Goal: Information Seeking & Learning: Learn about a topic

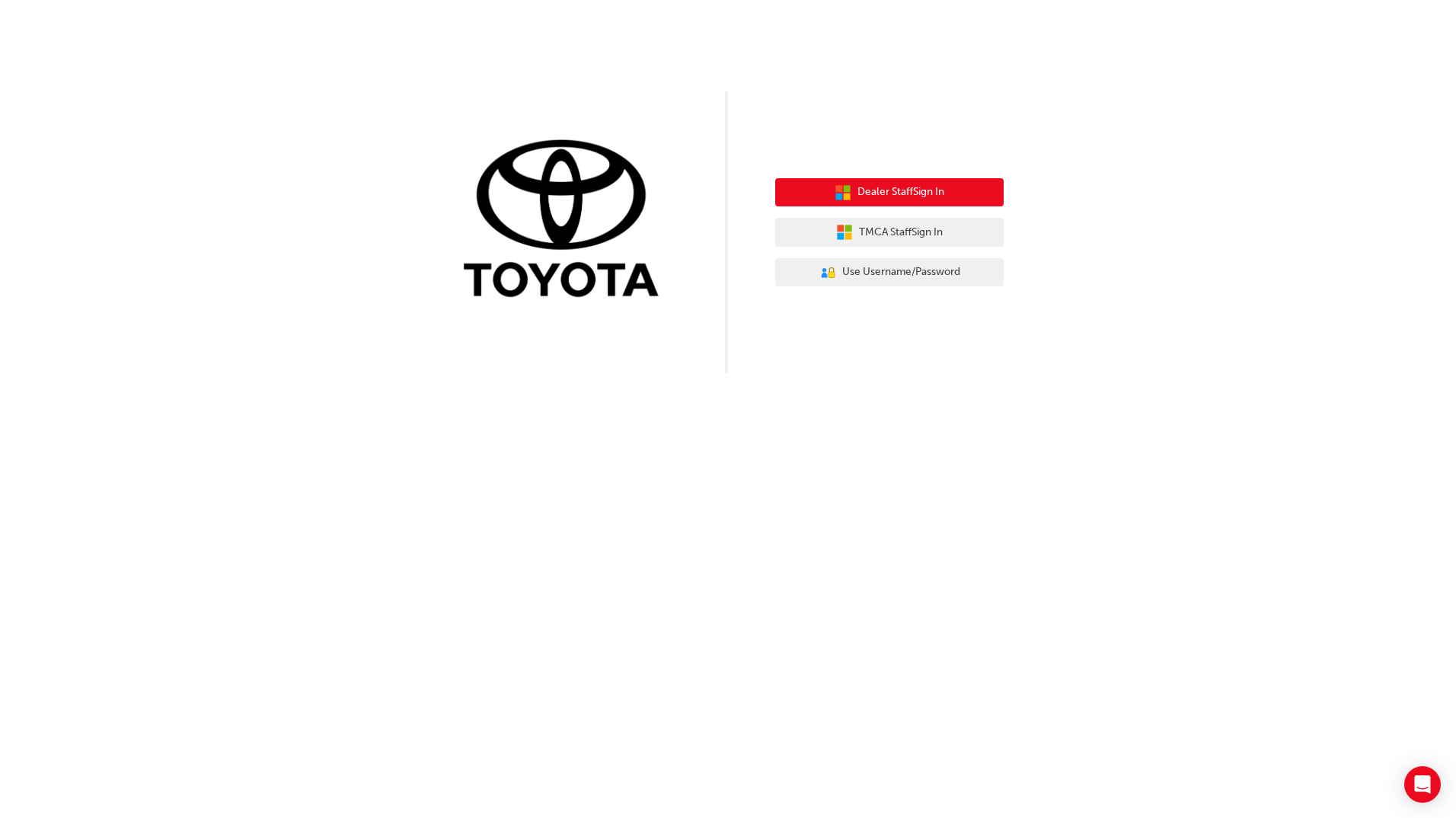
click at [944, 200] on span "Dealer Staff Sign In" at bounding box center [900, 192] width 86 height 17
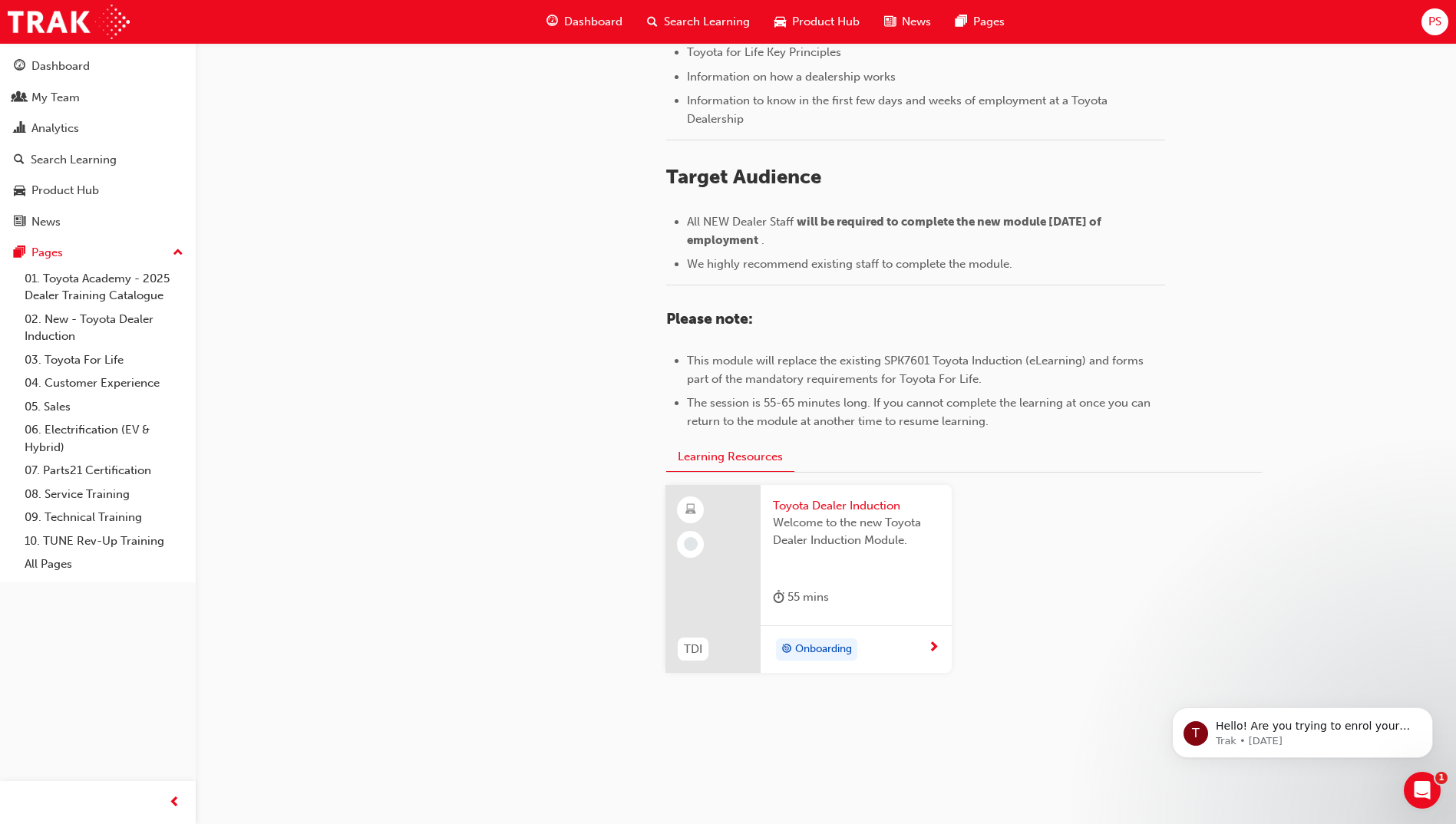
scroll to position [550, 0]
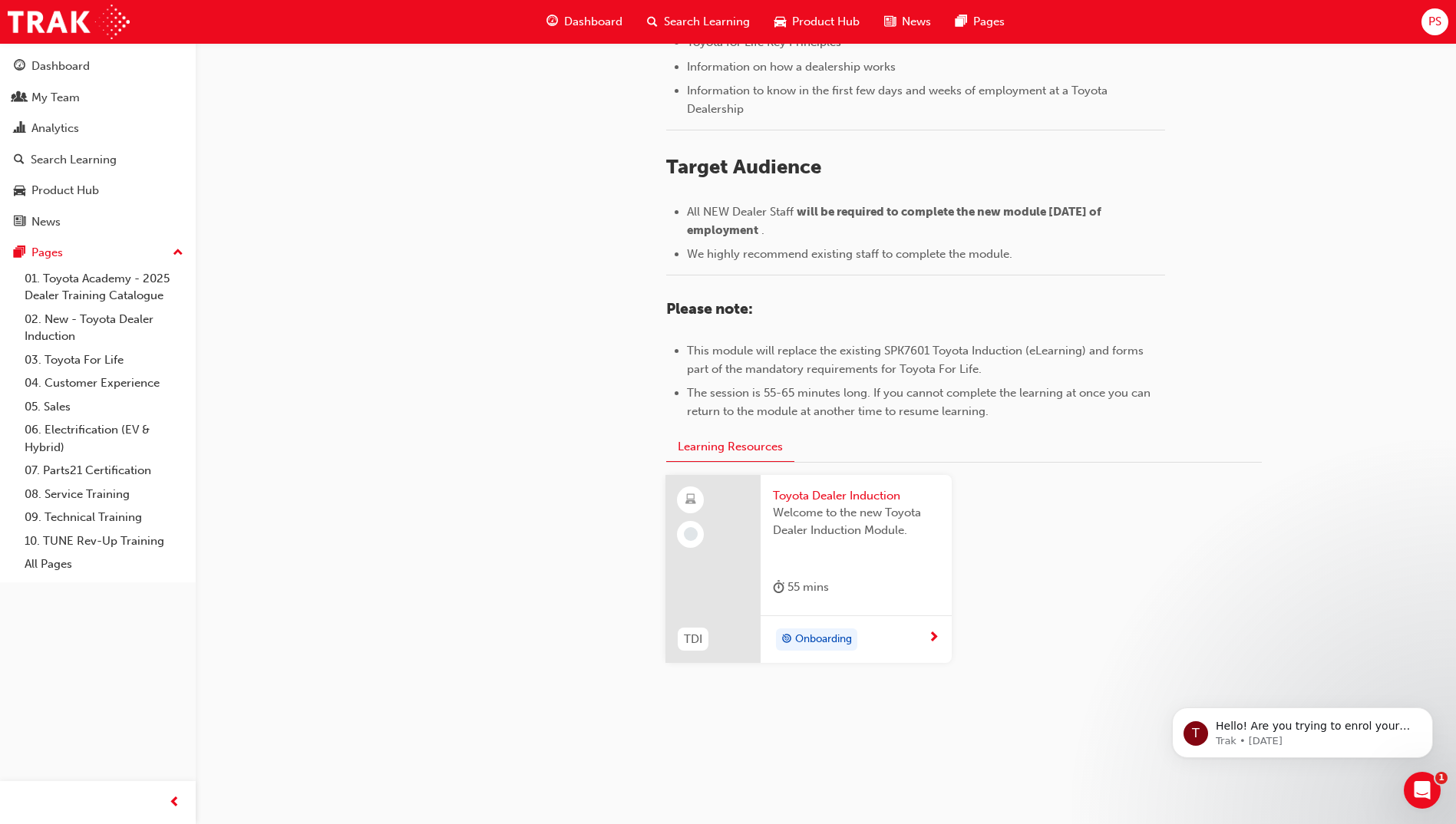
click at [837, 644] on span "Onboarding" at bounding box center [823, 639] width 57 height 17
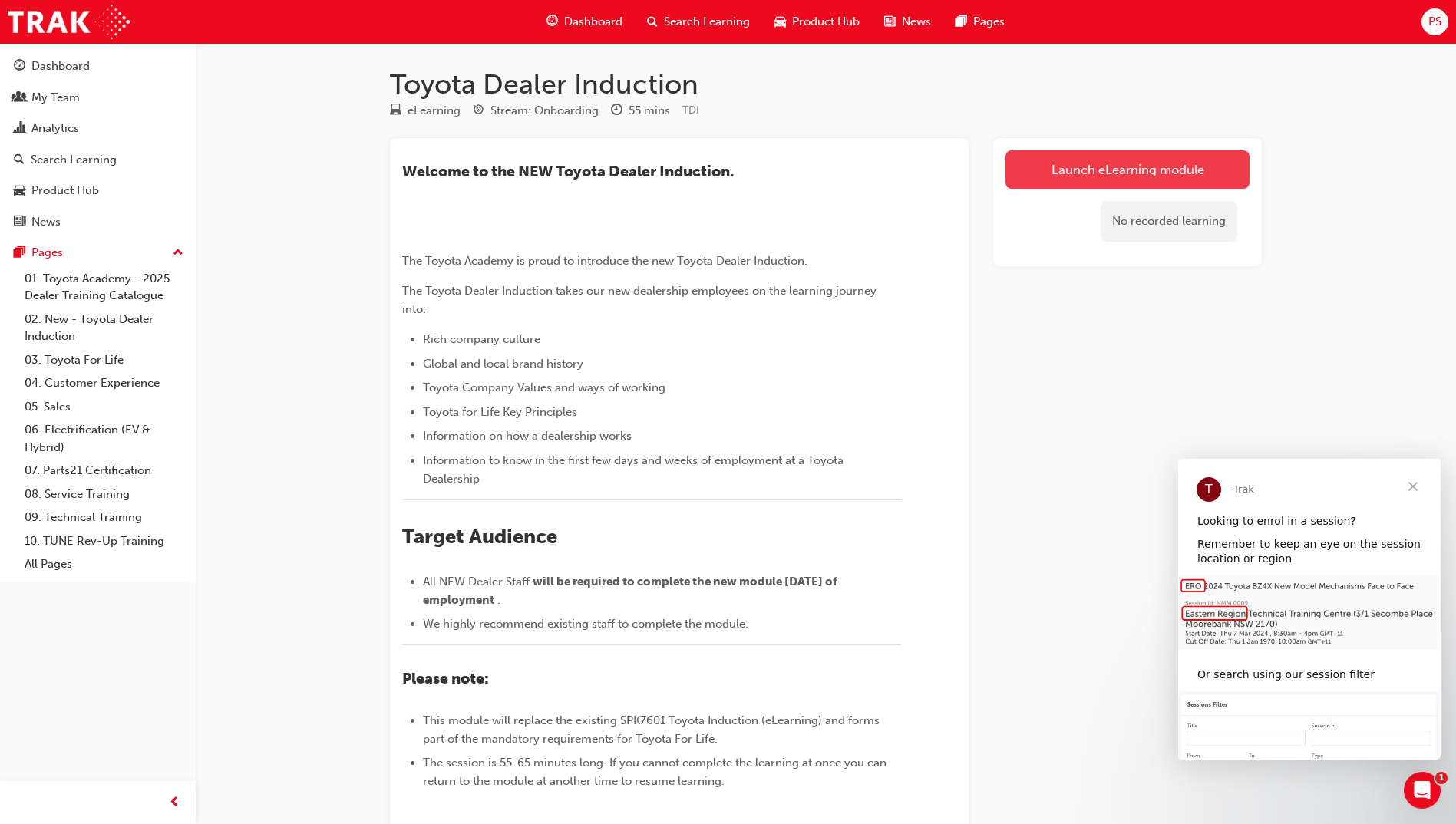
click at [1023, 168] on link "Launch eLearning module" at bounding box center [1127, 169] width 244 height 39
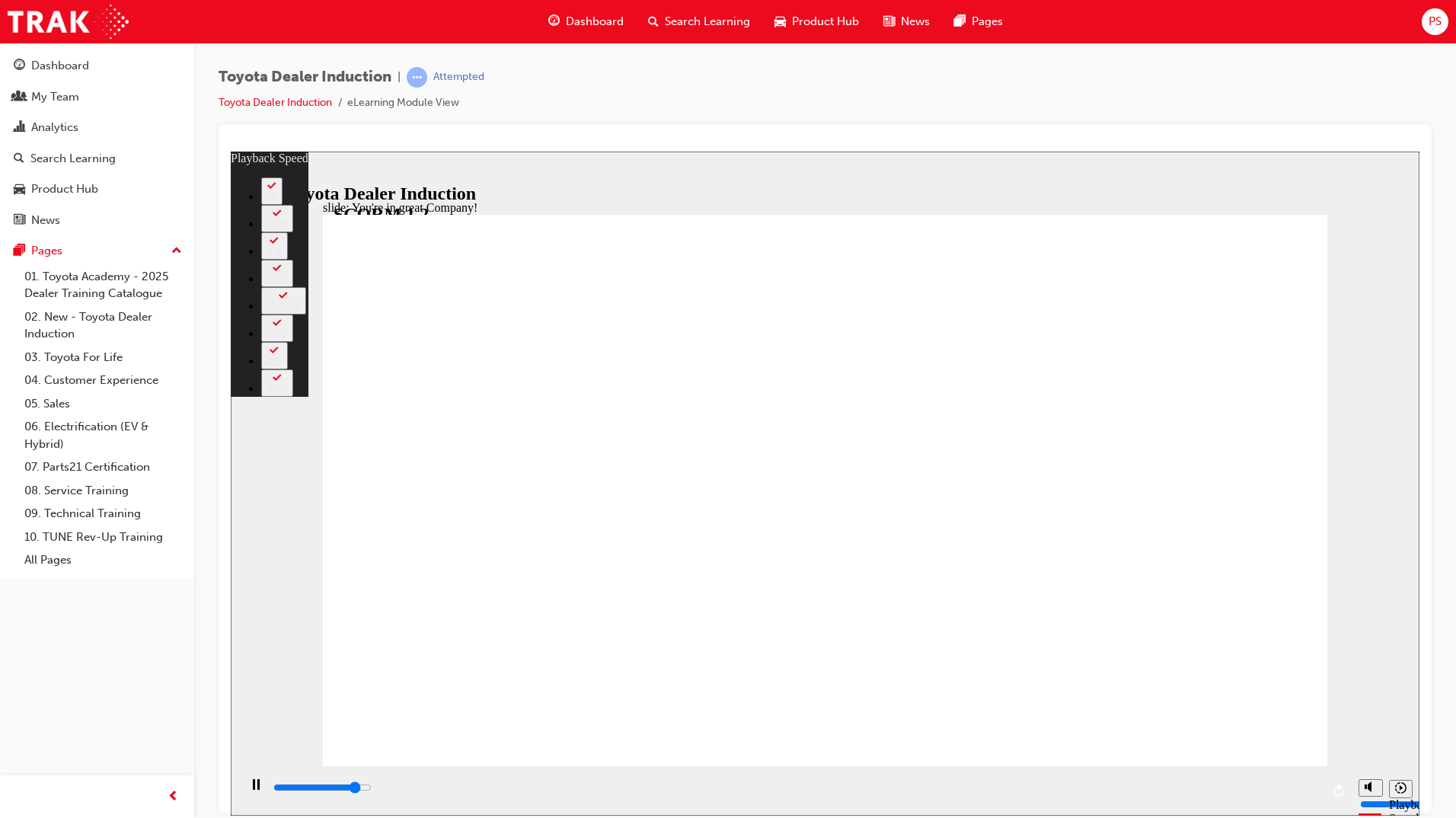
type input "6600"
type input "0"
type input "6700"
type input "0"
type input "7000"
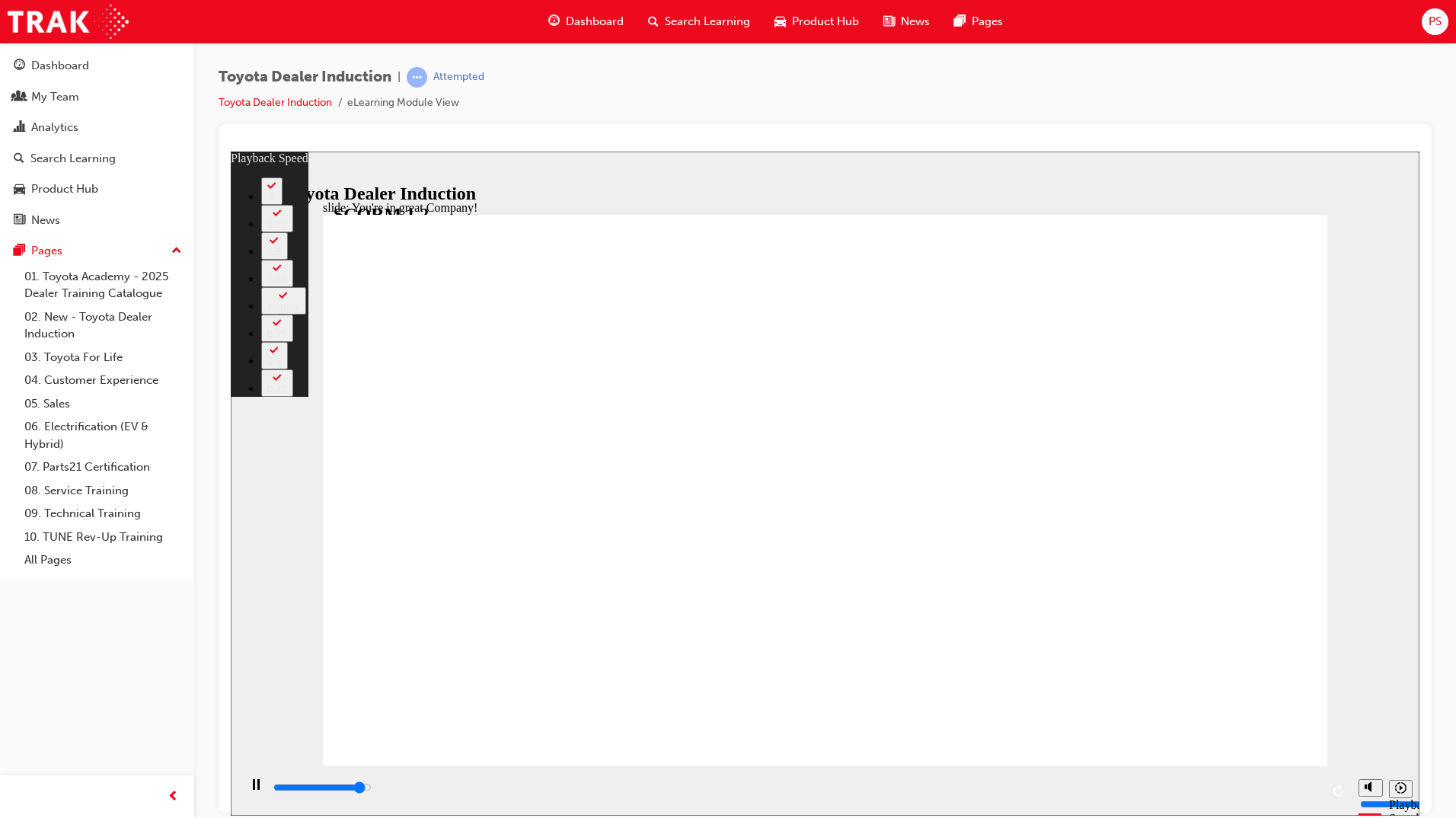
type input "0"
type input "7300"
type input "1"
type input "7500"
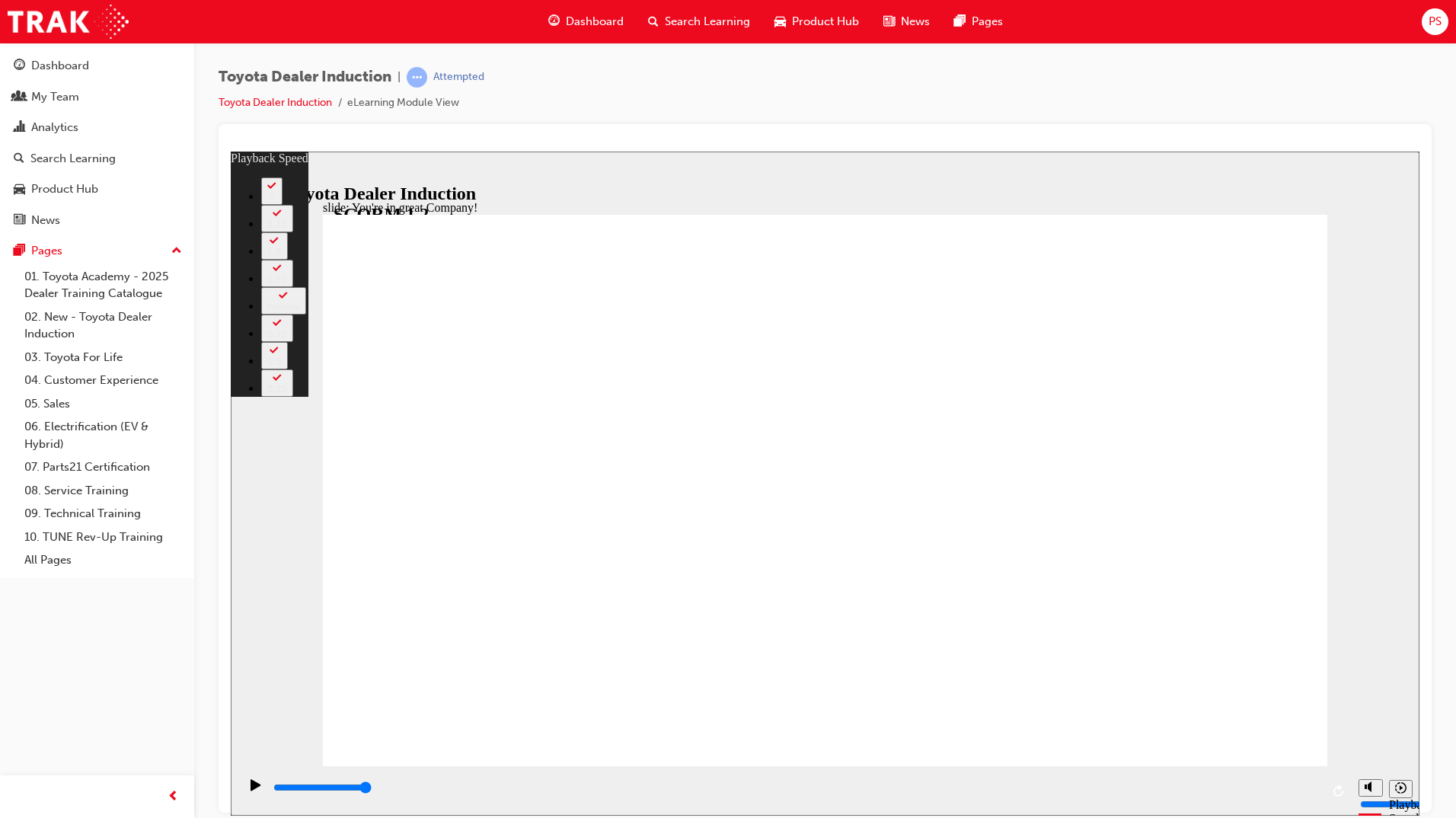
type input "156"
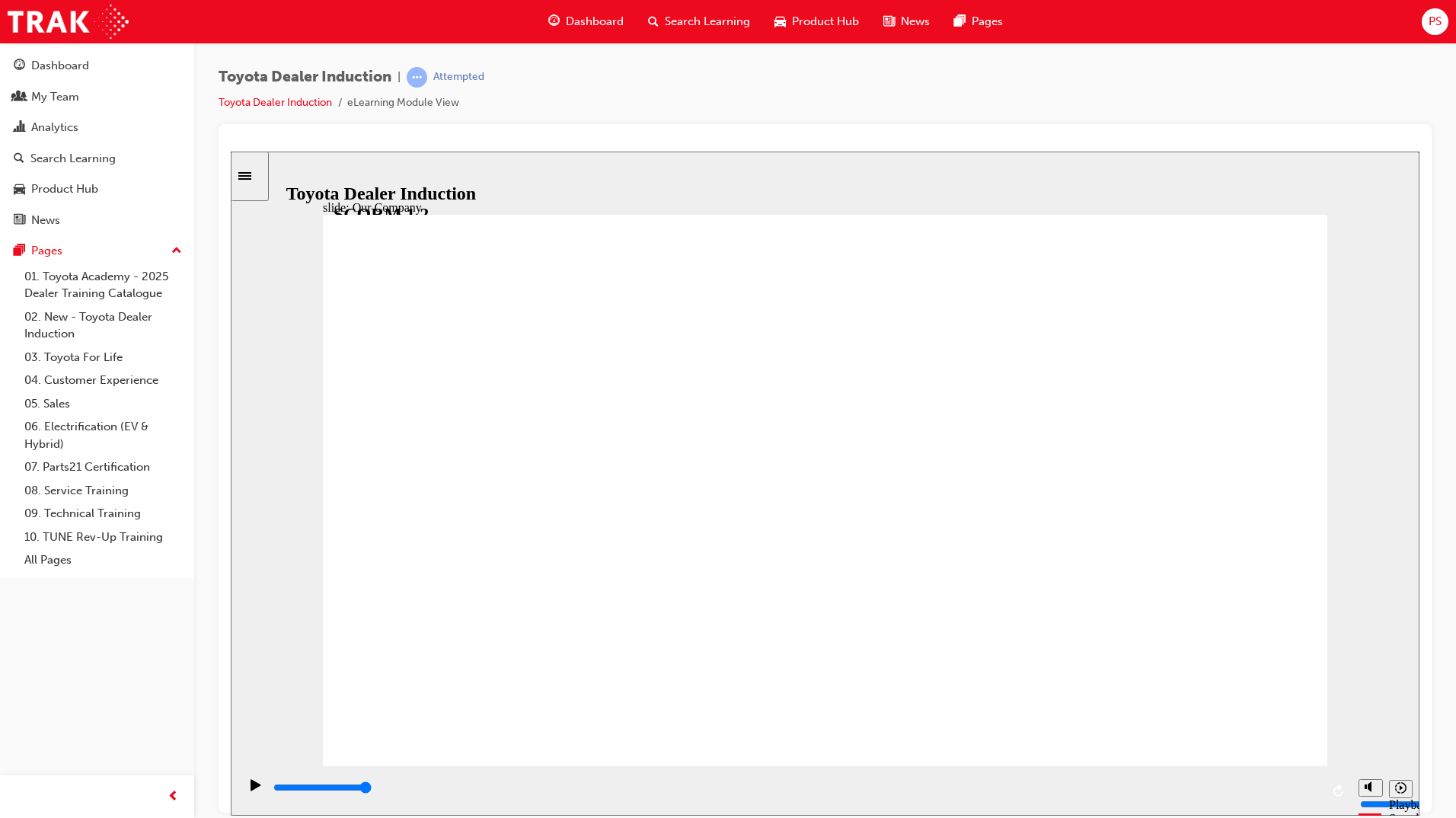
drag, startPoint x: 547, startPoint y: 659, endPoint x: 561, endPoint y: 659, distance: 14.0
drag, startPoint x: 549, startPoint y: 642, endPoint x: 562, endPoint y: 644, distance: 13.2
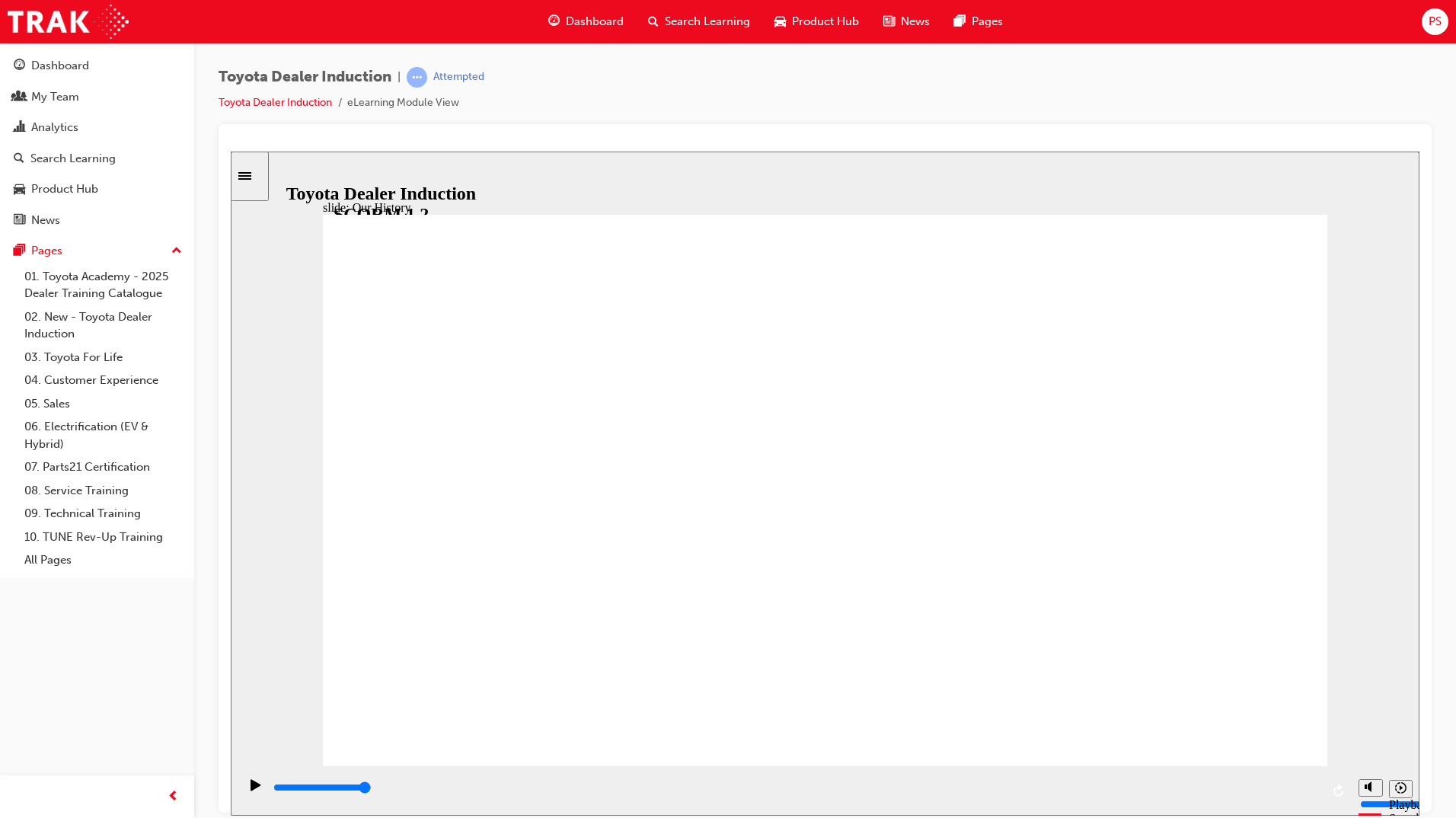
drag, startPoint x: 603, startPoint y: 659, endPoint x: 682, endPoint y: 661, distance: 79.0
drag, startPoint x: 989, startPoint y: 599, endPoint x: 820, endPoint y: 583, distance: 169.8
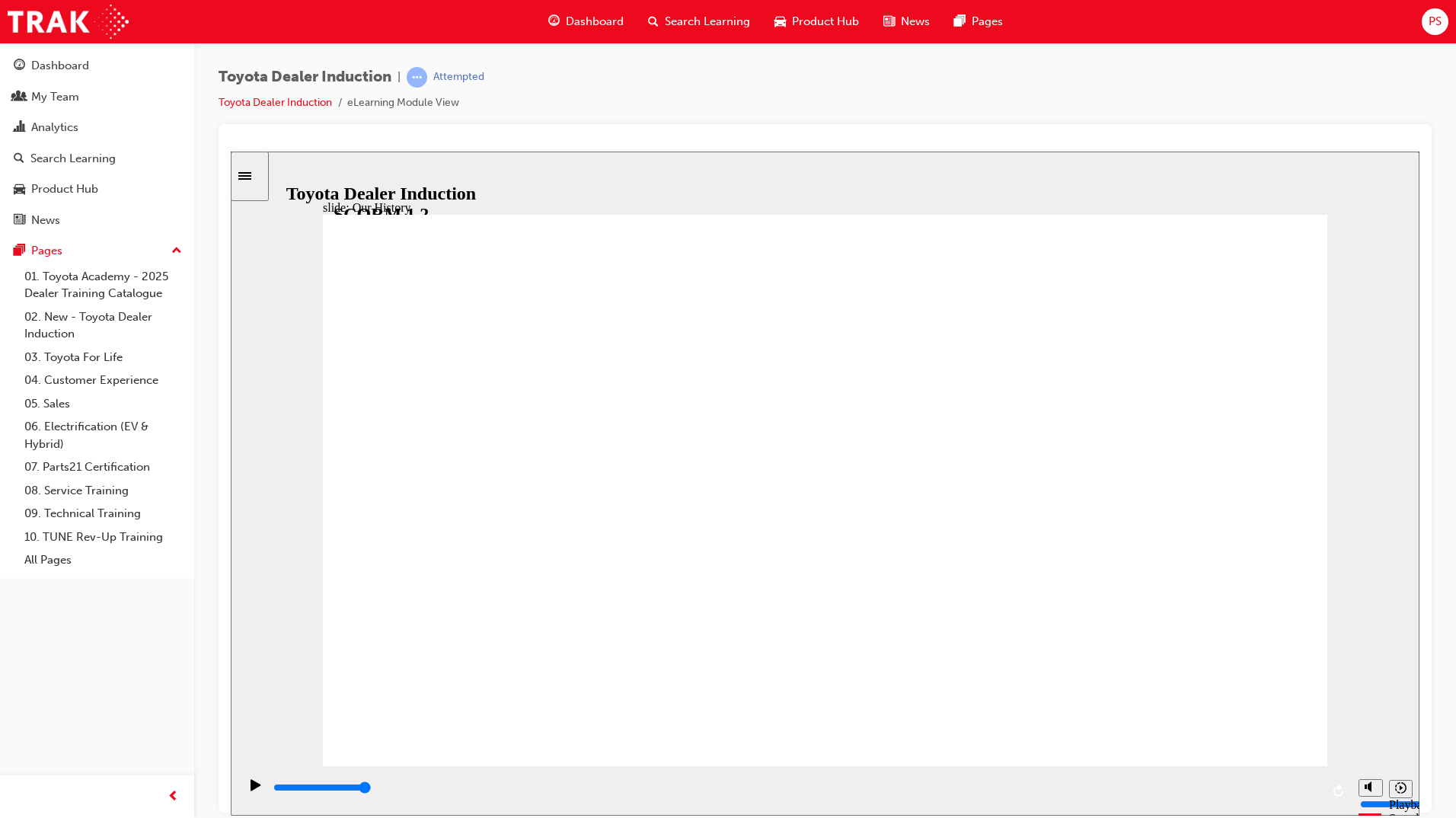
drag, startPoint x: 541, startPoint y: 595, endPoint x: 555, endPoint y: 619, distance: 27.8
drag, startPoint x: 819, startPoint y: 711, endPoint x: 734, endPoint y: 712, distance: 85.0
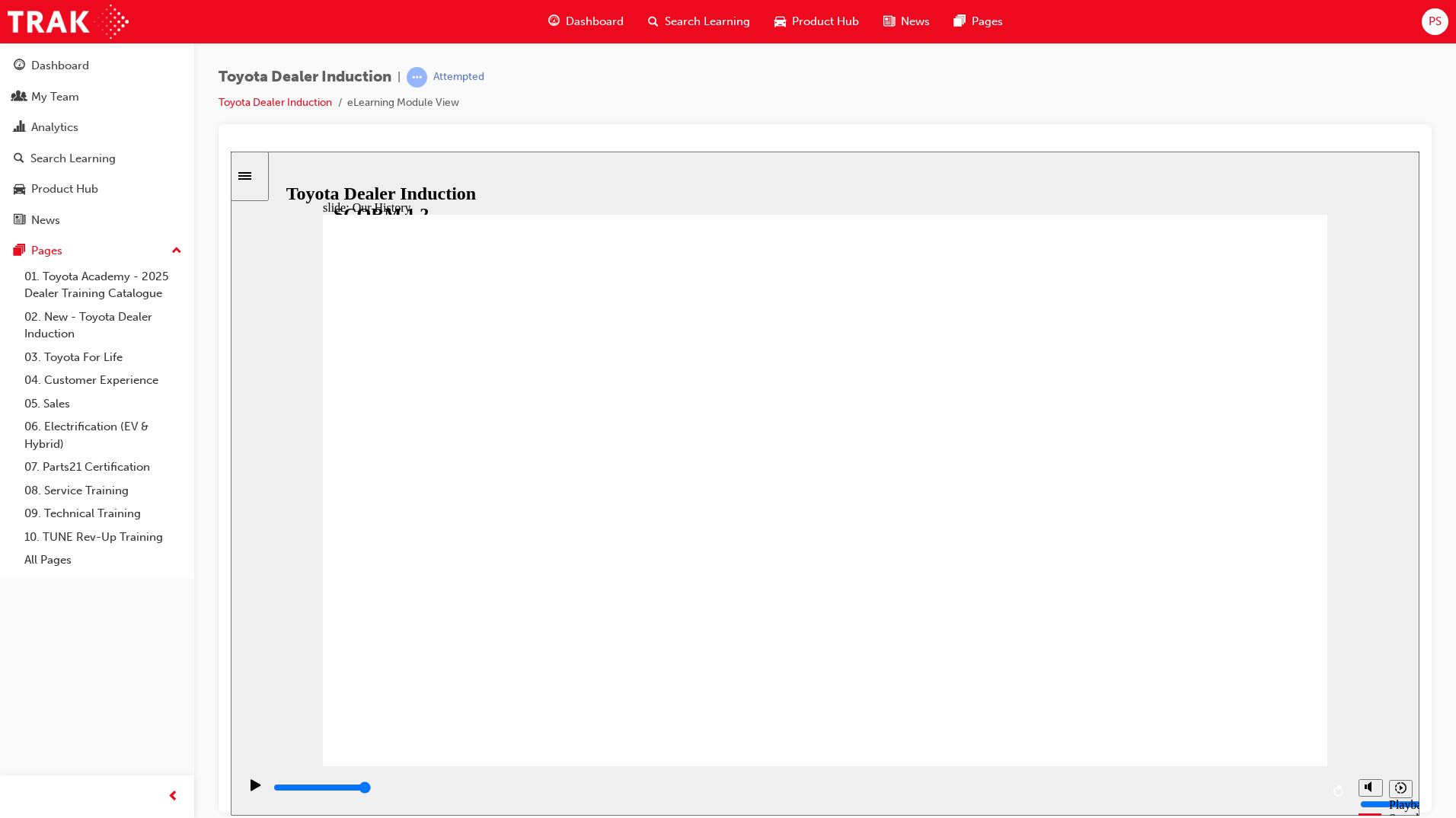
drag, startPoint x: 1190, startPoint y: 487, endPoint x: 908, endPoint y: 470, distance: 282.5
drag, startPoint x: 610, startPoint y: 455, endPoint x: 612, endPoint y: 492, distance: 37.1
drag, startPoint x: 817, startPoint y: 658, endPoint x: 791, endPoint y: 598, distance: 65.4
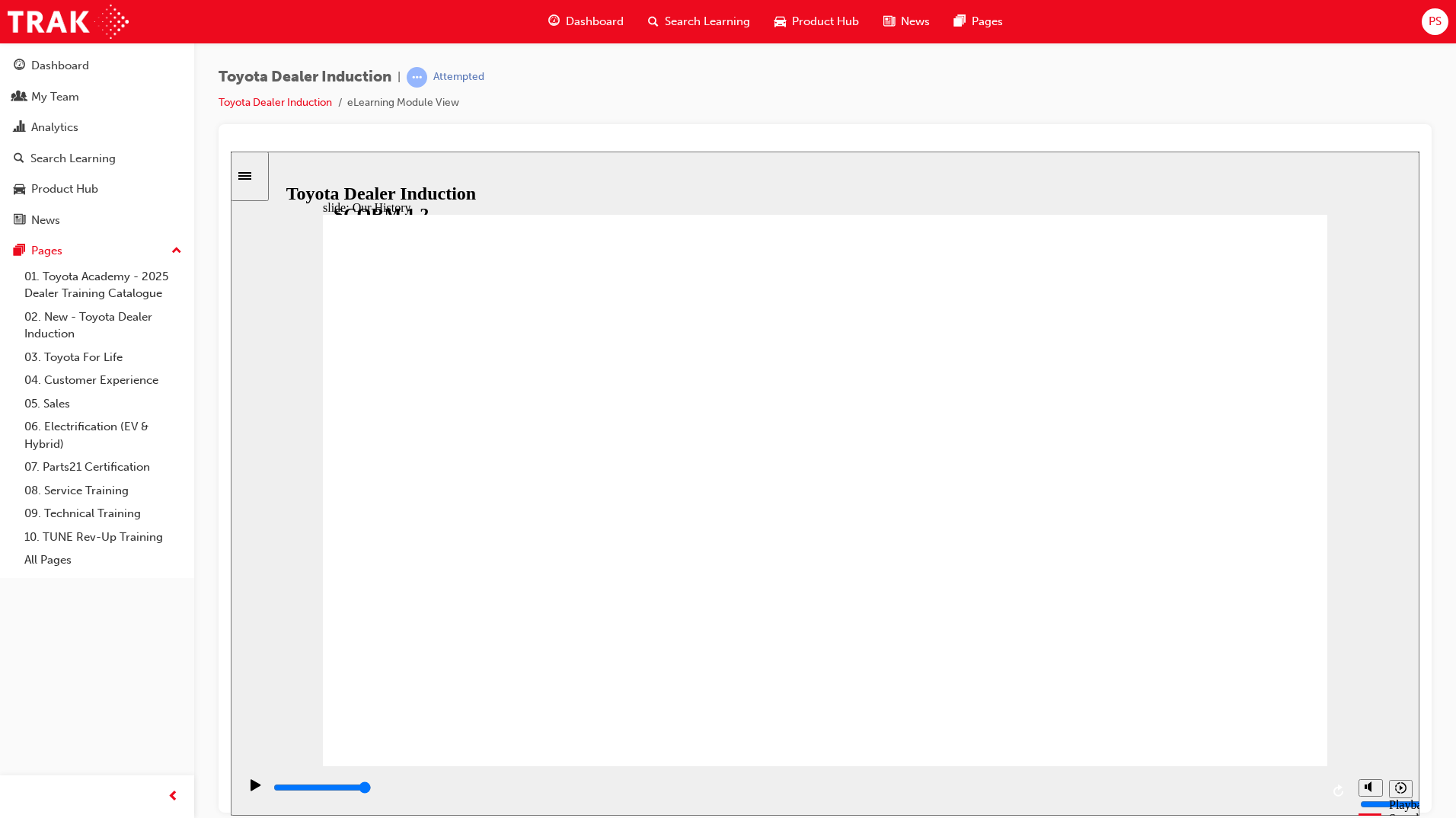
drag, startPoint x: 820, startPoint y: 712, endPoint x: 902, endPoint y: 705, distance: 82.3
drag, startPoint x: 1104, startPoint y: 661, endPoint x: 683, endPoint y: 662, distance: 421.0
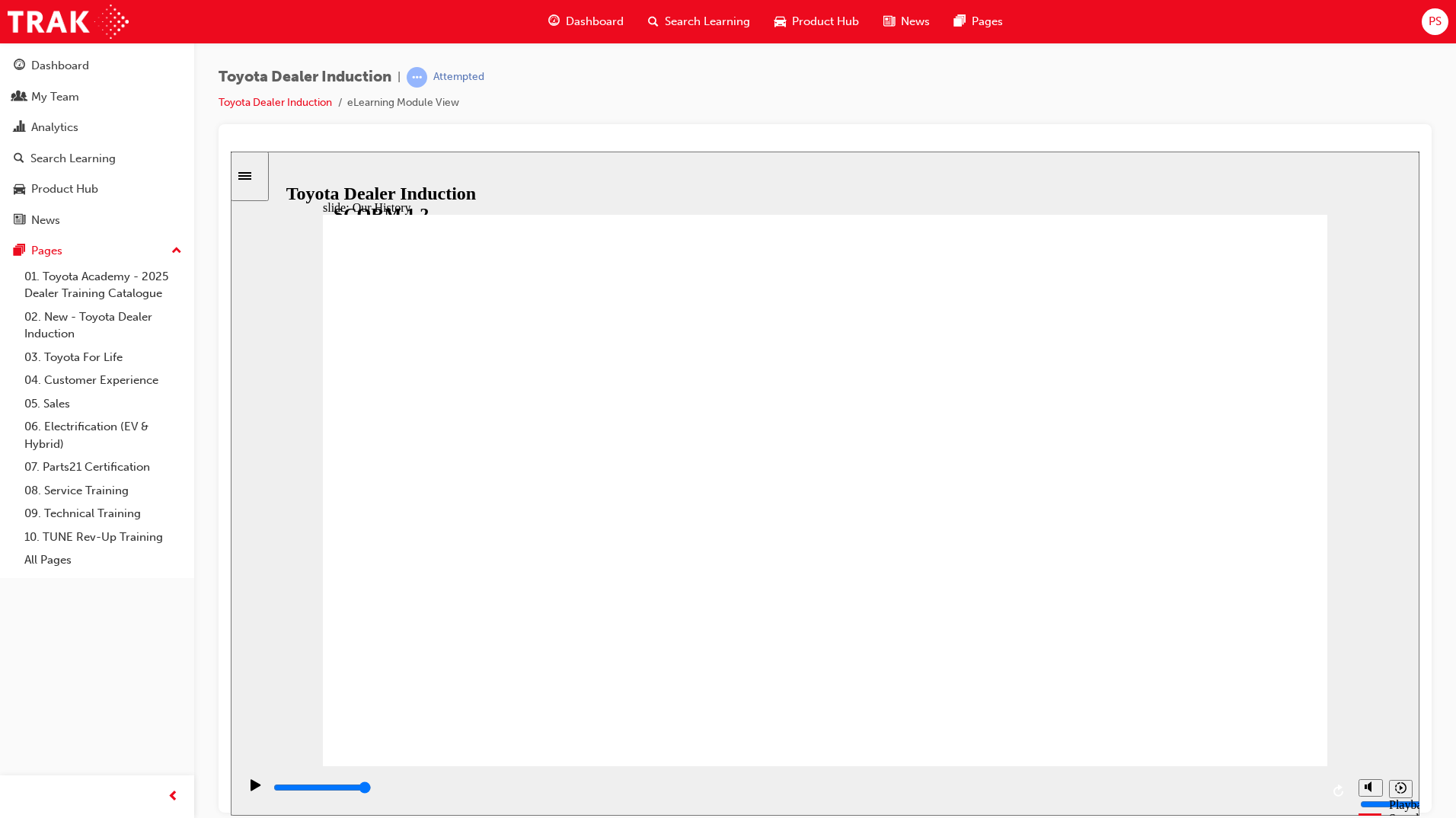
drag, startPoint x: 551, startPoint y: 650, endPoint x: 563, endPoint y: 650, distance: 12.0
drag, startPoint x: 529, startPoint y: 658, endPoint x: 540, endPoint y: 628, distance: 32.0
drag, startPoint x: 547, startPoint y: 597, endPoint x: 623, endPoint y: 598, distance: 76.0
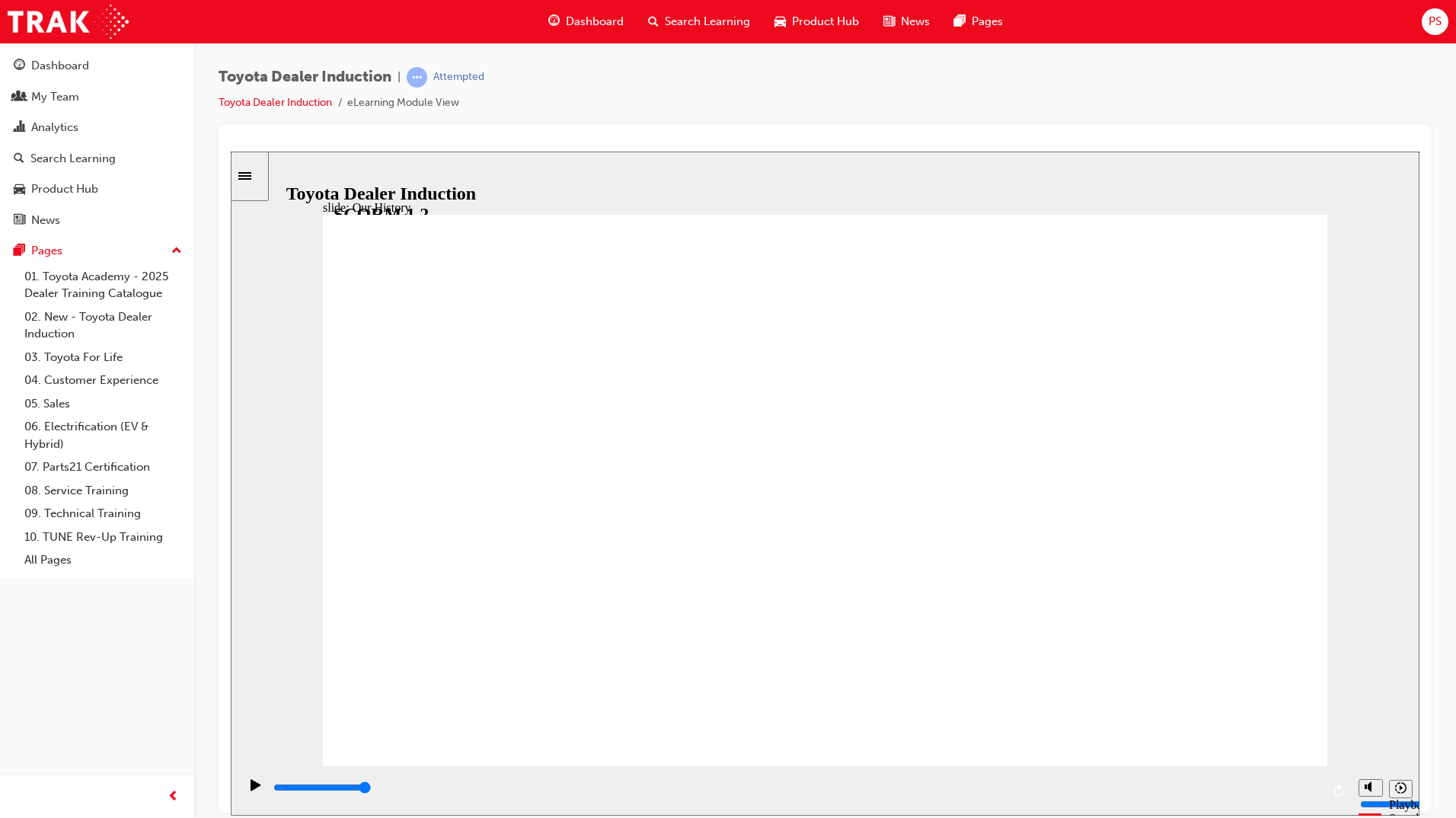
drag, startPoint x: 1324, startPoint y: 790, endPoint x: 1215, endPoint y: 793, distance: 109.0
click at [1215, 793] on div "playback controls" at bounding box center [794, 790] width 1112 height 50
drag, startPoint x: 816, startPoint y: 657, endPoint x: 768, endPoint y: 646, distance: 49.2
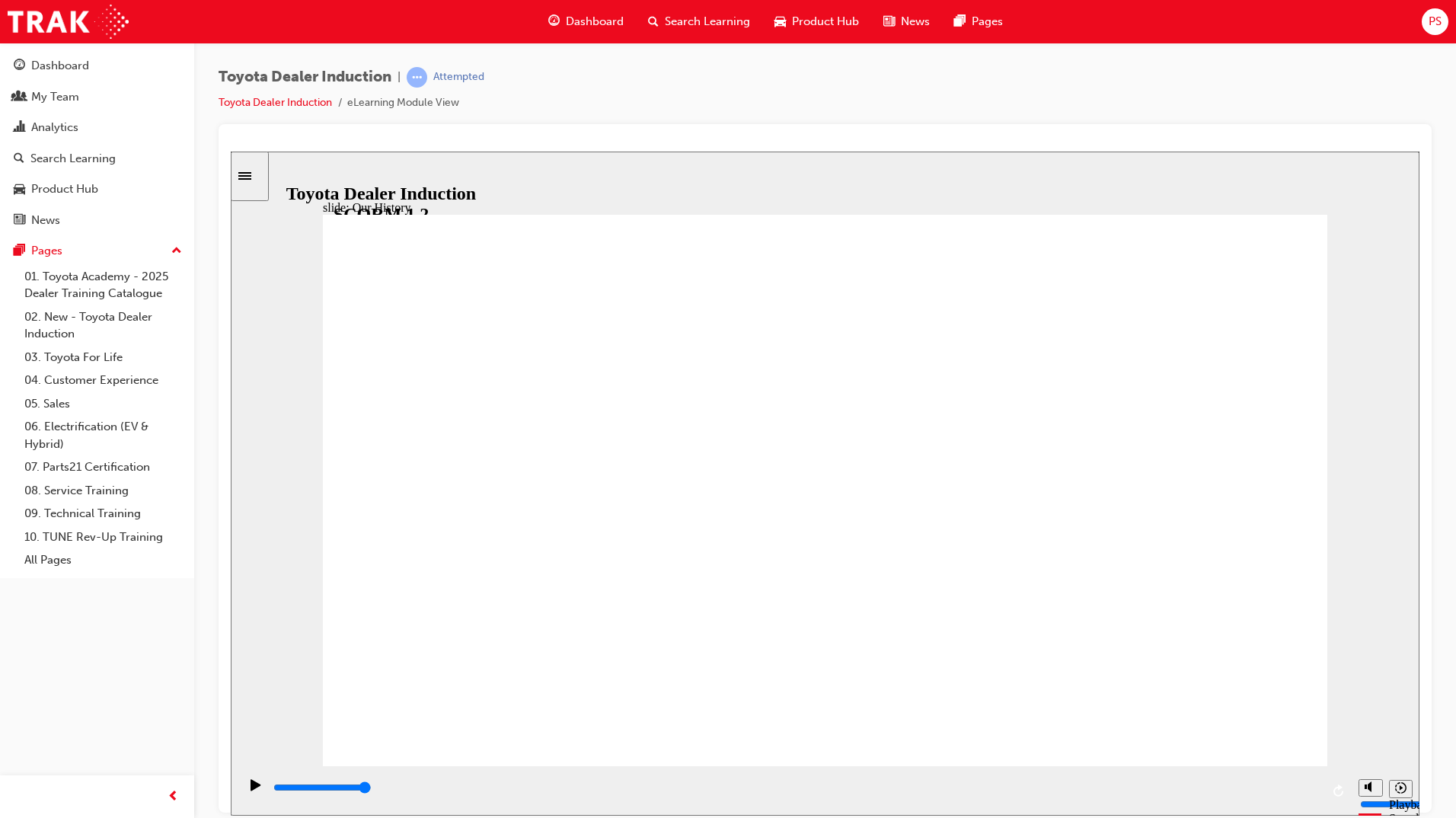
drag, startPoint x: 544, startPoint y: 462, endPoint x: 629, endPoint y: 457, distance: 85.1
drag, startPoint x: 680, startPoint y: 377, endPoint x: 904, endPoint y: 380, distance: 224.0
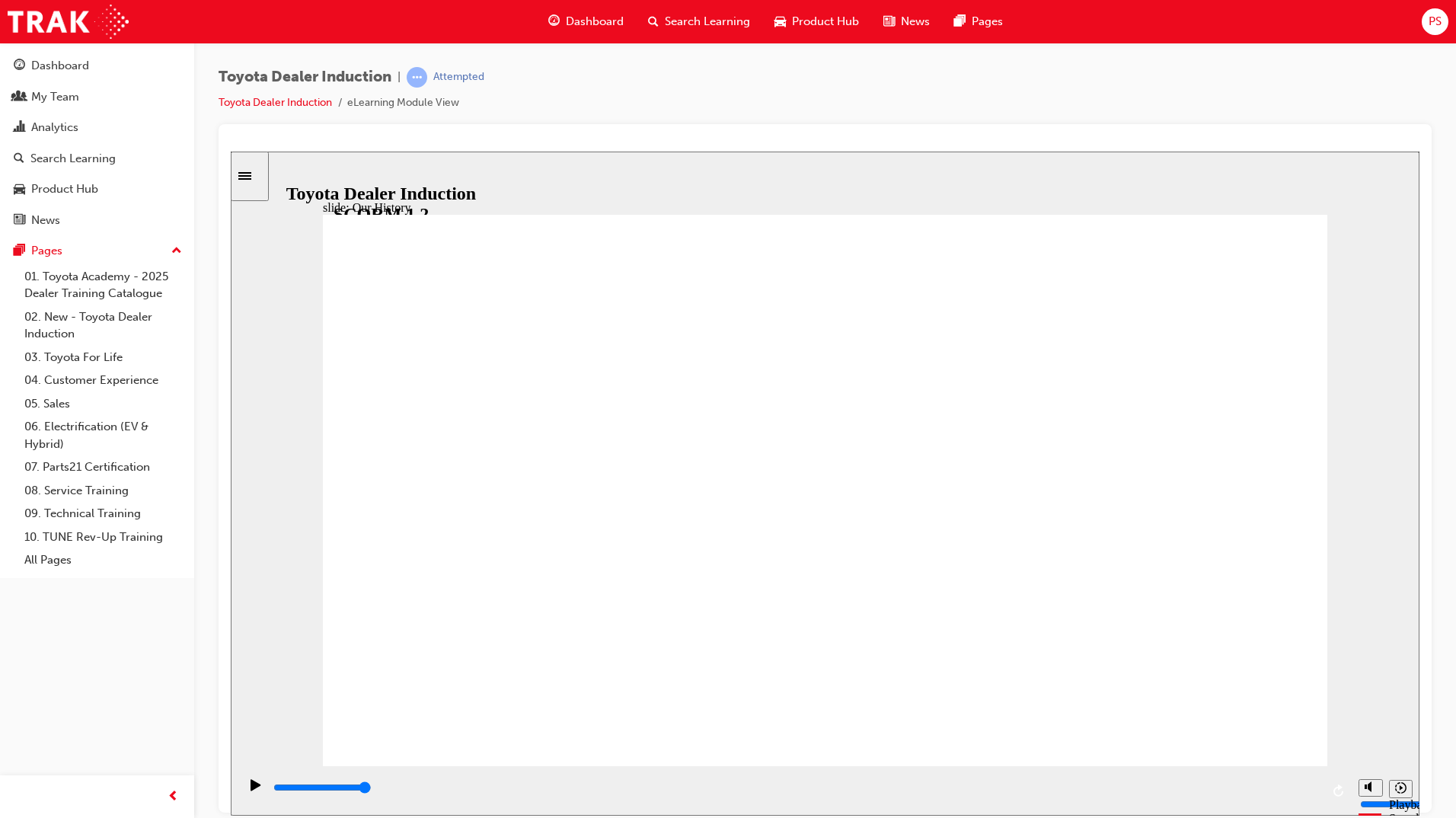
drag, startPoint x: 930, startPoint y: 407, endPoint x: 941, endPoint y: 482, distance: 75.8
drag, startPoint x: 815, startPoint y: 662, endPoint x: 985, endPoint y: 637, distance: 171.8
drag, startPoint x: 913, startPoint y: 503, endPoint x: 921, endPoint y: 661, distance: 158.2
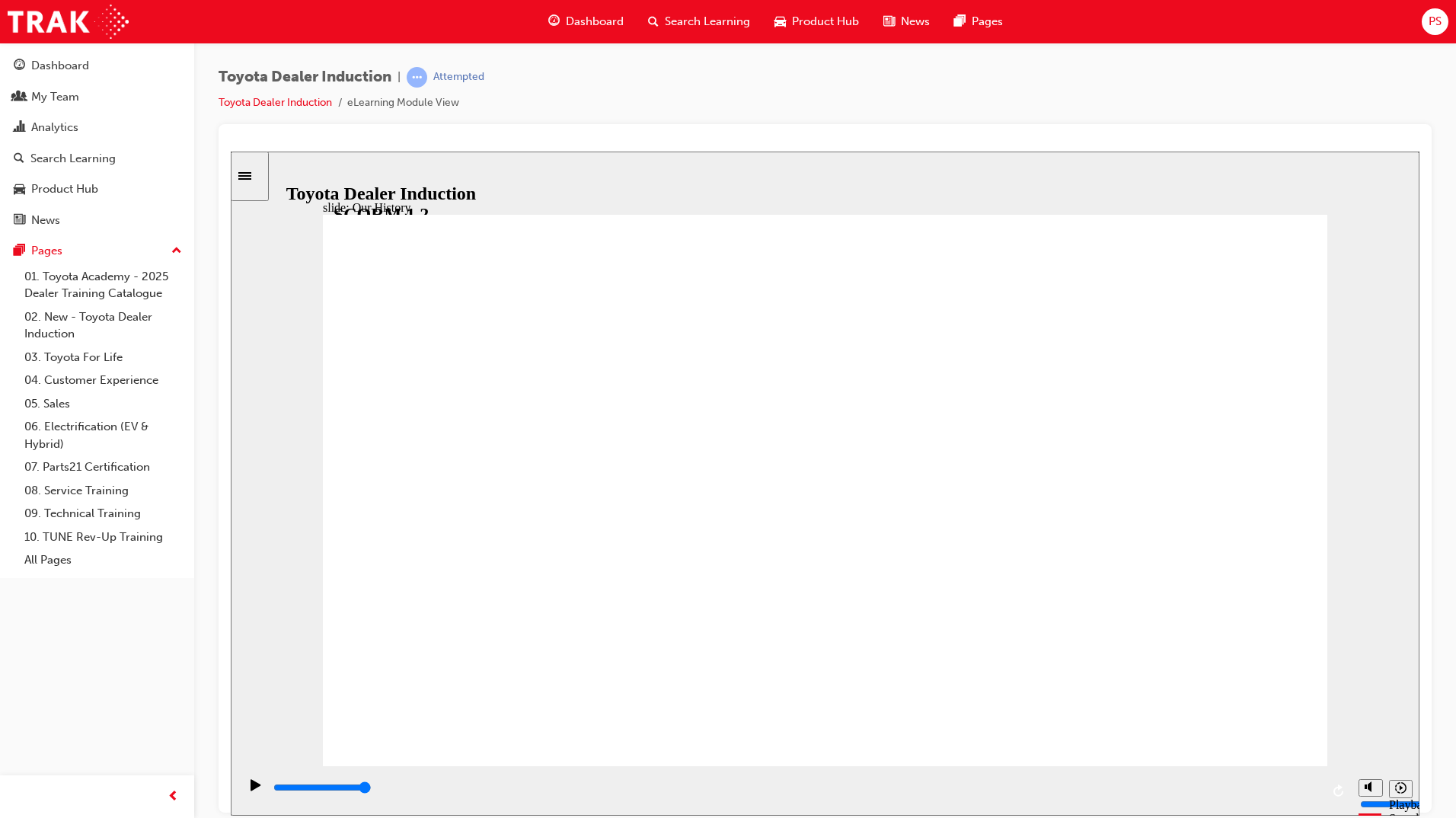
drag, startPoint x: 941, startPoint y: 658, endPoint x: 826, endPoint y: 658, distance: 115.0
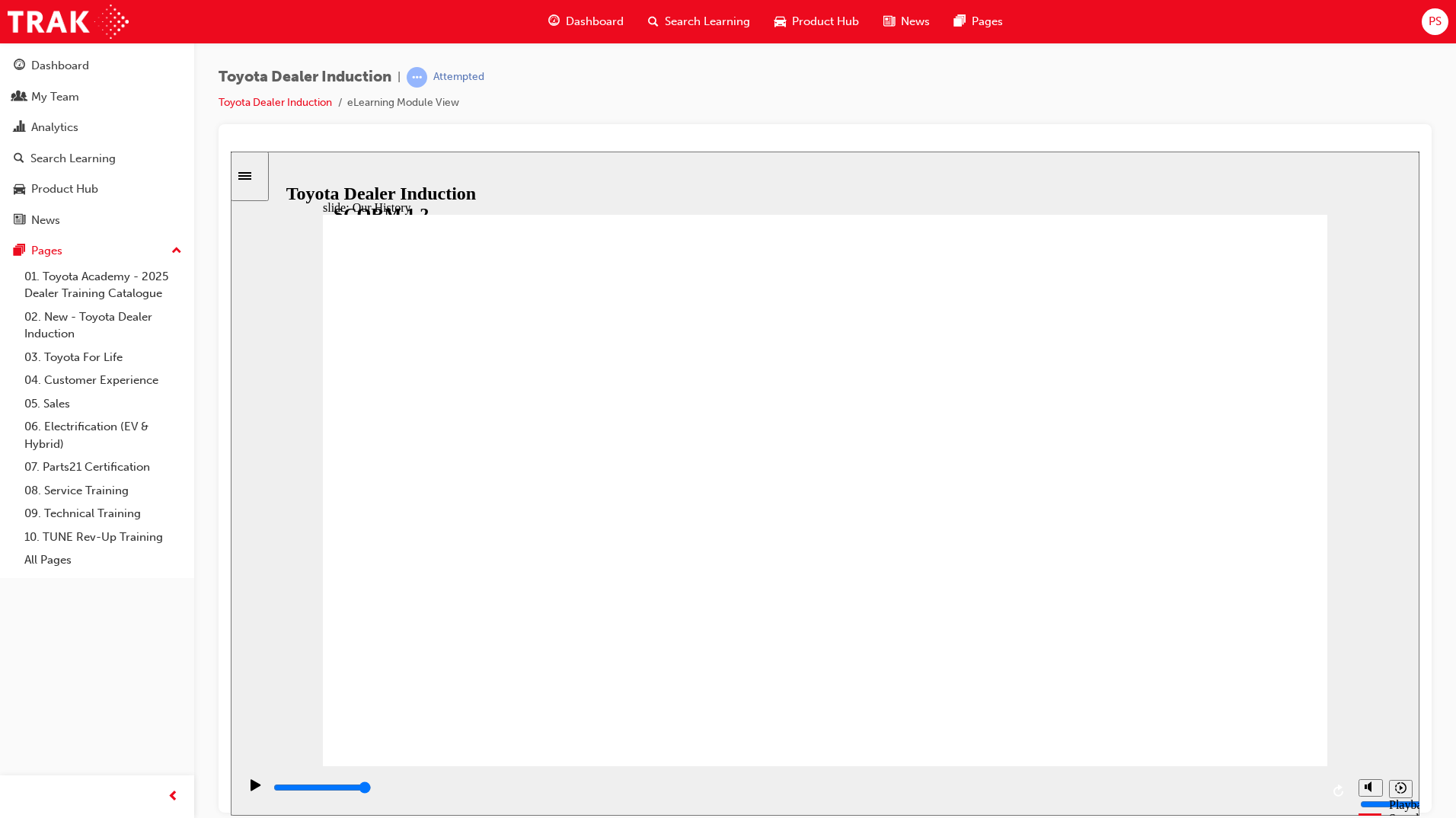
drag, startPoint x: 827, startPoint y: 658, endPoint x: 804, endPoint y: 665, distance: 24.0
drag, startPoint x: 639, startPoint y: 658, endPoint x: 576, endPoint y: 660, distance: 63.0
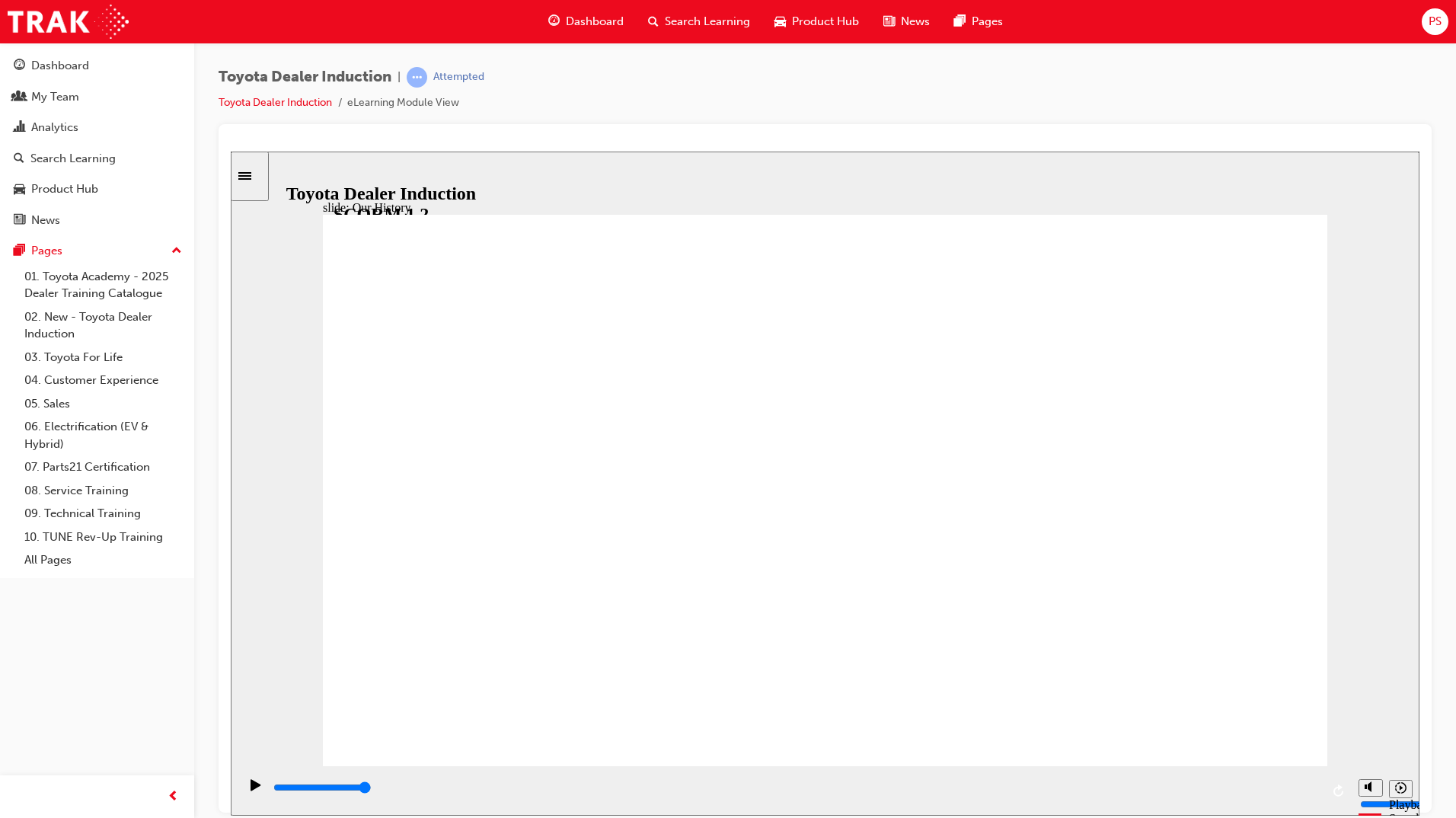
drag, startPoint x: 537, startPoint y: 650, endPoint x: 562, endPoint y: 654, distance: 25.3
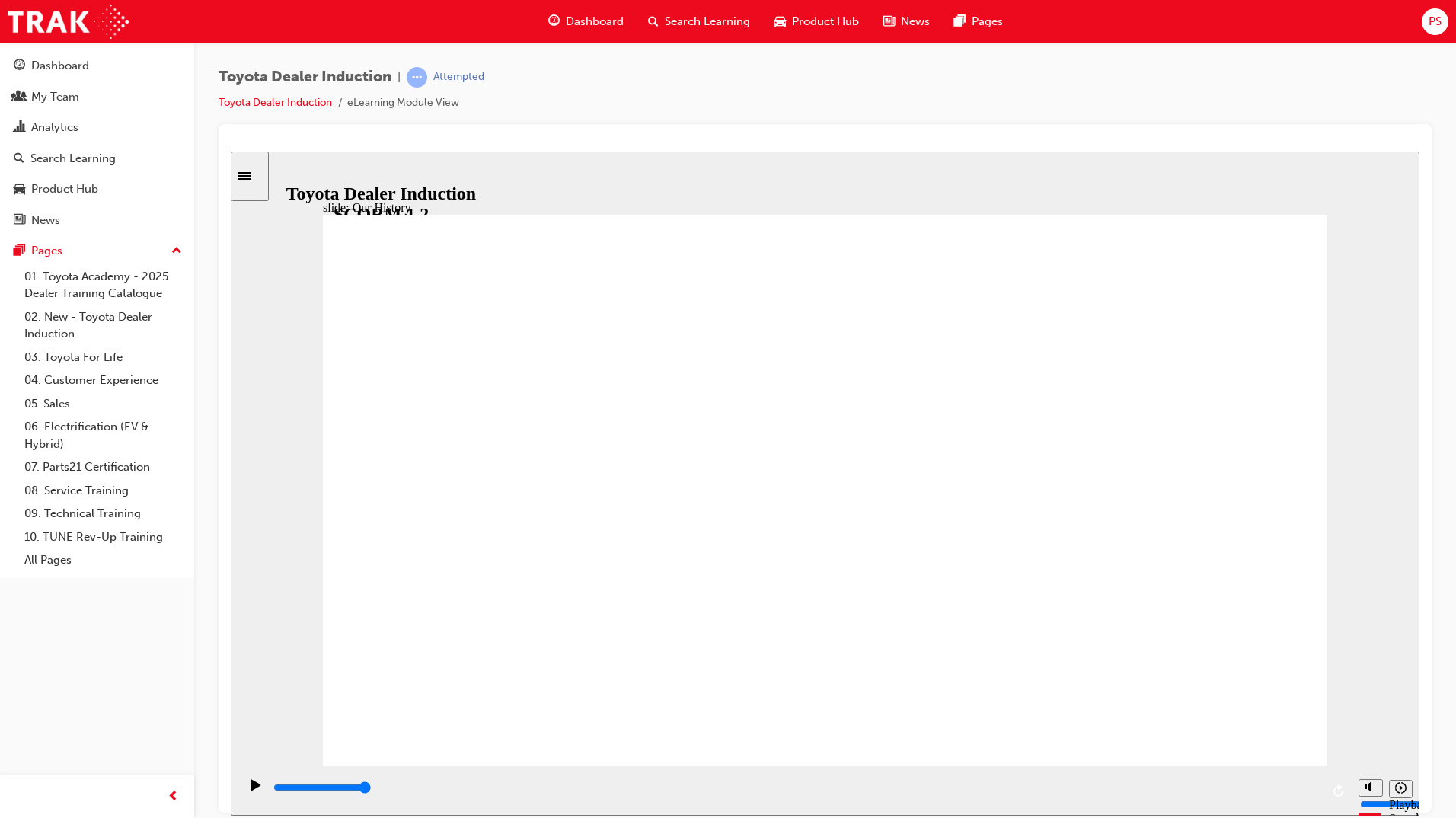
drag, startPoint x: 537, startPoint y: 664, endPoint x: 580, endPoint y: 664, distance: 43.0
drag, startPoint x: 528, startPoint y: 649, endPoint x: 561, endPoint y: 642, distance: 33.7
drag, startPoint x: 1320, startPoint y: 793, endPoint x: 901, endPoint y: 782, distance: 419.1
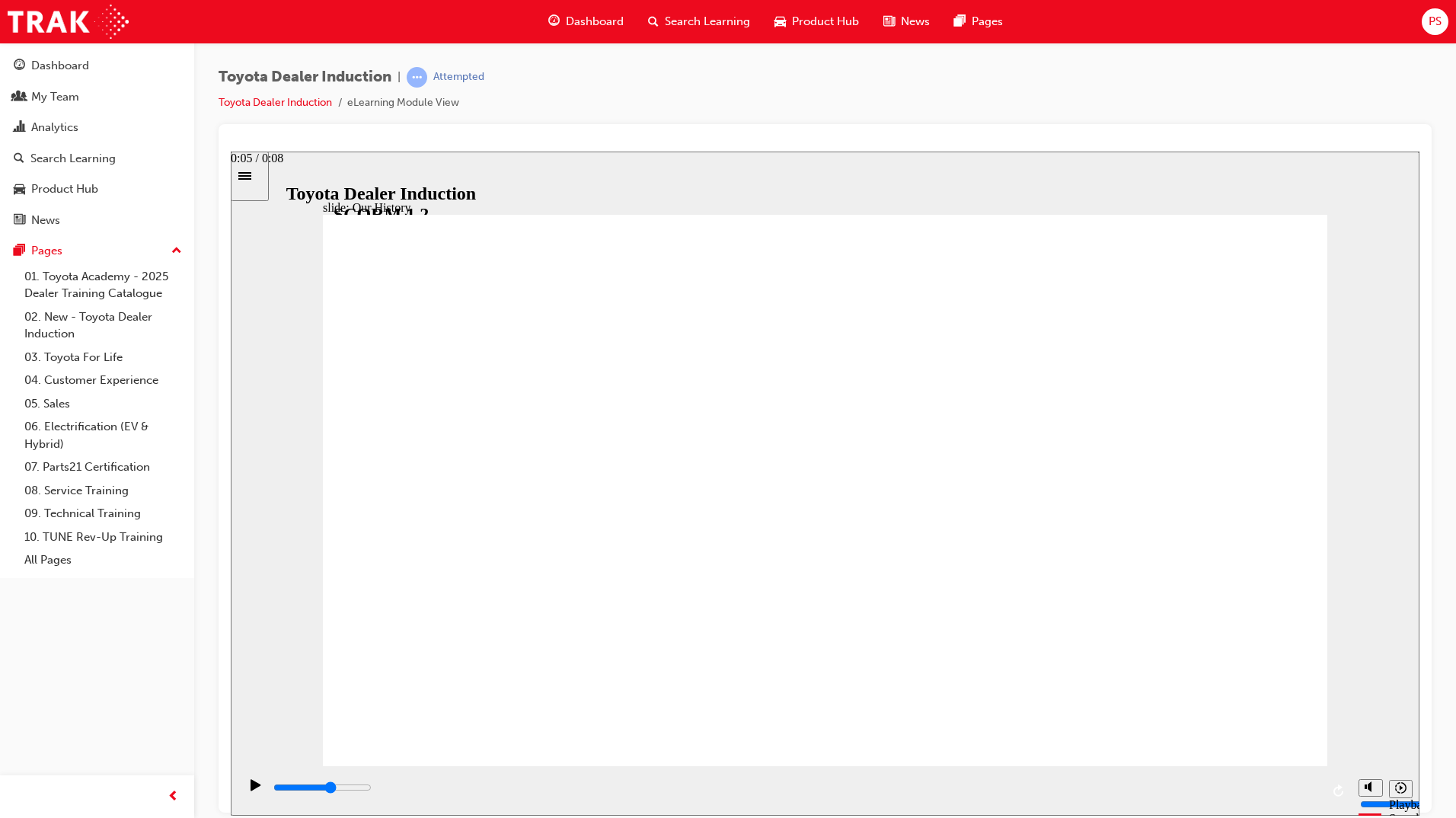
click at [902, 782] on div "playback controls" at bounding box center [796, 790] width 1048 height 23
click at [251, 782] on icon "Play (Ctrl+Alt+P)" at bounding box center [255, 784] width 11 height 12
drag, startPoint x: 820, startPoint y: 662, endPoint x: 895, endPoint y: 666, distance: 75.1
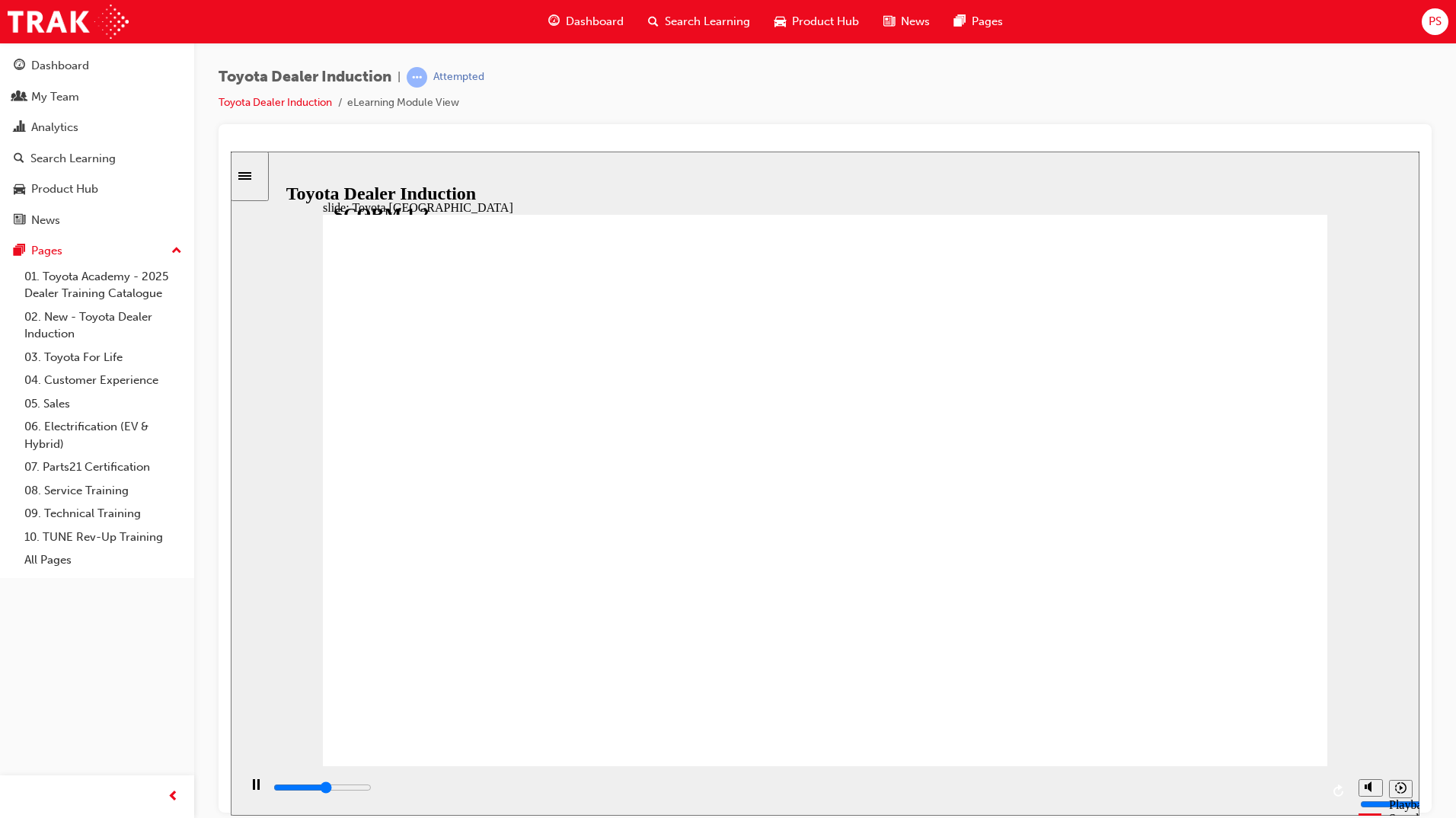
click at [1338, 790] on icon "Replay (Ctrl+Alt+R)" at bounding box center [1339, 789] width 12 height 12
drag, startPoint x: 823, startPoint y: 661, endPoint x: 974, endPoint y: 642, distance: 152.2
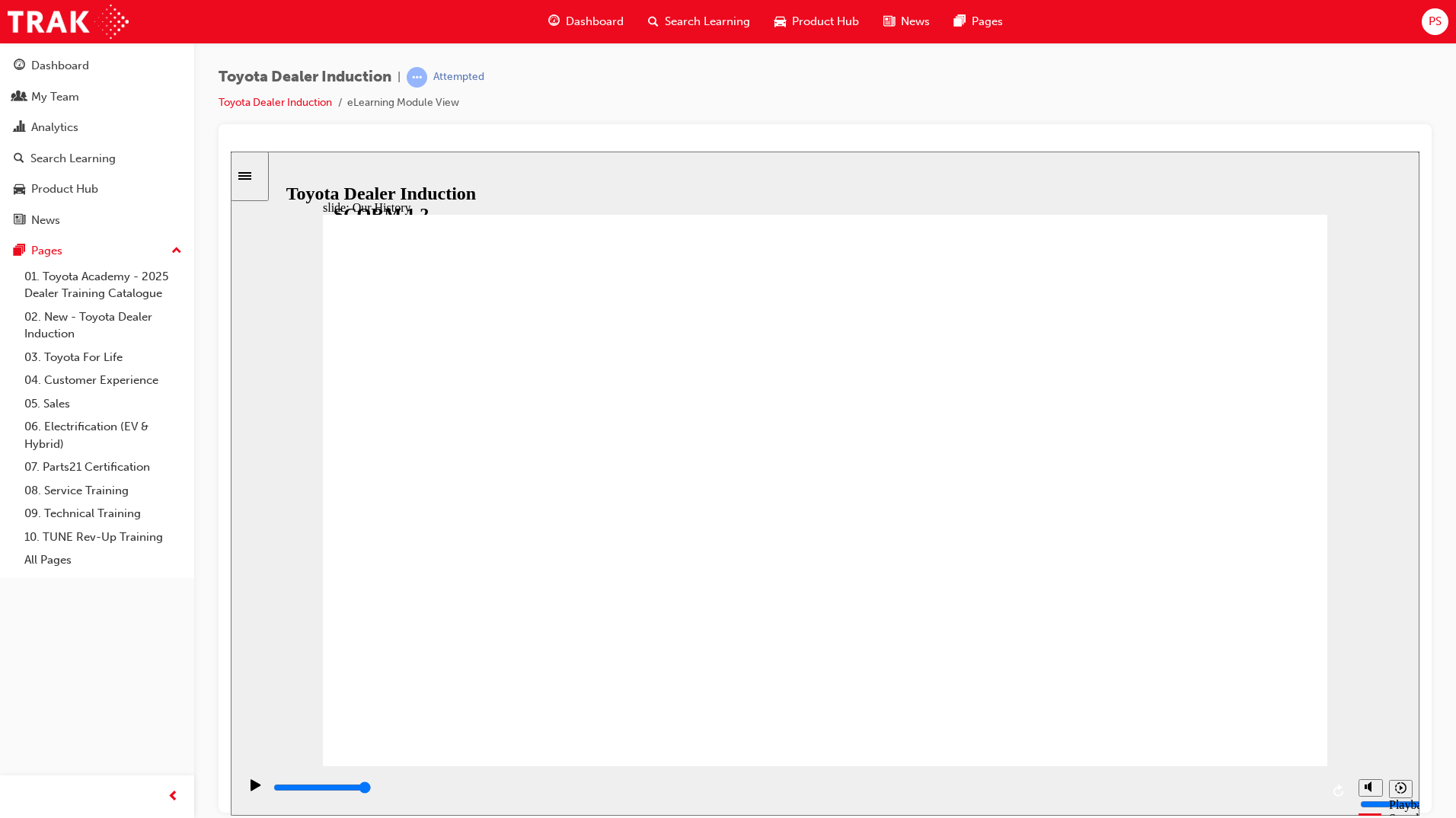
drag, startPoint x: 1197, startPoint y: 487, endPoint x: 705, endPoint y: 465, distance: 492.5
drag, startPoint x: 536, startPoint y: 652, endPoint x: 632, endPoint y: 645, distance: 96.3
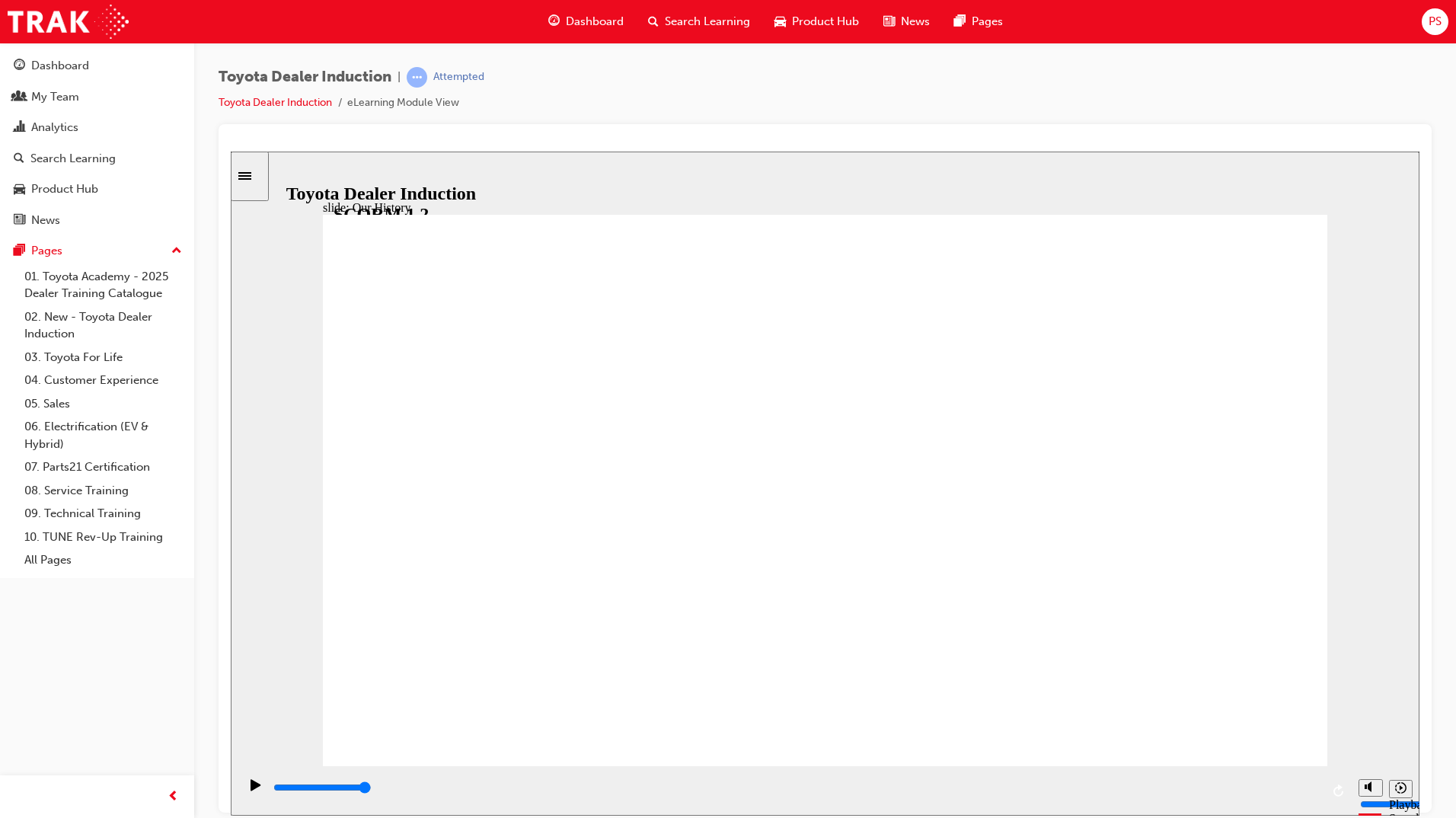
drag, startPoint x: 1127, startPoint y: 624, endPoint x: 1064, endPoint y: 649, distance: 67.8
drag, startPoint x: 1100, startPoint y: 659, endPoint x: 709, endPoint y: 676, distance: 391.4
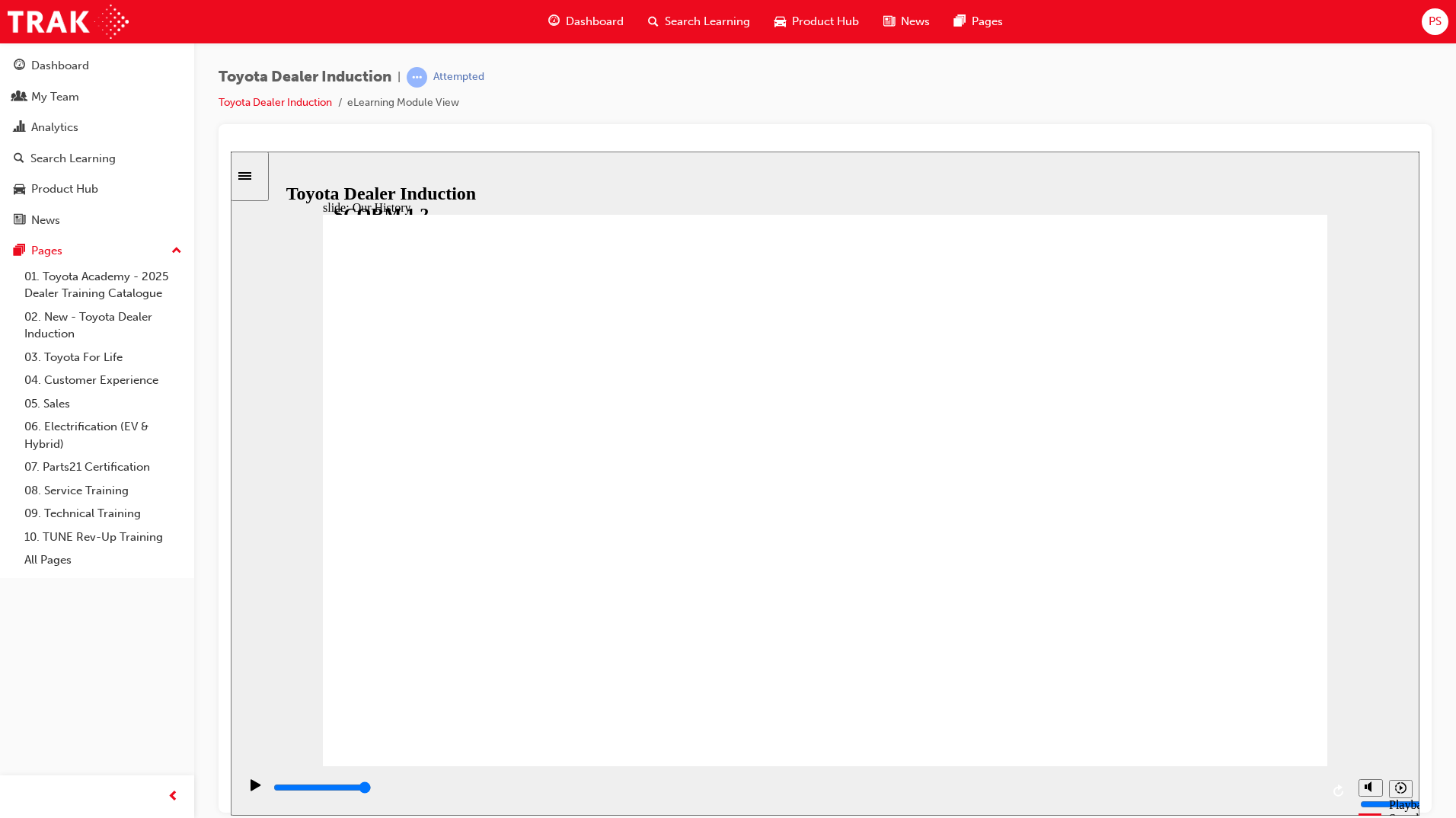
drag, startPoint x: 691, startPoint y: 380, endPoint x: 569, endPoint y: 546, distance: 206.0
drag, startPoint x: 540, startPoint y: 651, endPoint x: 646, endPoint y: 670, distance: 107.7
drag, startPoint x: 817, startPoint y: 662, endPoint x: 754, endPoint y: 677, distance: 64.8
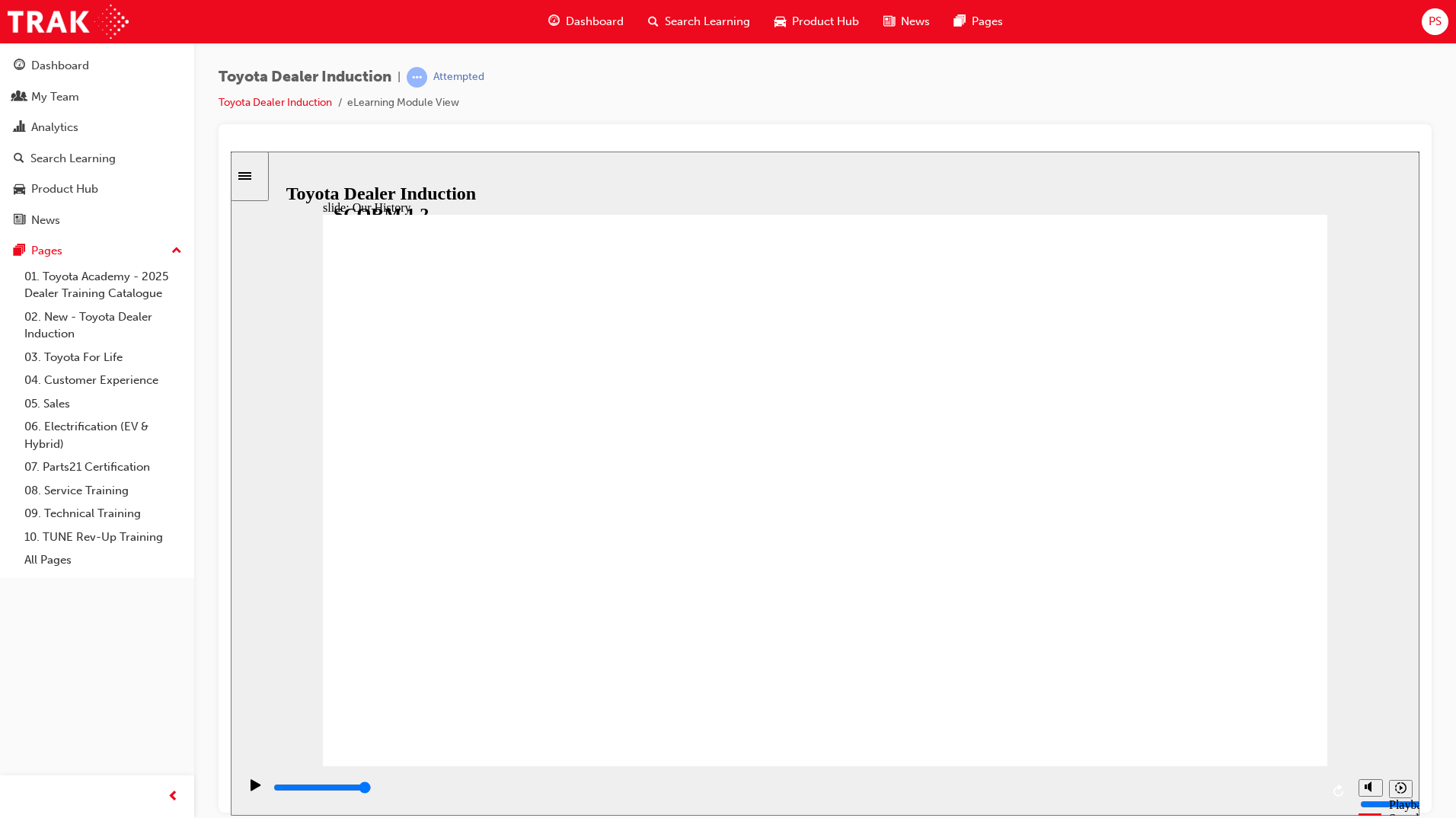
drag, startPoint x: 790, startPoint y: 720, endPoint x: 741, endPoint y: 728, distance: 49.6
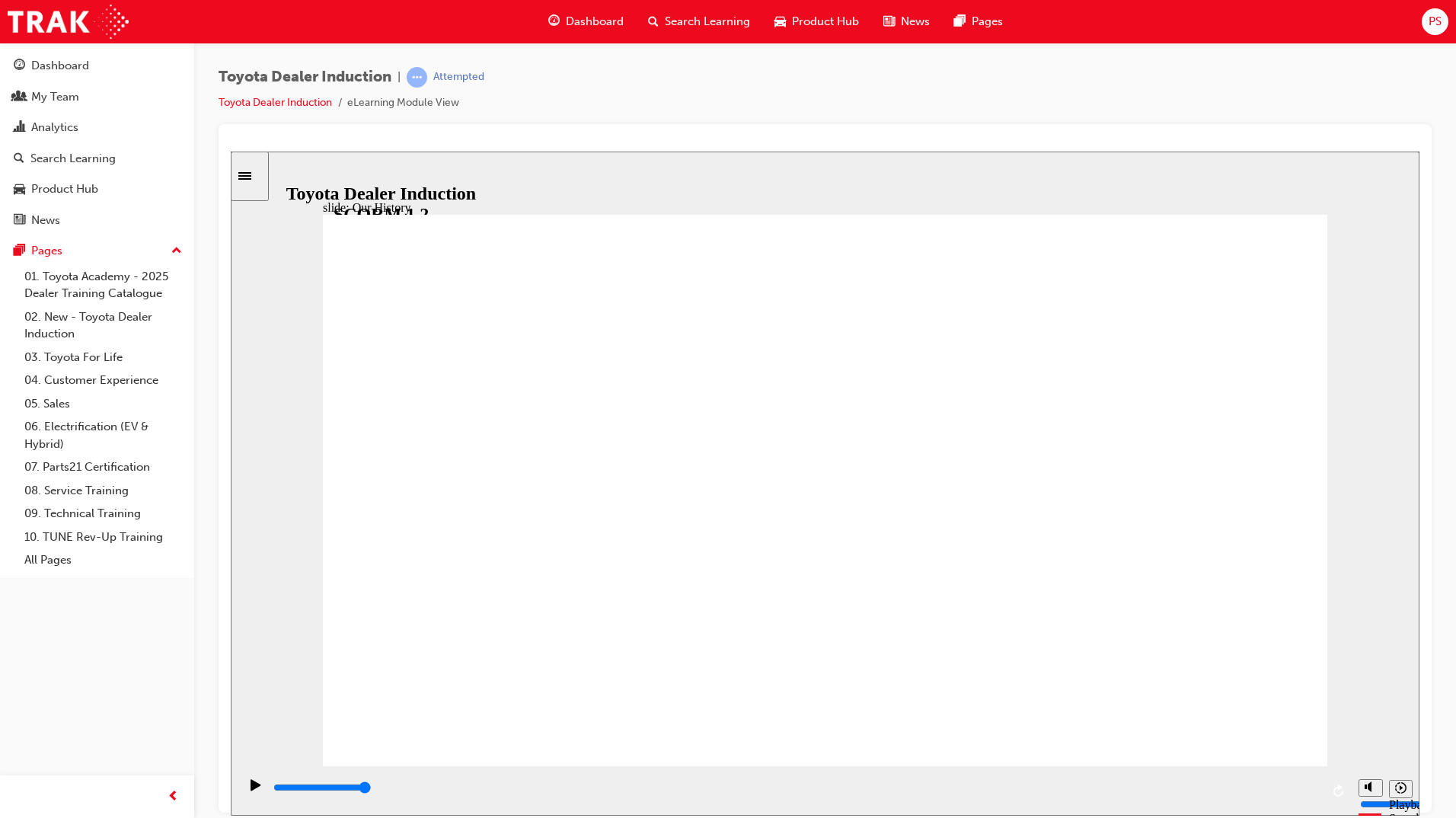
drag, startPoint x: 539, startPoint y: 660, endPoint x: 555, endPoint y: 654, distance: 17.1
drag, startPoint x: 532, startPoint y: 644, endPoint x: 535, endPoint y: 666, distance: 22.2
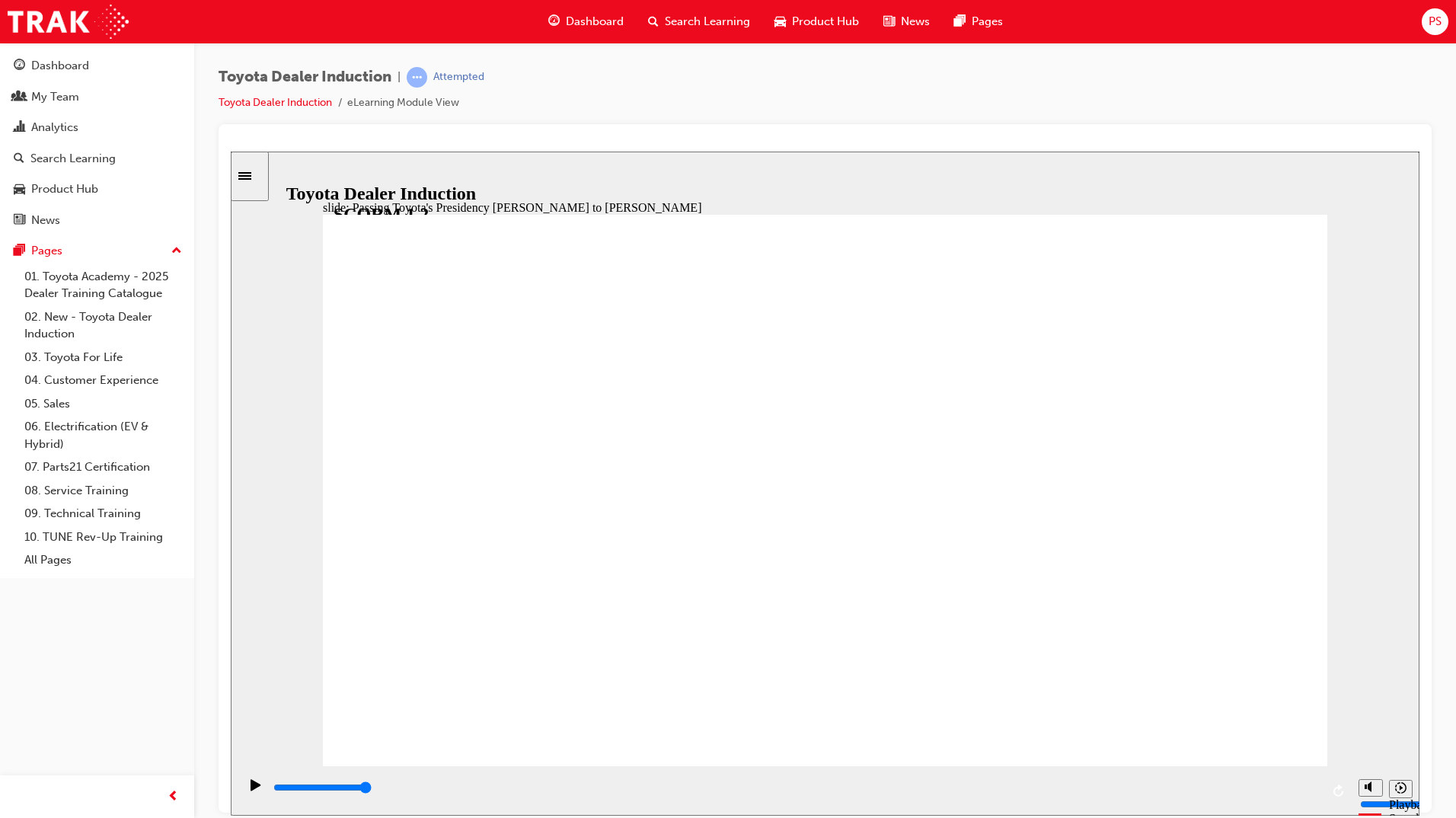
type input "5000"
radio input "false"
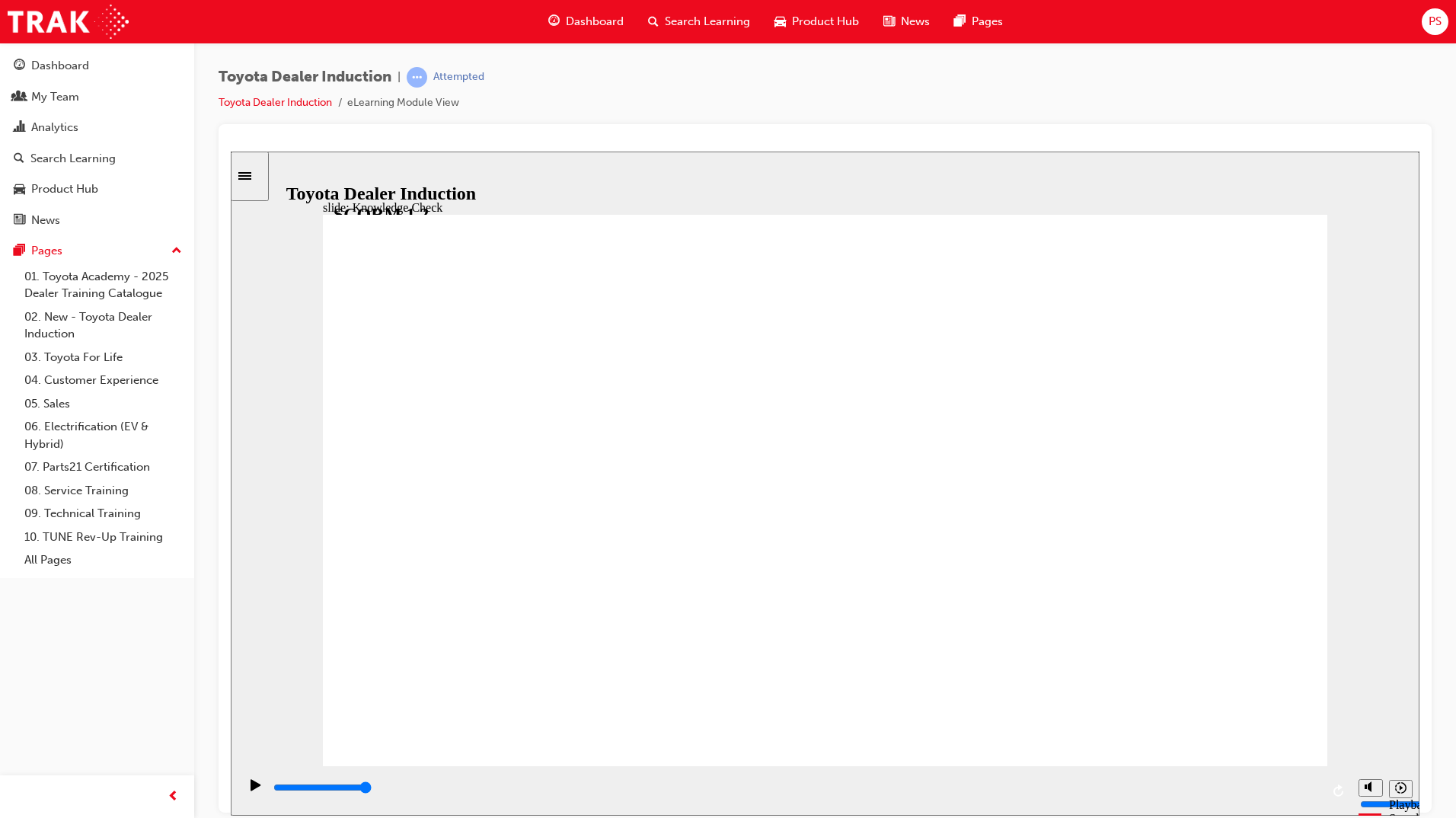
radio input "true"
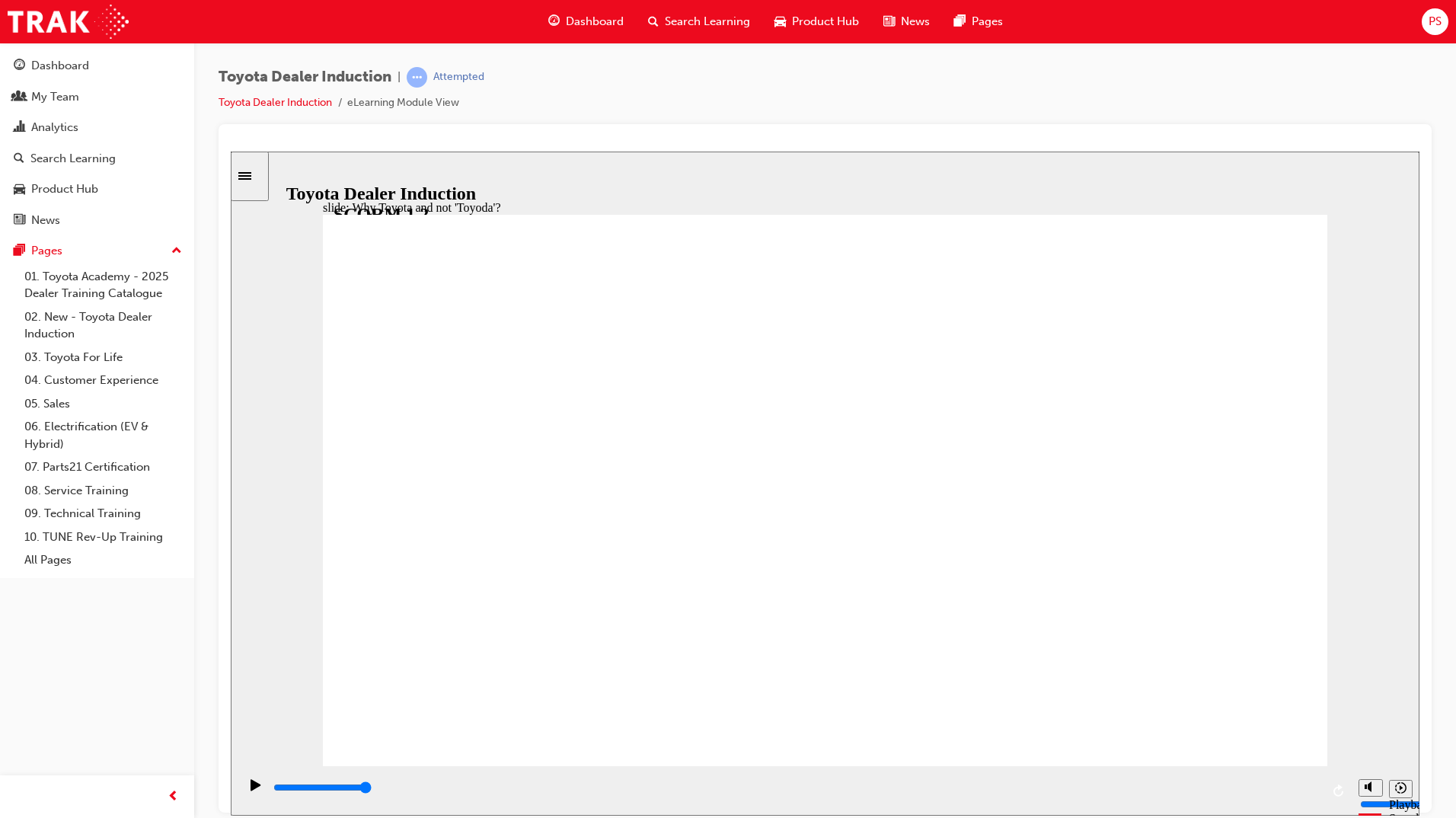
type input "3400"
radio input "true"
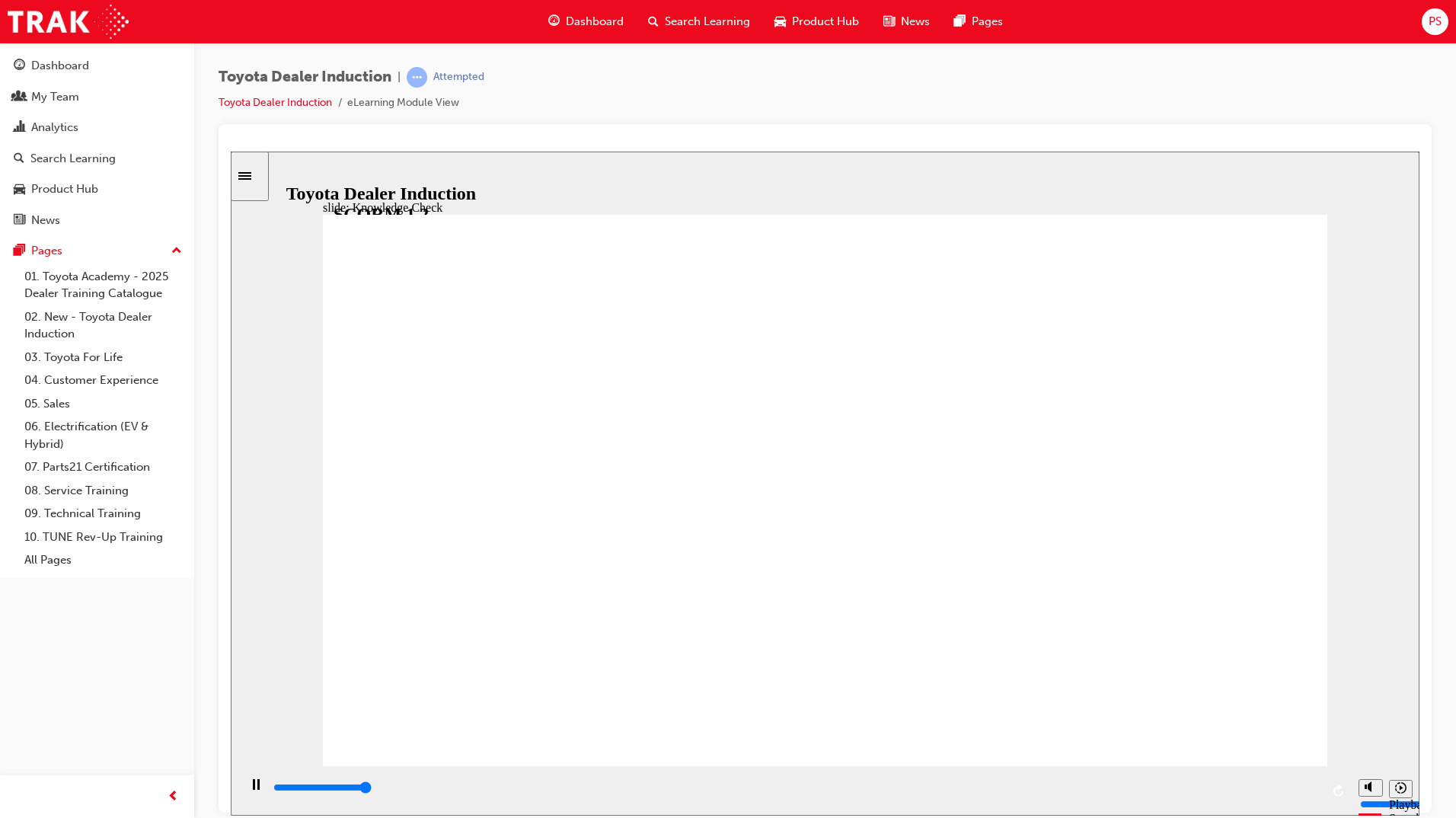
type input "5000"
radio input "true"
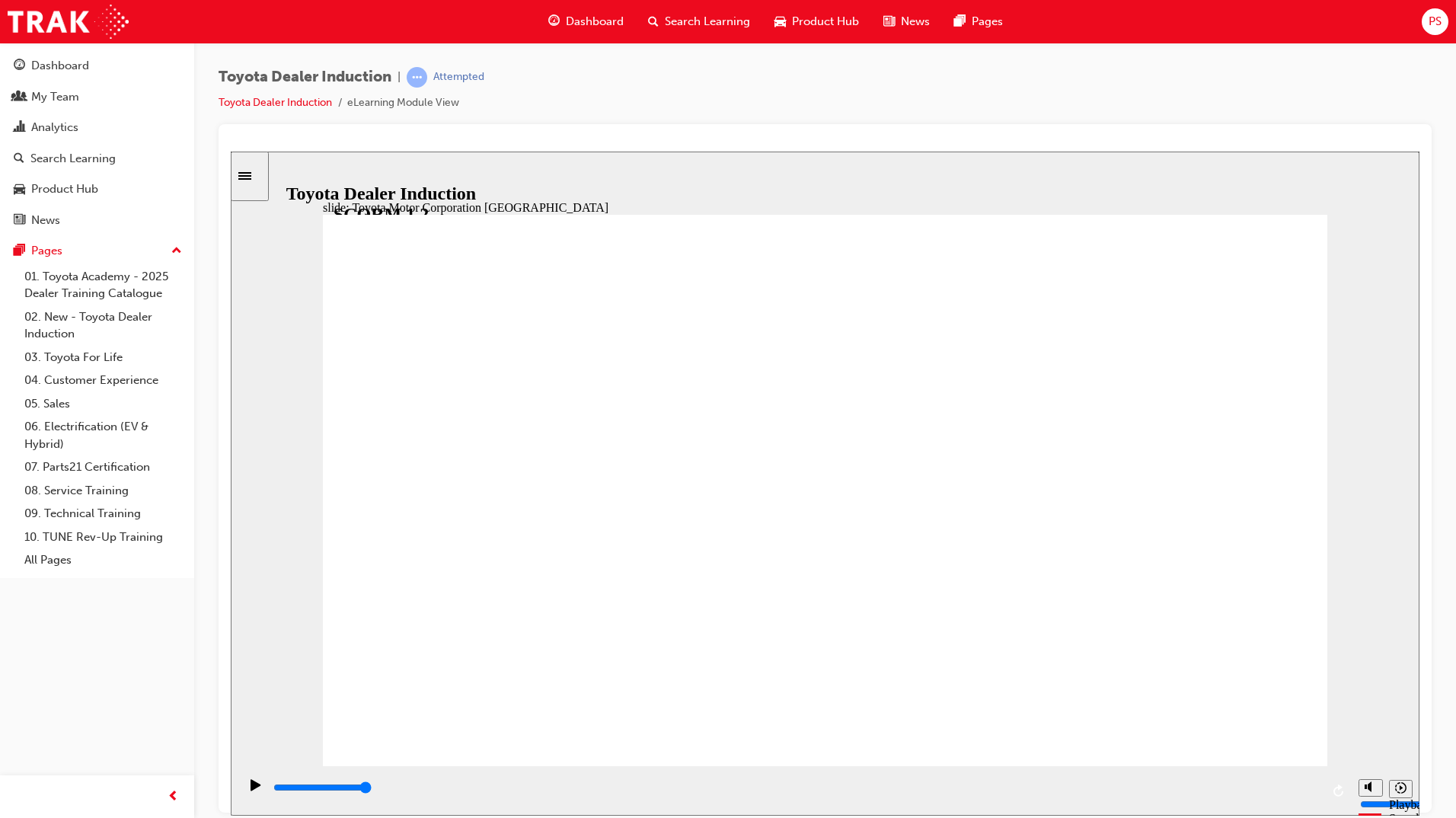
type input "15300"
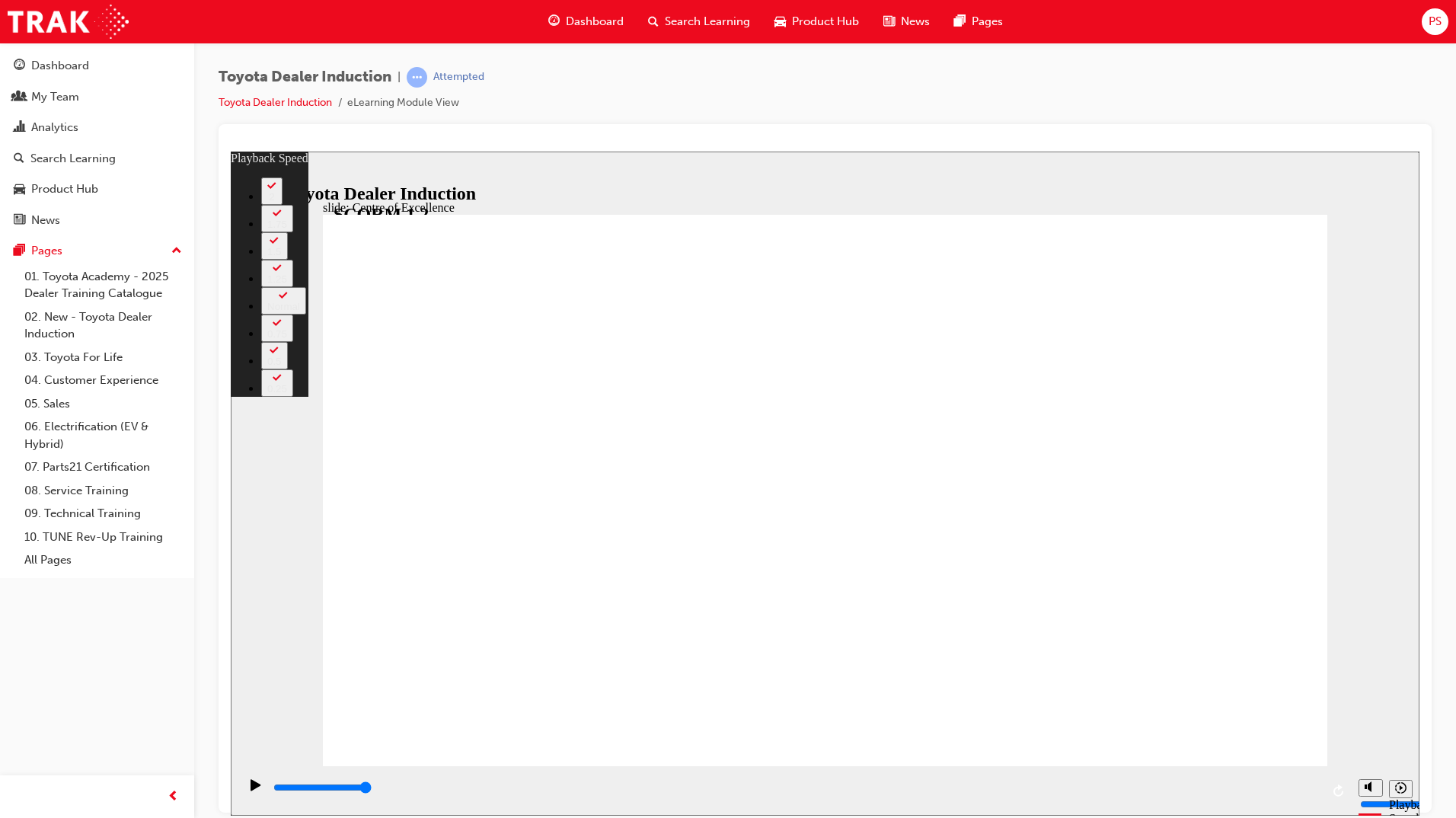
type input "248"
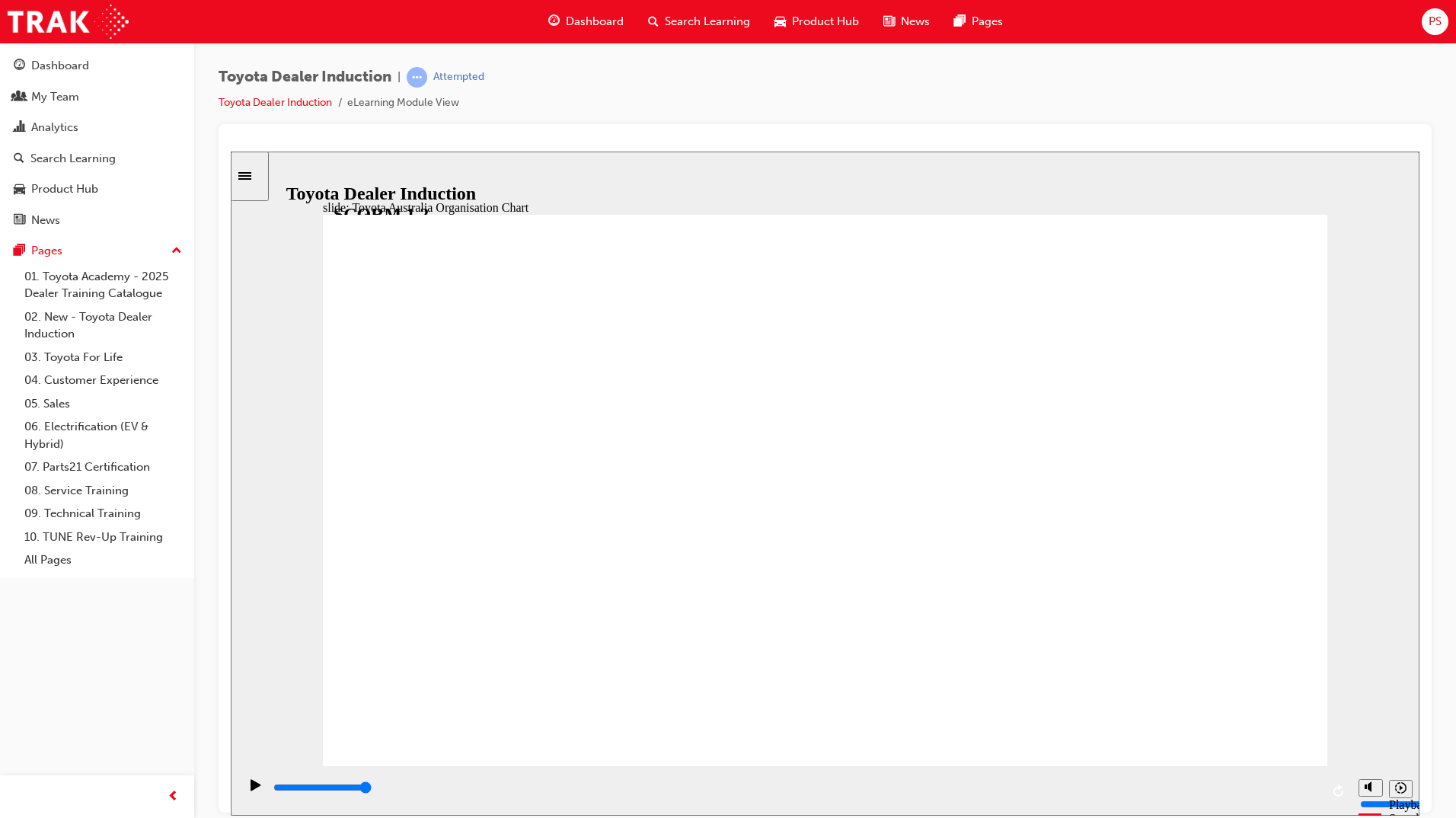
type input "5000"
drag, startPoint x: 1214, startPoint y: 709, endPoint x: 957, endPoint y: 764, distance: 262.8
click at [957, 764] on div "slide: Knowledge Check Rectangle 1 BACK BACK SUBMIT SUBMIT Knowledge Check When…" at bounding box center [824, 541] width 1188 height 780
radio input "true"
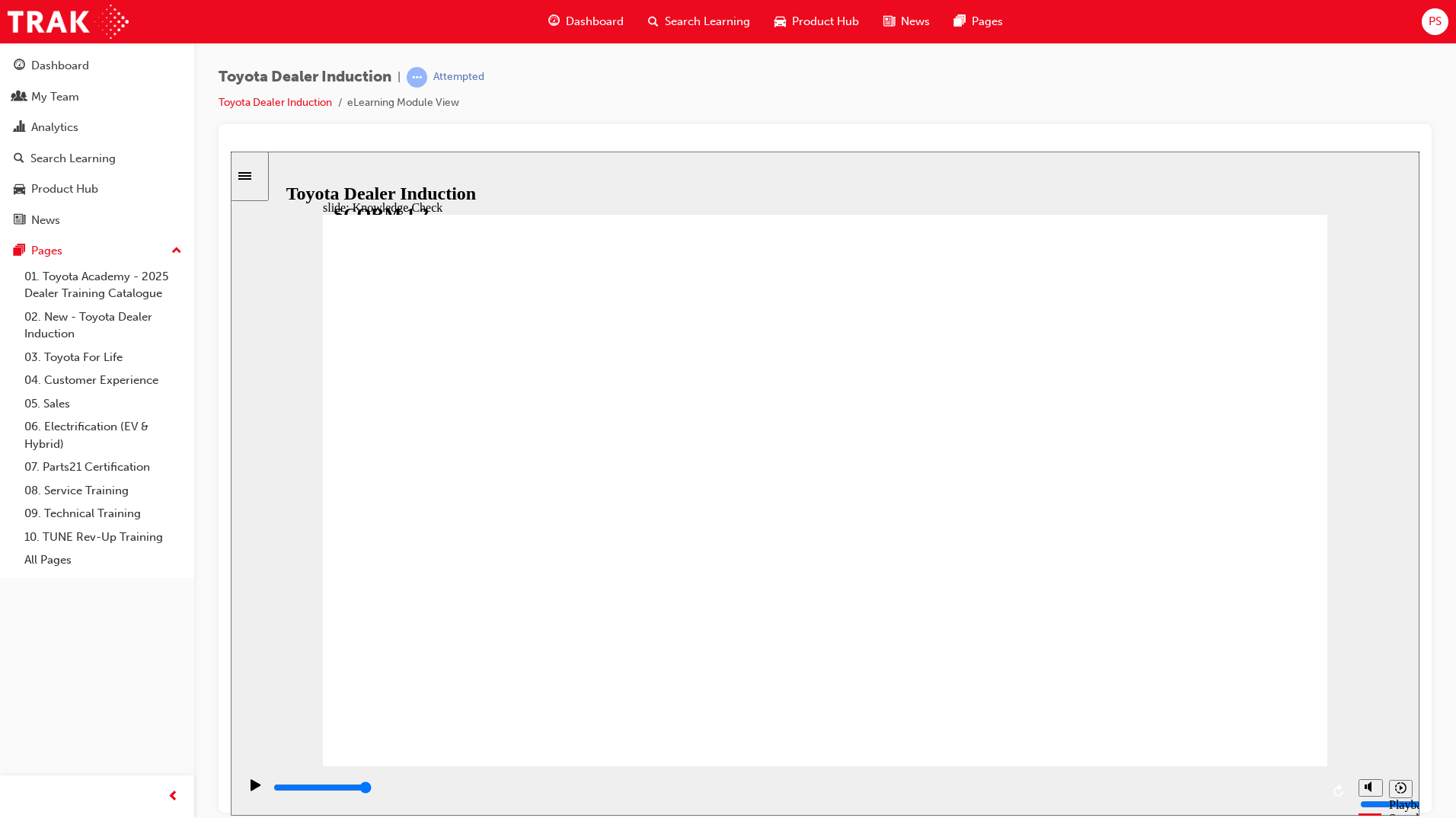
type input "5000"
radio input "true"
type input "5000"
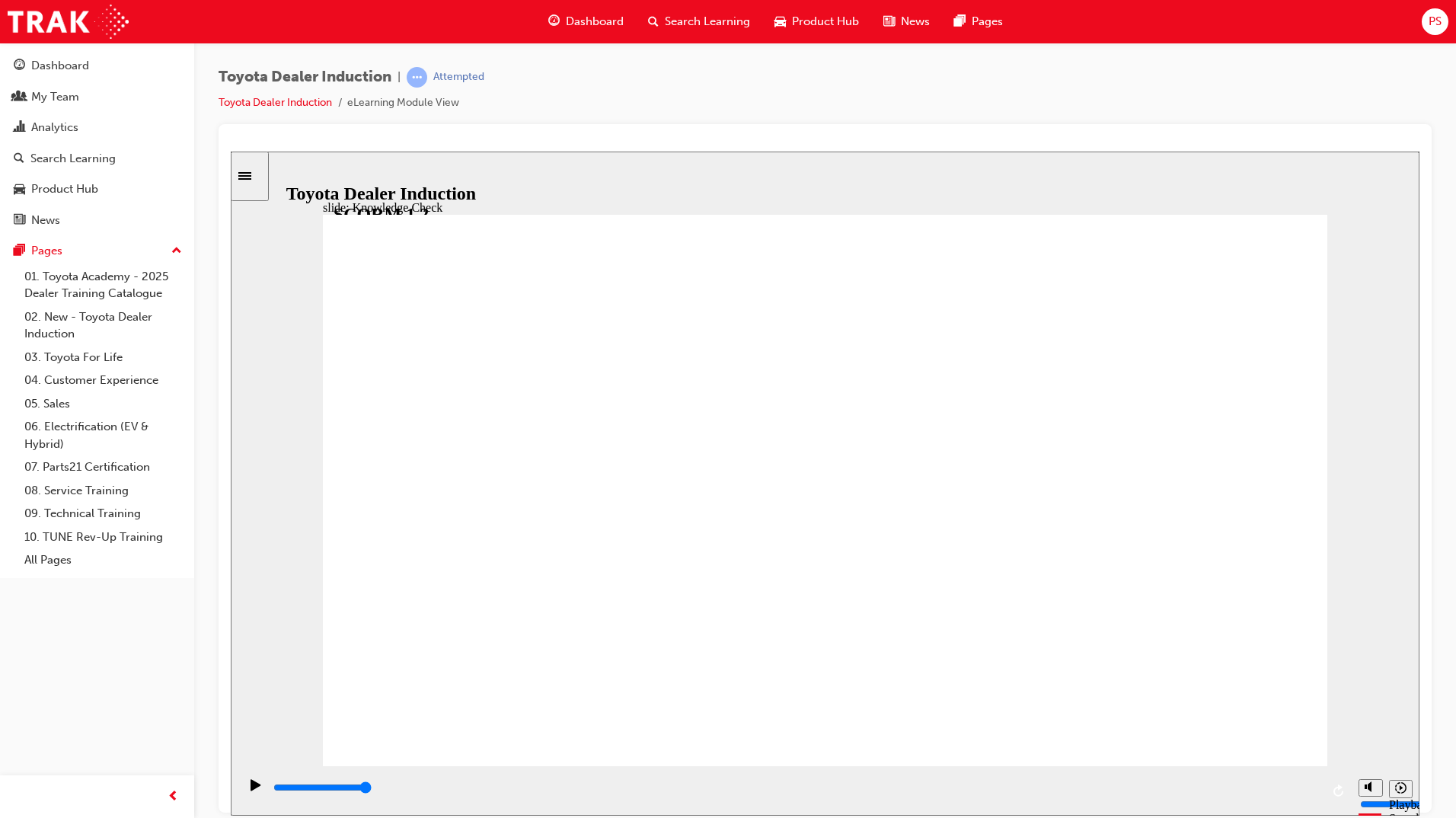
radio input "true"
type input "9200"
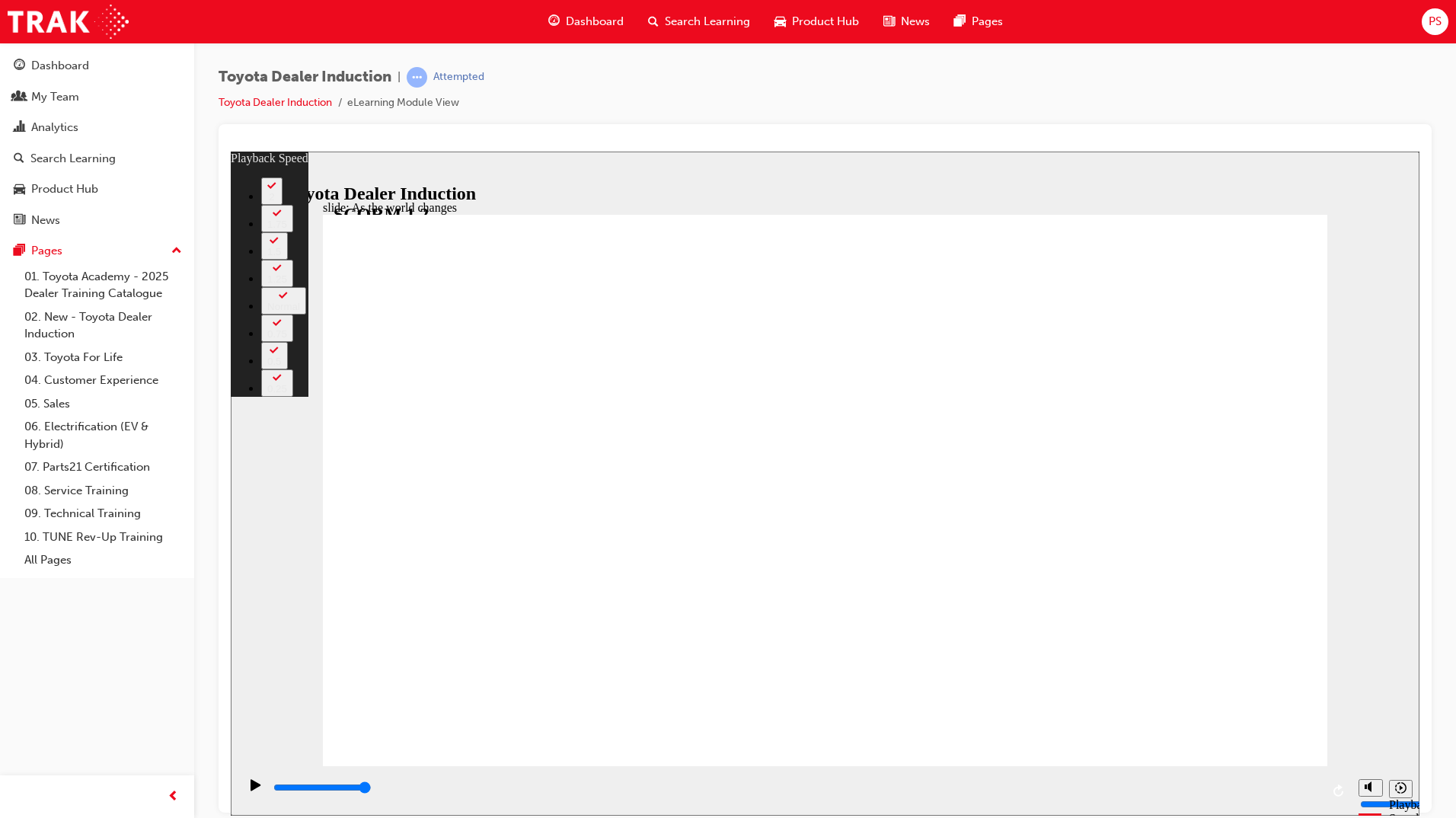
type input "128"
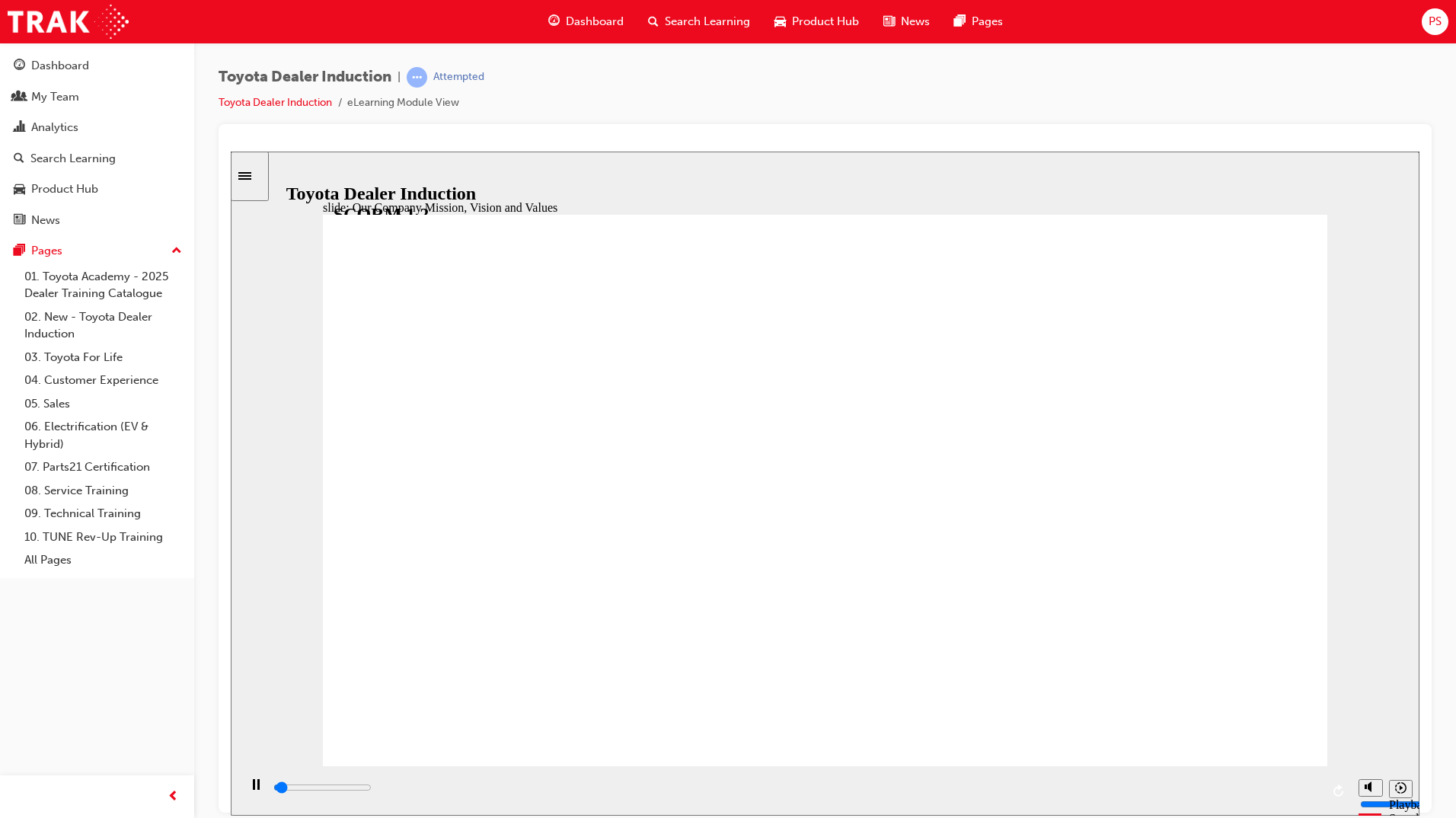
type input "2600"
type input "5000"
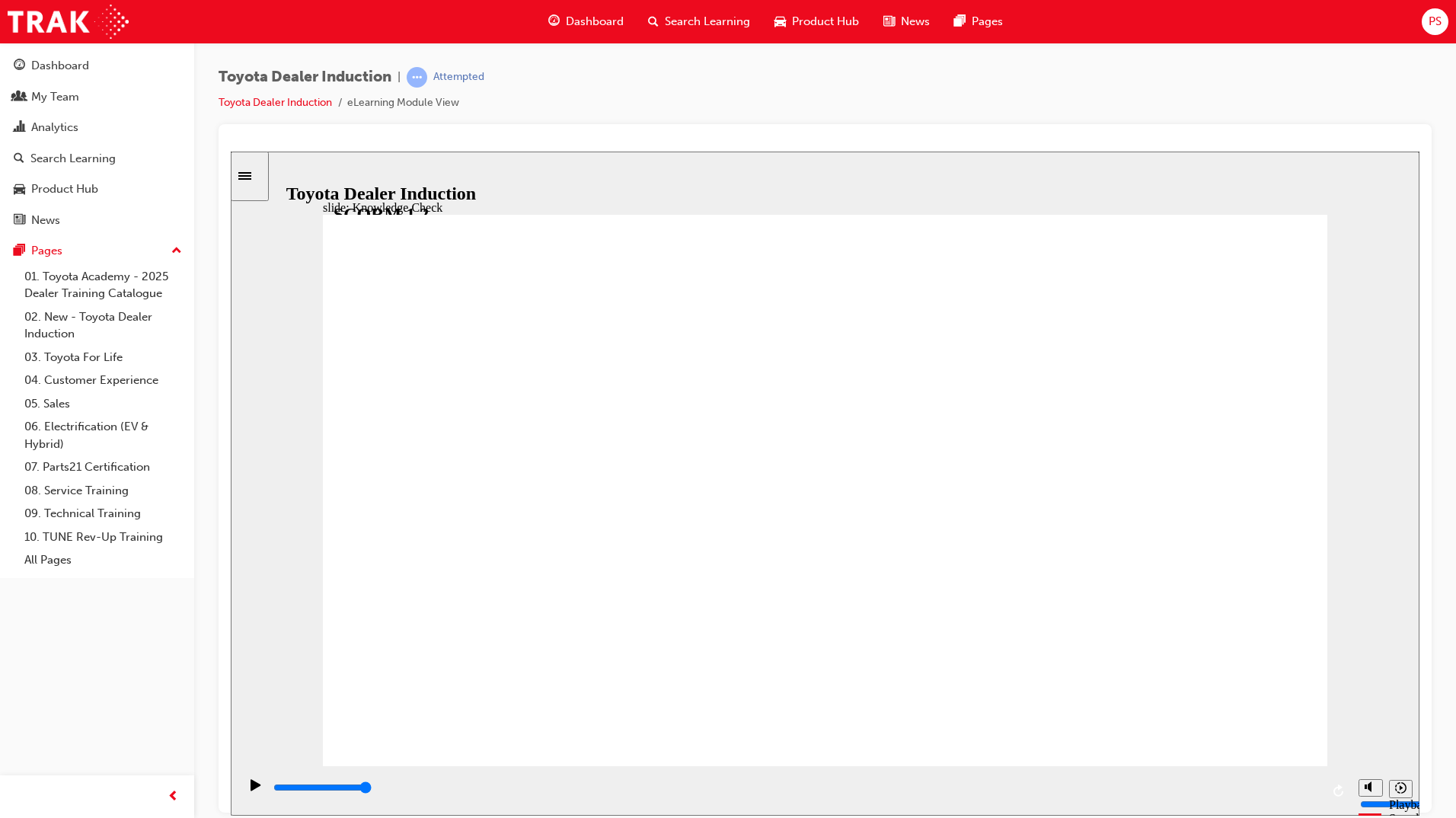
type input "h"
type input "ha"
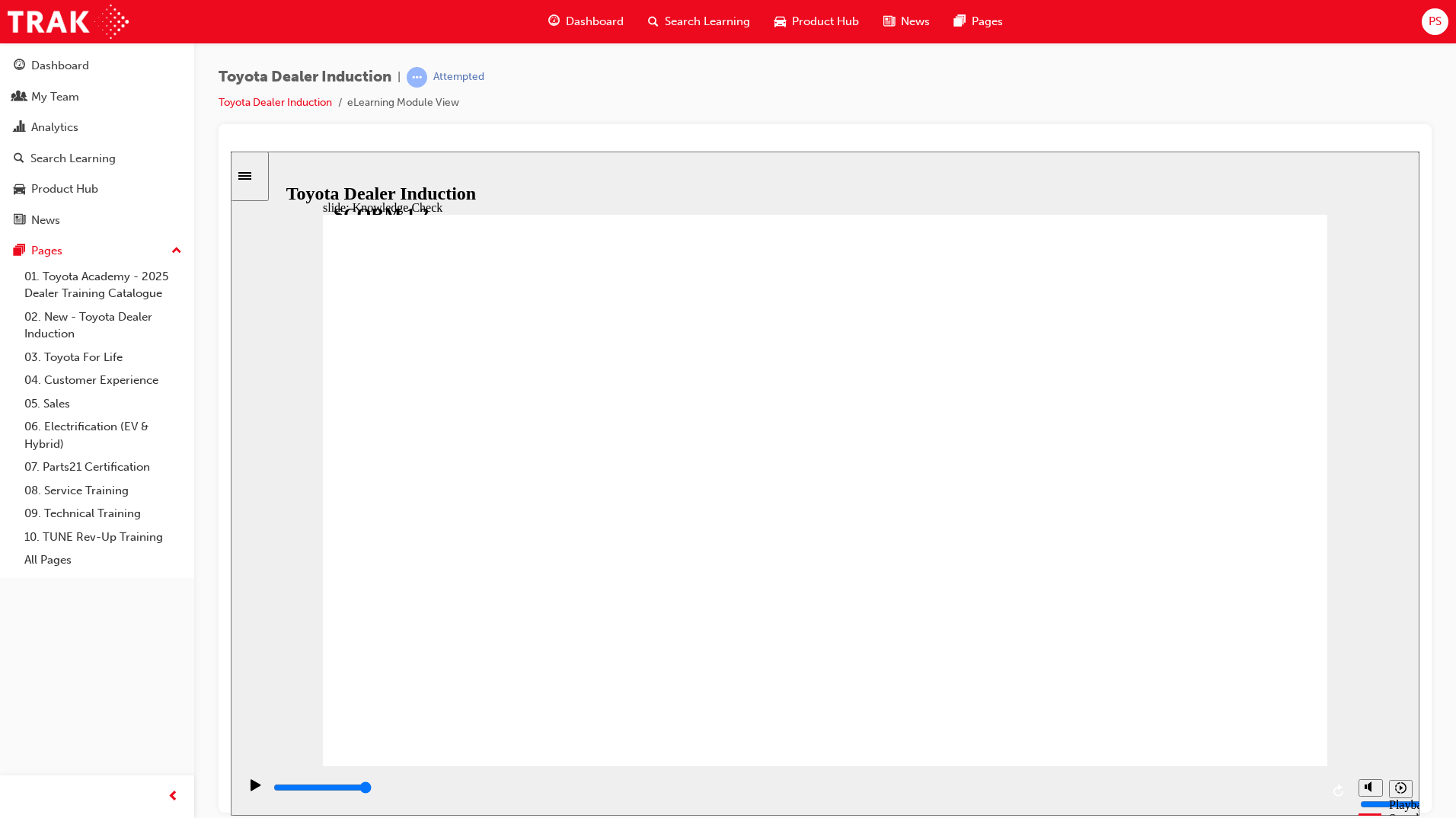
type input "hap"
type input "happ"
type input "happi"
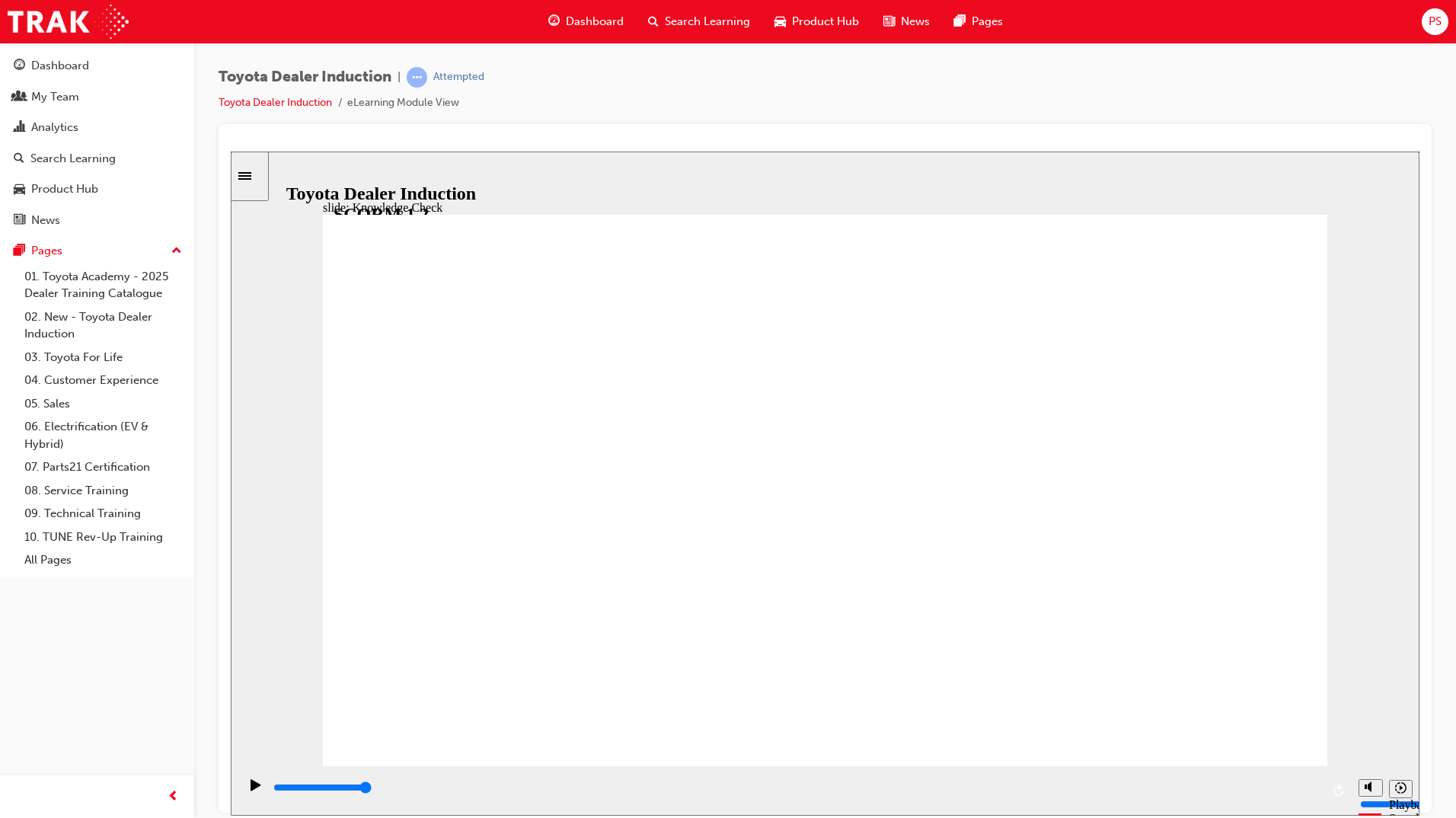
type input "happi"
type input "happin"
type input "happine"
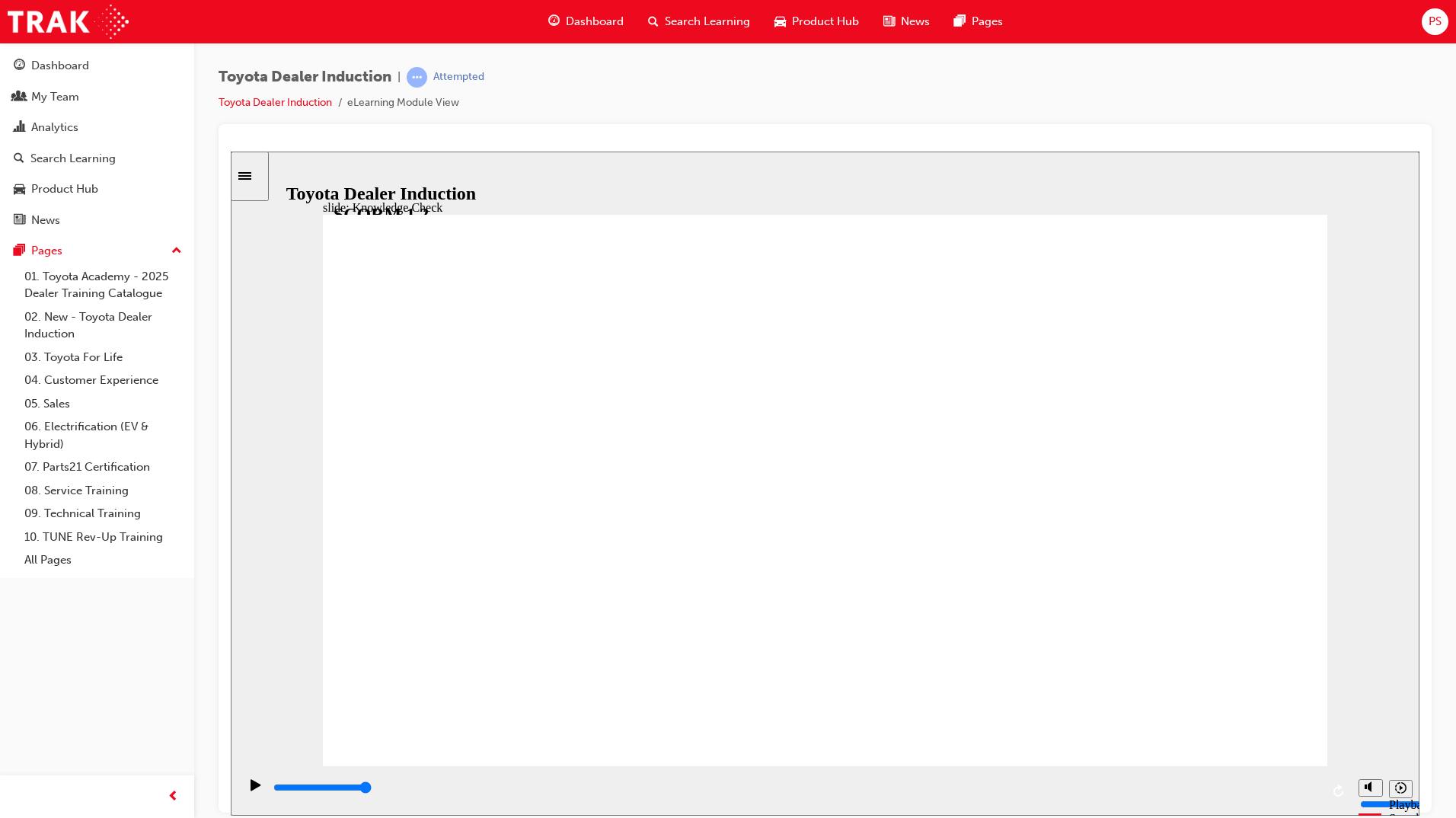
type input "happines"
type input "happiness"
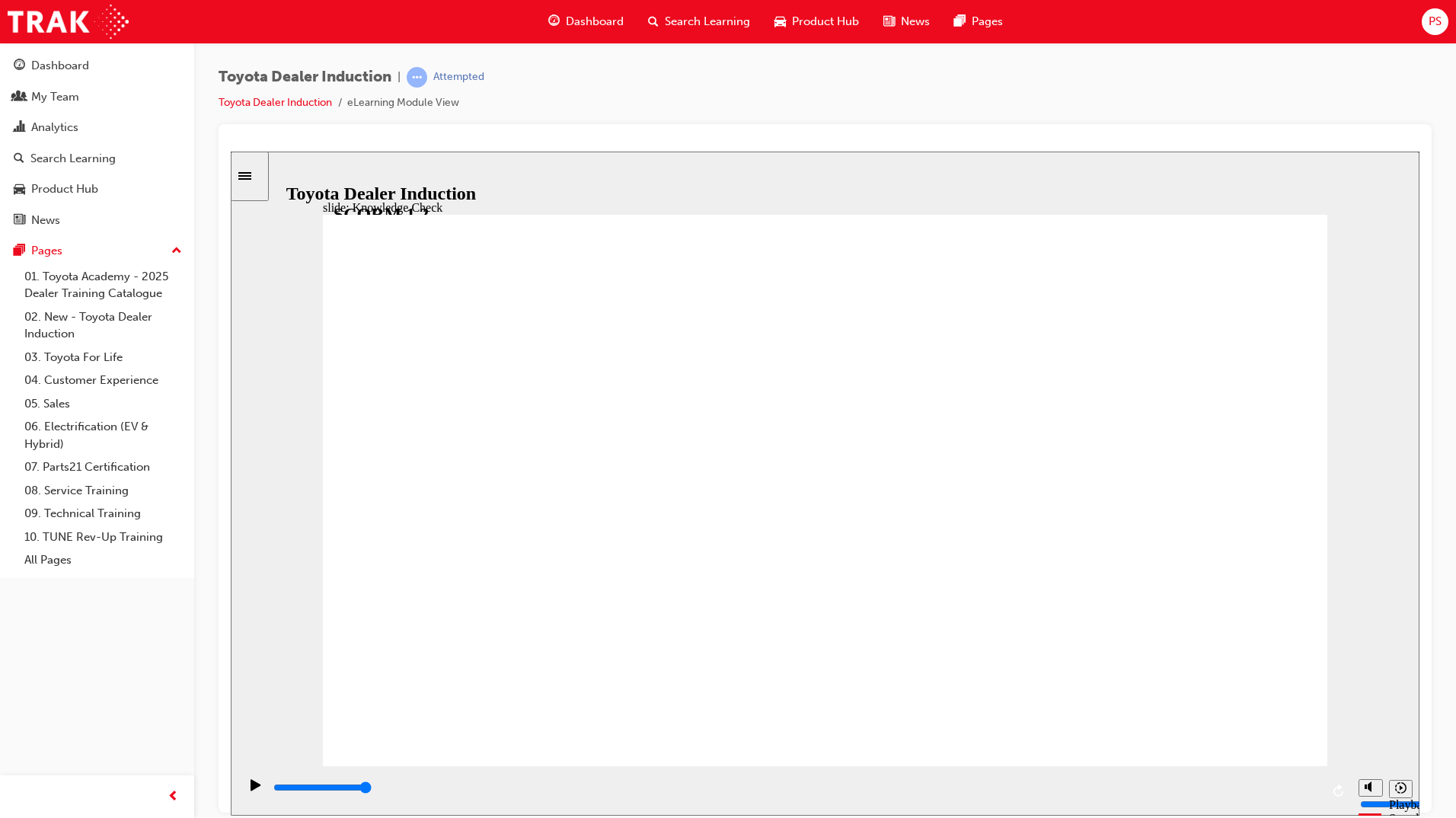
type input "happiness"
type input "5000"
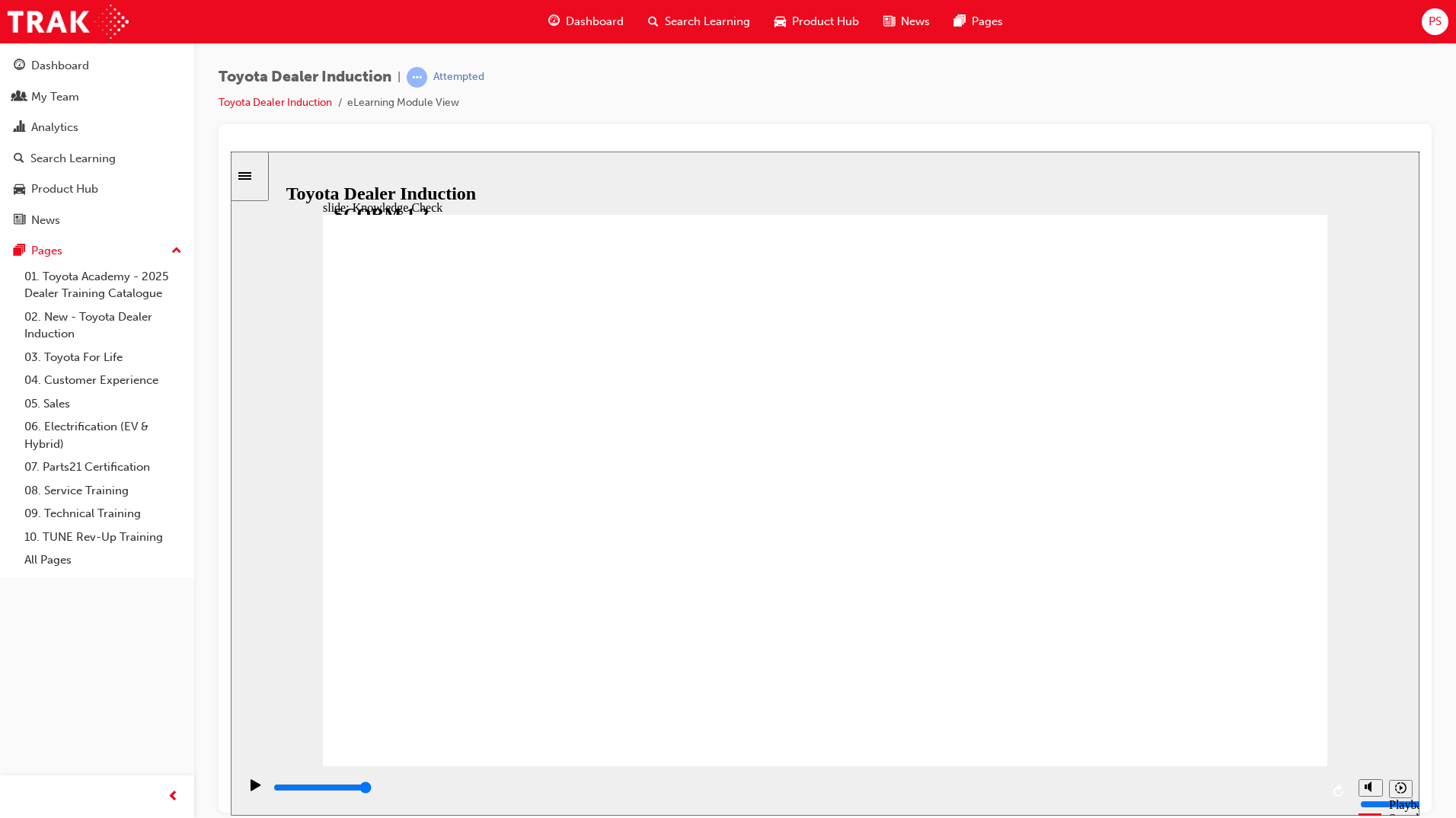
type input "c"
type input "co"
type input "con"
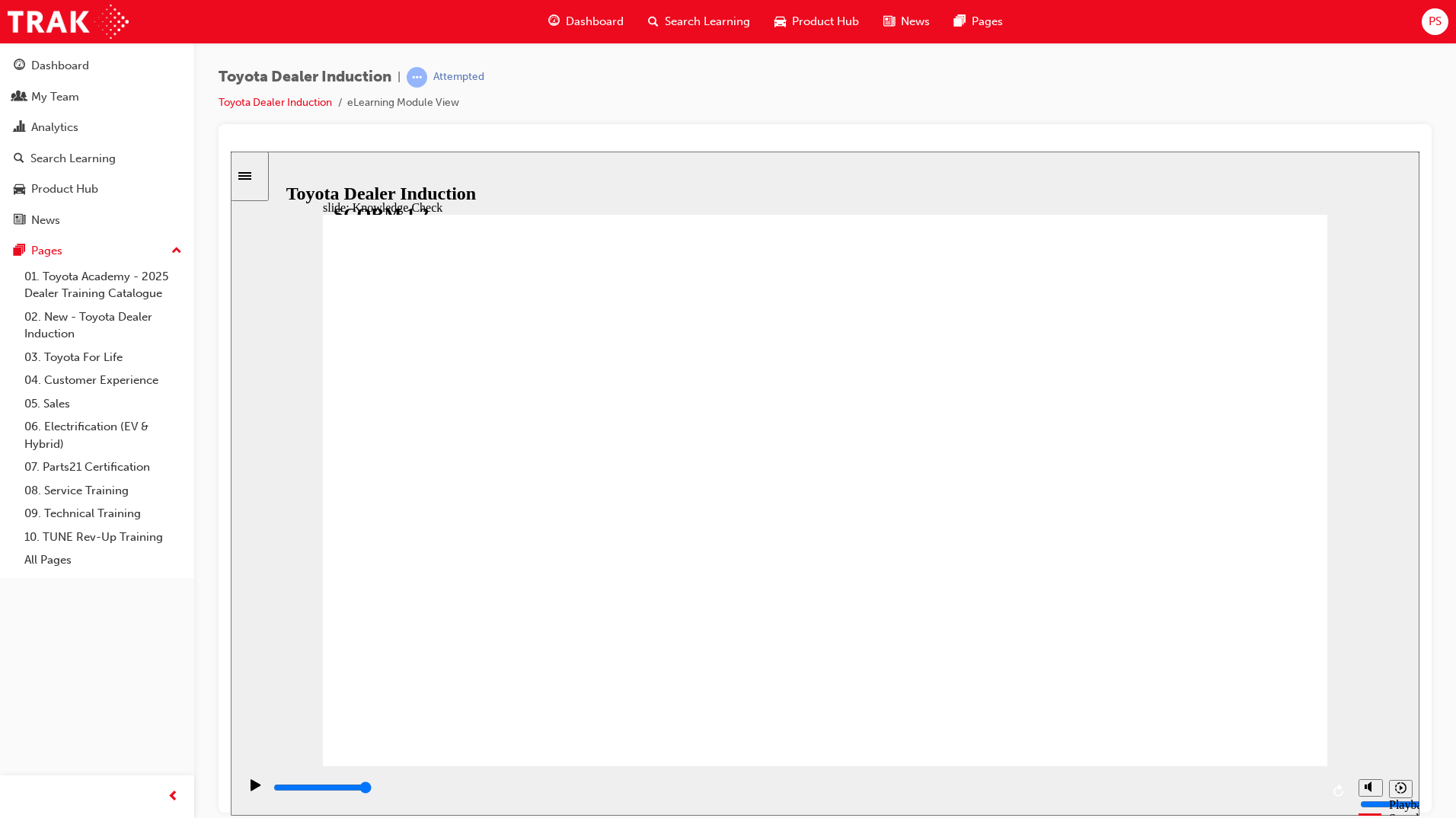
type input "con"
type input "conn"
type input "conne"
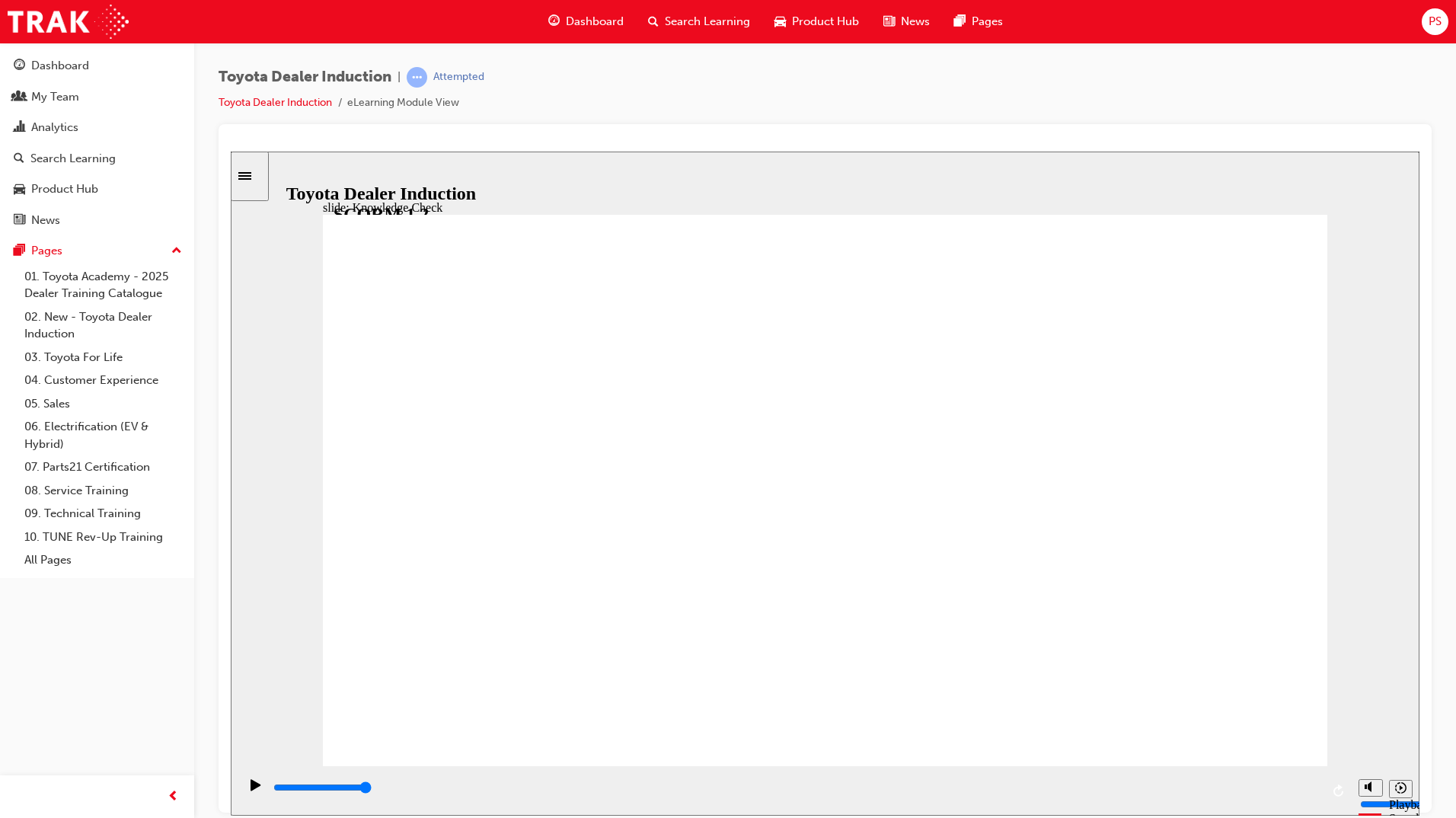
type input "connec"
type input "connect"
type input "connecte"
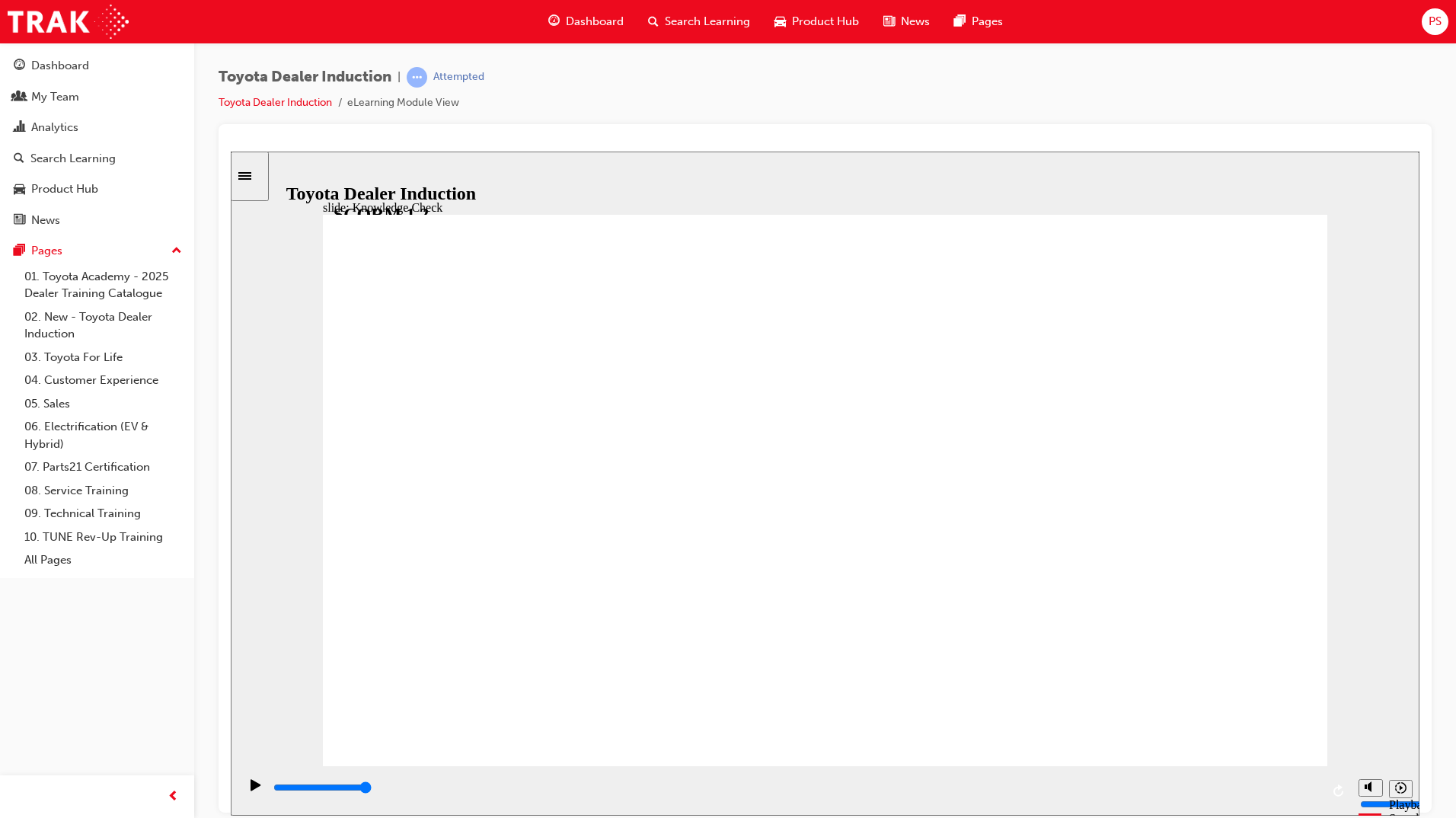
type input "connecte"
type input "connected"
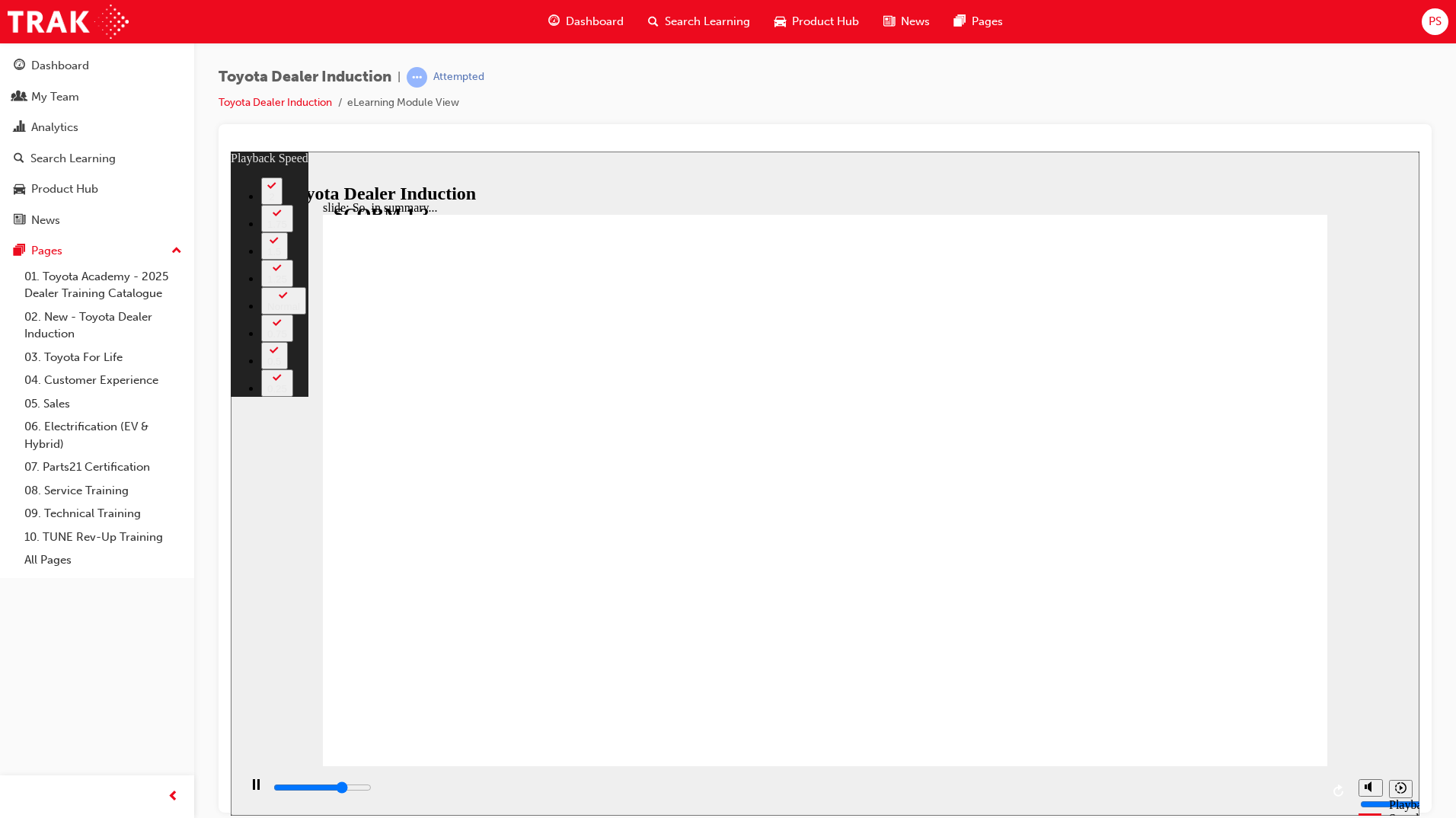
type input "4800"
type input "0"
type input "5100"
type input "1"
type input "5300"
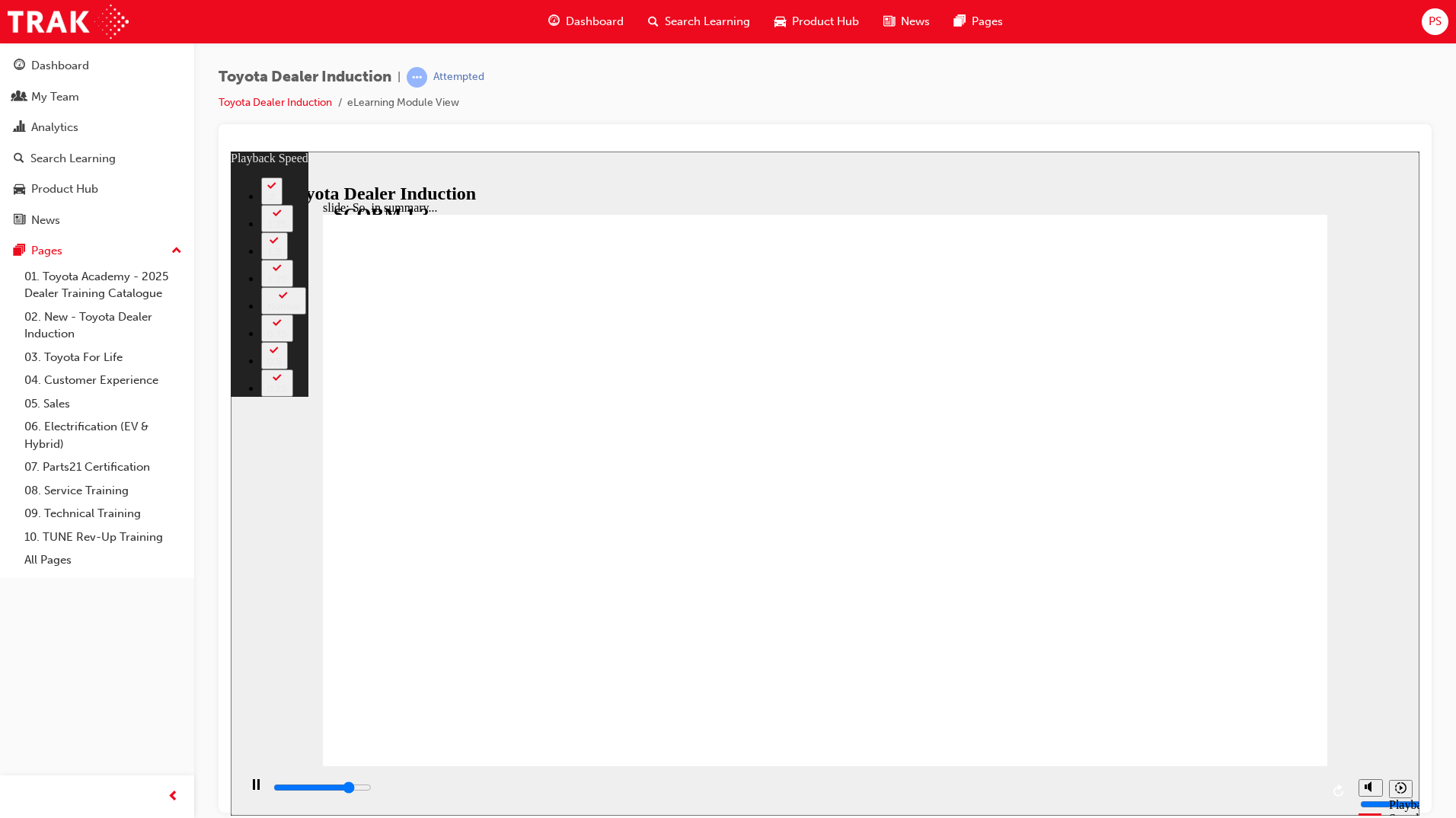
type input "1"
type input "5600"
type input "1"
type input "5900"
type input "1"
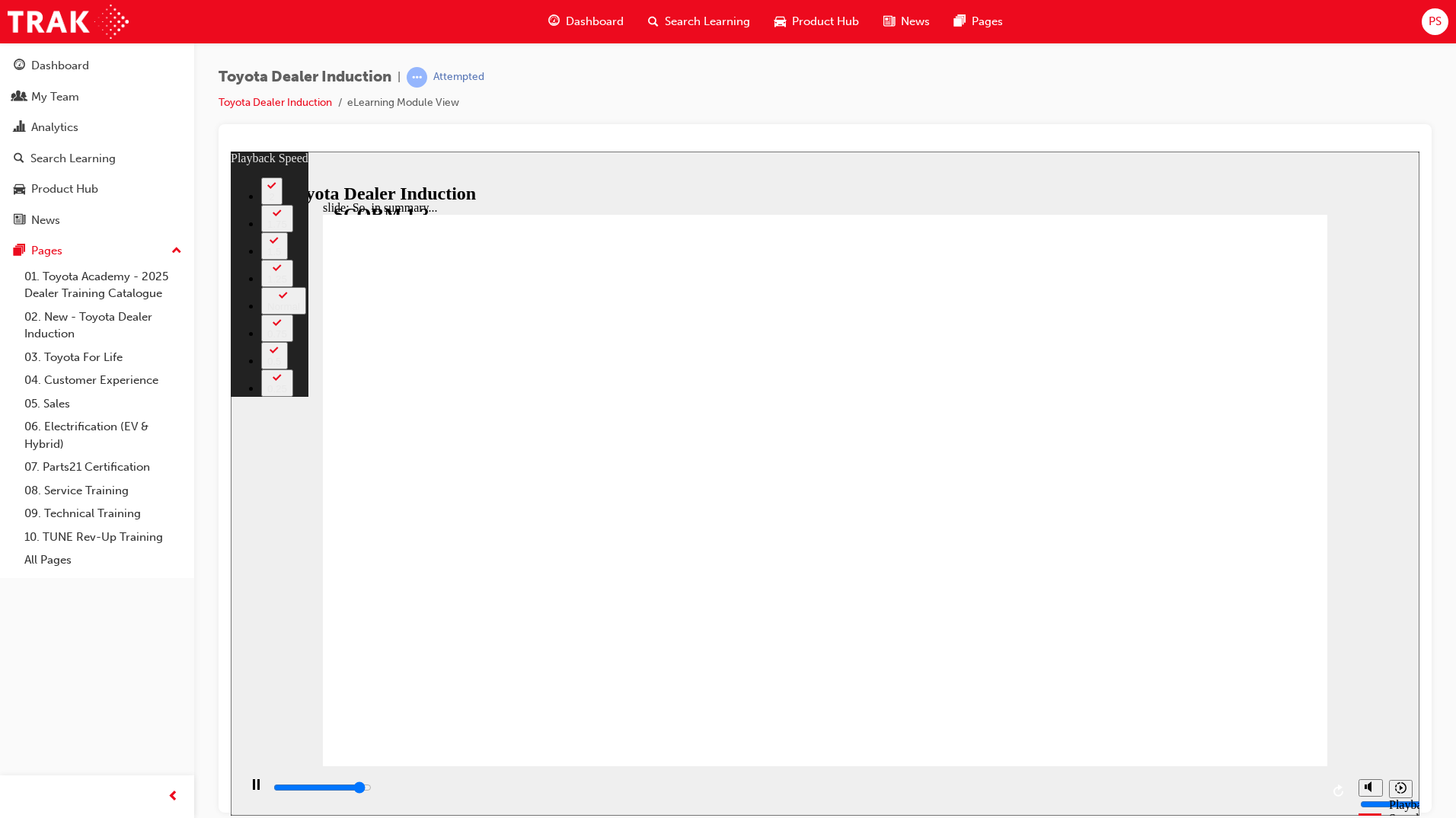
type input "6100"
type input "2"
type input "6400"
type input "2"
type input "6500"
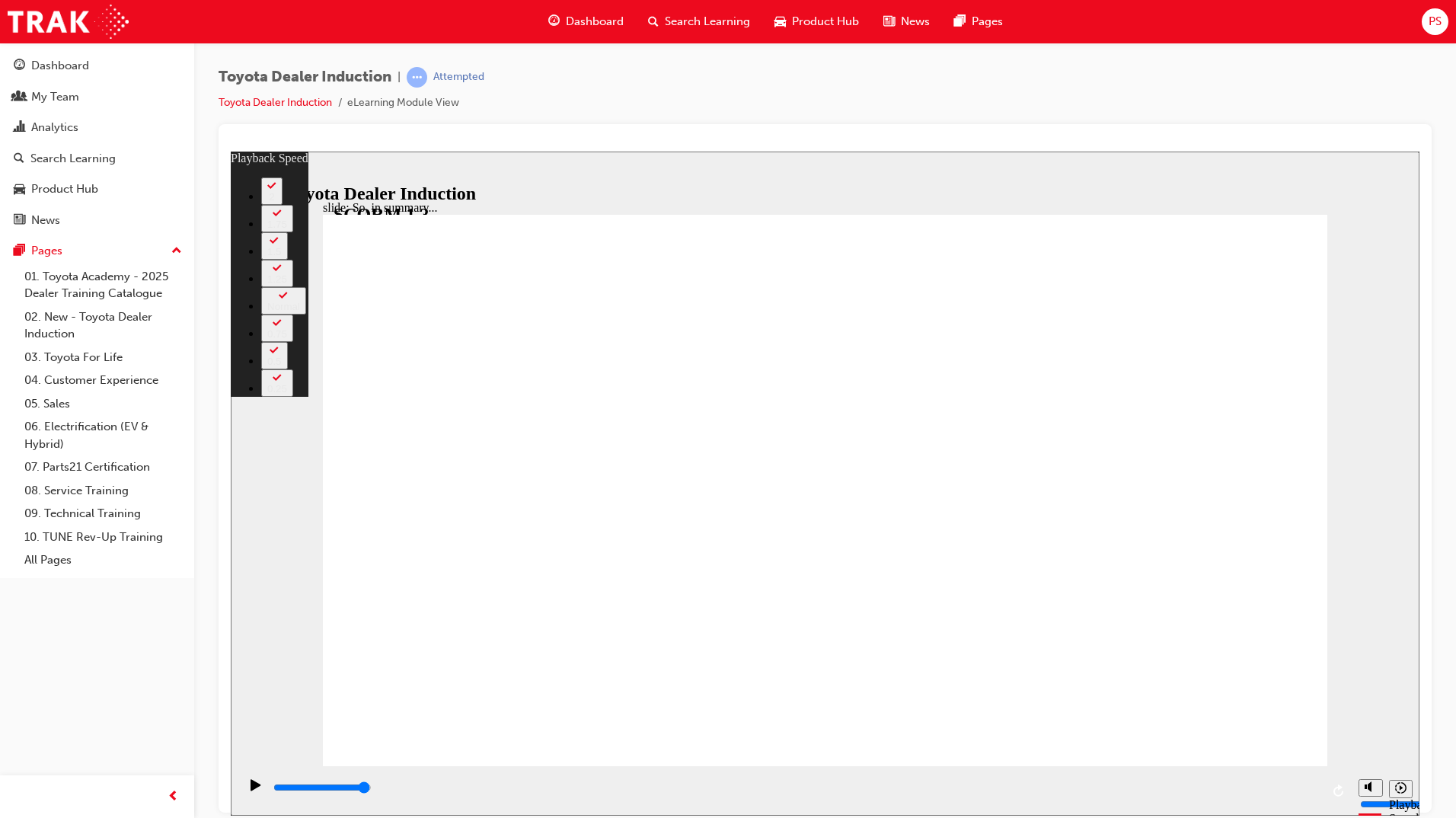
click at [1205, 82] on div "Toyota Dealer Induction | Attempted Toyota Dealer Induction eLearning Module Vi…" at bounding box center [825, 95] width 1213 height 57
type input "128"
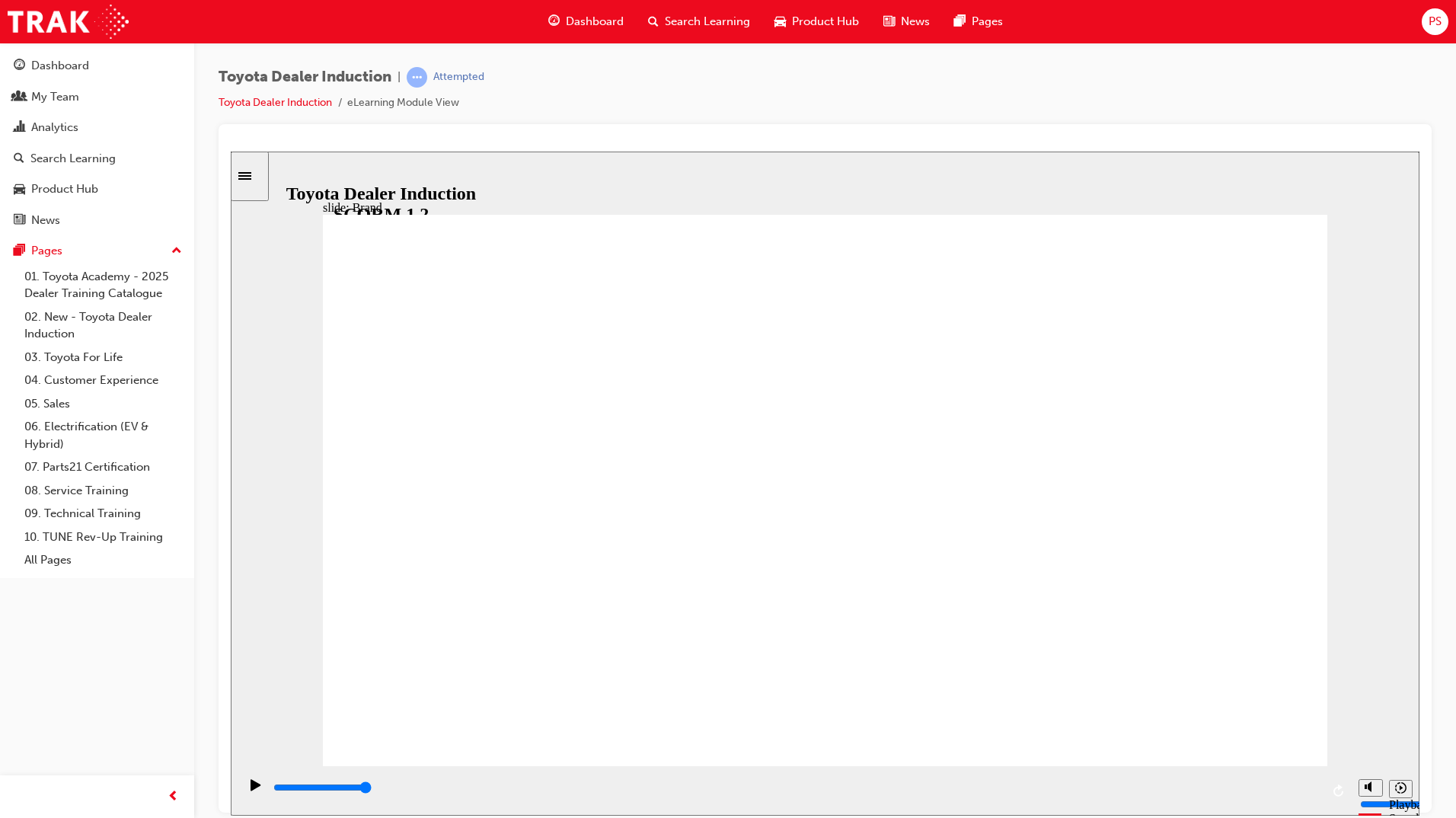
type input "8400"
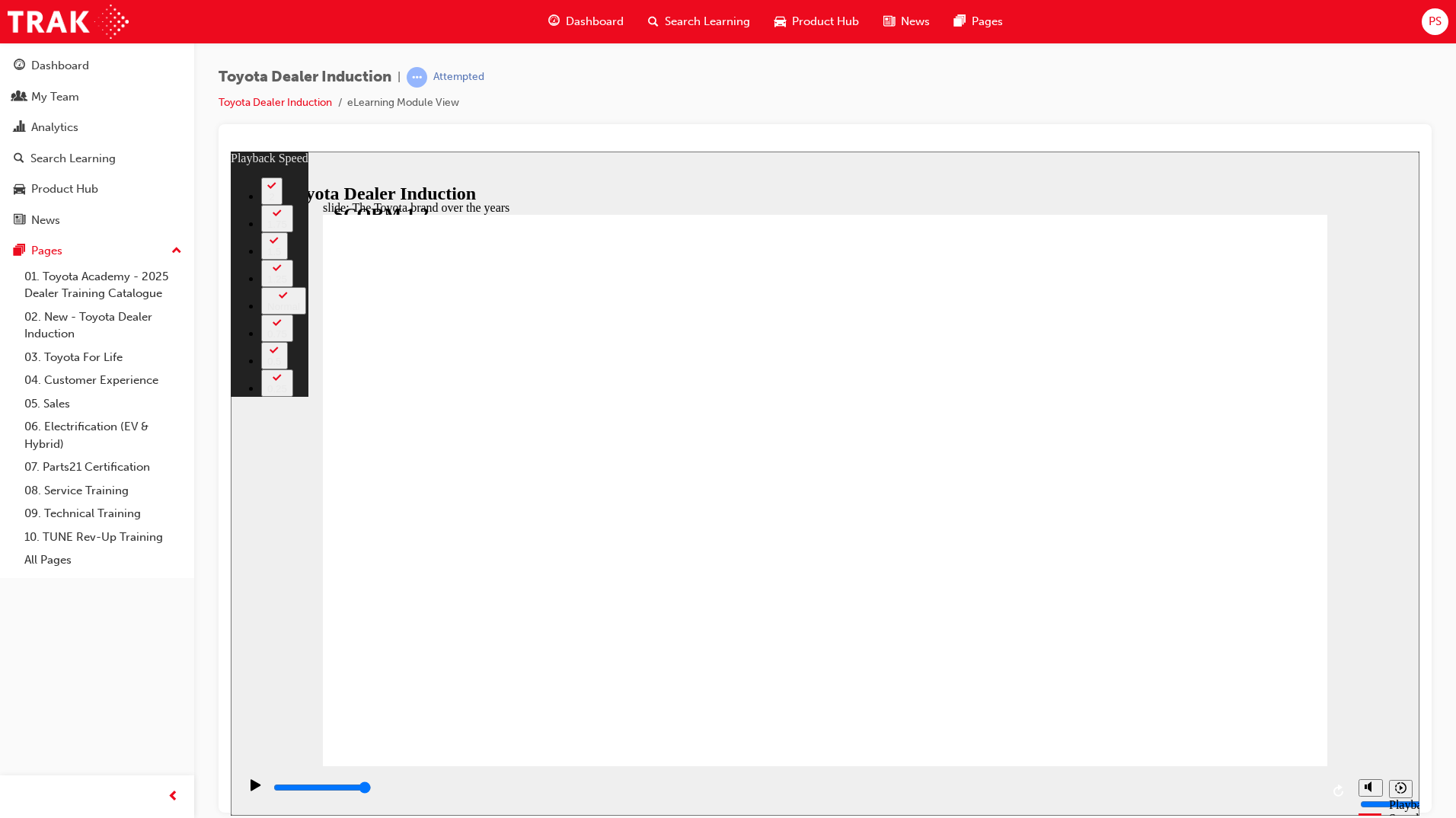
type input "165"
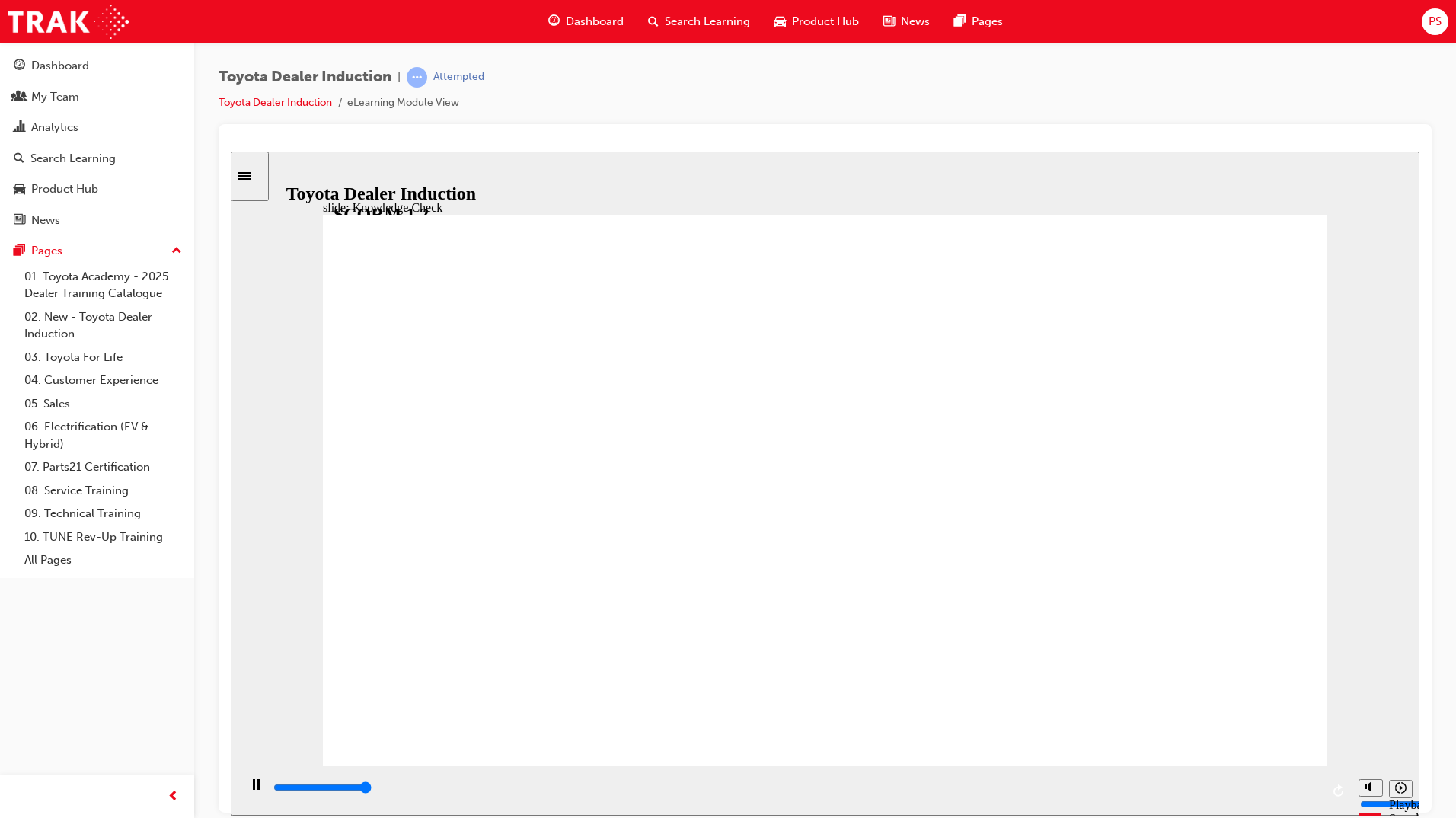
type input "5000"
radio input "true"
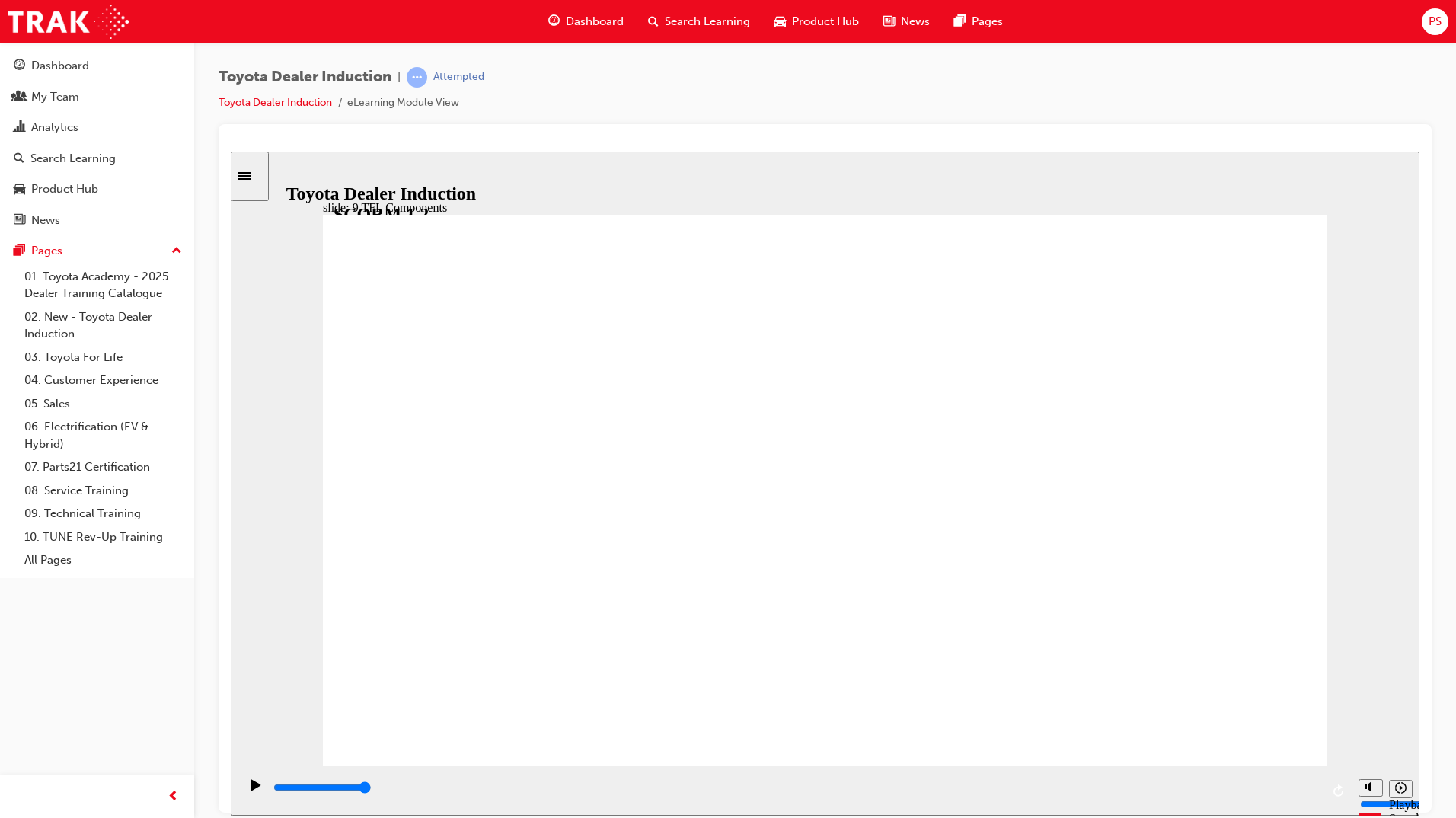
click at [252, 789] on icon "Pause (Ctrl+Alt+P)" at bounding box center [255, 783] width 7 height 11
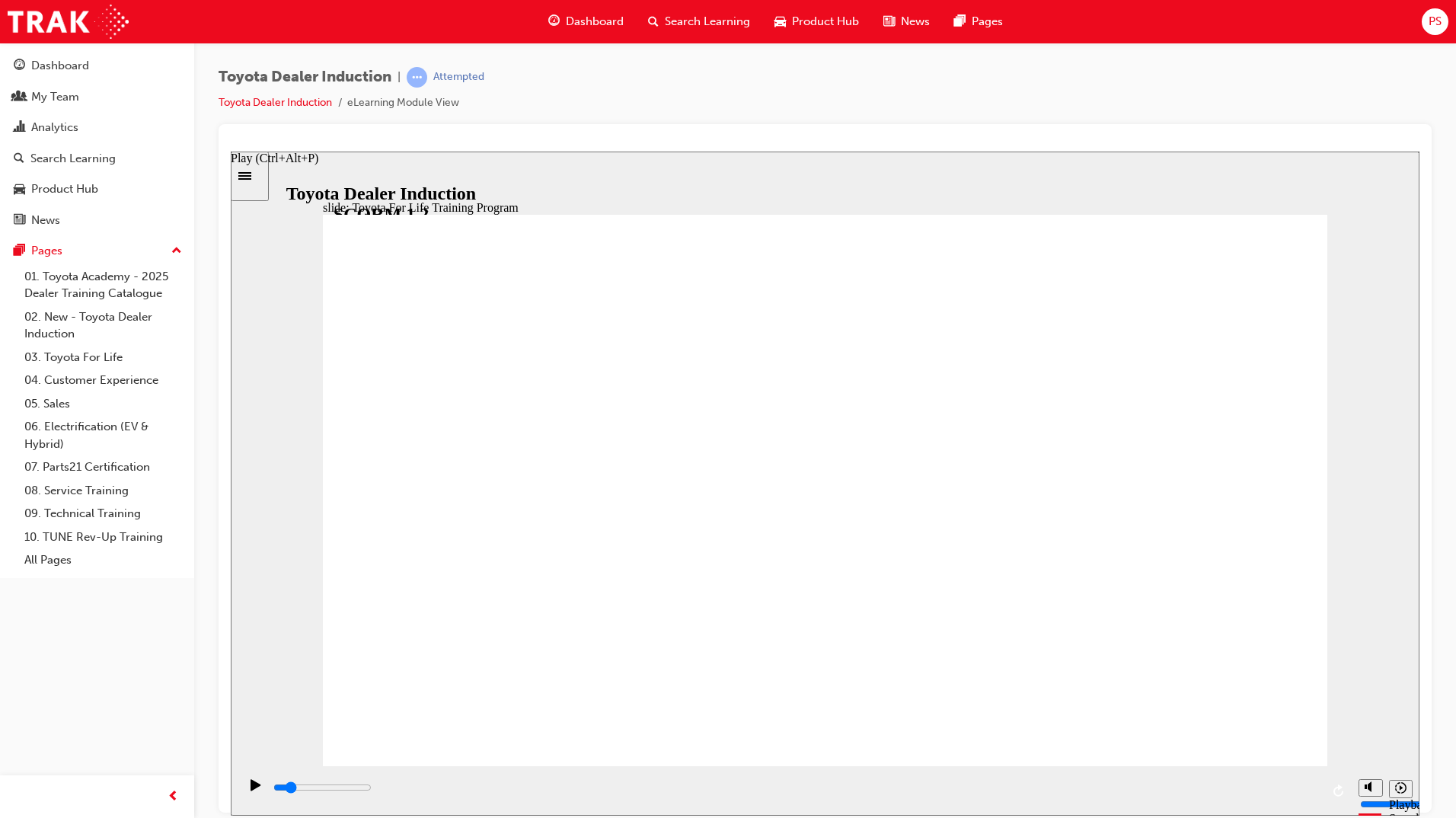
click at [243, 795] on div "Play (Ctrl+Alt+P)" at bounding box center [255, 791] width 26 height 26
click at [252, 788] on icon "Pause (Ctrl+Alt+P)" at bounding box center [255, 783] width 7 height 11
click at [252, 790] on icon "Play (Ctrl+Alt+P)" at bounding box center [255, 784] width 10 height 12
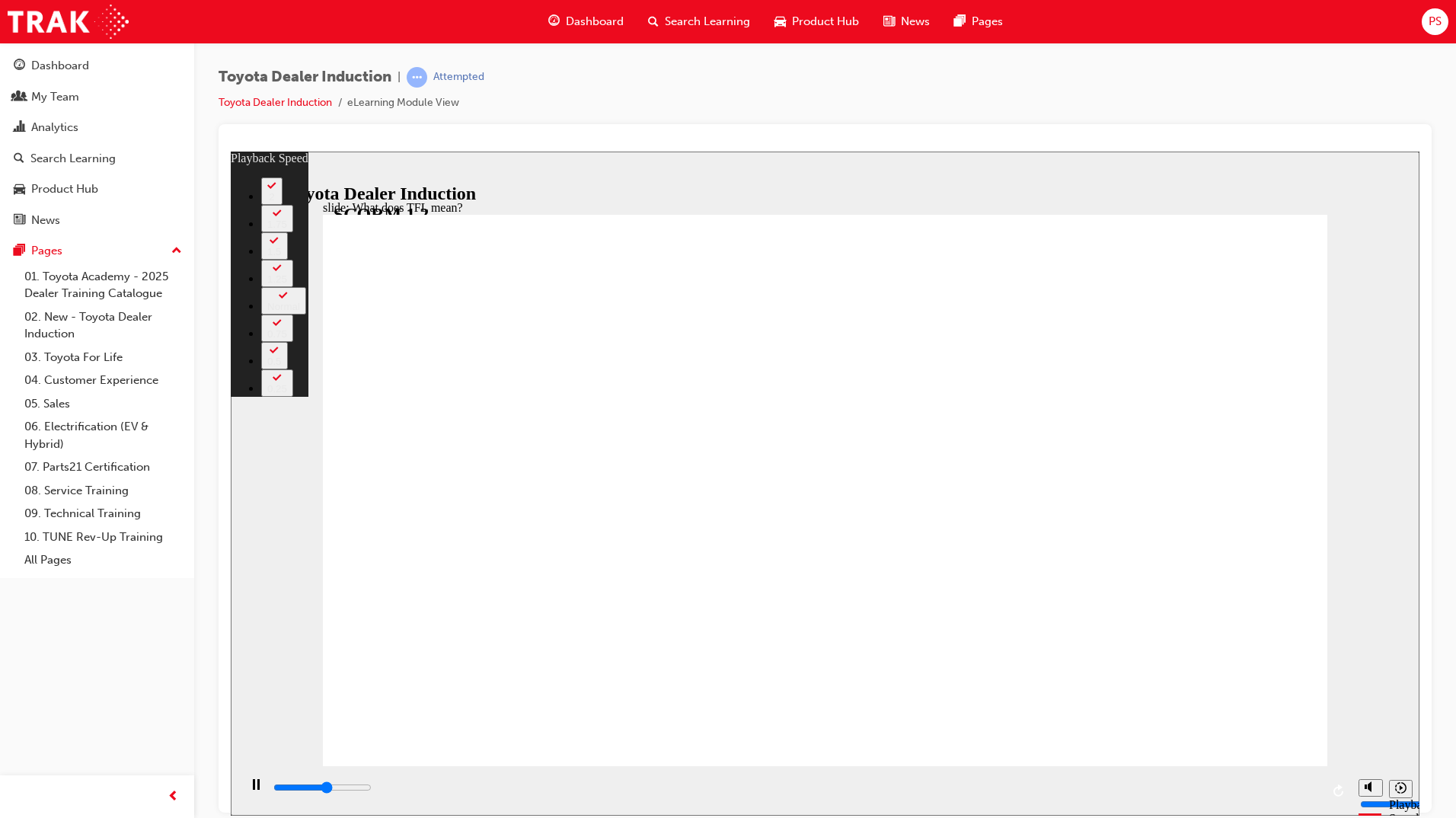
type input "6000"
type input "0"
type input "6200"
type input "0"
type input "6500"
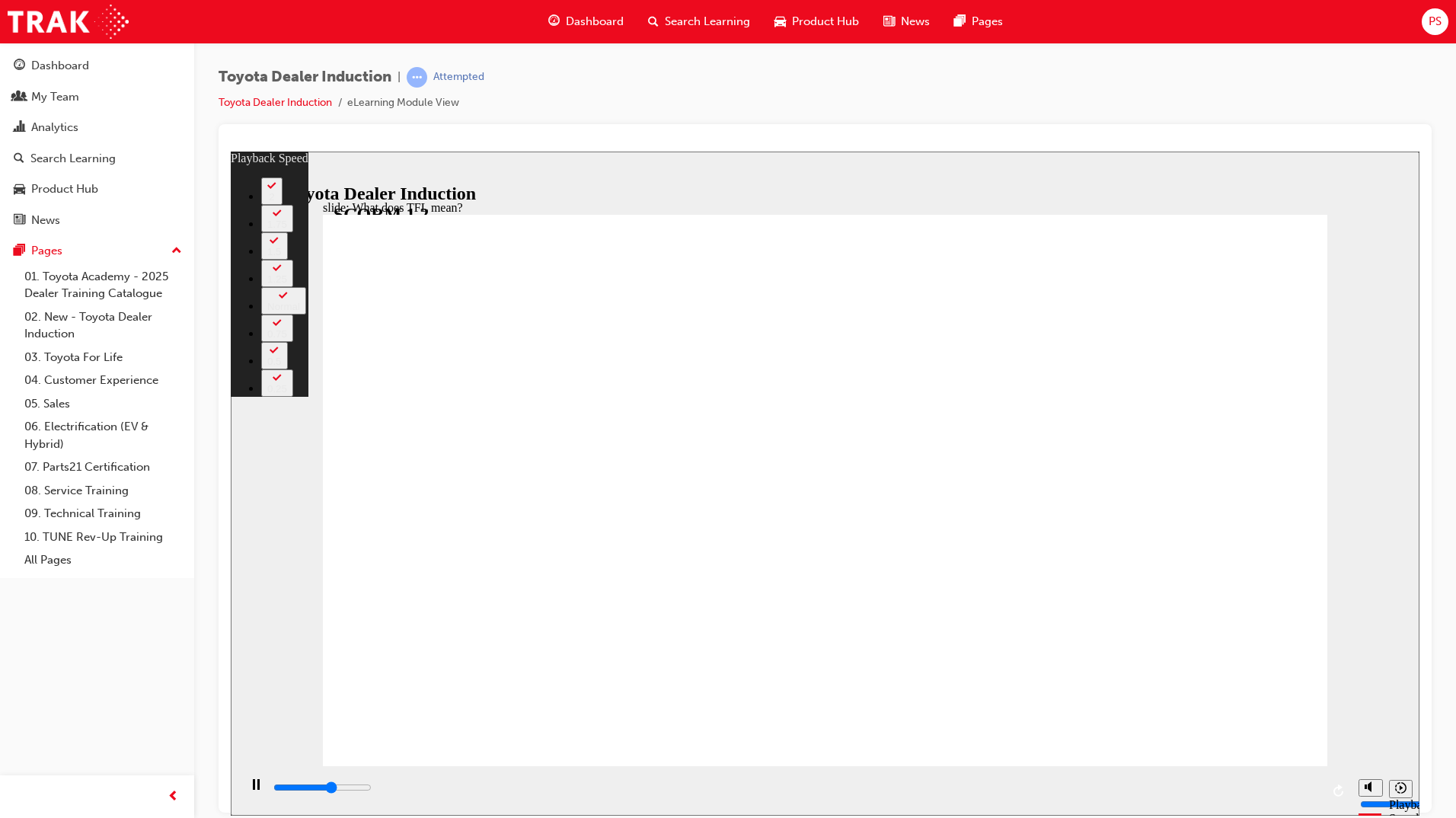
type input "0"
type input "6700"
type input "1"
type input "7000"
type input "1"
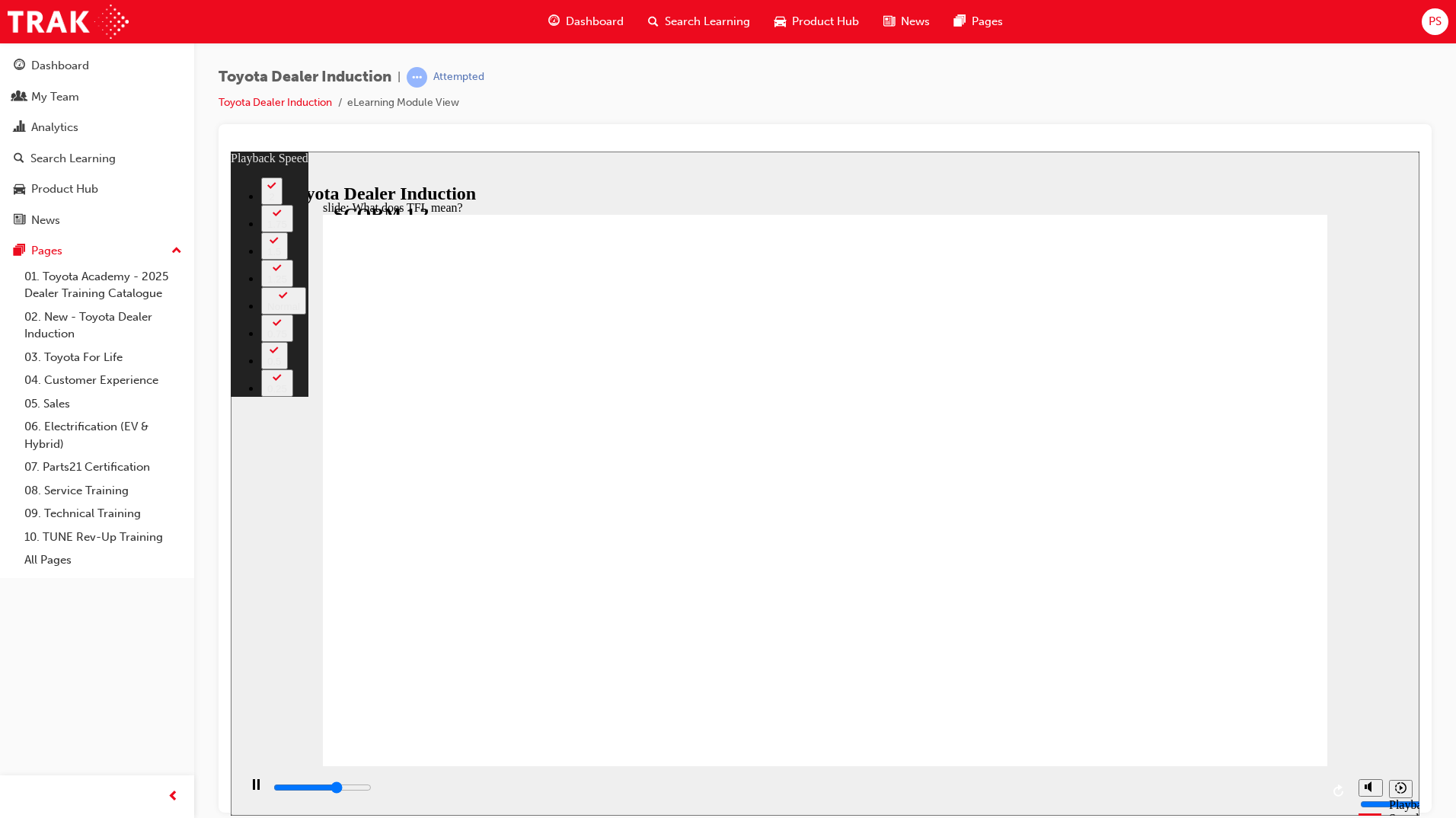
type input "7200"
type input "1"
type input "7500"
type input "1"
type input "7800"
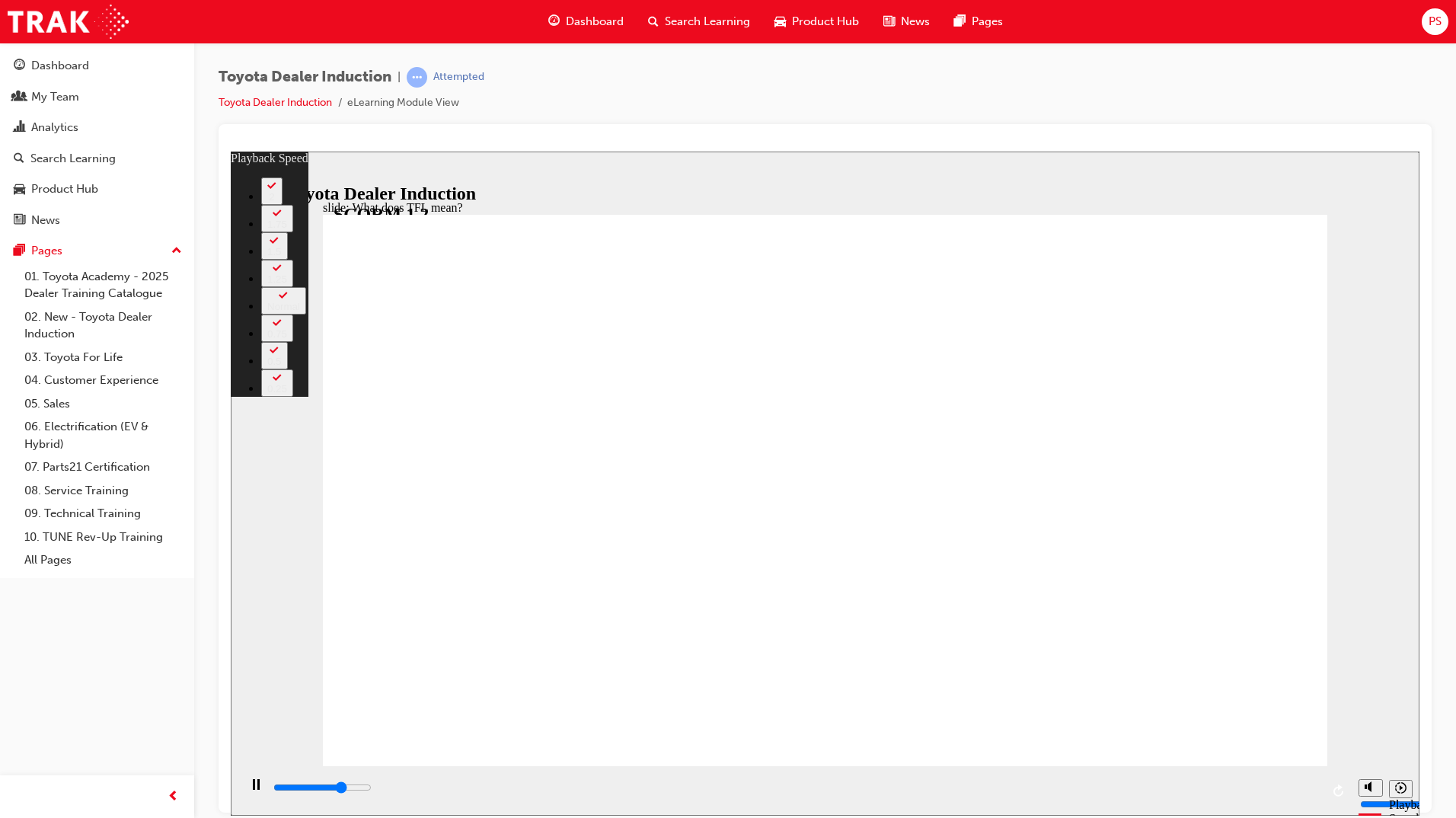
type input "2"
type input "8000"
type input "2"
type input "8300"
type input "2"
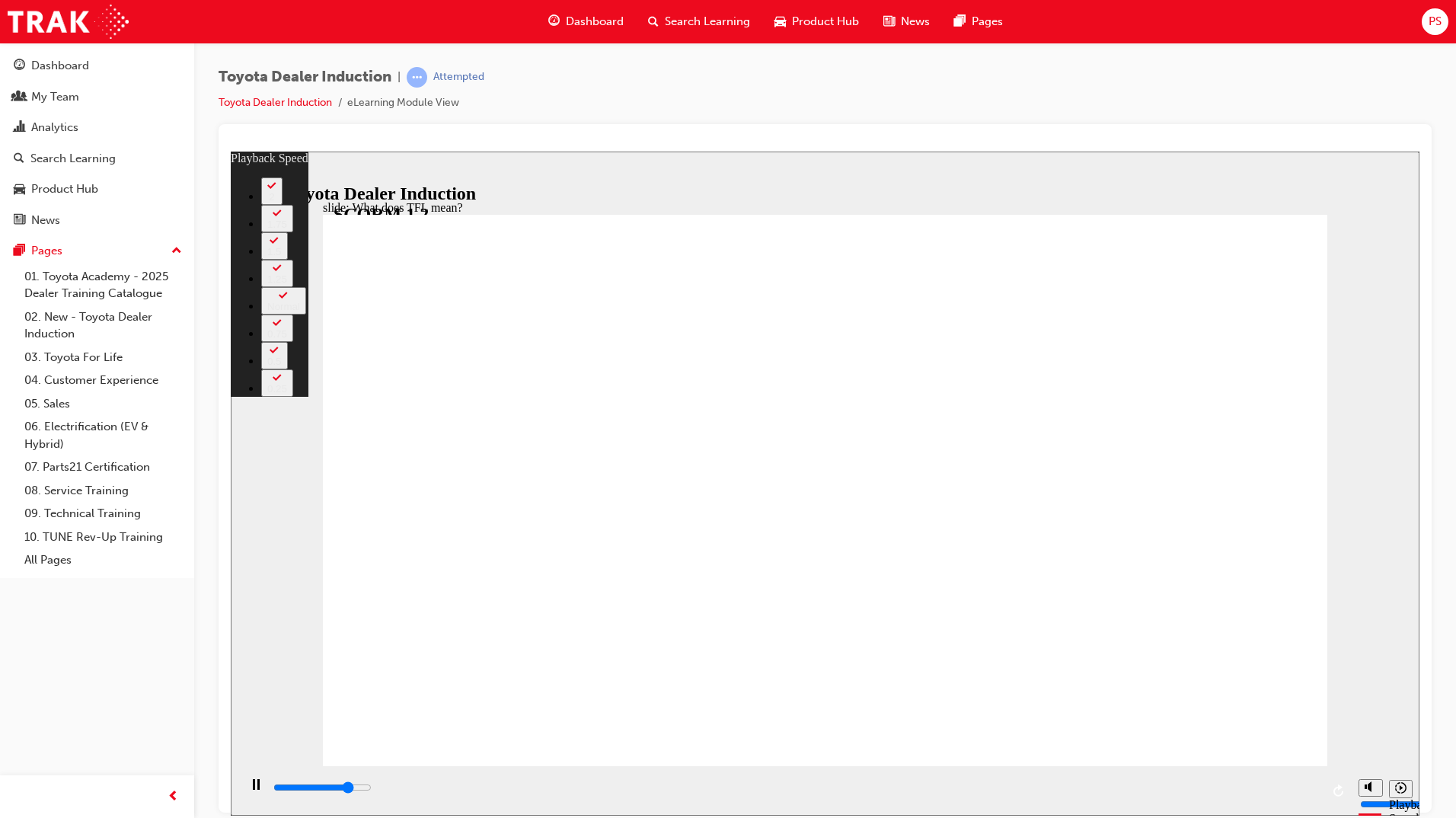
type input "8600"
type input "3"
type input "8800"
type input "3"
type input "8800"
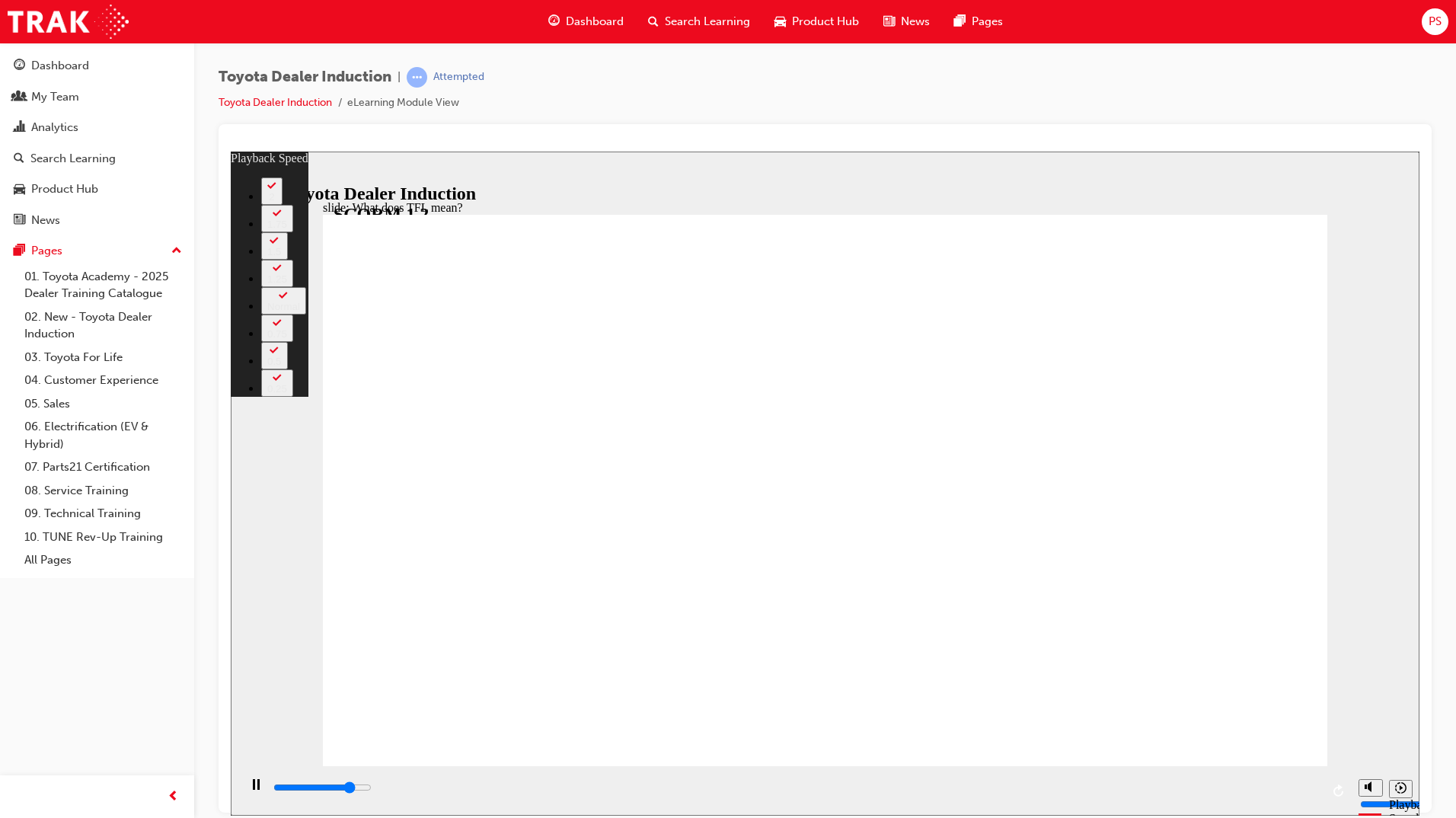
type input "3"
type input "9100"
type input "3"
type input "9400"
type input "3"
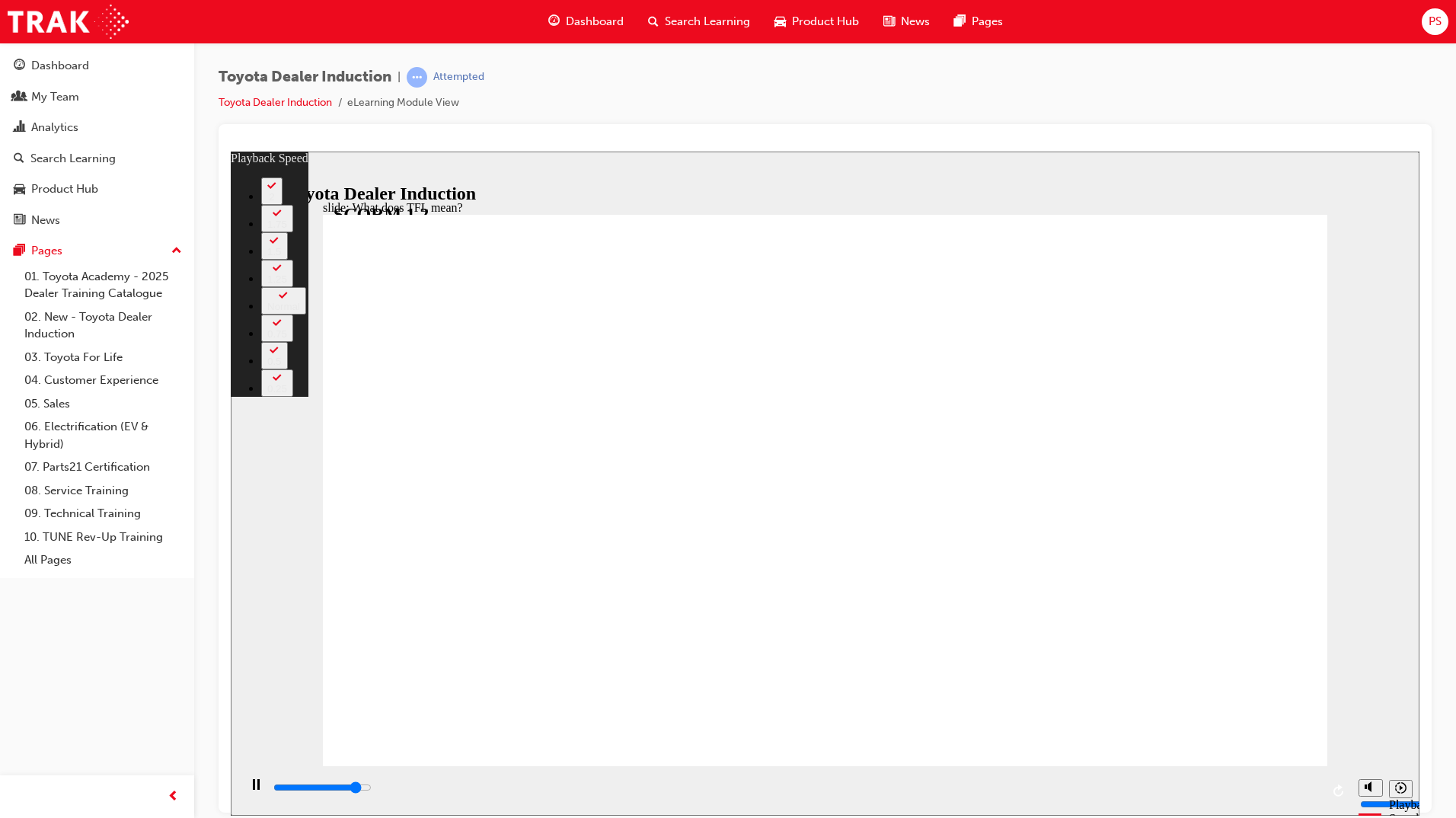
type input "9600"
type input "4"
type input "9900"
type input "4"
type input "10200"
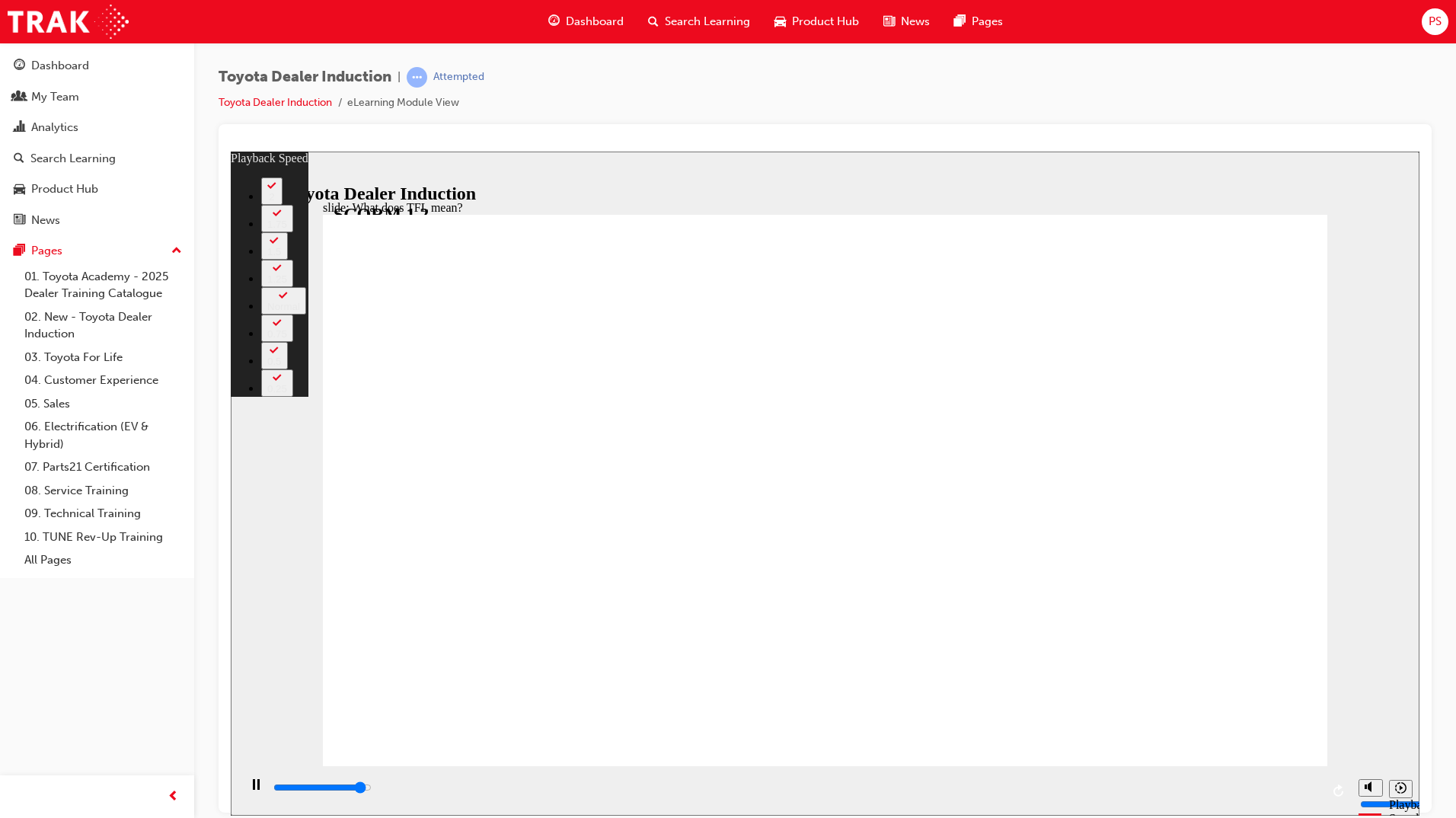
type input "4"
type input "10500"
type input "4"
type input "10700"
type input "5"
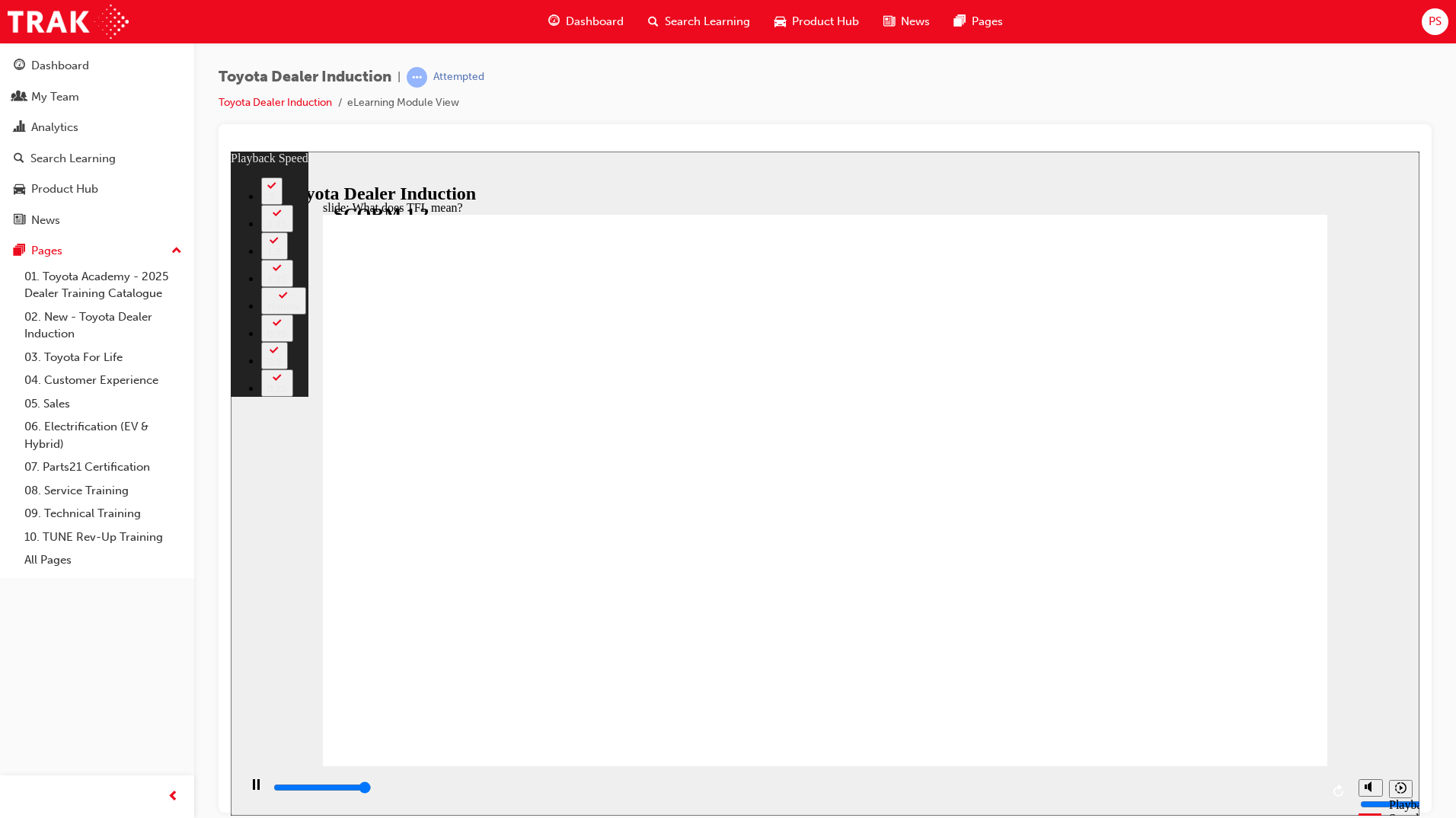
type input "10800"
type input "139"
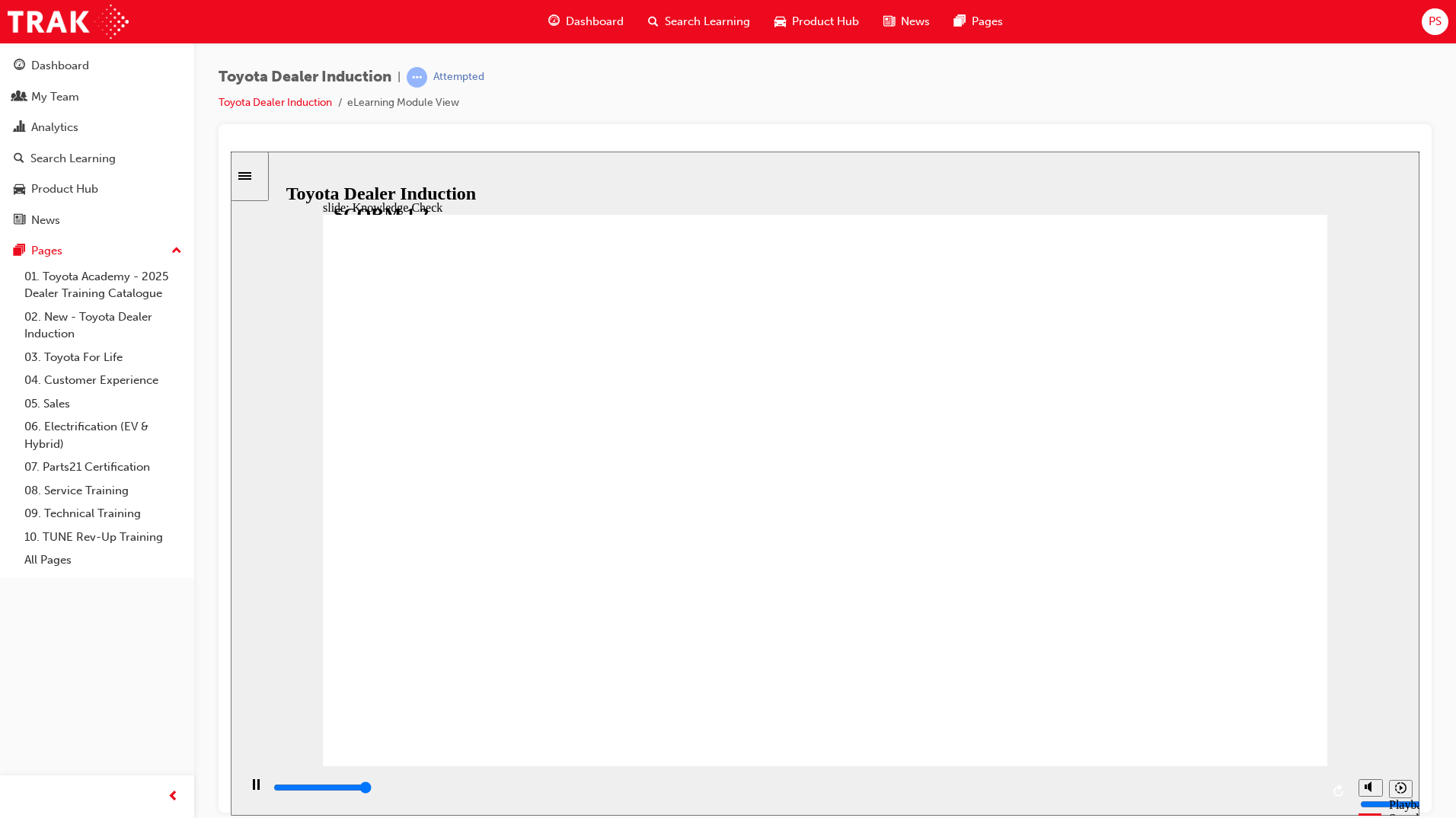
type input "5000"
radio input "true"
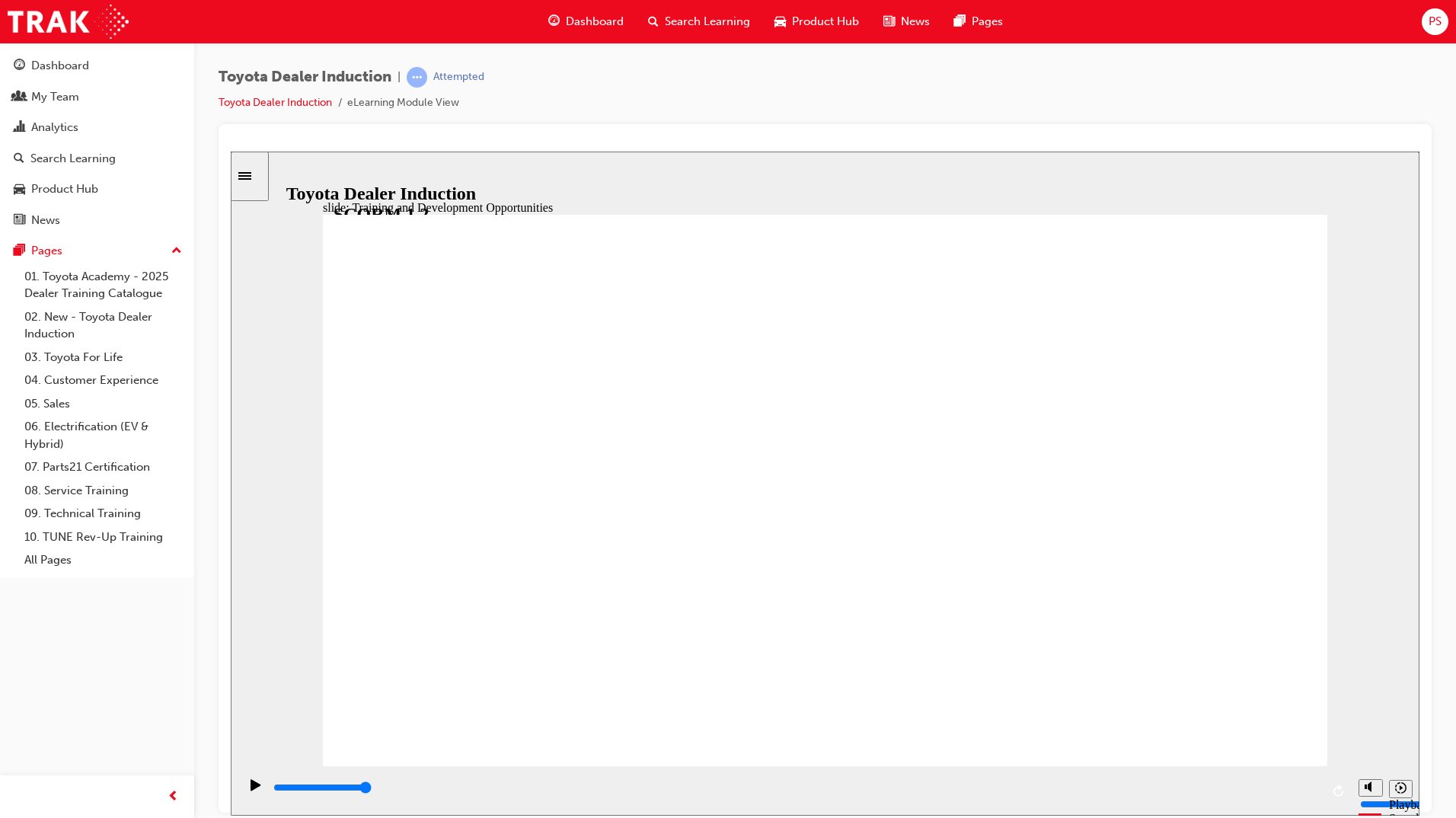
type input "5000"
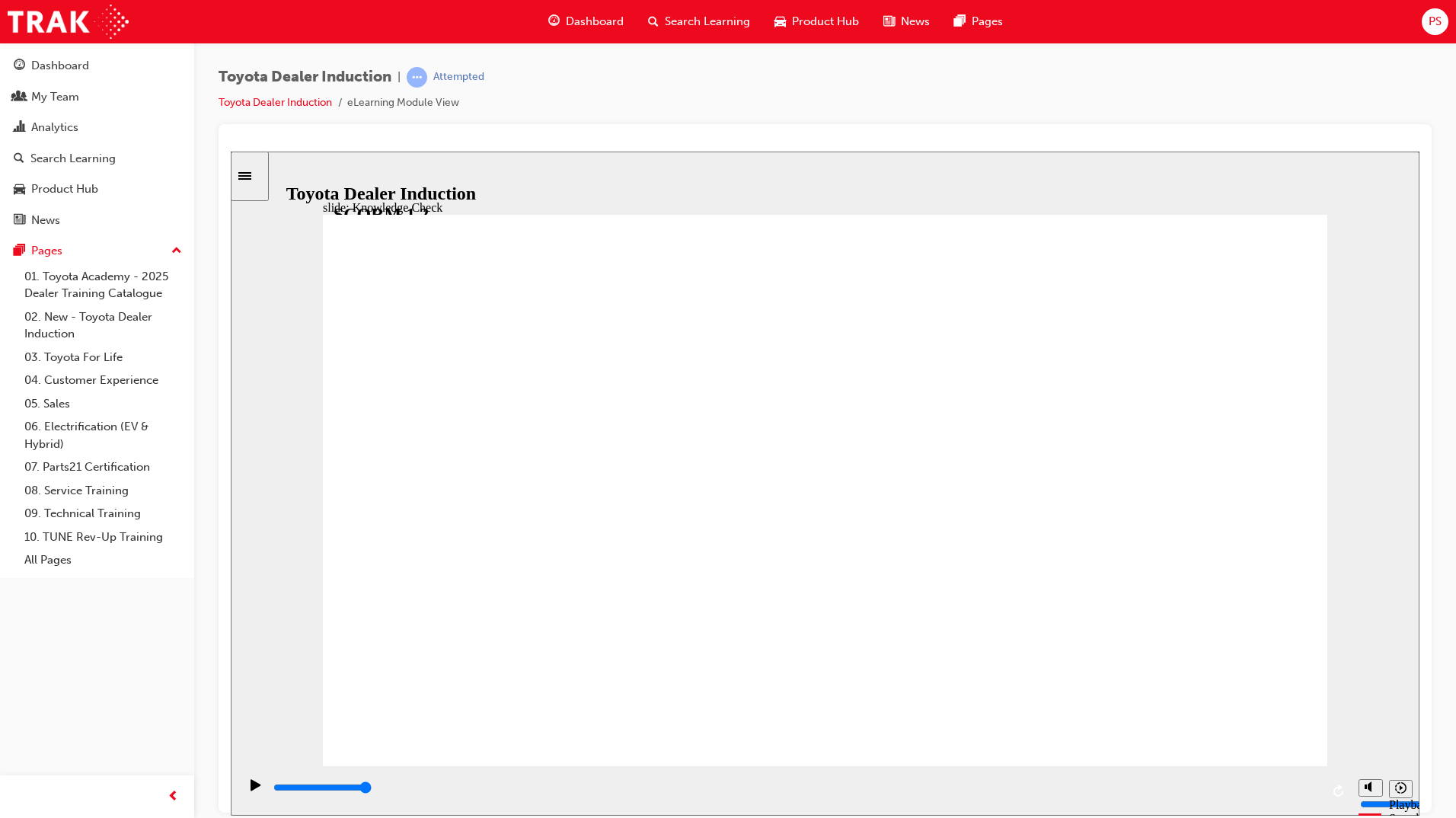
radio input "true"
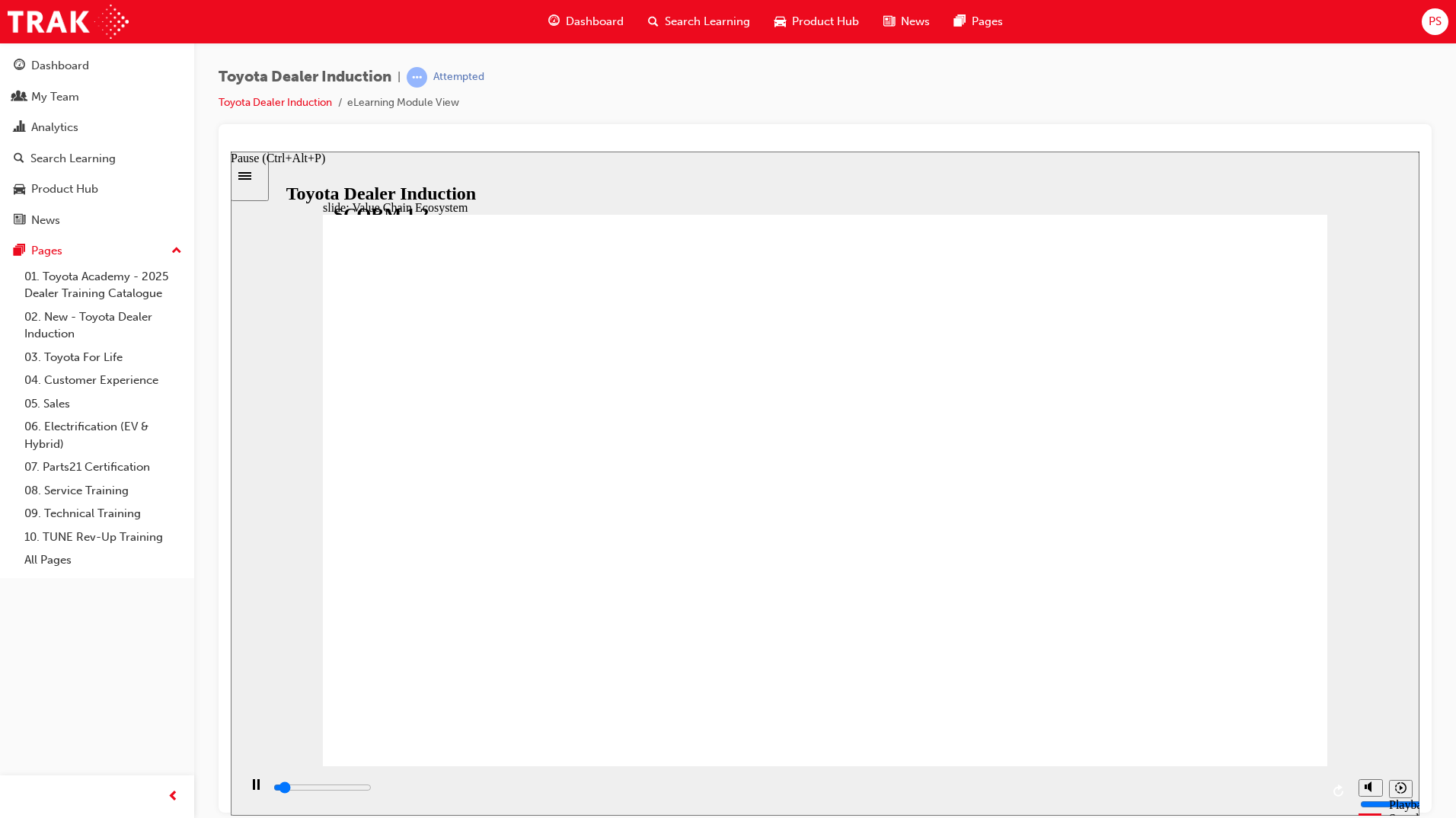
click at [252, 789] on icon "Pause (Ctrl+Alt+P)" at bounding box center [255, 783] width 7 height 11
click at [255, 786] on icon "Play (Ctrl+Alt+P)" at bounding box center [255, 784] width 11 height 12
type input "11300"
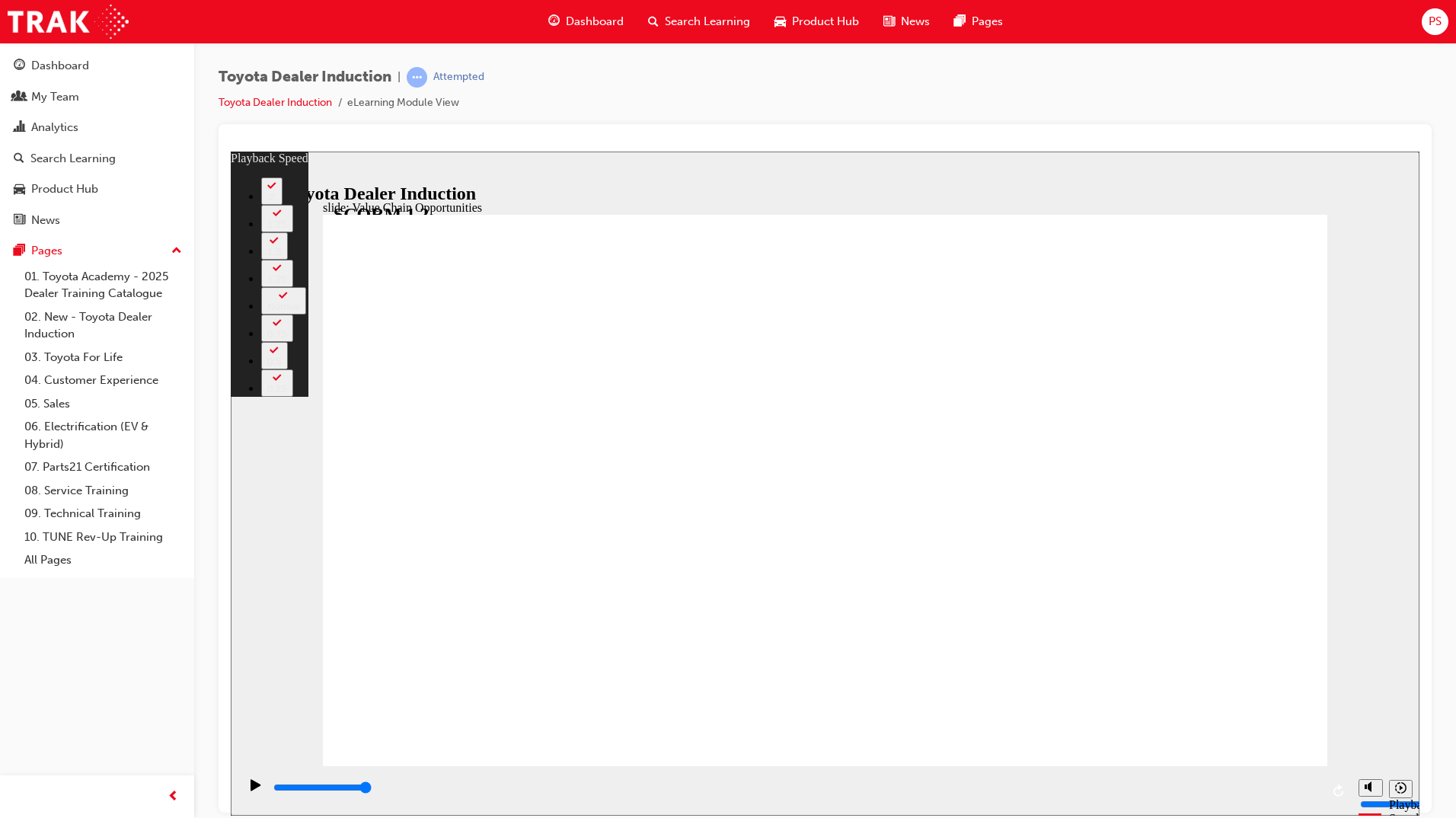
type input "64"
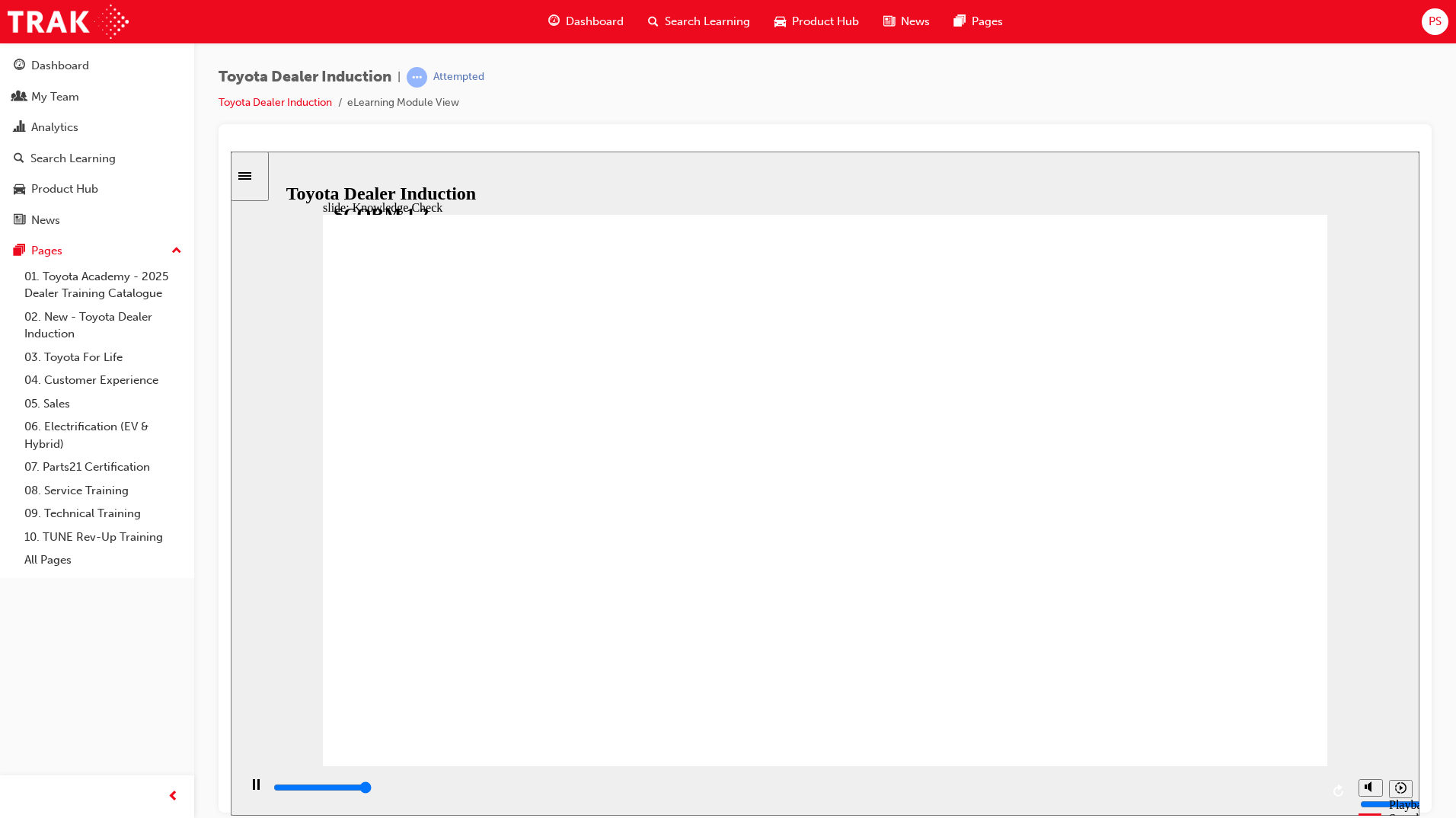
type input "5000"
radio input "true"
type input "4800"
radio input "true"
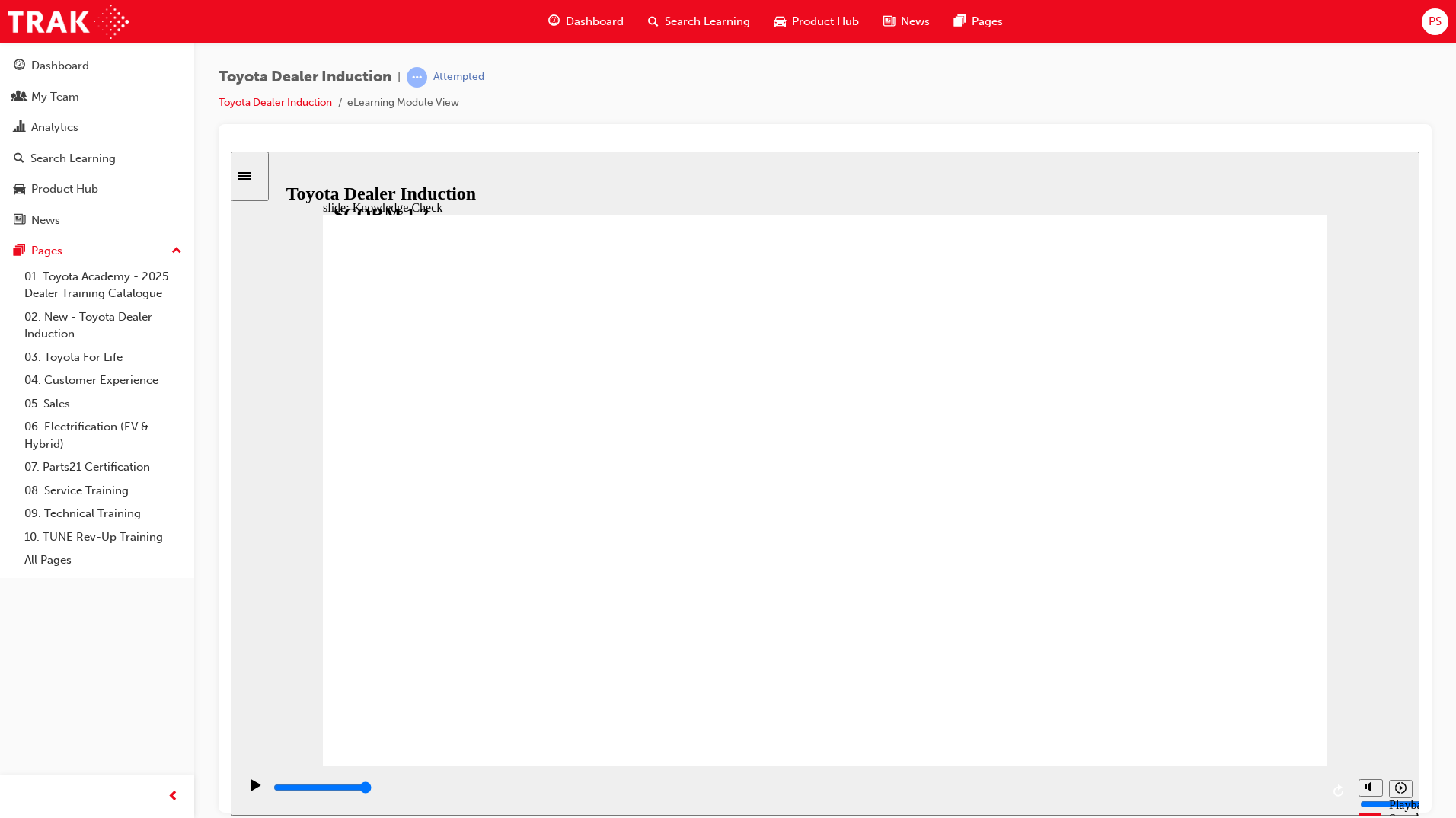
click at [252, 786] on rect "Pause (Ctrl+Alt+P)" at bounding box center [253, 783] width 2 height 11
click at [251, 790] on icon "Play (Ctrl+Alt+P)" at bounding box center [255, 784] width 10 height 12
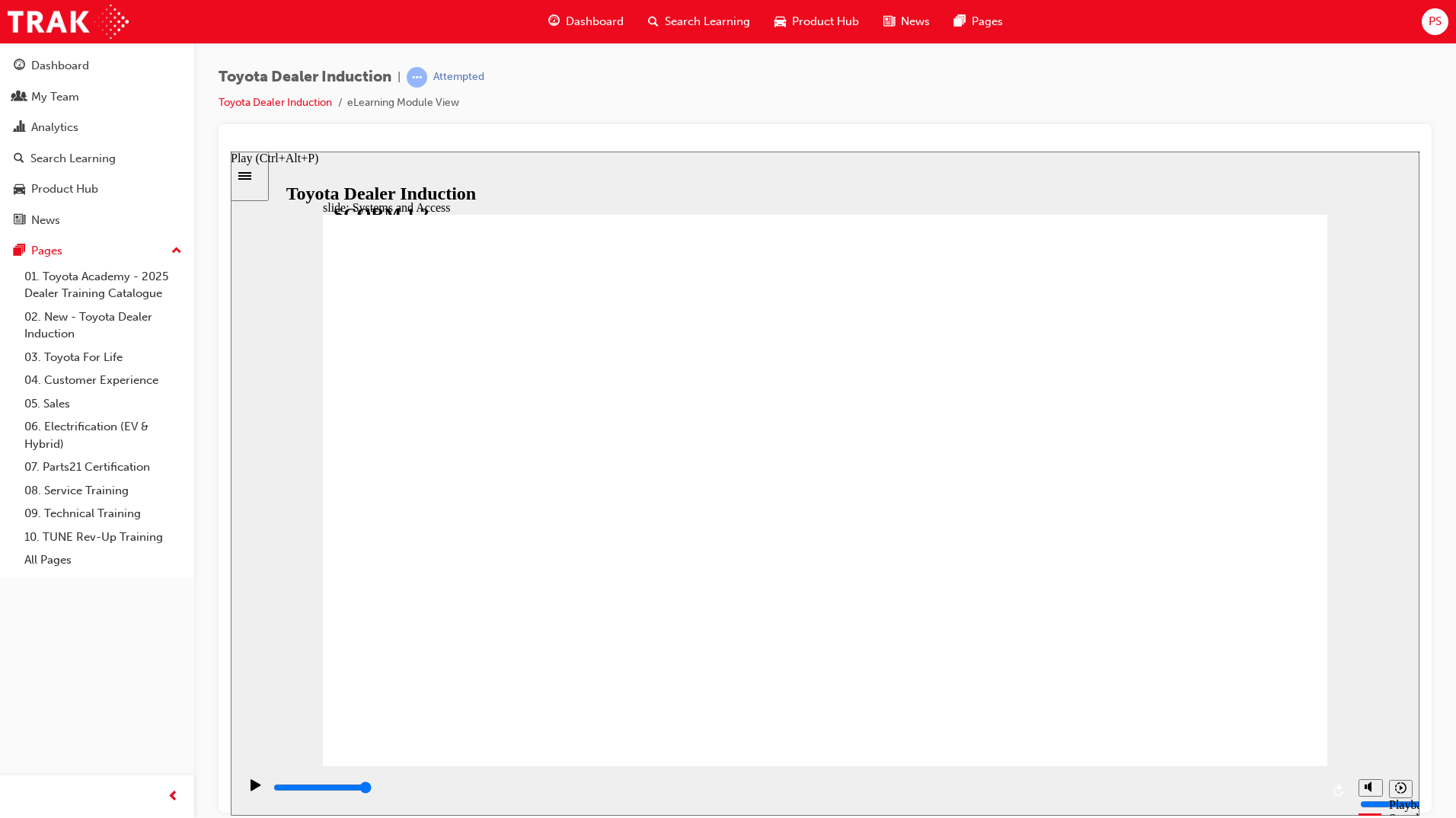
type input "14300"
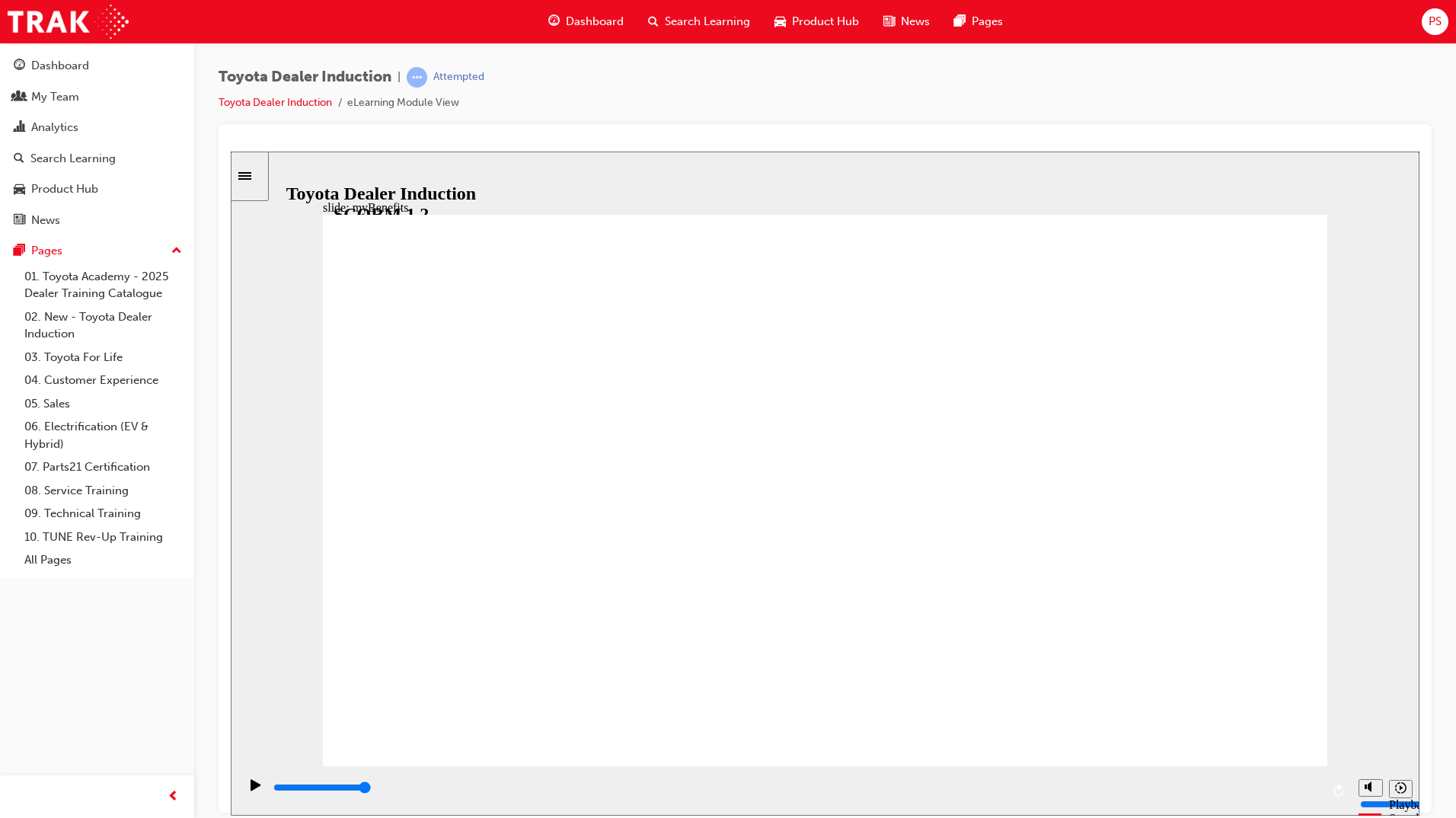
type input "5000"
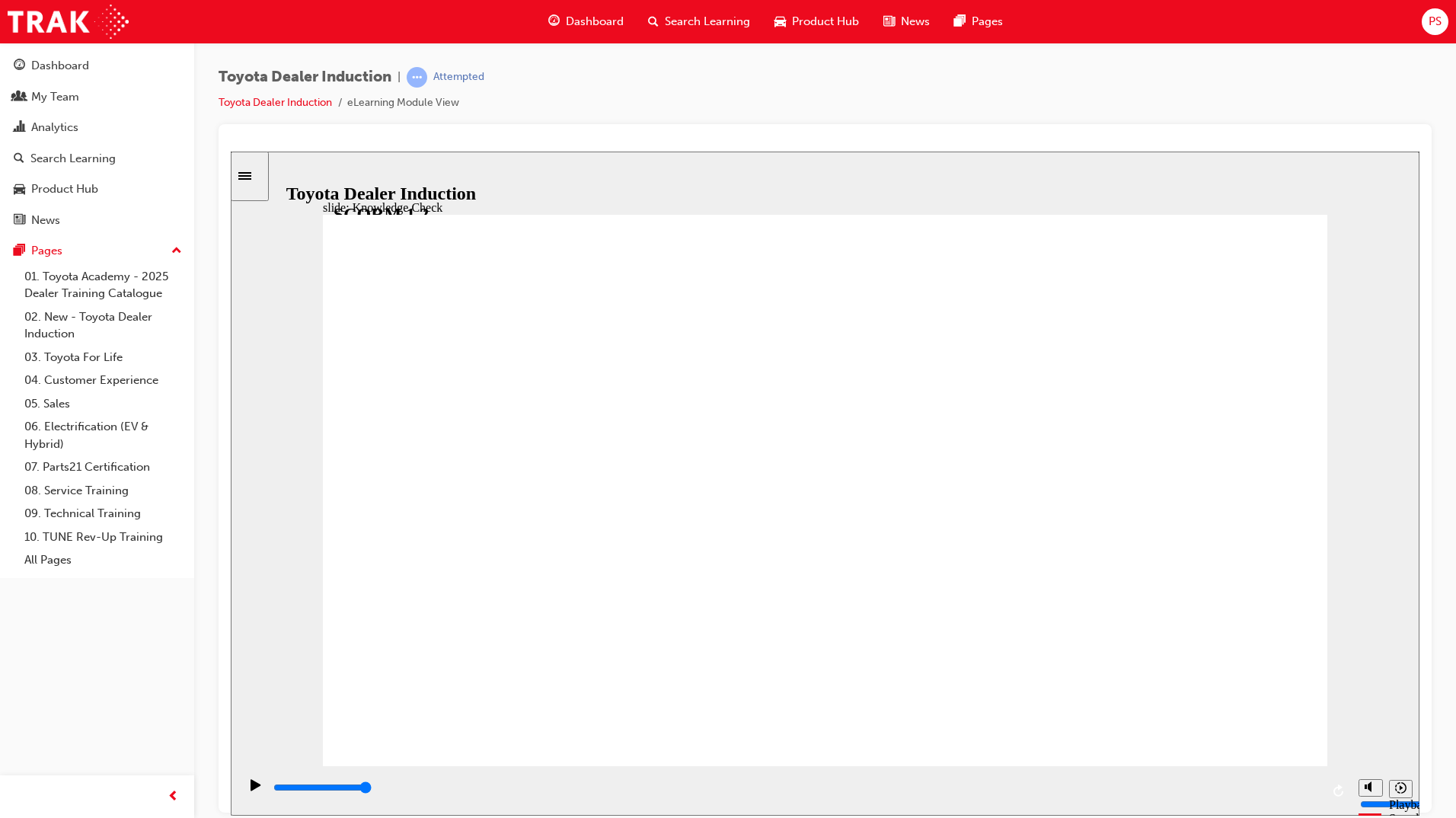
type input "t"
type input "to"
type input "toy"
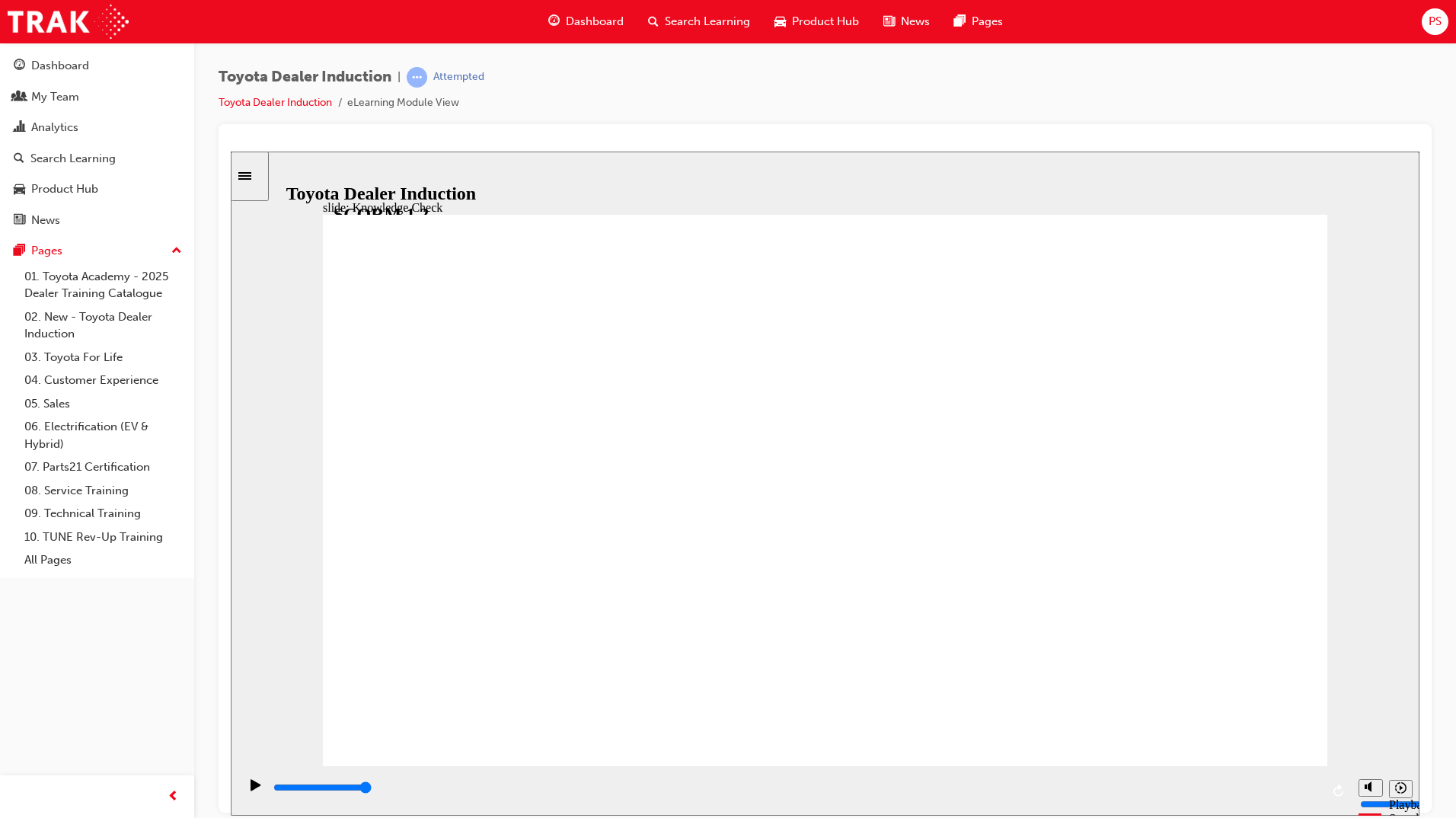
type input "toy"
type input "toyo"
type input "toyot"
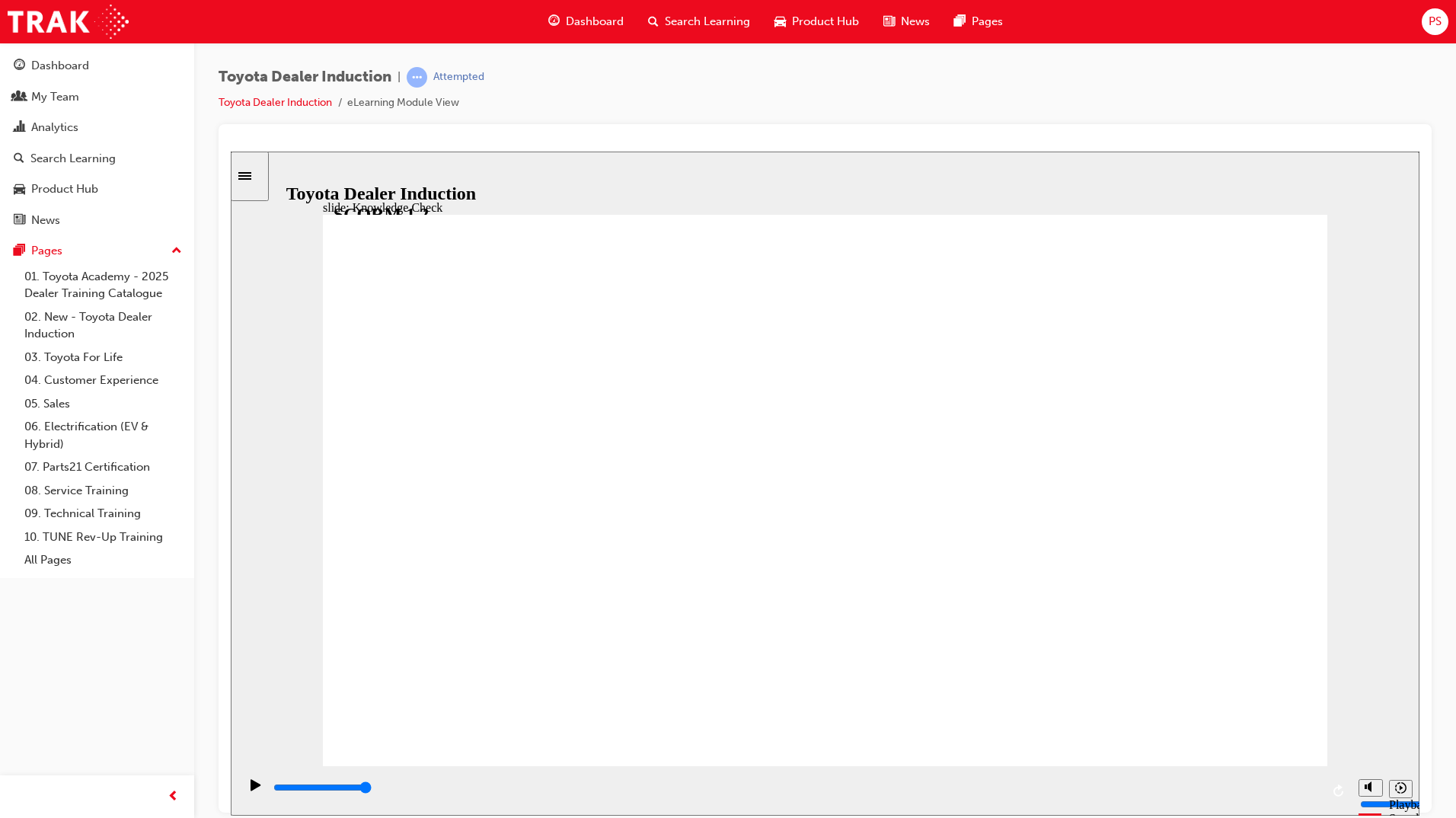
type input "toyota"
type input "toyota e"
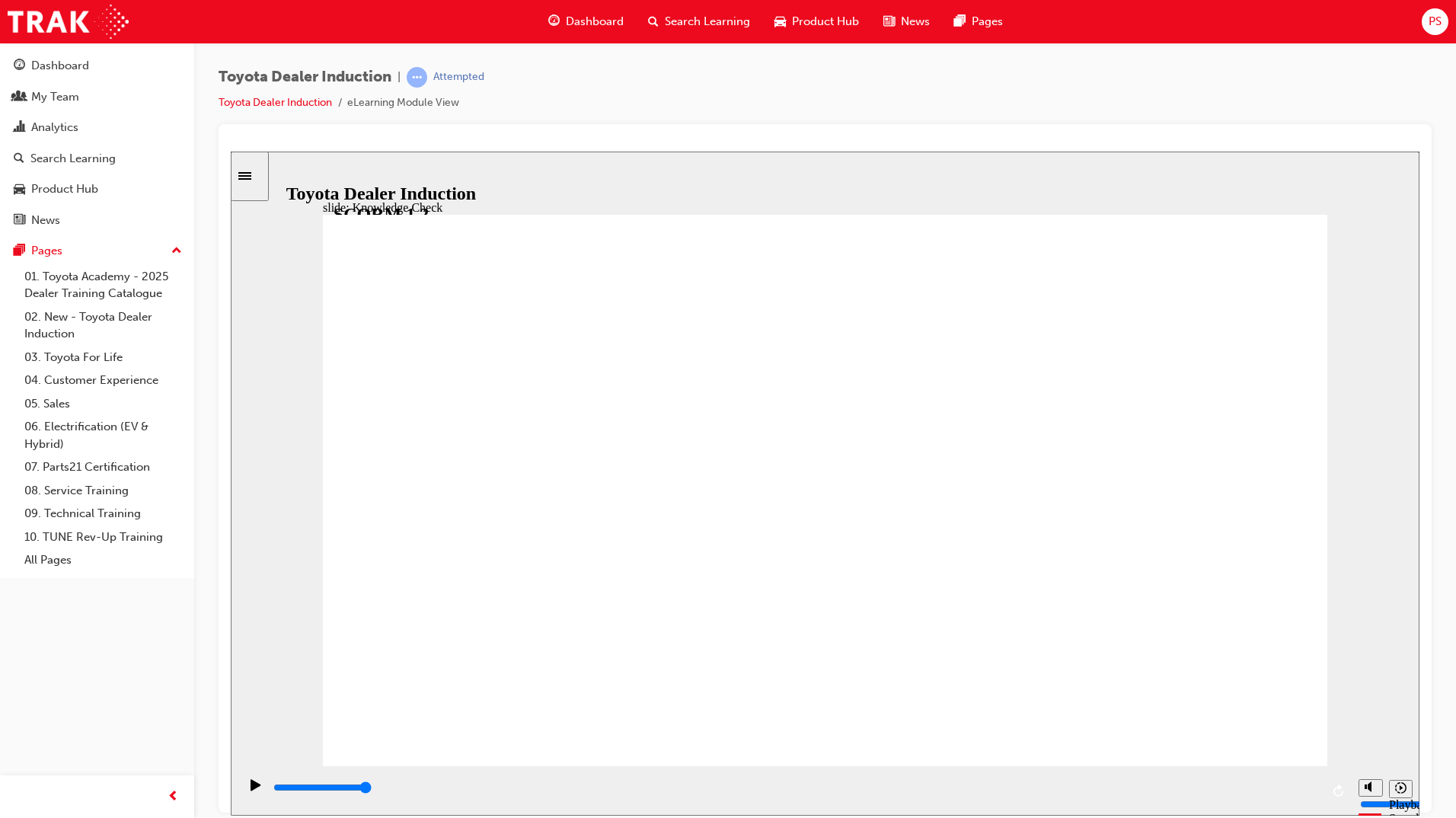
type input "toyota e"
type input "toyota en"
type input "toyota eng"
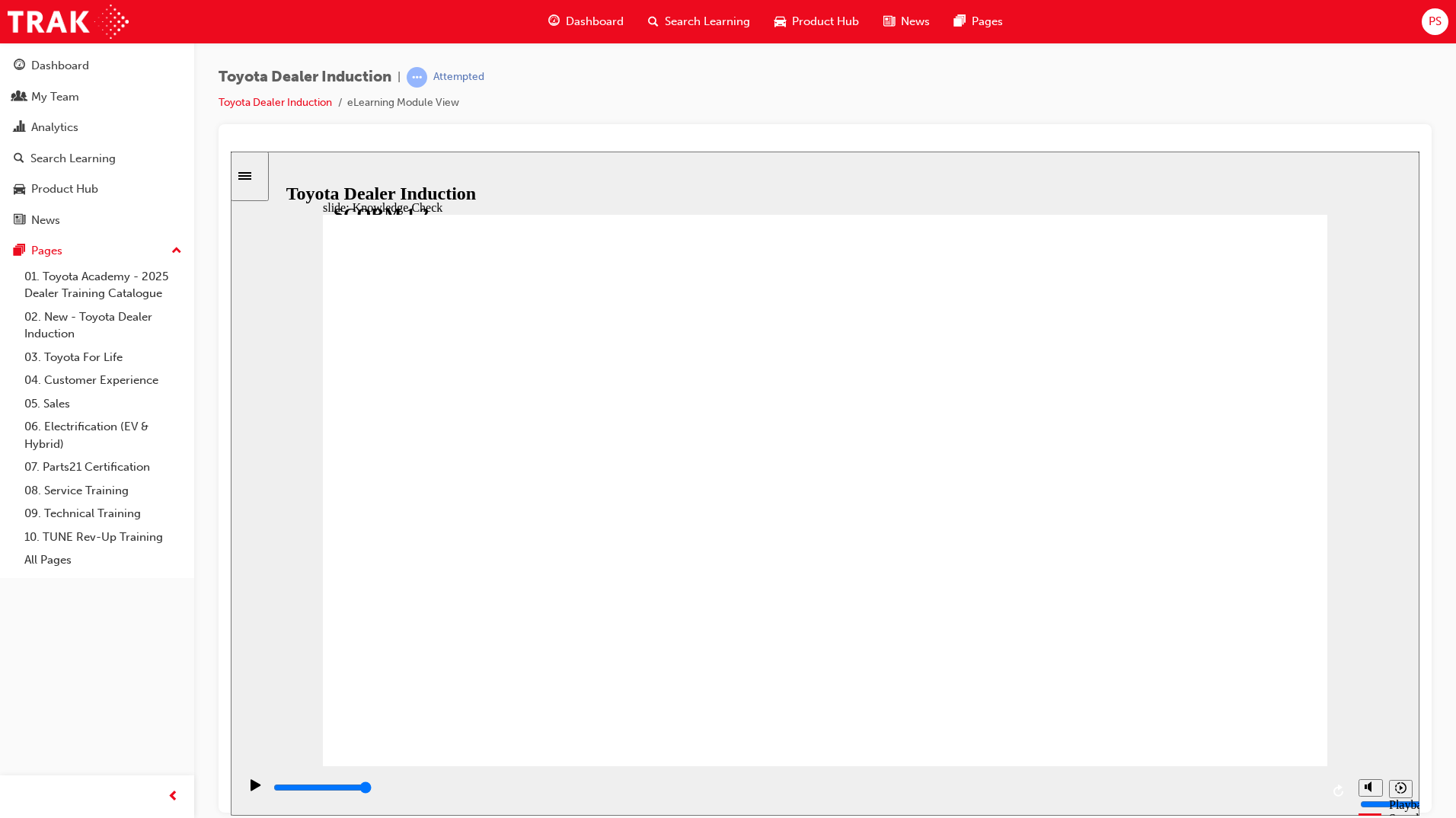
type input "toyota enga"
type input "toyota engag"
type input "toyota engage"
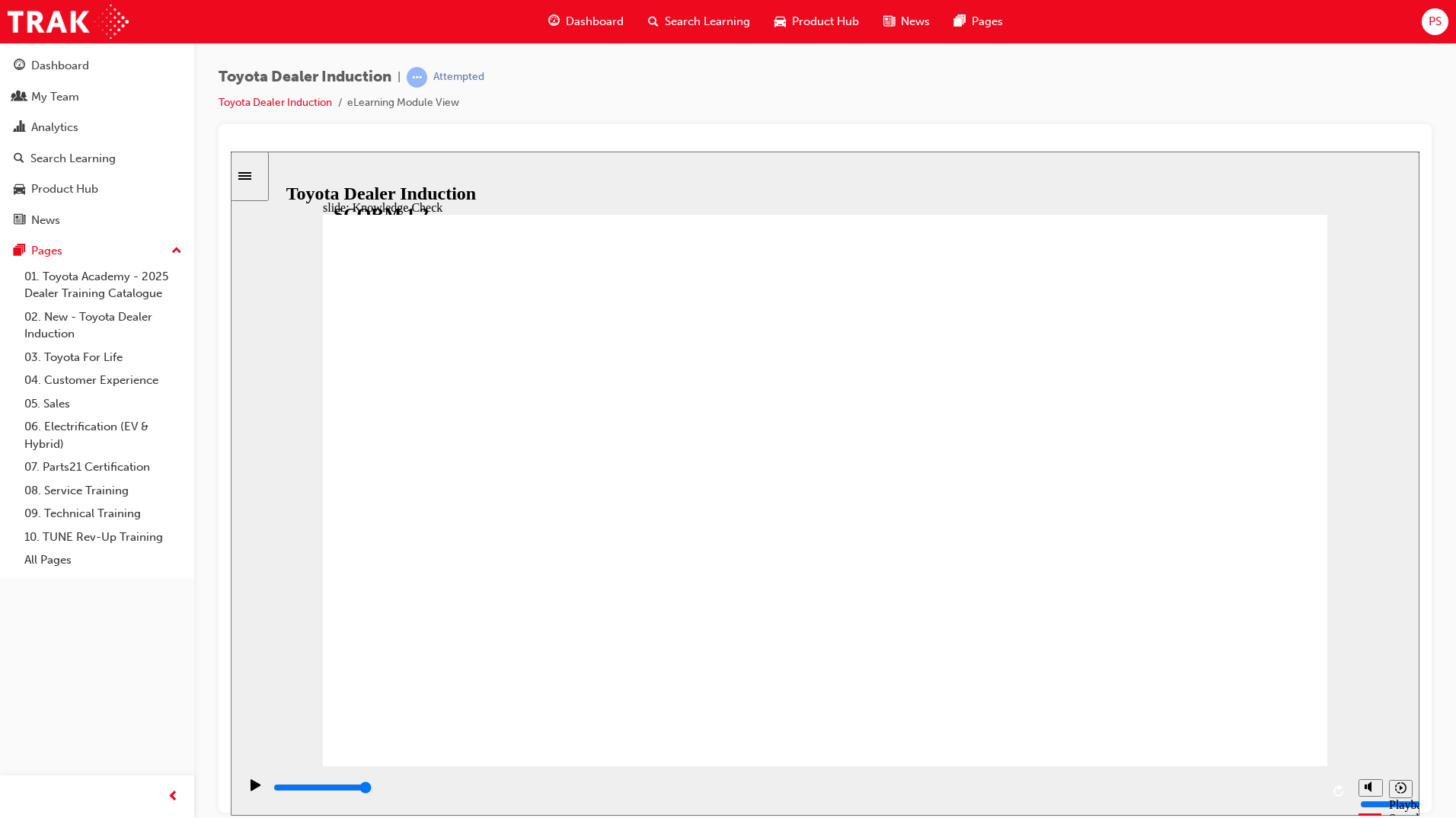
type input "toyota engage"
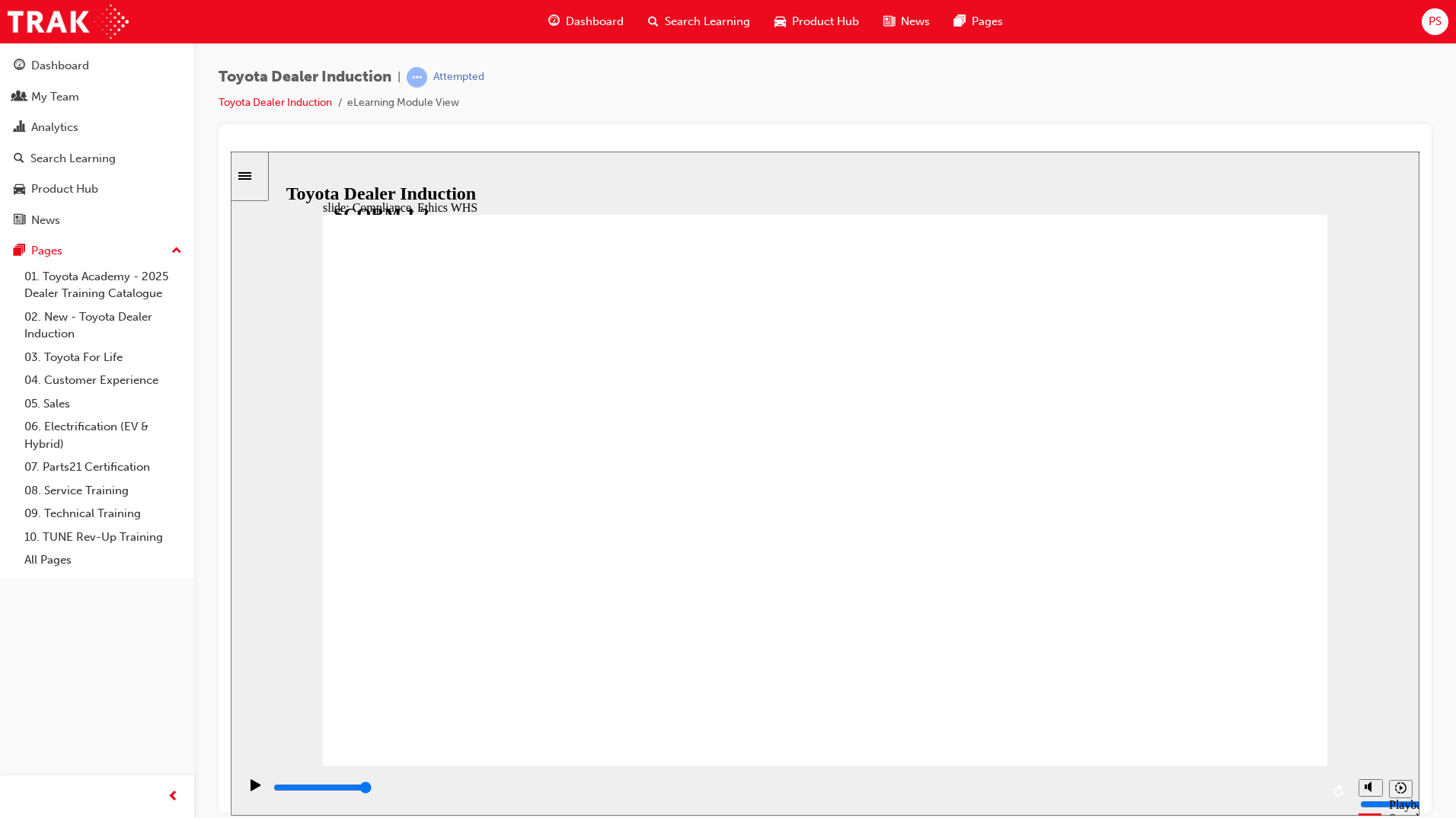
type input "7800"
checkbox input "true"
type input "8400"
checkbox input "true"
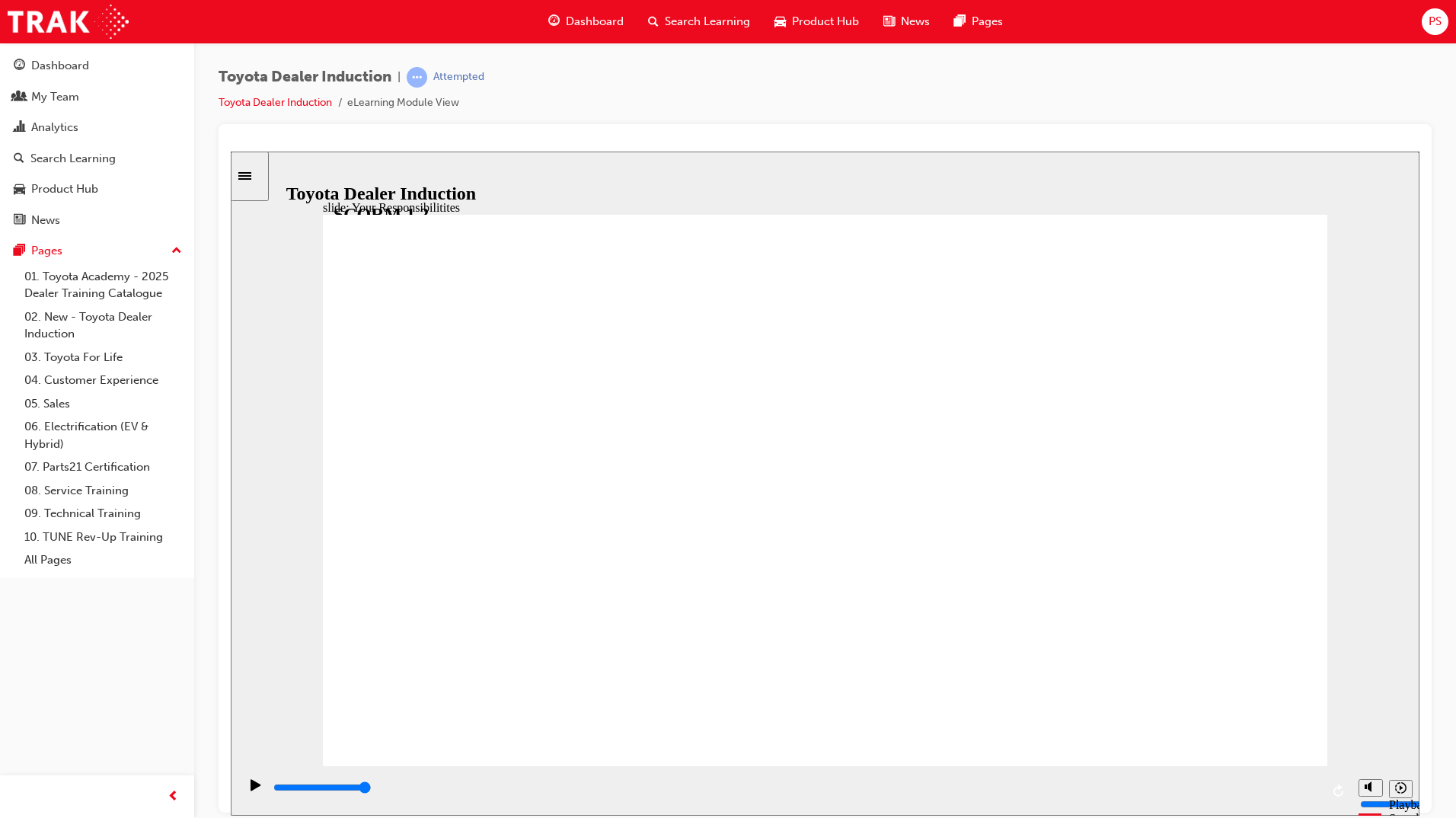
checkbox input "true"
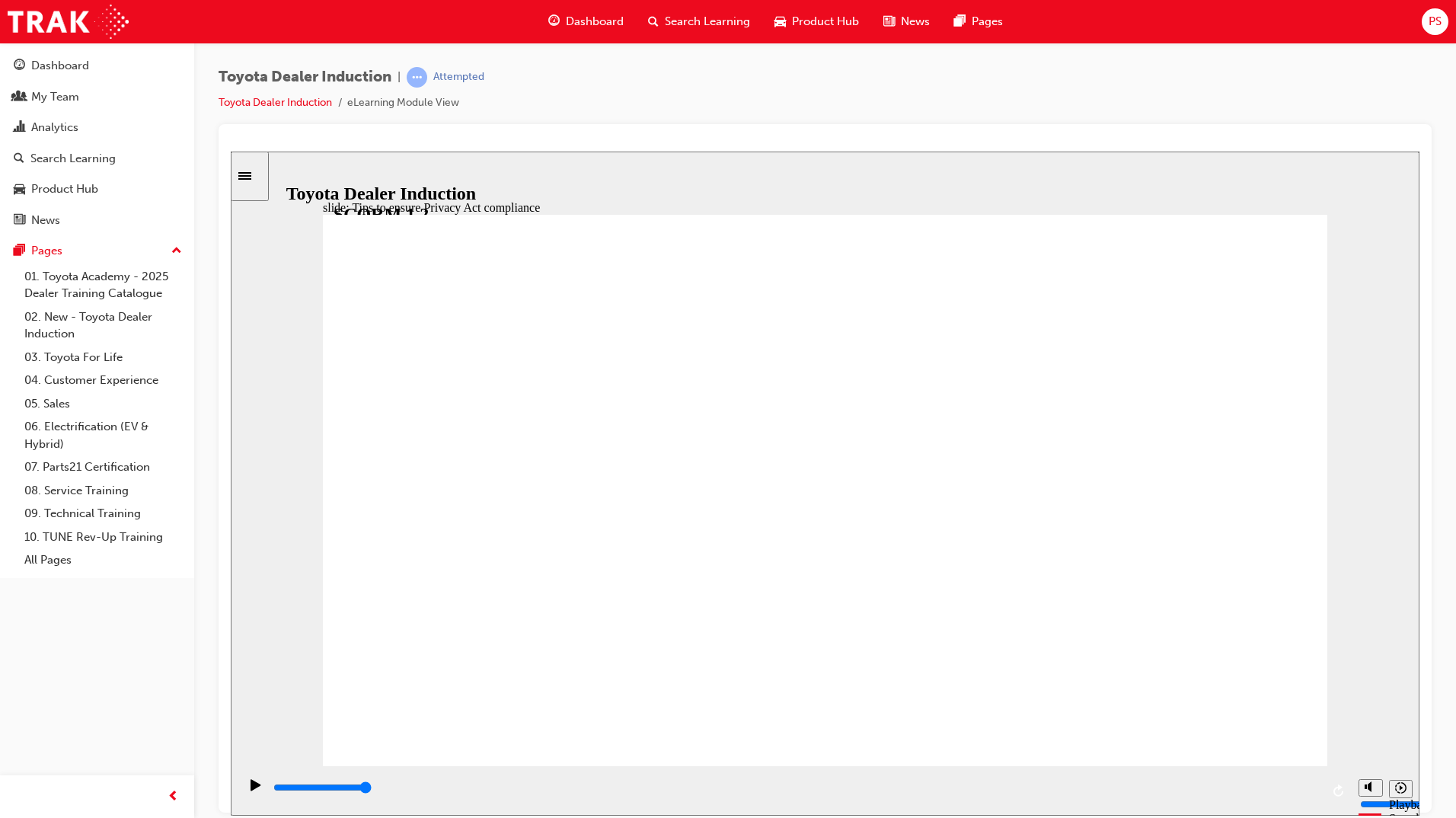
type input "5000"
checkbox input "true"
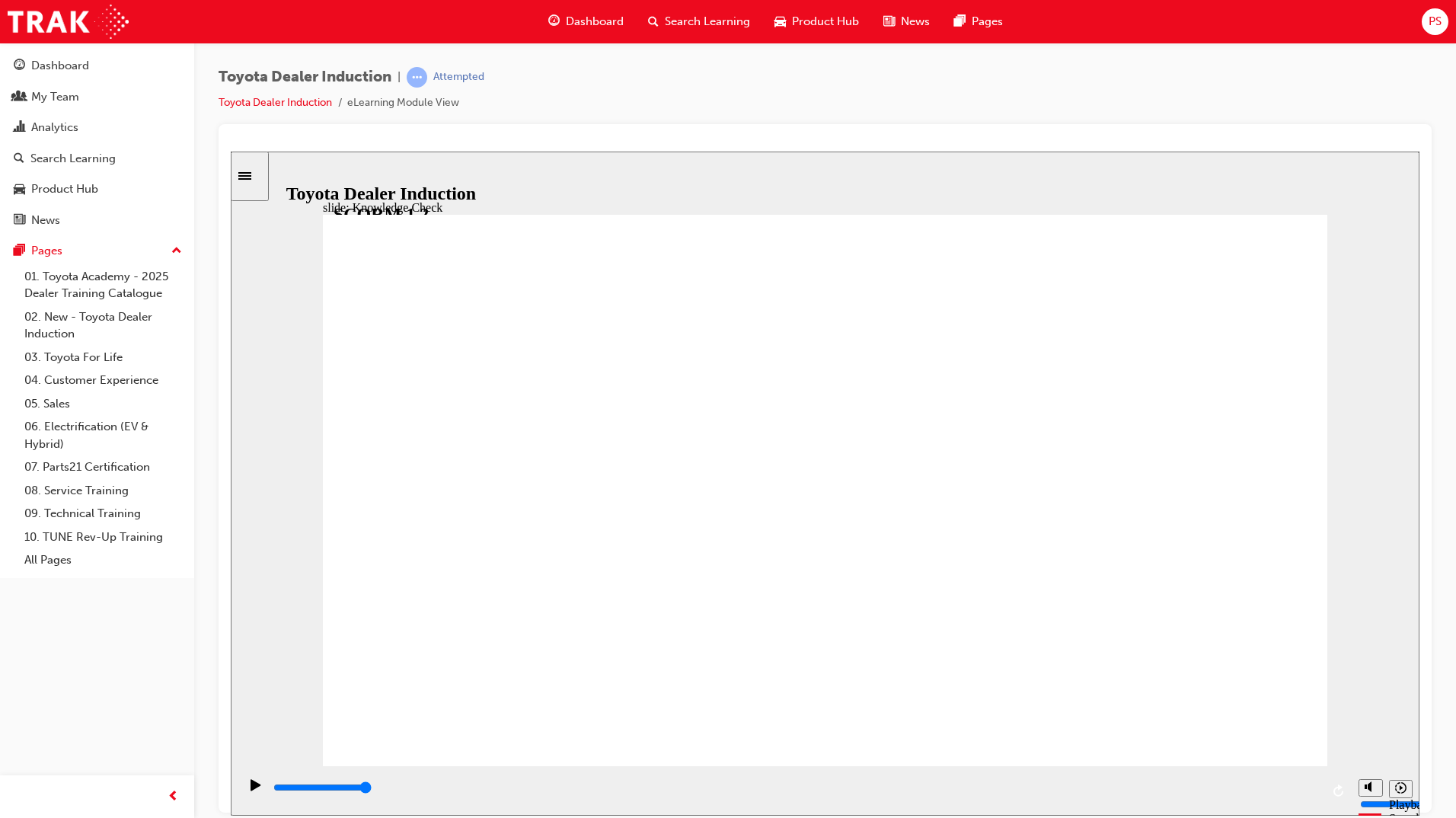
checkbox input "true"
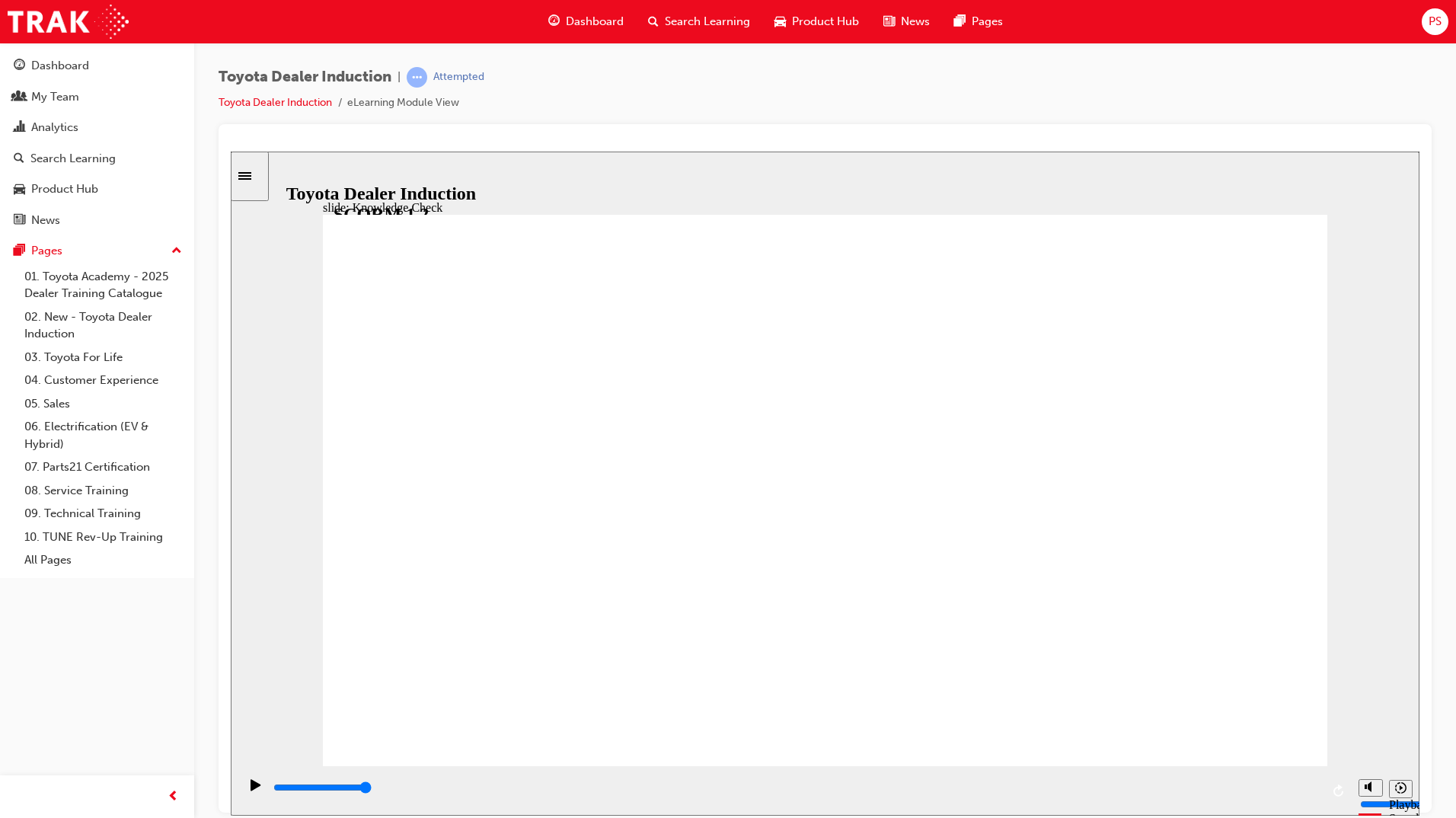
type input "5000"
radio input "true"
type input "5000"
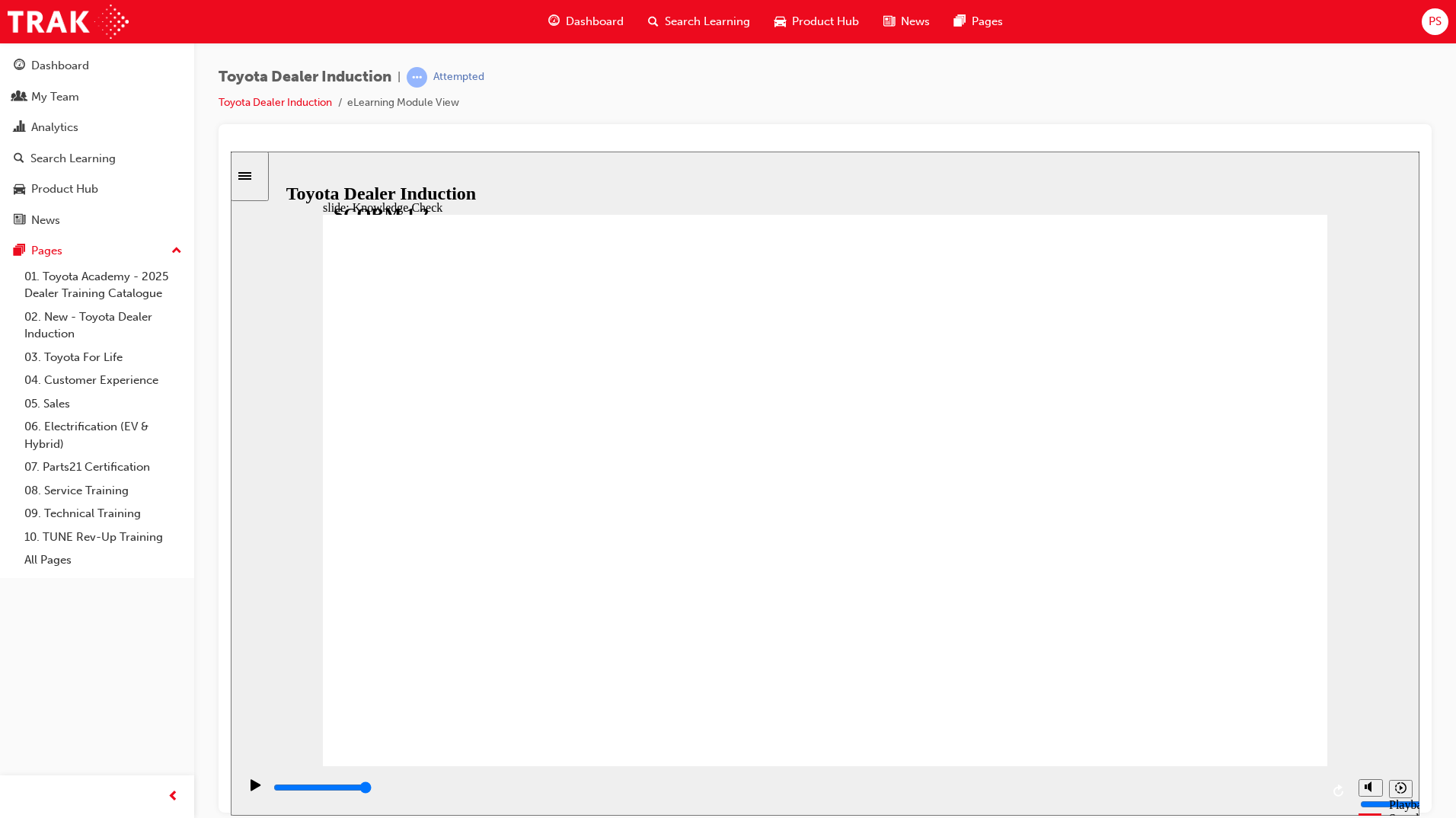
checkbox input "true"
type input "5000"
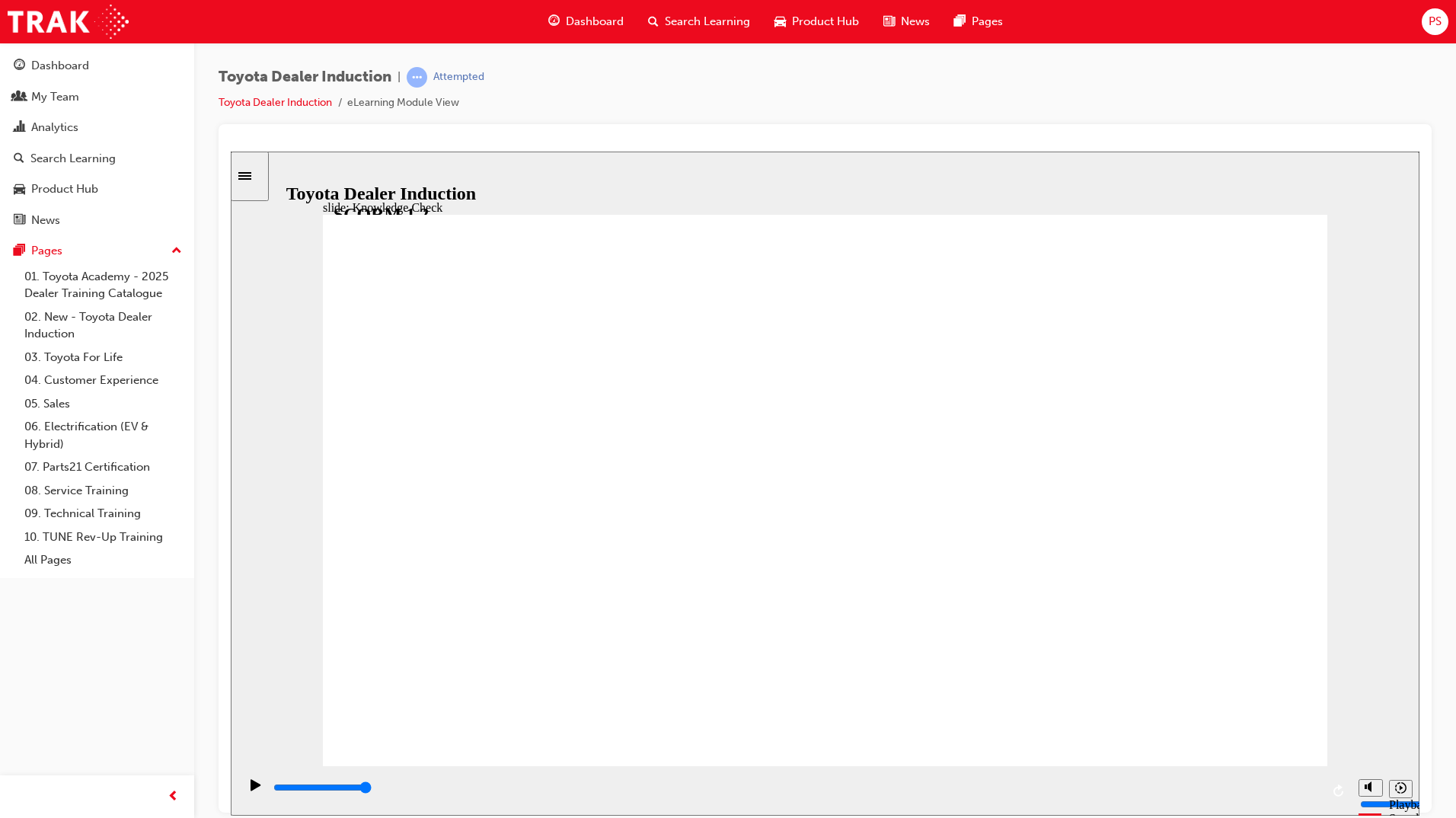
checkbox input "true"
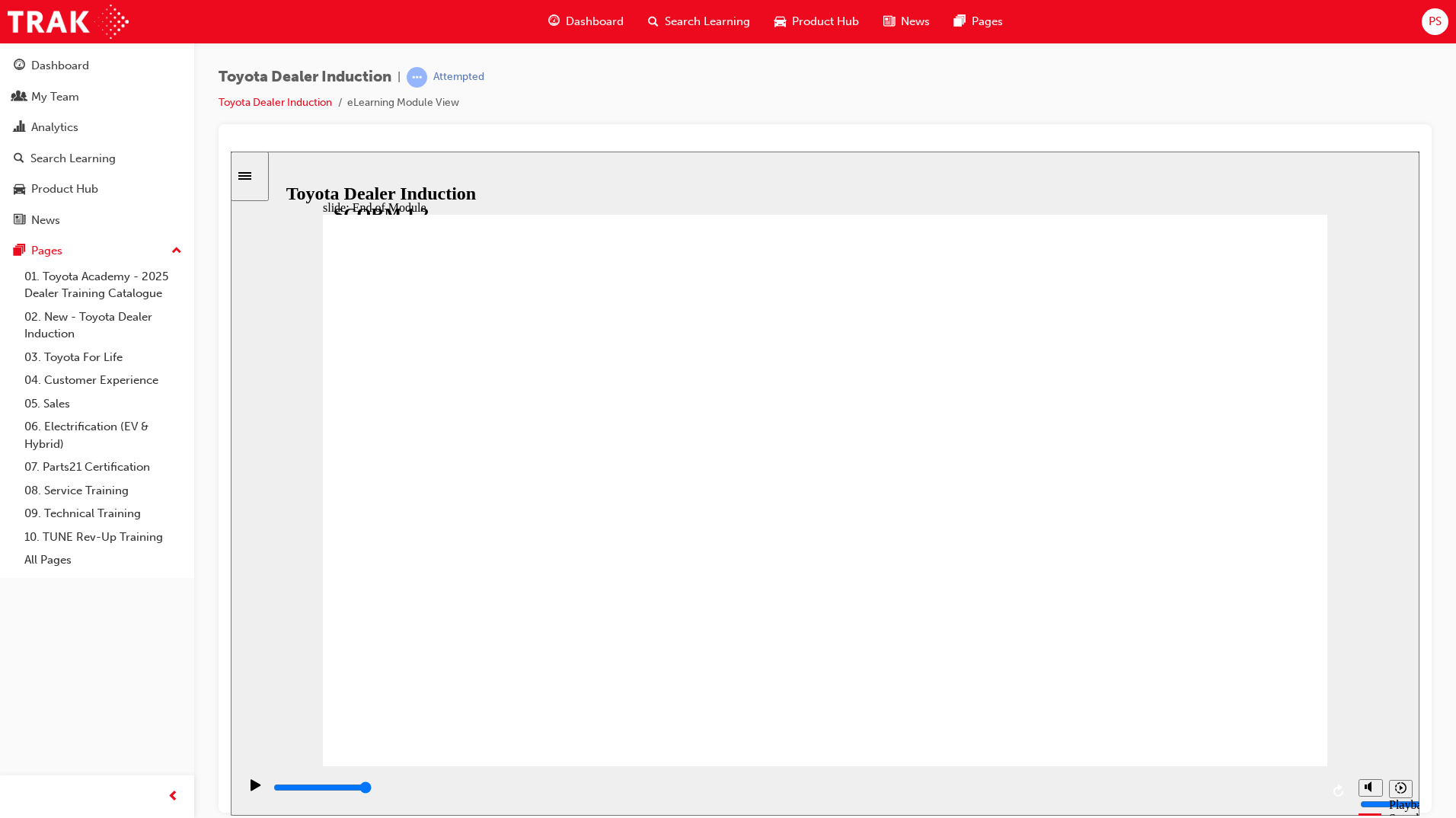
type input "9900"
click at [60, 68] on div "Dashboard" at bounding box center [60, 65] width 58 height 17
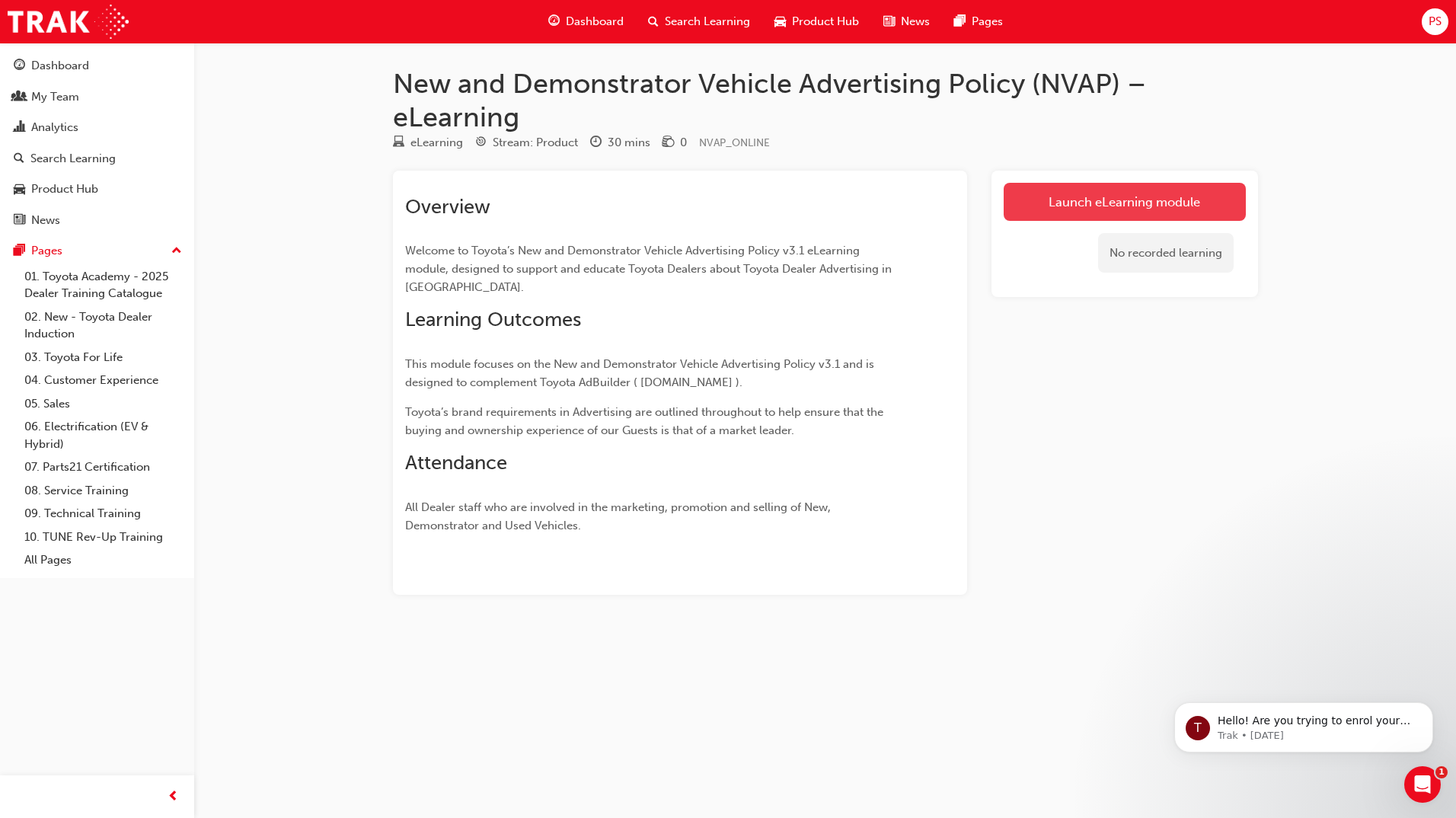
click at [1126, 208] on link "Launch eLearning module" at bounding box center [1124, 202] width 242 height 38
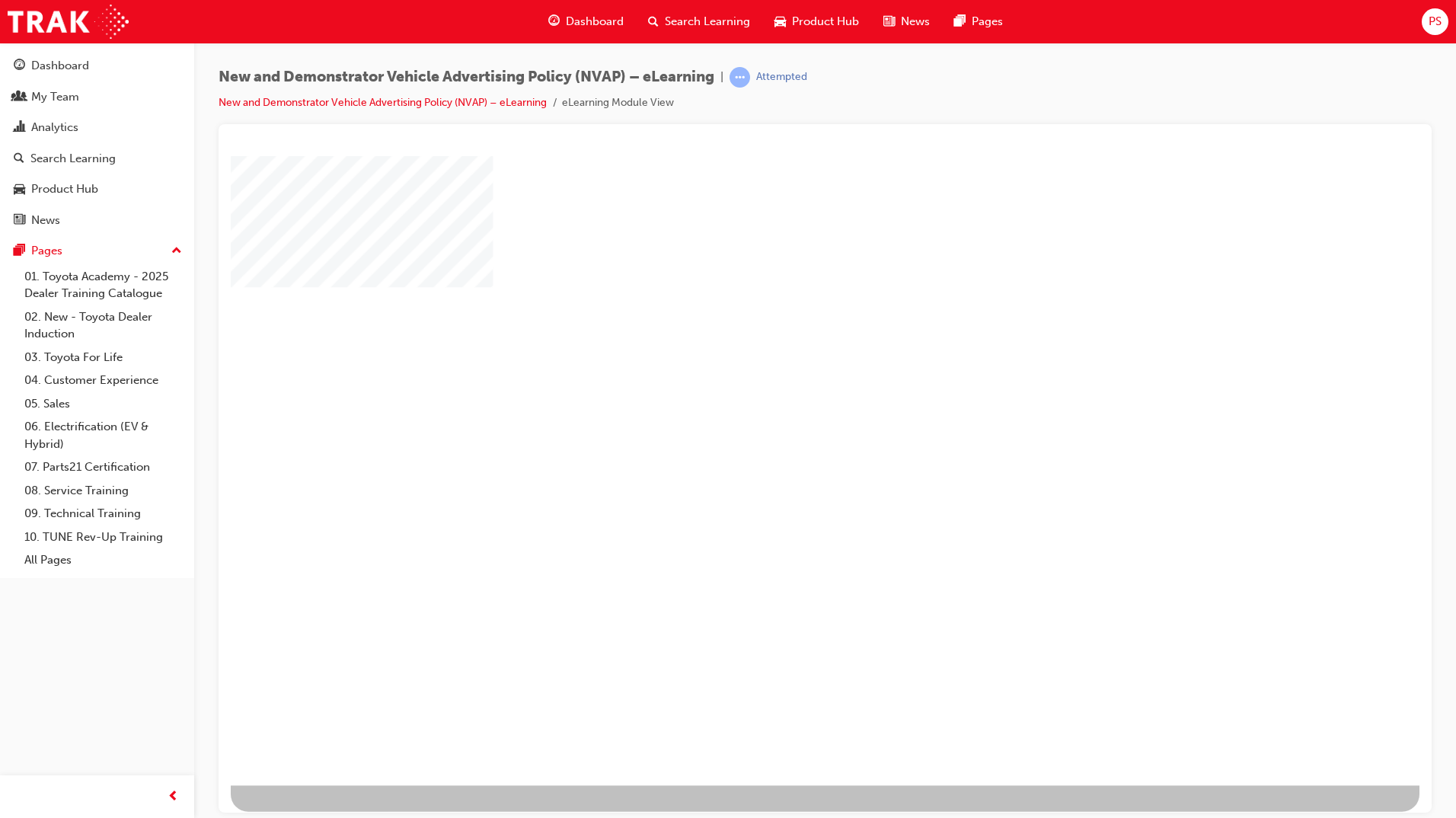
click at [775, 420] on div "play" at bounding box center [775, 420] width 0 height 0
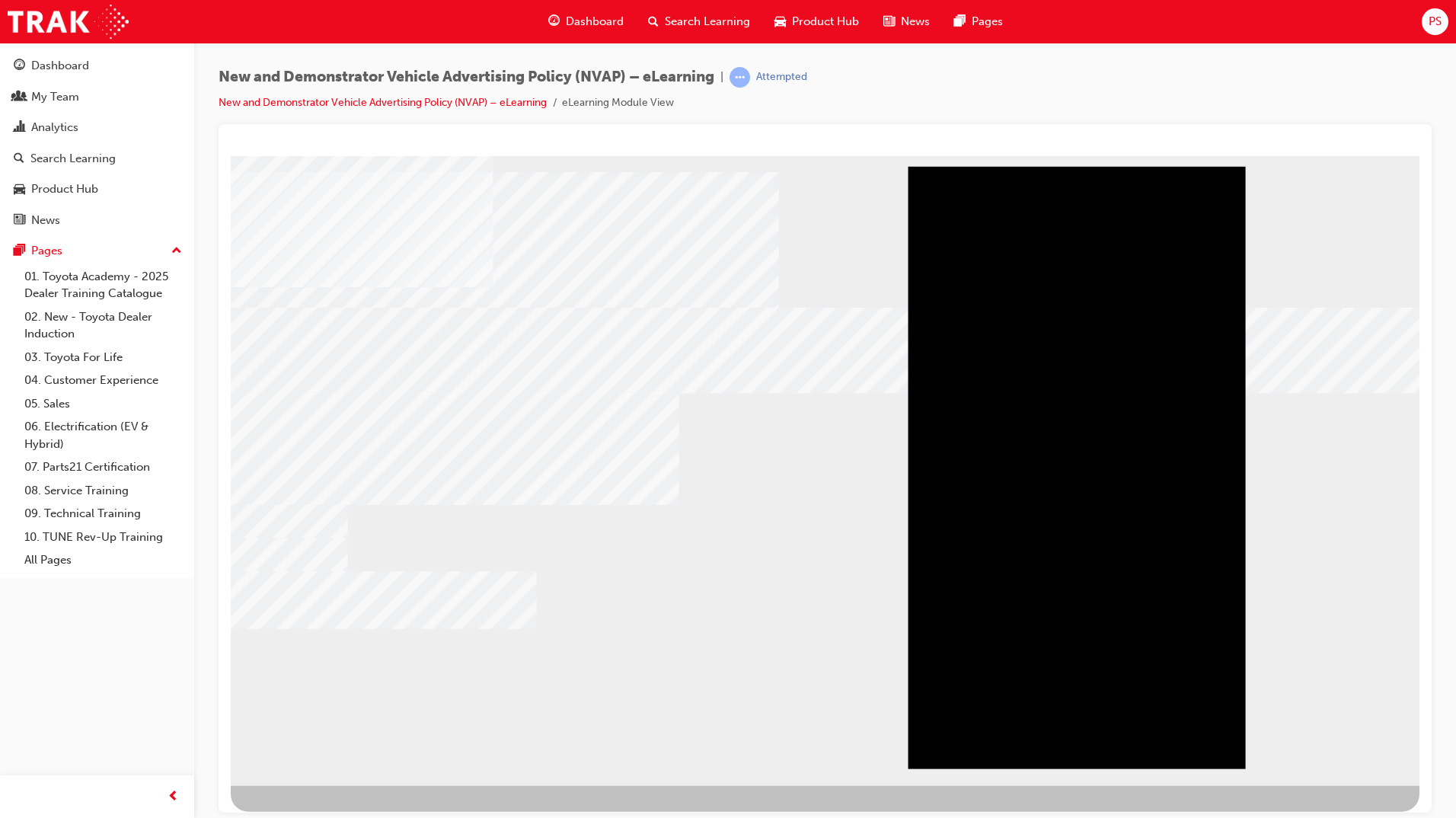
click at [1082, 166] on div "Play" at bounding box center [1076, 166] width 337 height 0
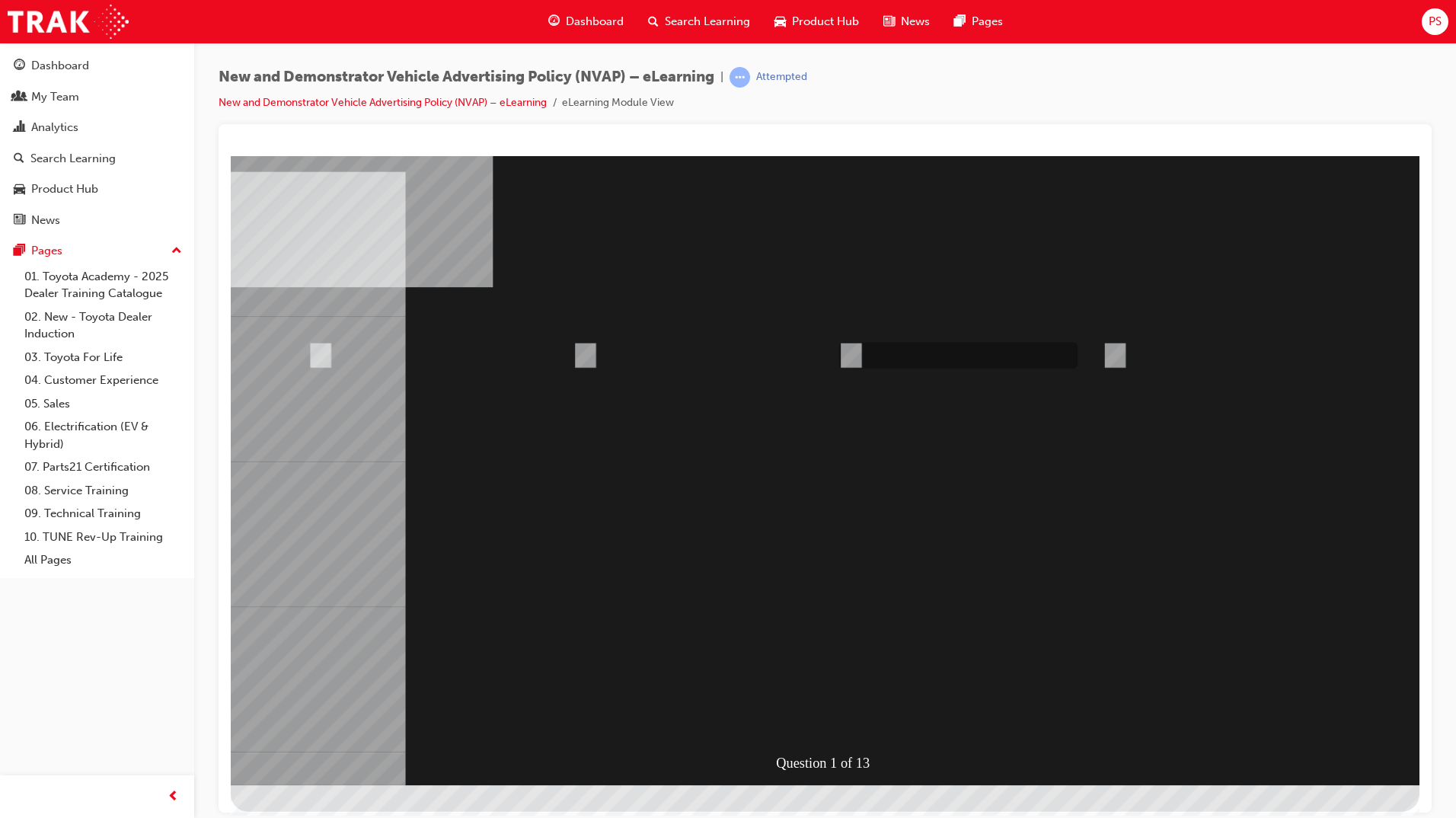
radio input "true"
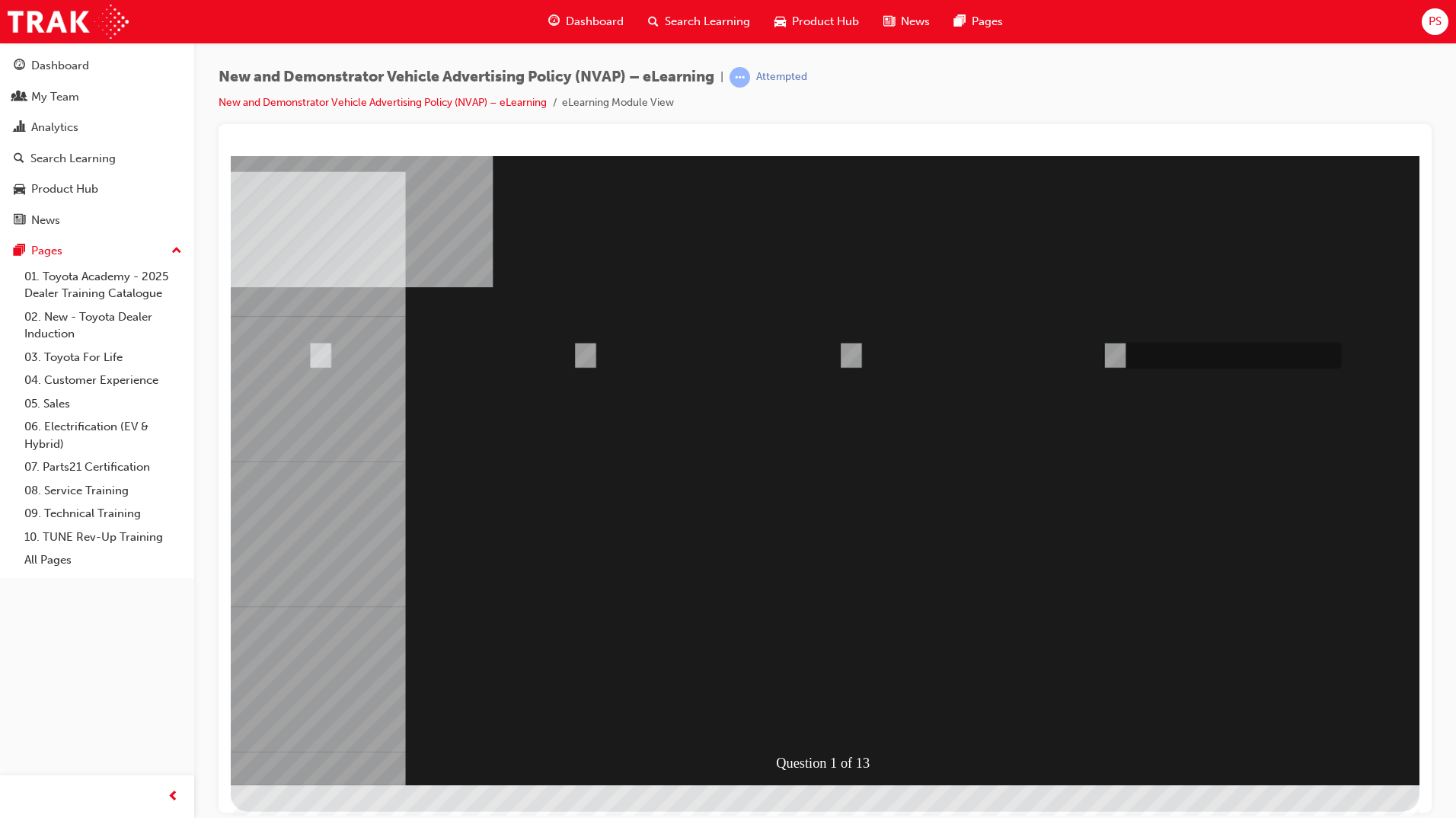
radio input "true"
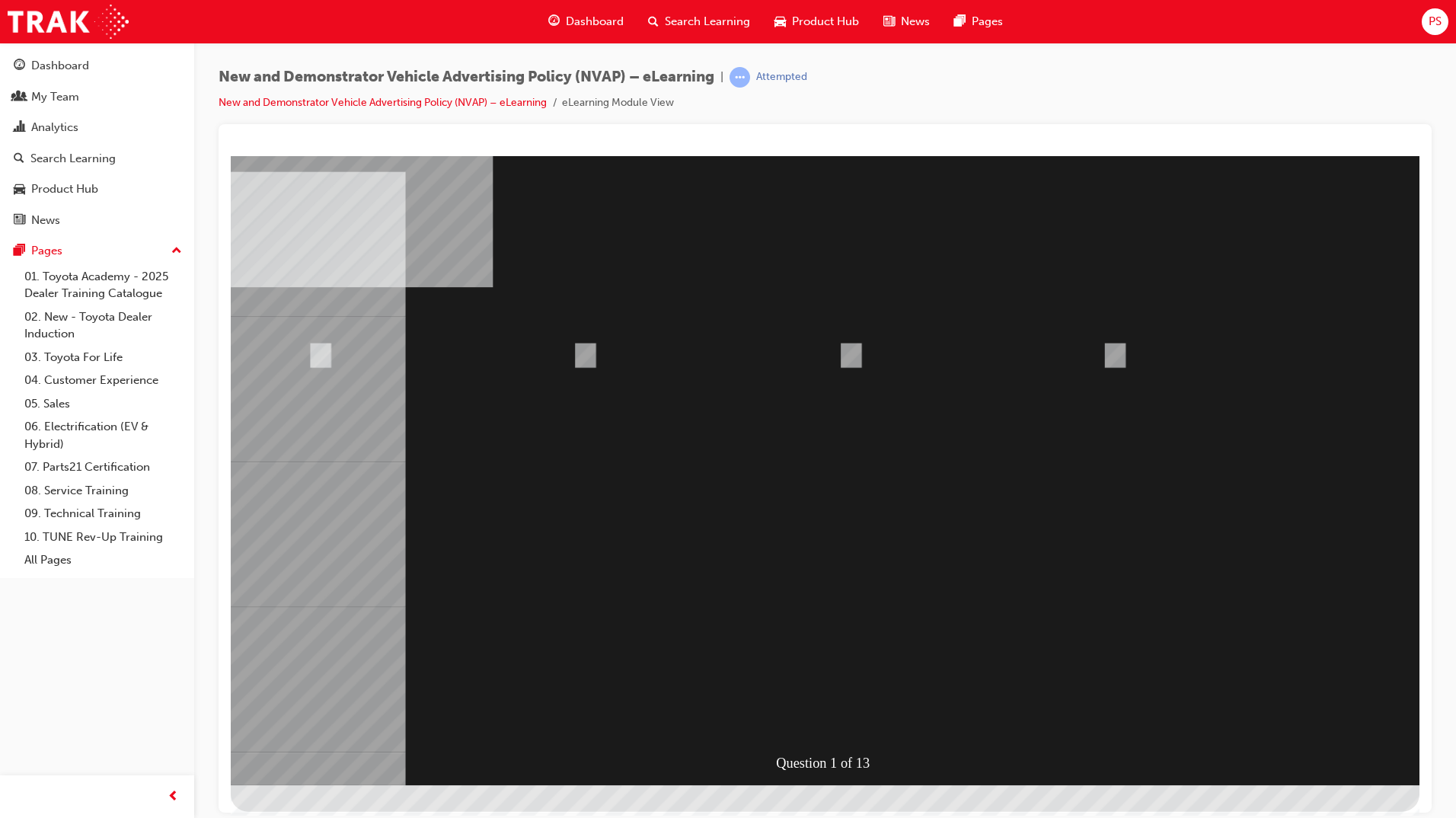
click at [829, 708] on div at bounding box center [824, 469] width 1188 height 629
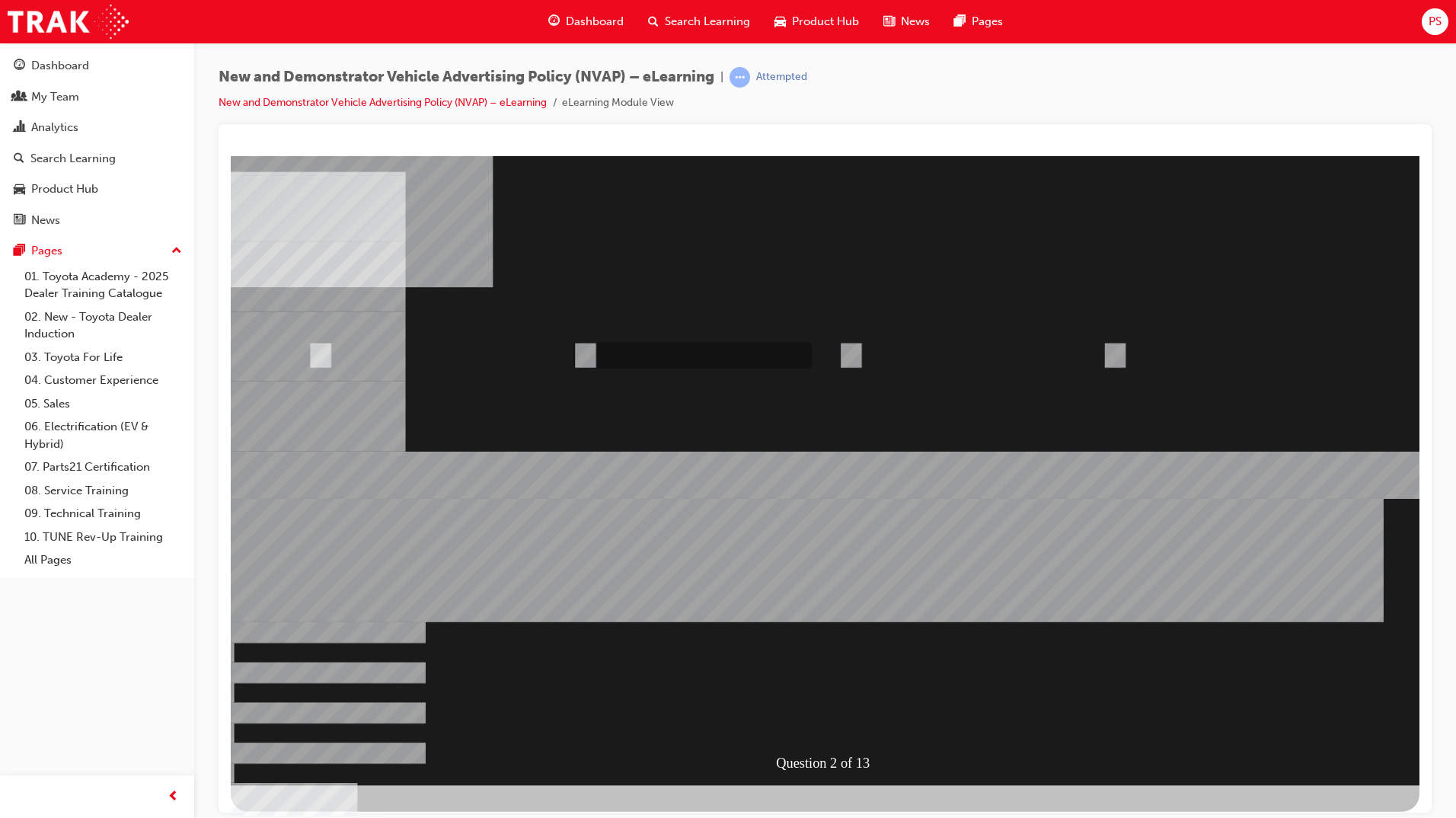
radio input "true"
click at [811, 706] on div at bounding box center [824, 469] width 1188 height 629
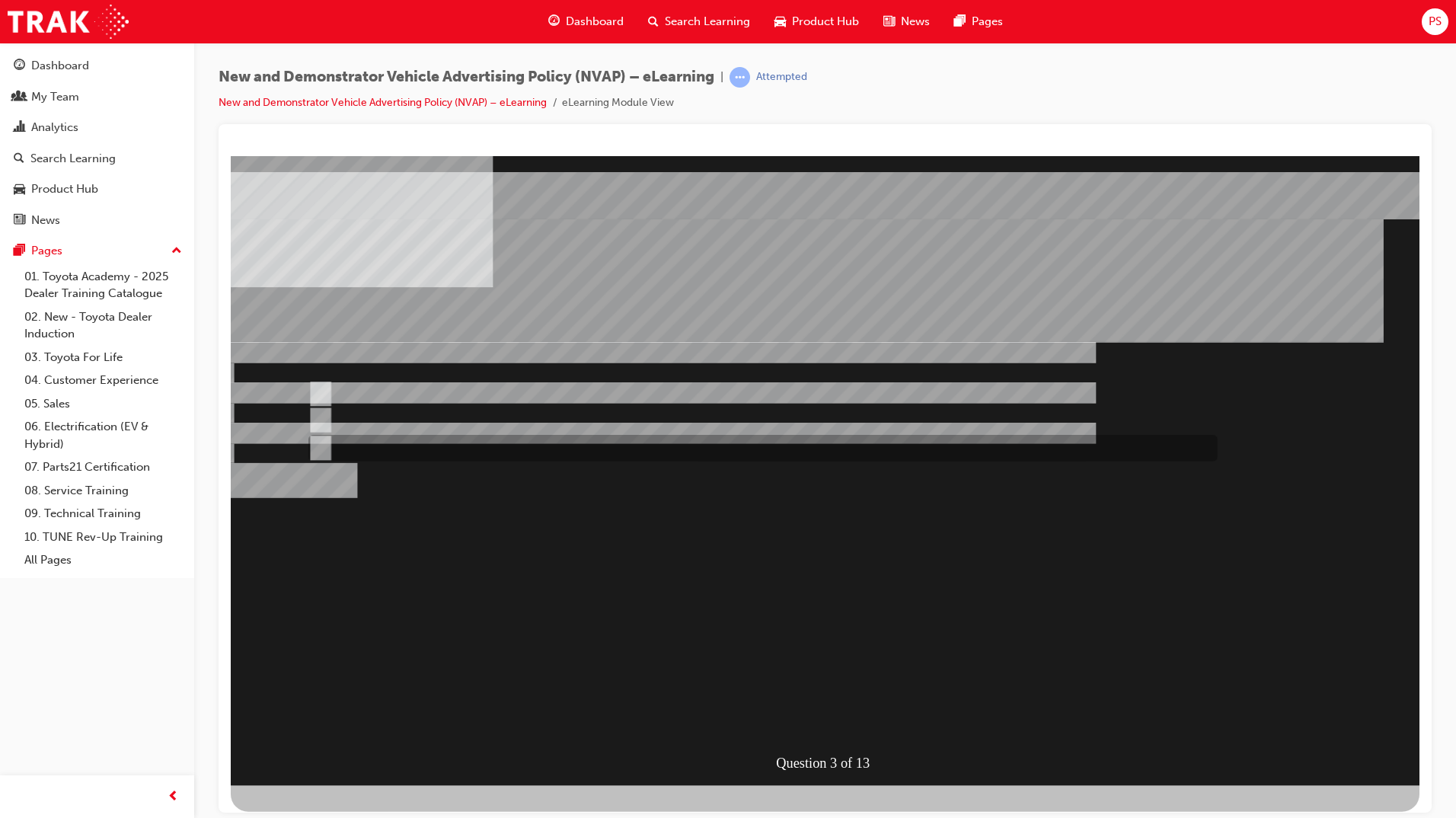
radio input "true"
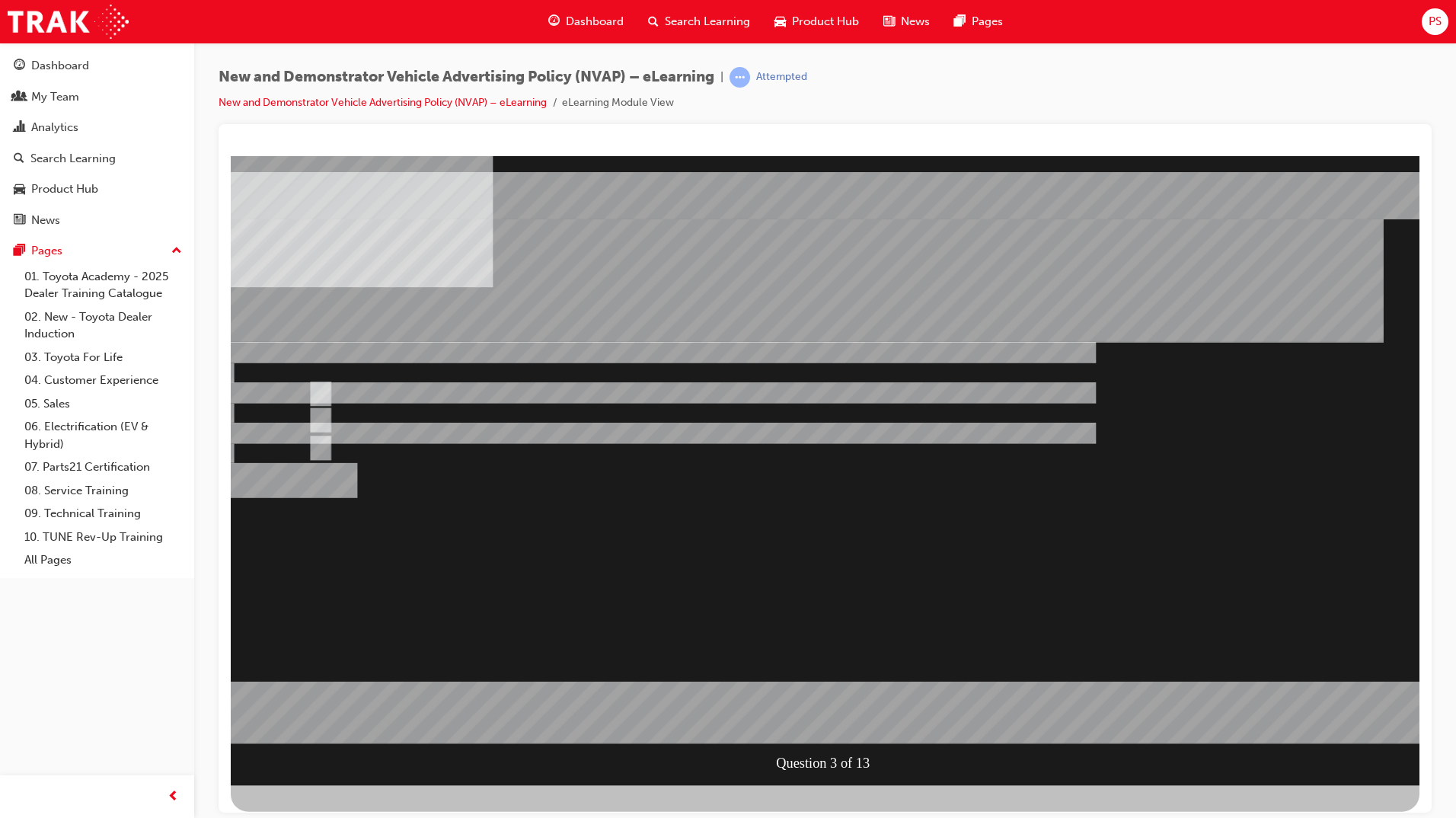
click at [813, 713] on div at bounding box center [824, 469] width 1188 height 629
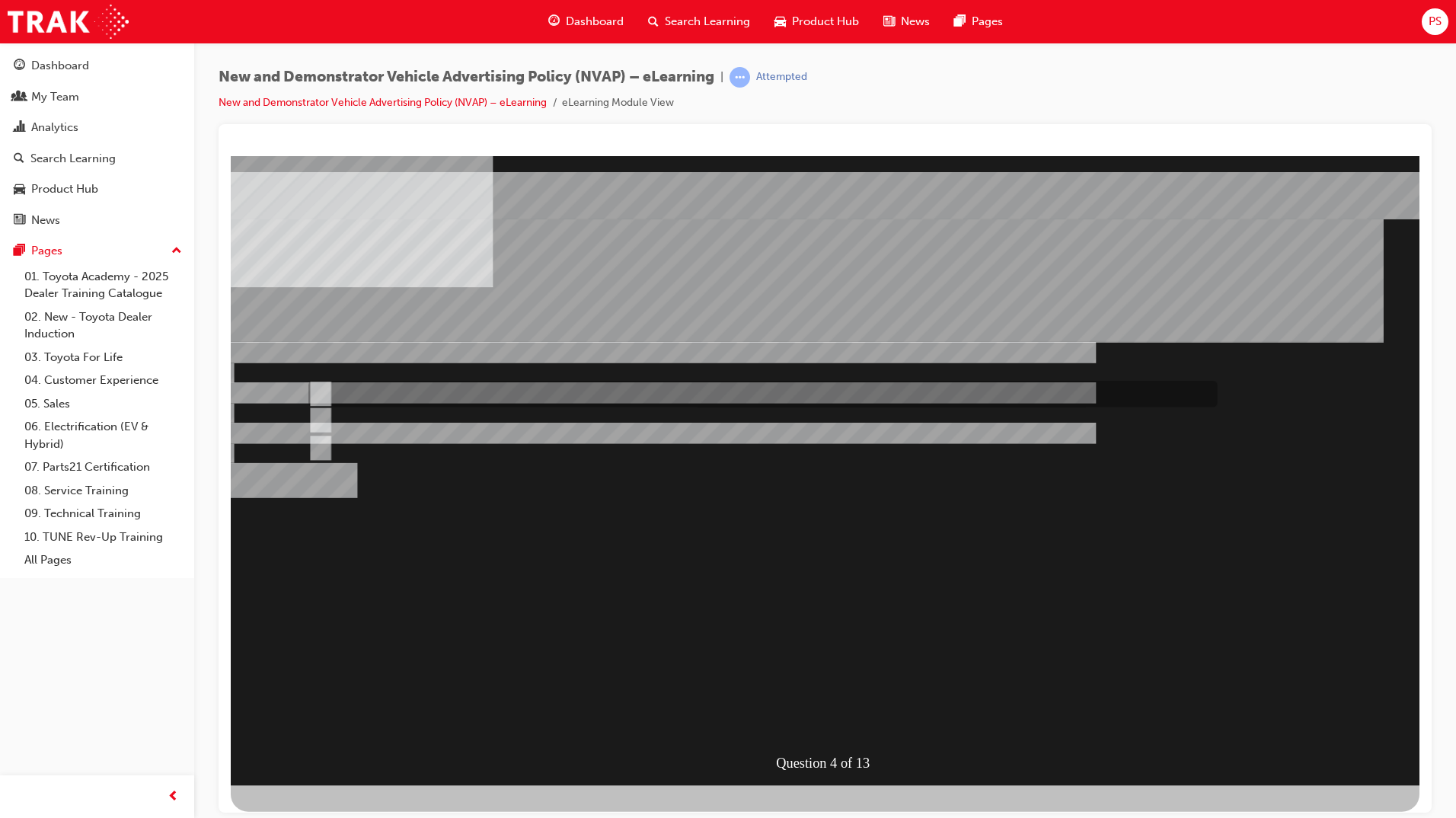
radio input "true"
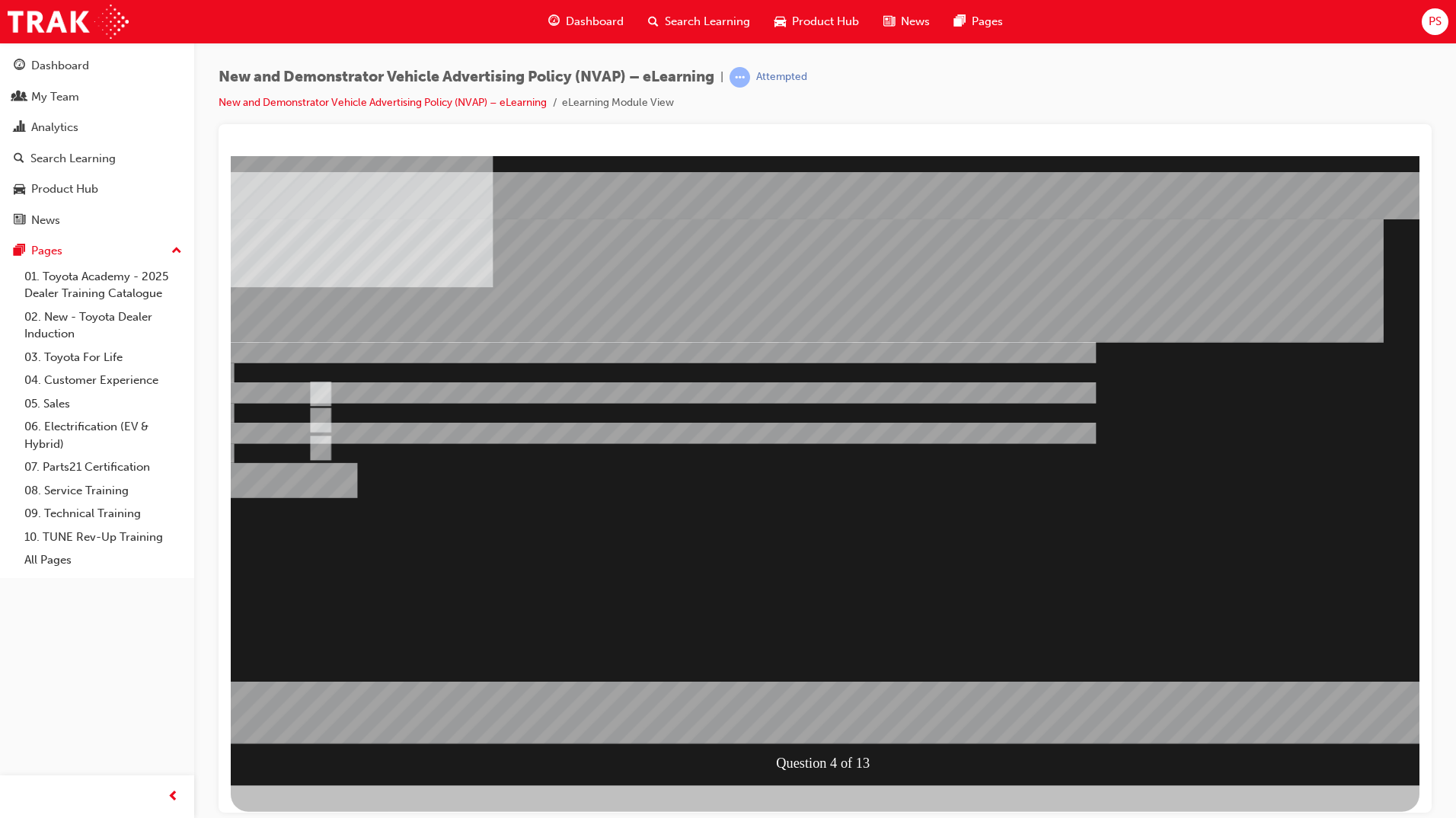
click at [850, 708] on div at bounding box center [824, 469] width 1188 height 629
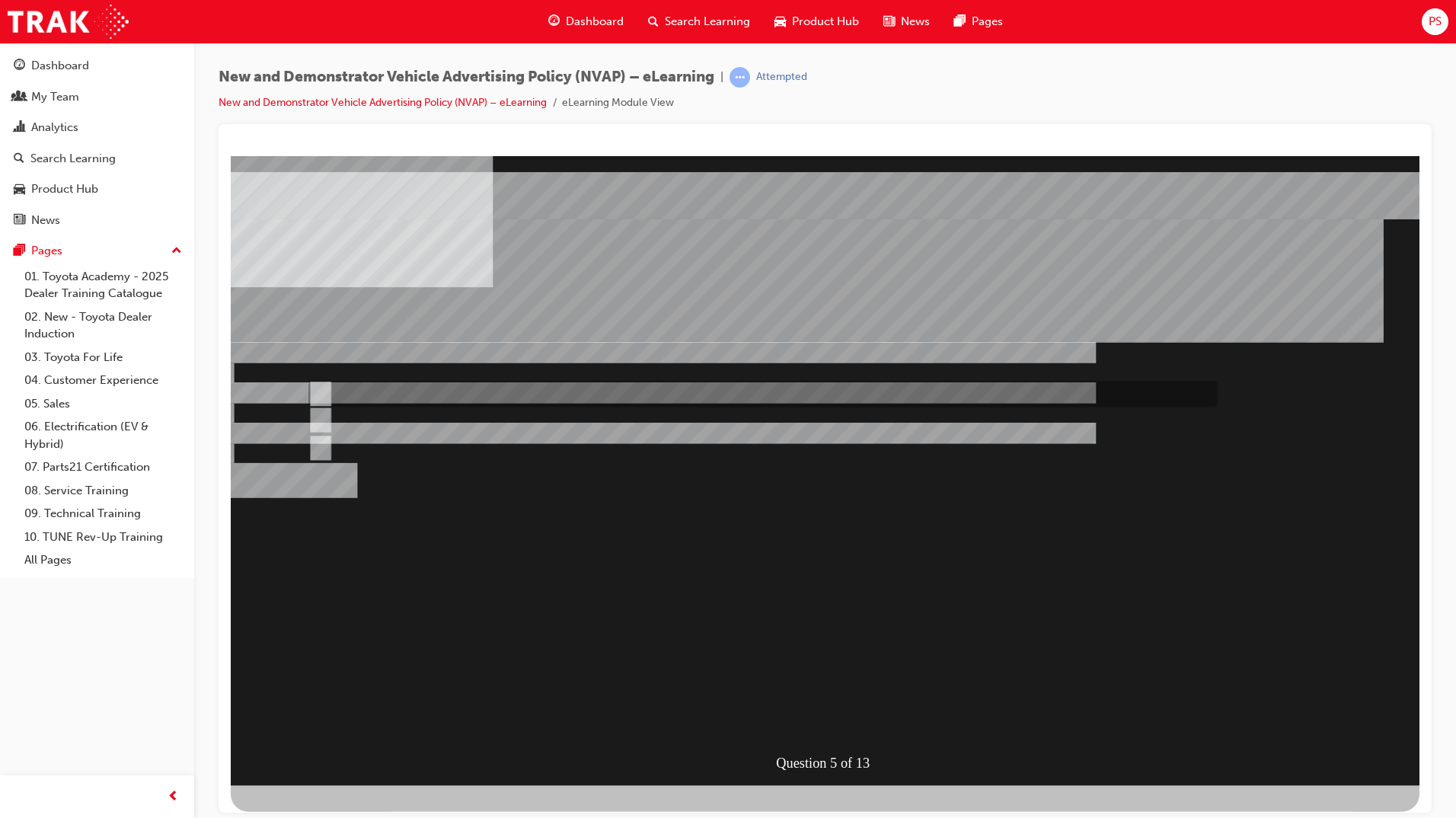
radio input "true"
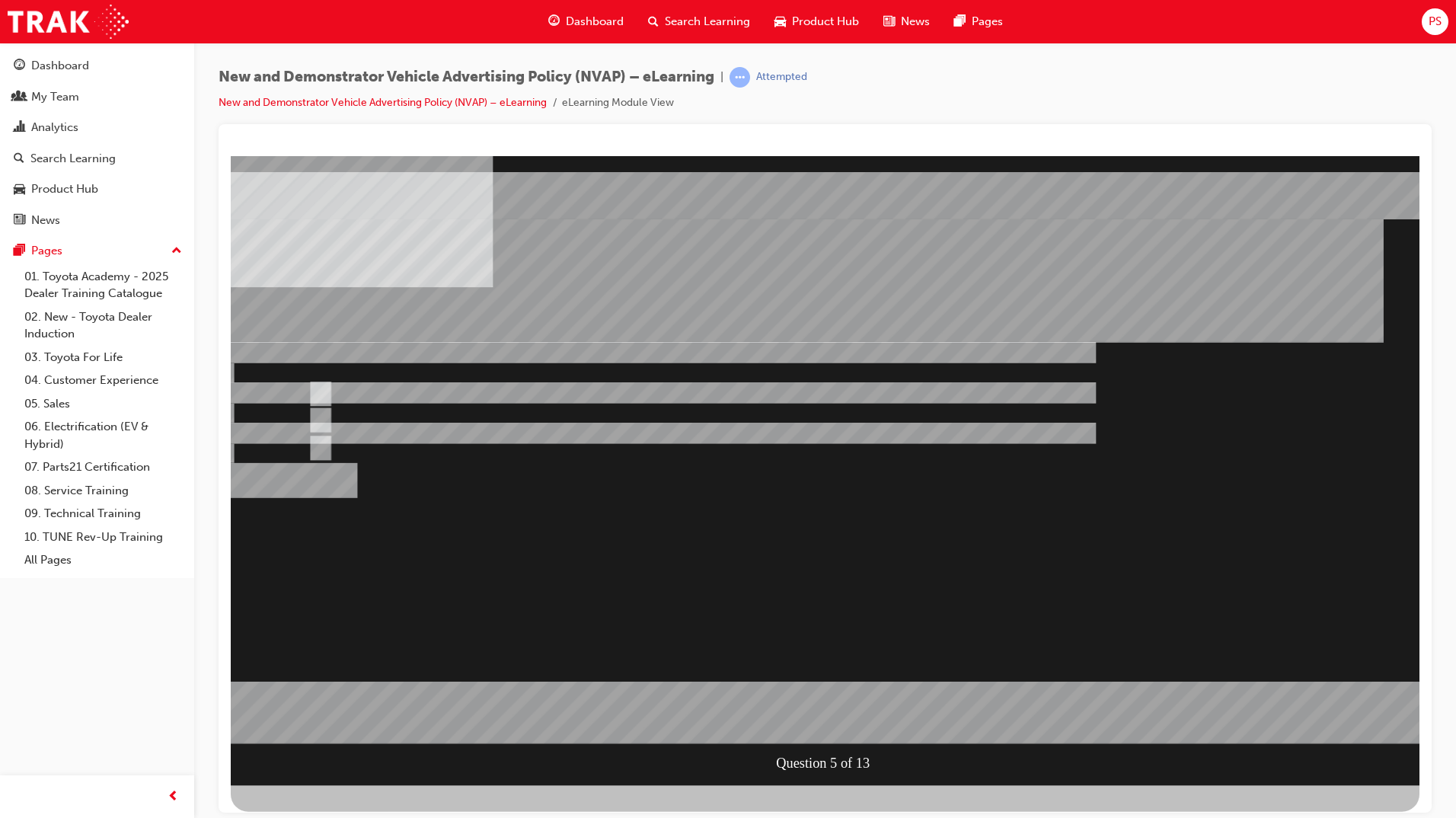
click at [823, 711] on div at bounding box center [824, 469] width 1188 height 629
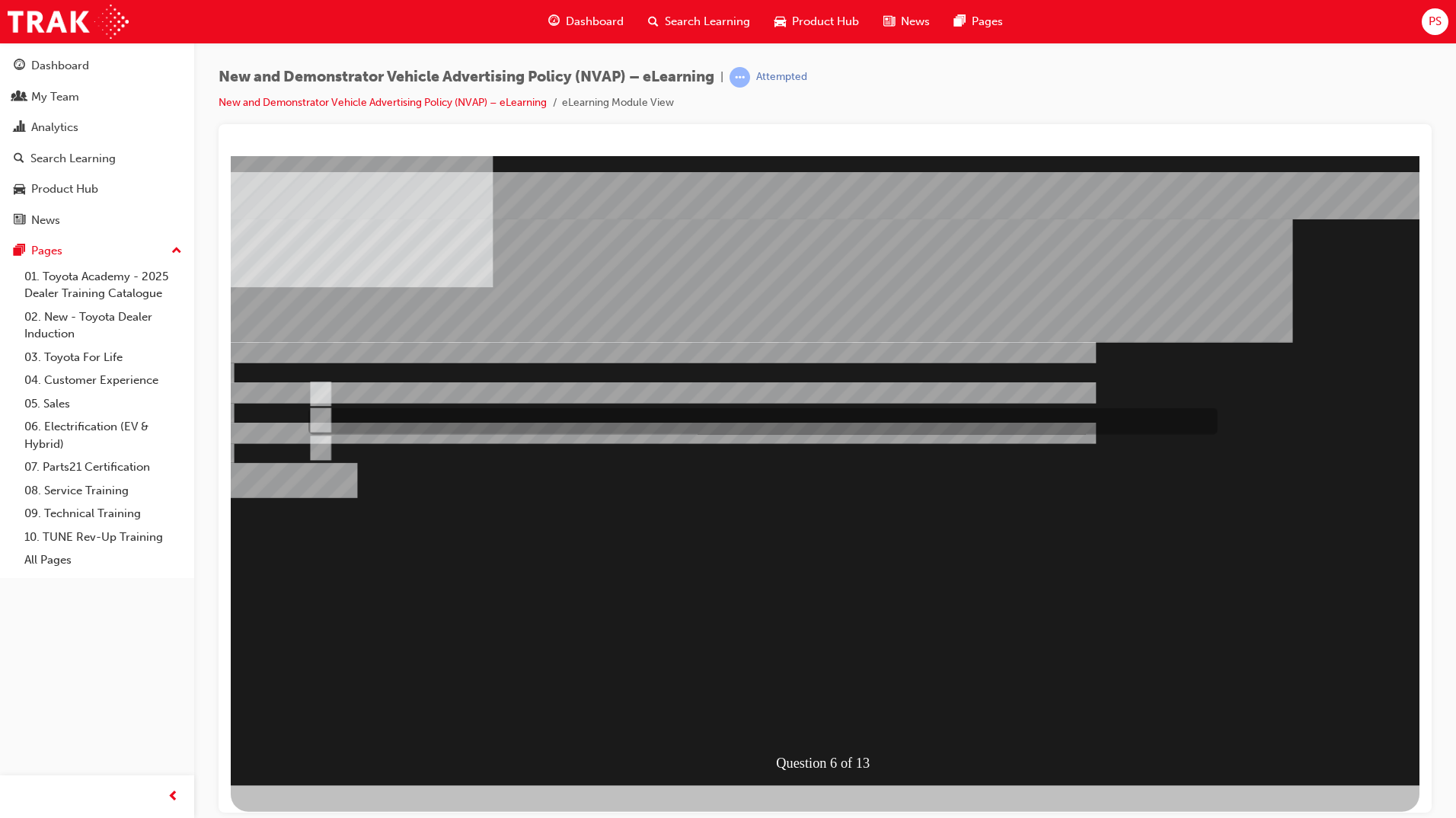
radio input "true"
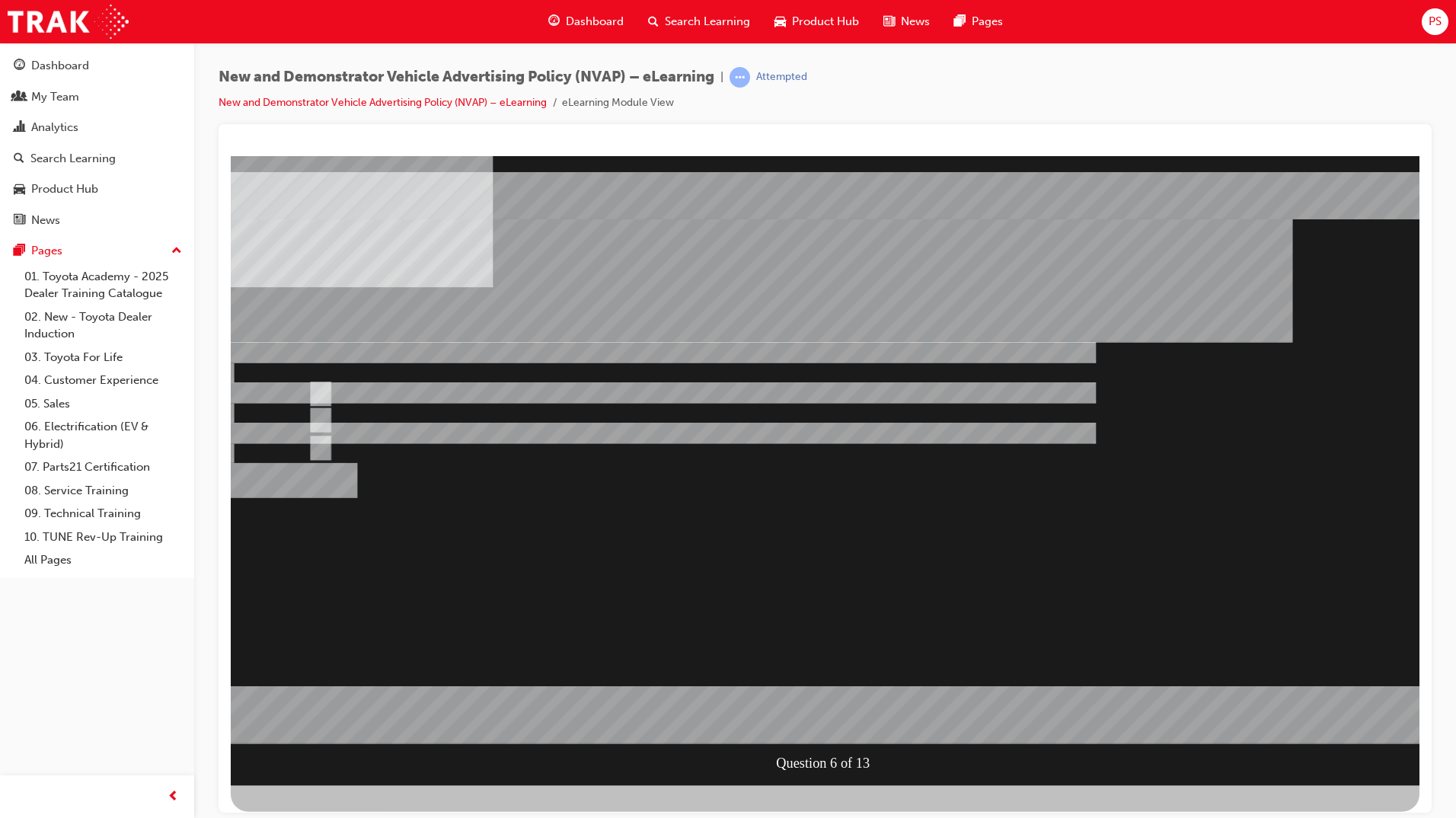
click at [326, 391] on div at bounding box center [824, 469] width 1188 height 629
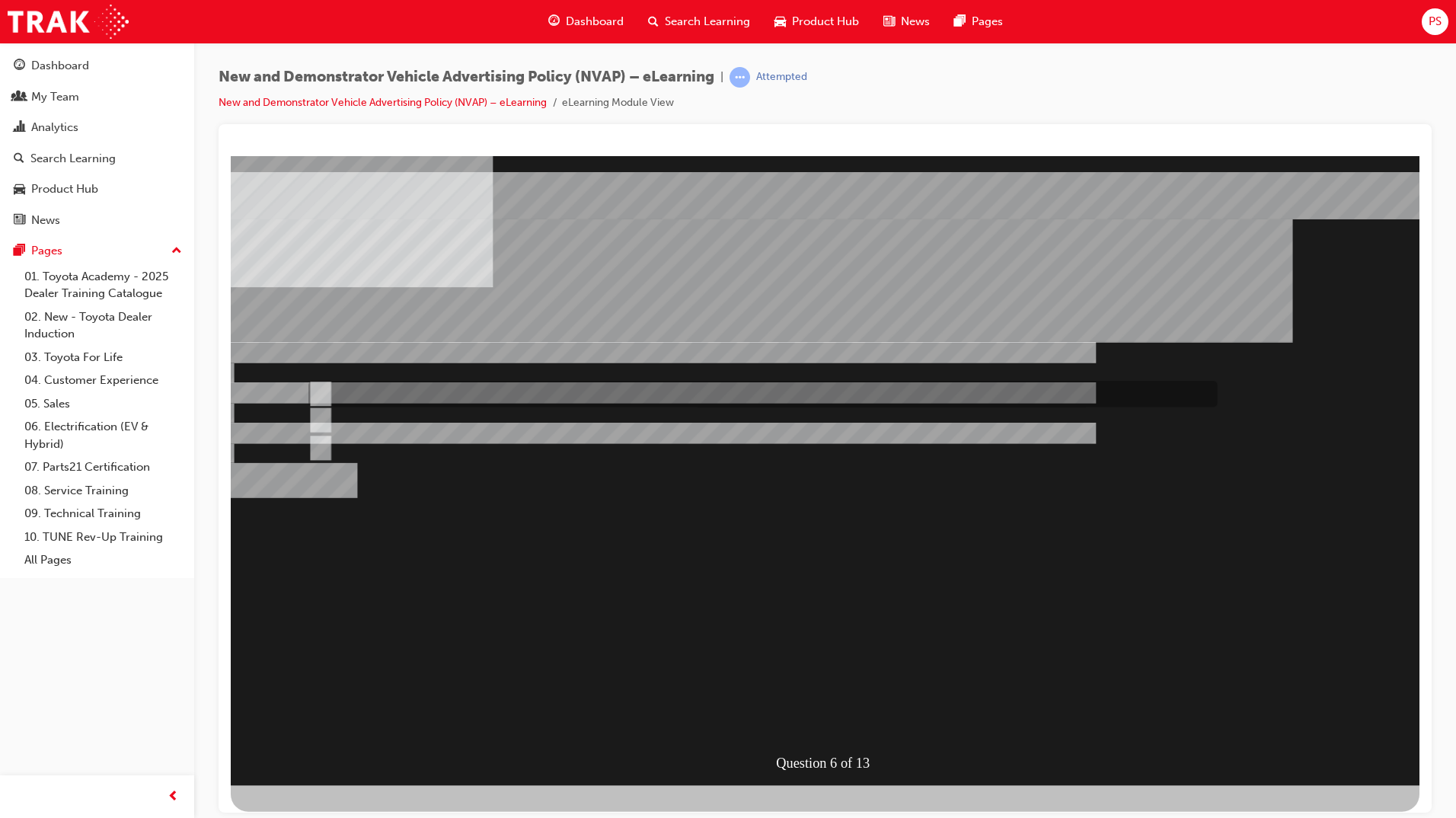
radio input "true"
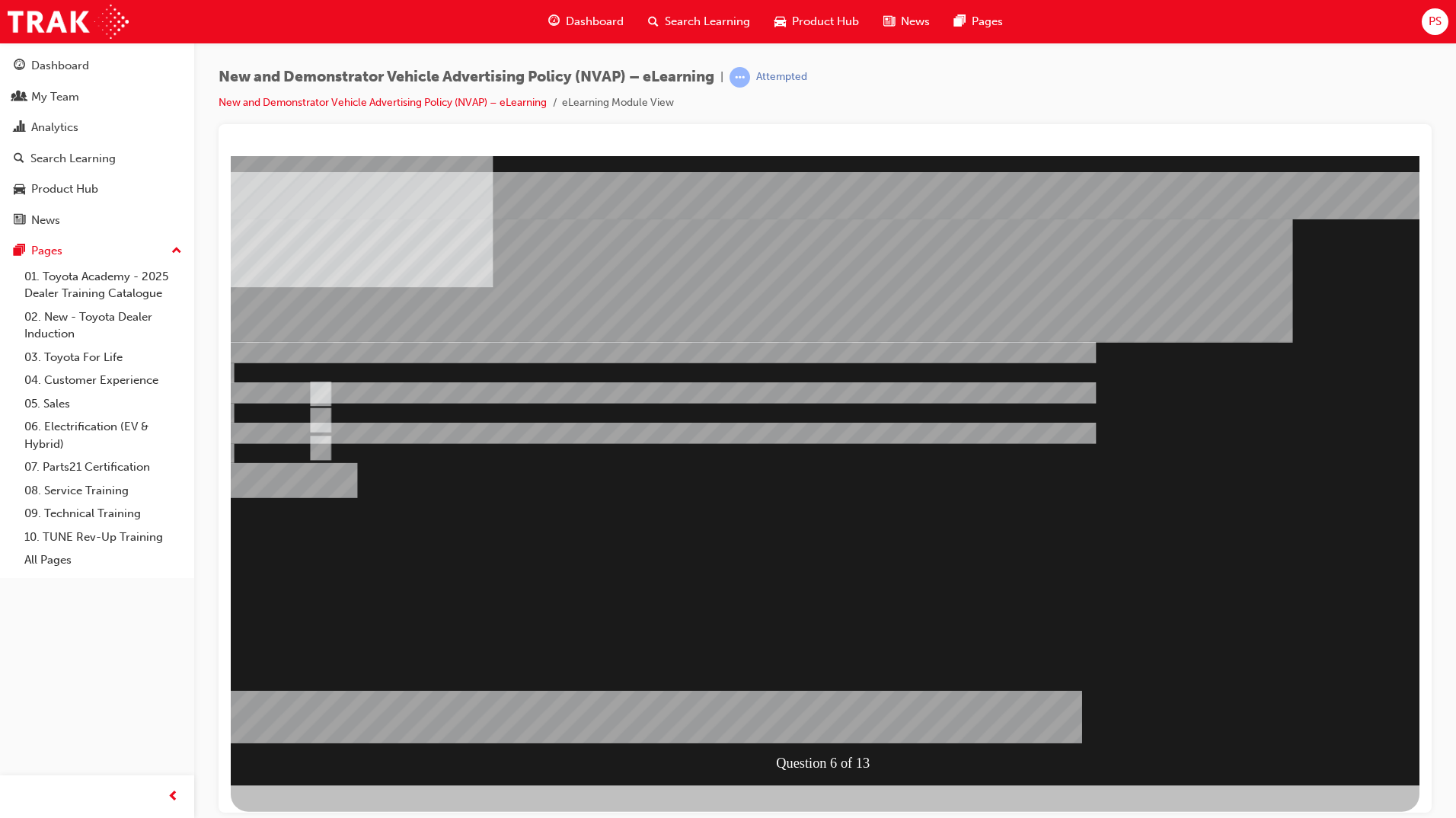
click at [802, 716] on div at bounding box center [824, 469] width 1188 height 629
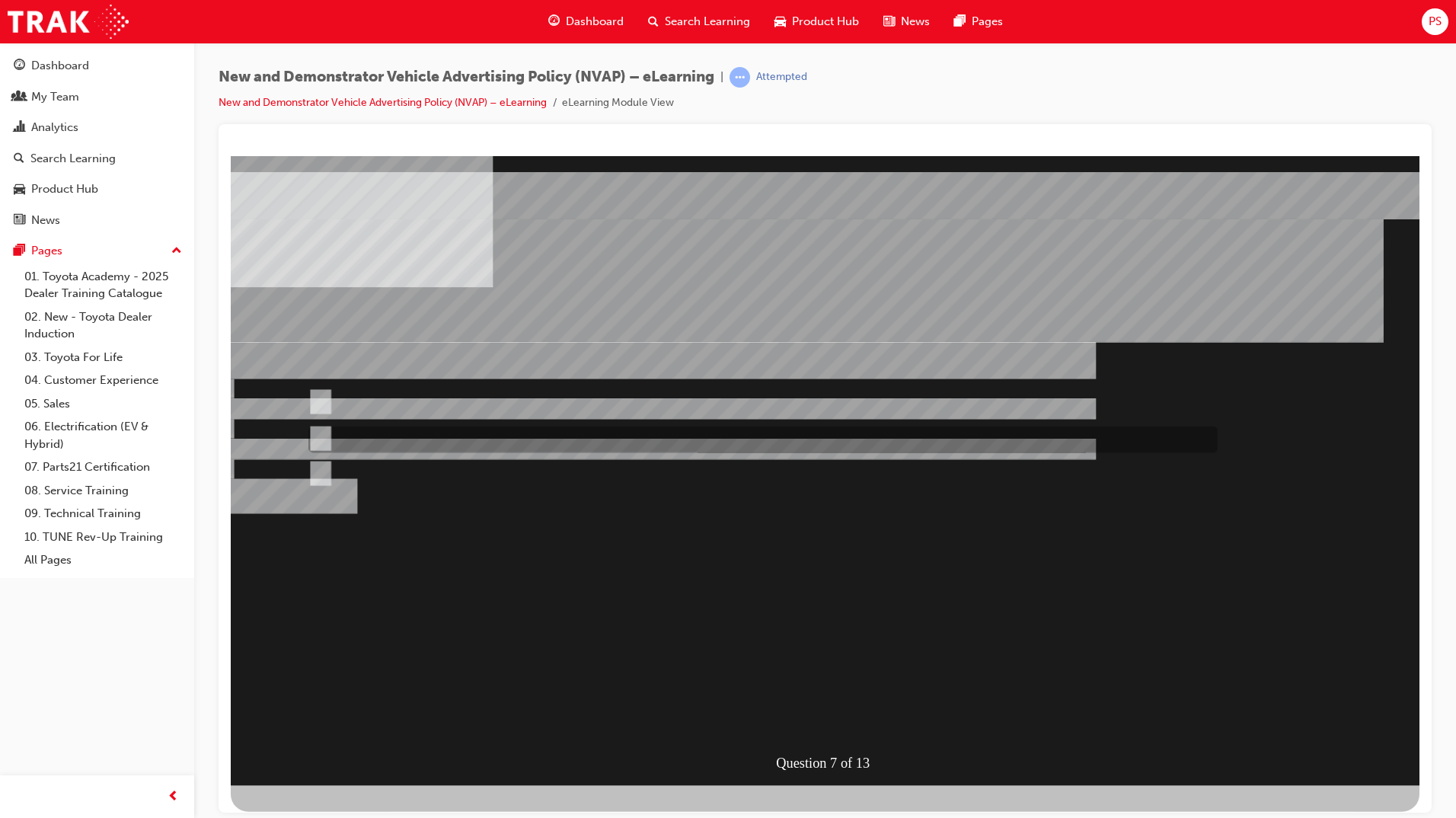
radio input "true"
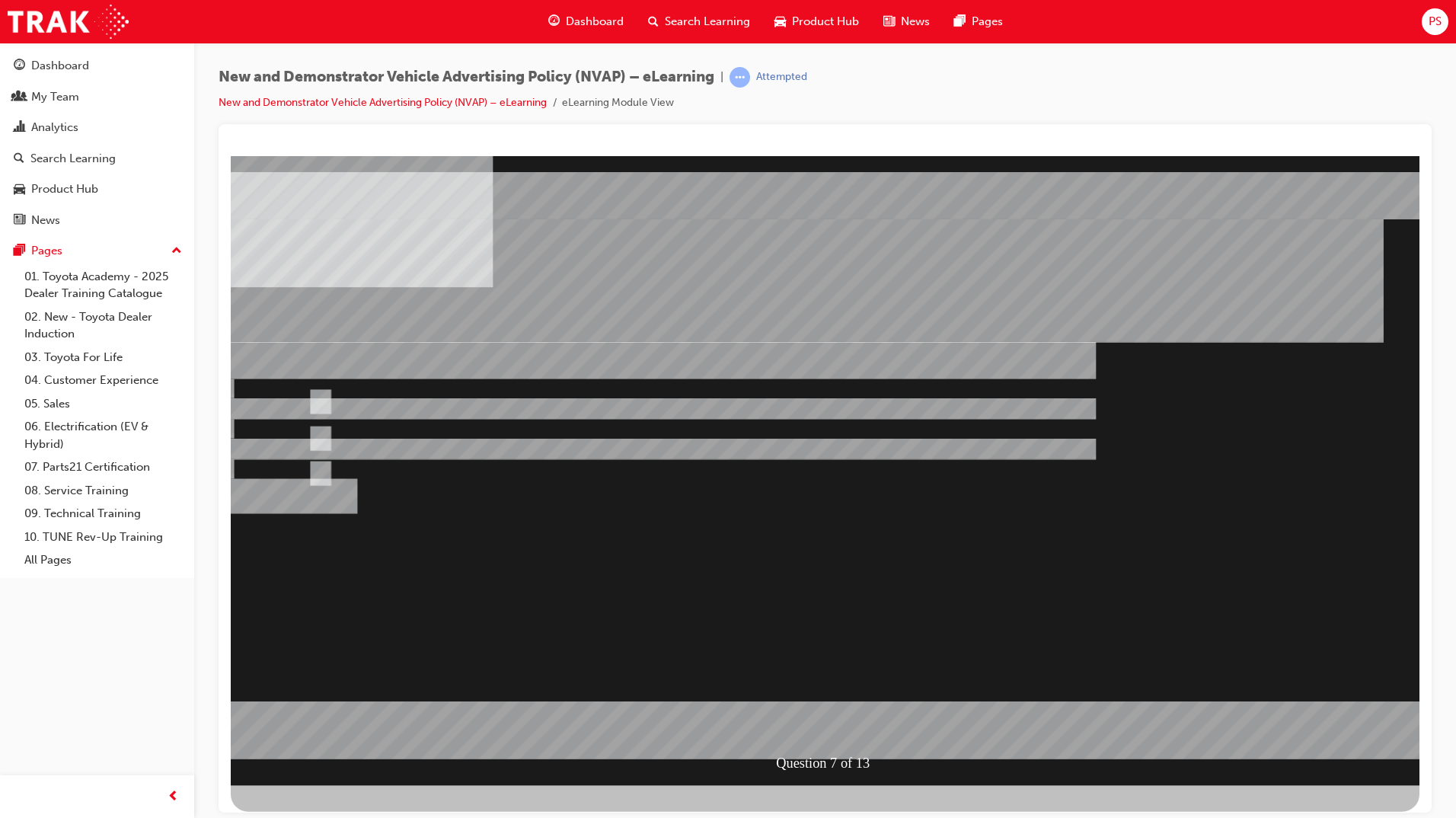
click at [315, 485] on div at bounding box center [824, 469] width 1188 height 629
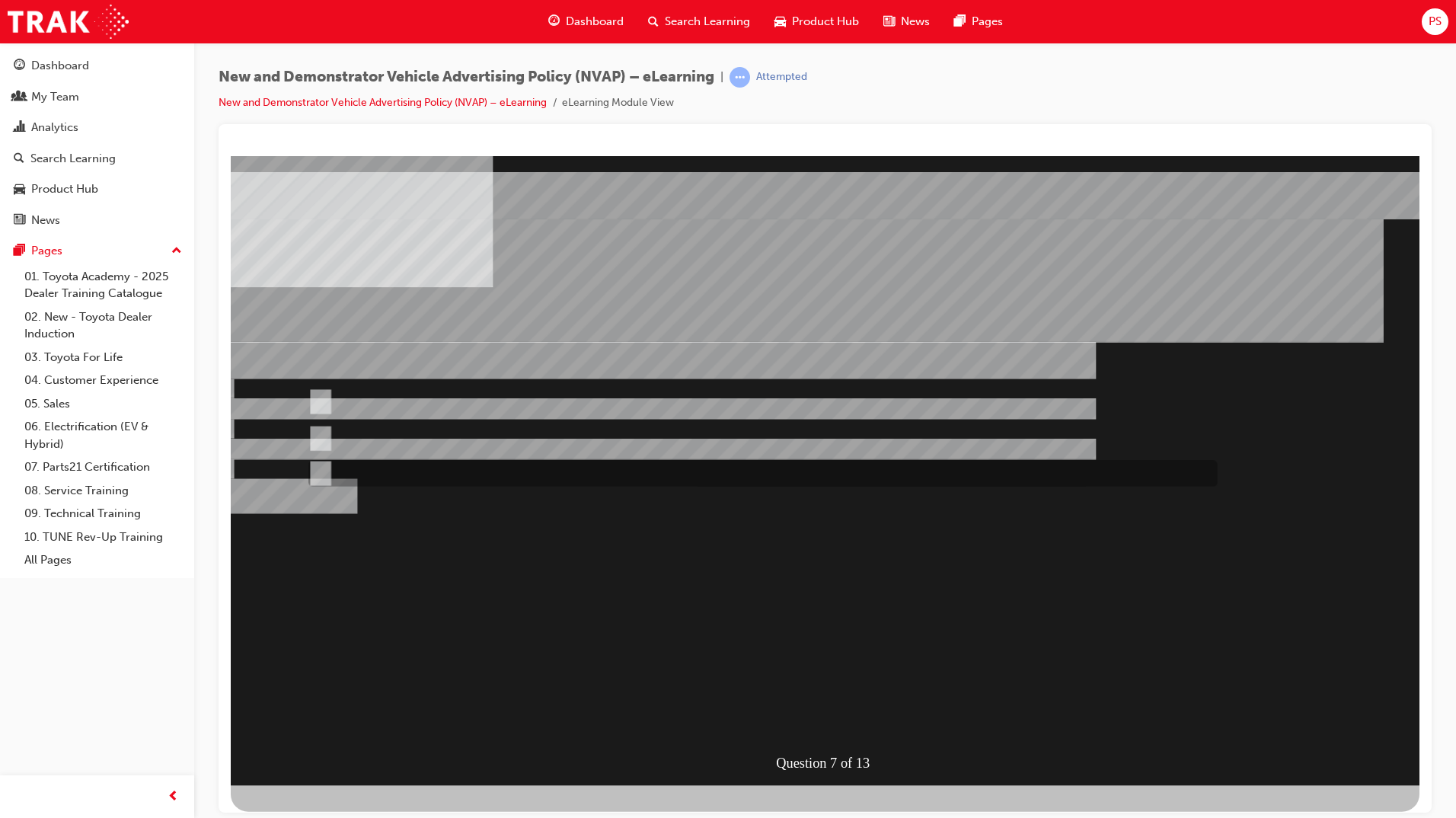
radio input "true"
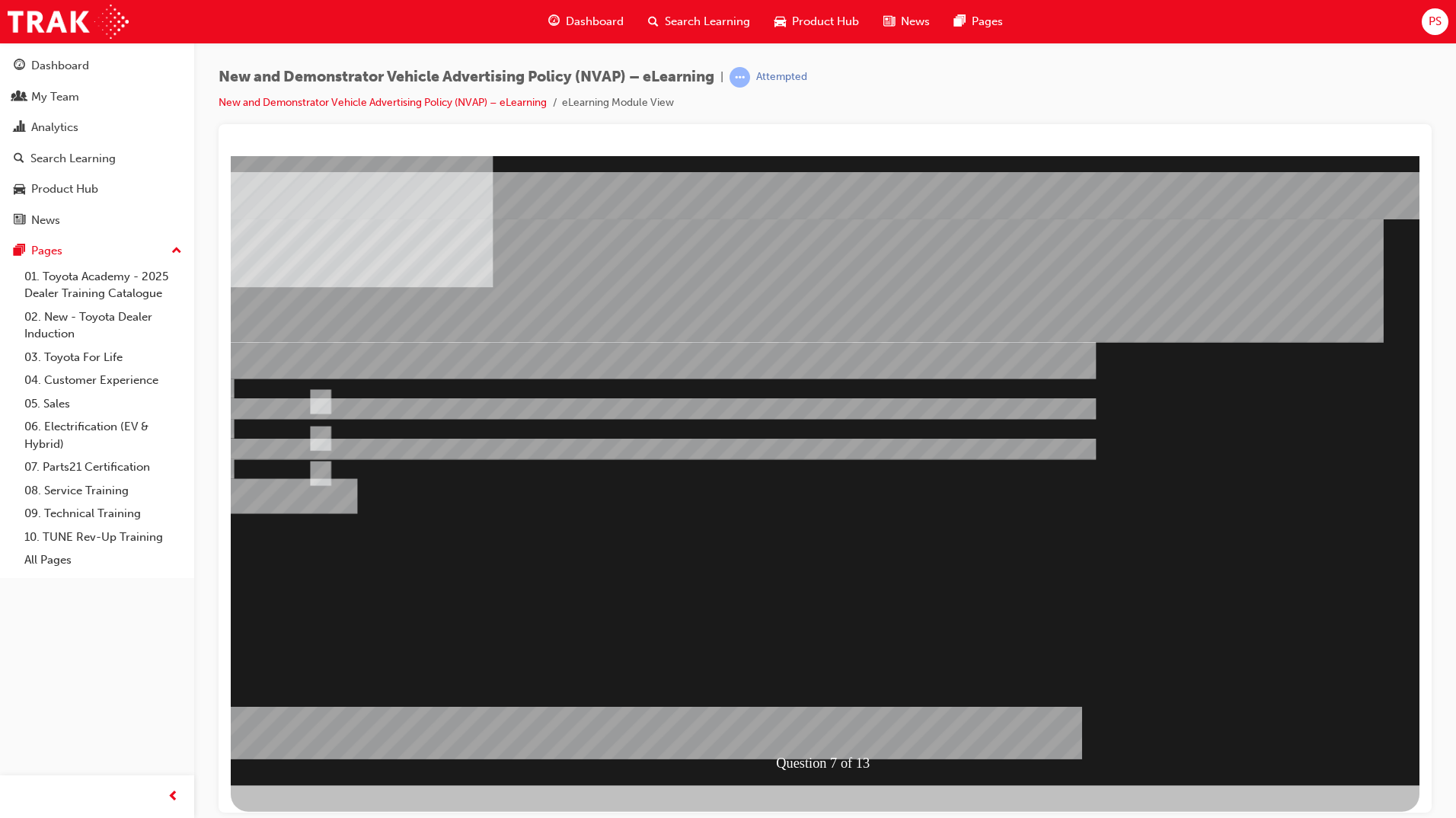
click at [319, 400] on div at bounding box center [824, 469] width 1188 height 629
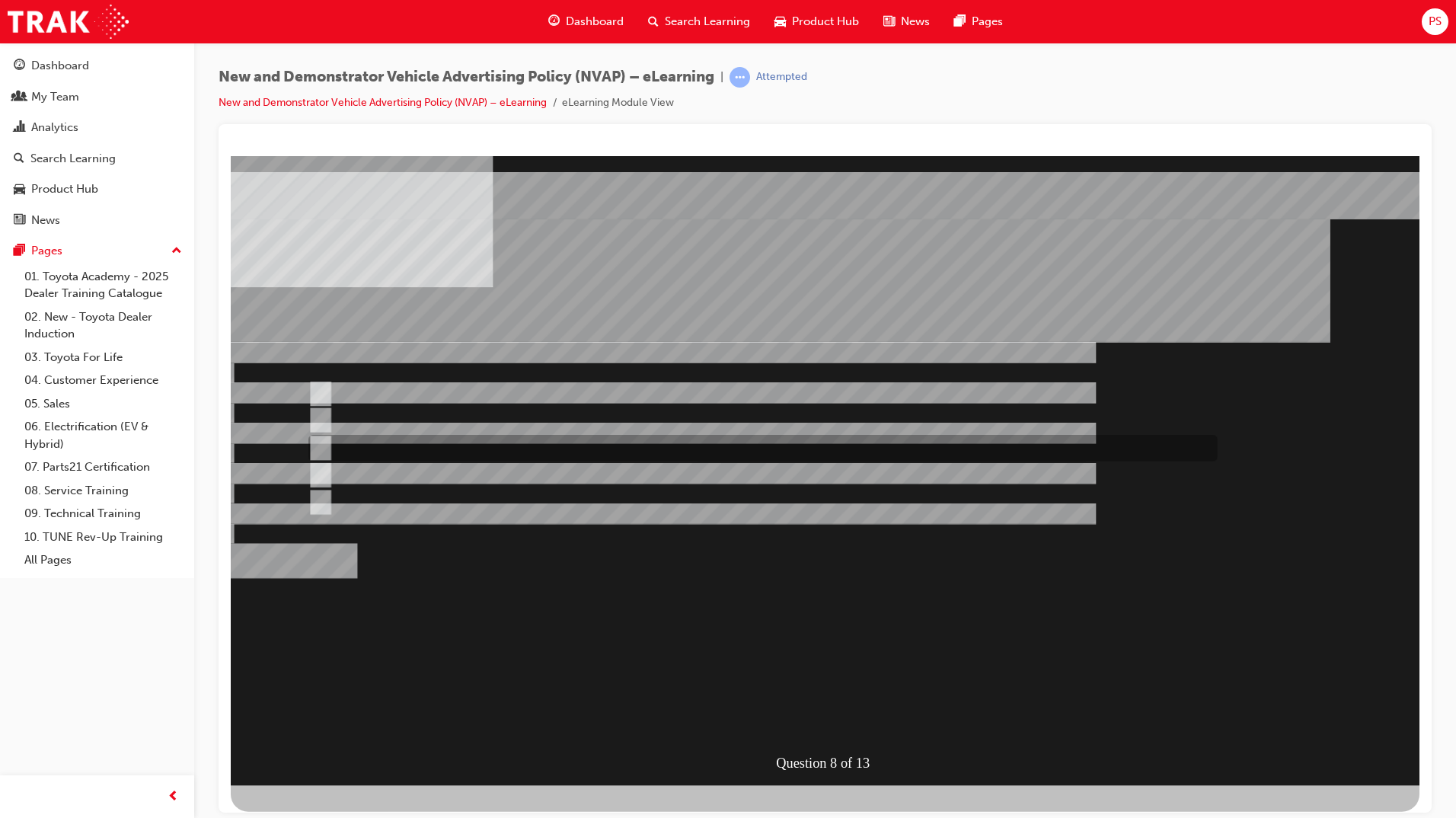
checkbox input "true"
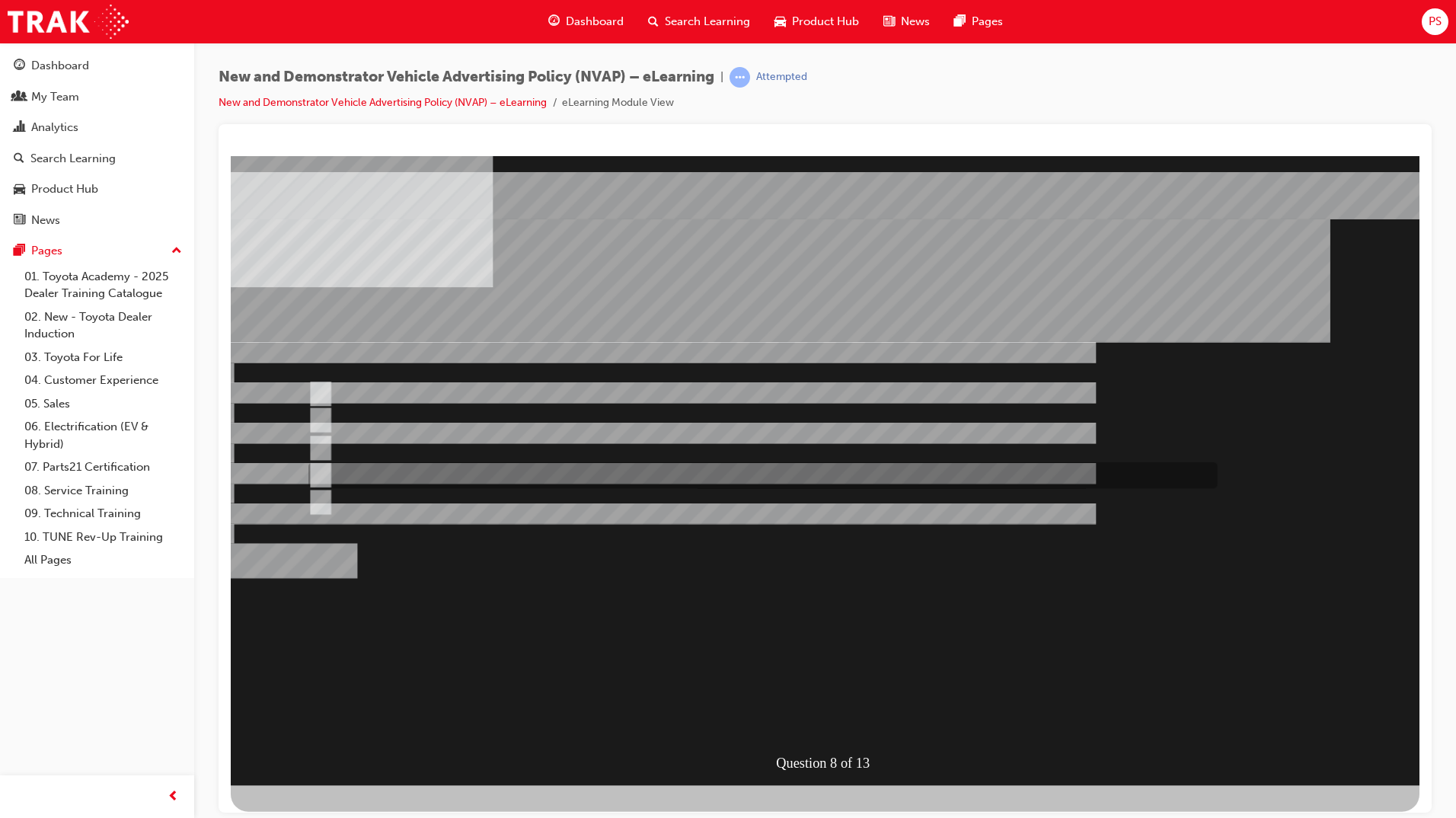
checkbox input "true"
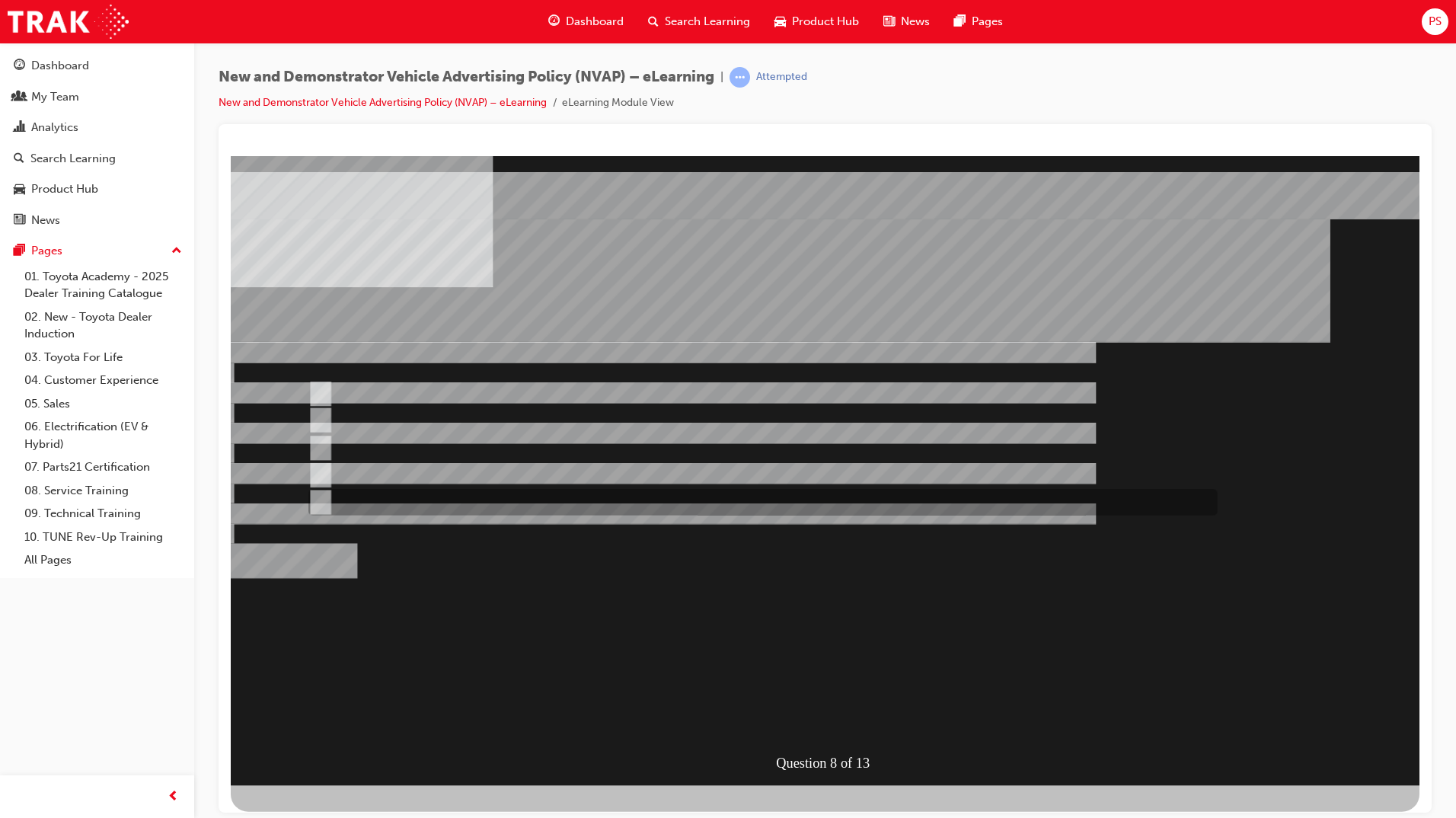
checkbox input "true"
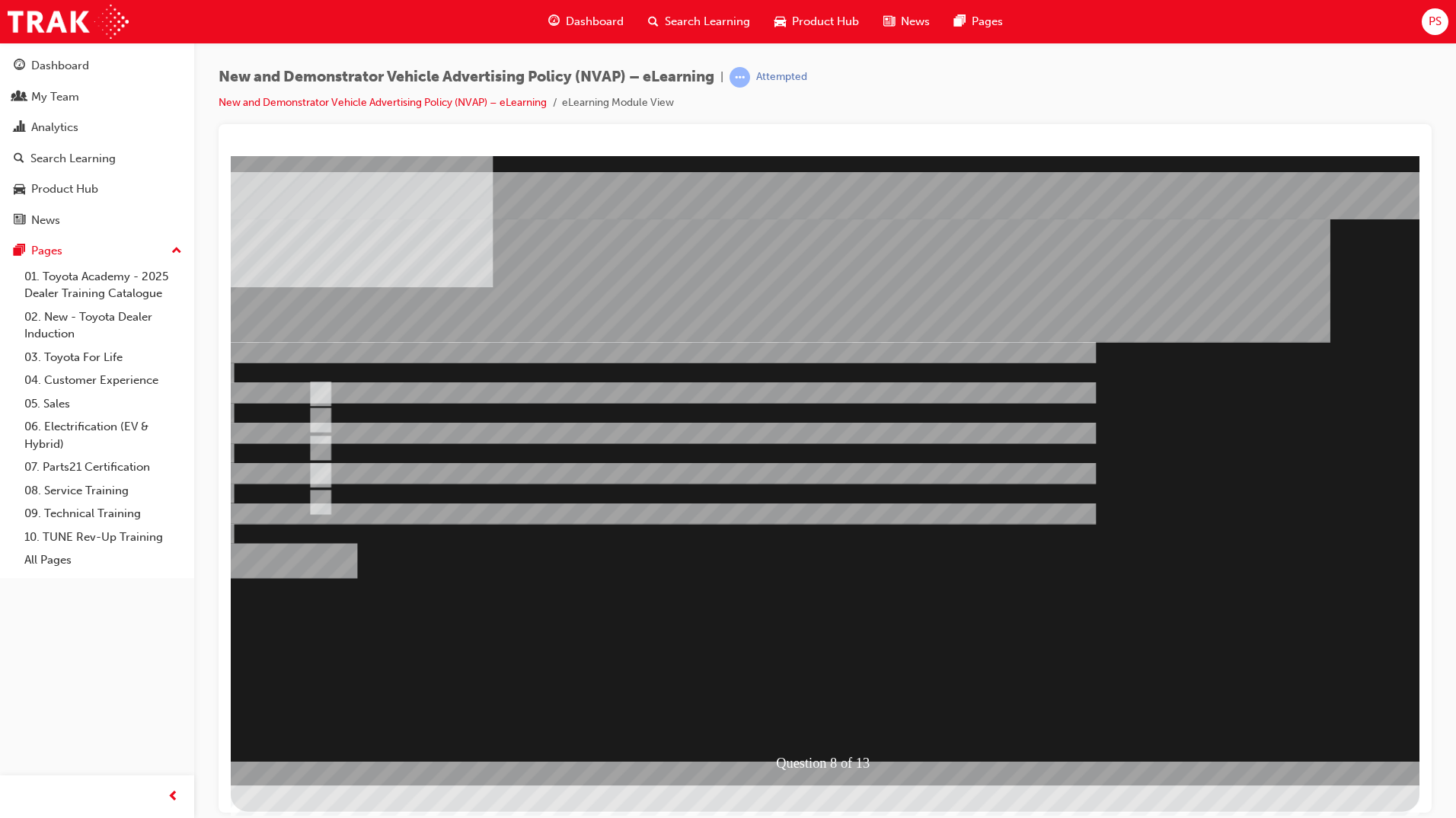
click at [813, 717] on div at bounding box center [824, 469] width 1188 height 629
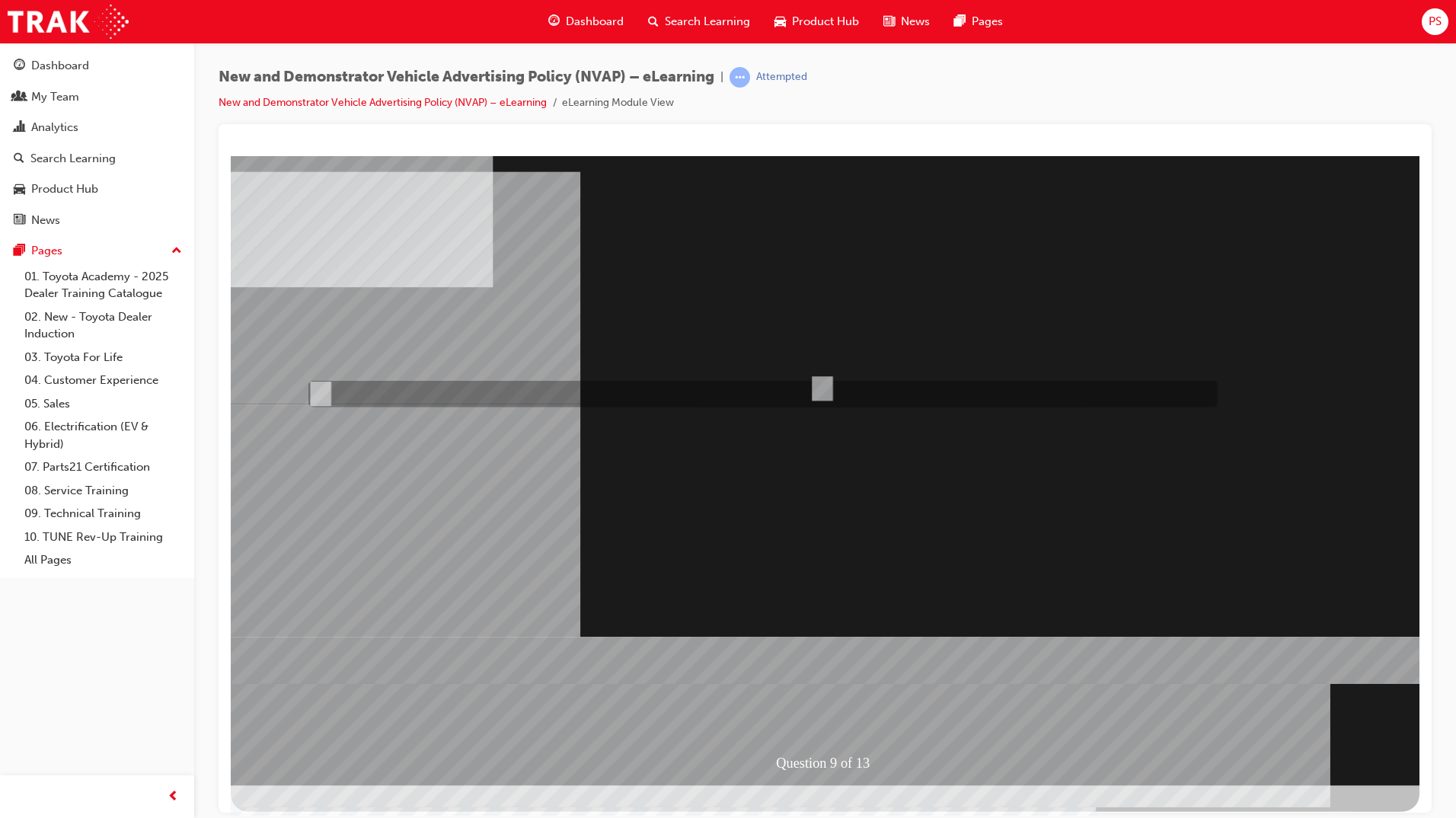
radio input "true"
click at [833, 715] on div at bounding box center [824, 469] width 1188 height 629
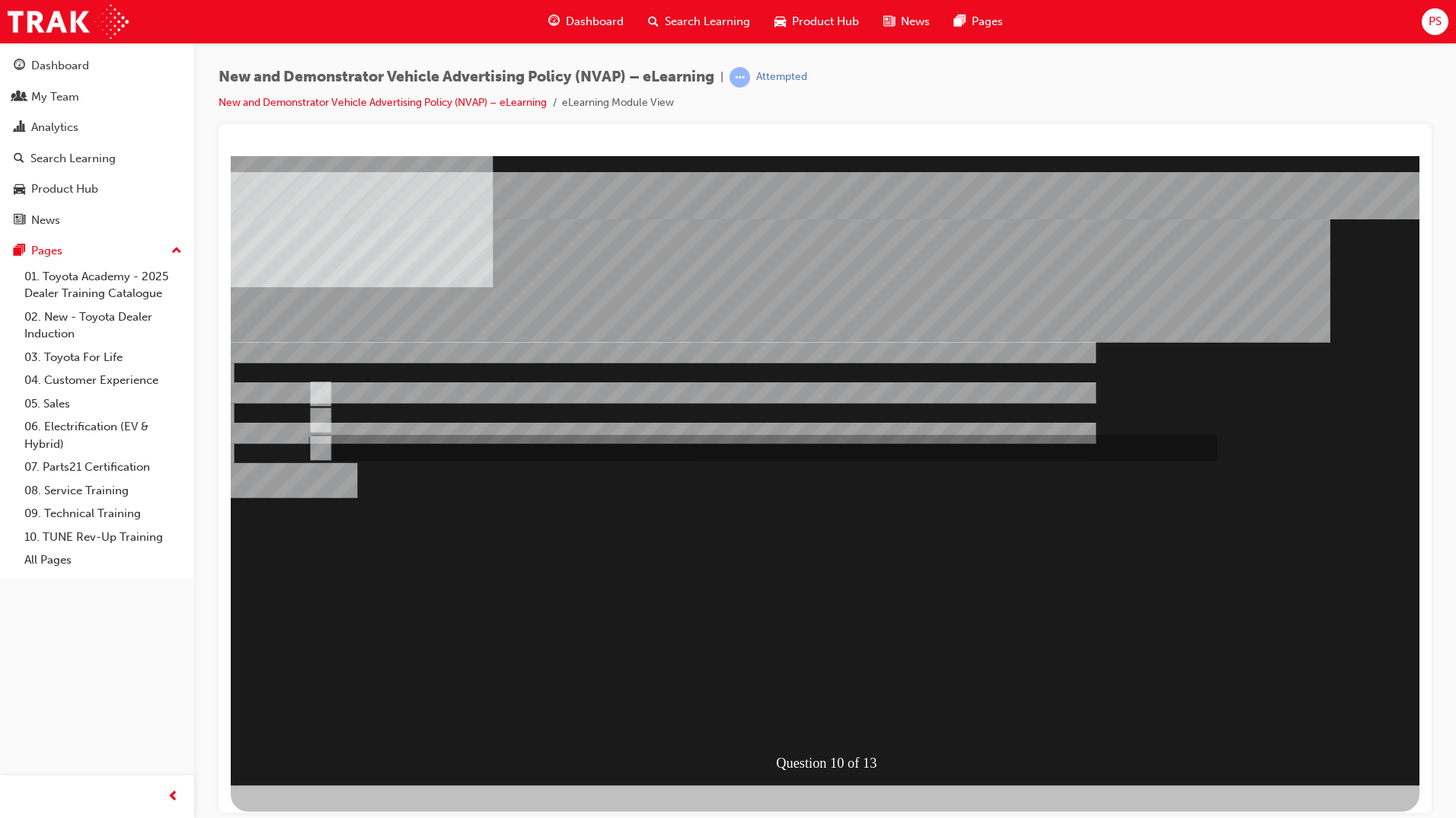
radio input "true"
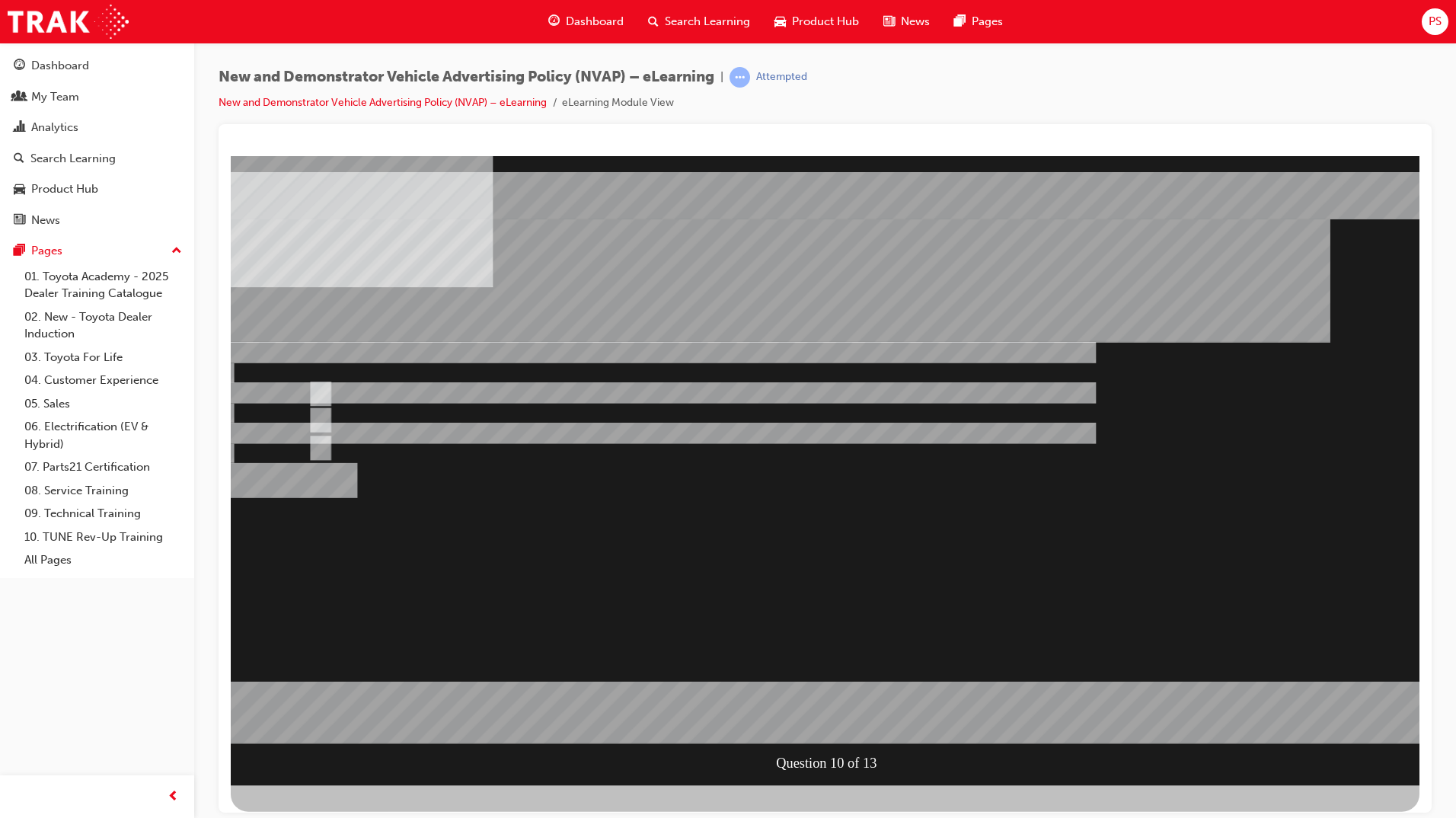
click at [847, 719] on div at bounding box center [824, 469] width 1188 height 629
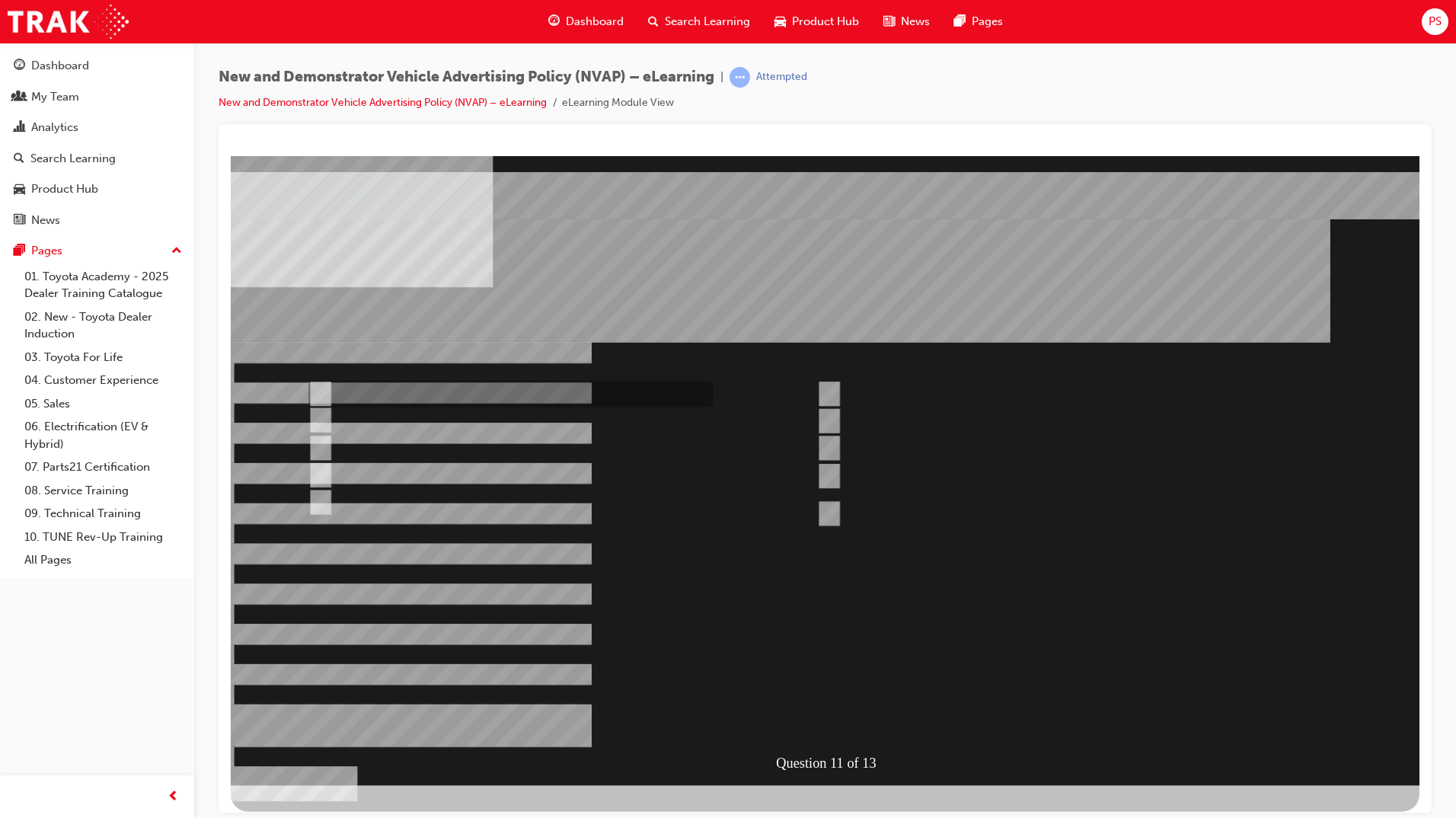
checkbox input "true"
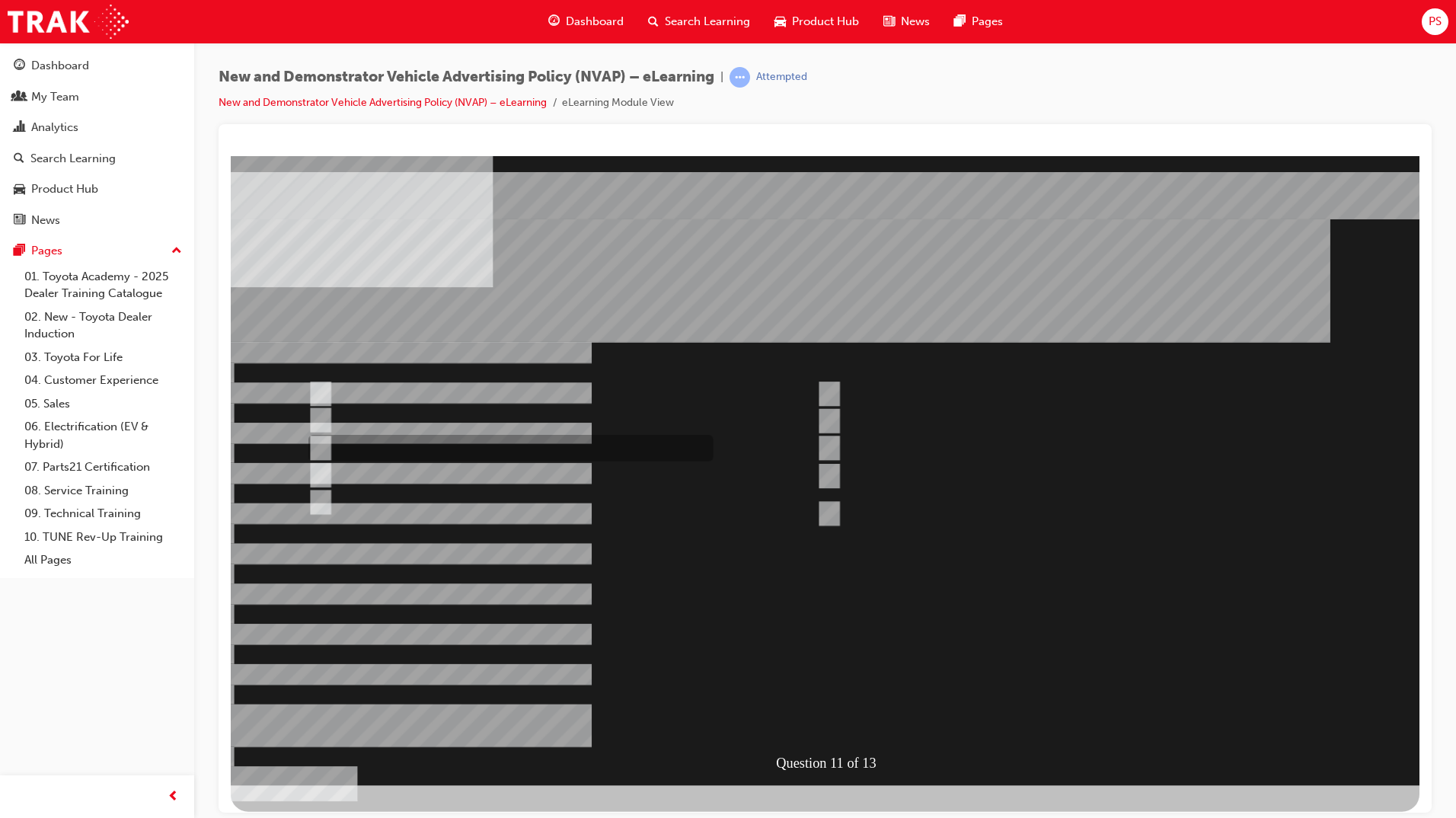
checkbox input "true"
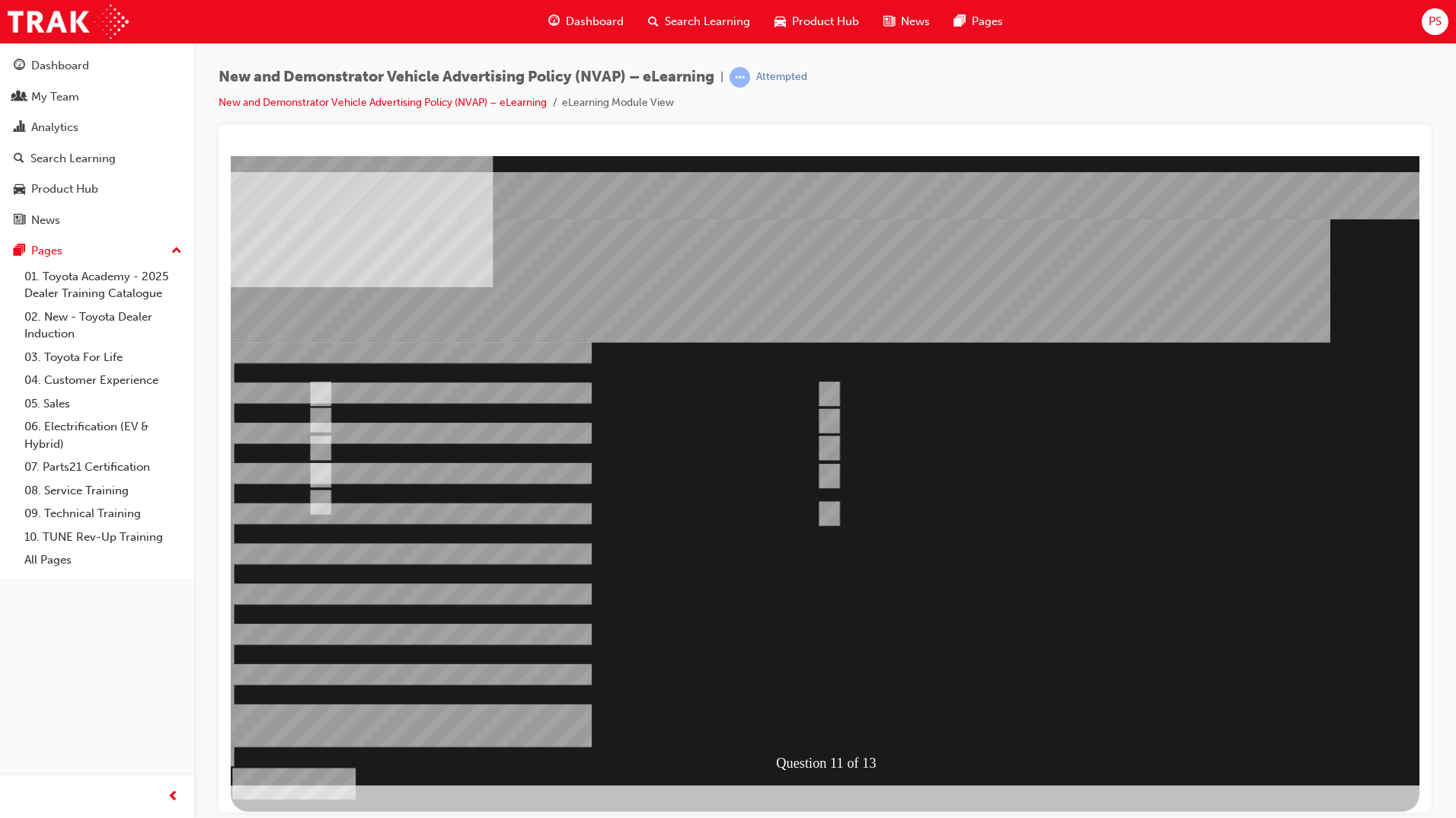
click at [319, 505] on div at bounding box center [824, 469] width 1188 height 629
click at [842, 709] on div at bounding box center [824, 469] width 1188 height 629
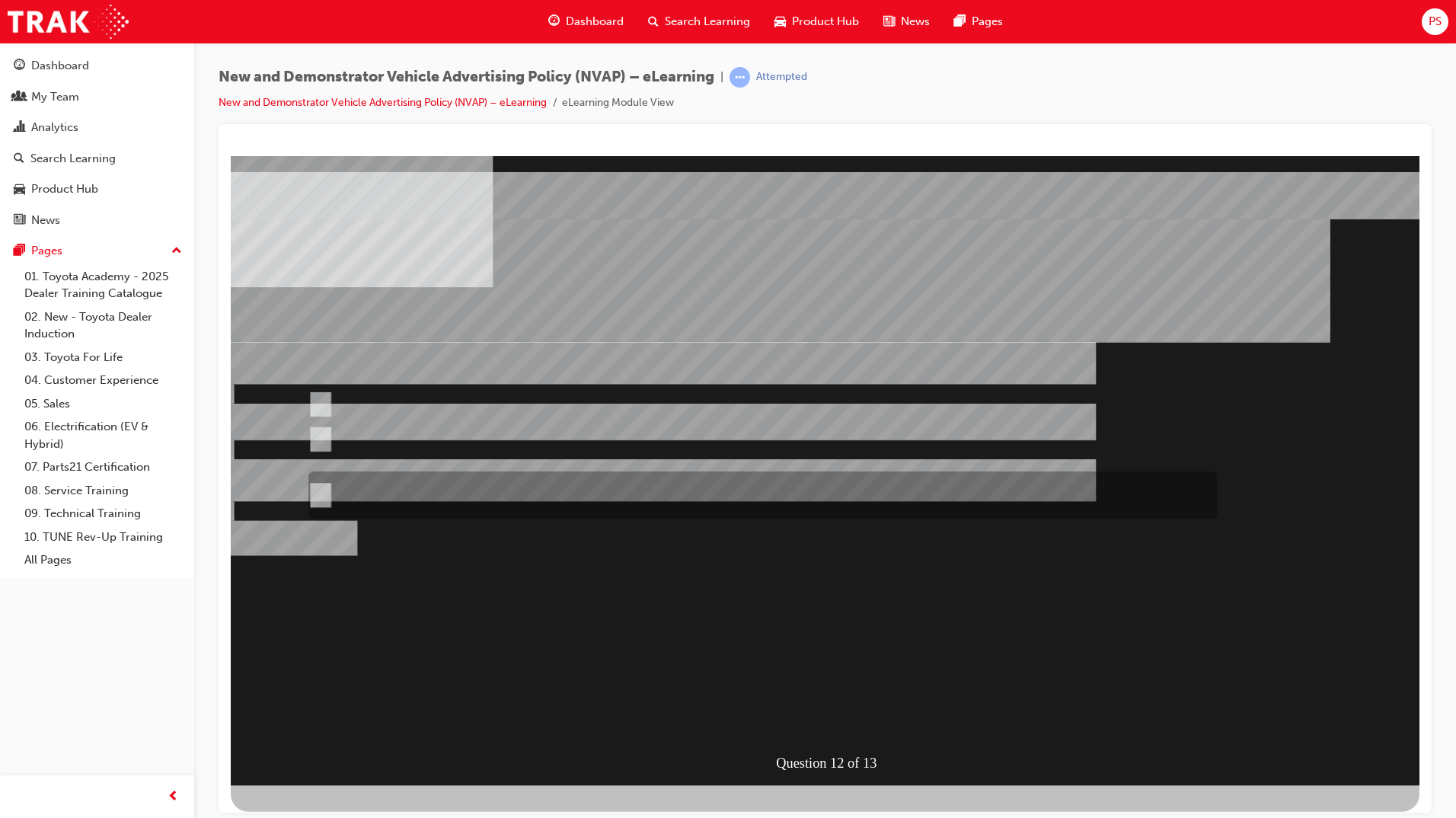
radio input "true"
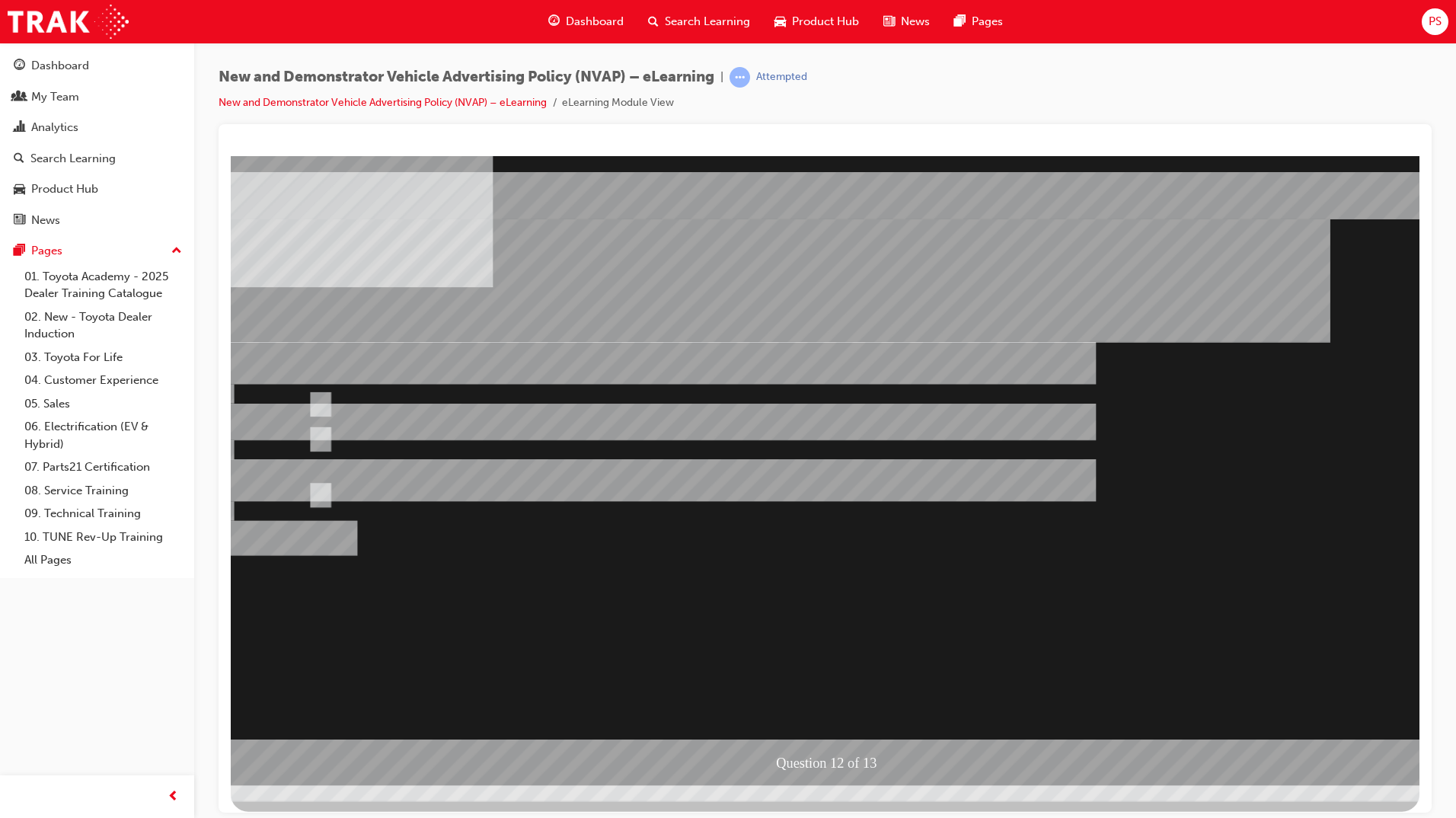
click at [816, 716] on div at bounding box center [824, 469] width 1188 height 629
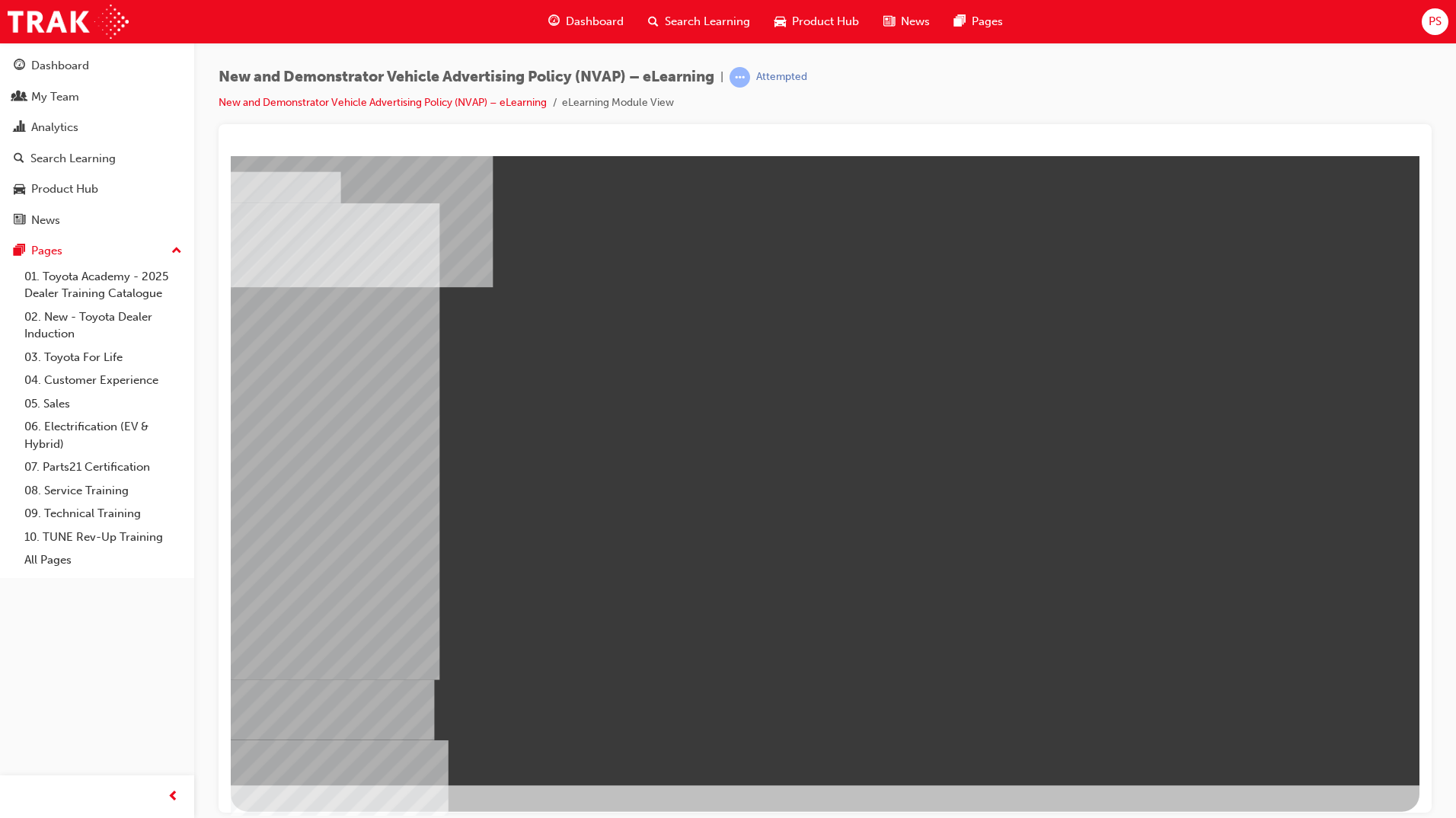
drag, startPoint x: 311, startPoint y: 624, endPoint x: 1236, endPoint y: 303, distance: 979.1
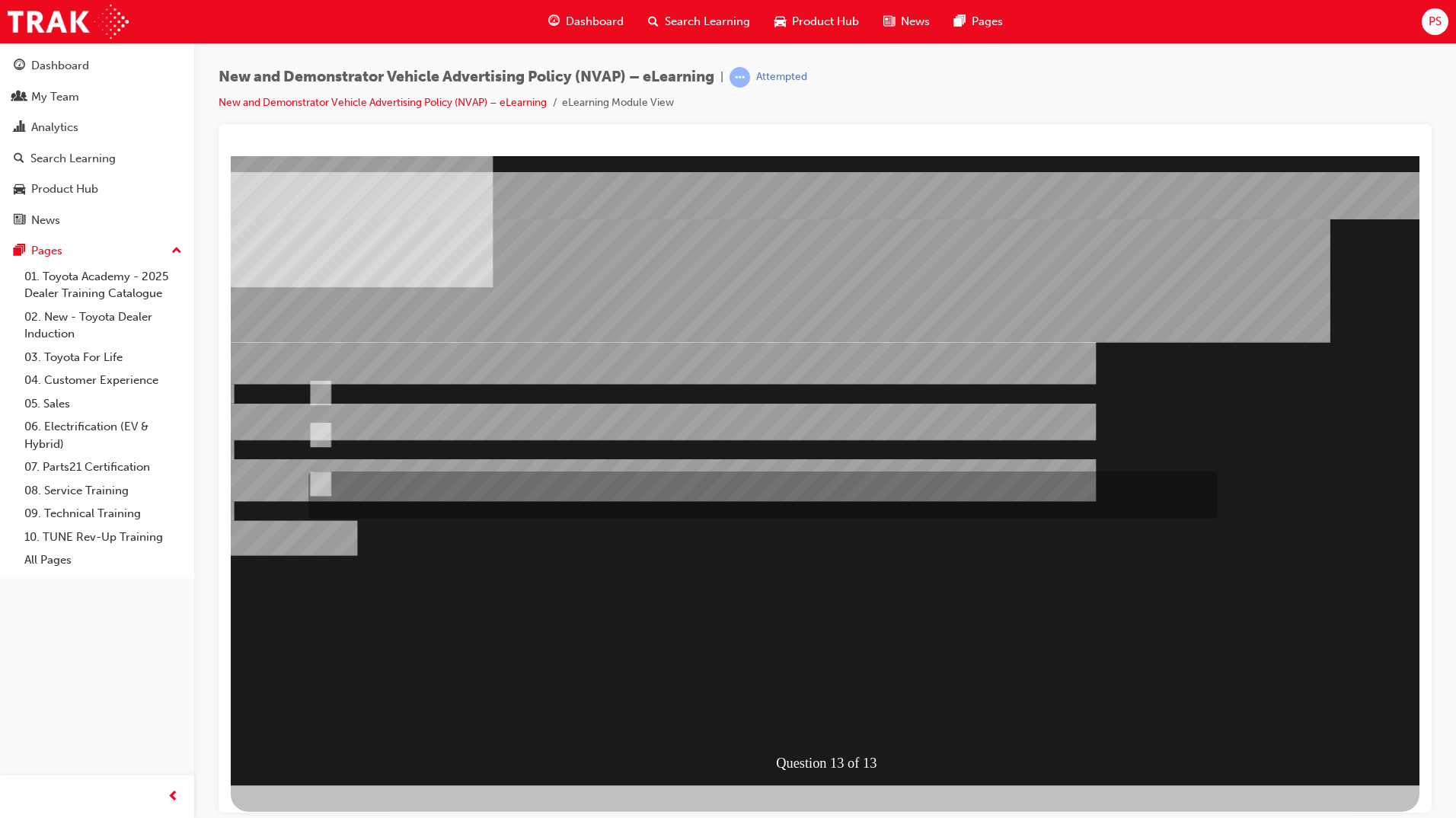
radio input "true"
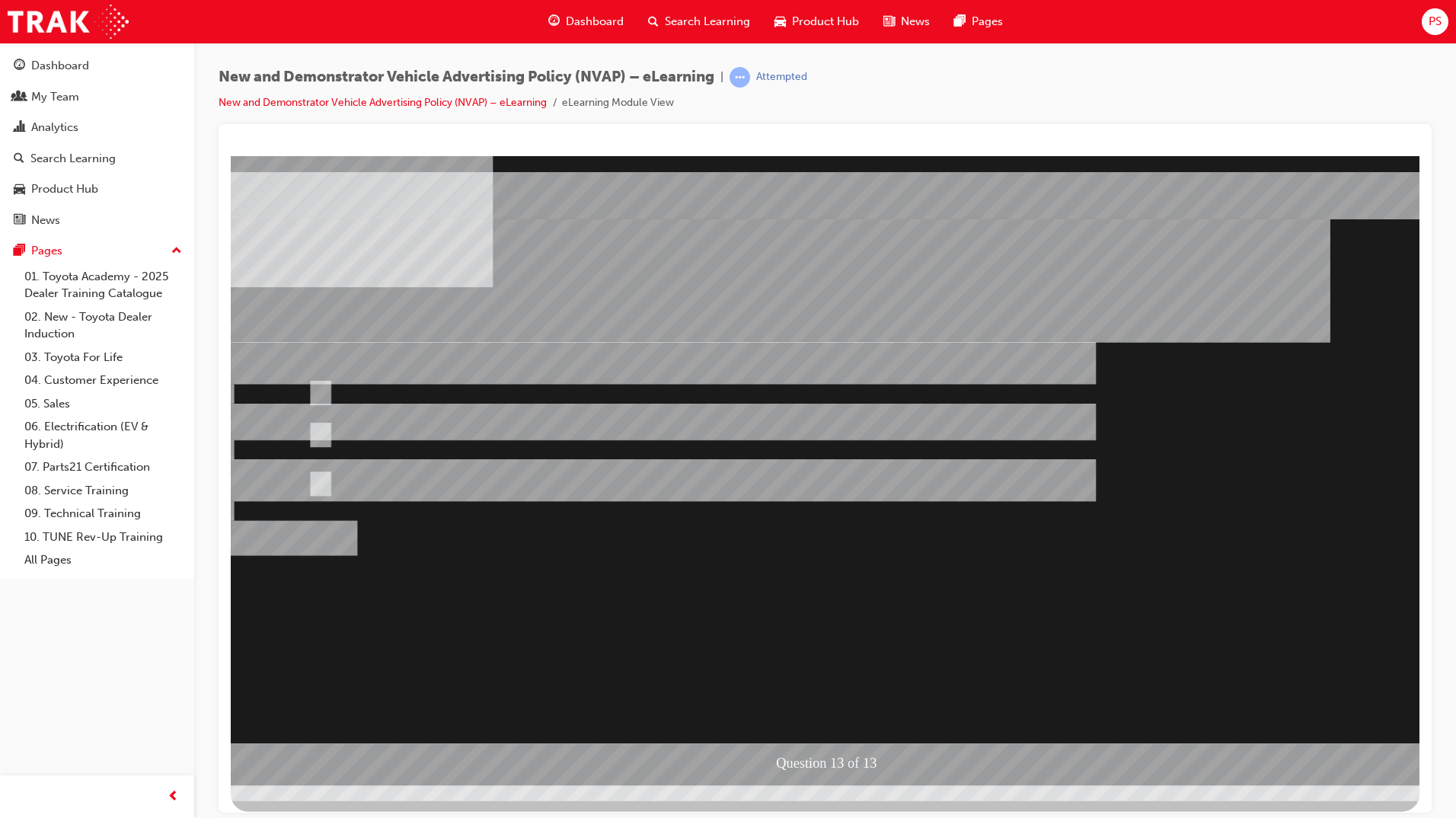
click at [321, 390] on div at bounding box center [824, 469] width 1188 height 629
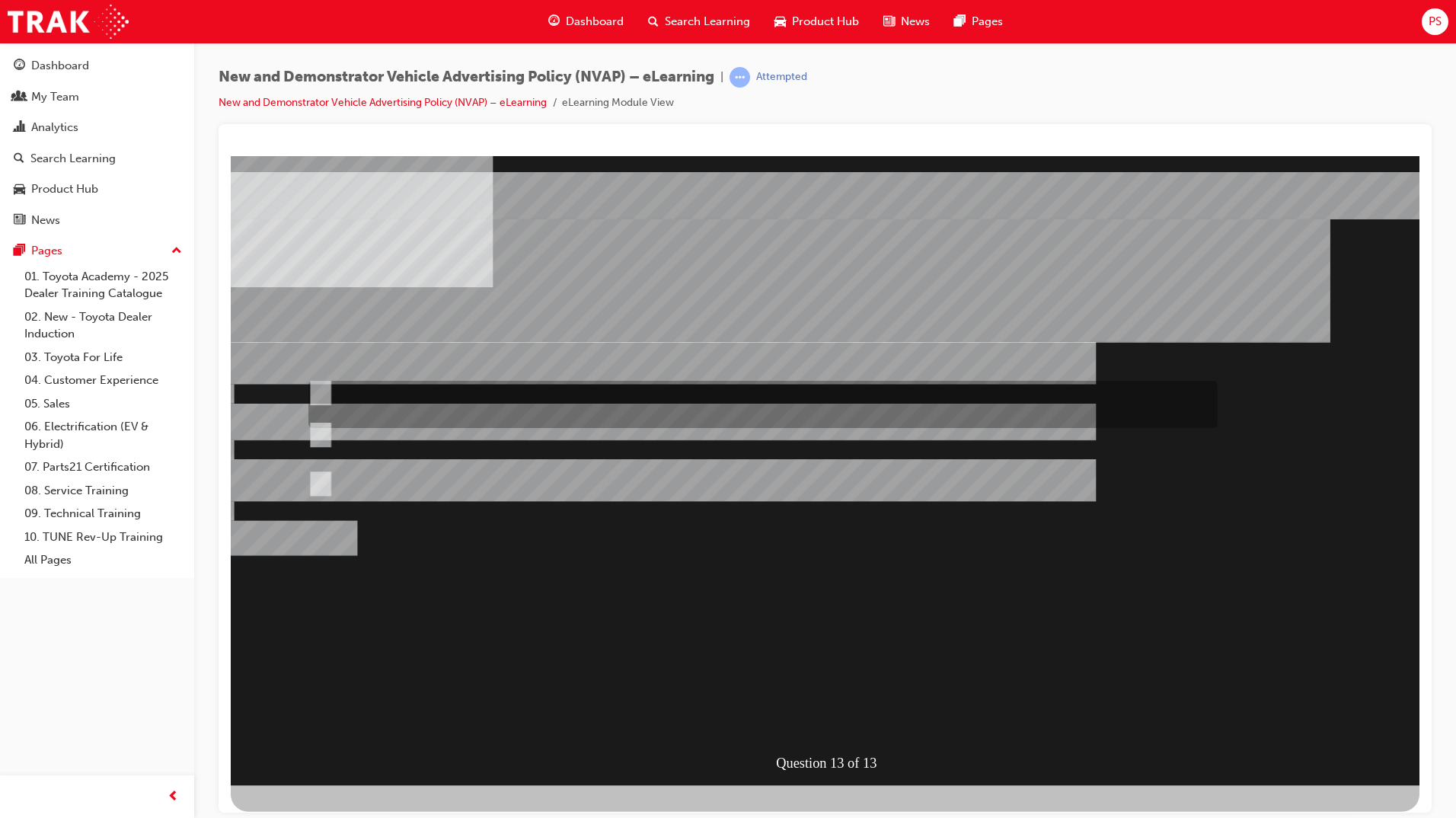
radio input "true"
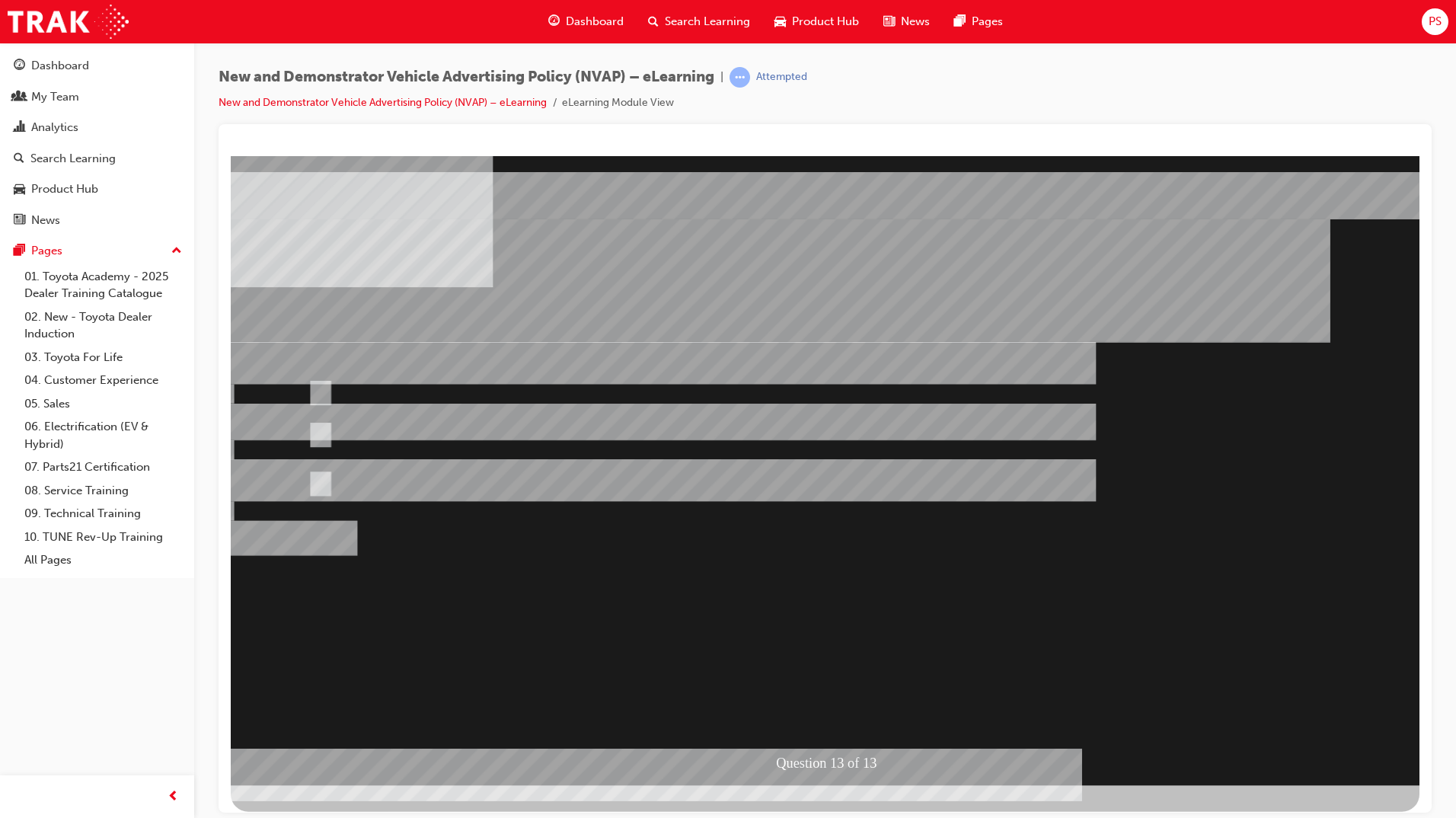
click at [833, 720] on div at bounding box center [824, 469] width 1188 height 629
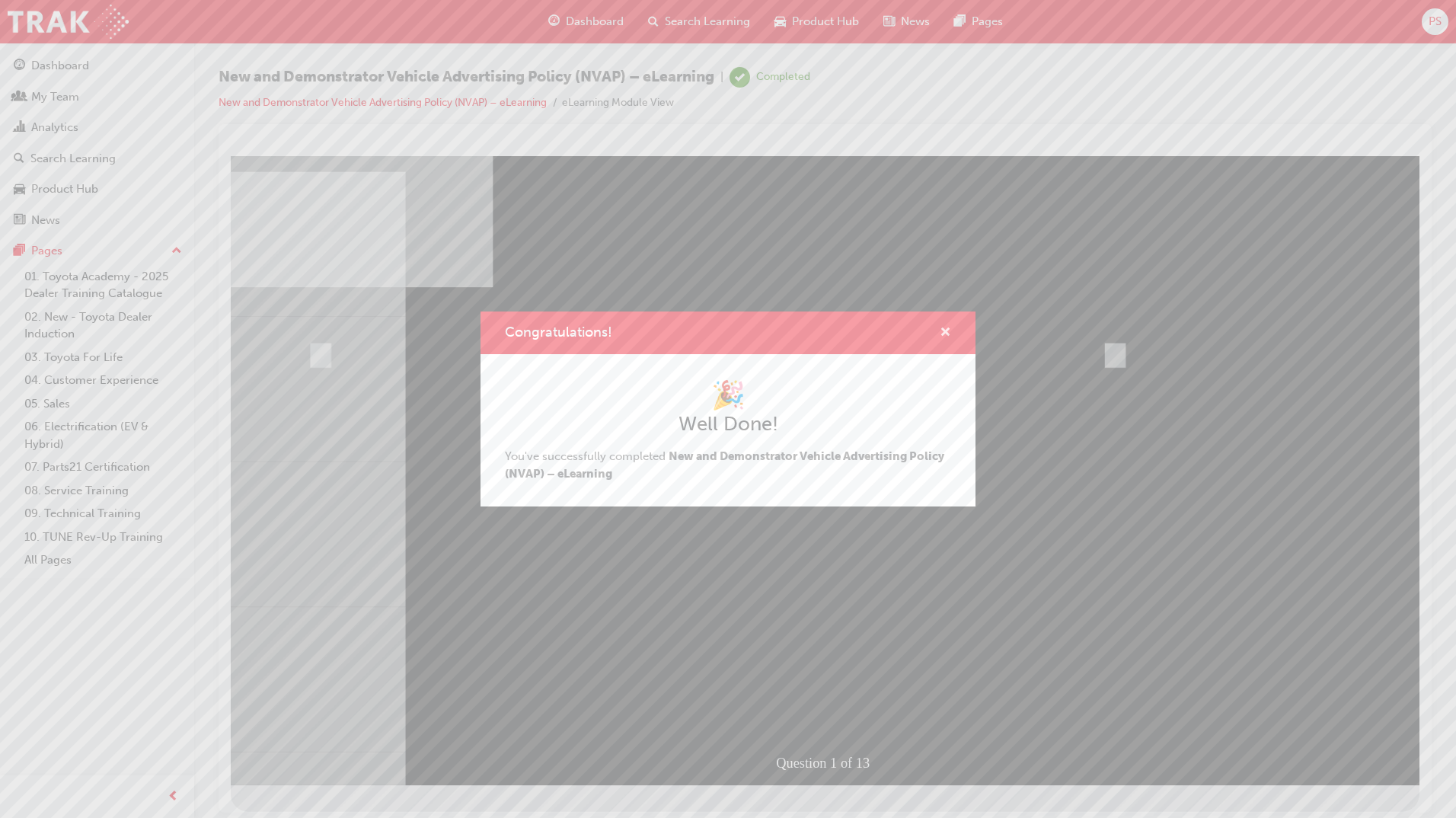
click at [943, 326] on span "cross-icon" at bounding box center [945, 333] width 12 height 13
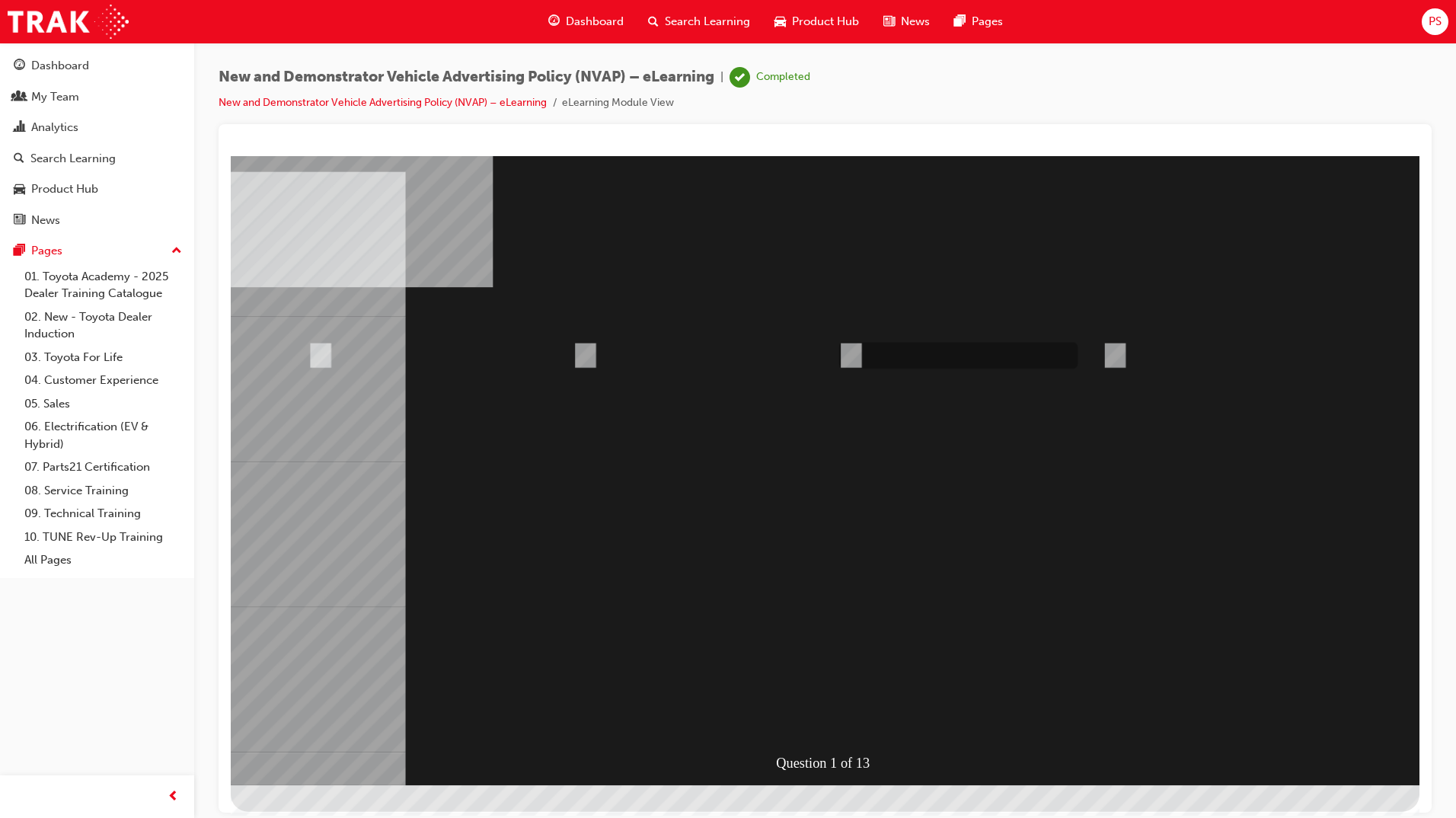
radio input "true"
click at [838, 712] on div at bounding box center [824, 469] width 1188 height 629
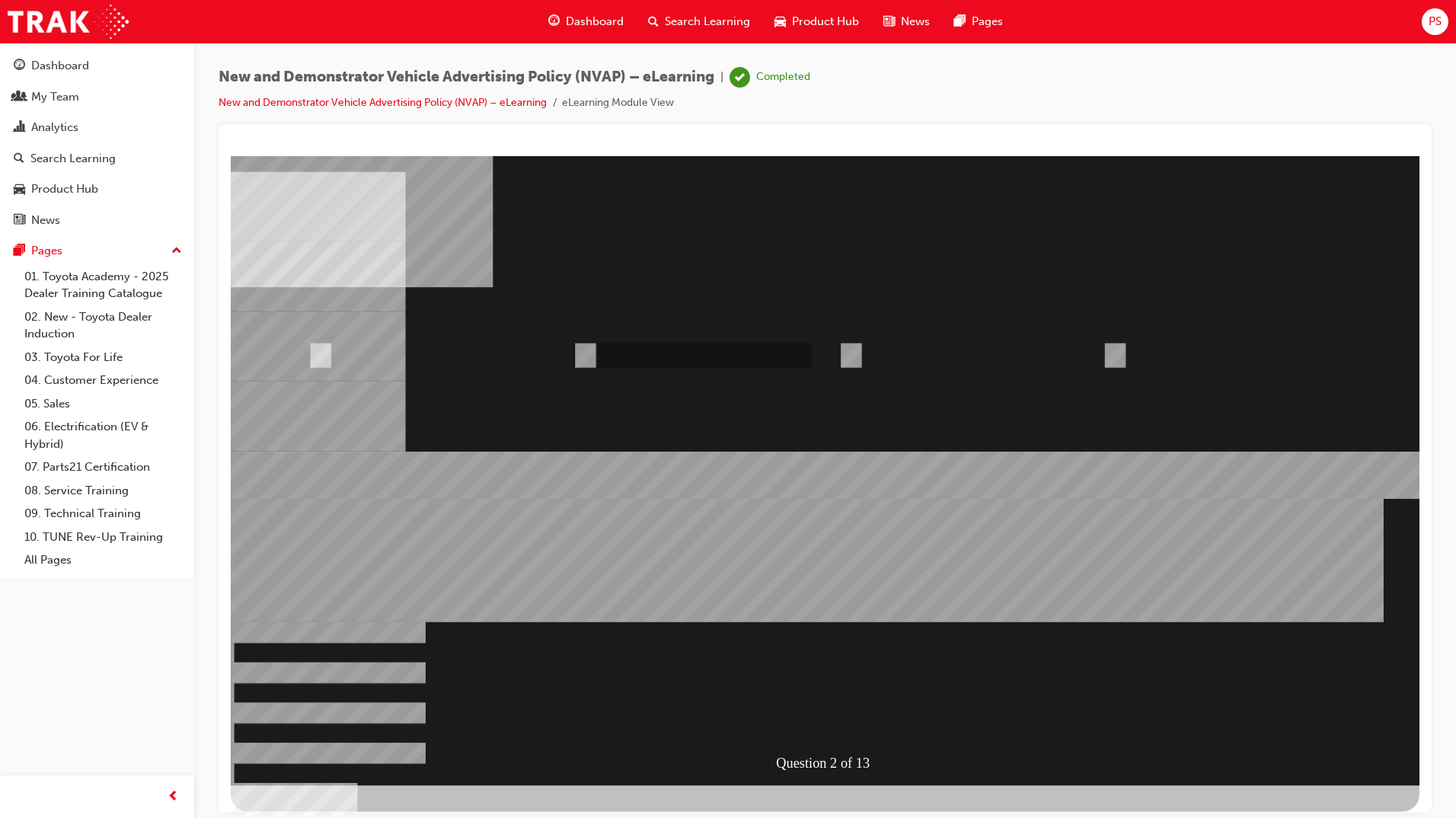
radio input "true"
click at [823, 714] on div at bounding box center [824, 469] width 1188 height 629
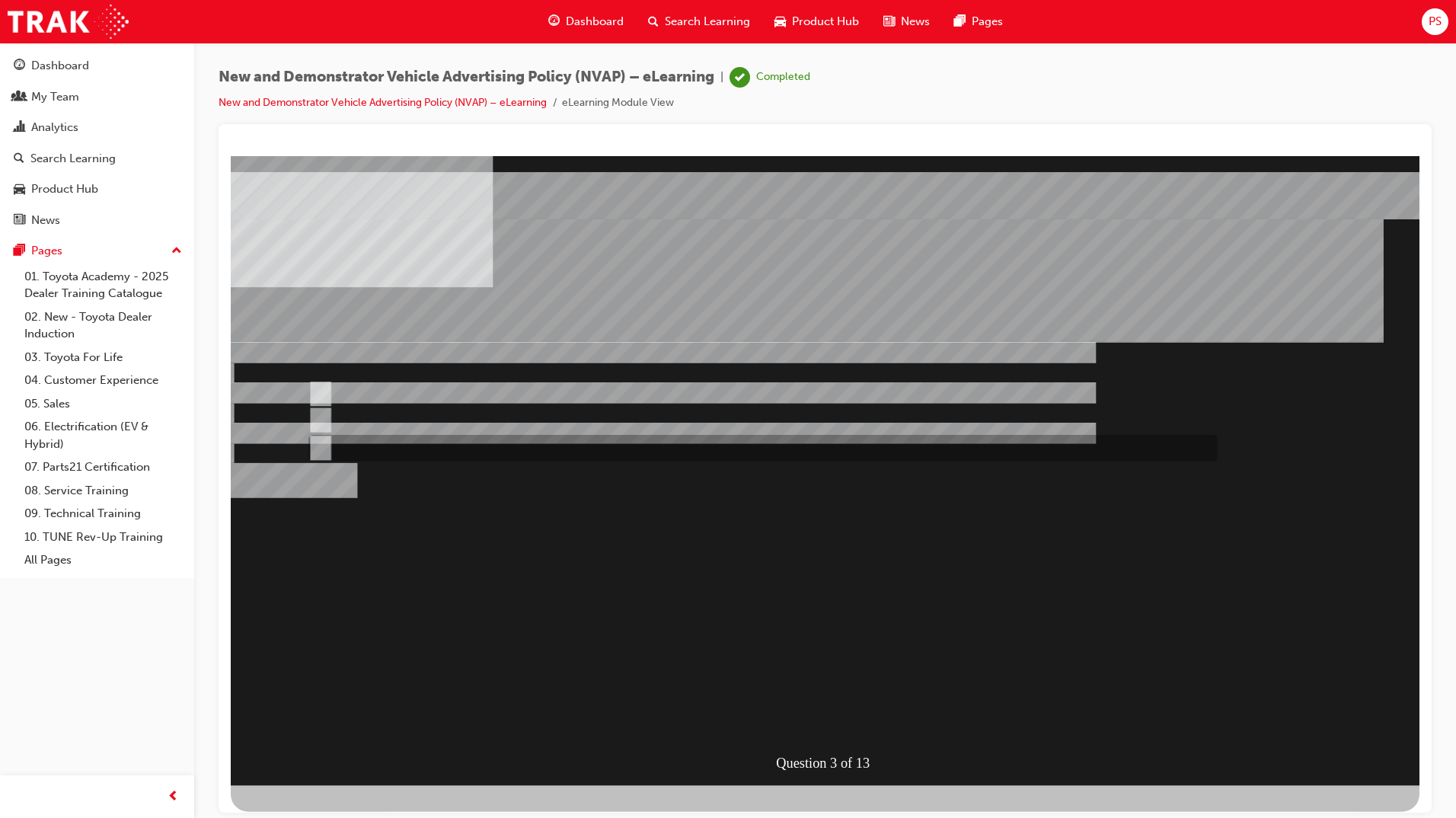
radio input "true"
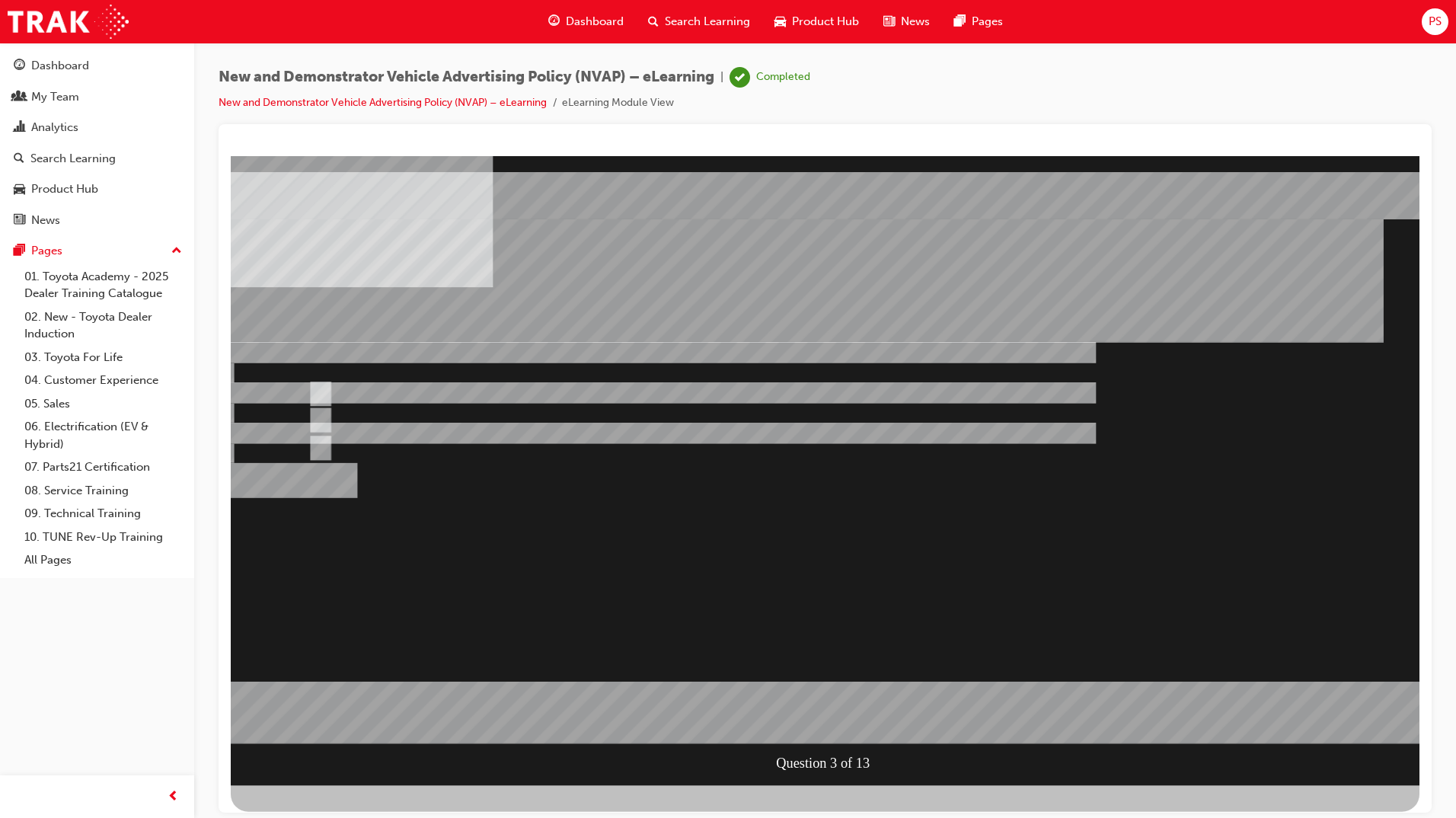
click at [819, 712] on div at bounding box center [824, 469] width 1188 height 629
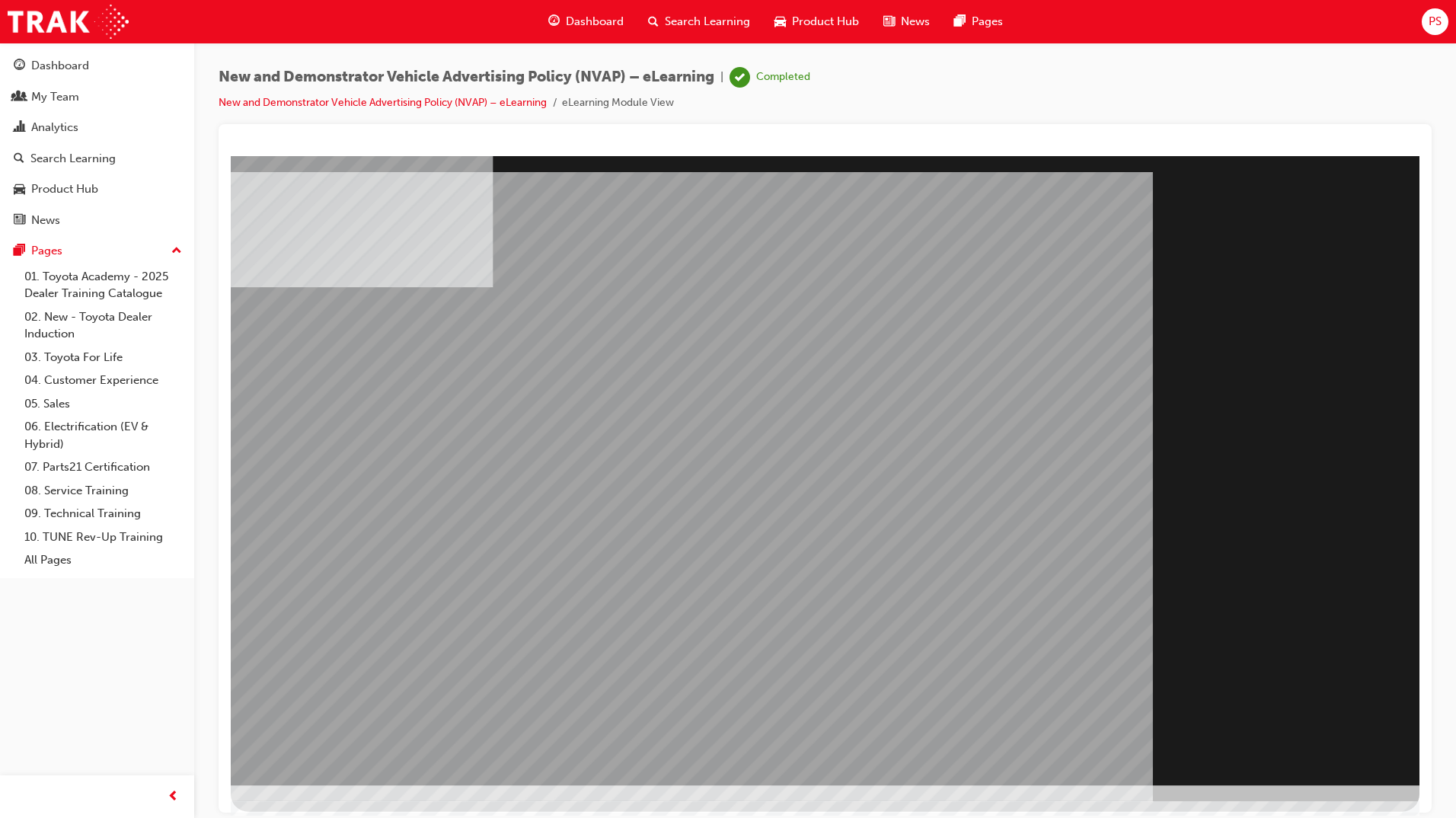
drag, startPoint x: 1317, startPoint y: 746, endPoint x: 1087, endPoint y: 702, distance: 234.2
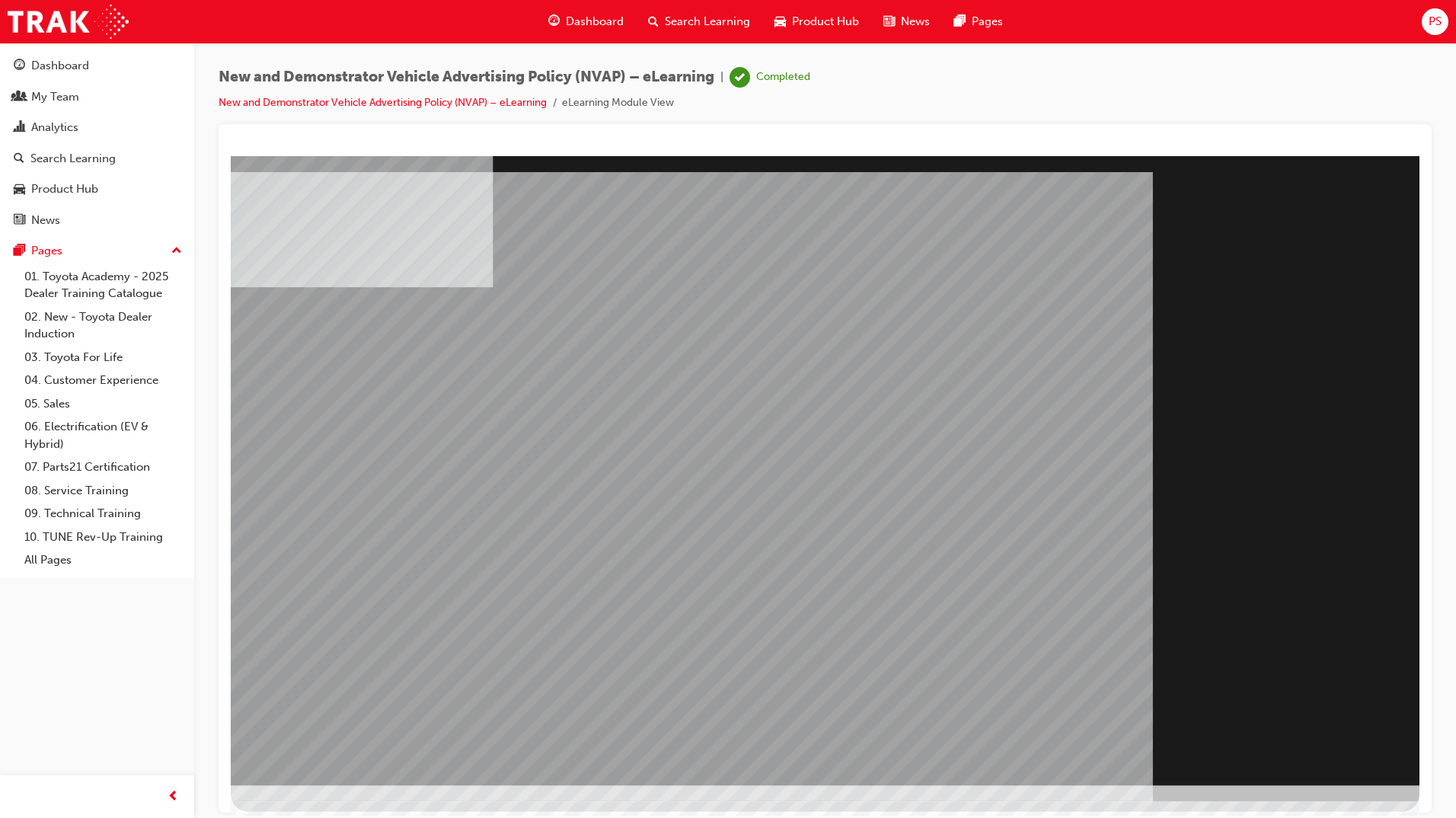
drag, startPoint x: 1314, startPoint y: 747, endPoint x: 1007, endPoint y: 695, distance: 311.4
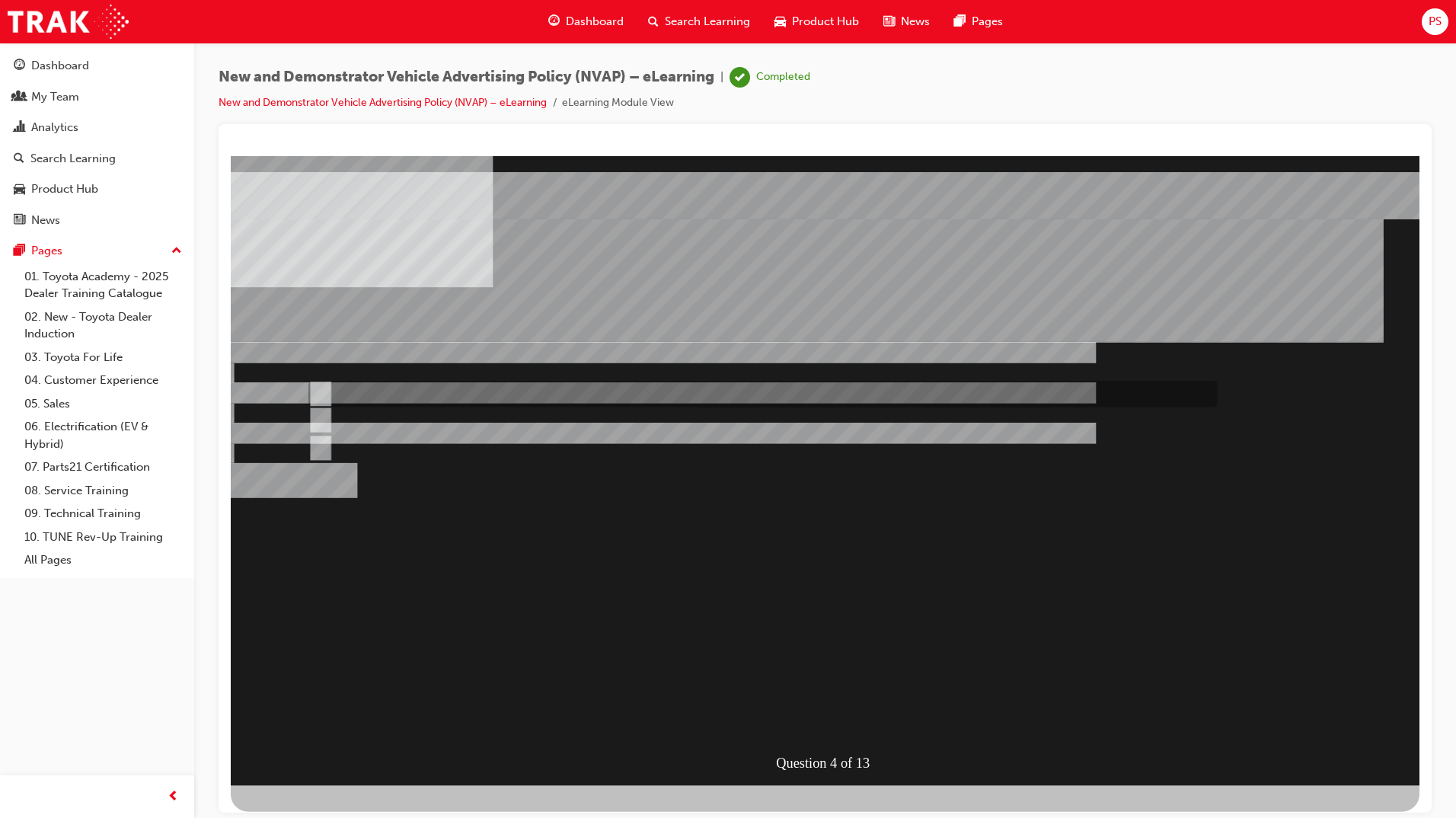
radio input "true"
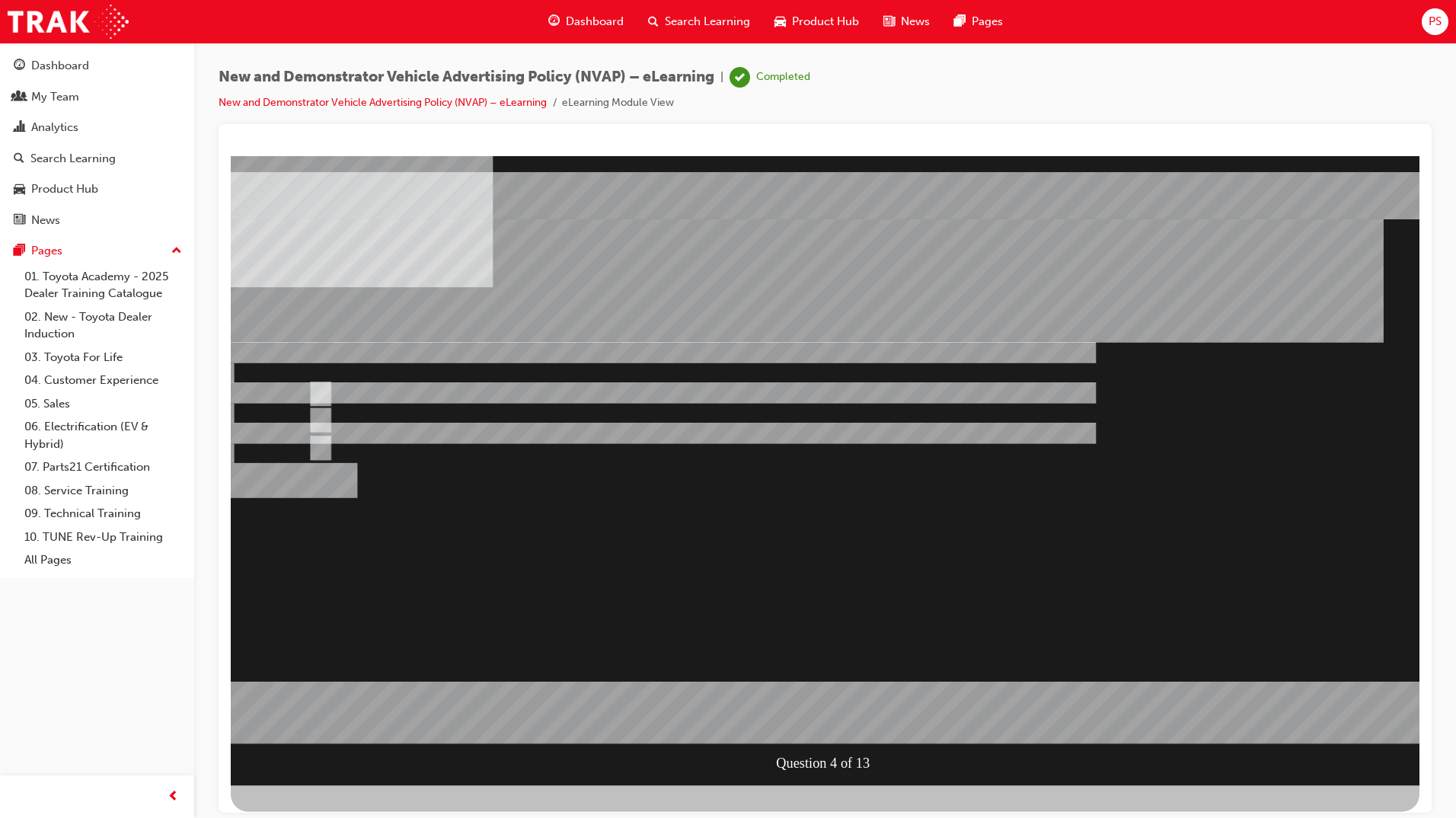
drag, startPoint x: 826, startPoint y: 714, endPoint x: 791, endPoint y: 716, distance: 35.1
click at [791, 716] on div at bounding box center [824, 469] width 1188 height 629
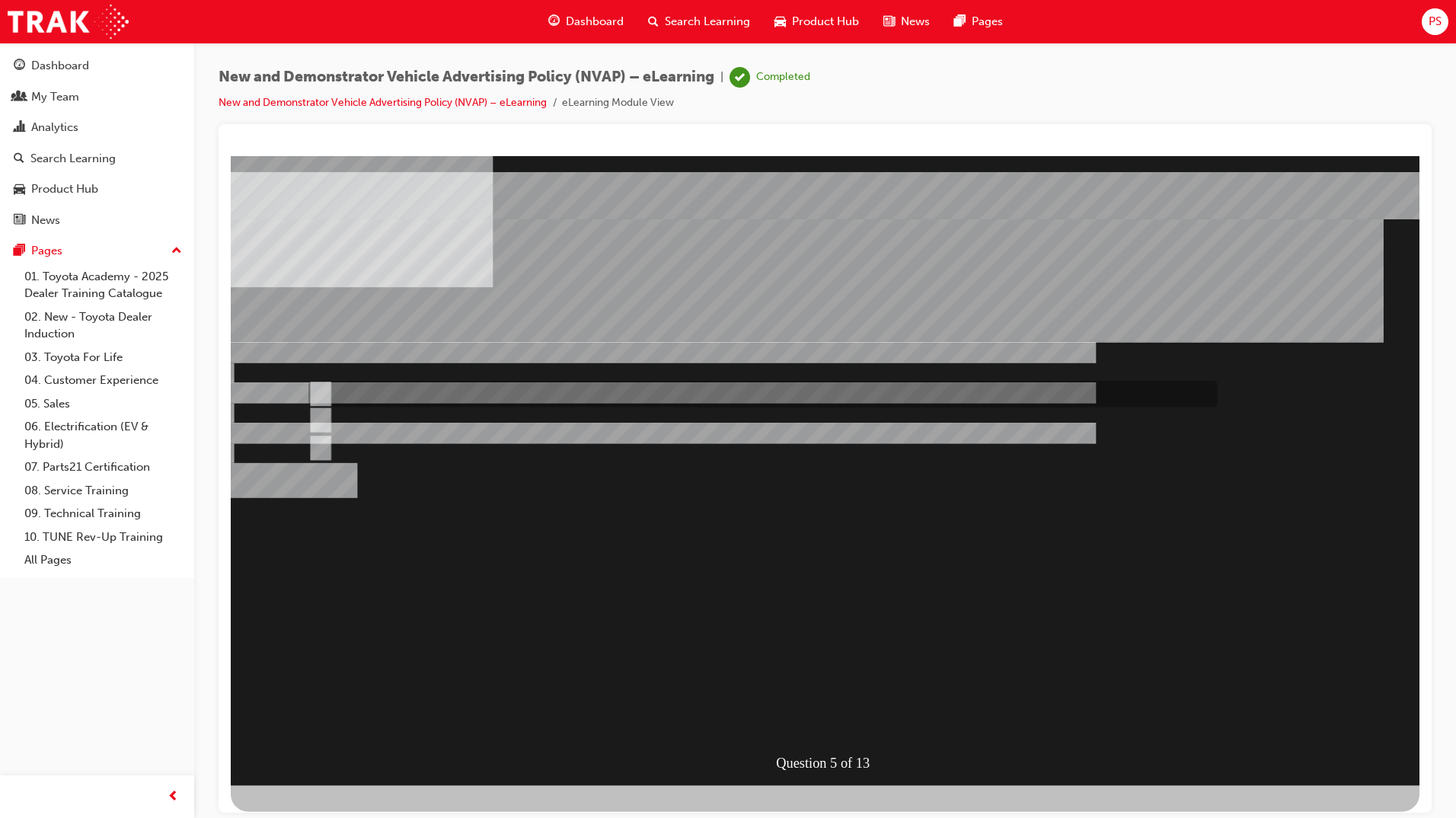
radio input "true"
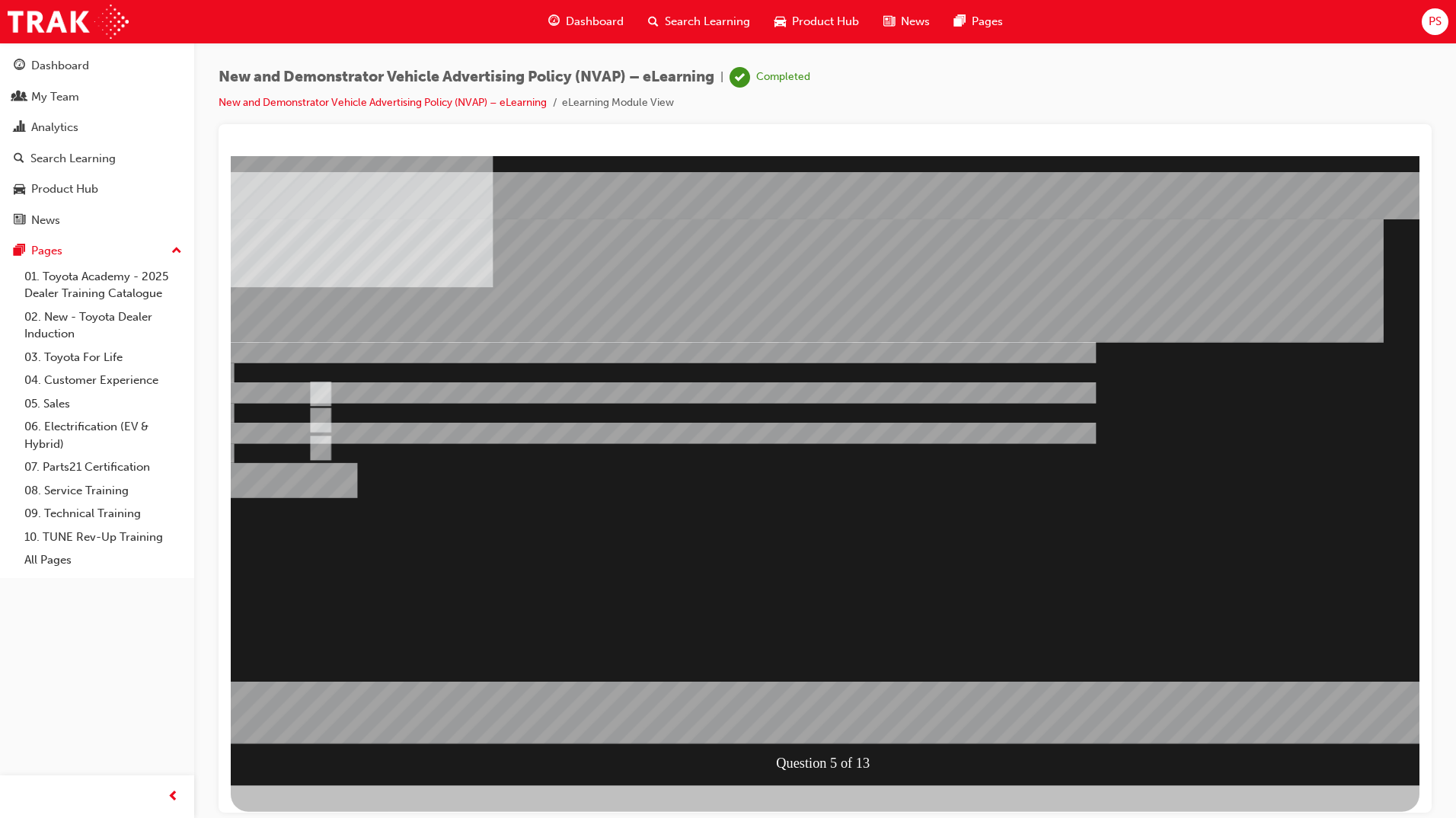
click at [848, 596] on div at bounding box center [824, 469] width 1188 height 629
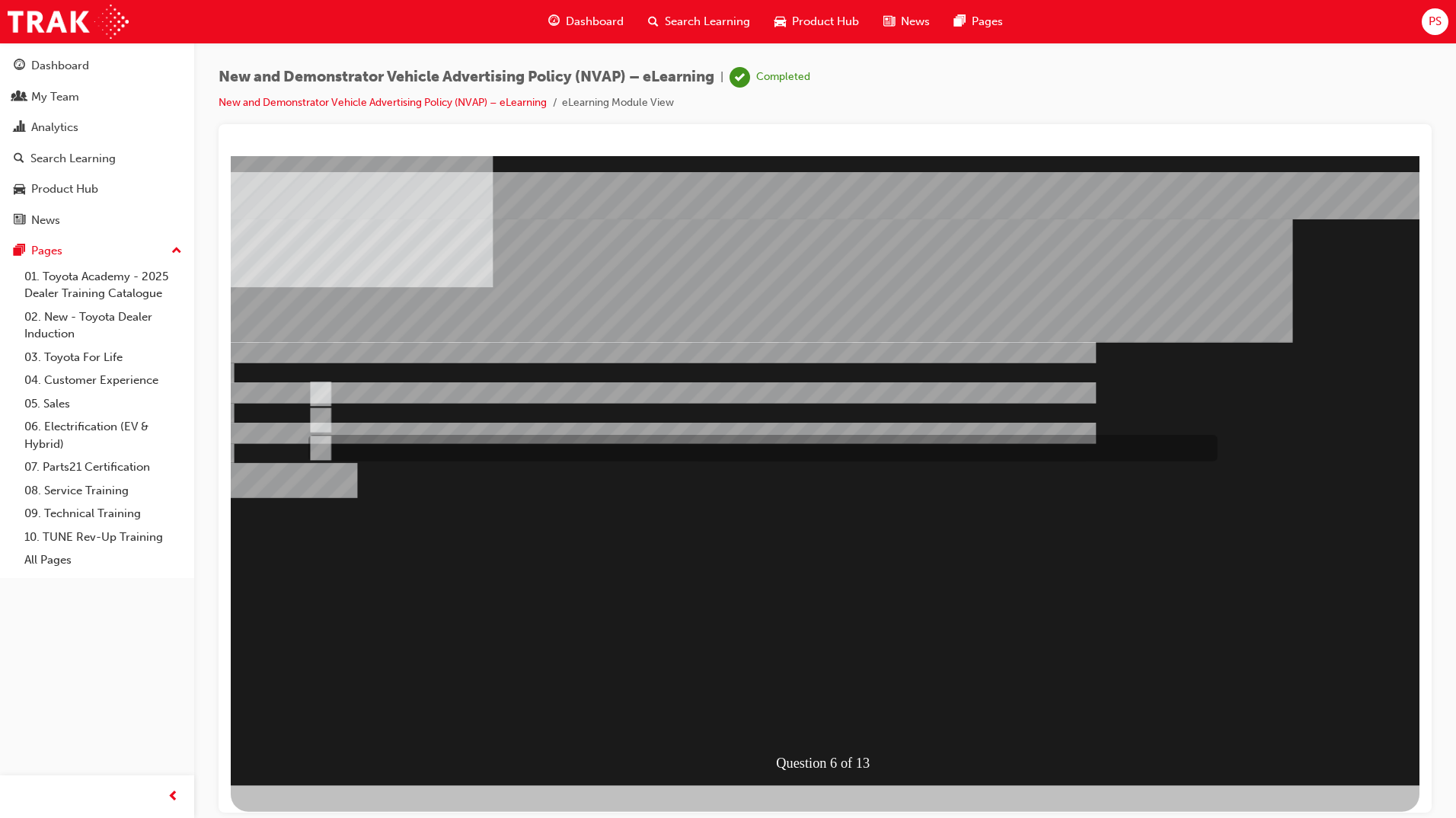
radio input "true"
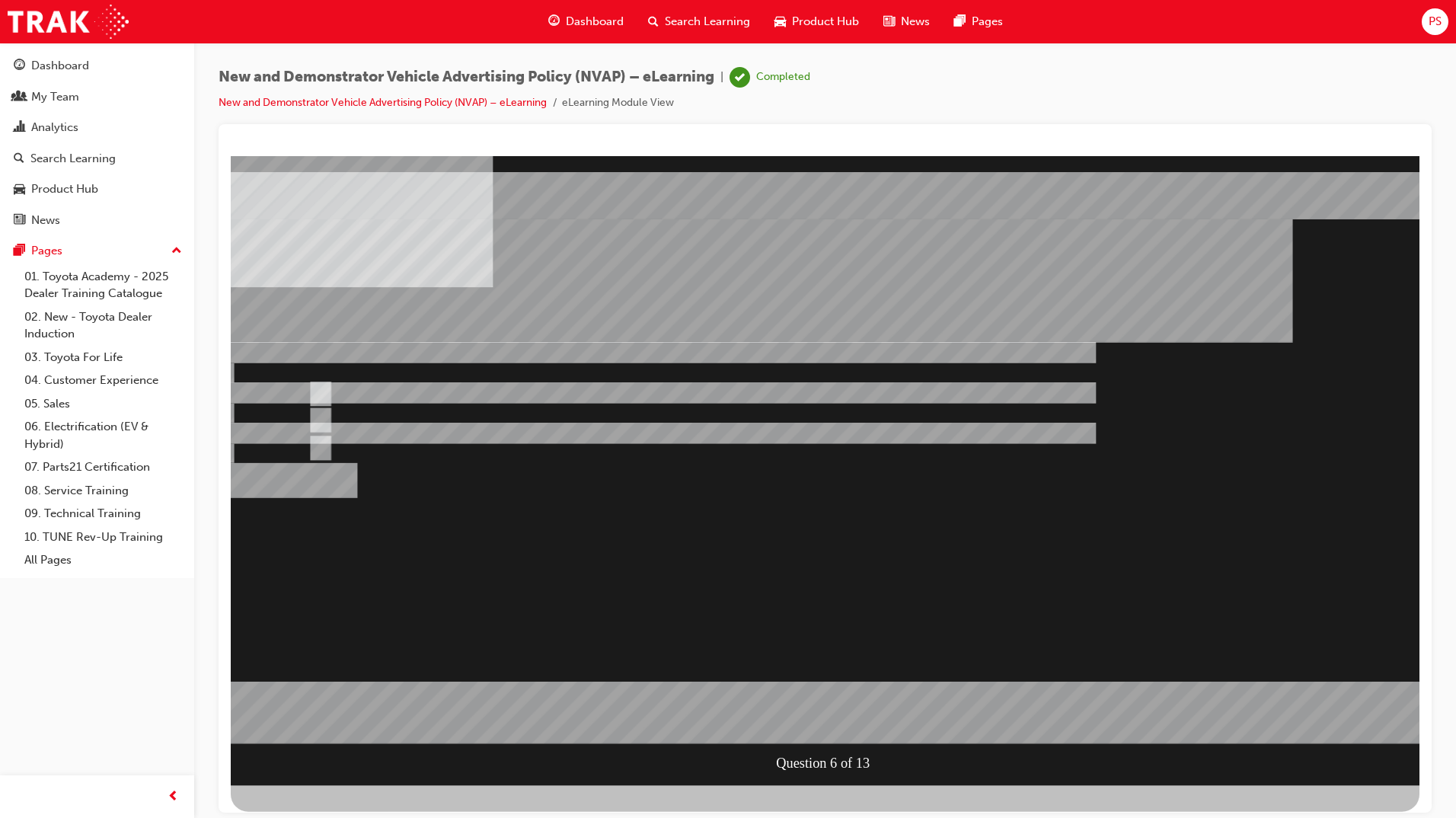
click at [920, 550] on div at bounding box center [824, 469] width 1188 height 629
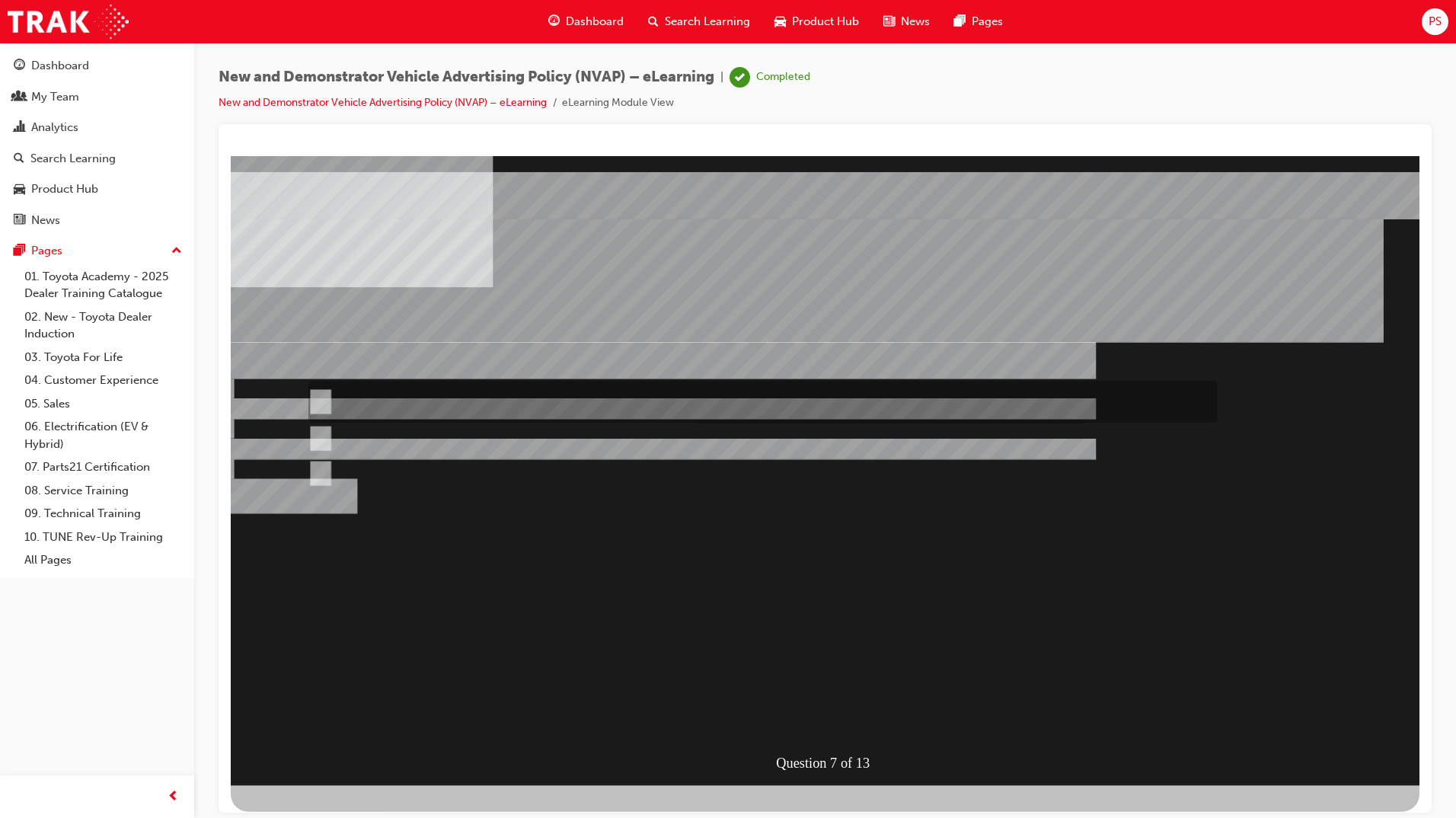
radio input "true"
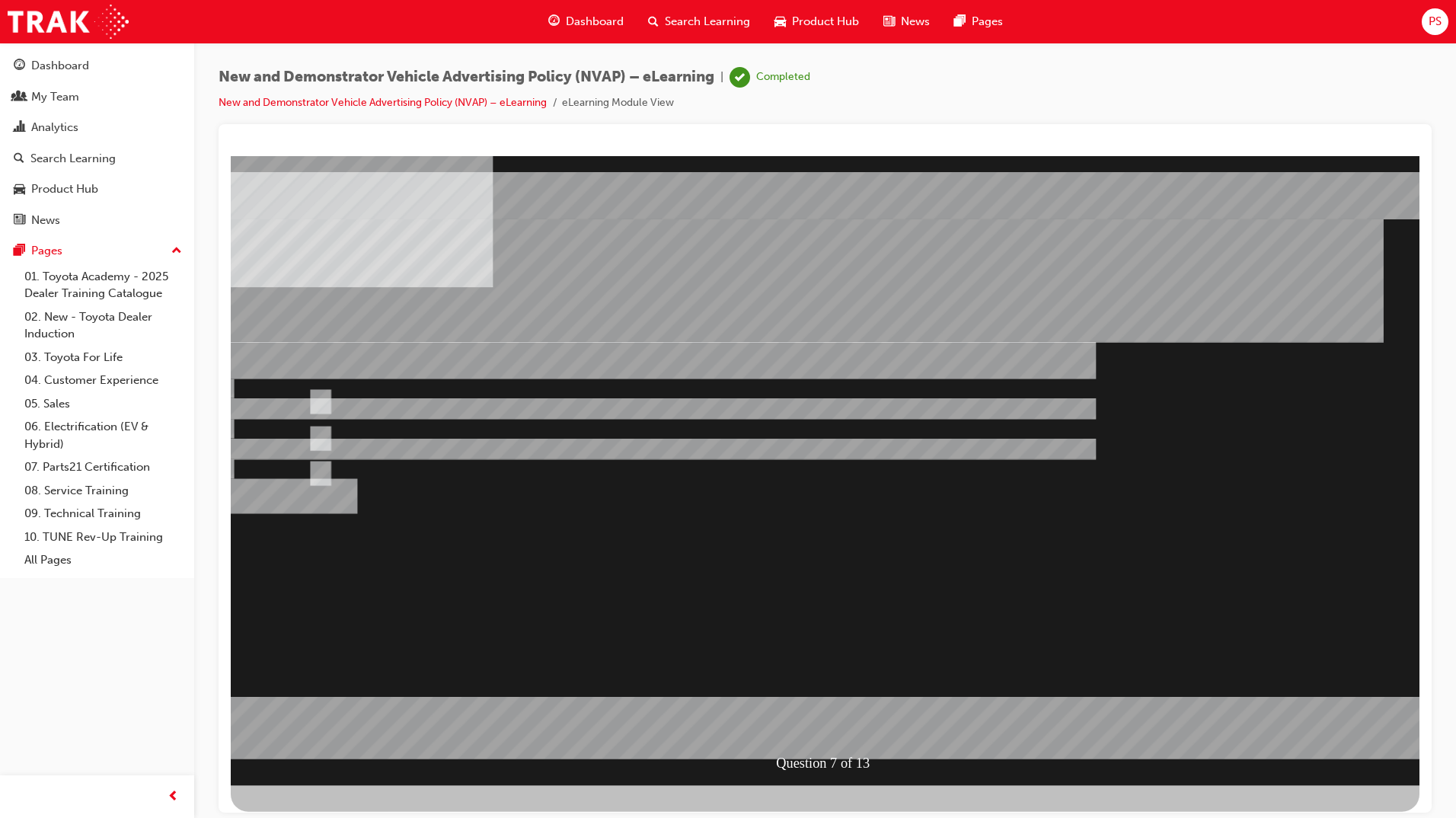
click at [860, 599] on div at bounding box center [824, 469] width 1188 height 629
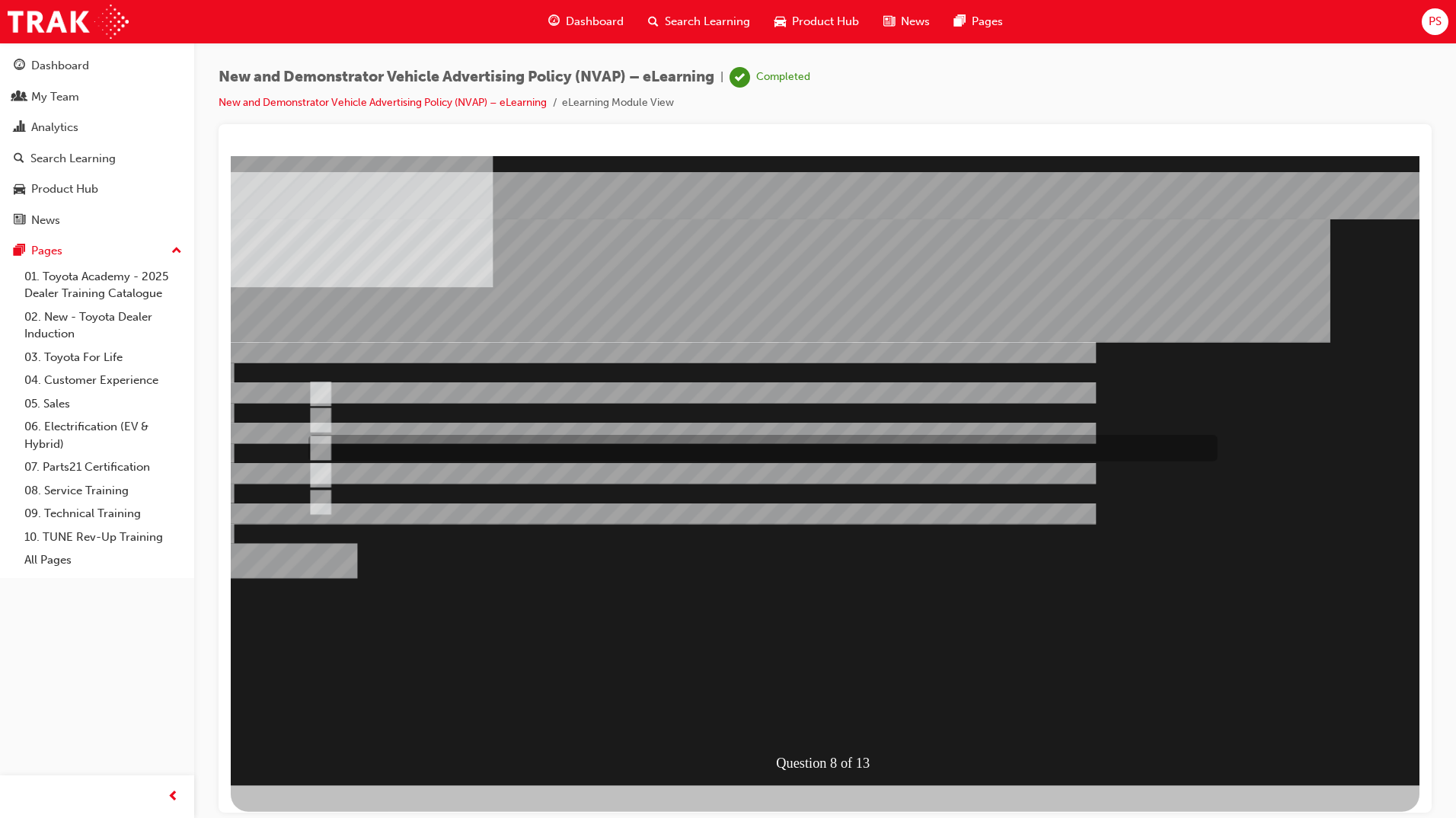
checkbox input "true"
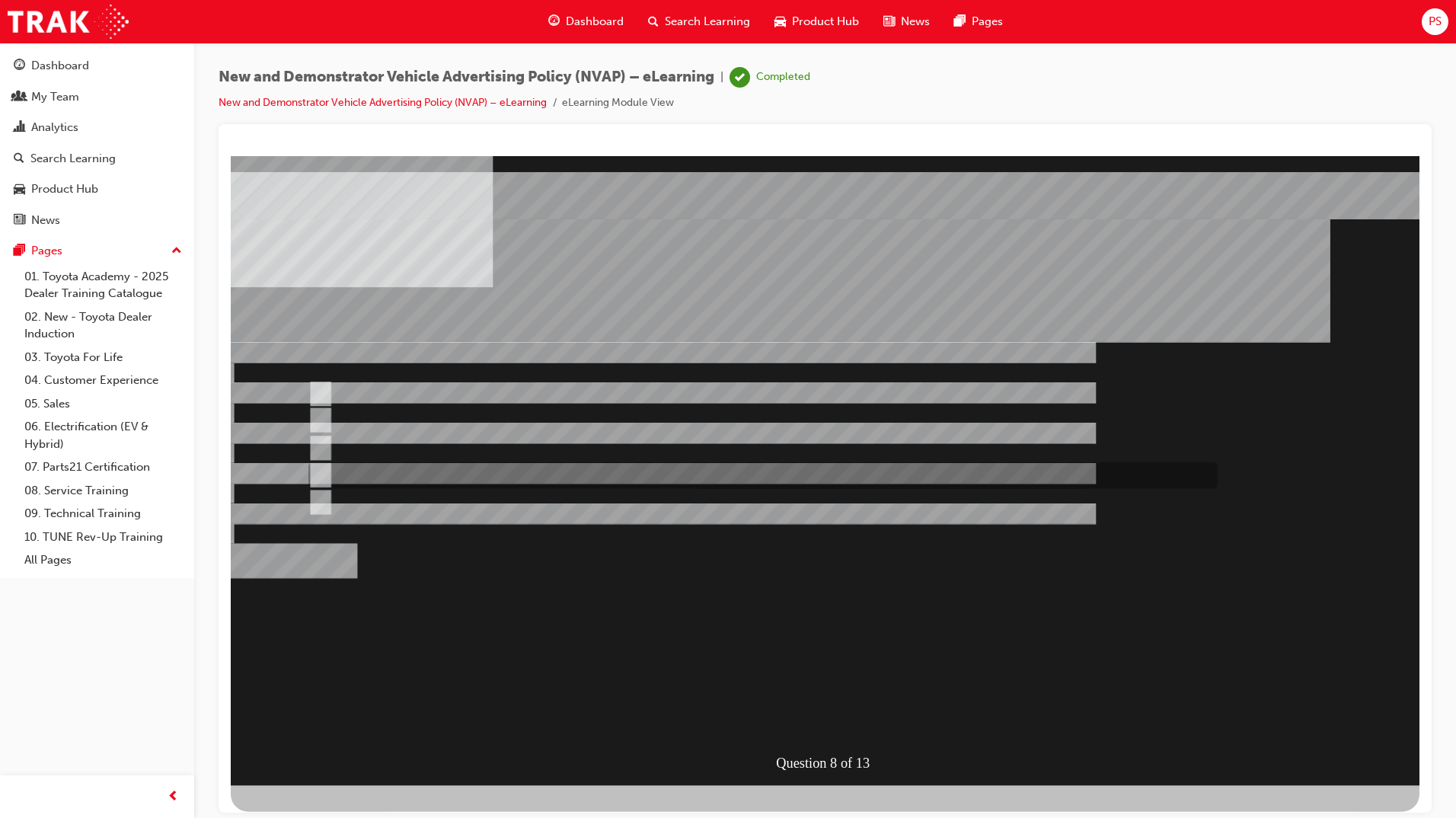
checkbox input "true"
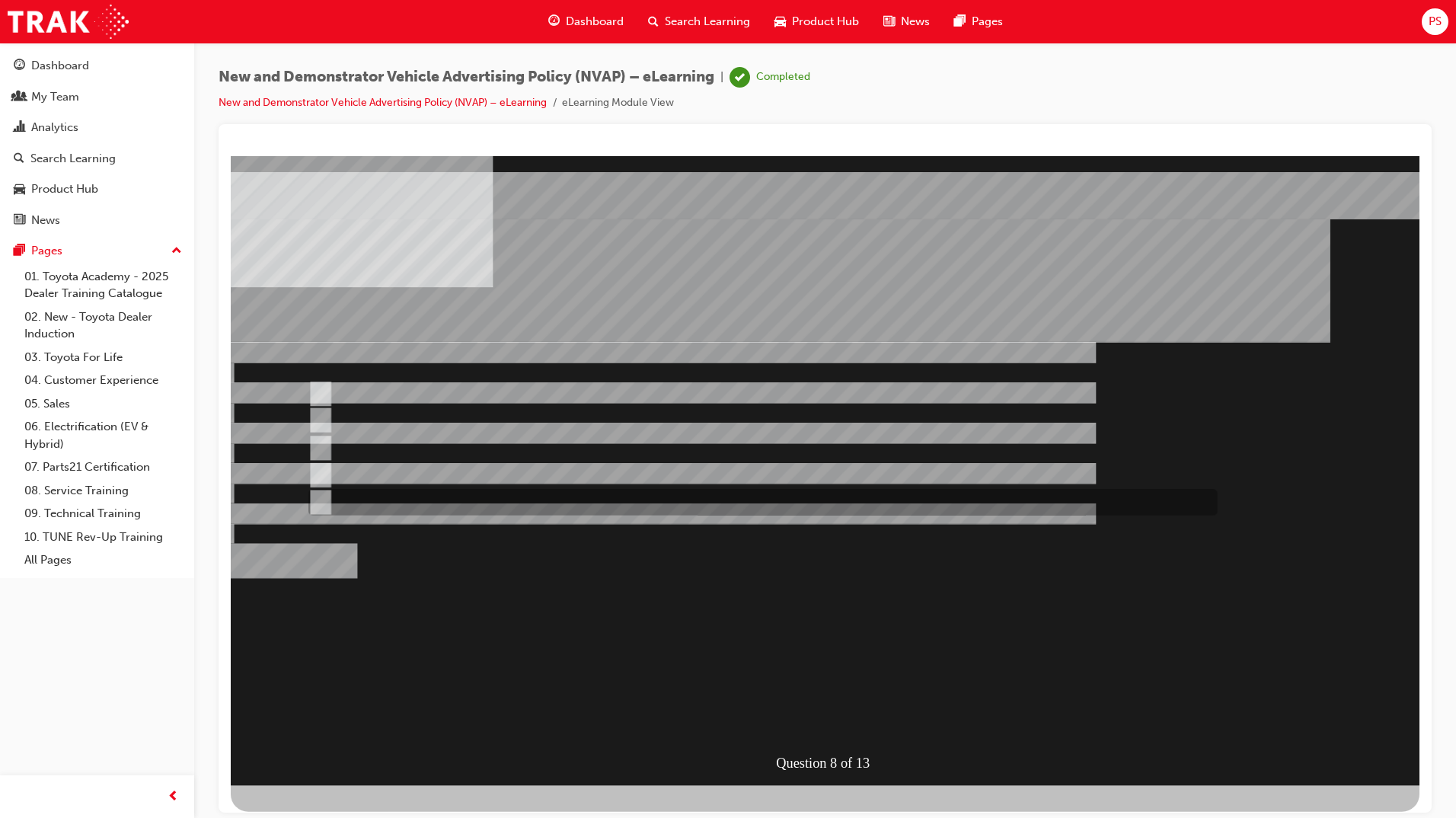
checkbox input "true"
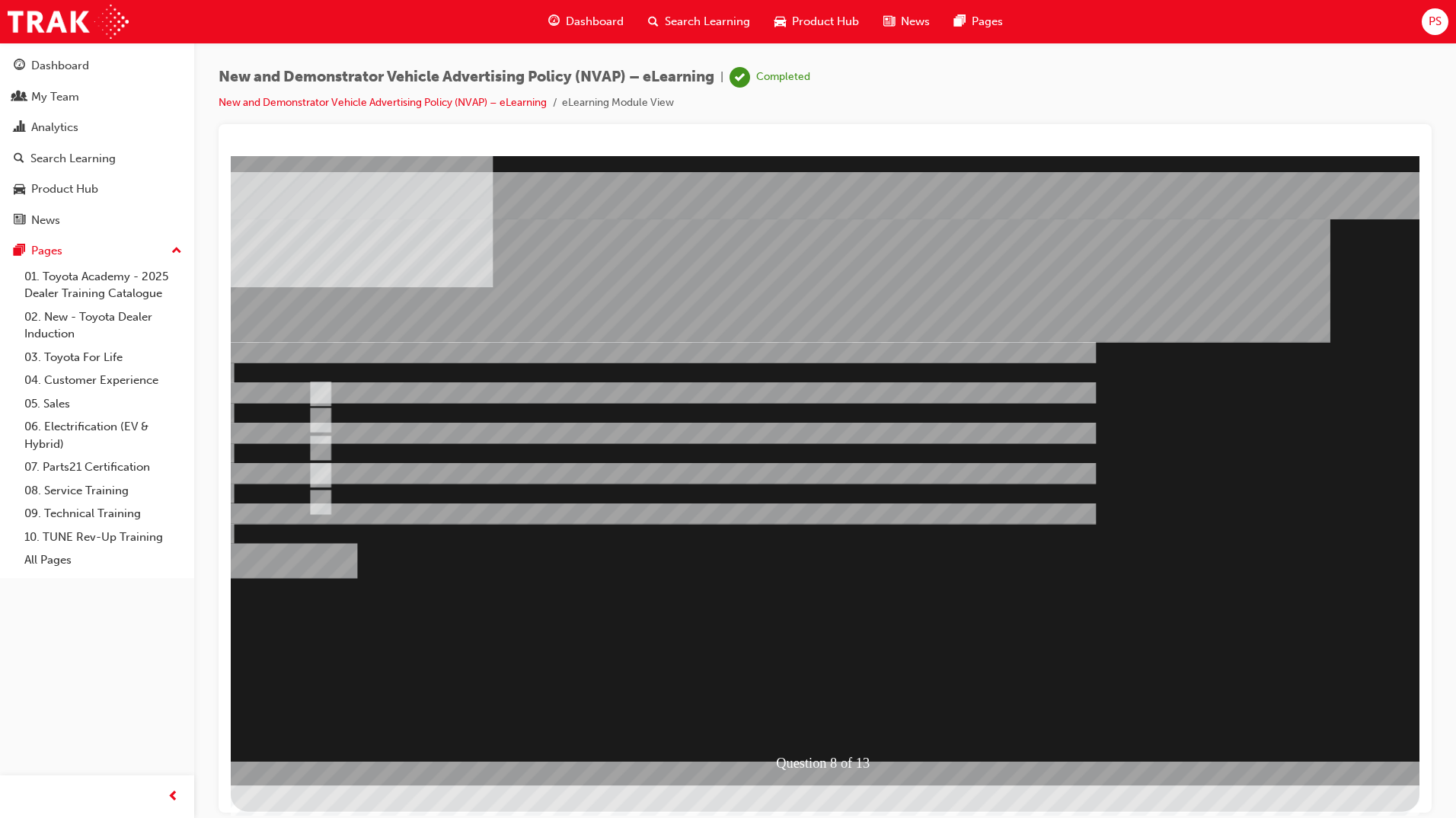
click at [937, 574] on div at bounding box center [824, 469] width 1188 height 629
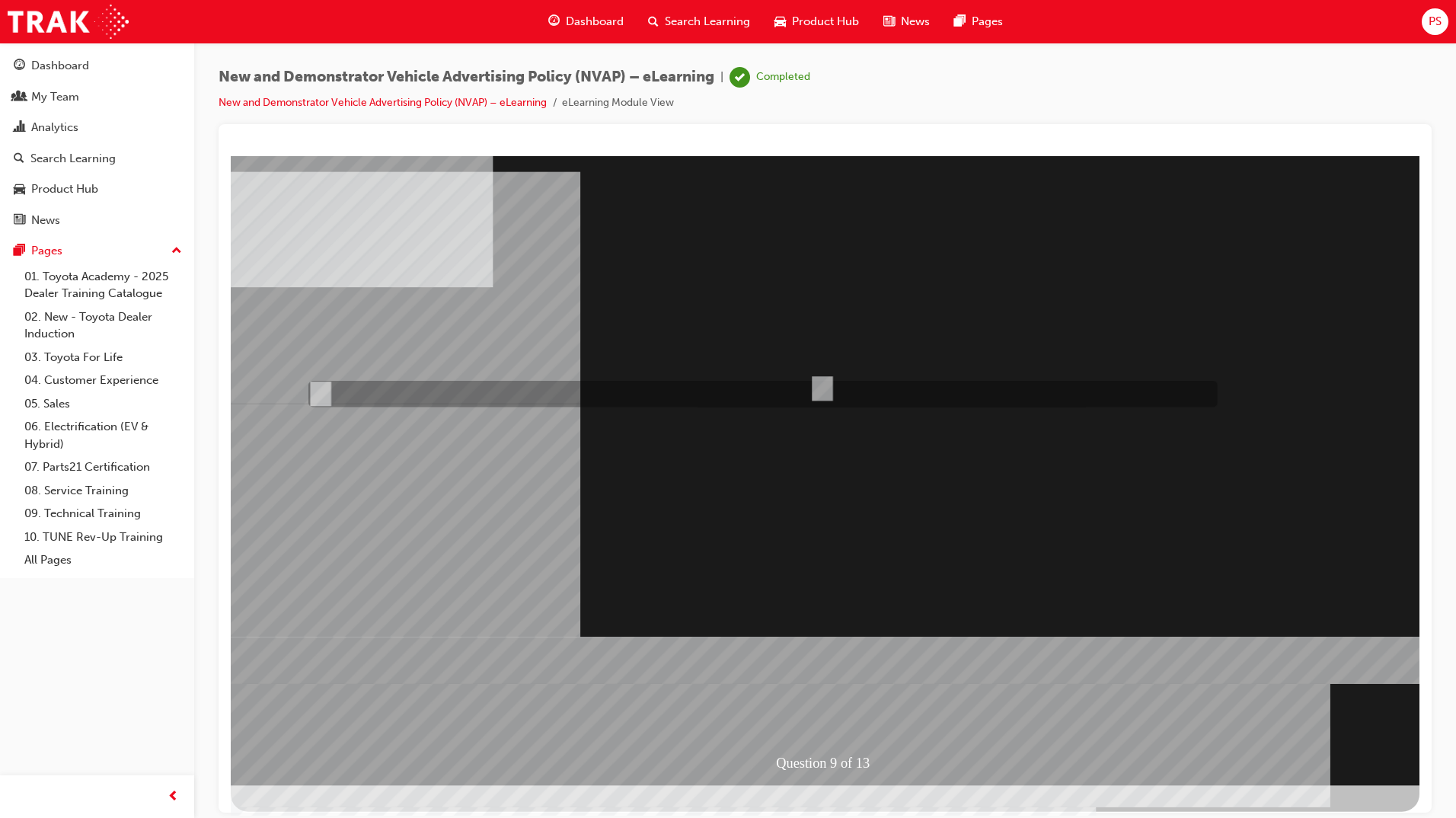
radio input "true"
click at [830, 614] on div at bounding box center [824, 469] width 1188 height 629
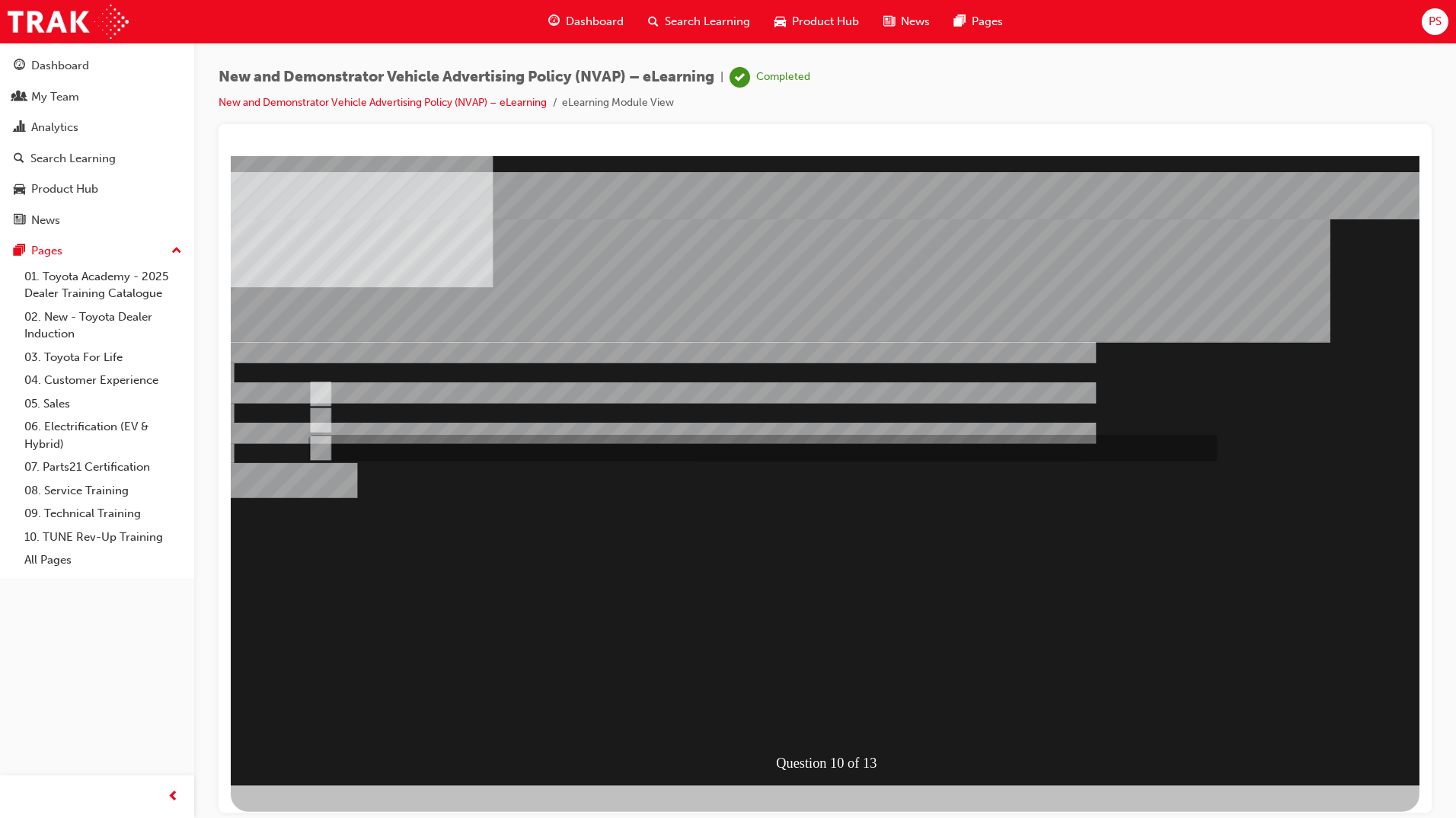
radio input "true"
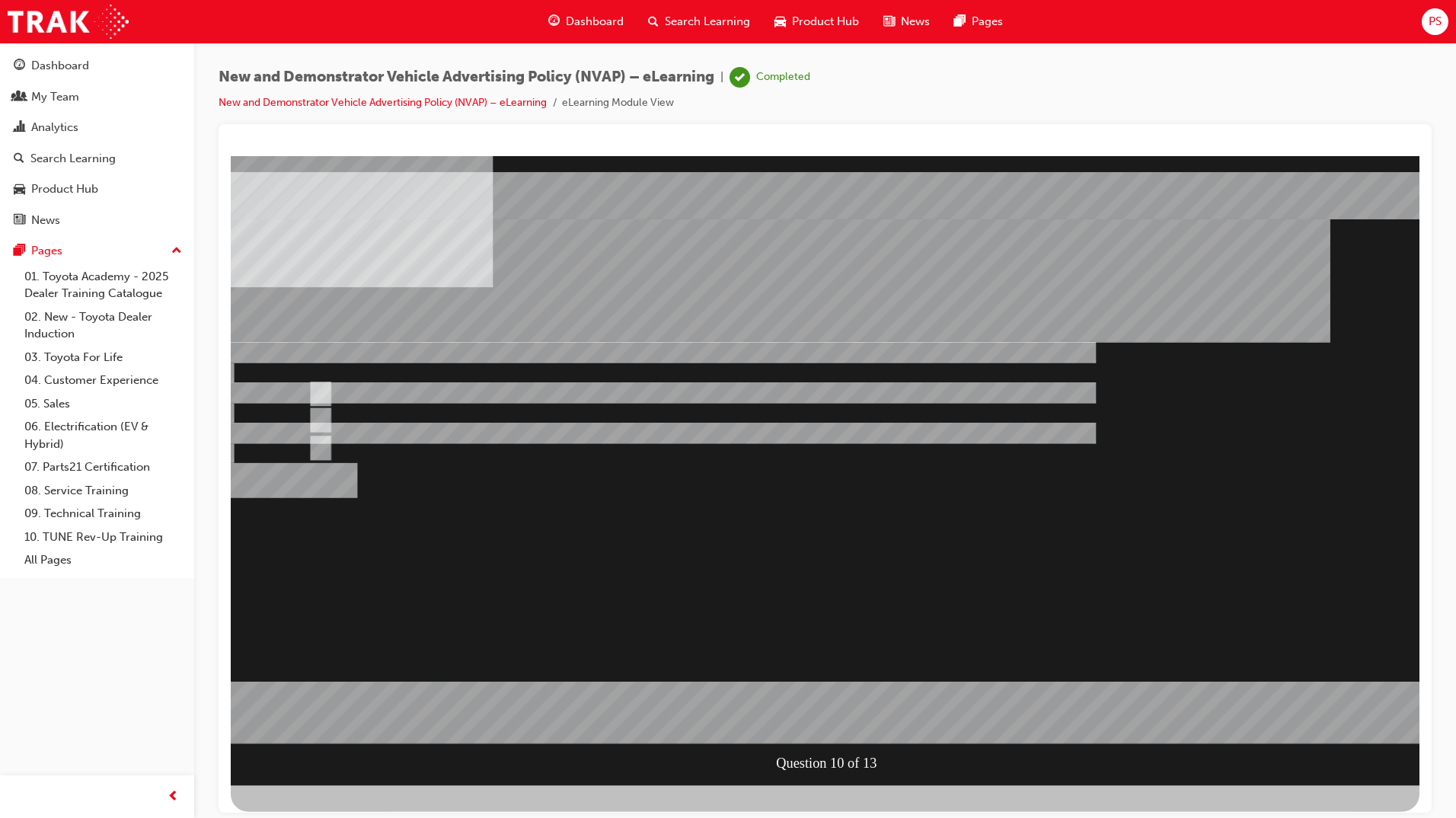
click at [877, 558] on div at bounding box center [824, 469] width 1188 height 629
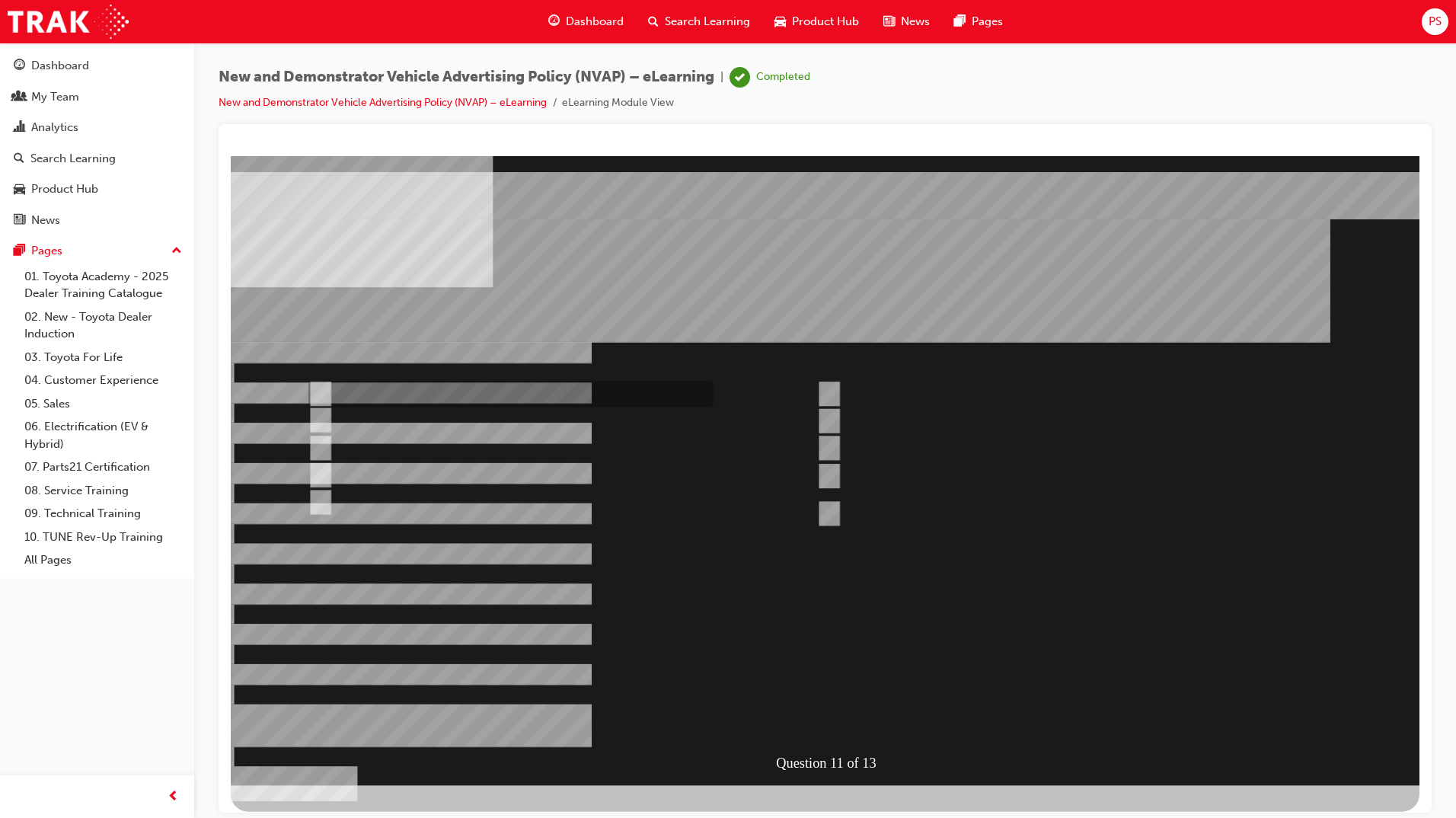
checkbox input "true"
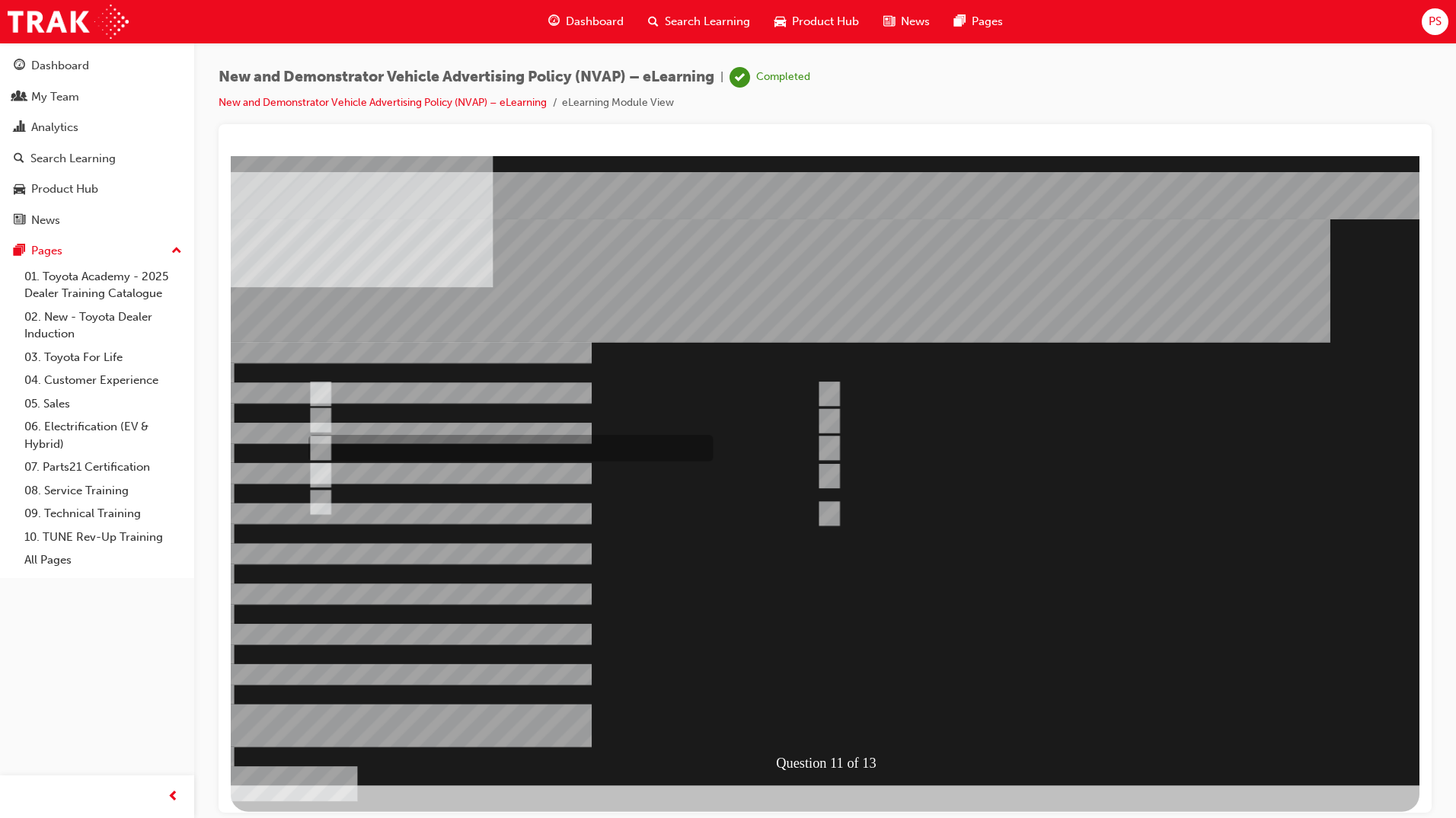
checkbox input "true"
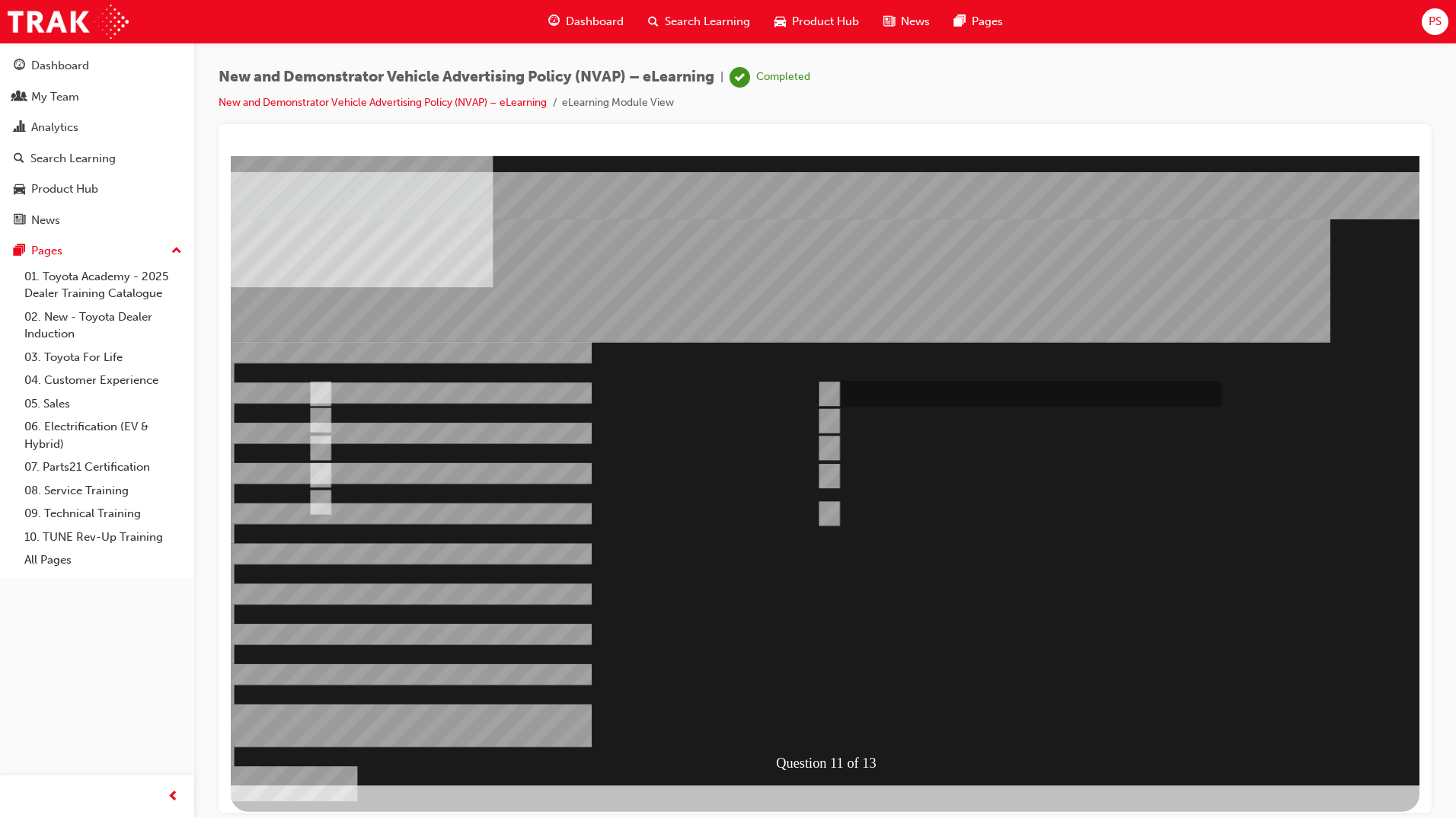
checkbox input "true"
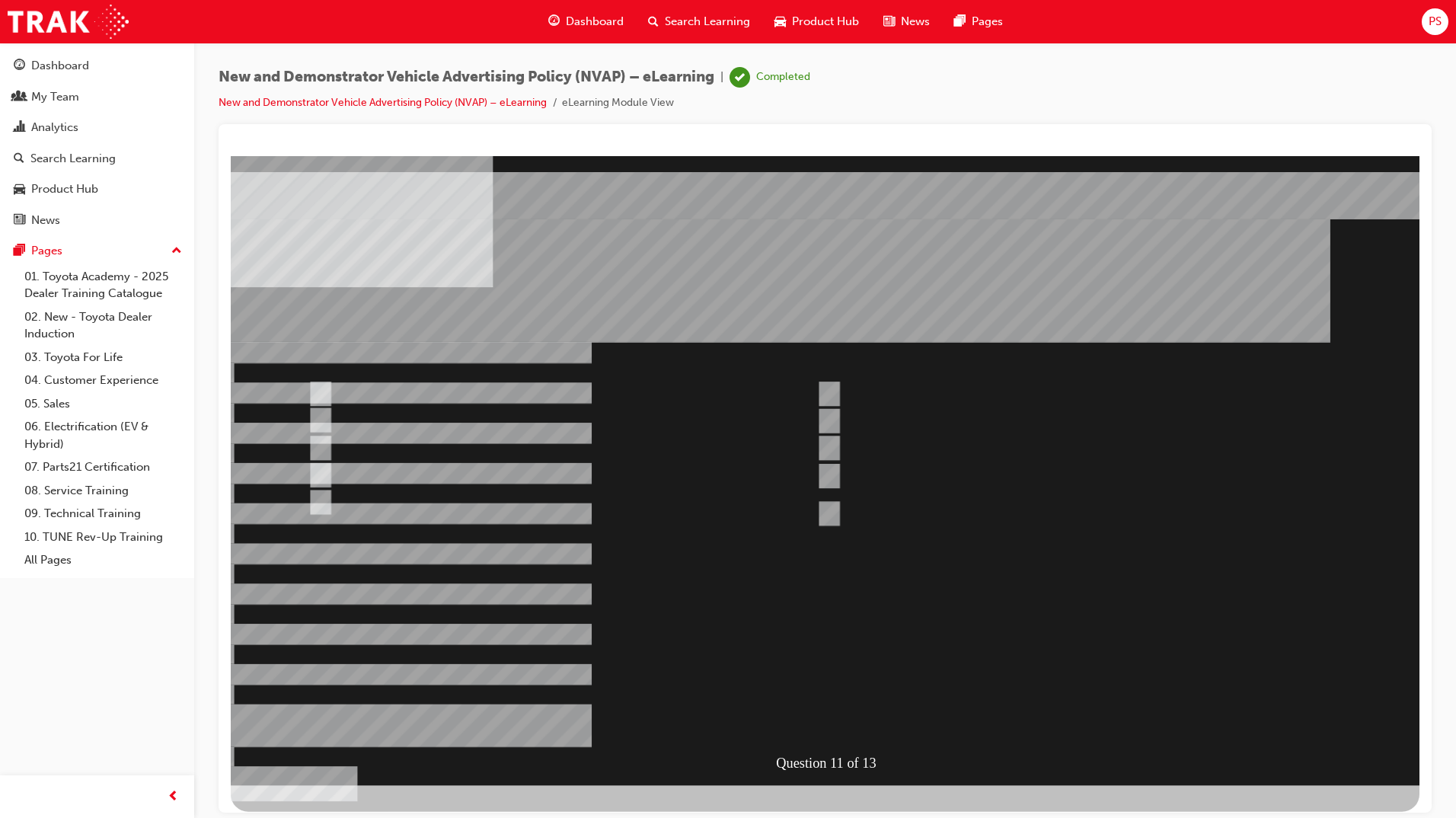
click at [825, 509] on div at bounding box center [824, 469] width 1188 height 629
checkbox input "true"
click at [763, 598] on div at bounding box center [824, 469] width 1188 height 629
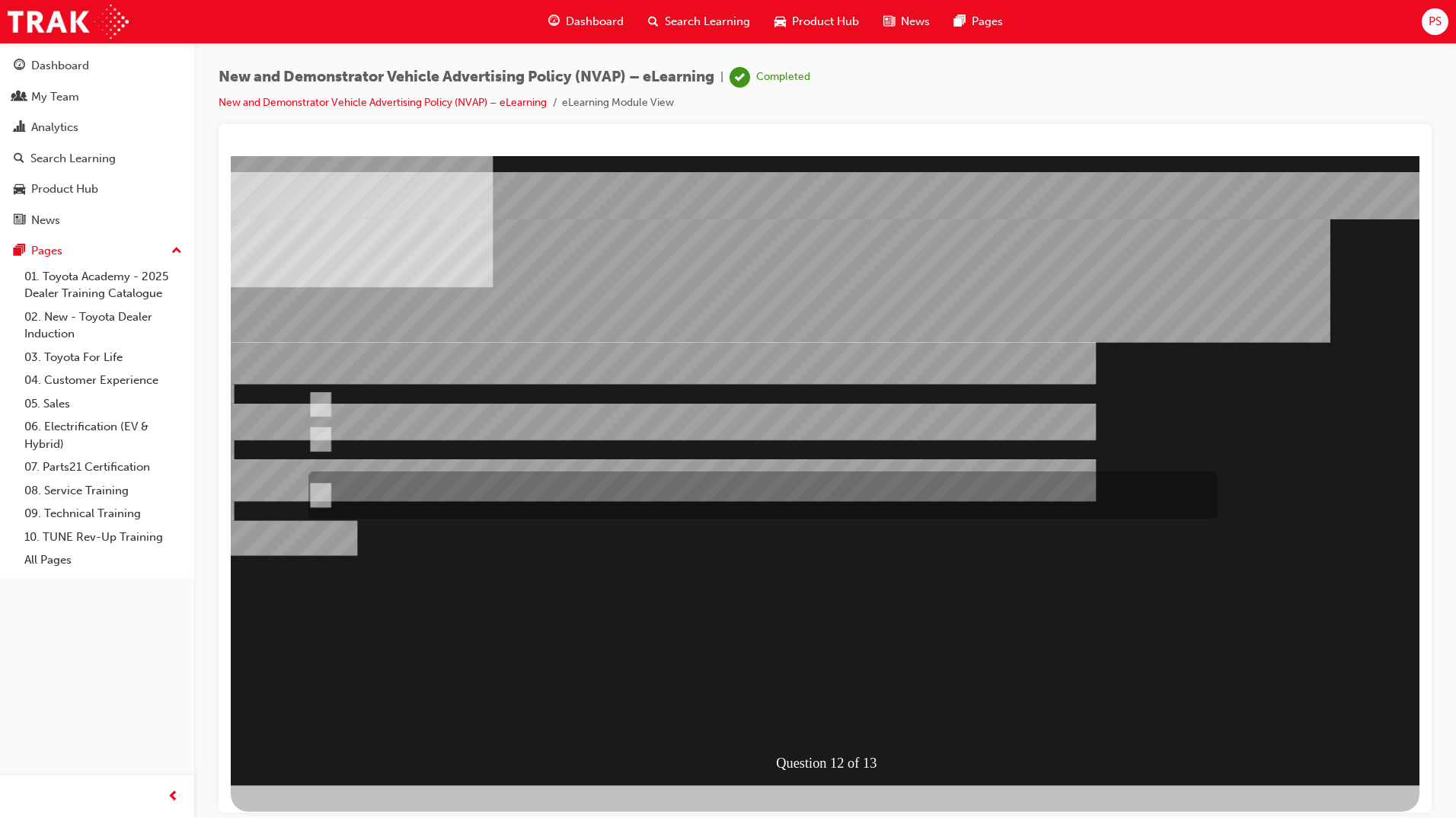
radio input "true"
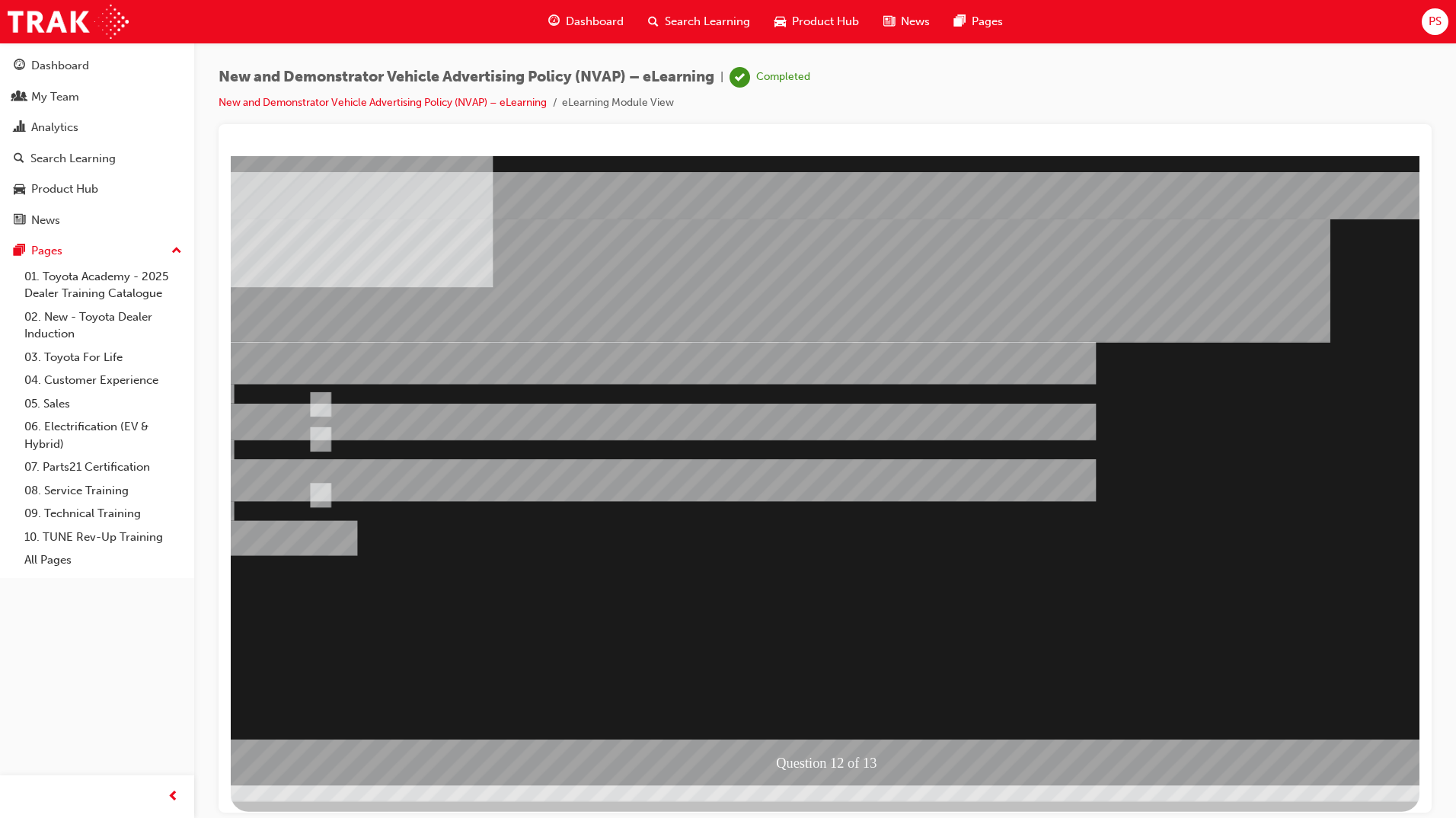
click at [819, 632] on div at bounding box center [824, 469] width 1188 height 629
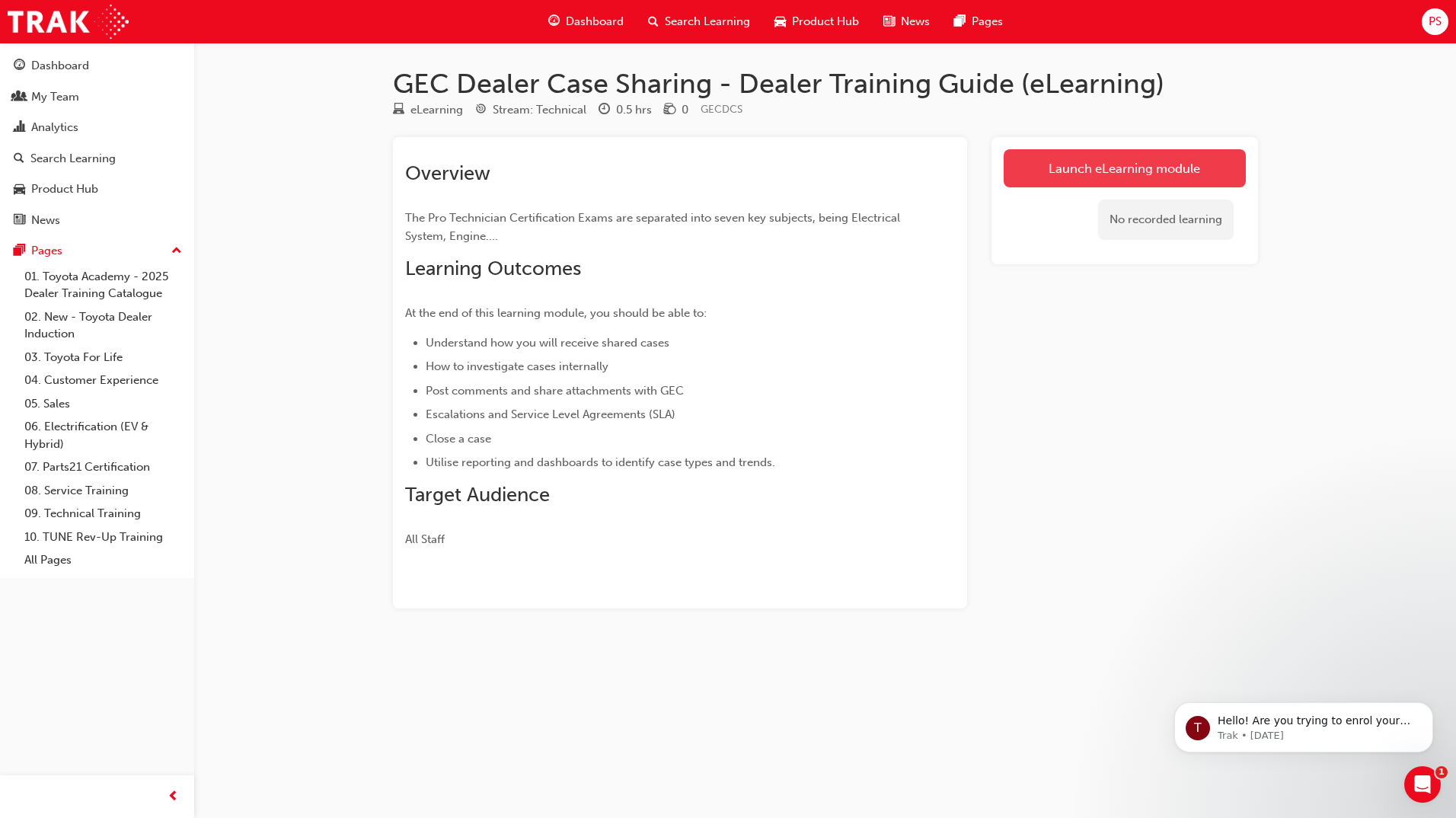
click at [1064, 164] on link "Launch eLearning module" at bounding box center [1124, 168] width 242 height 38
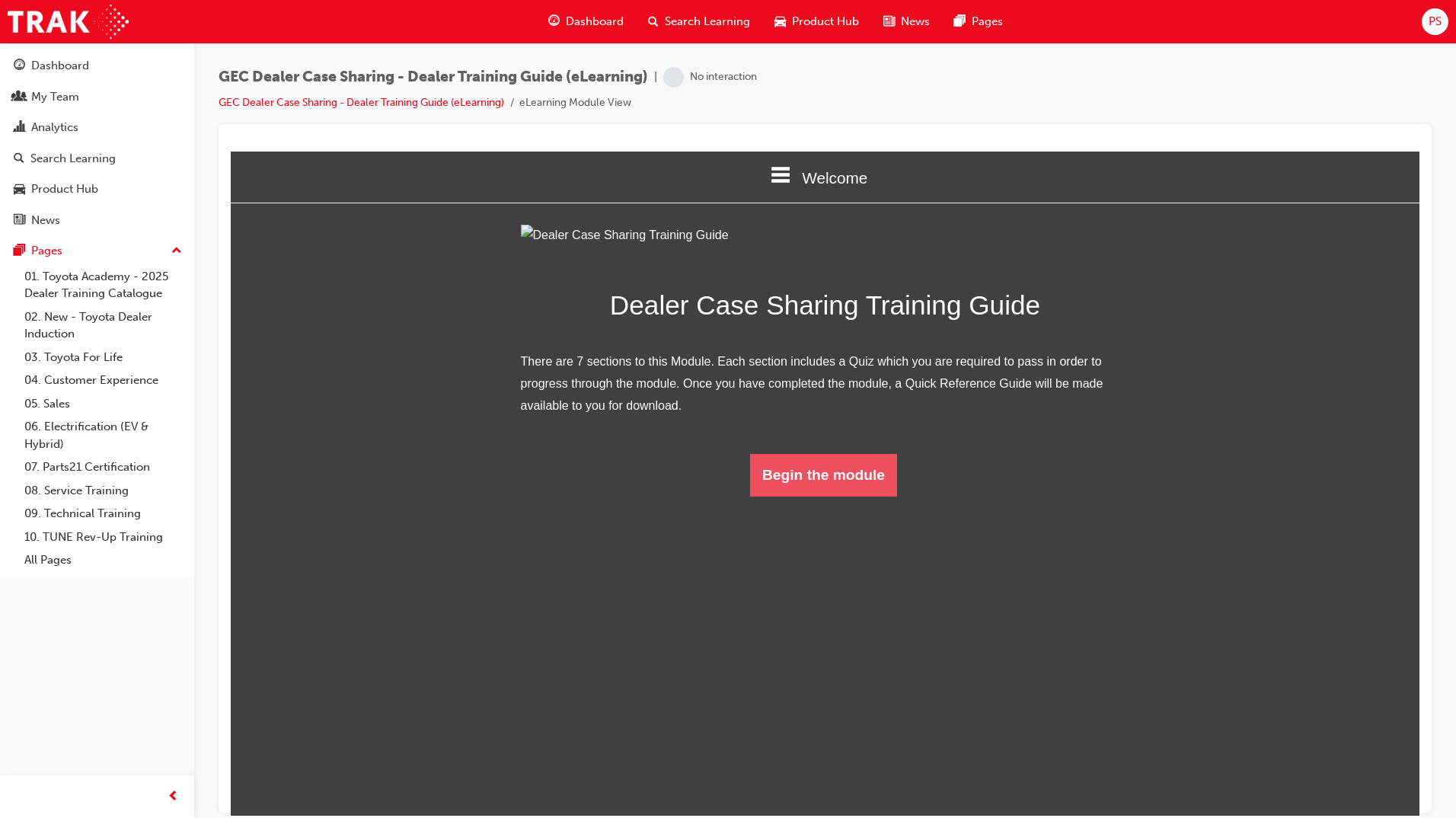
click at [841, 495] on button "Begin the module" at bounding box center [823, 474] width 147 height 42
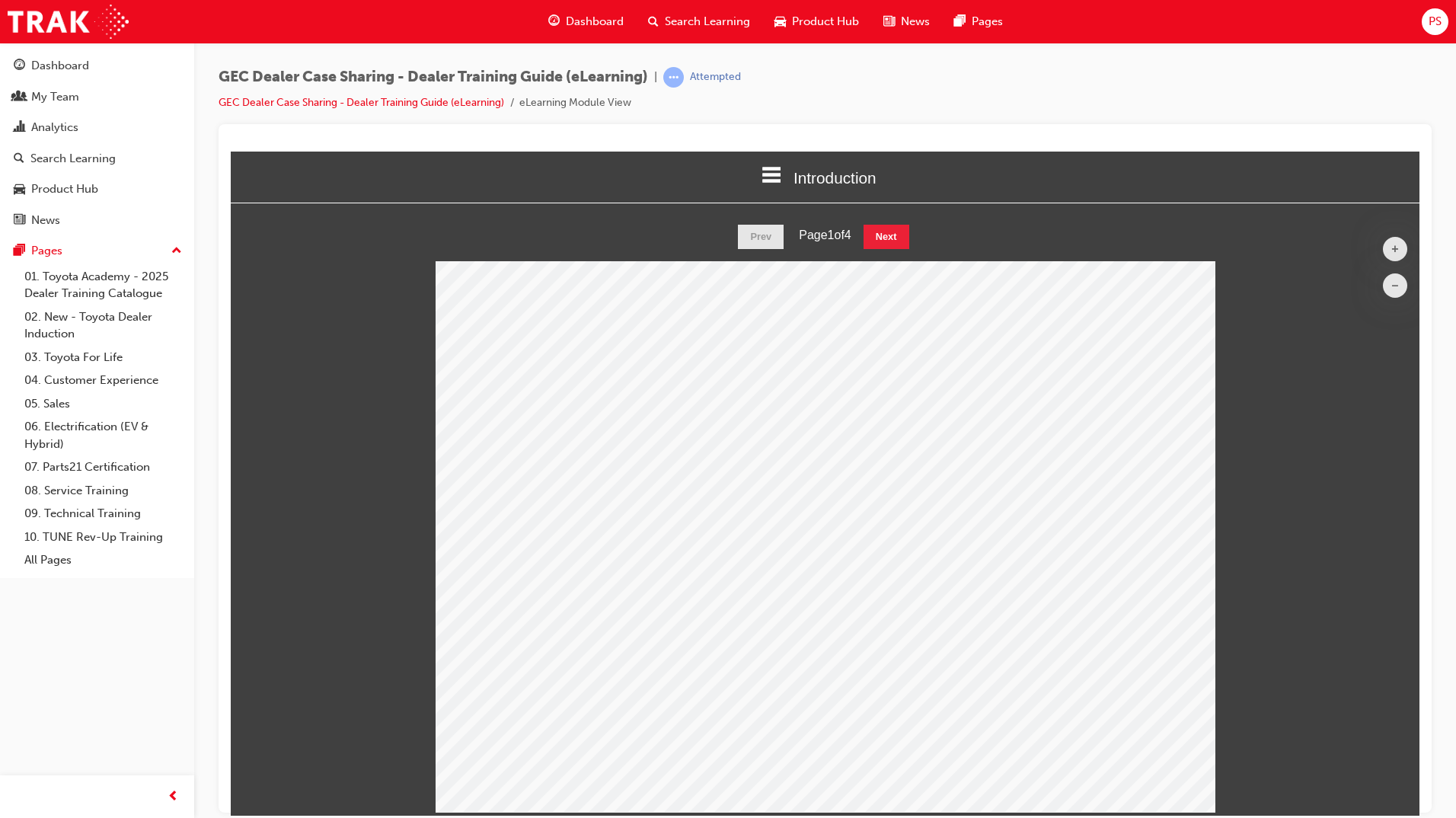
scroll to position [611, 1212]
click at [878, 234] on button "Next" at bounding box center [887, 235] width 46 height 24
click at [883, 239] on button "Next" at bounding box center [887, 235] width 46 height 24
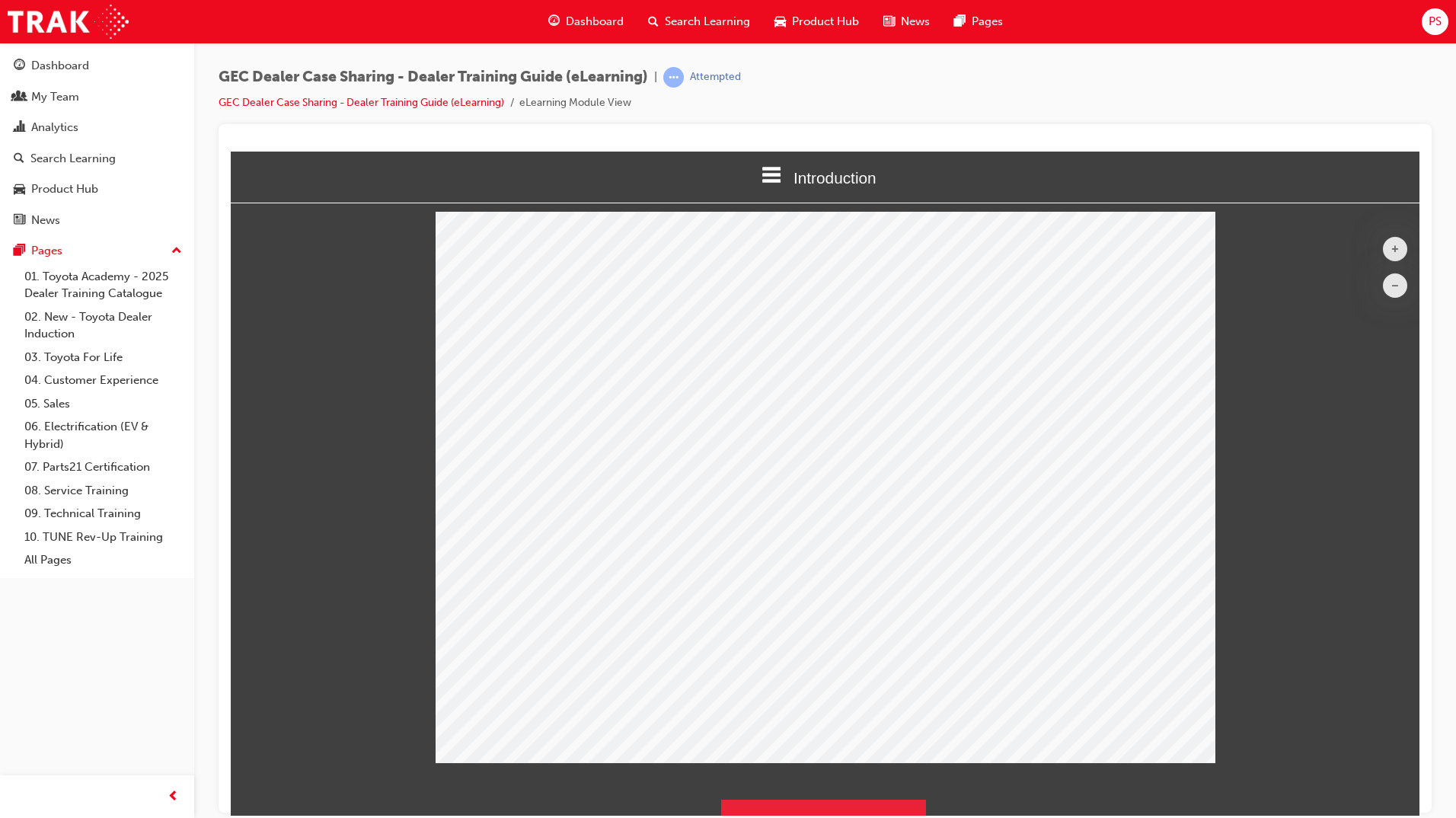
scroll to position [76, 0]
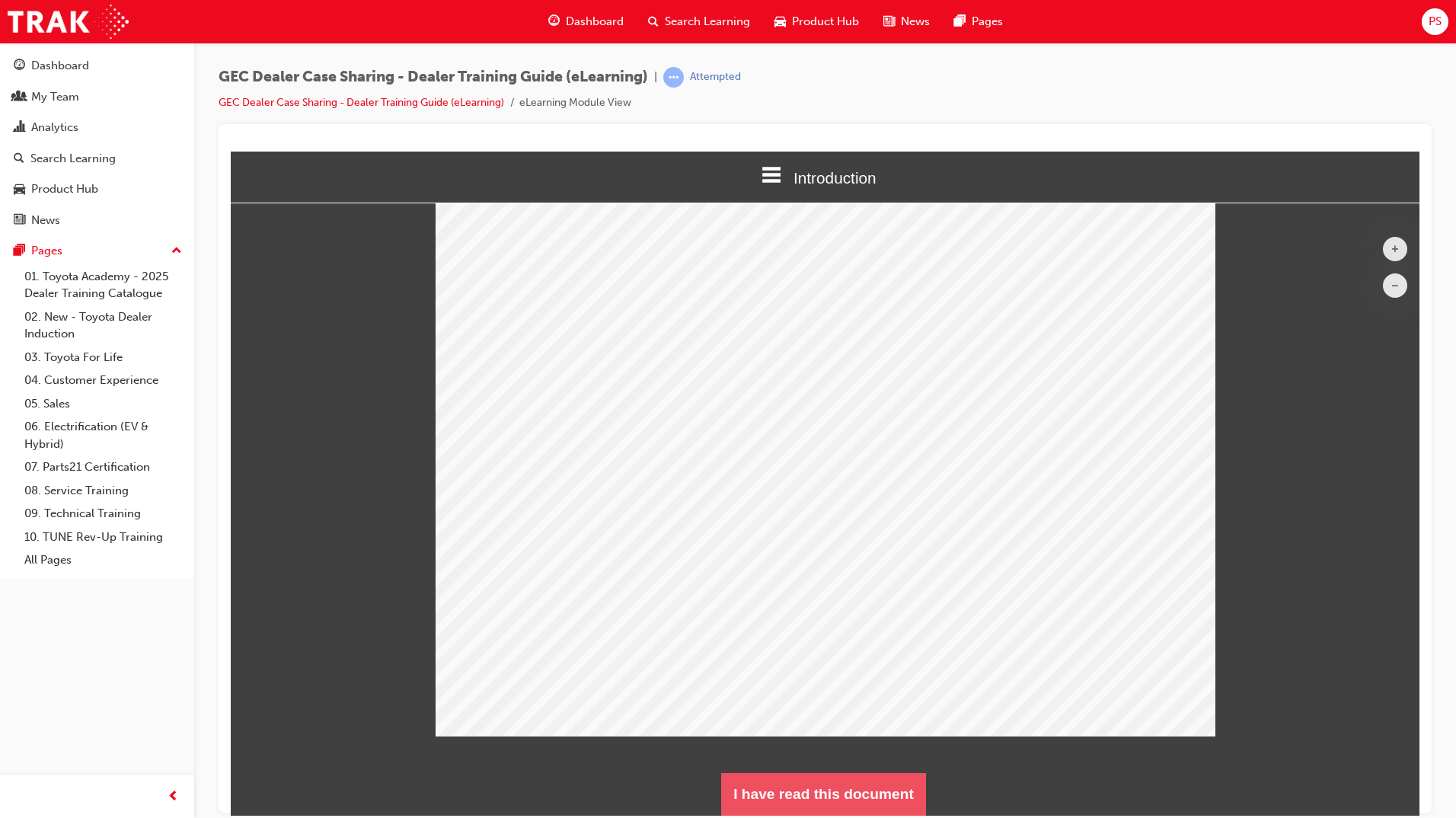
click at [843, 790] on button "I have read this document" at bounding box center [823, 793] width 204 height 42
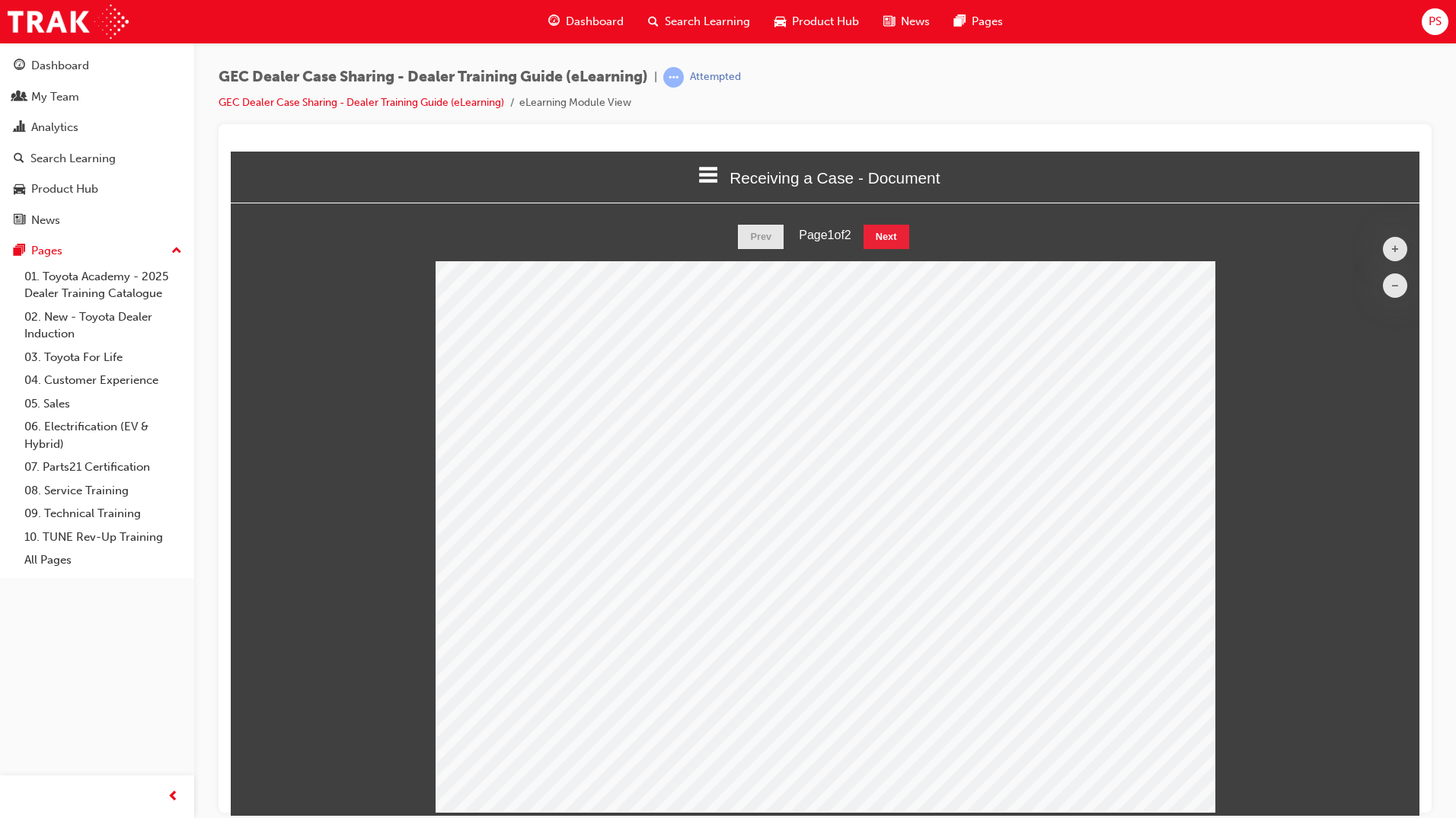
scroll to position [611, 1212]
click at [900, 237] on button "Next" at bounding box center [887, 235] width 46 height 24
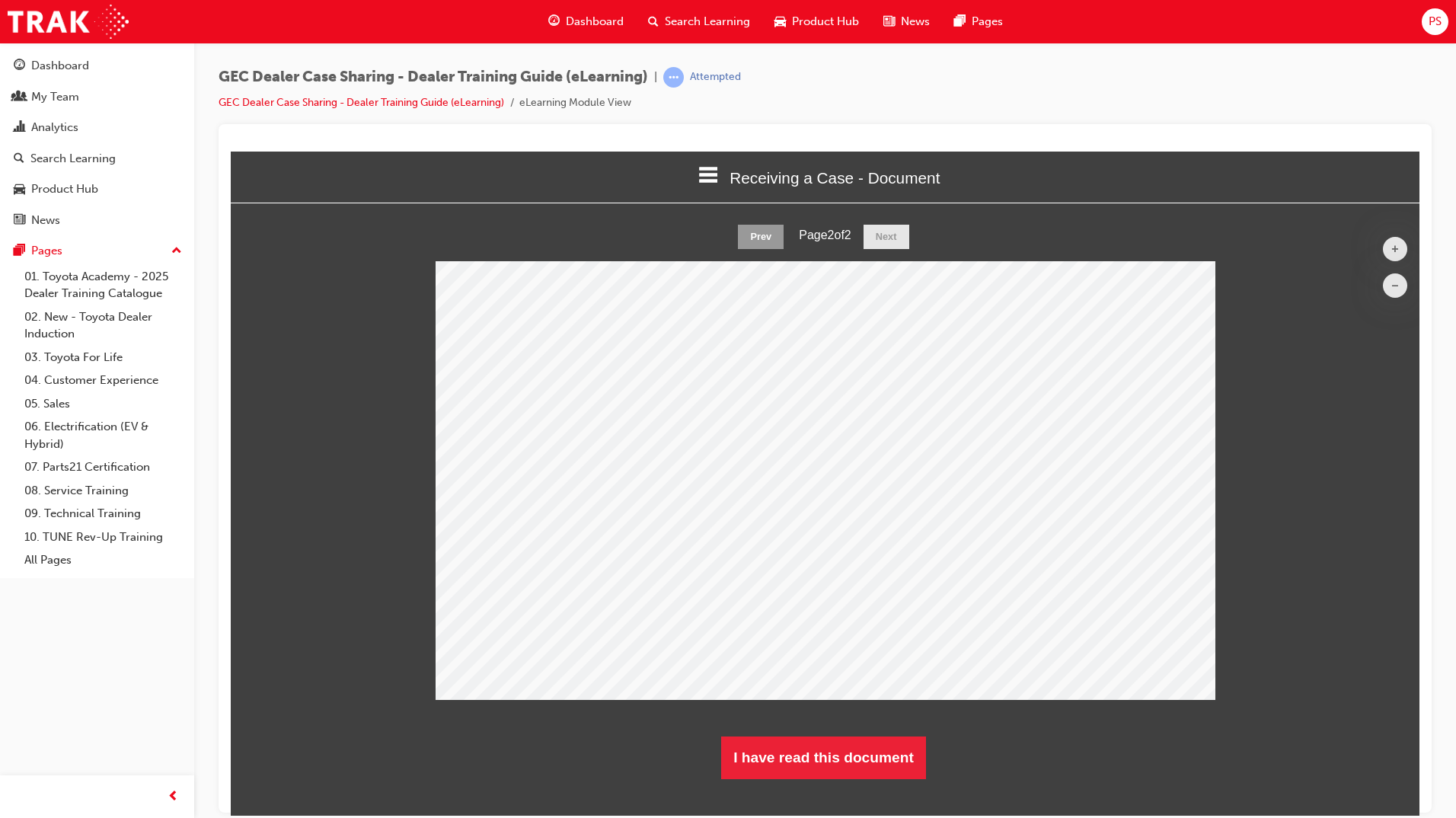
scroll to position [578, 1212]
click at [881, 767] on button "I have read this document" at bounding box center [823, 757] width 204 height 42
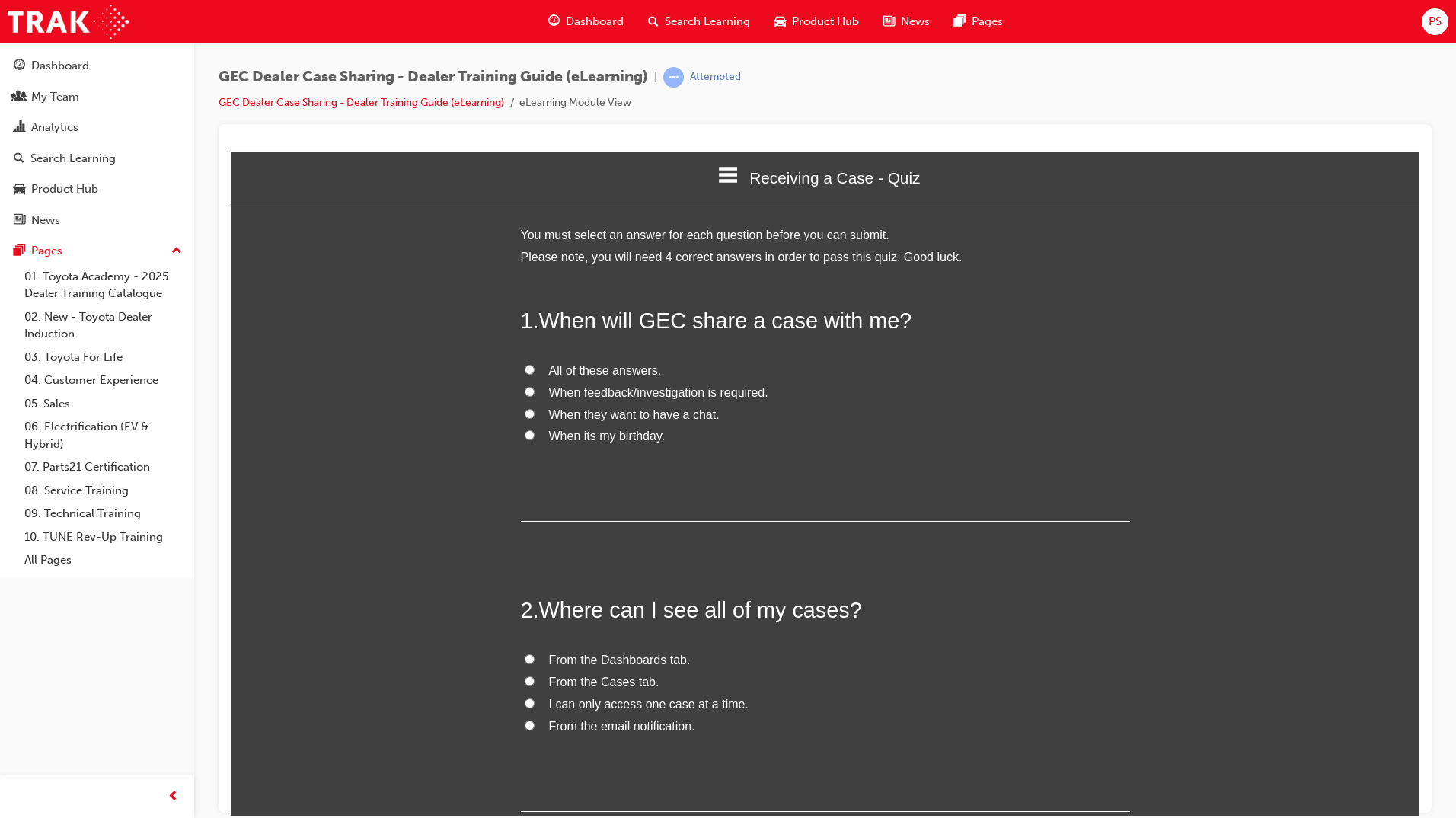
click at [525, 394] on input "When feedback/investigation is required." at bounding box center [530, 391] width 10 height 10
radio input "true"
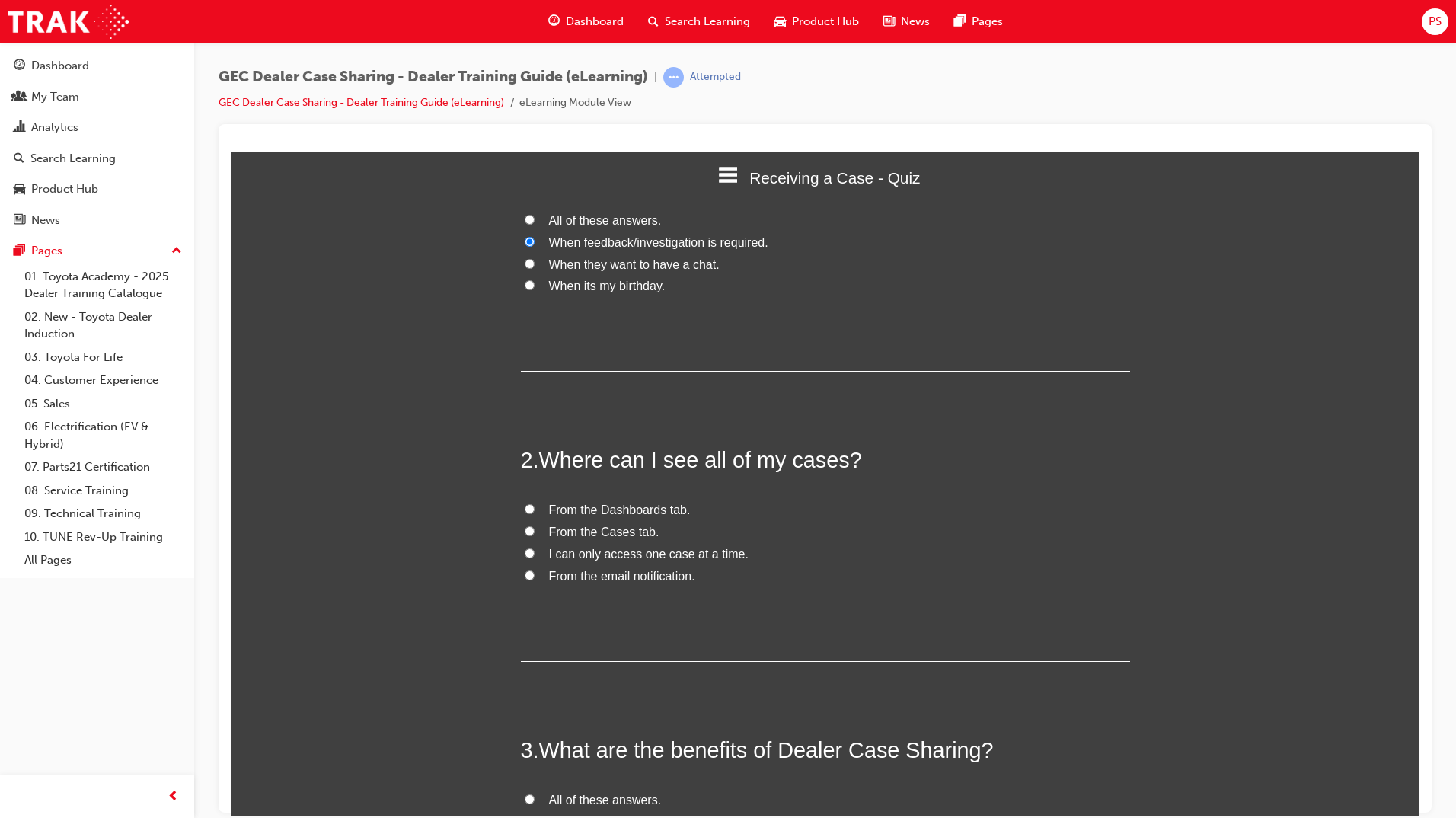
scroll to position [153, 0]
click at [525, 527] on input "From the Cases tab." at bounding box center [530, 528] width 10 height 10
radio input "true"
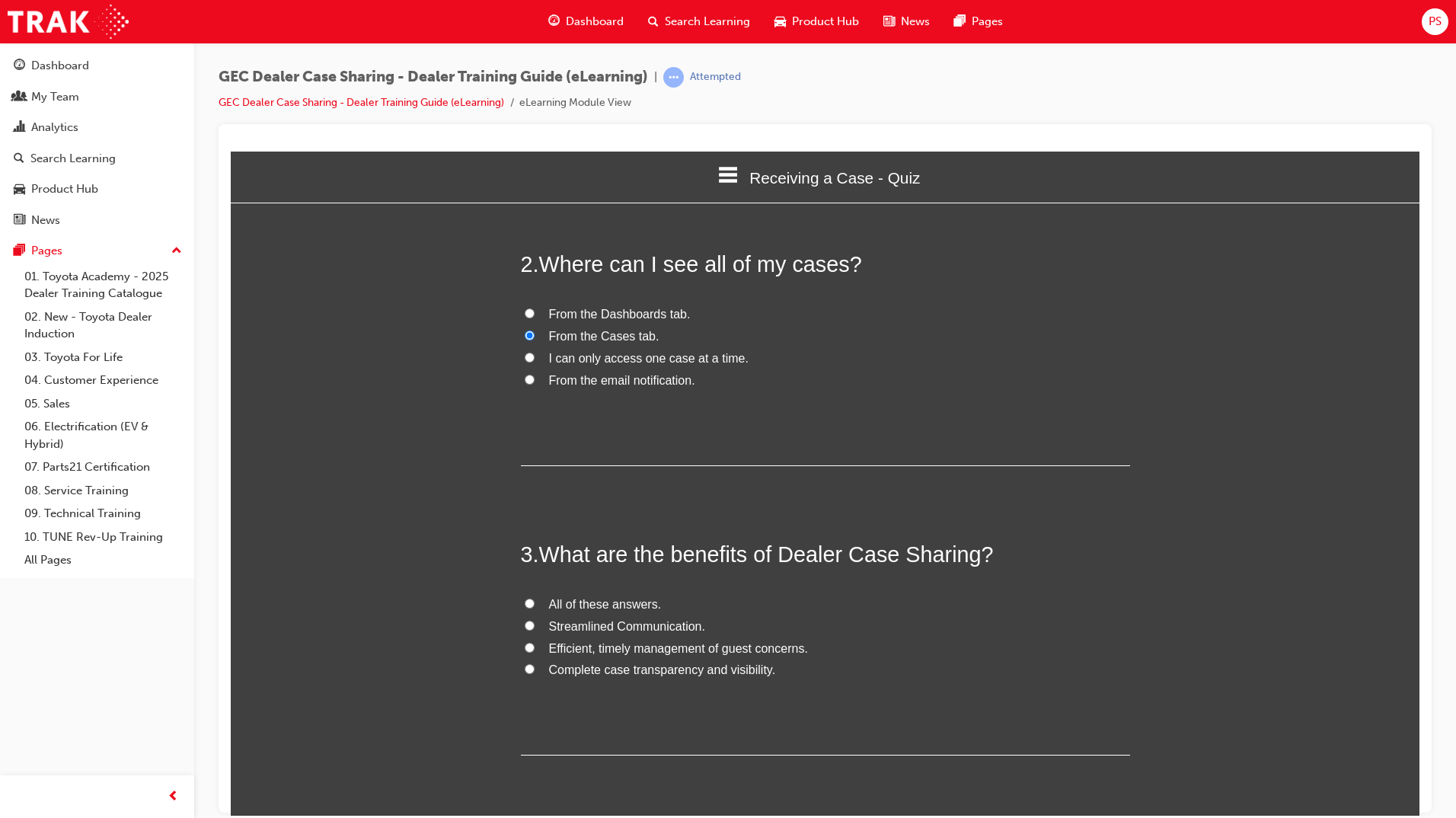
scroll to position [381, 0]
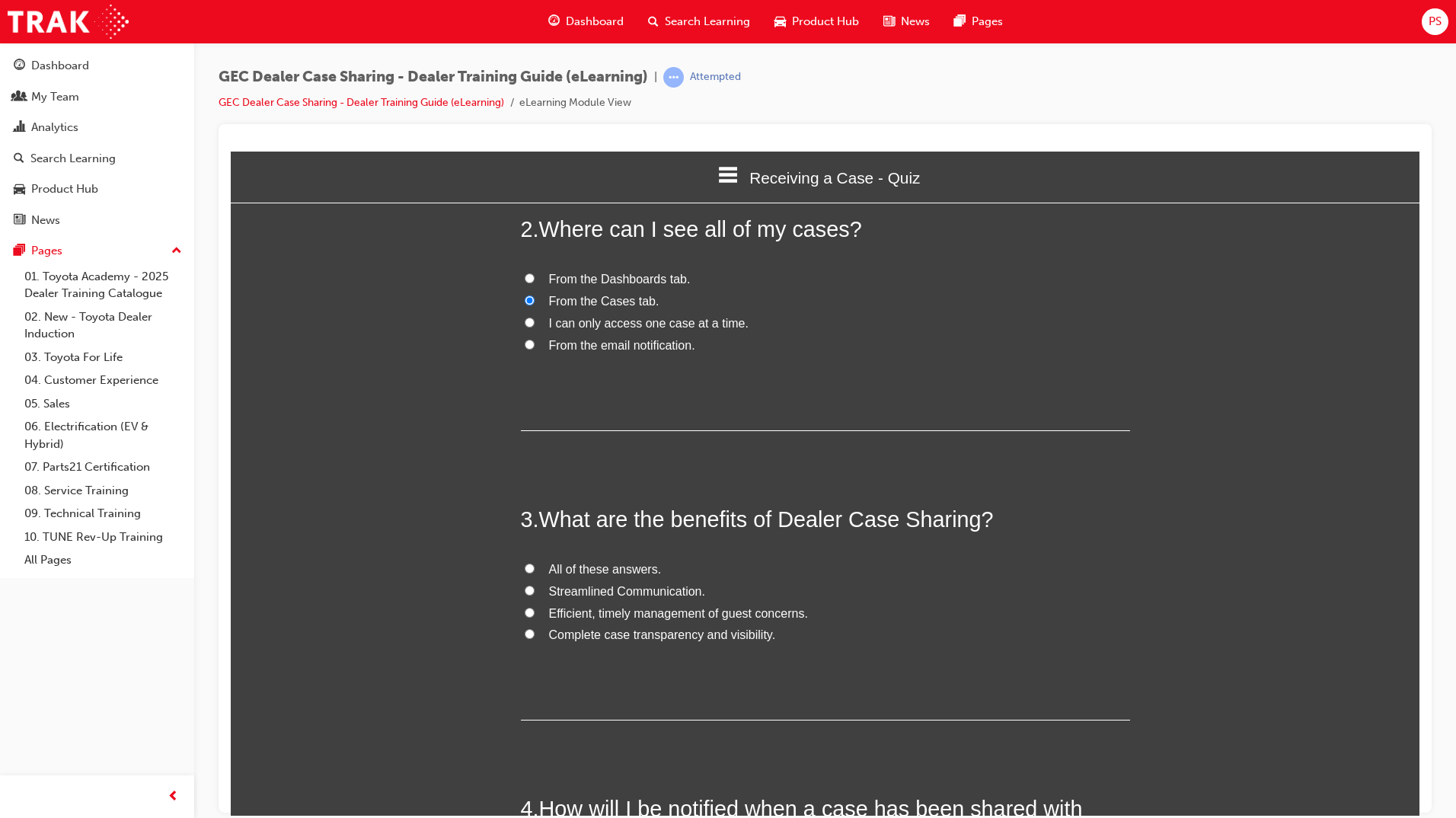
click at [527, 568] on input "All of these answers." at bounding box center [530, 567] width 10 height 10
radio input "true"
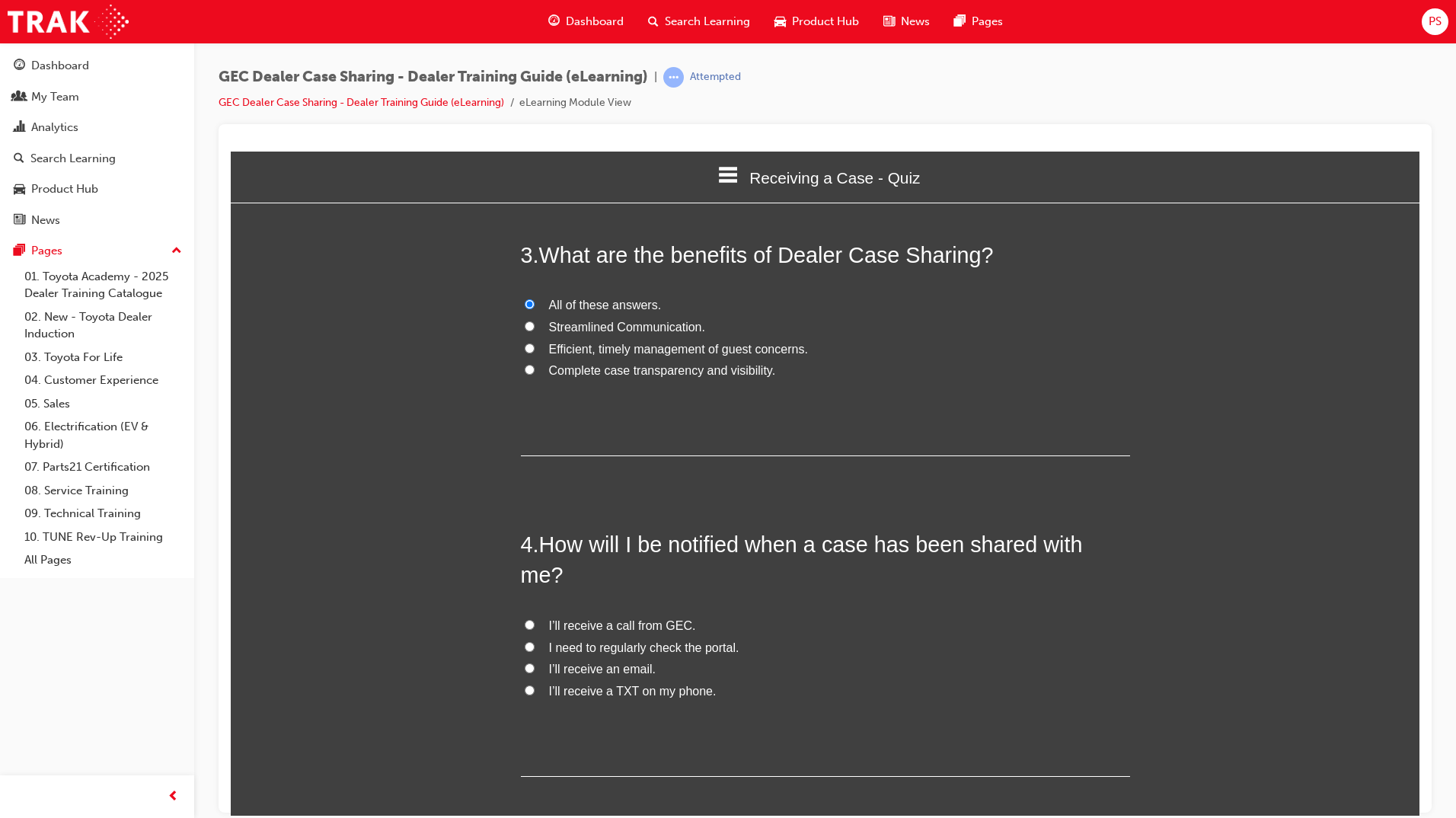
scroll to position [686, 0]
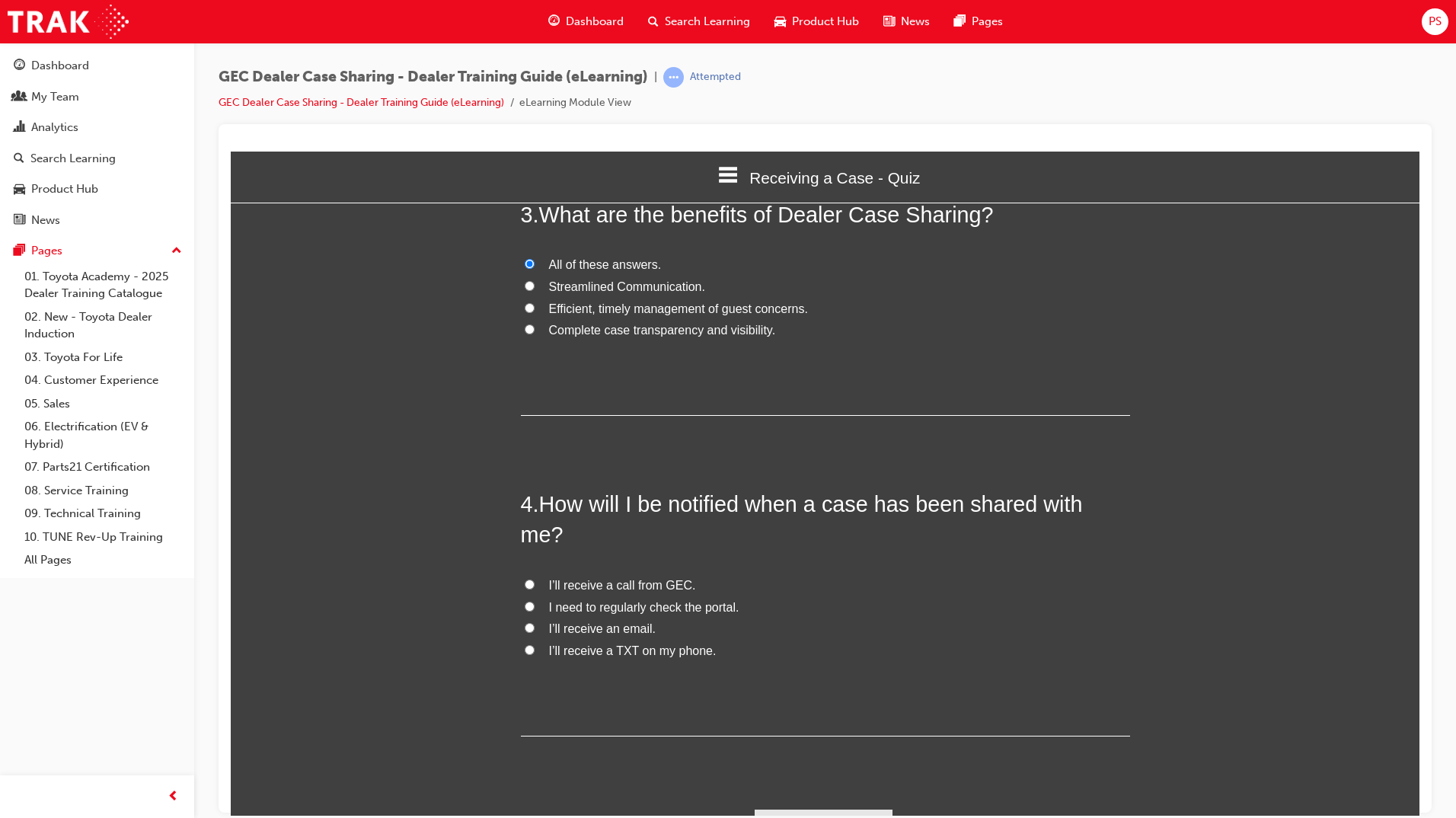
click at [526, 622] on input "I’ll receive an email." at bounding box center [530, 627] width 10 height 10
radio input "true"
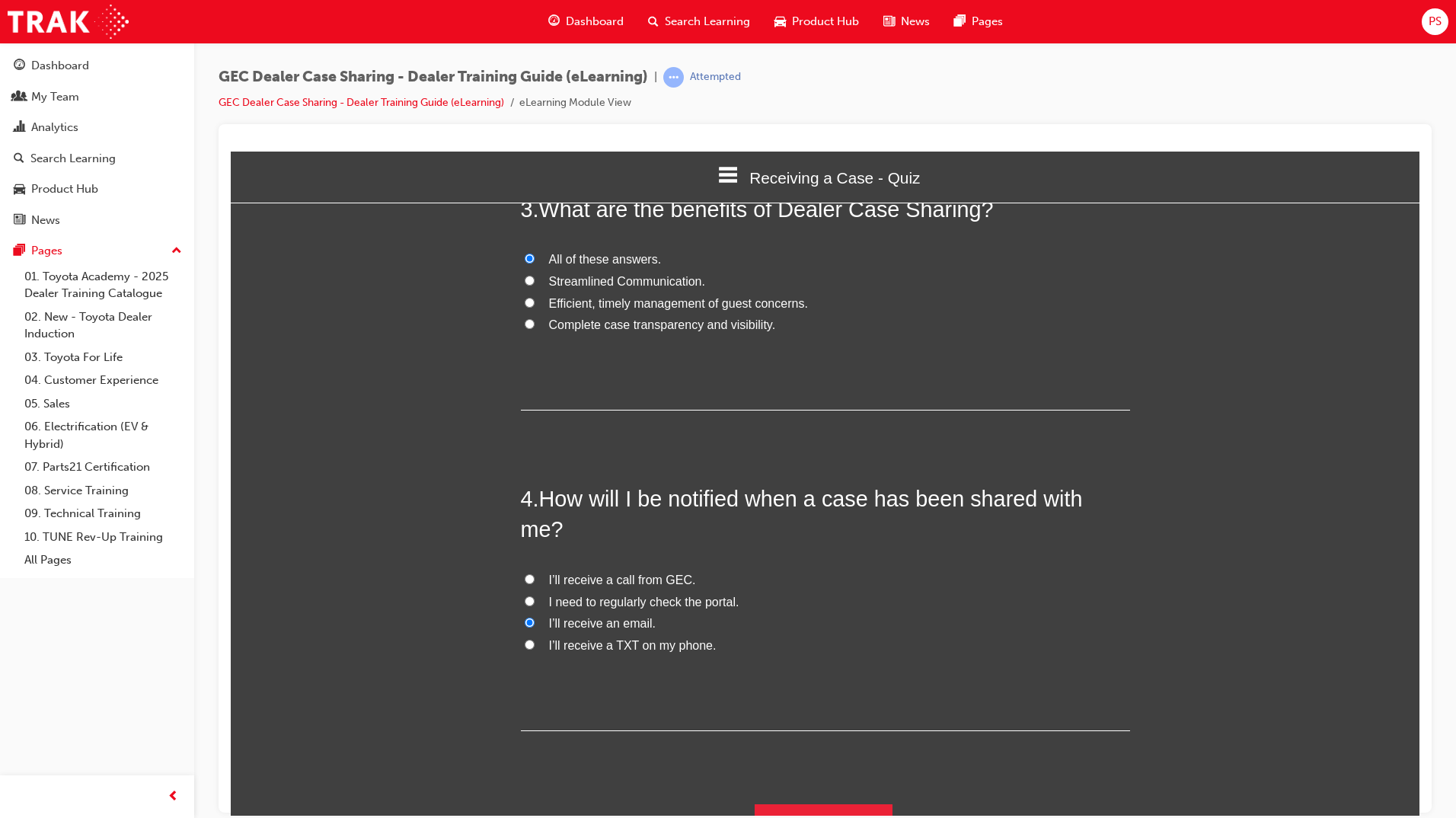
scroll to position [691, 0]
click at [850, 803] on button "Submit Answers" at bounding box center [823, 824] width 138 height 42
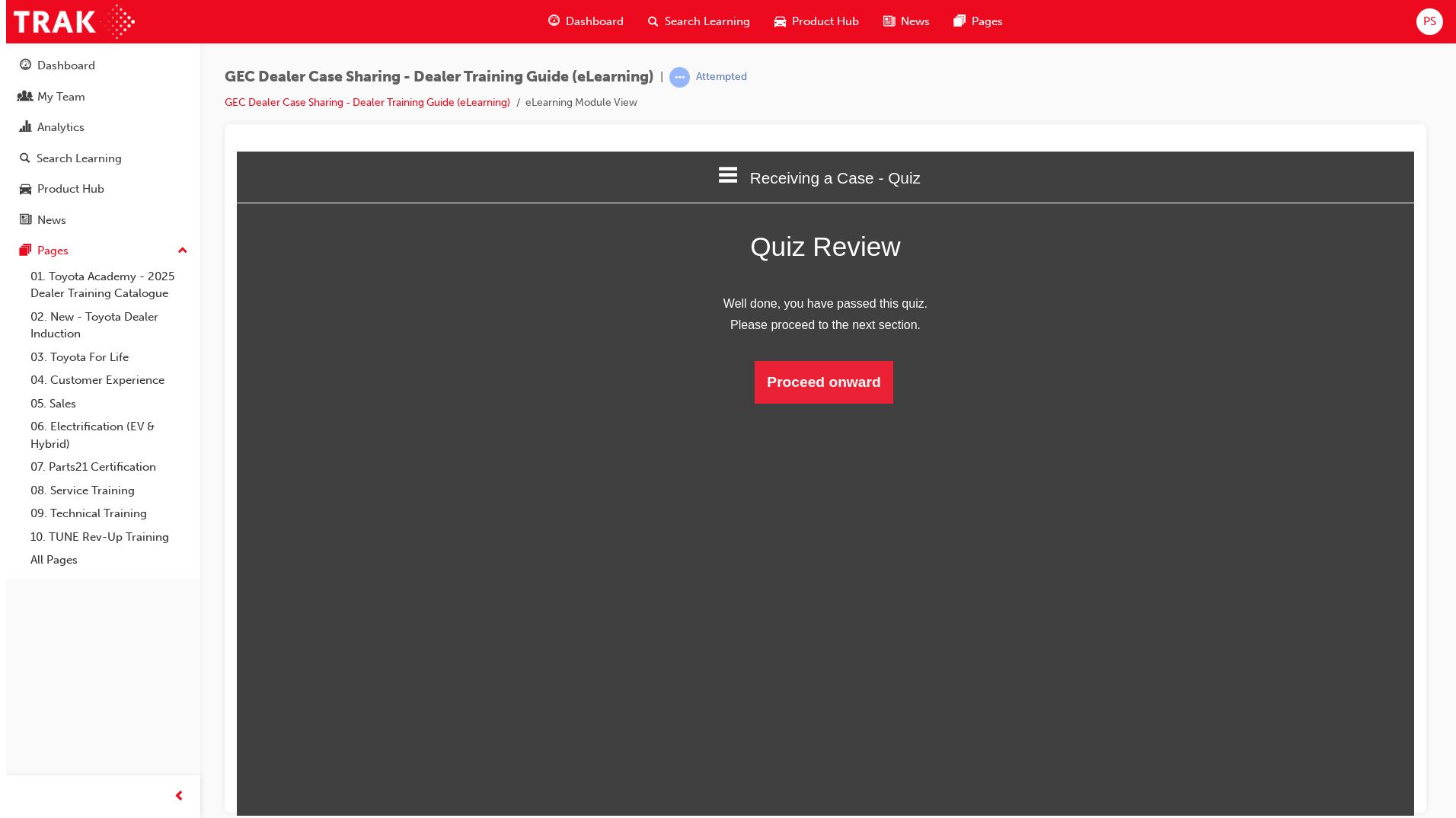
scroll to position [203, 1212]
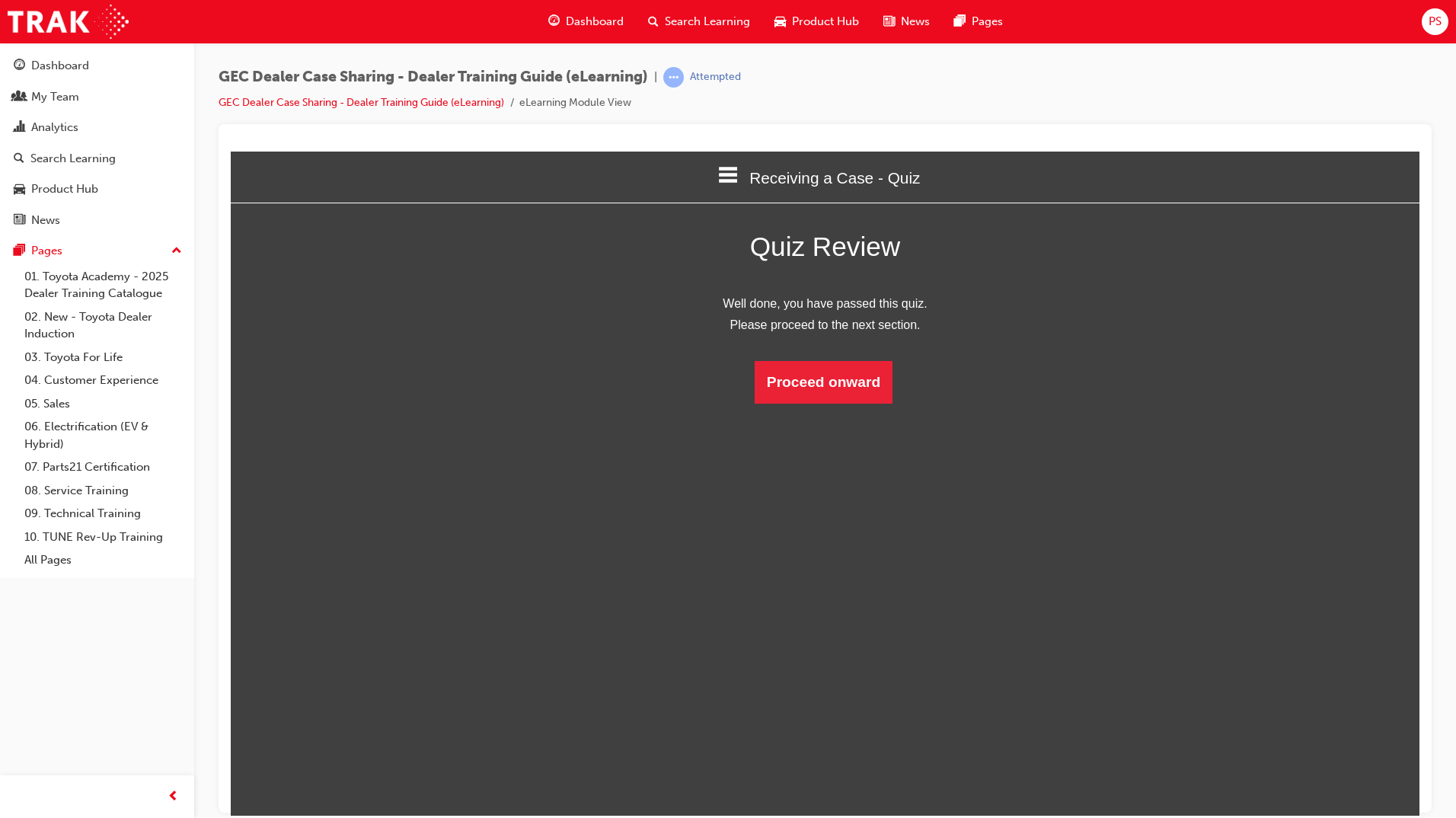
click at [833, 406] on html "Receiving a Case - Quiz Welcome Introduction Receiving a Case - Document Receiv…" at bounding box center [824, 483] width 1188 height 664
click at [829, 386] on button "Proceed onward" at bounding box center [823, 381] width 138 height 42
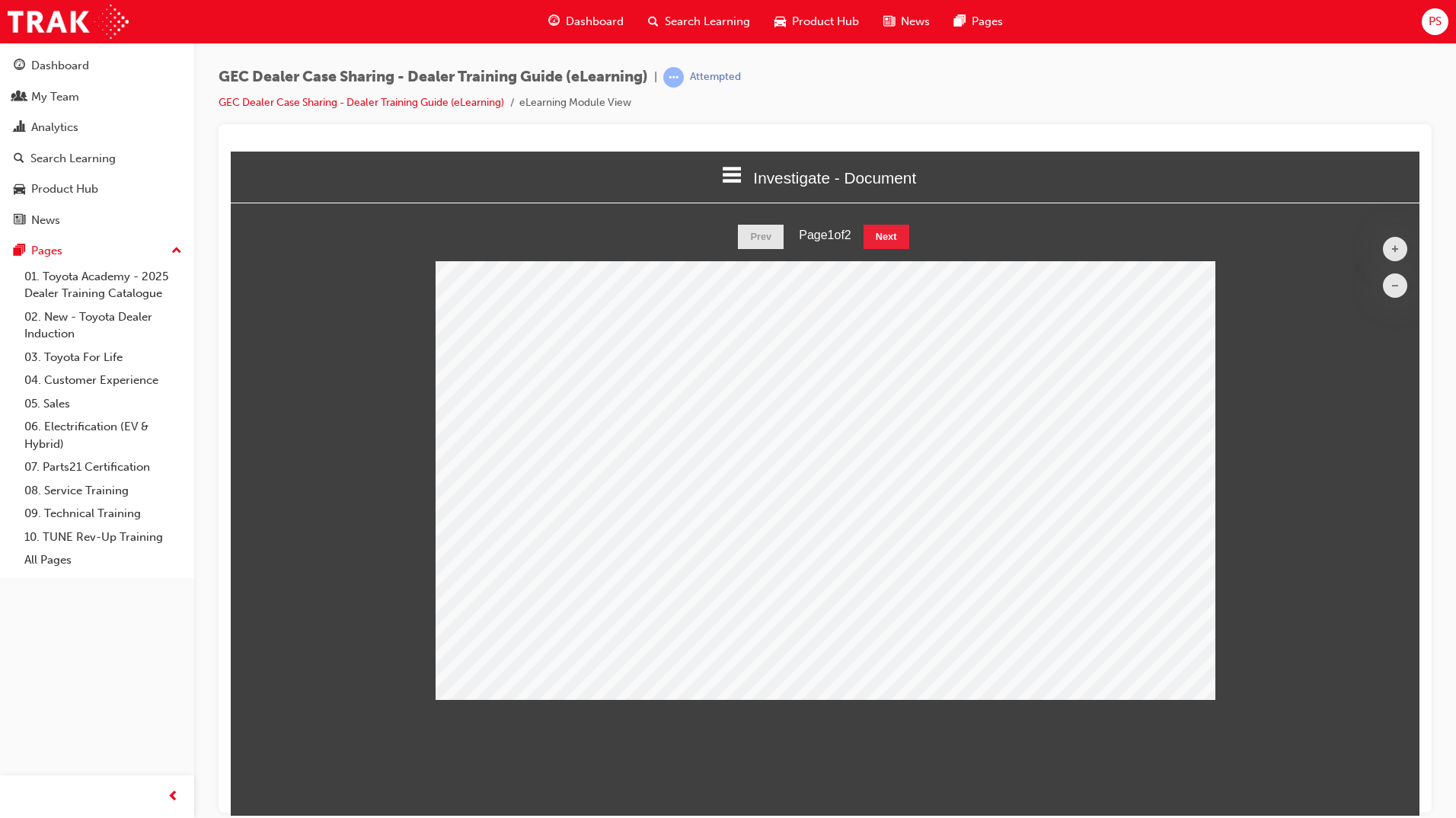
scroll to position [499, 1212]
click at [899, 235] on button "Next" at bounding box center [887, 235] width 46 height 24
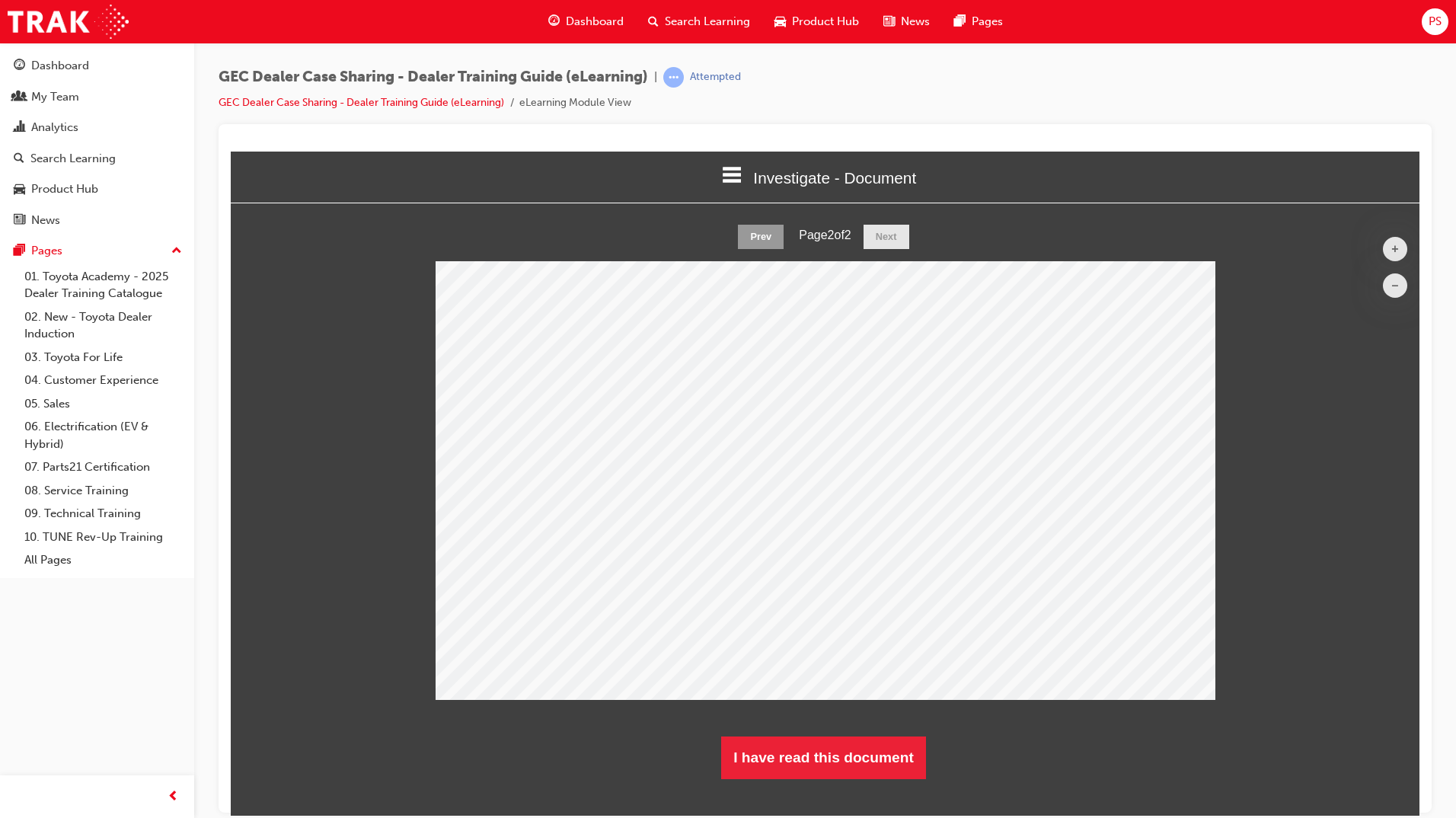
scroll to position [578, 1212]
click at [857, 766] on button "I have read this document" at bounding box center [823, 757] width 204 height 42
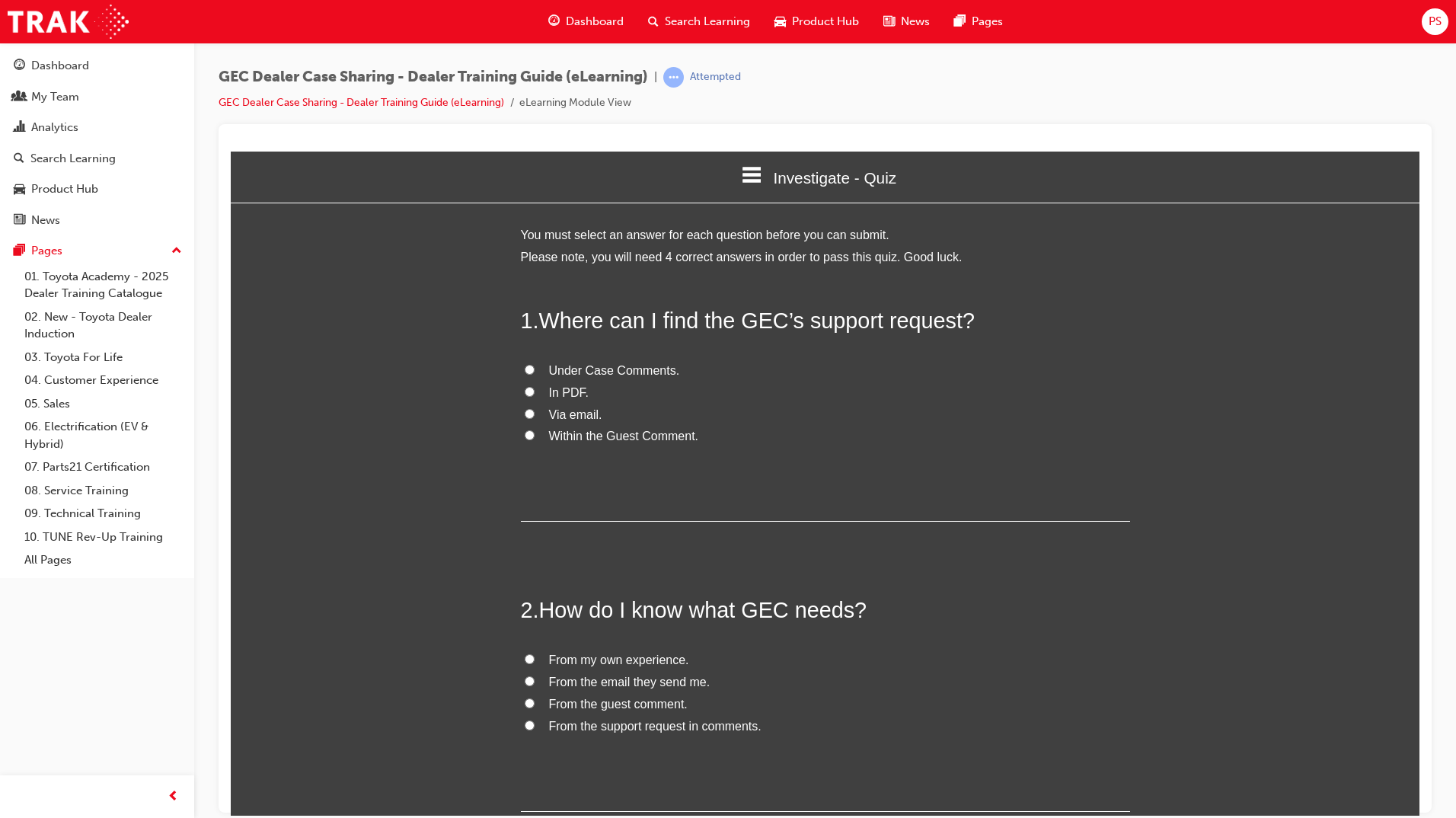
scroll to position [1358, 1201]
click at [525, 371] on input "Under Case Comments." at bounding box center [530, 369] width 10 height 10
radio input "true"
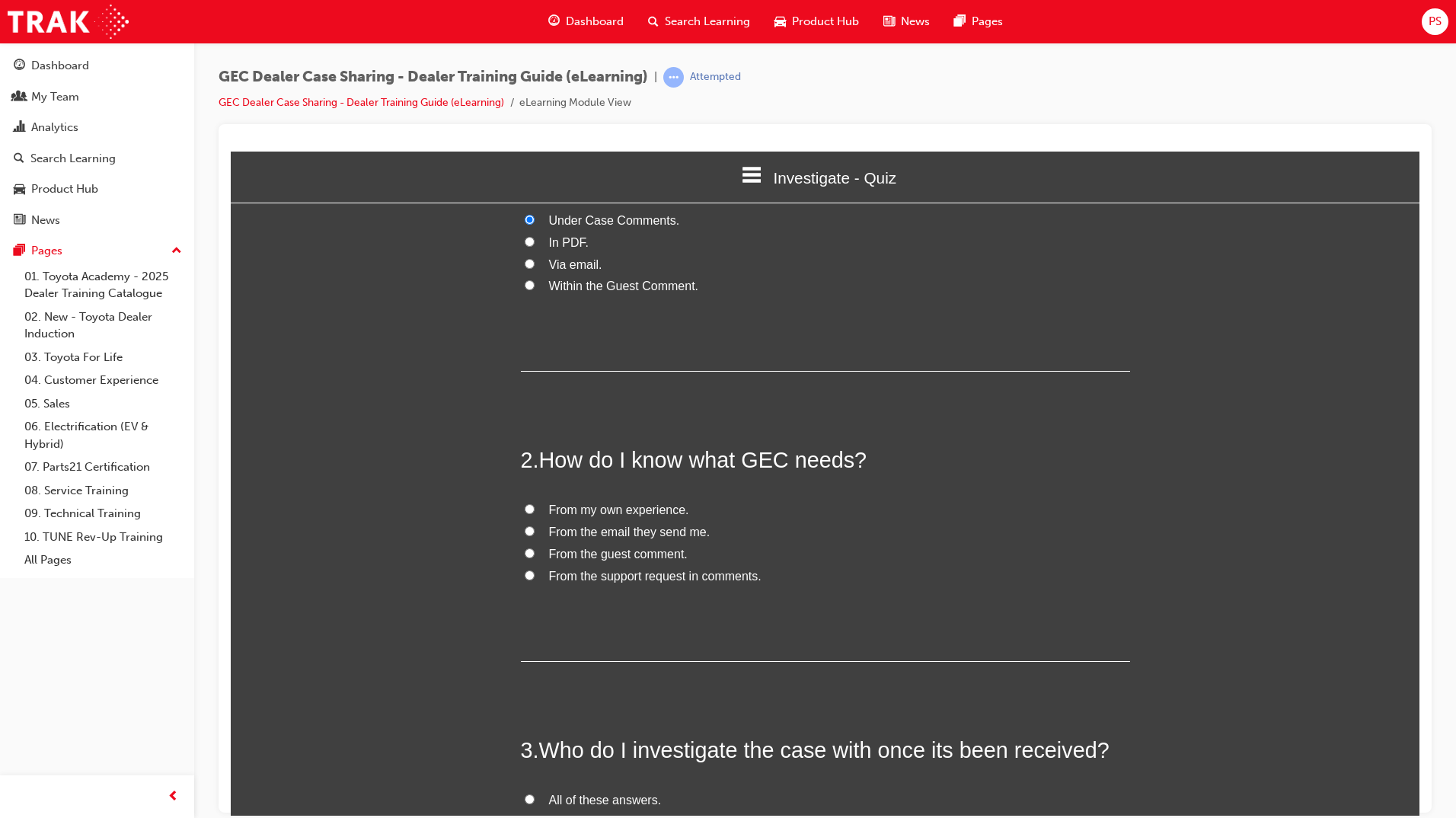
scroll to position [153, 0]
click at [525, 572] on input "From the support request in comments." at bounding box center [530, 572] width 10 height 10
radio input "true"
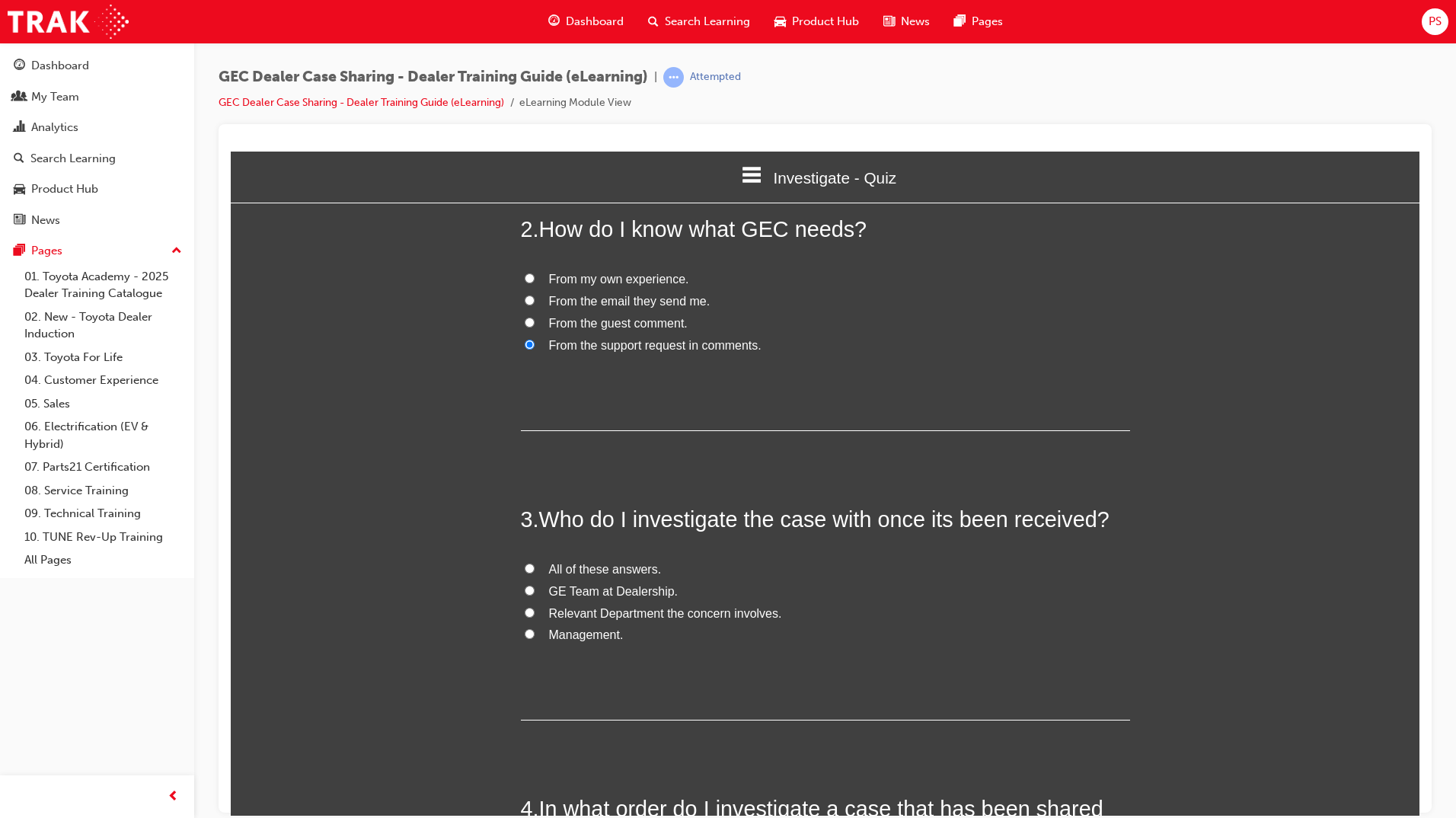
scroll to position [457, 0]
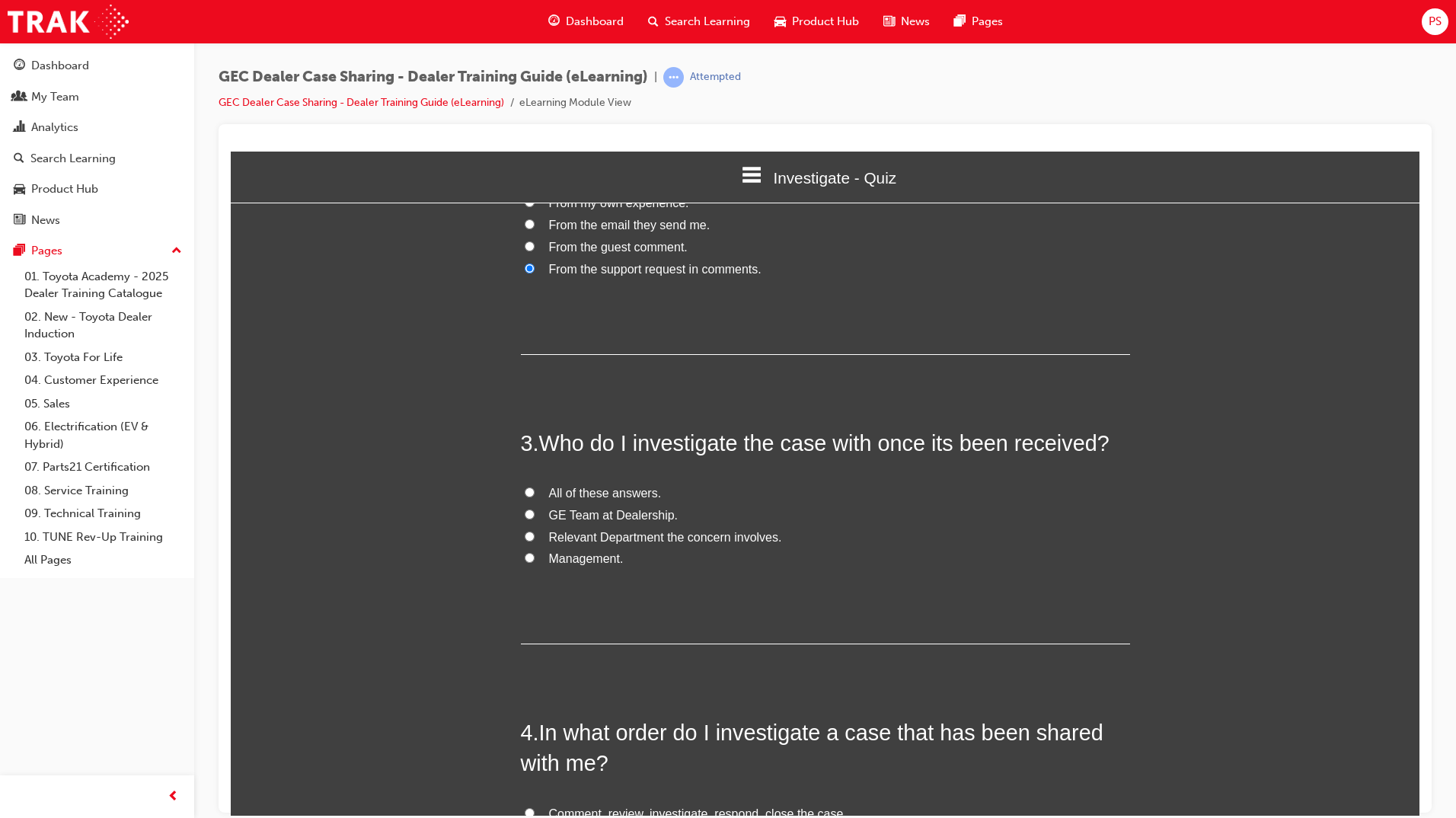
click at [525, 495] on input "All of these answers." at bounding box center [530, 492] width 10 height 10
radio input "true"
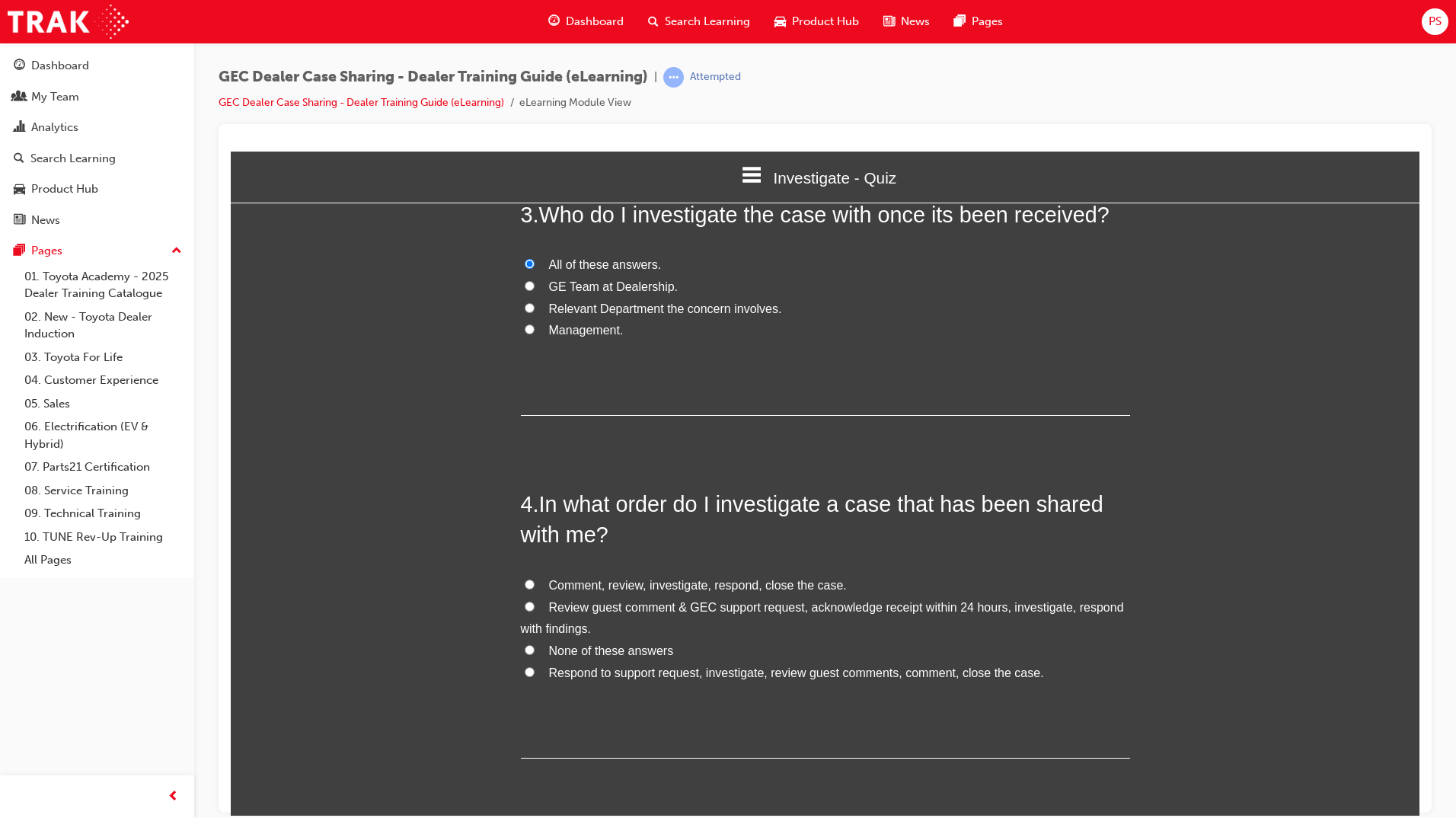
scroll to position [744, 0]
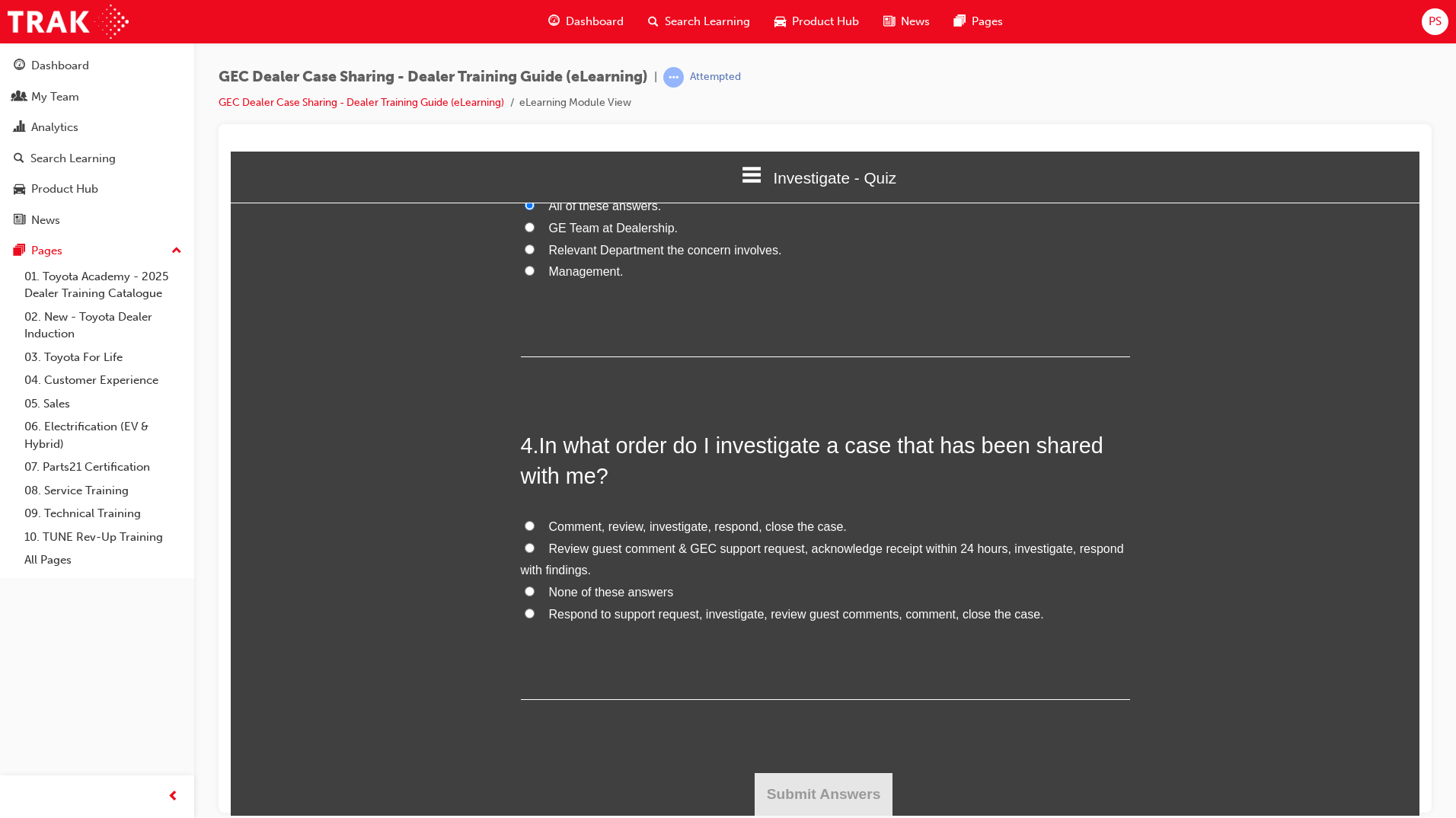
click at [525, 550] on input "Review guest comment & GEC support request, acknowledge receipt within 24 hours…" at bounding box center [530, 547] width 10 height 10
radio input "true"
click at [842, 792] on button "Submit Answers" at bounding box center [823, 793] width 138 height 42
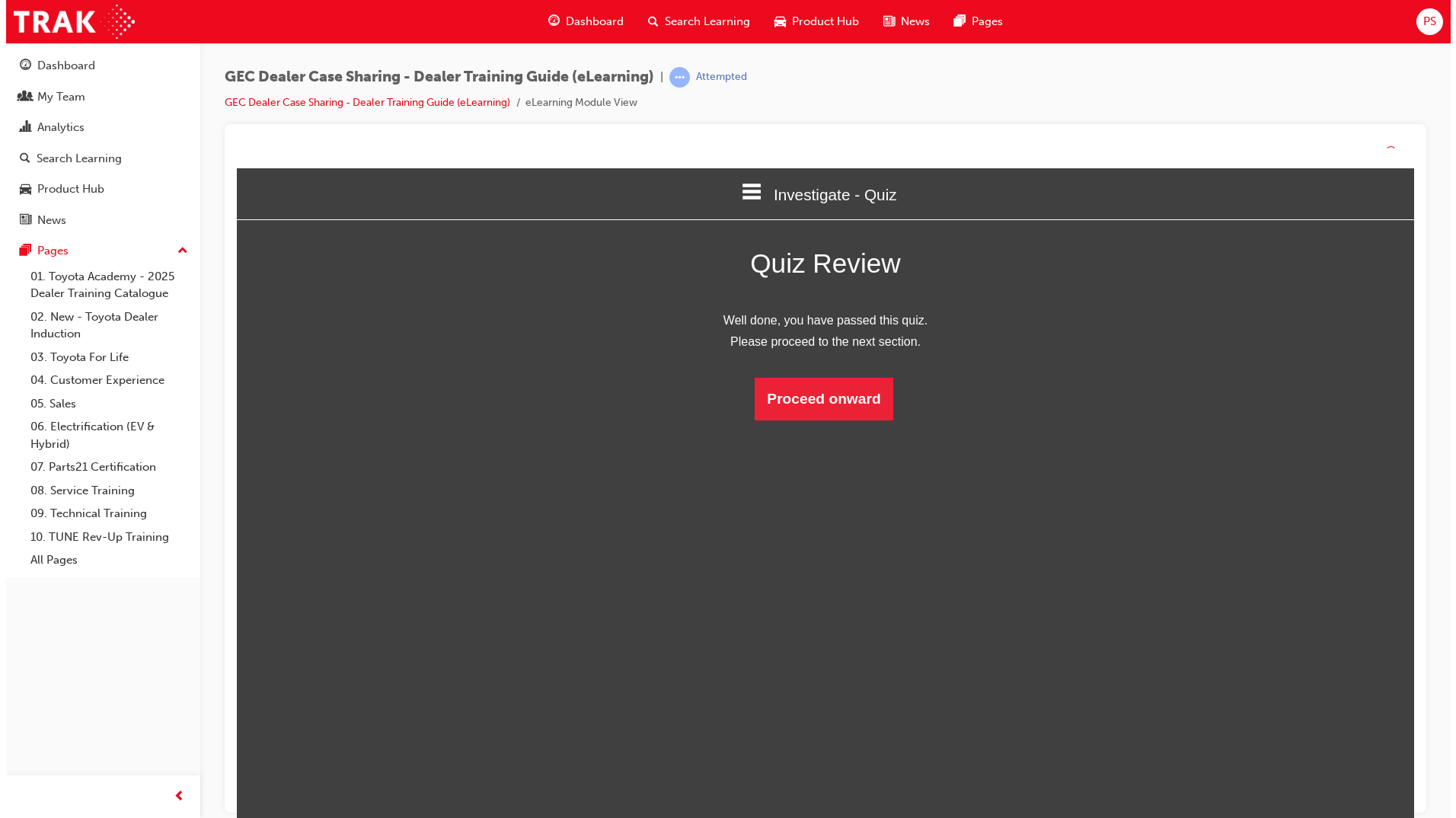
scroll to position [203, 1212]
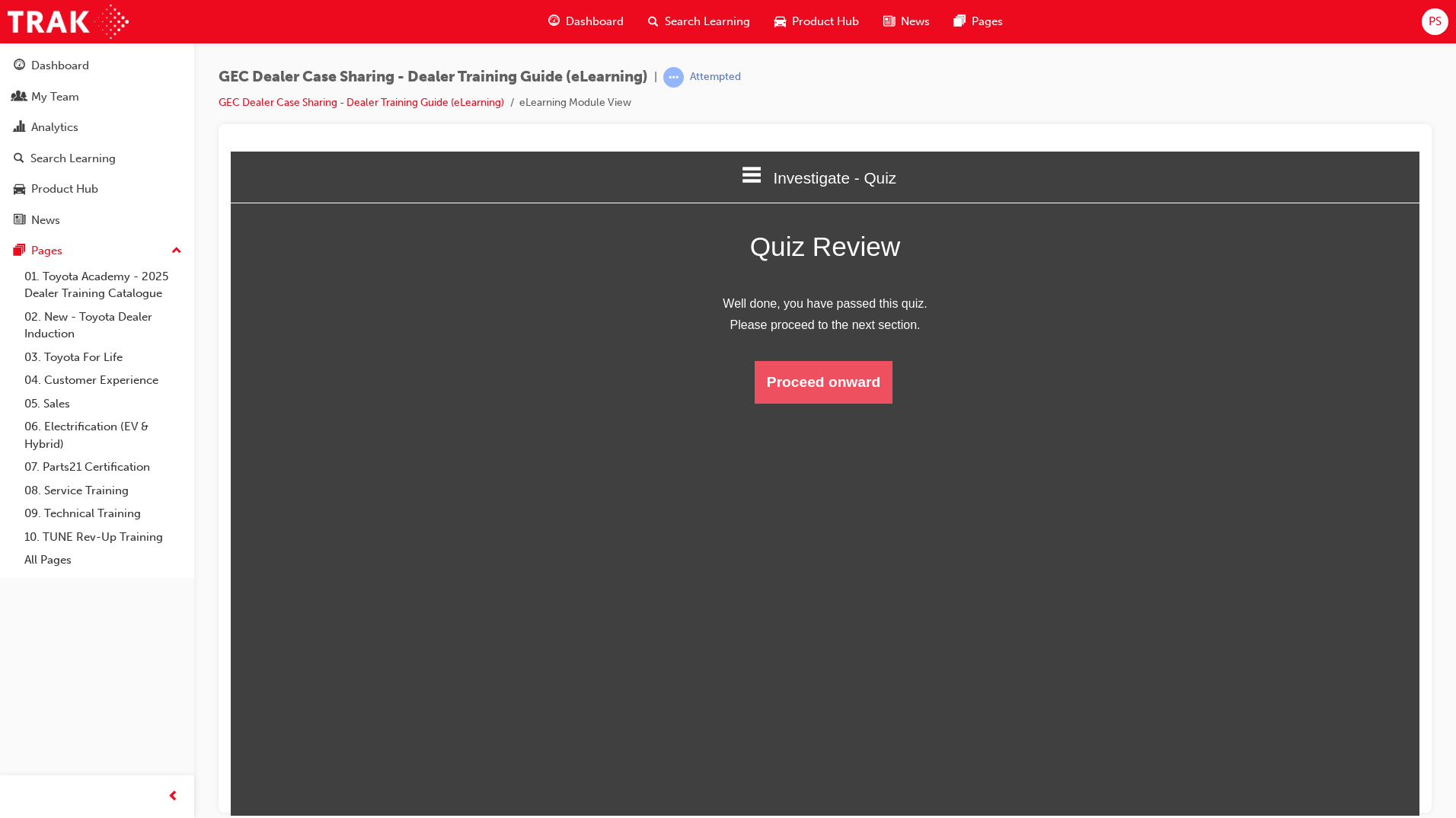
click at [807, 383] on button "Proceed onward" at bounding box center [823, 381] width 138 height 42
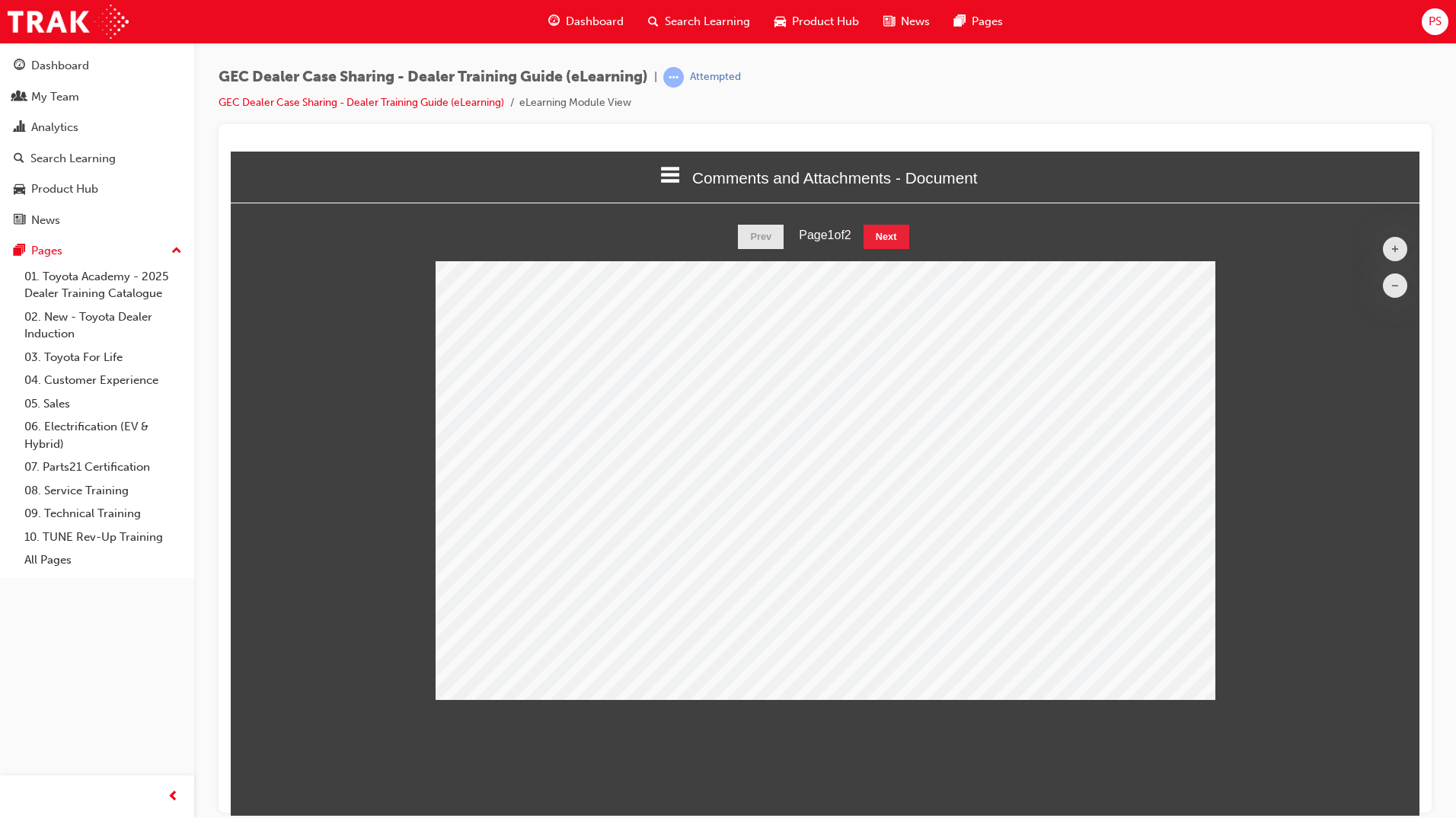
scroll to position [499, 1212]
click at [902, 227] on button "Next" at bounding box center [887, 235] width 46 height 24
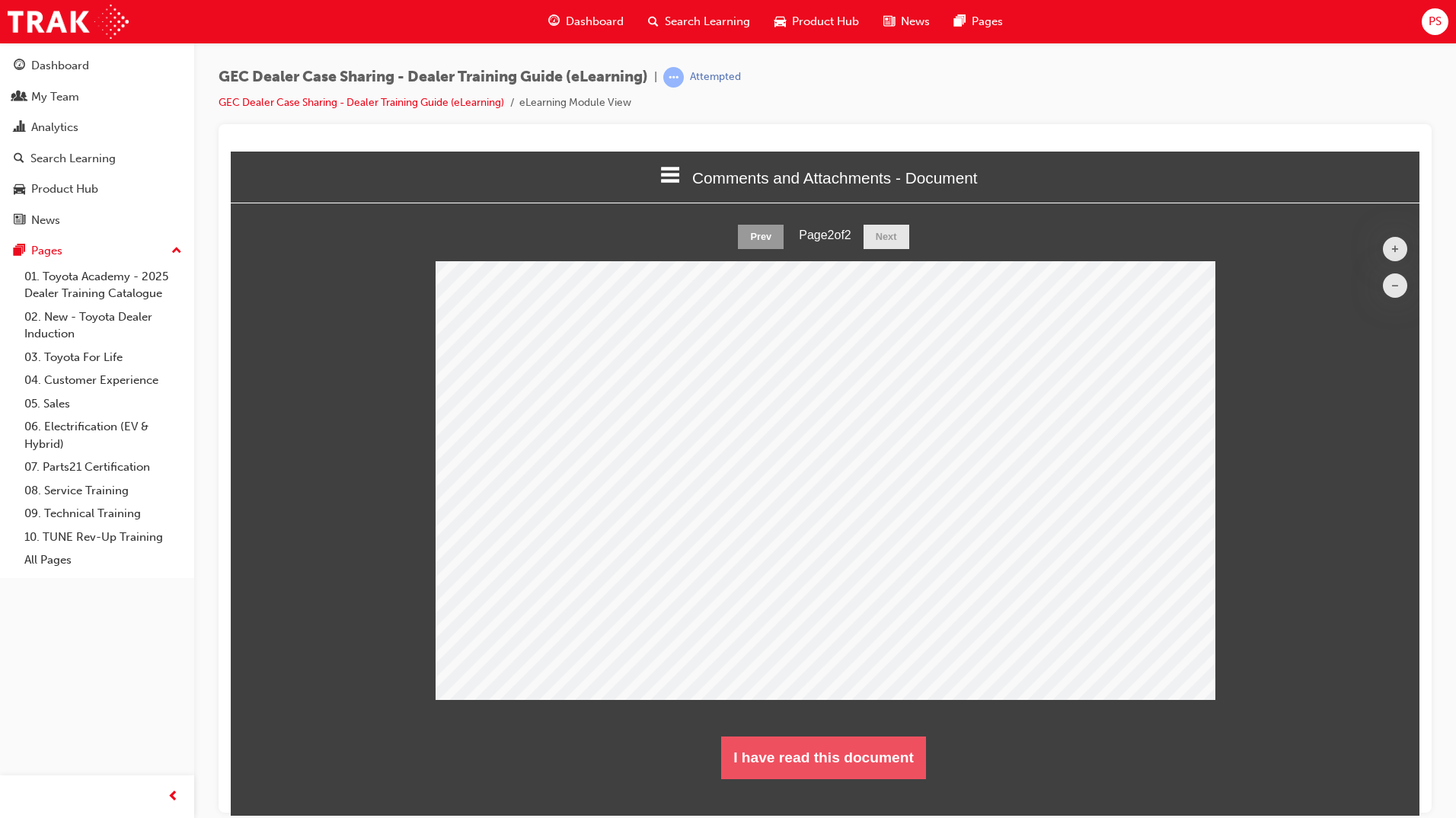
click at [826, 761] on button "I have read this document" at bounding box center [823, 757] width 204 height 42
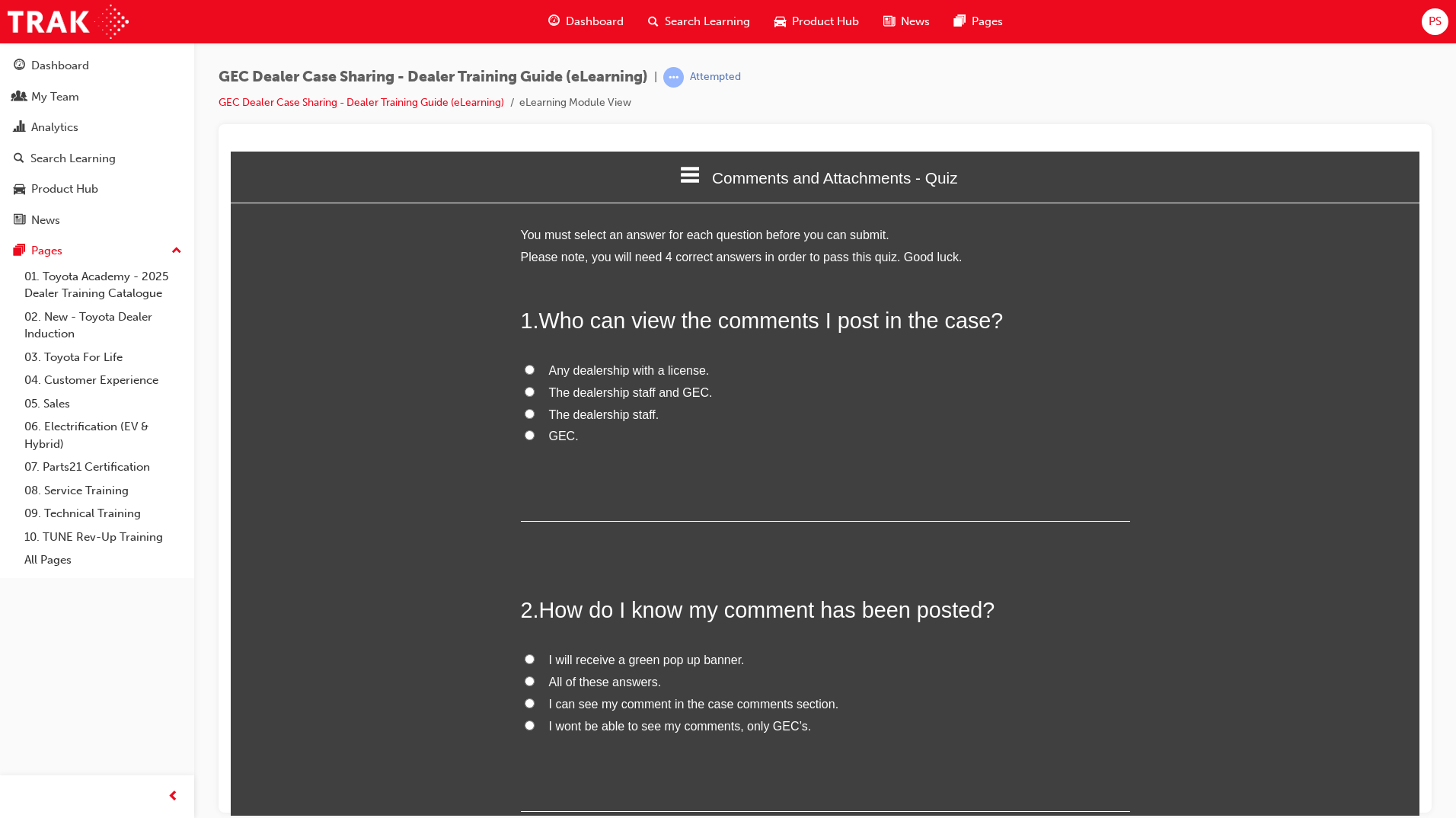
click at [525, 436] on input "GEC." at bounding box center [530, 434] width 10 height 10
radio input "true"
click at [525, 392] on input "The dealership staff and GEC." at bounding box center [530, 391] width 10 height 10
radio input "true"
click at [525, 373] on input "Any dealership with a license." at bounding box center [530, 369] width 10 height 10
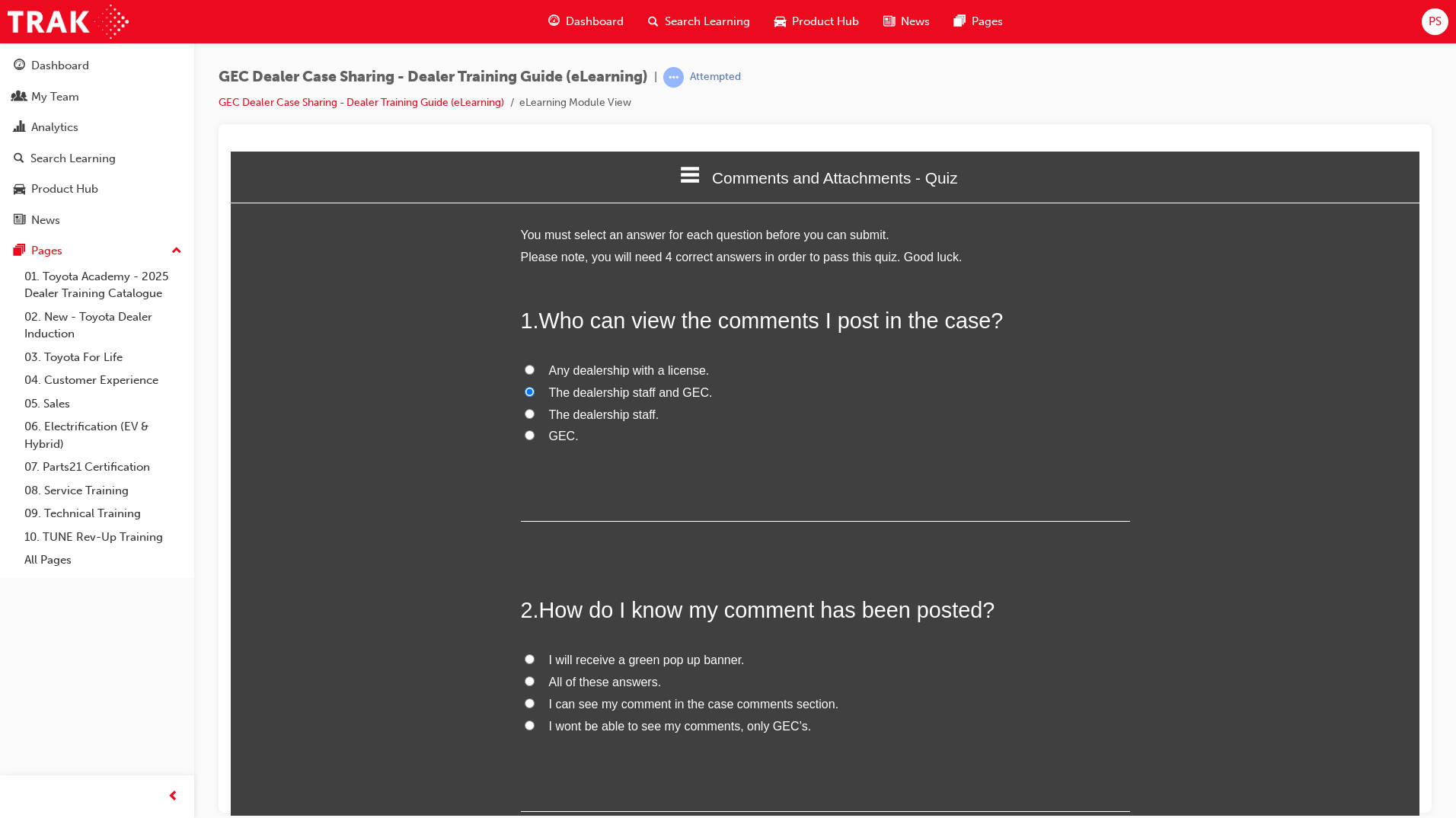
radio input "true"
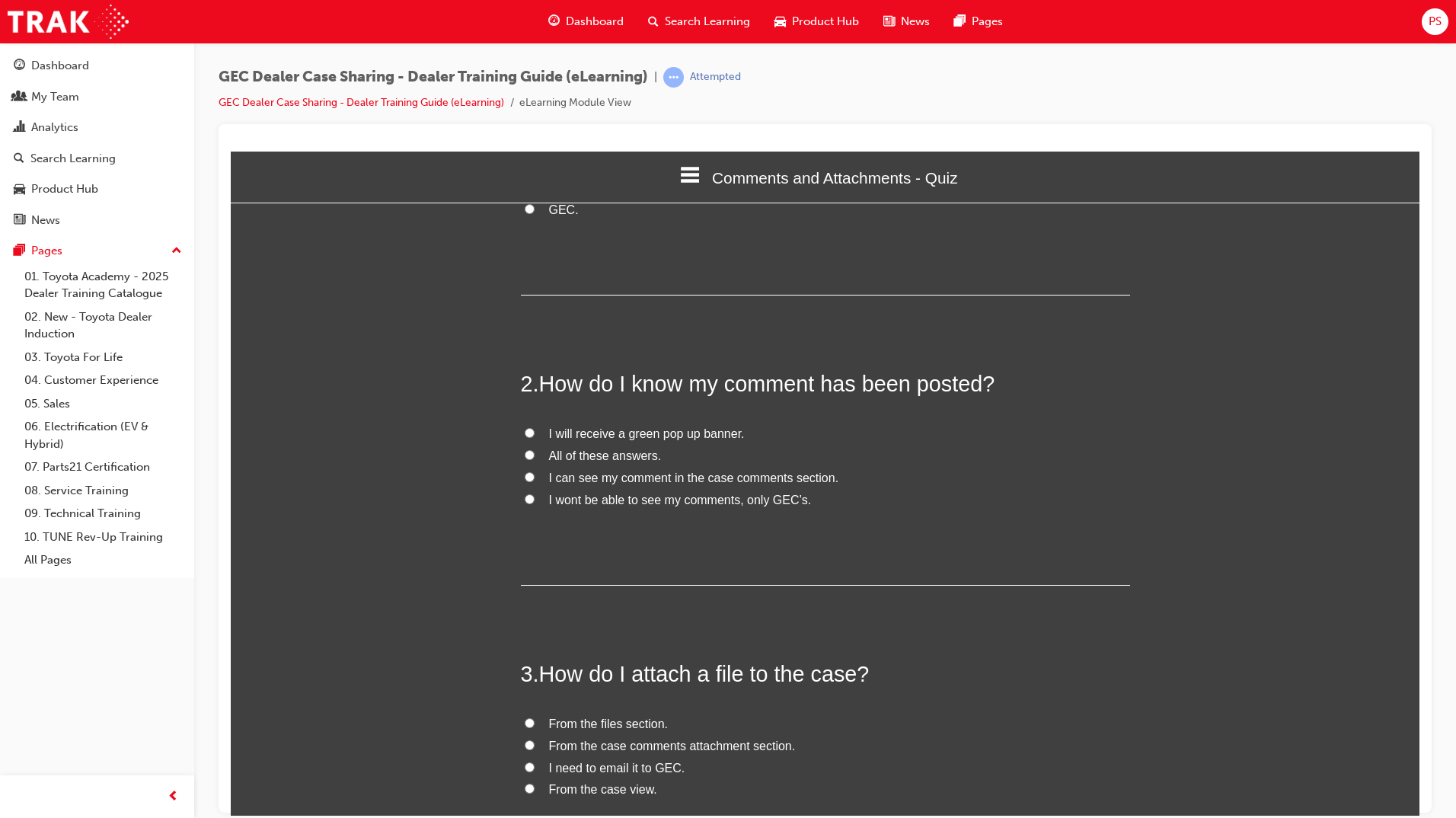
scroll to position [229, 0]
click at [525, 475] on input "I can see my comment in the case comments section." at bounding box center [530, 474] width 10 height 10
radio input "true"
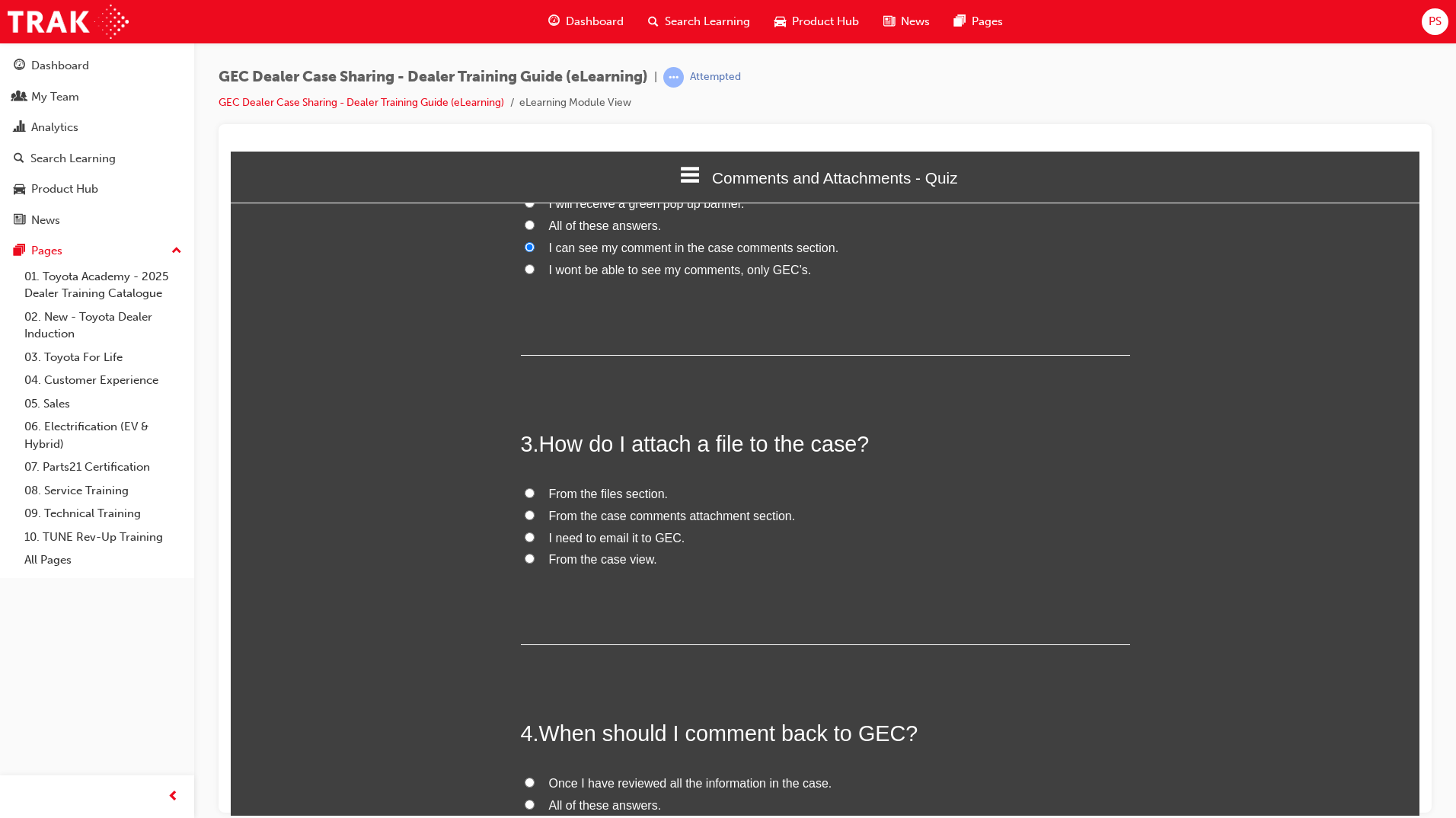
scroll to position [457, 0]
click at [525, 495] on input "From the files section." at bounding box center [530, 492] width 10 height 10
radio input "true"
click at [525, 517] on input "From the case comments attachment section." at bounding box center [530, 514] width 10 height 10
radio input "true"
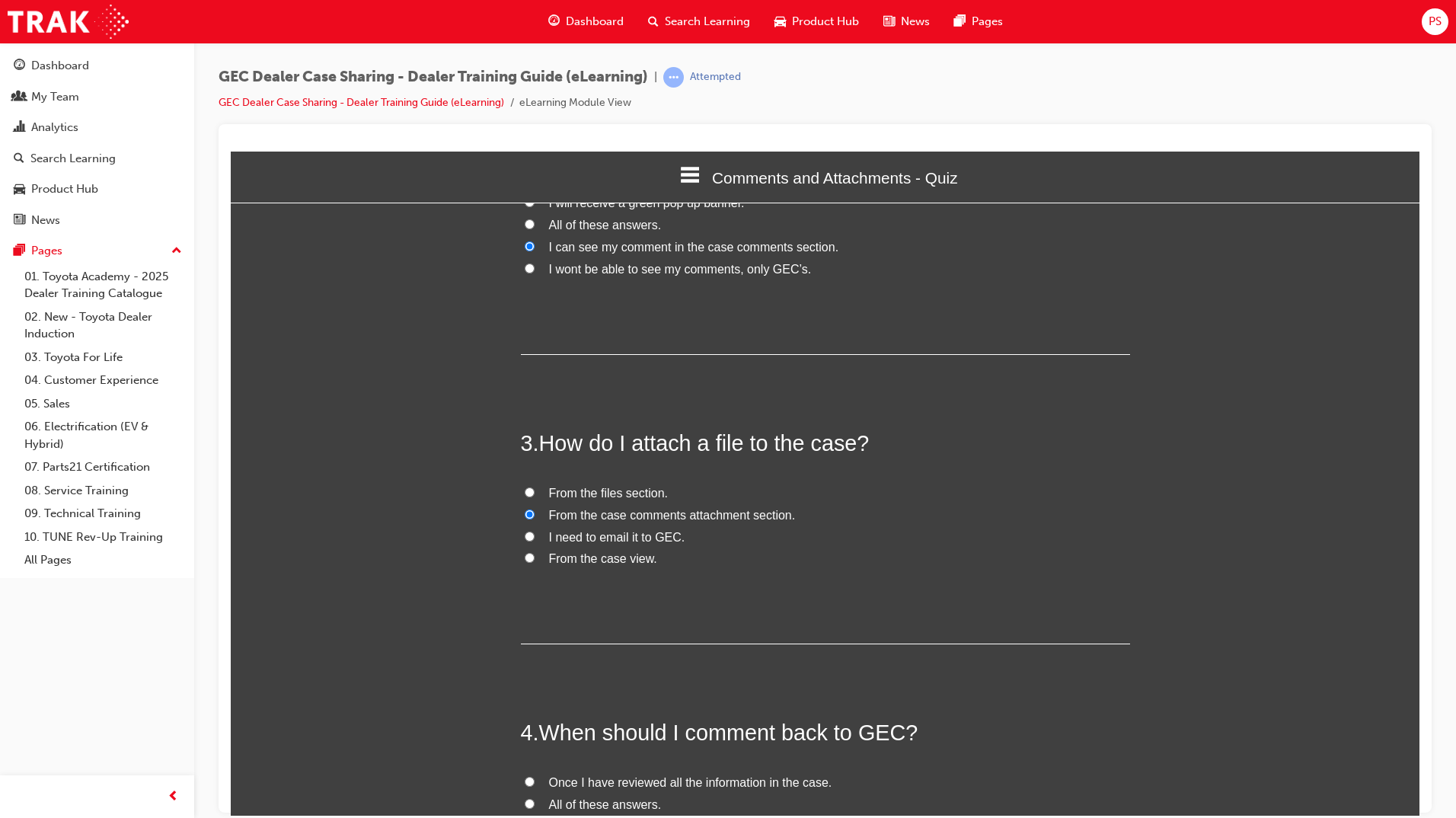
scroll to position [686, 0]
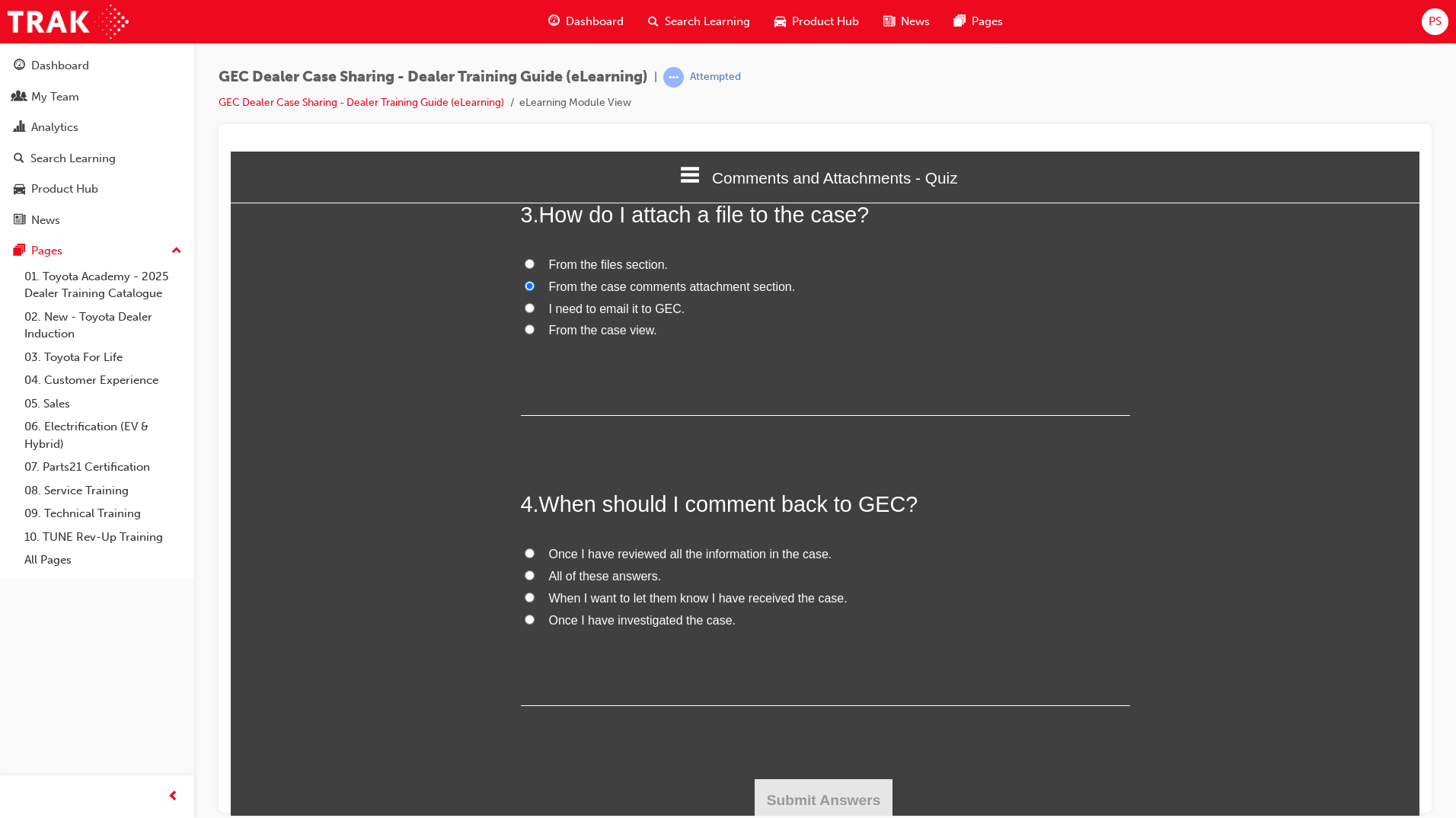
click at [525, 577] on input "All of these answers." at bounding box center [530, 574] width 10 height 10
radio input "true"
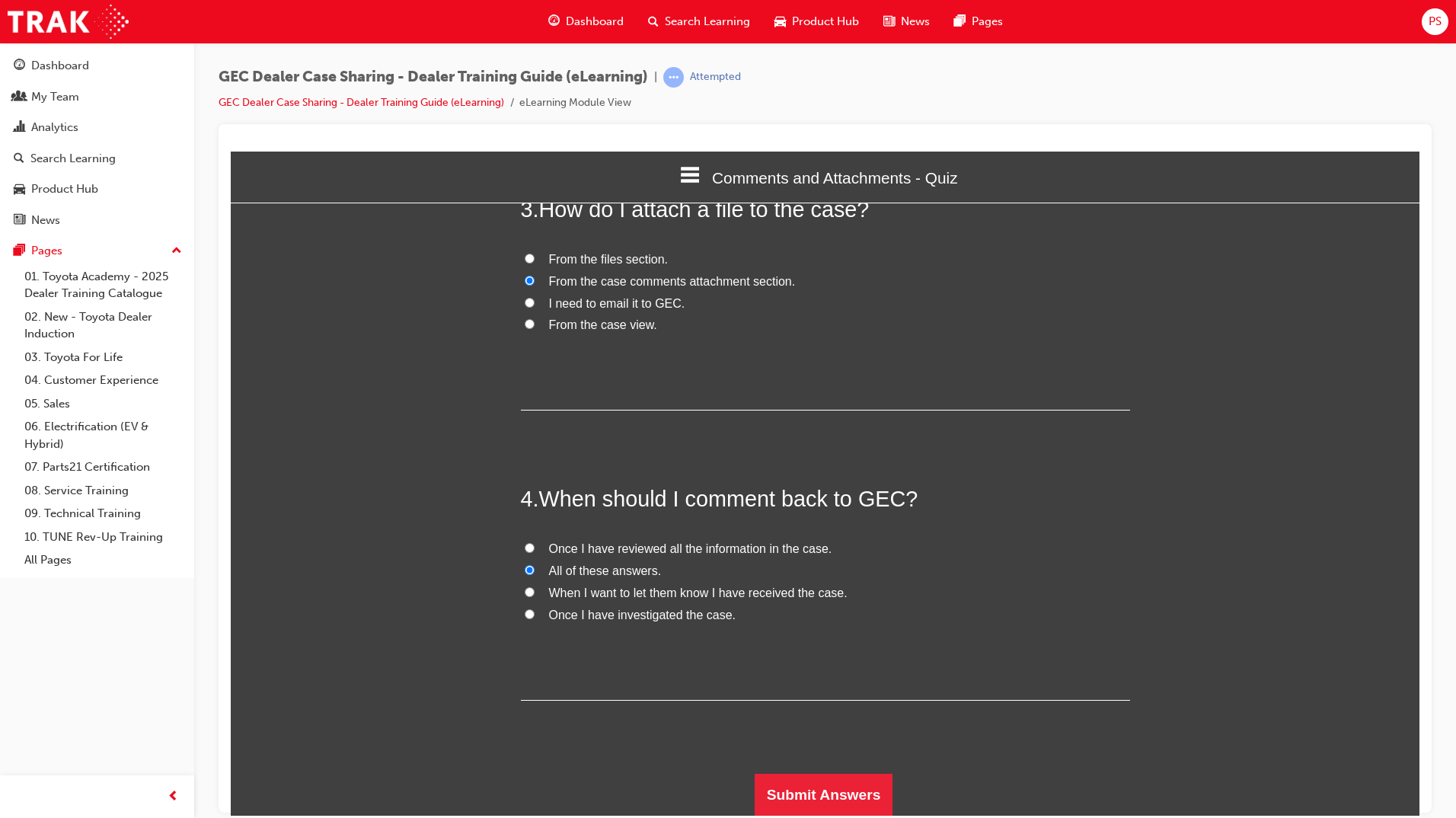
scroll to position [691, 0]
click at [782, 800] on button "Submit Answers" at bounding box center [823, 793] width 138 height 42
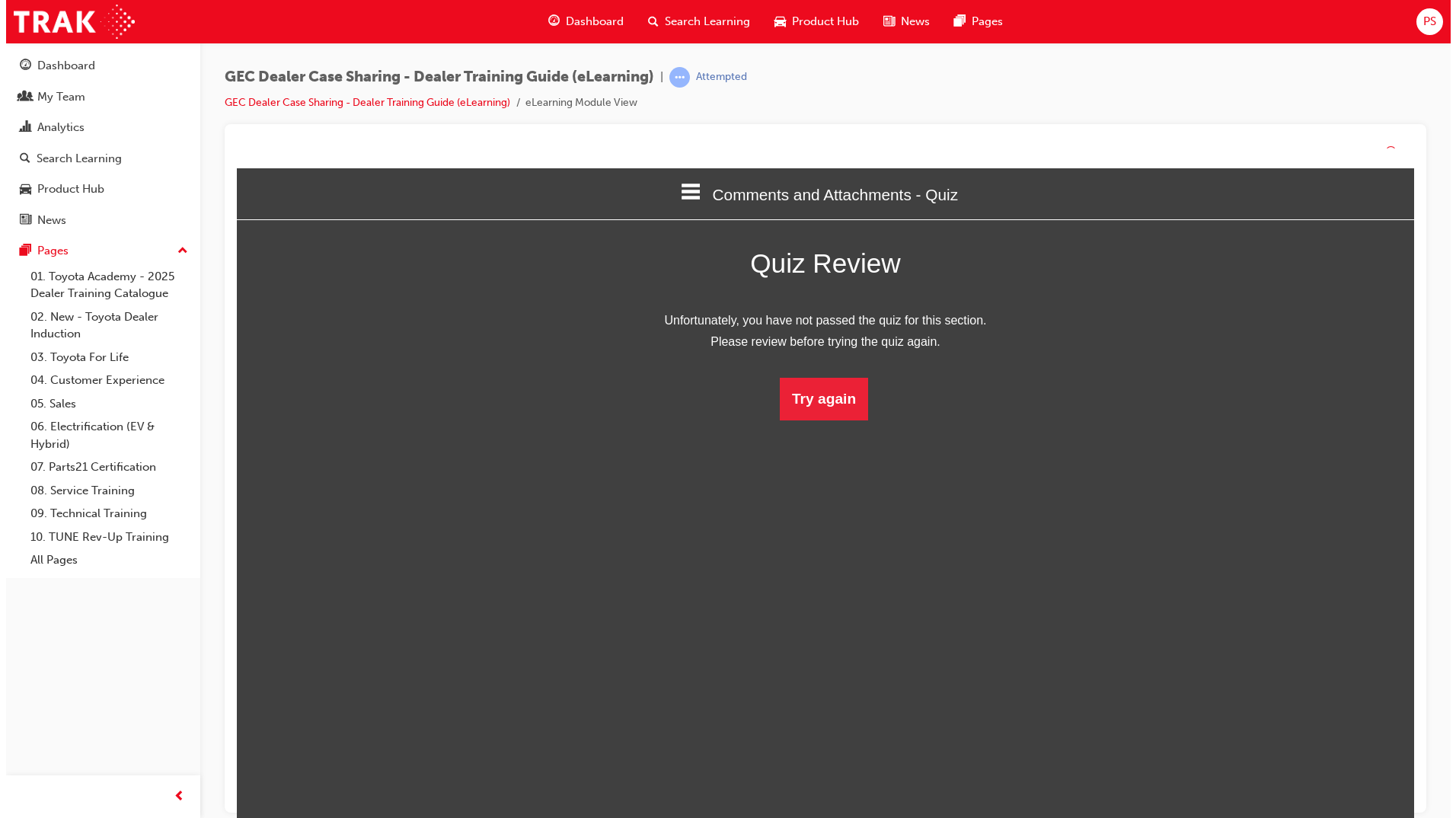
scroll to position [203, 1212]
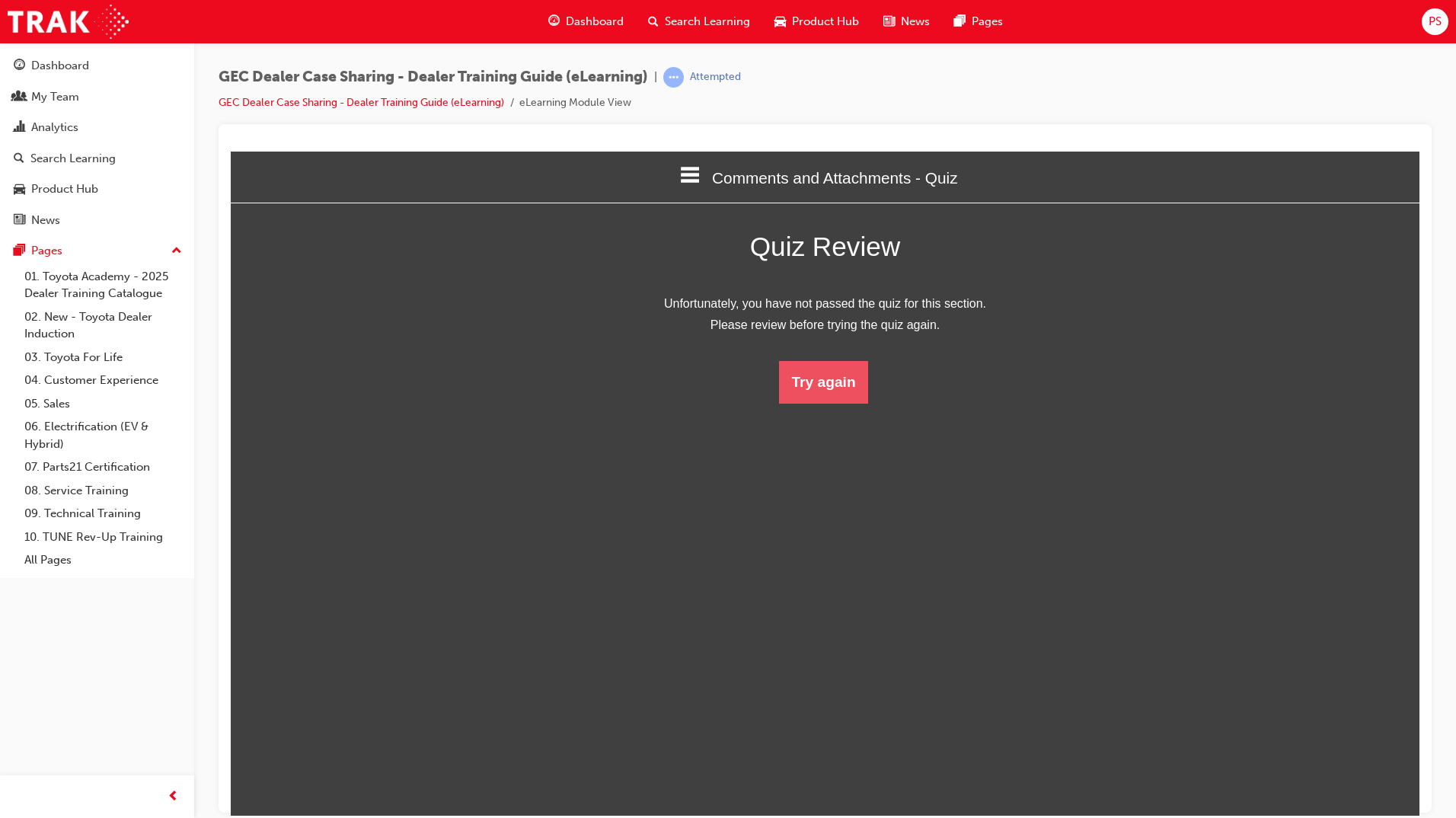
click at [808, 395] on button "Try again" at bounding box center [823, 381] width 88 height 42
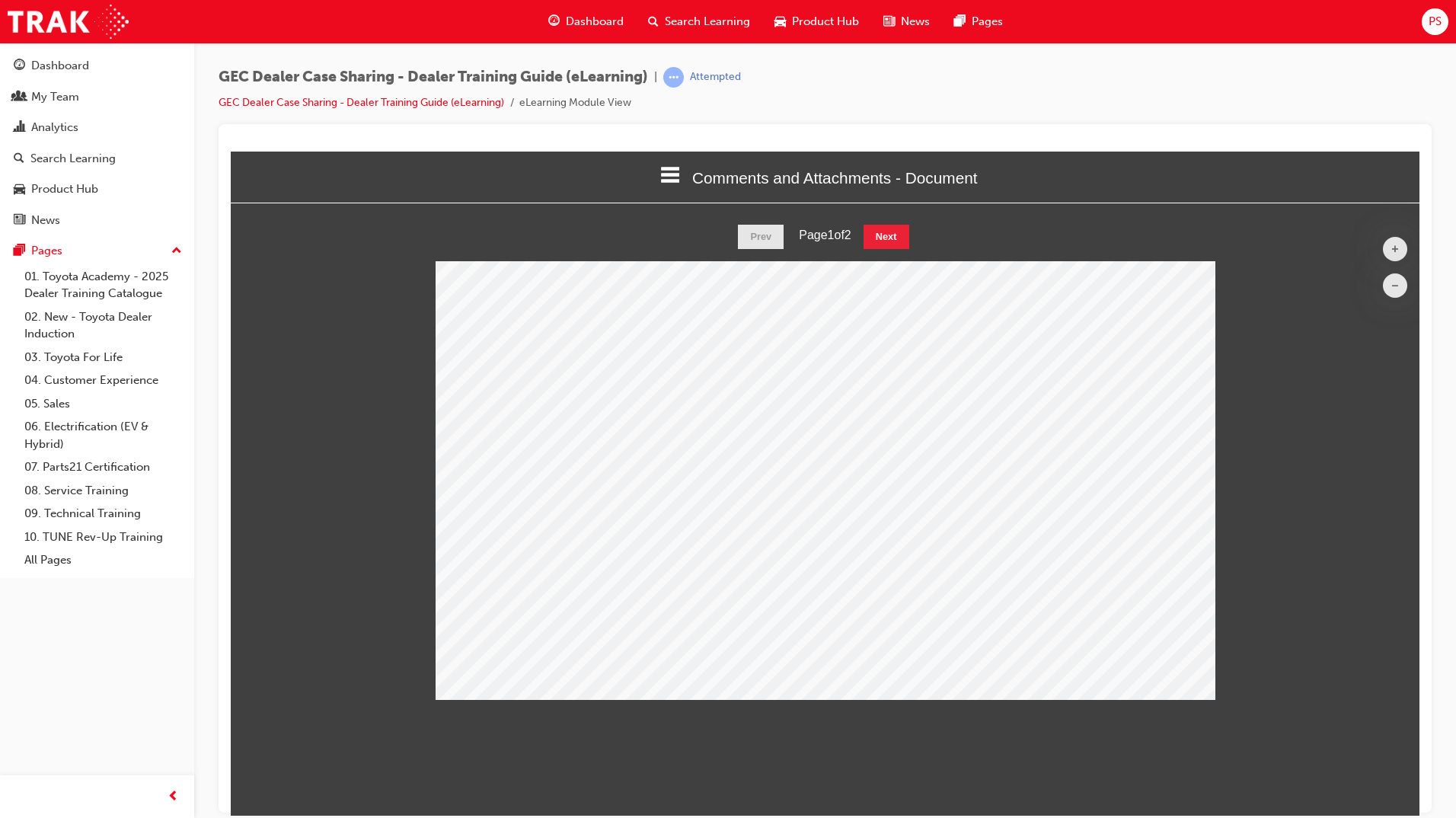
scroll to position [499, 1212]
click at [906, 243] on button "Next" at bounding box center [887, 235] width 46 height 24
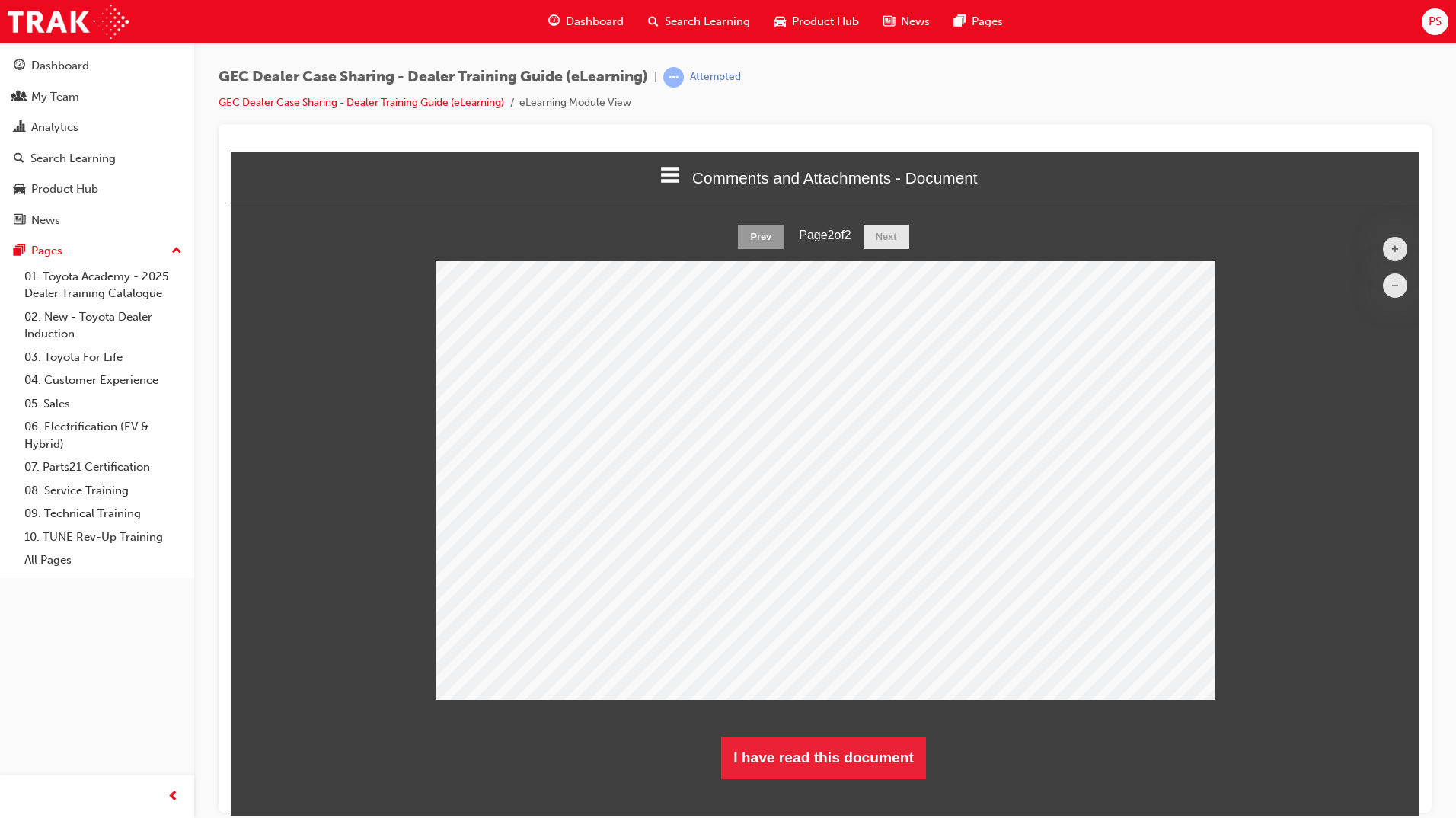
scroll to position [578, 1212]
click at [847, 758] on button "I have read this document" at bounding box center [823, 757] width 204 height 42
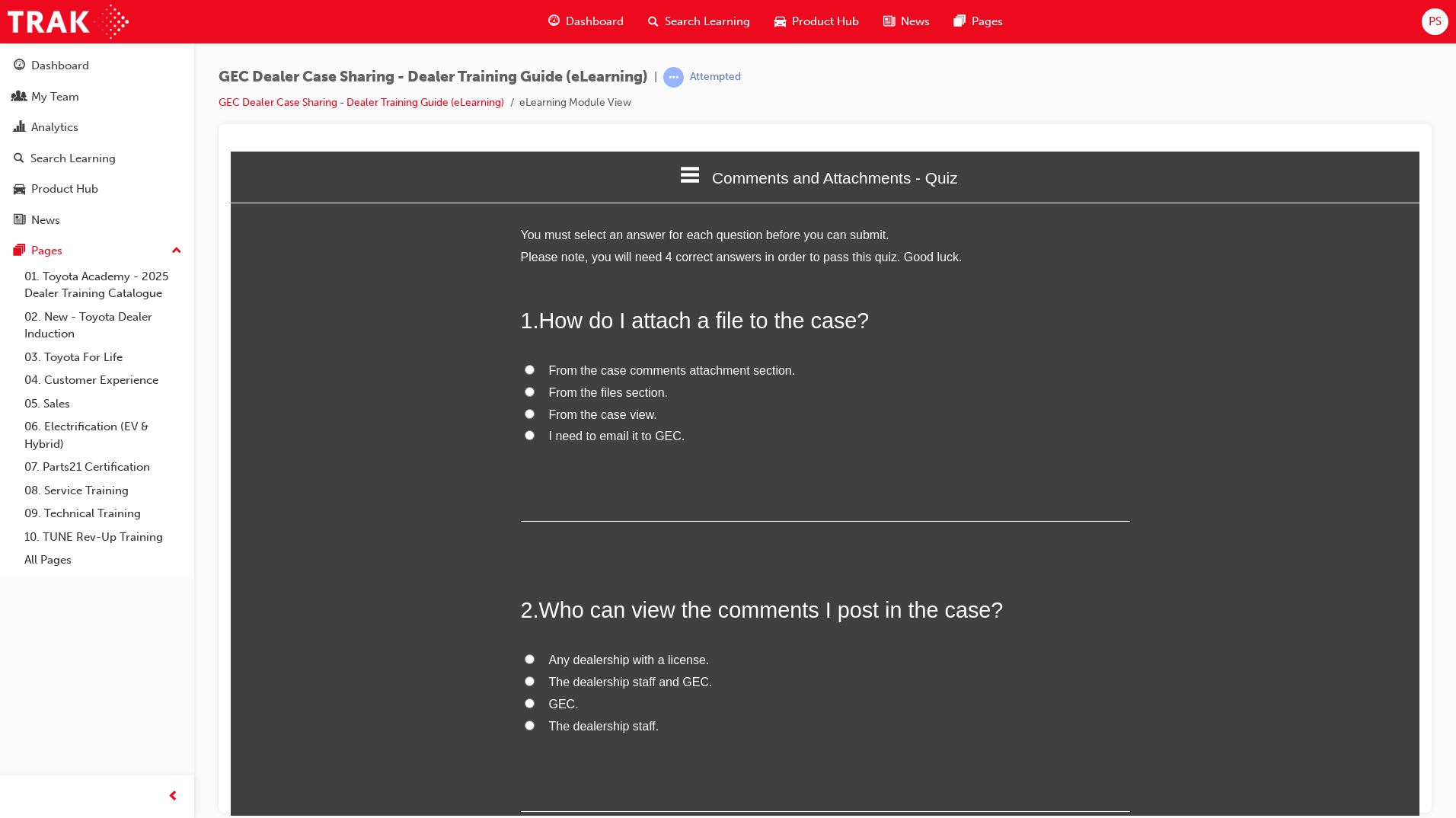
scroll to position [1306, 1201]
click at [528, 371] on input "From the case comments attachment section." at bounding box center [530, 369] width 10 height 10
radio input "true"
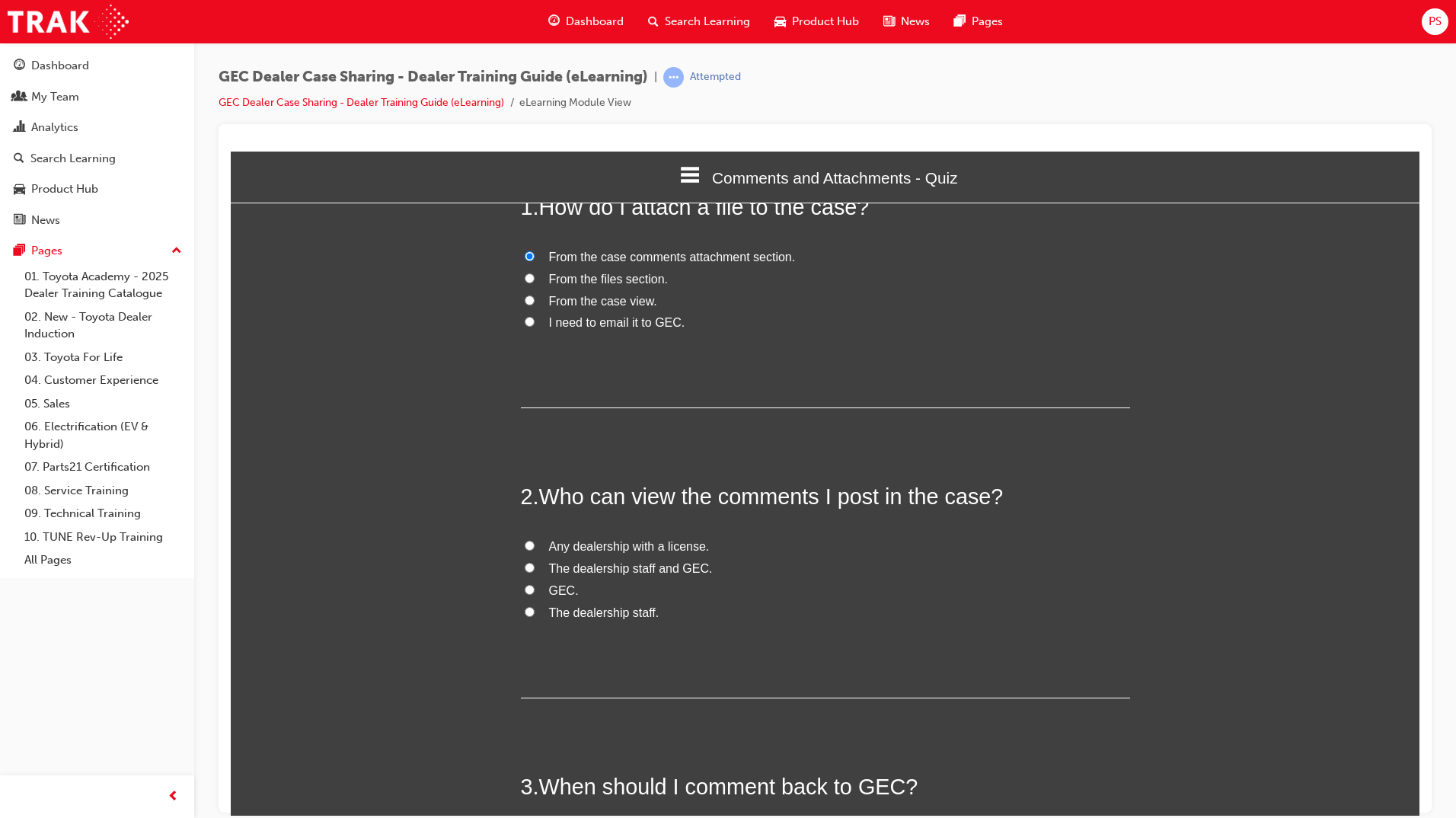
scroll to position [153, 0]
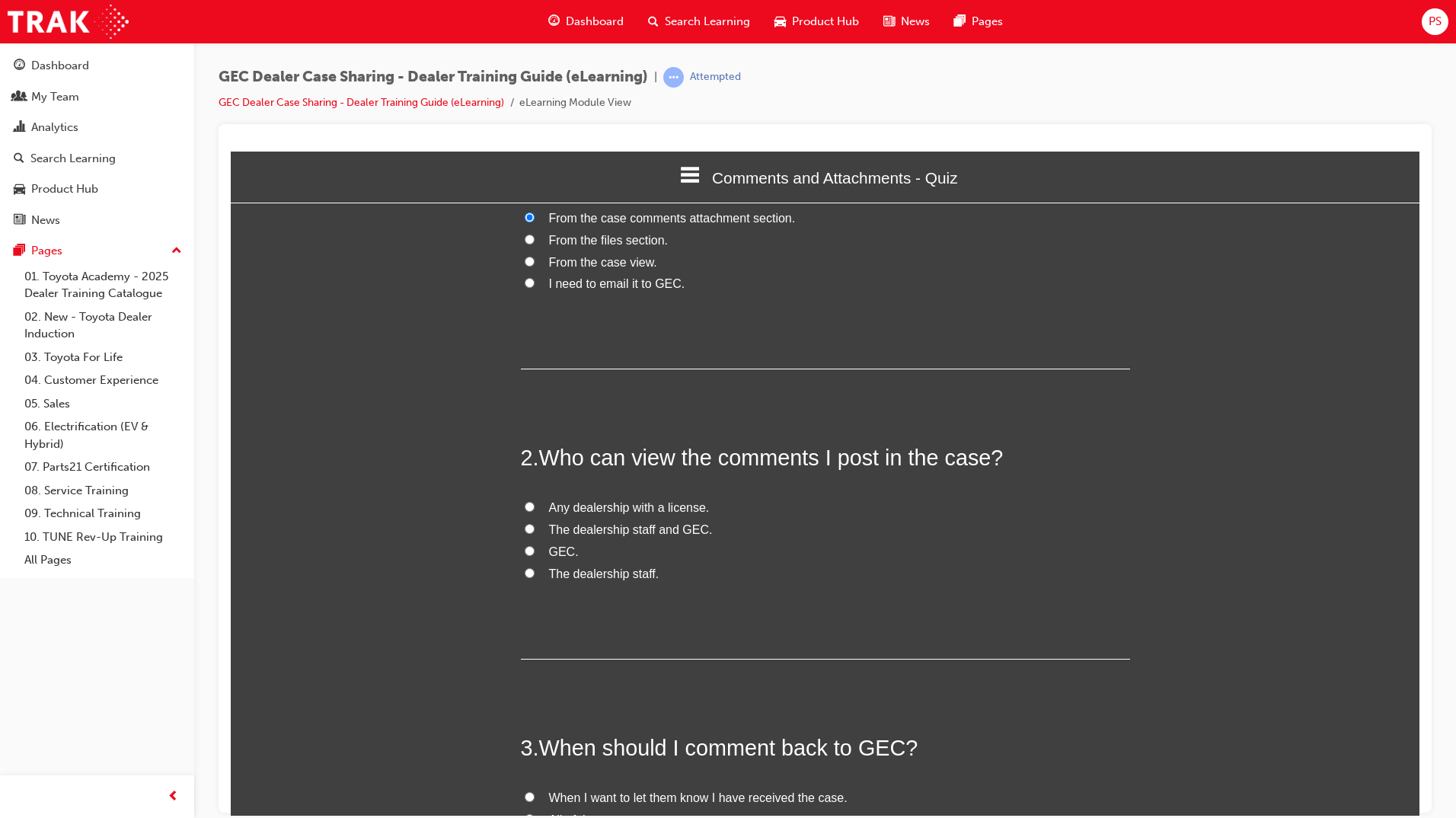
click at [525, 527] on input "The dealership staff and GEC." at bounding box center [530, 528] width 10 height 10
radio input "true"
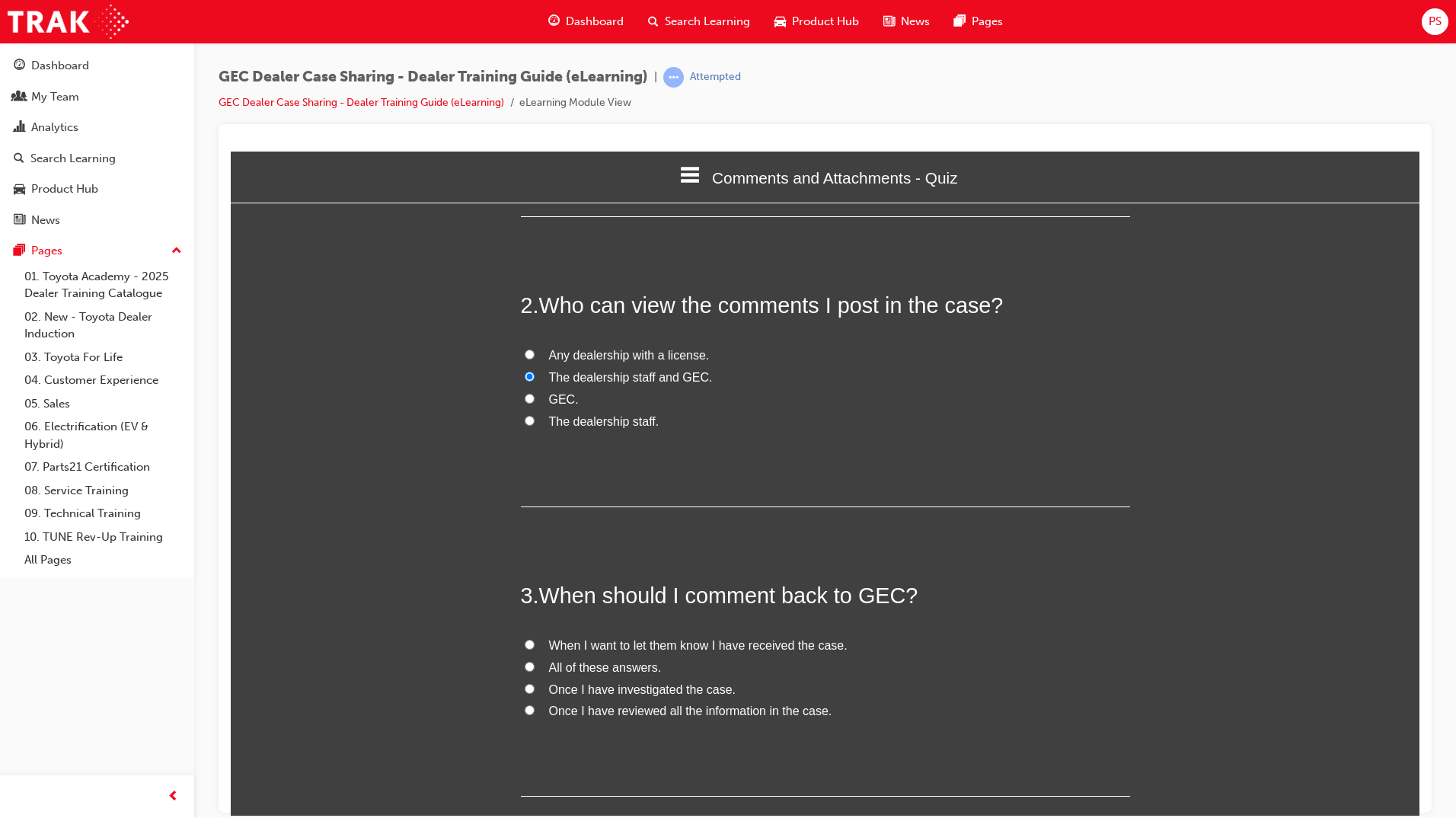
scroll to position [381, 0]
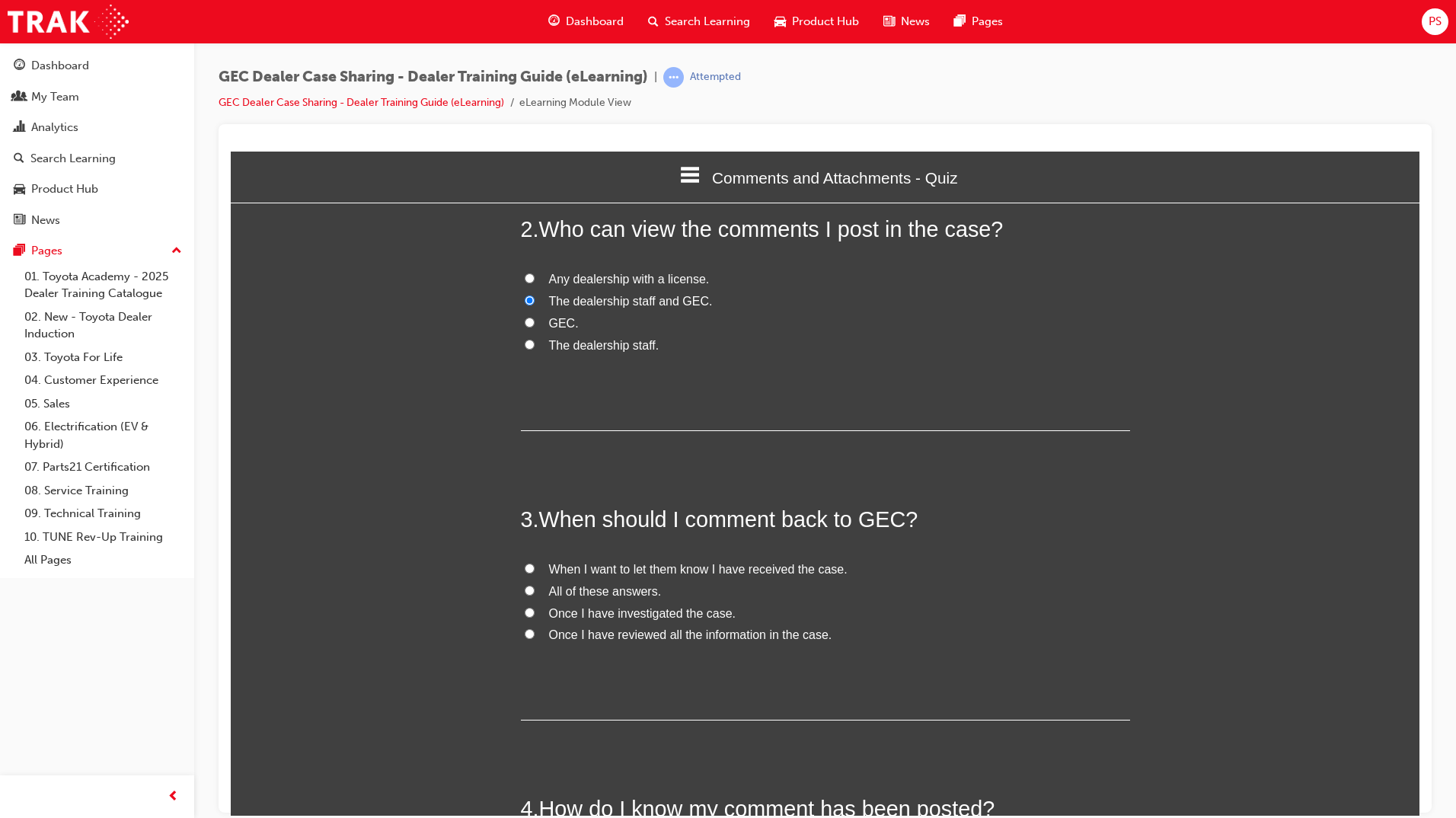
click at [526, 592] on input "All of these answers." at bounding box center [530, 589] width 10 height 10
radio input "true"
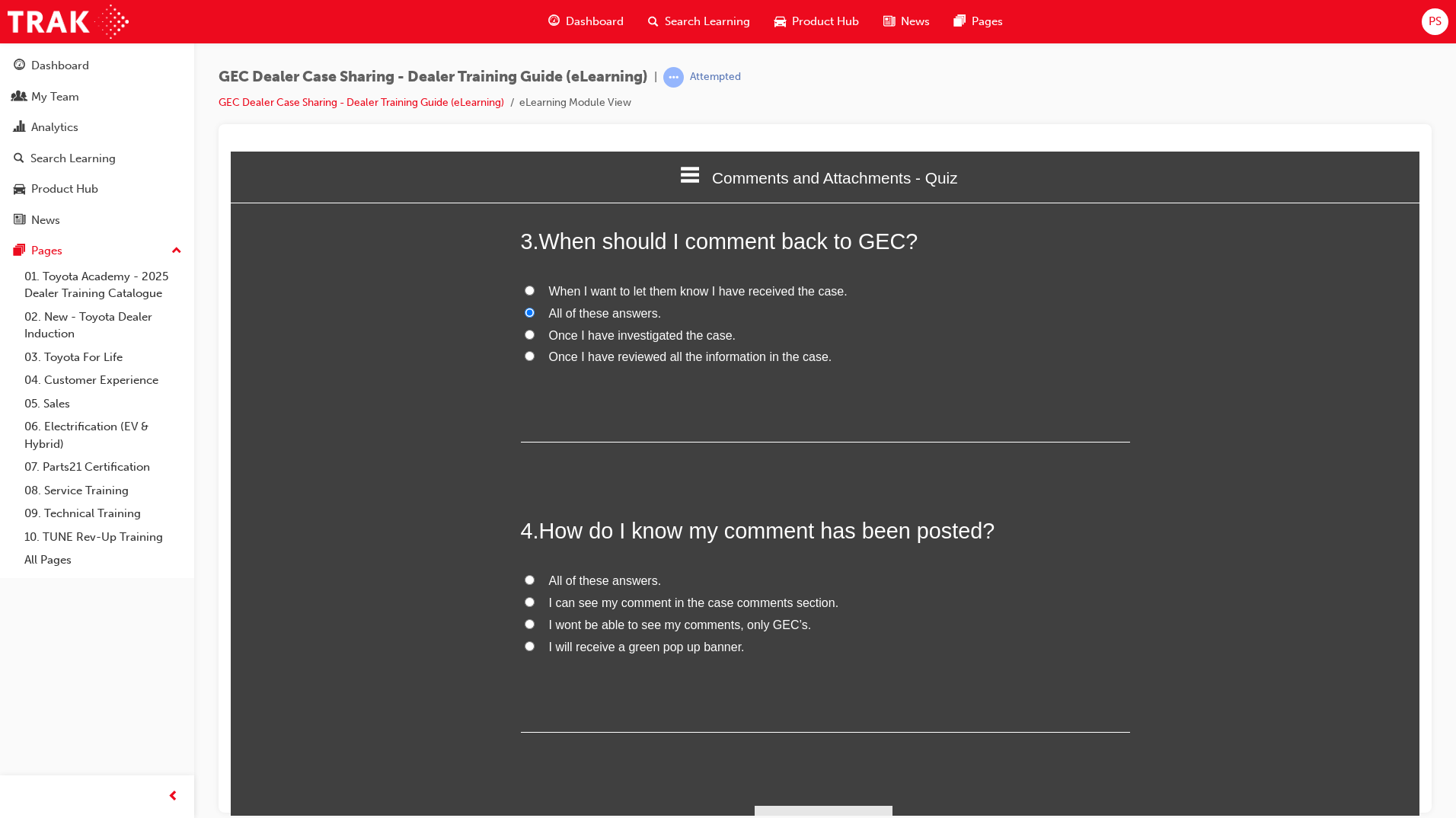
scroll to position [686, 0]
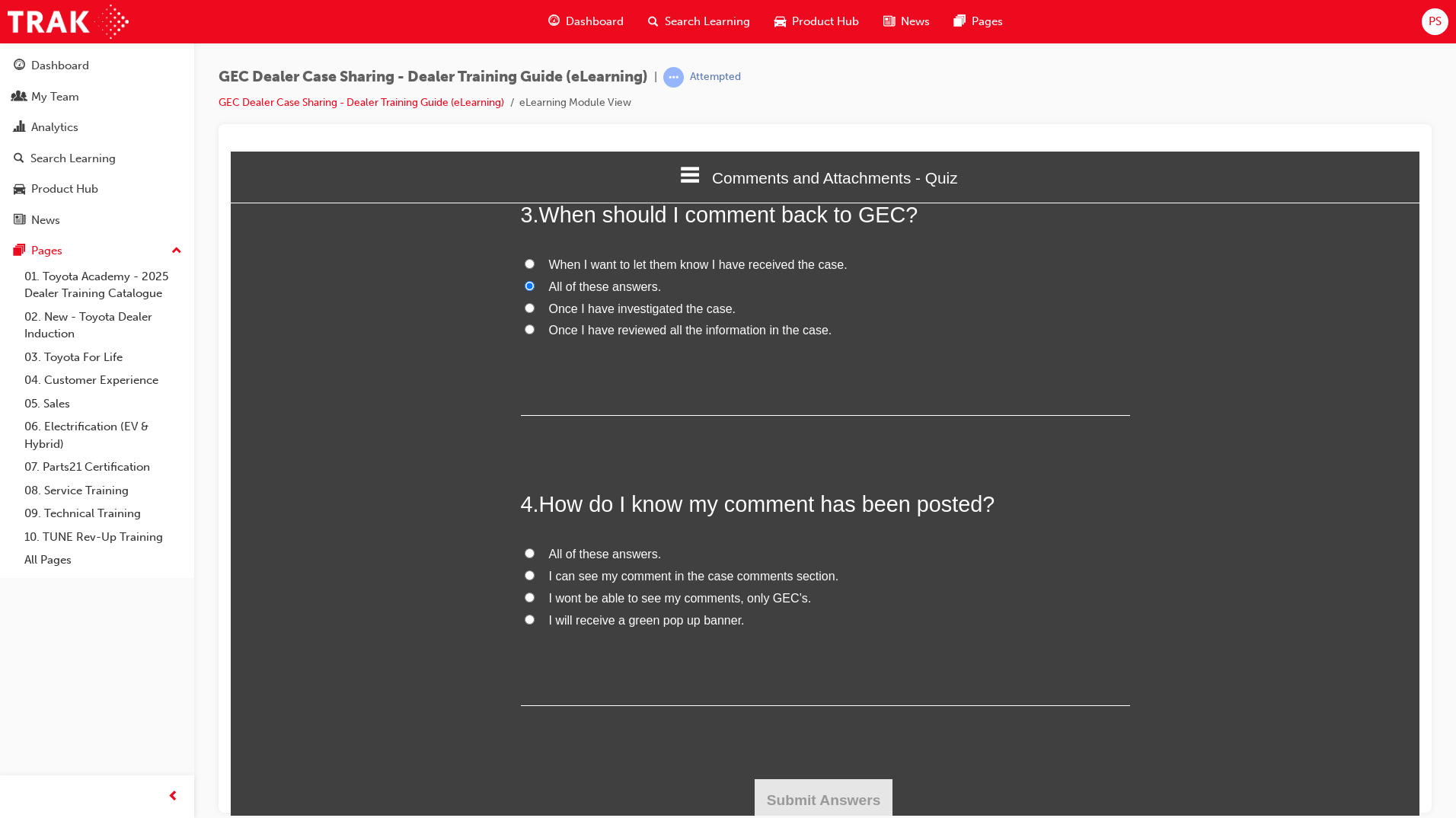
click at [525, 579] on input "I can see my comment in the case comments section." at bounding box center [530, 574] width 10 height 10
radio input "true"
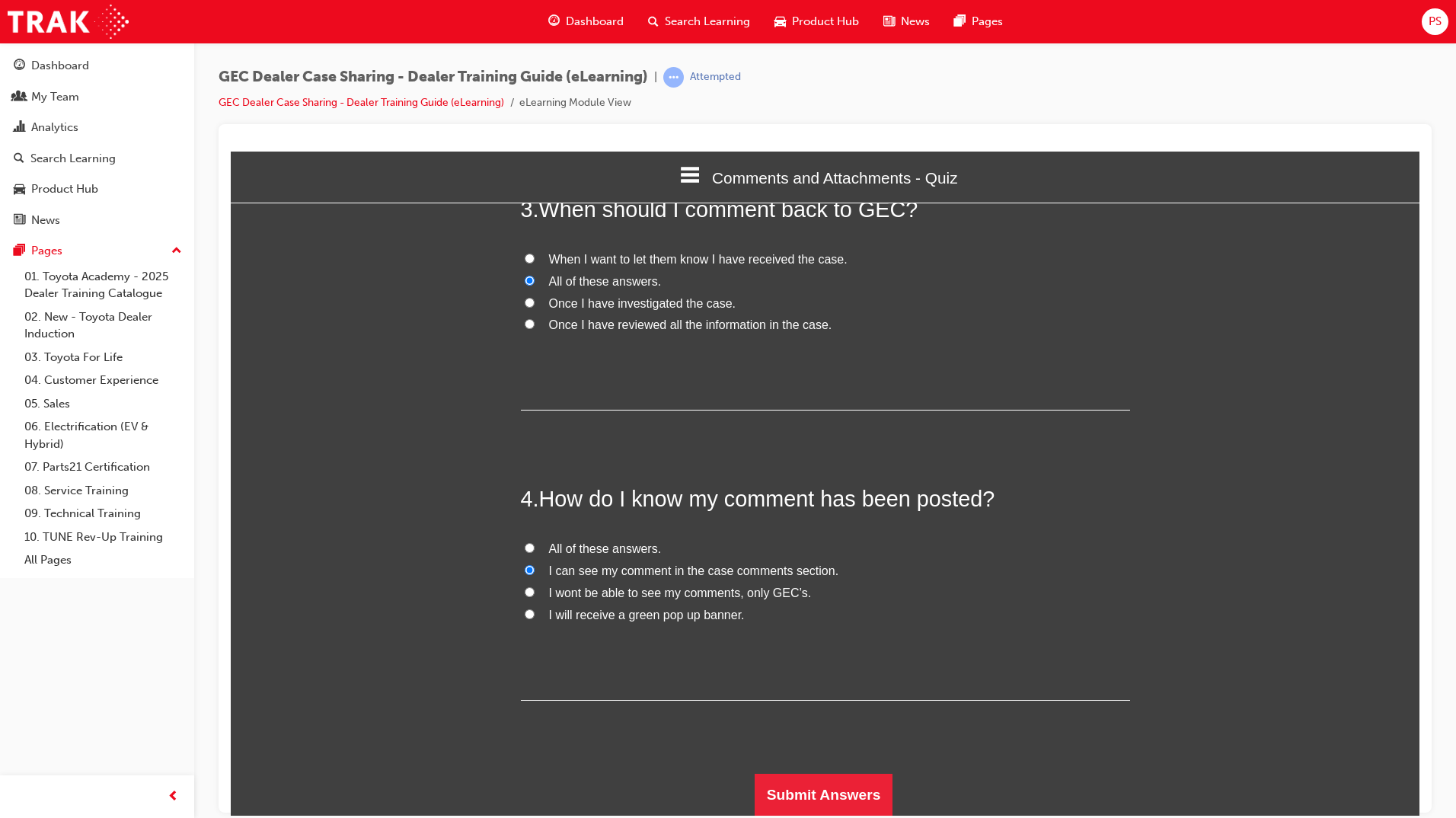
scroll to position [691, 0]
click at [799, 801] on button "Submit Answers" at bounding box center [823, 793] width 138 height 42
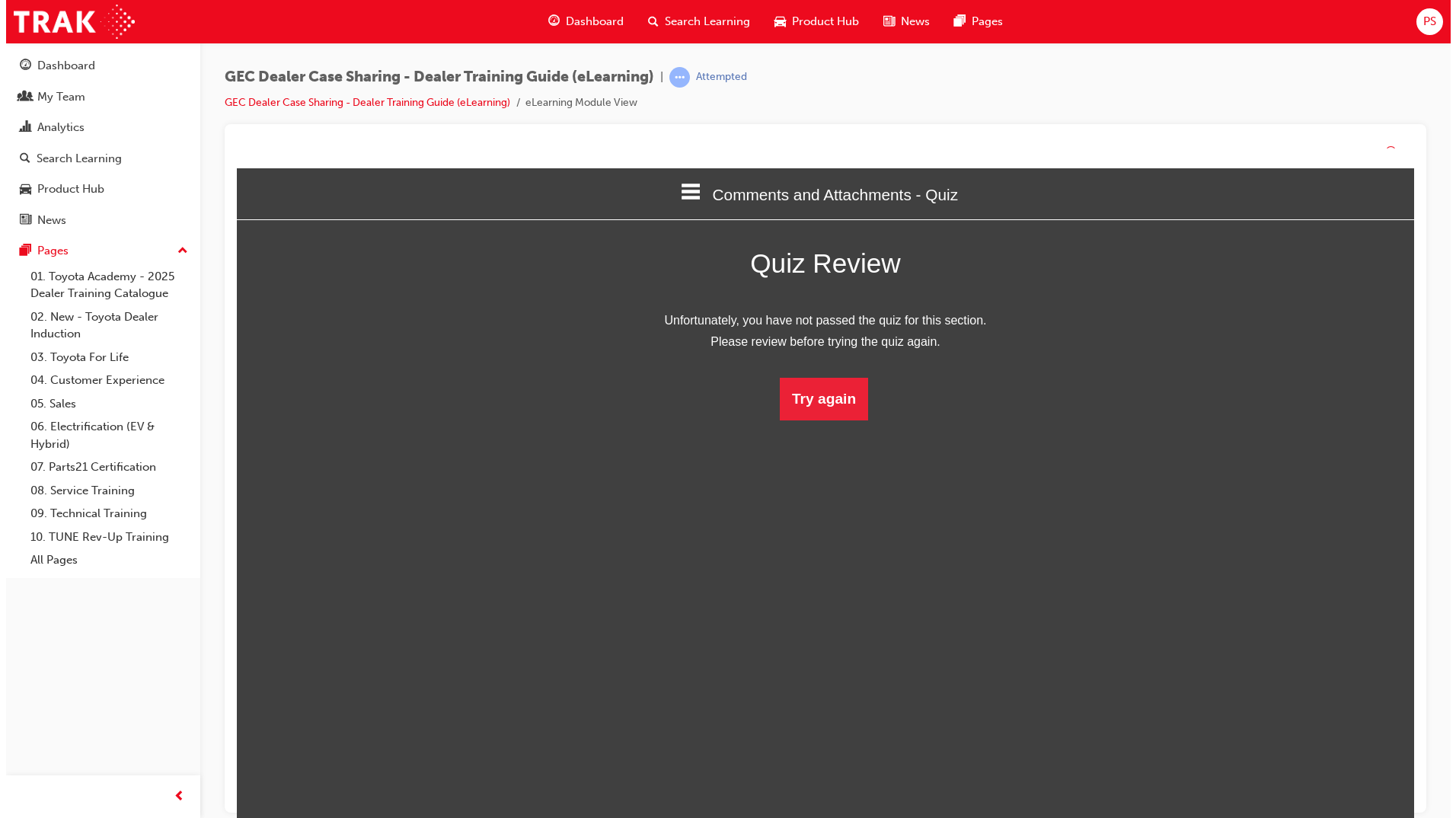
scroll to position [203, 1212]
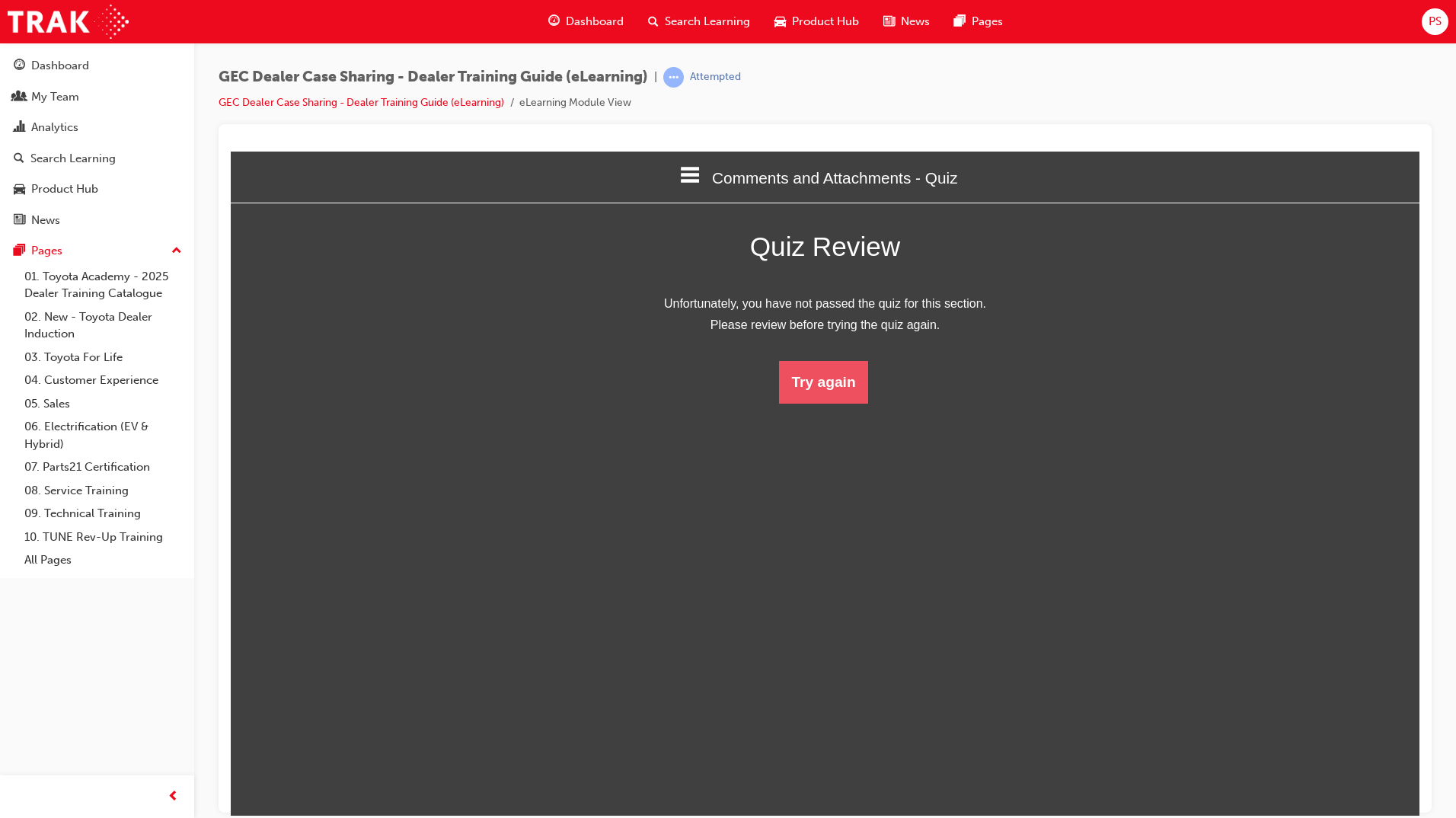
click at [830, 382] on button "Try again" at bounding box center [823, 381] width 88 height 42
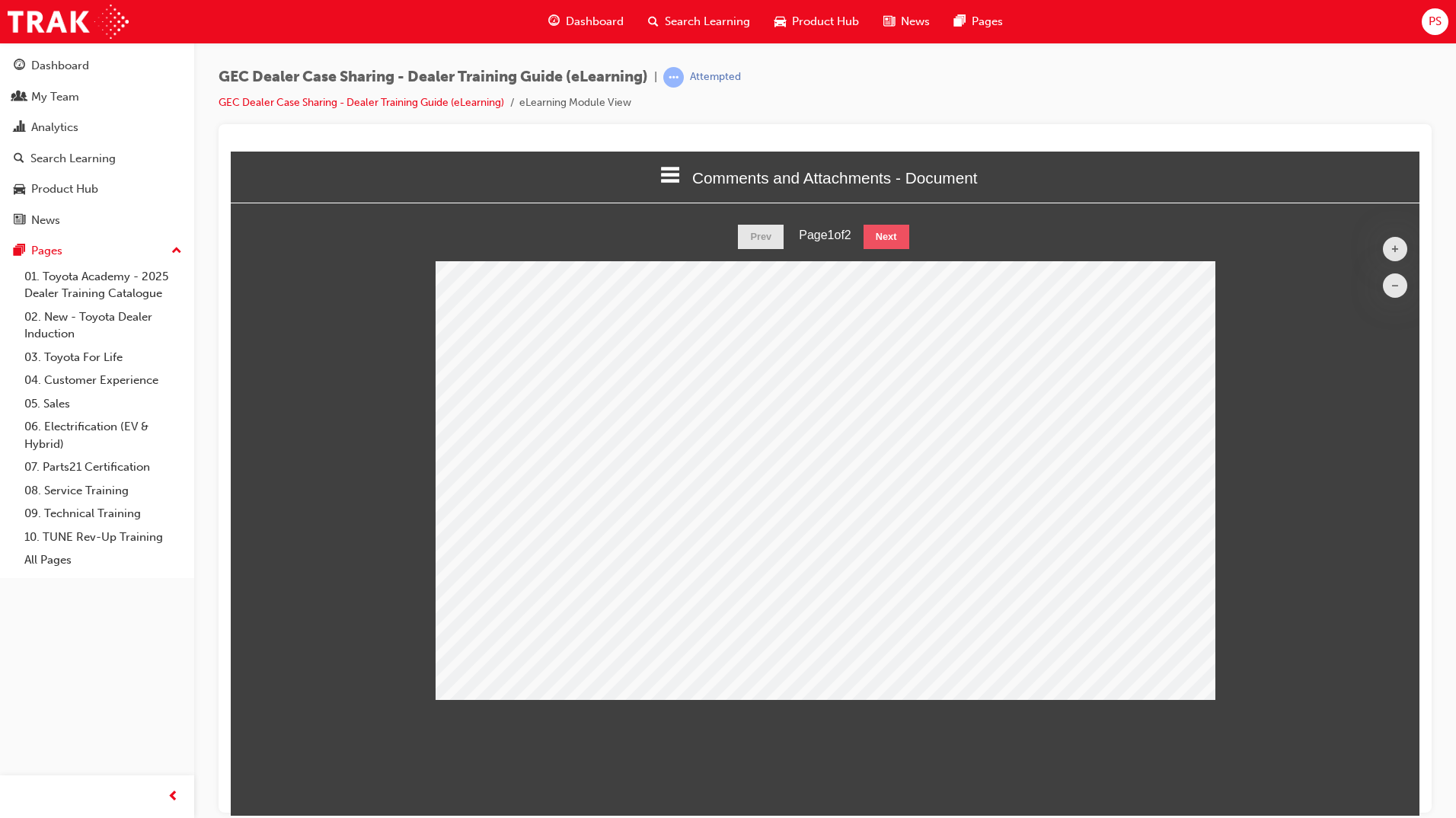
click at [903, 237] on button "Next" at bounding box center [887, 235] width 46 height 24
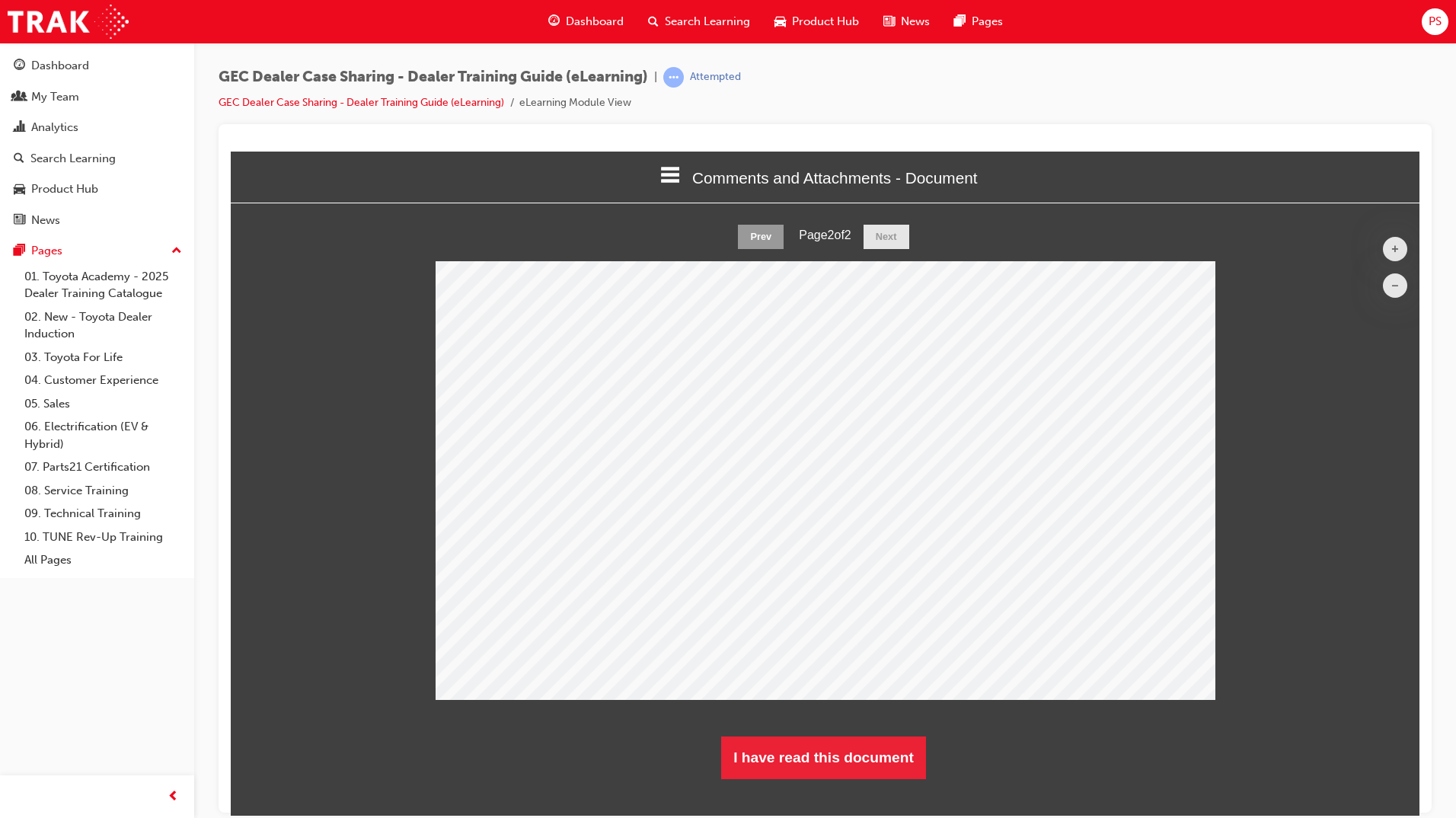
scroll to position [578, 1212]
click at [819, 759] on button "I have read this document" at bounding box center [823, 757] width 204 height 42
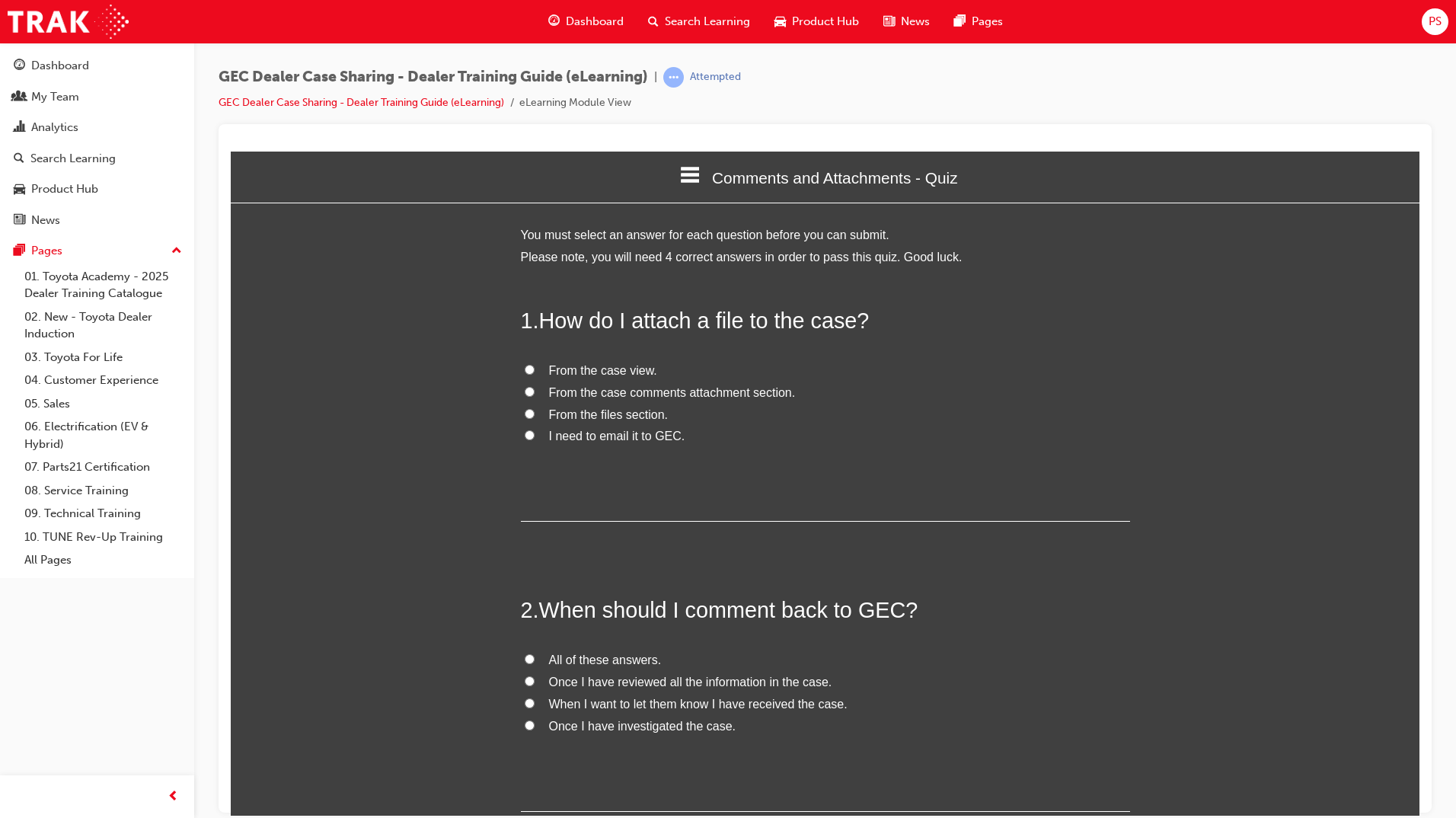
scroll to position [1306, 1201]
click at [525, 396] on input "From the case comments attachment section." at bounding box center [530, 391] width 10 height 10
radio input "true"
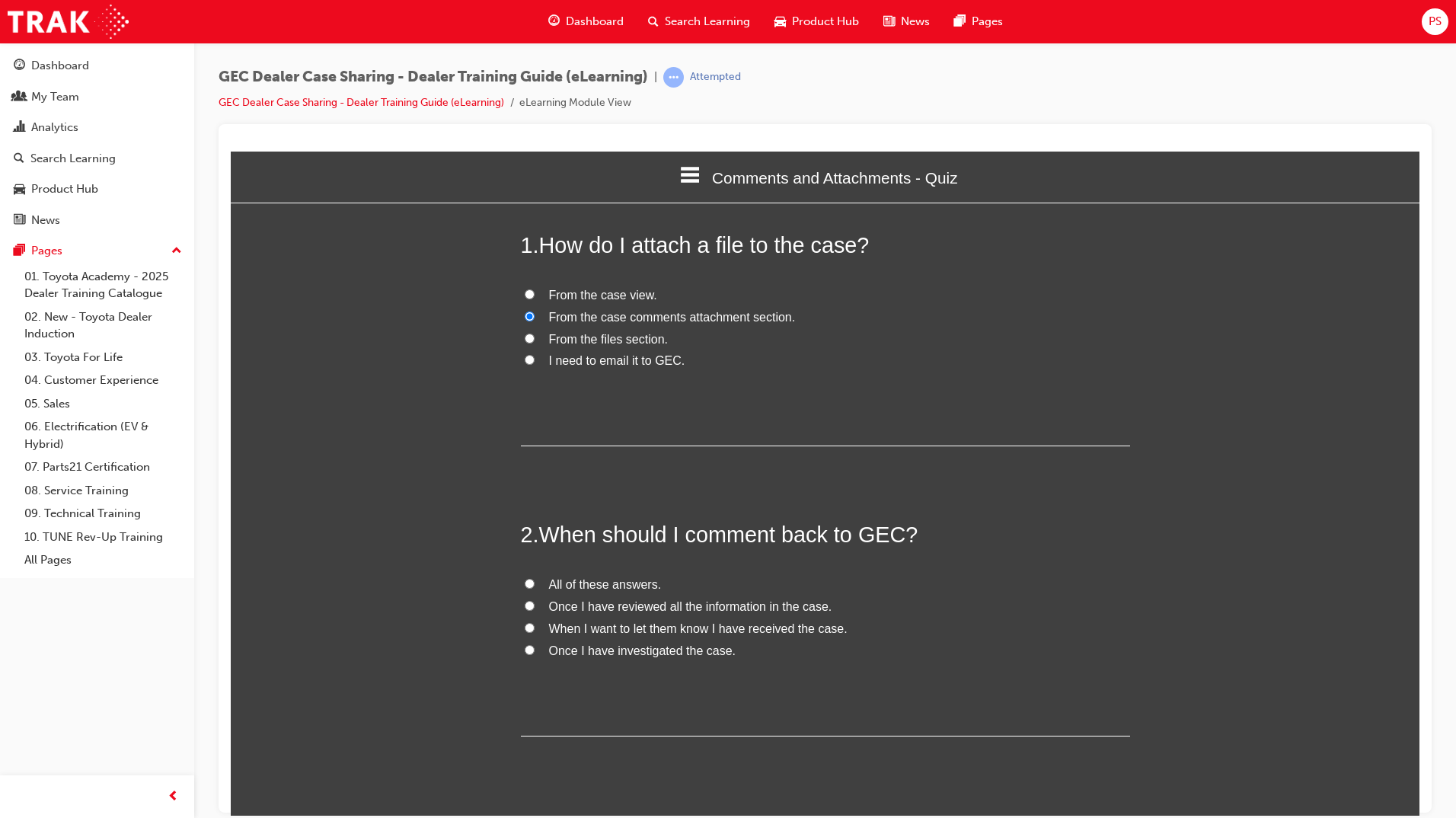
scroll to position [76, 0]
click at [525, 578] on input "All of these answers." at bounding box center [530, 582] width 10 height 10
radio input "true"
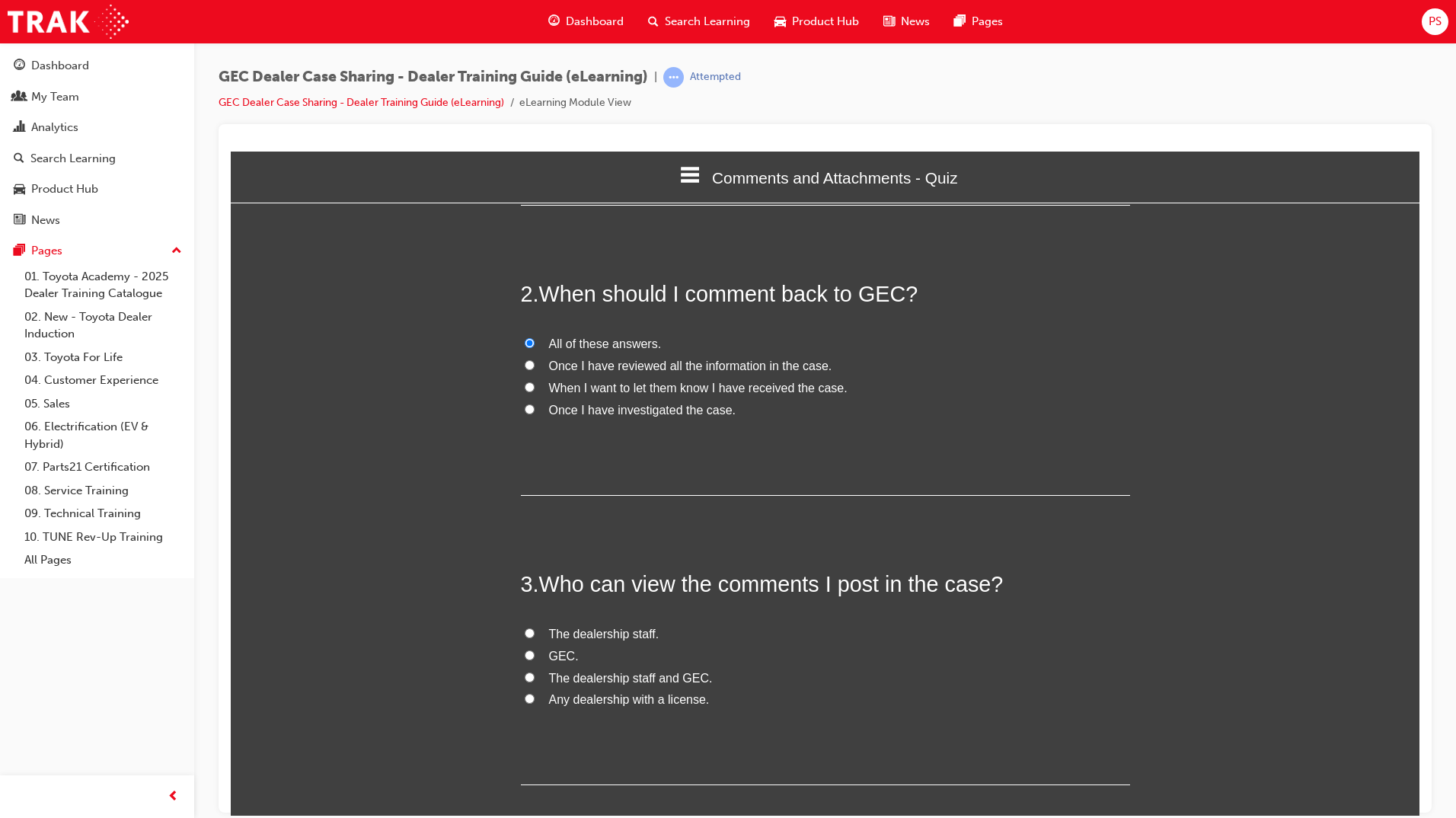
scroll to position [381, 0]
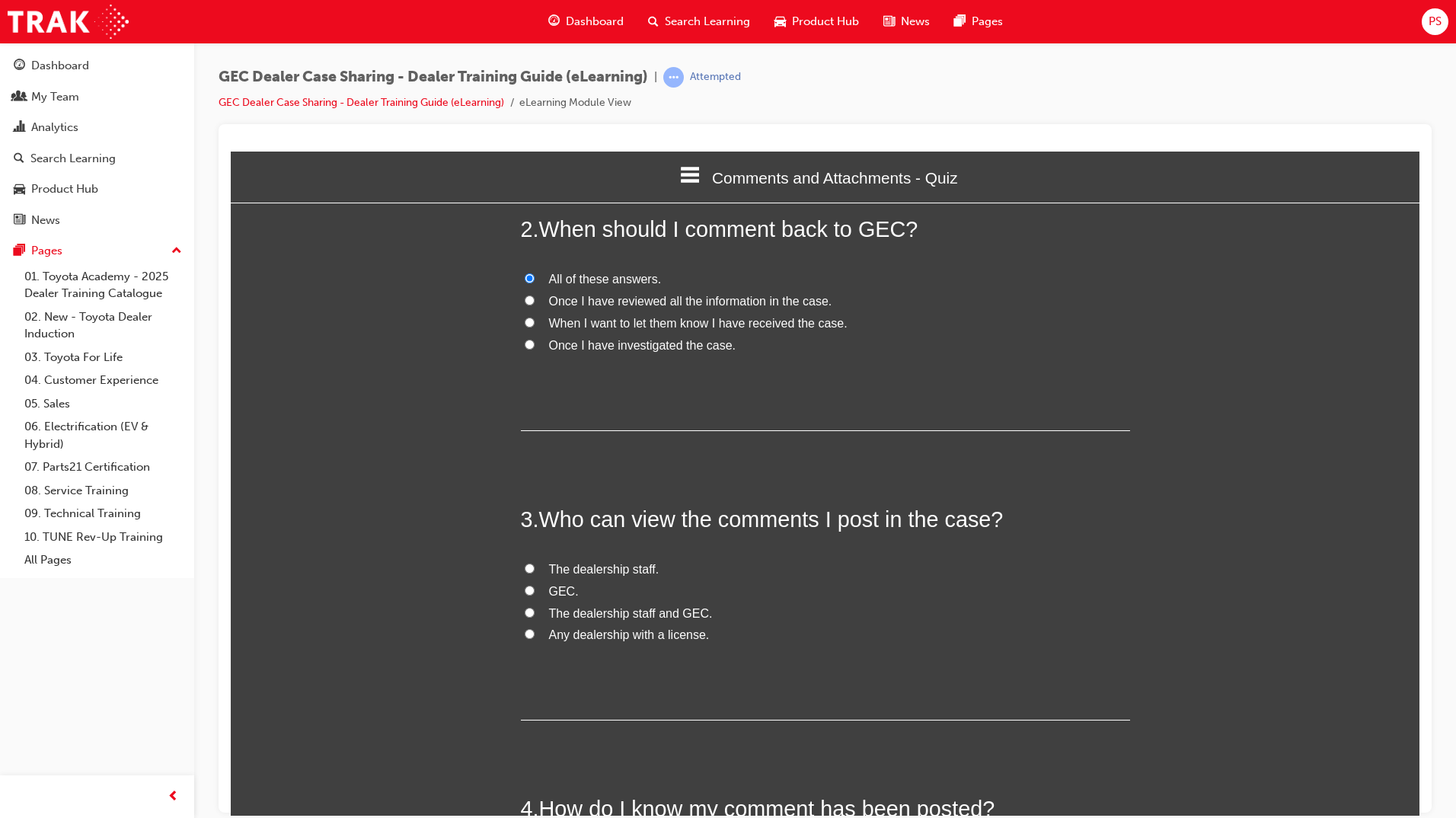
click at [525, 594] on input "GEC." at bounding box center [530, 589] width 10 height 10
radio input "true"
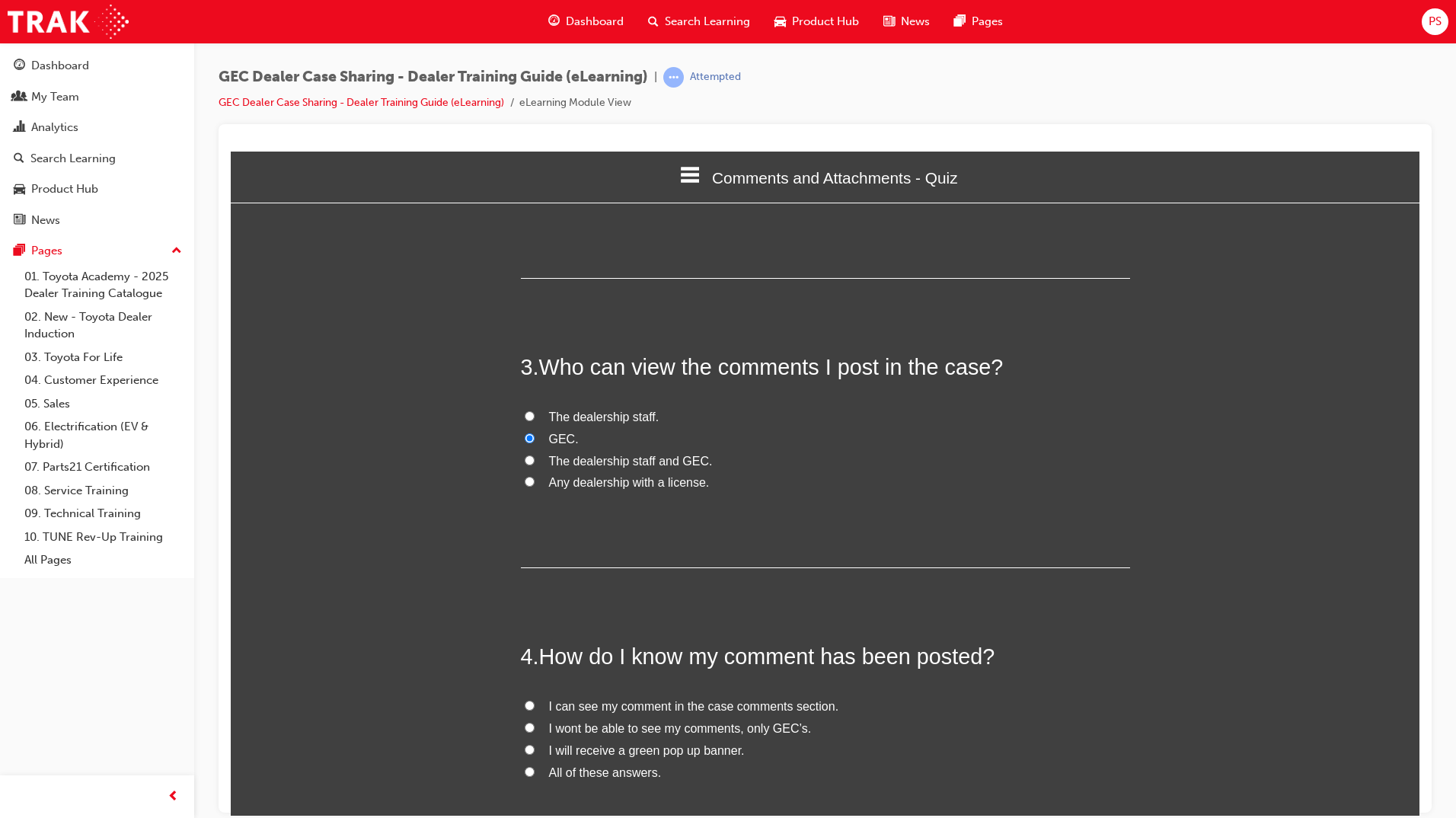
scroll to position [610, 0]
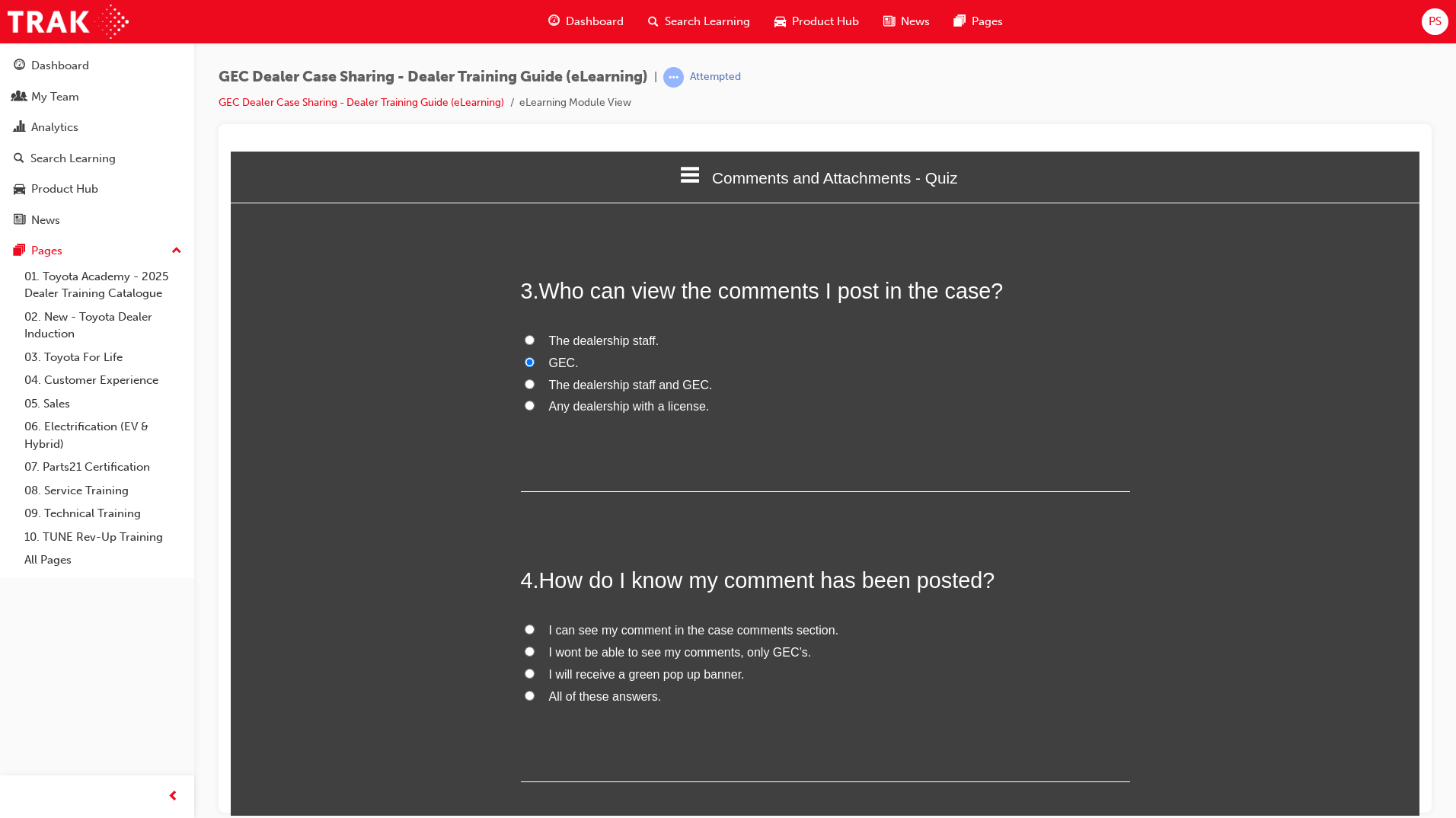
click at [525, 627] on input "I can see my comment in the case comments section." at bounding box center [530, 629] width 10 height 10
radio input "true"
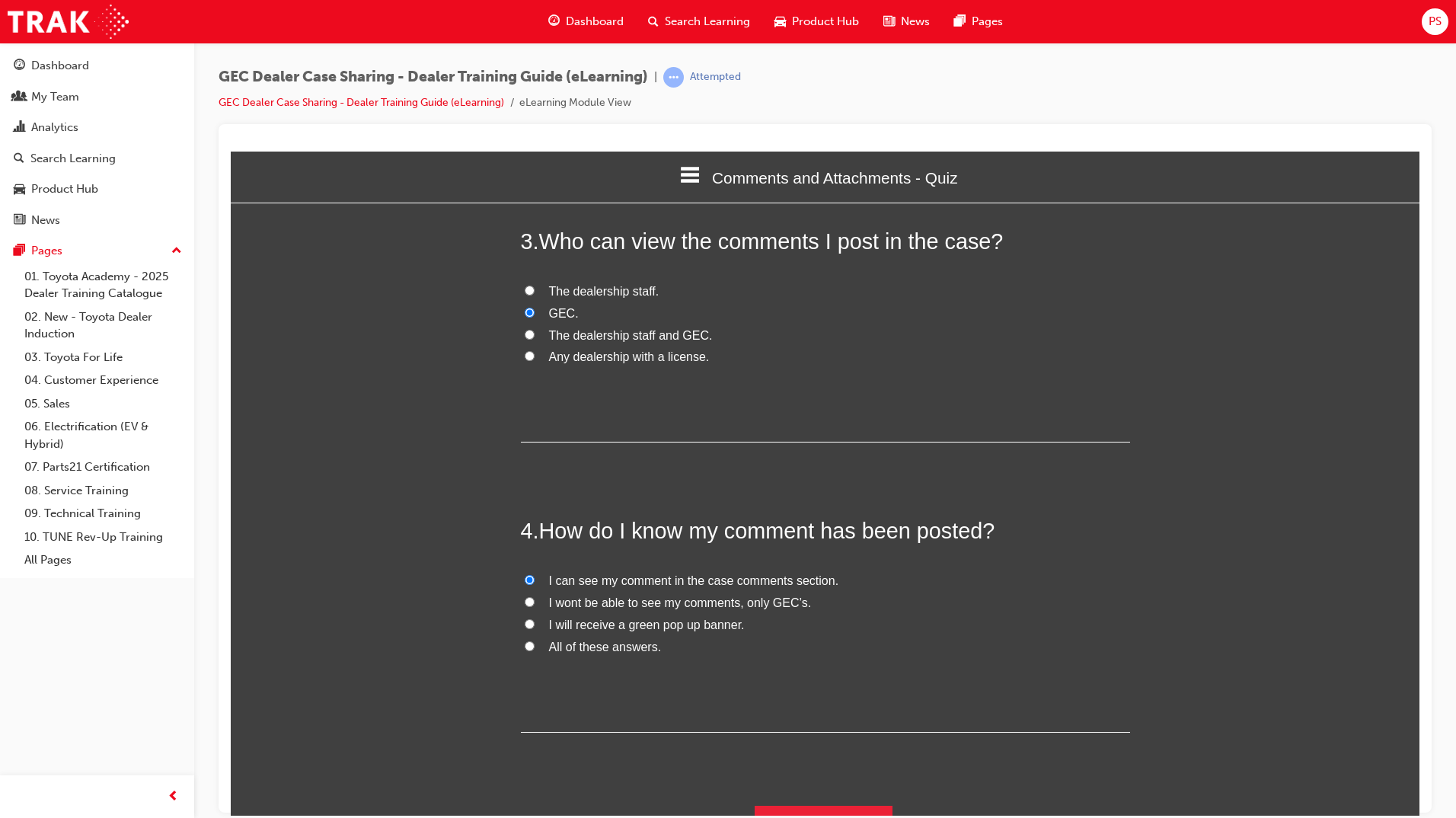
scroll to position [691, 0]
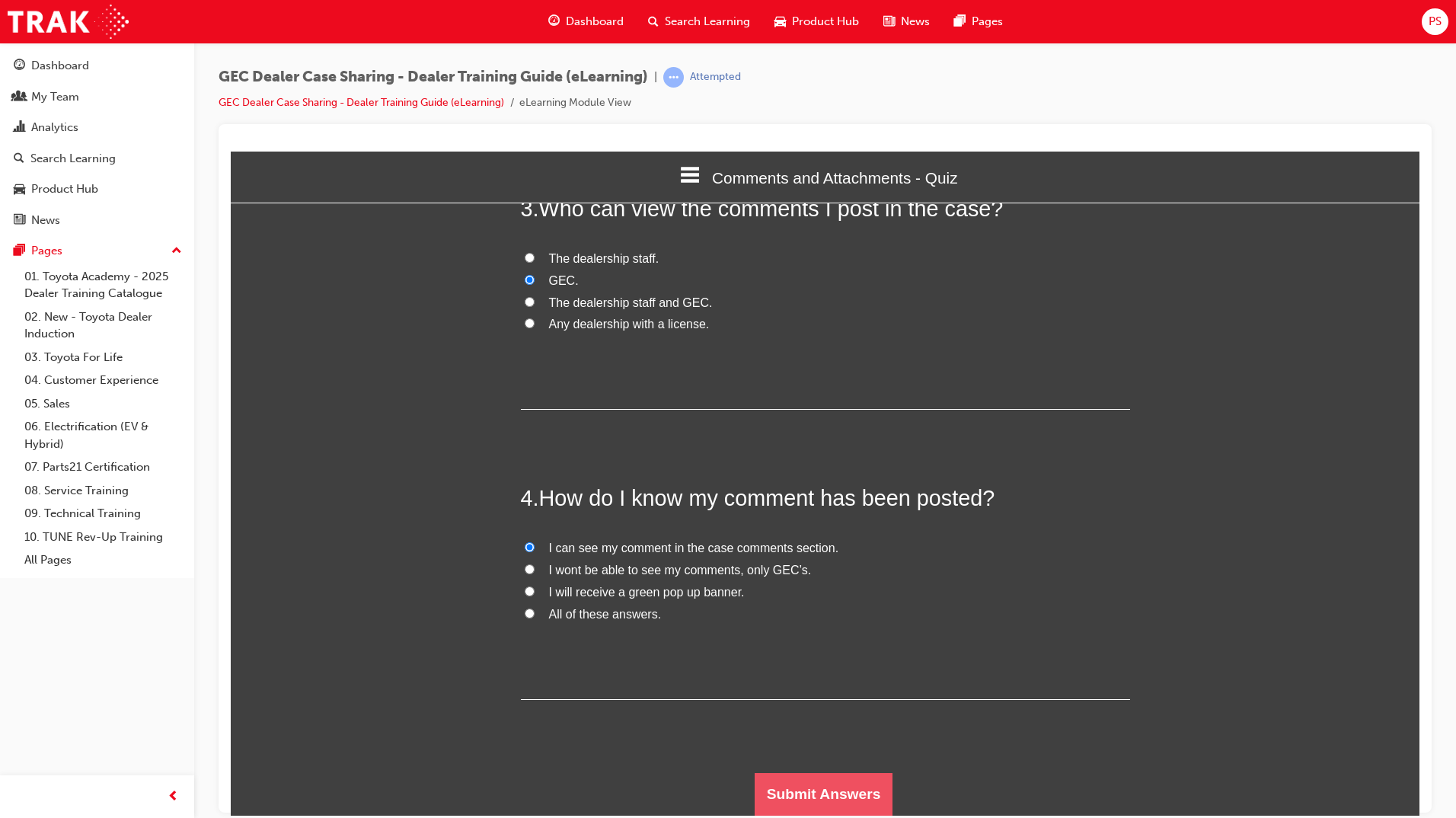
click at [773, 794] on button "Submit Answers" at bounding box center [823, 793] width 138 height 42
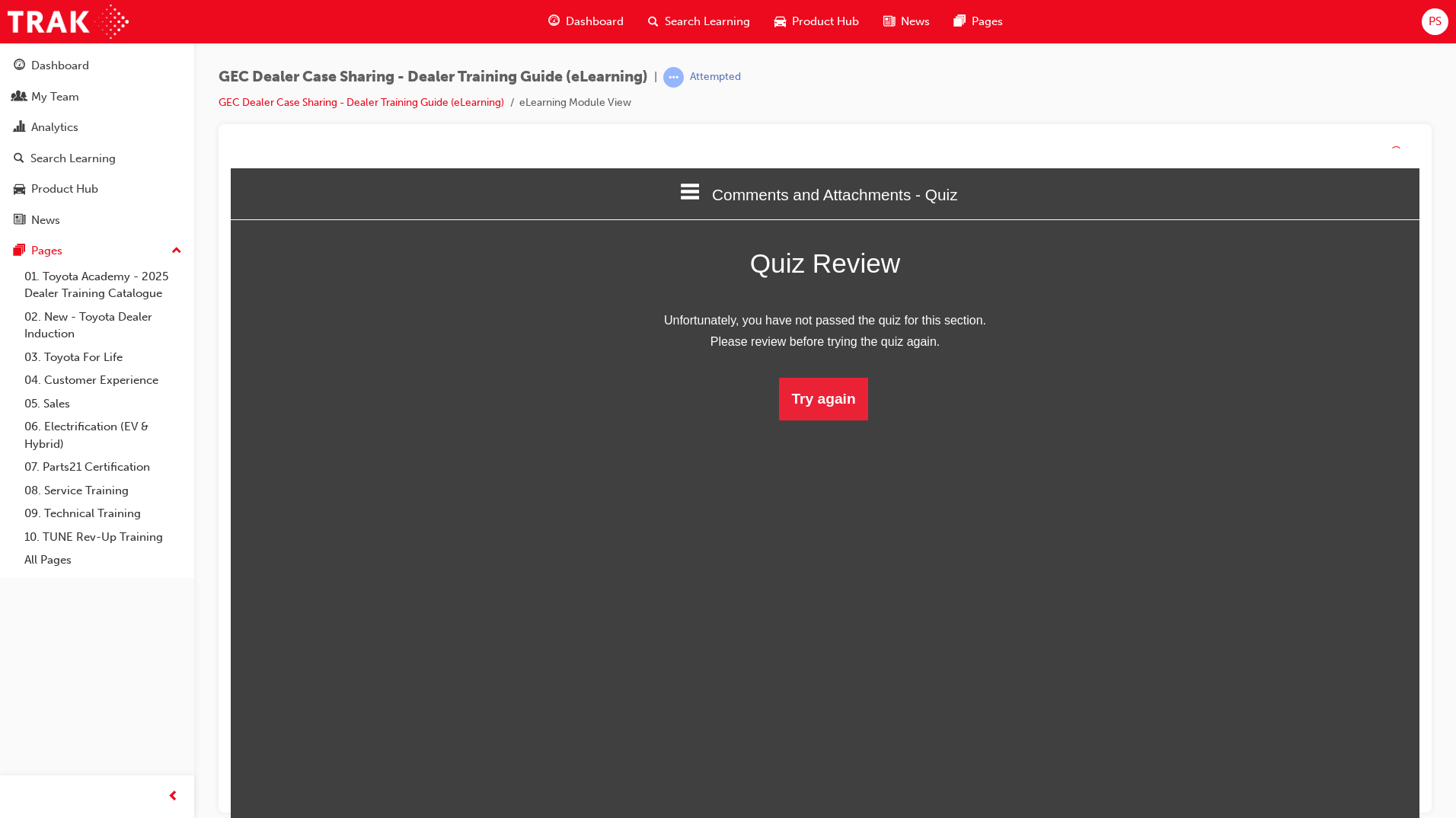
scroll to position [203, 1212]
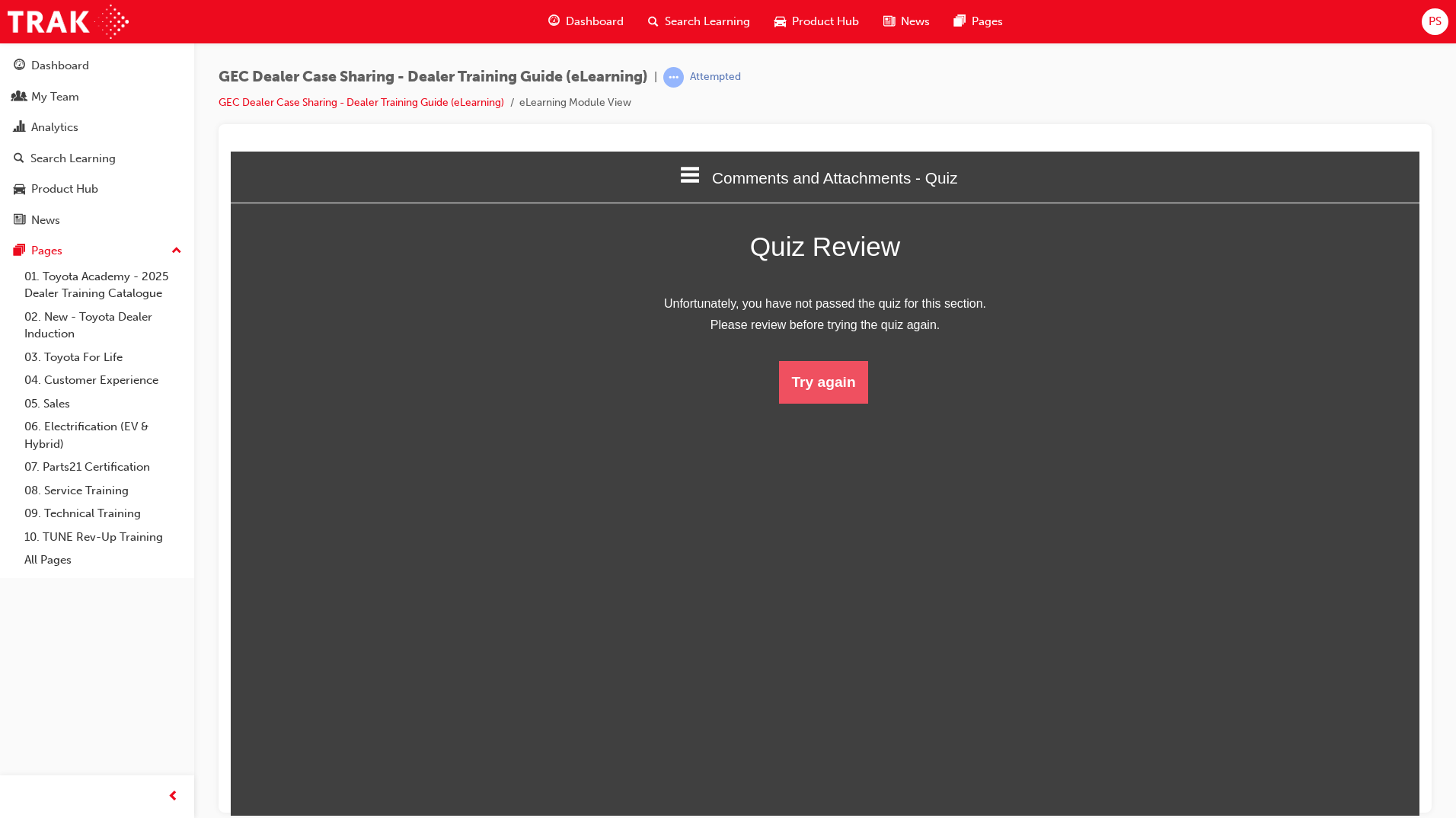
click at [810, 399] on button "Try again" at bounding box center [823, 381] width 88 height 42
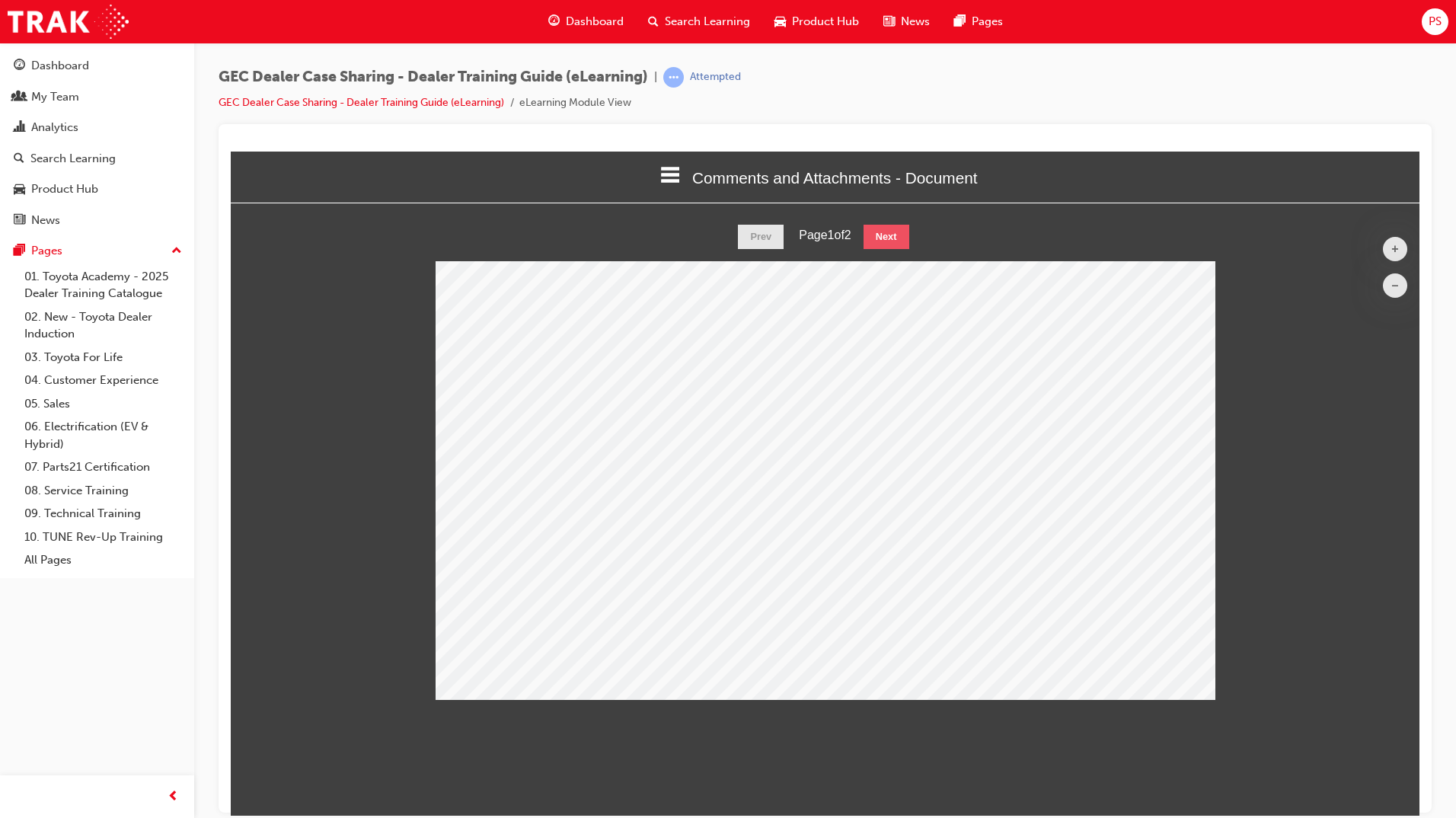
click at [894, 237] on button "Next" at bounding box center [887, 235] width 46 height 24
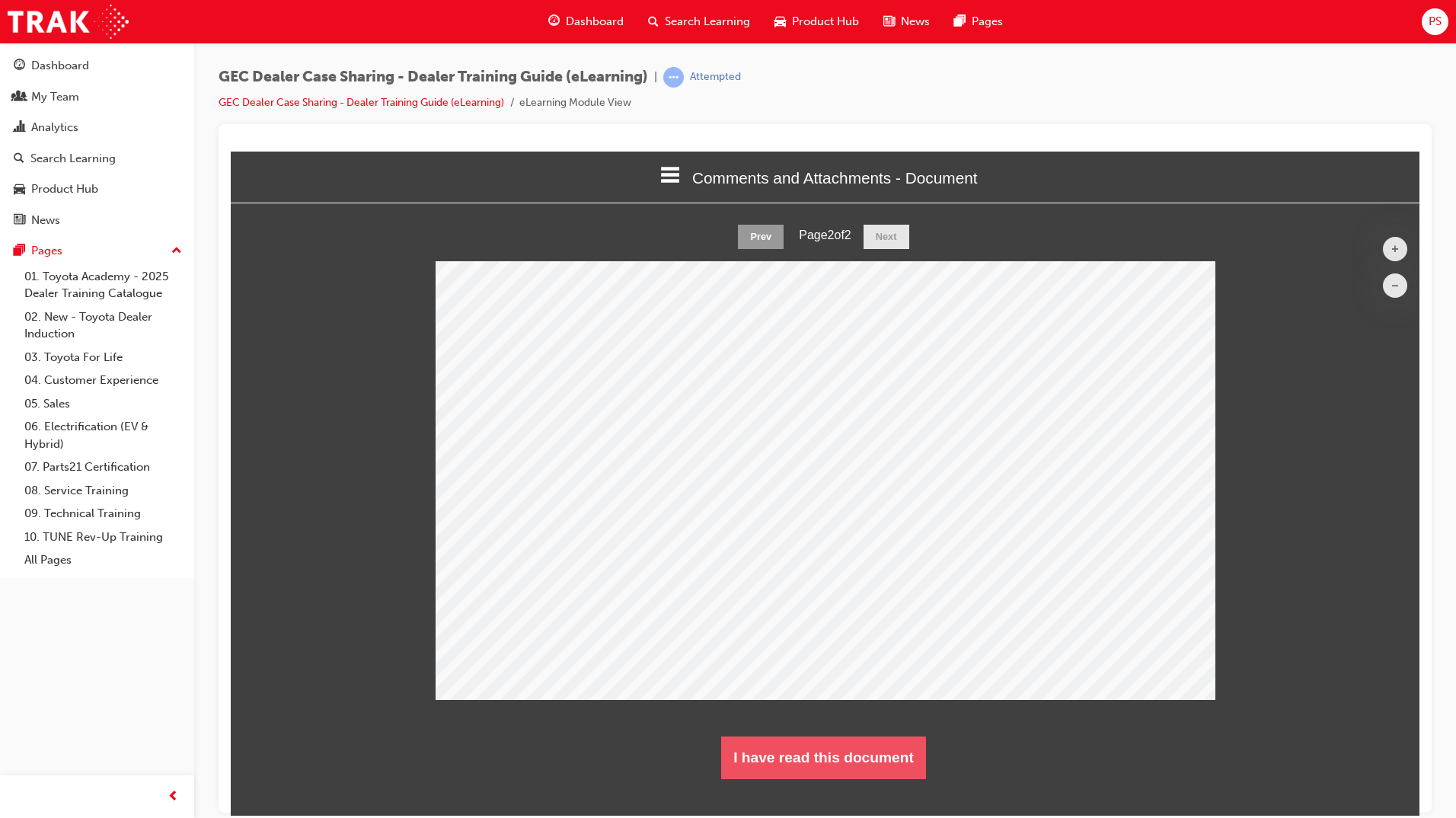
click at [826, 753] on button "I have read this document" at bounding box center [823, 757] width 204 height 42
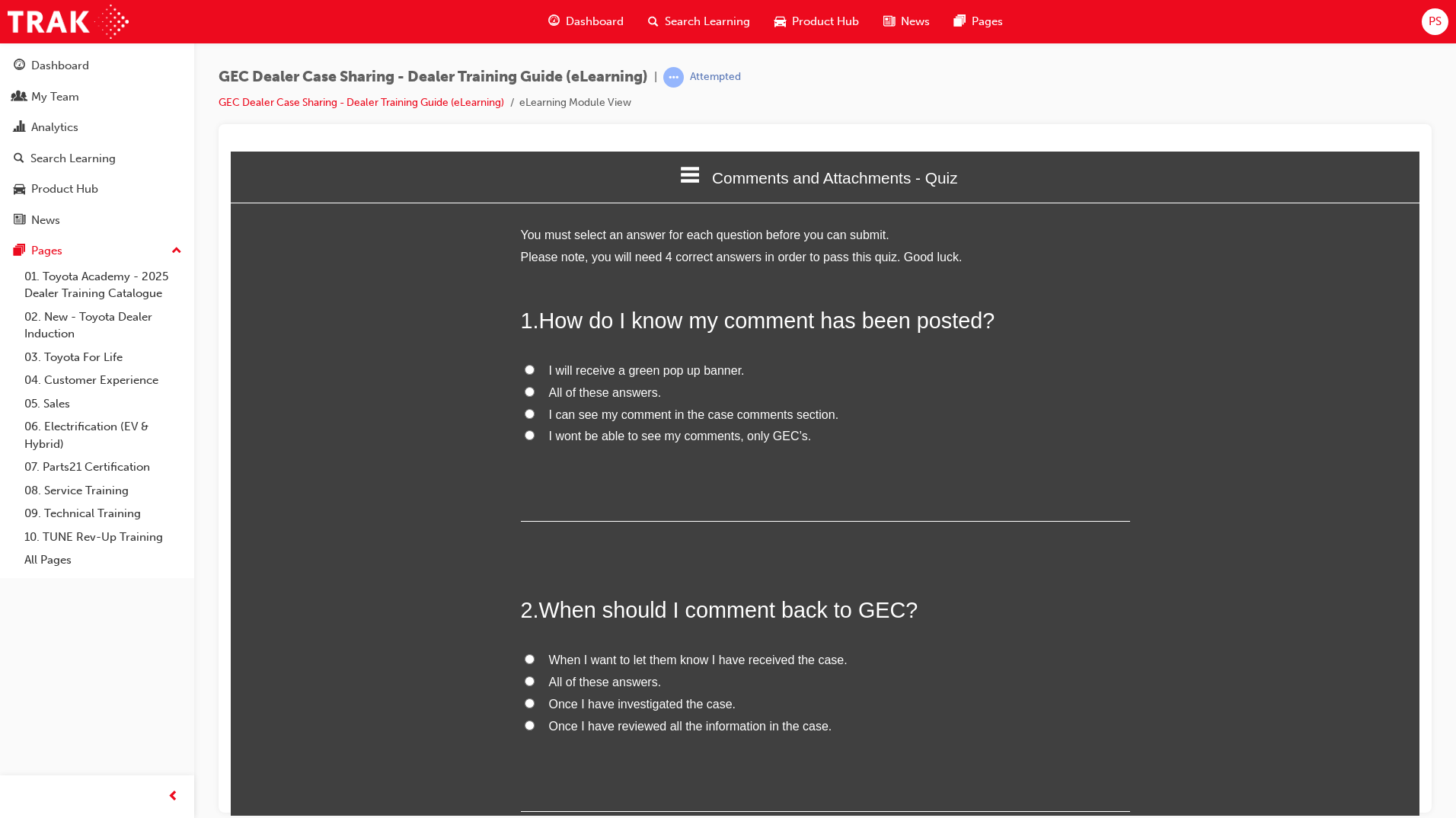
click at [525, 387] on input "All of these answers." at bounding box center [530, 391] width 10 height 10
radio input "true"
click at [527, 369] on input "I will receive a green pop up banner." at bounding box center [530, 369] width 10 height 10
radio input "true"
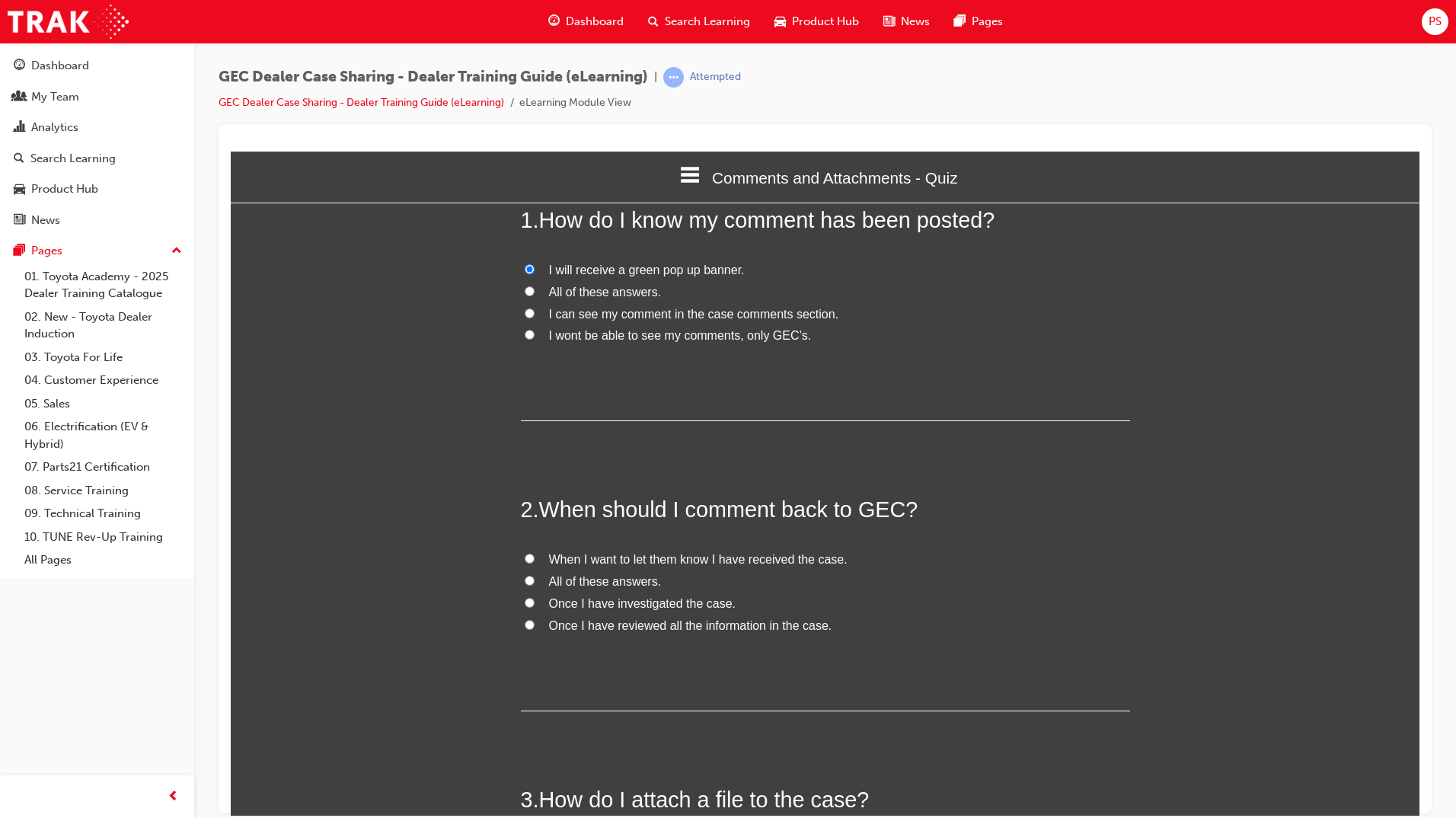
scroll to position [153, 0]
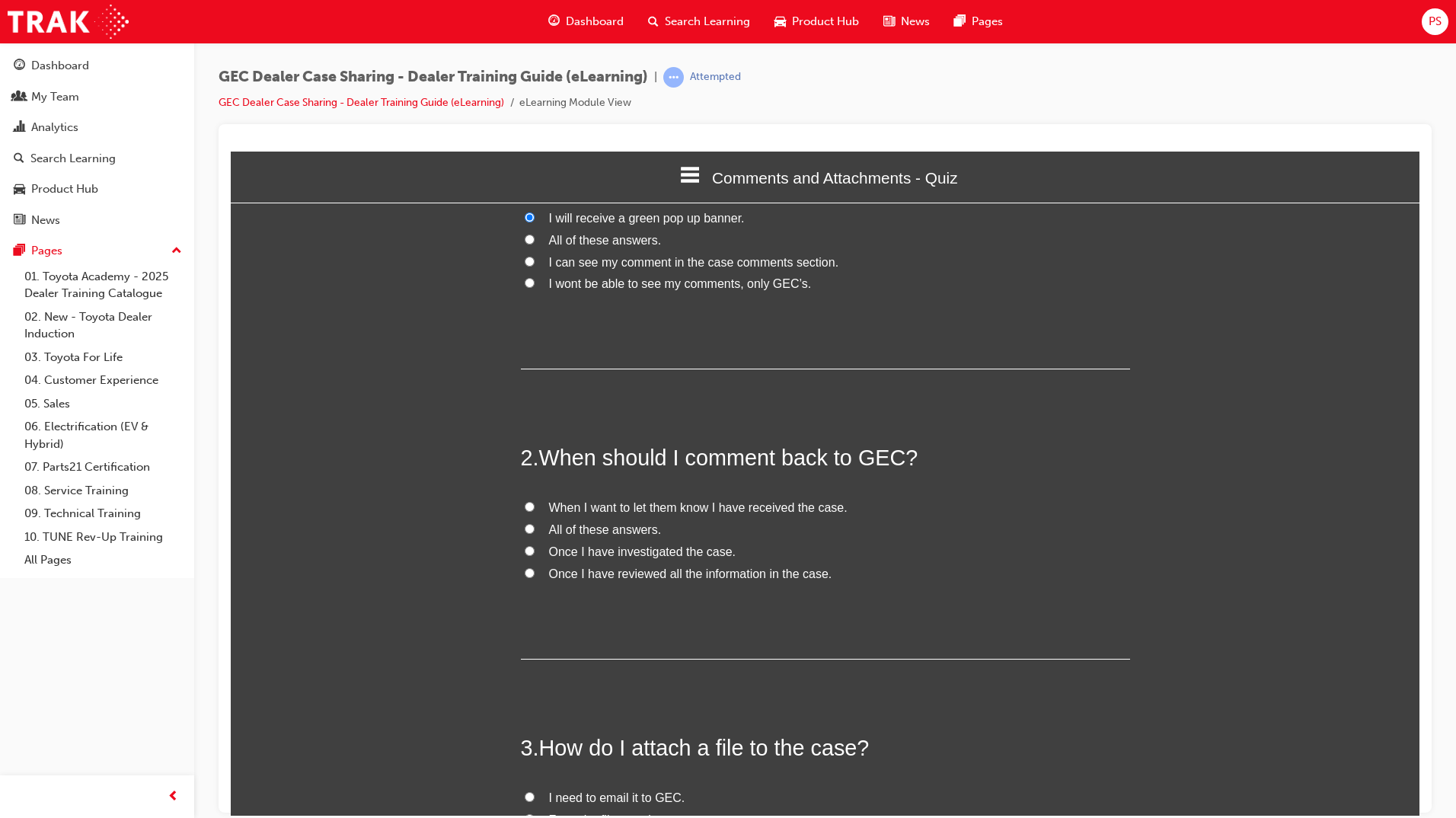
click at [525, 526] on input "All of these answers." at bounding box center [530, 528] width 10 height 10
radio input "true"
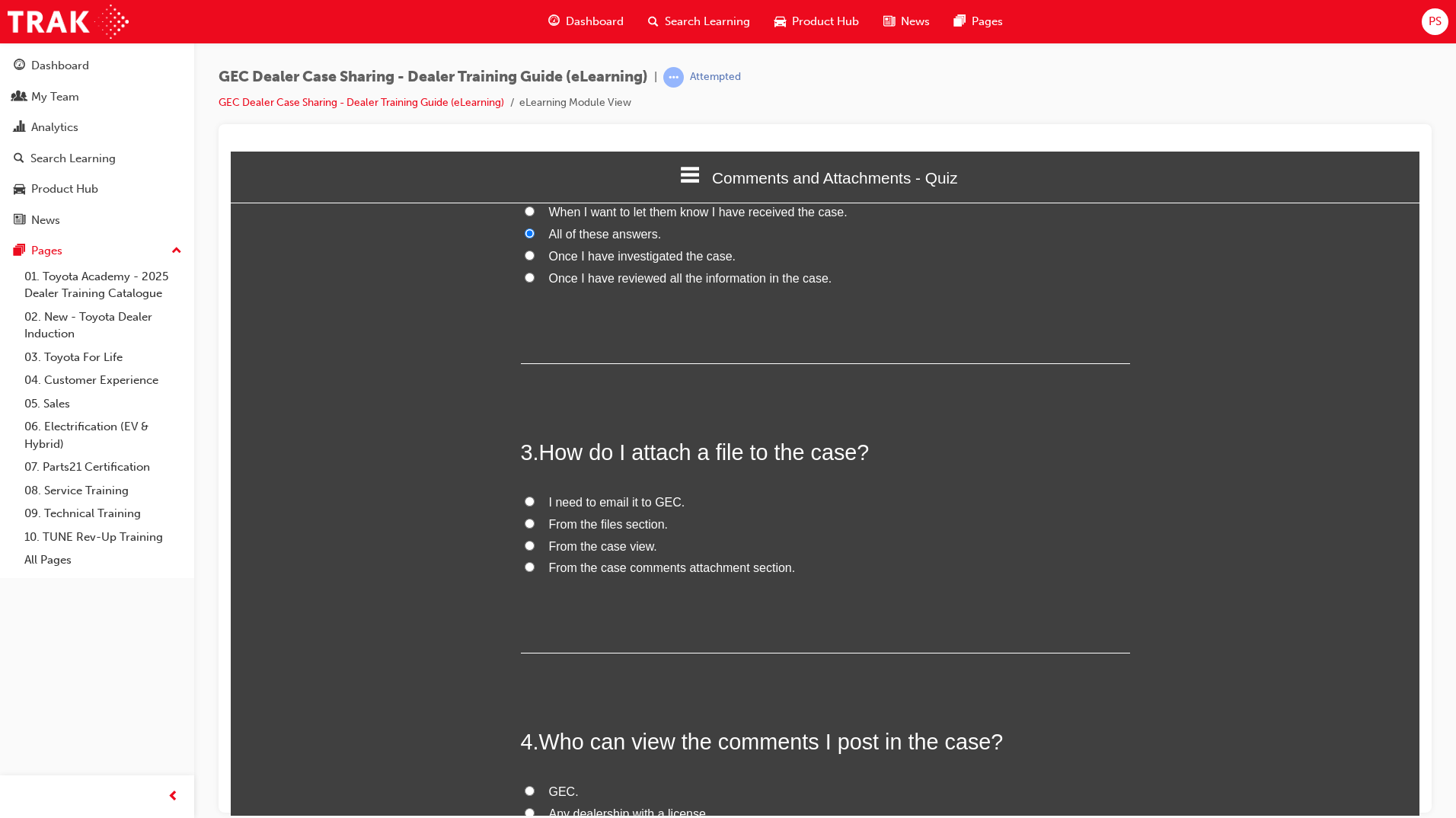
scroll to position [457, 0]
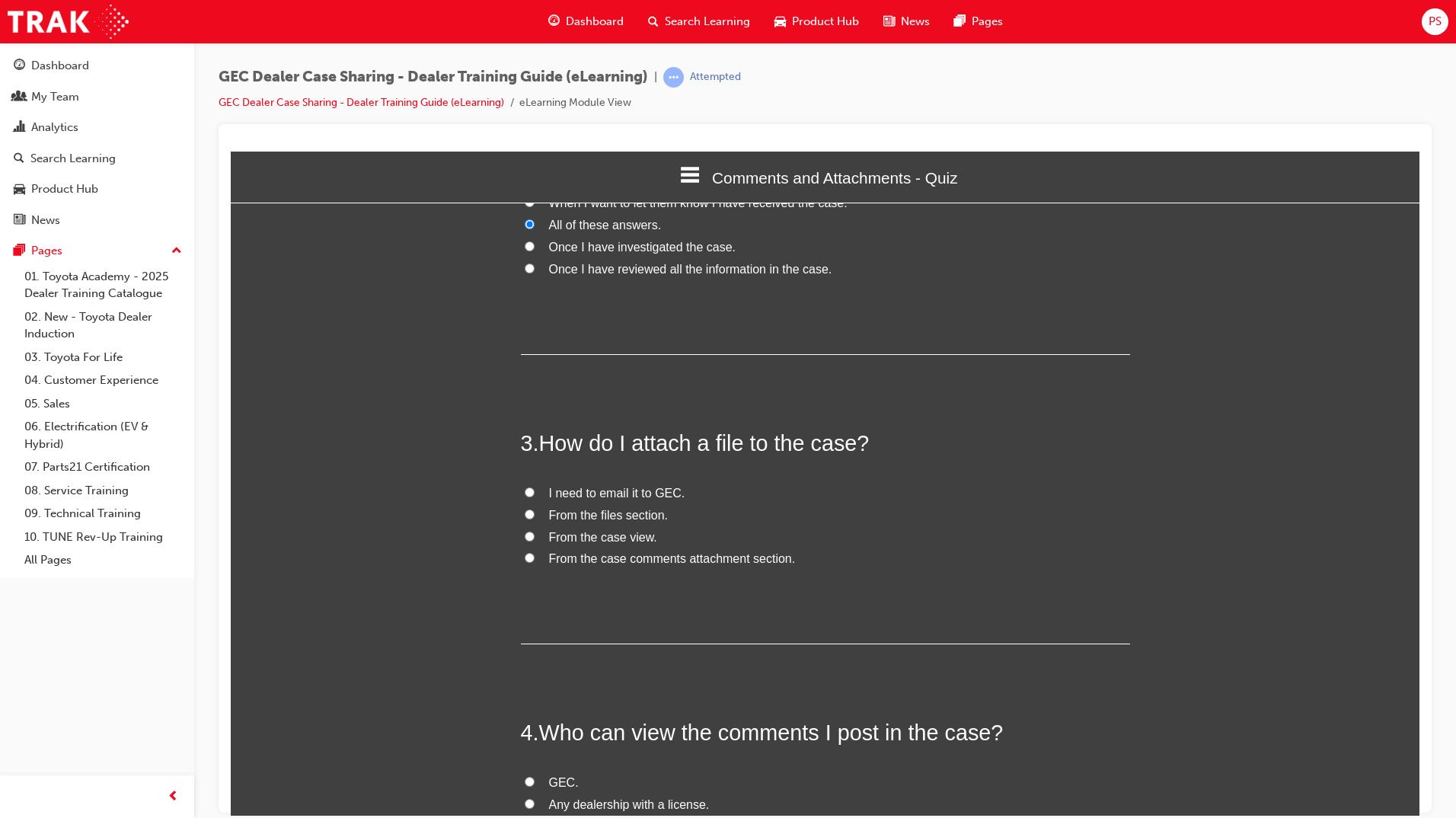
click at [525, 558] on input "From the case comments attachment section." at bounding box center [530, 557] width 10 height 10
radio input "true"
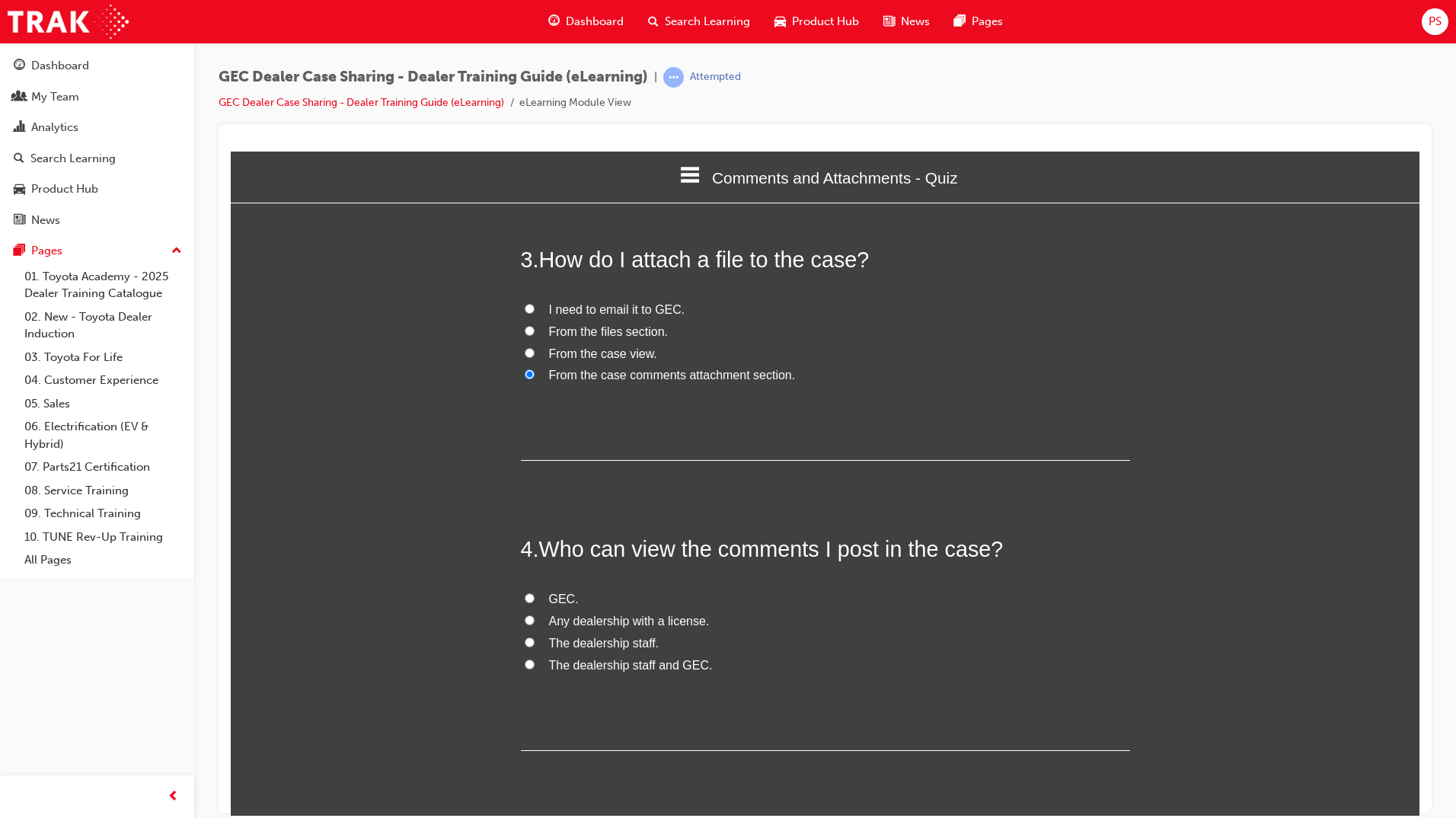
scroll to position [686, 0]
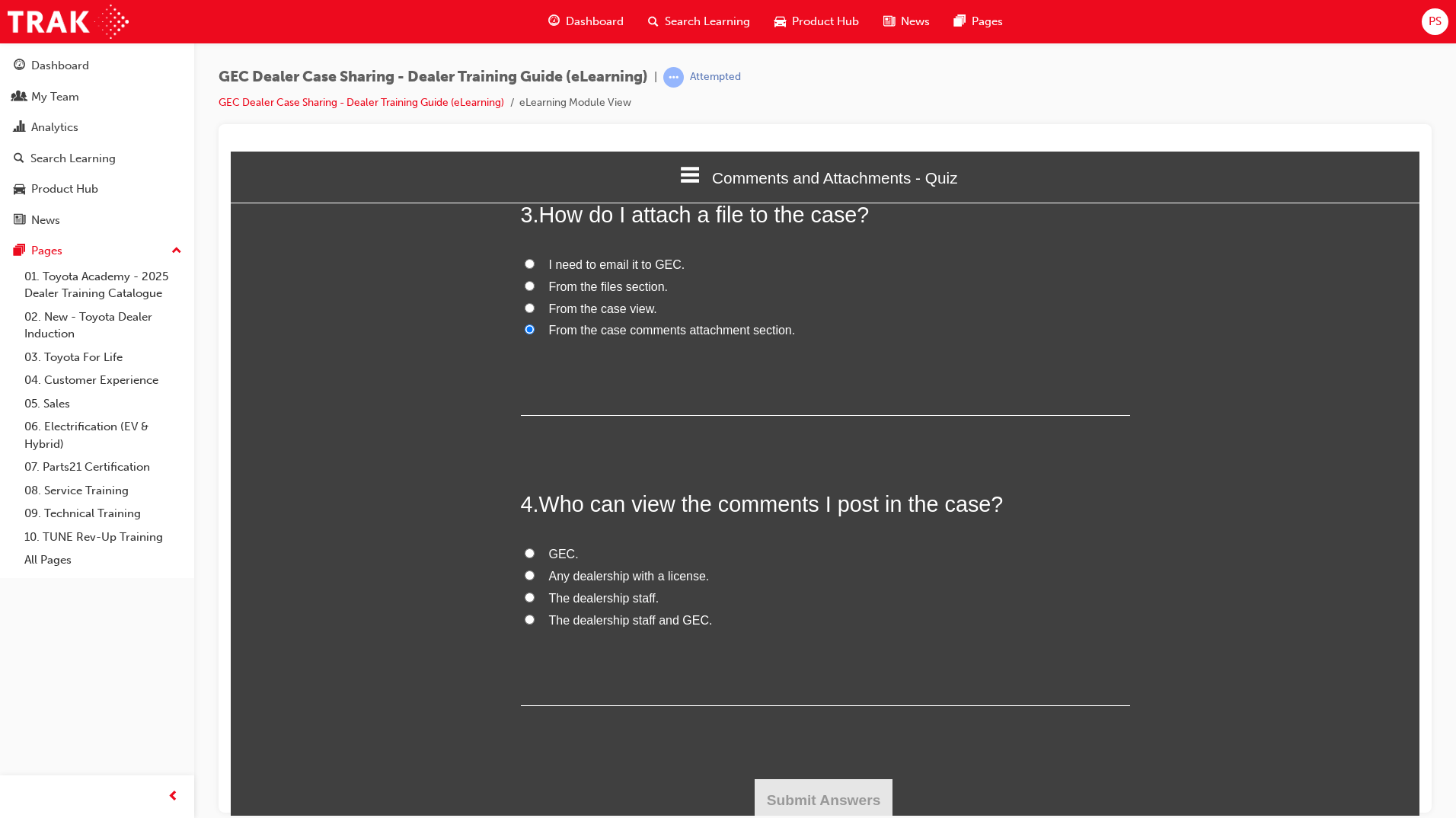
click at [525, 618] on input "The dealership staff and GEC." at bounding box center [530, 618] width 10 height 10
radio input "true"
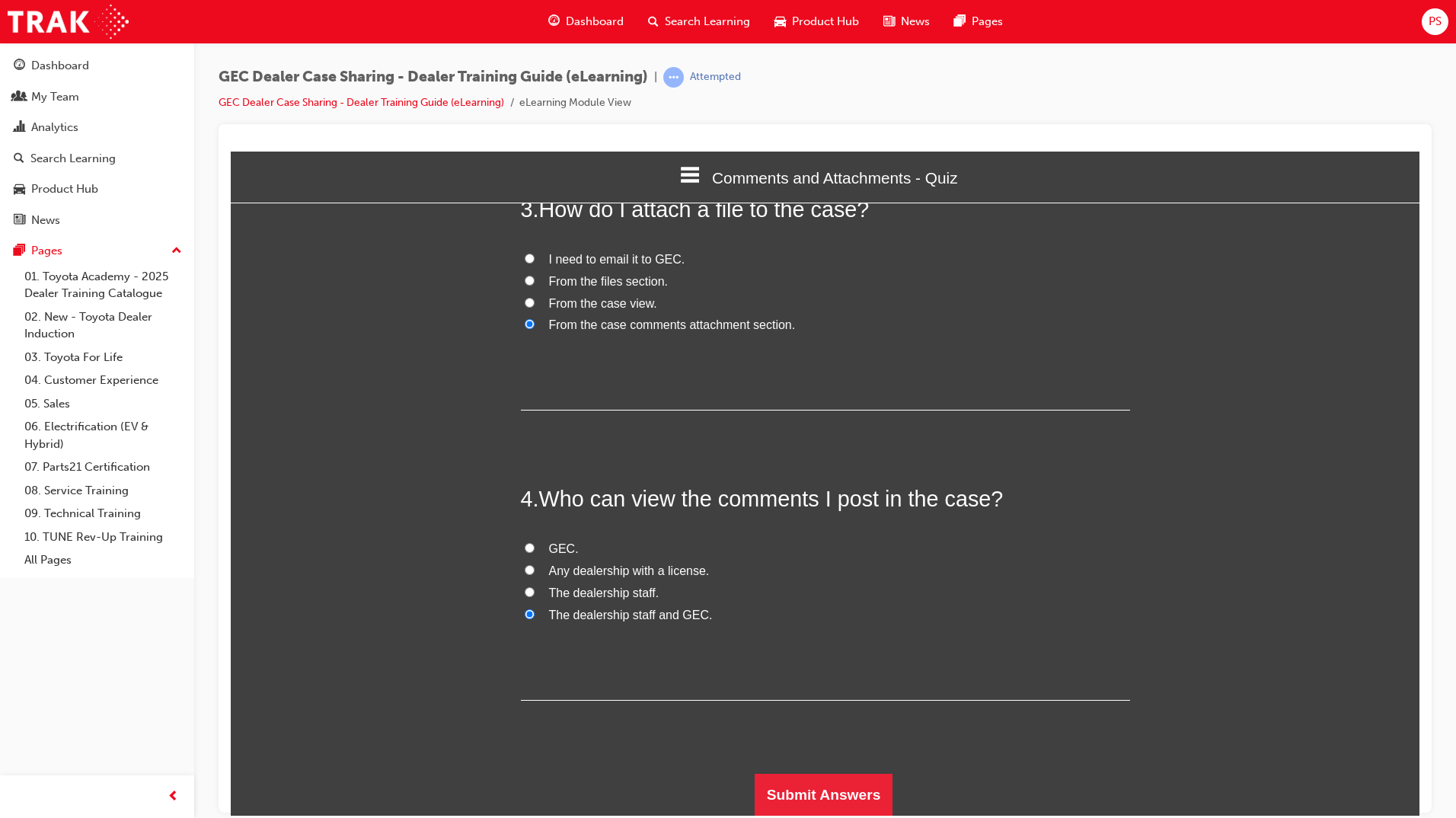
scroll to position [691, 0]
click at [834, 786] on button "Submit Answers" at bounding box center [823, 793] width 138 height 42
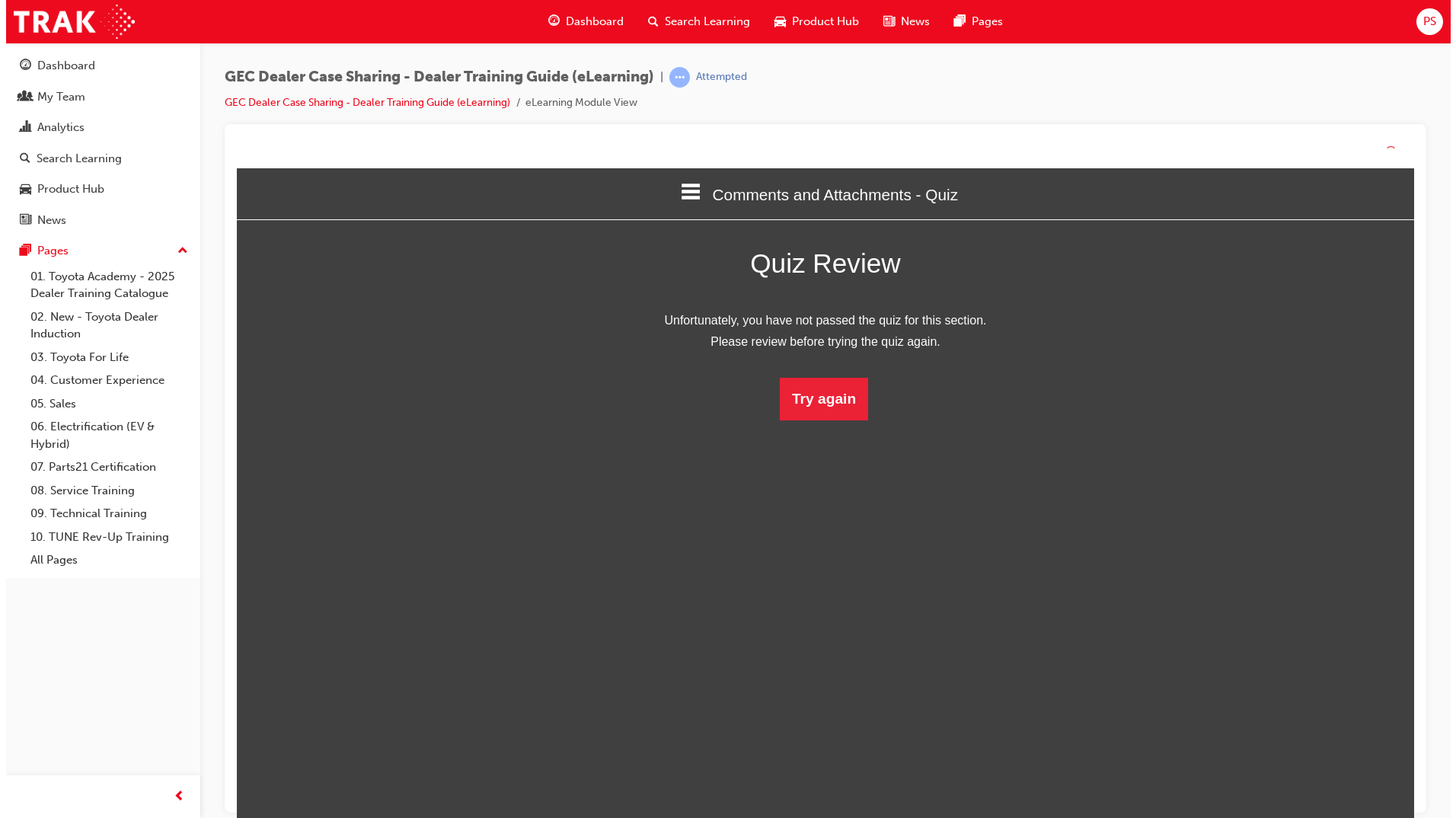
scroll to position [203, 1212]
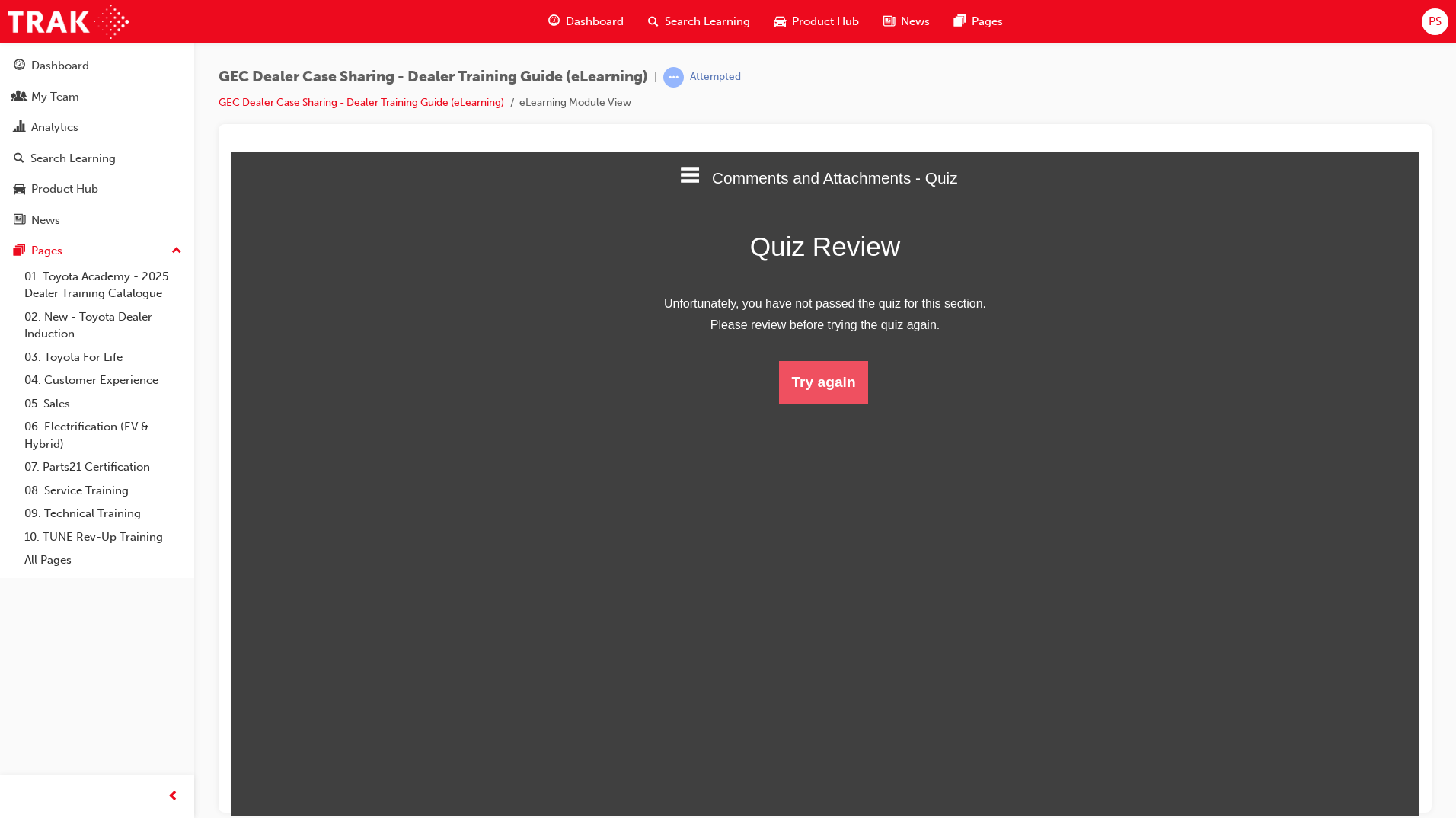
click at [822, 377] on button "Try again" at bounding box center [823, 381] width 88 height 42
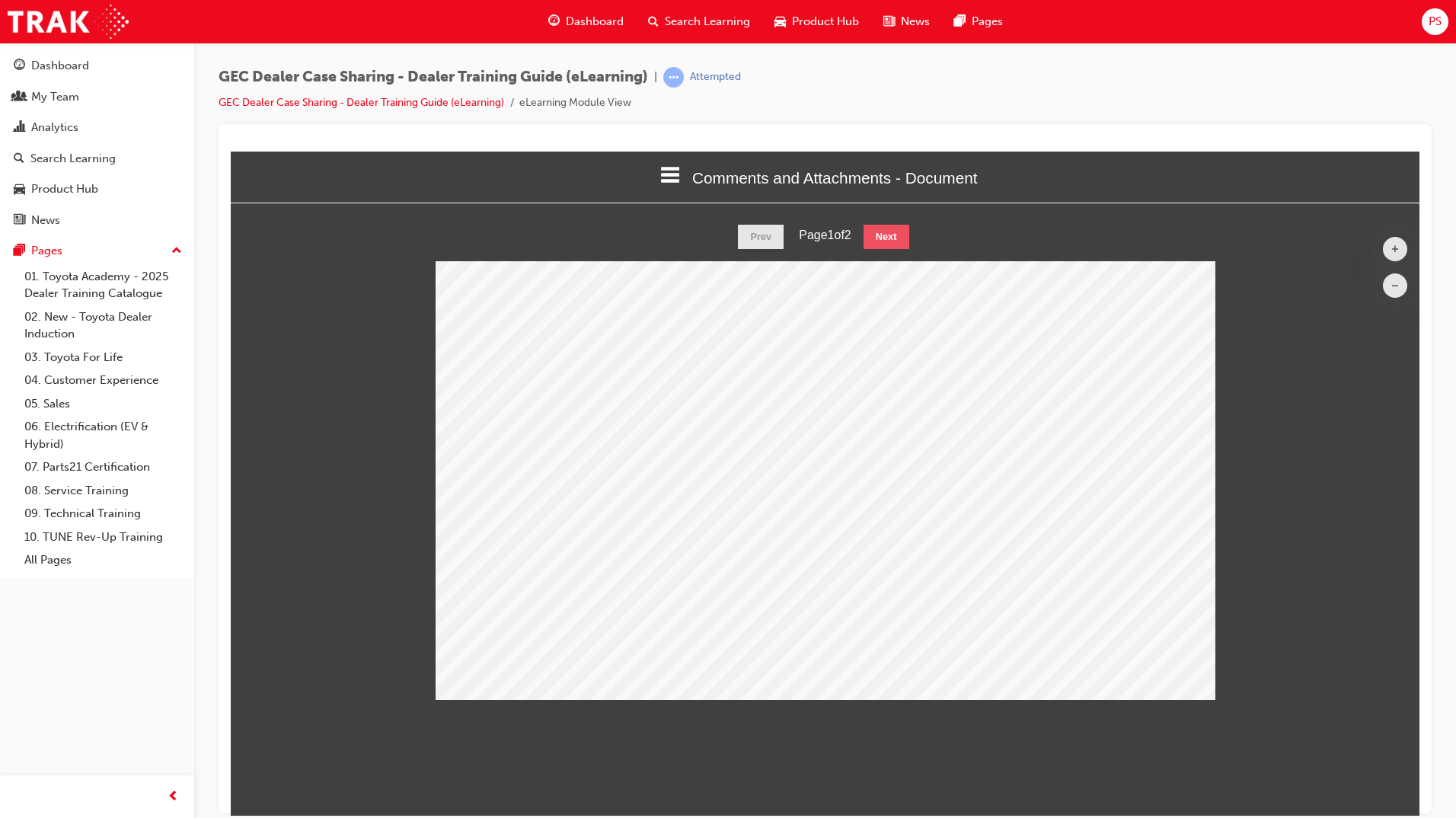
click at [890, 242] on button "Next" at bounding box center [887, 235] width 46 height 24
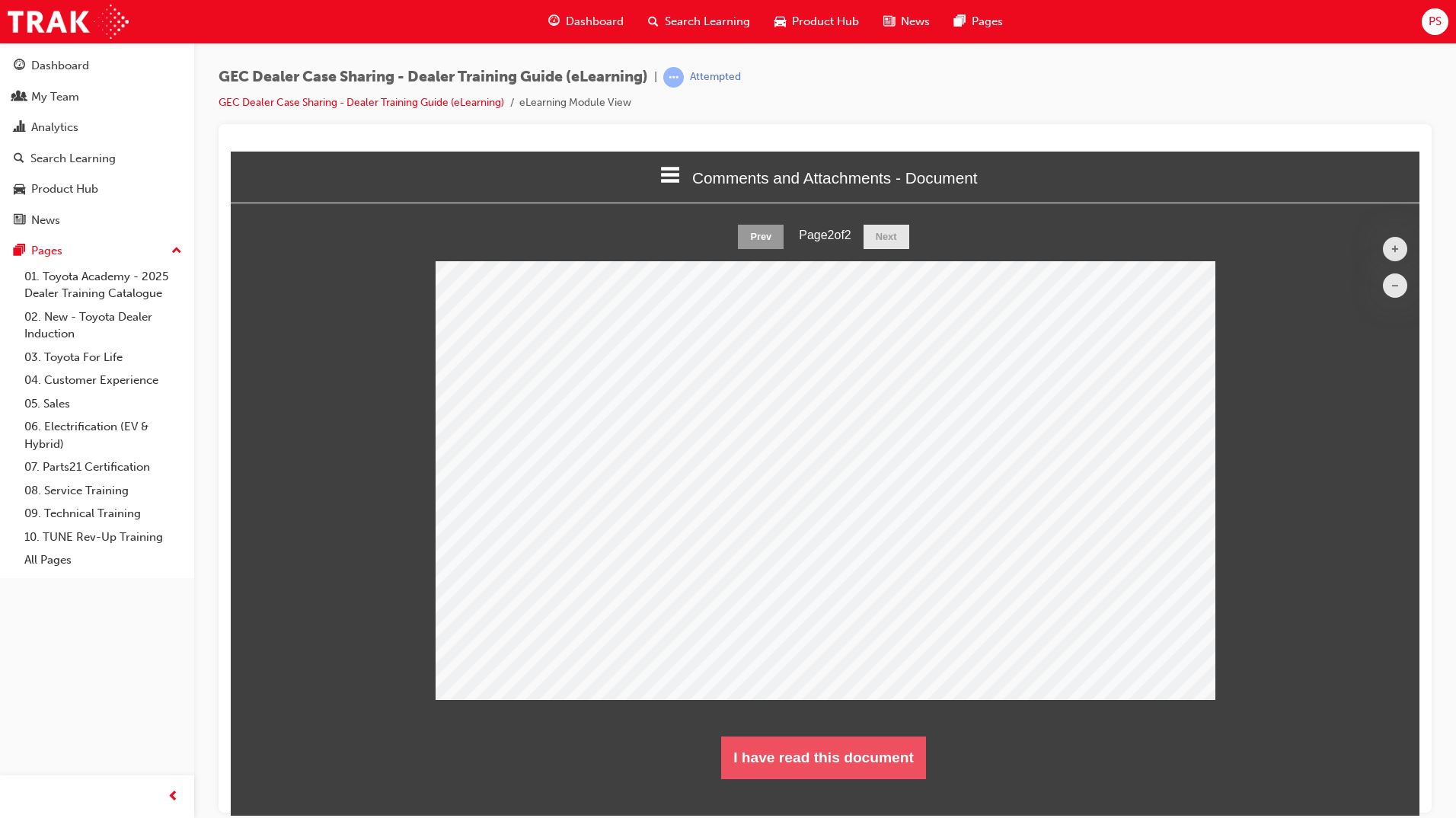
click at [860, 753] on button "I have read this document" at bounding box center [823, 757] width 204 height 42
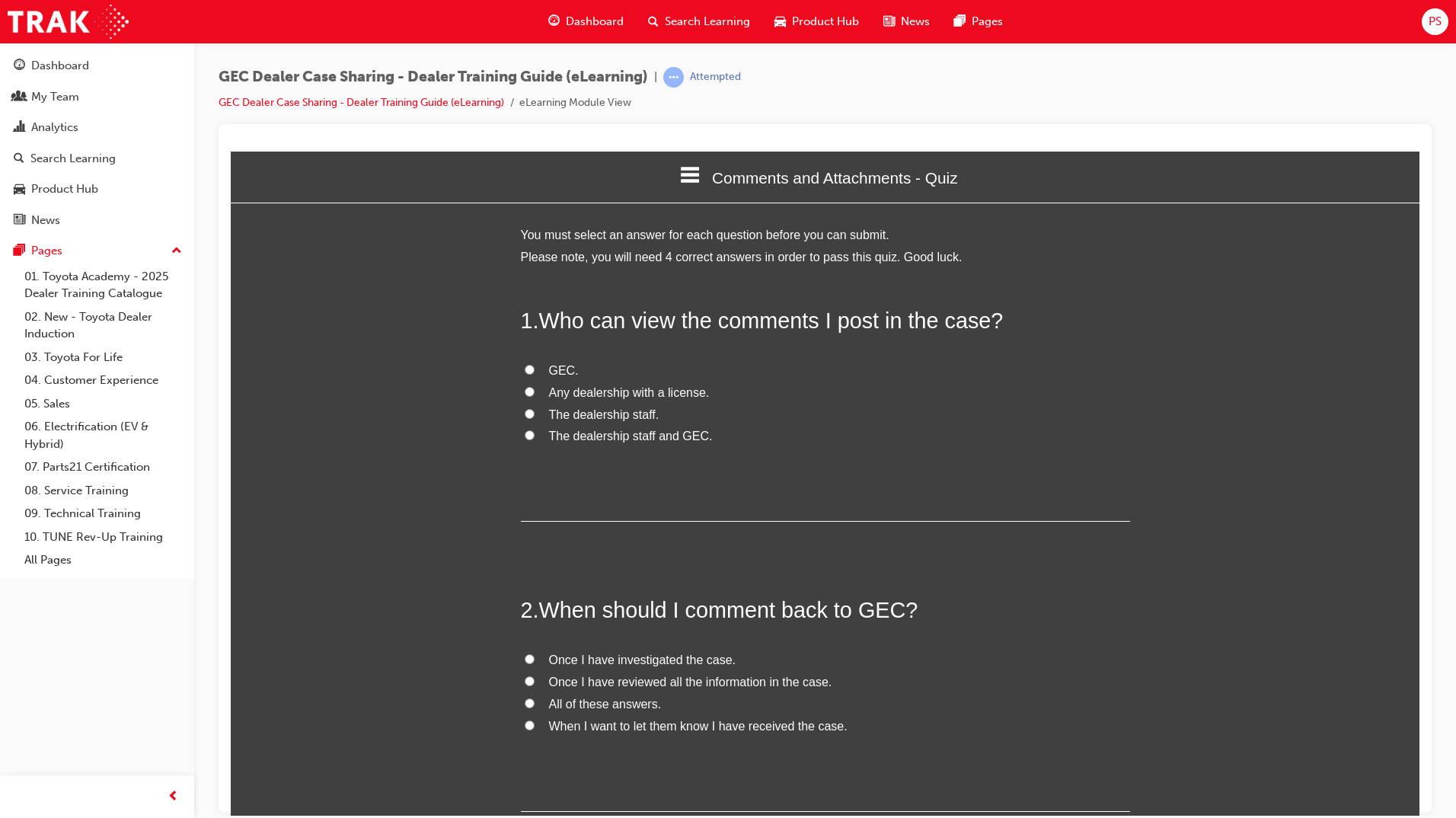
scroll to position [1306, 1201]
click at [525, 438] on input "The dealership staff and GEC." at bounding box center [530, 434] width 10 height 10
radio input "true"
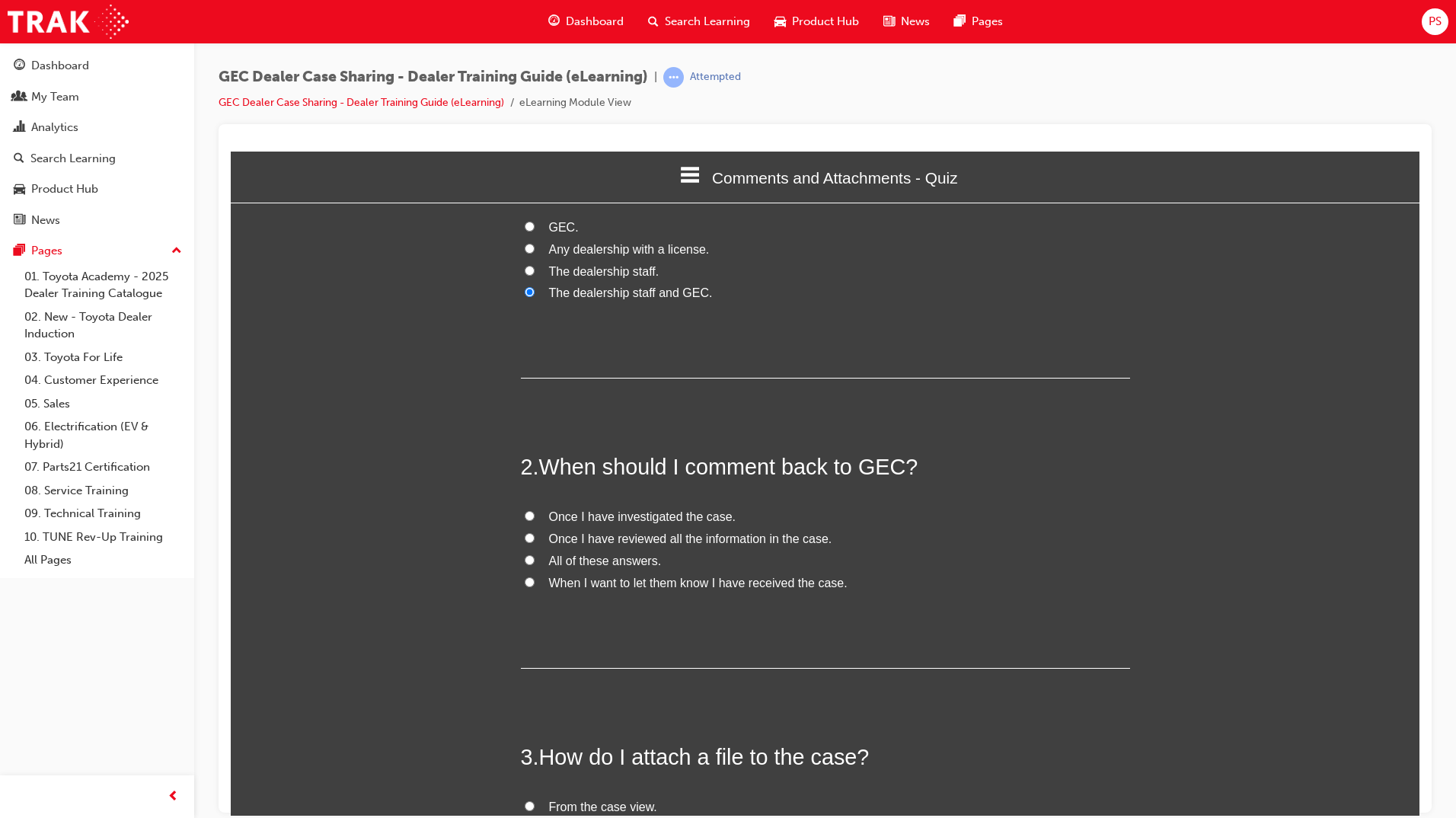
scroll to position [153, 0]
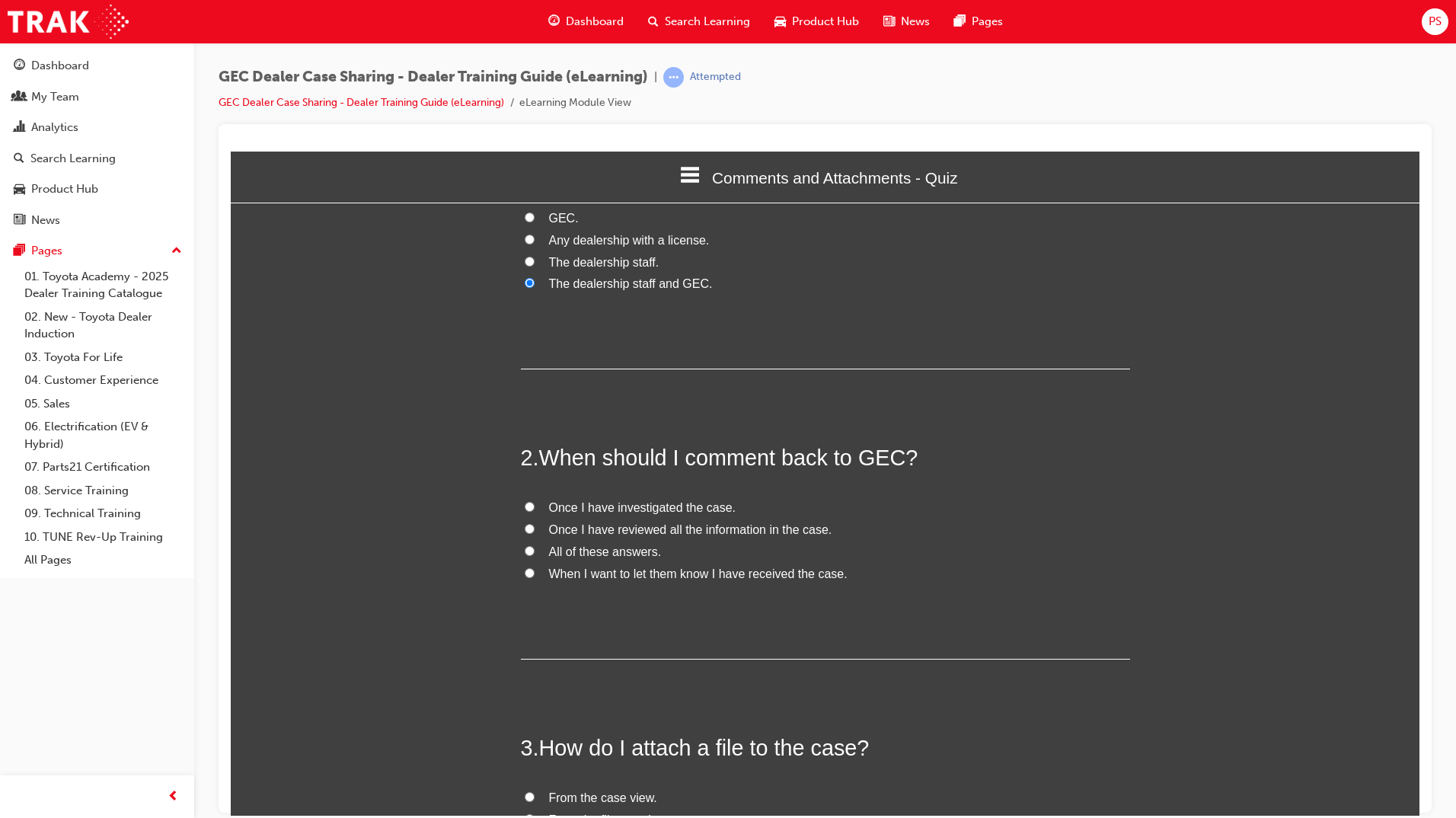
click at [525, 507] on input "Once I have investigated the case." at bounding box center [530, 506] width 10 height 10
radio input "true"
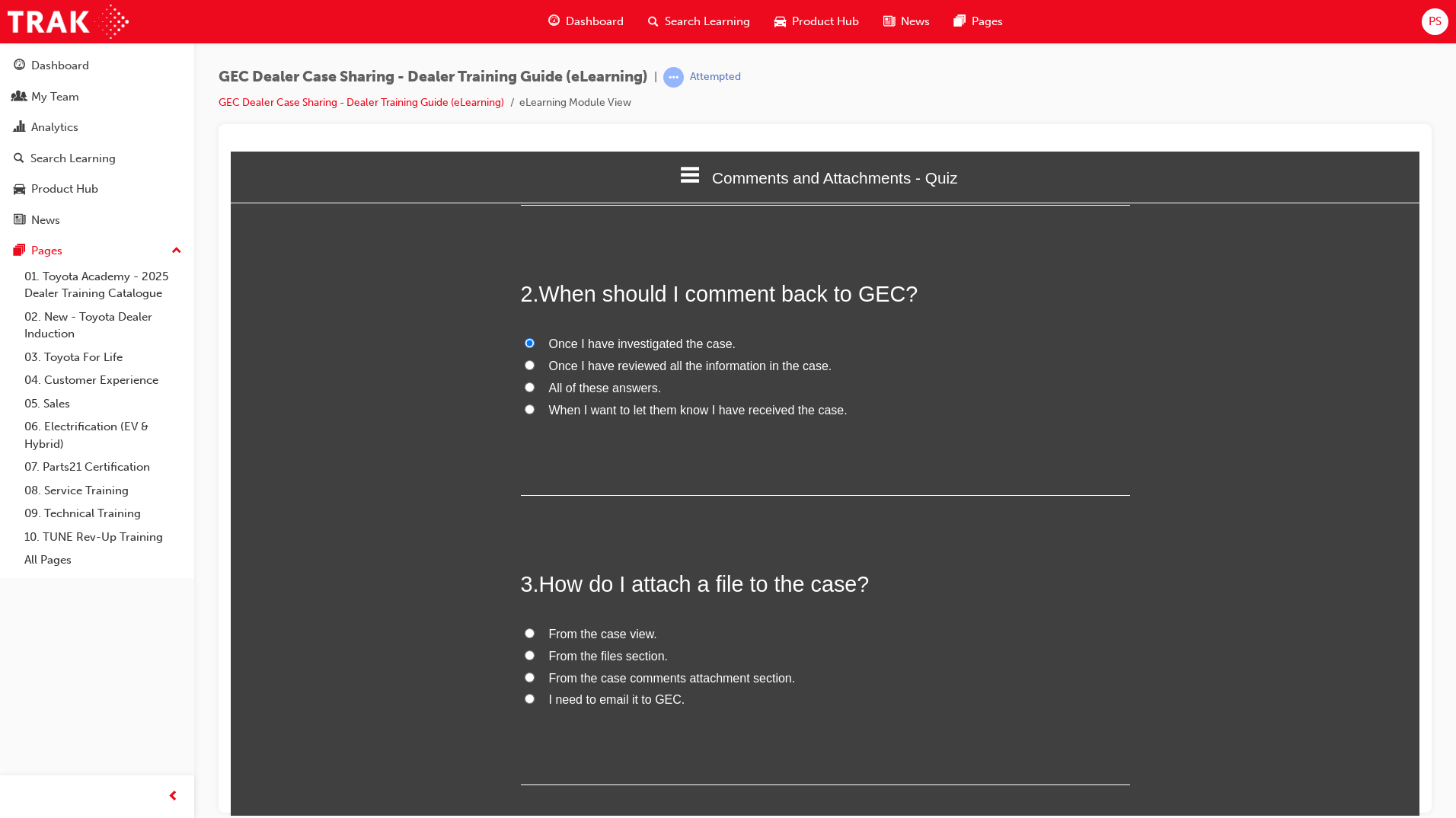
scroll to position [381, 0]
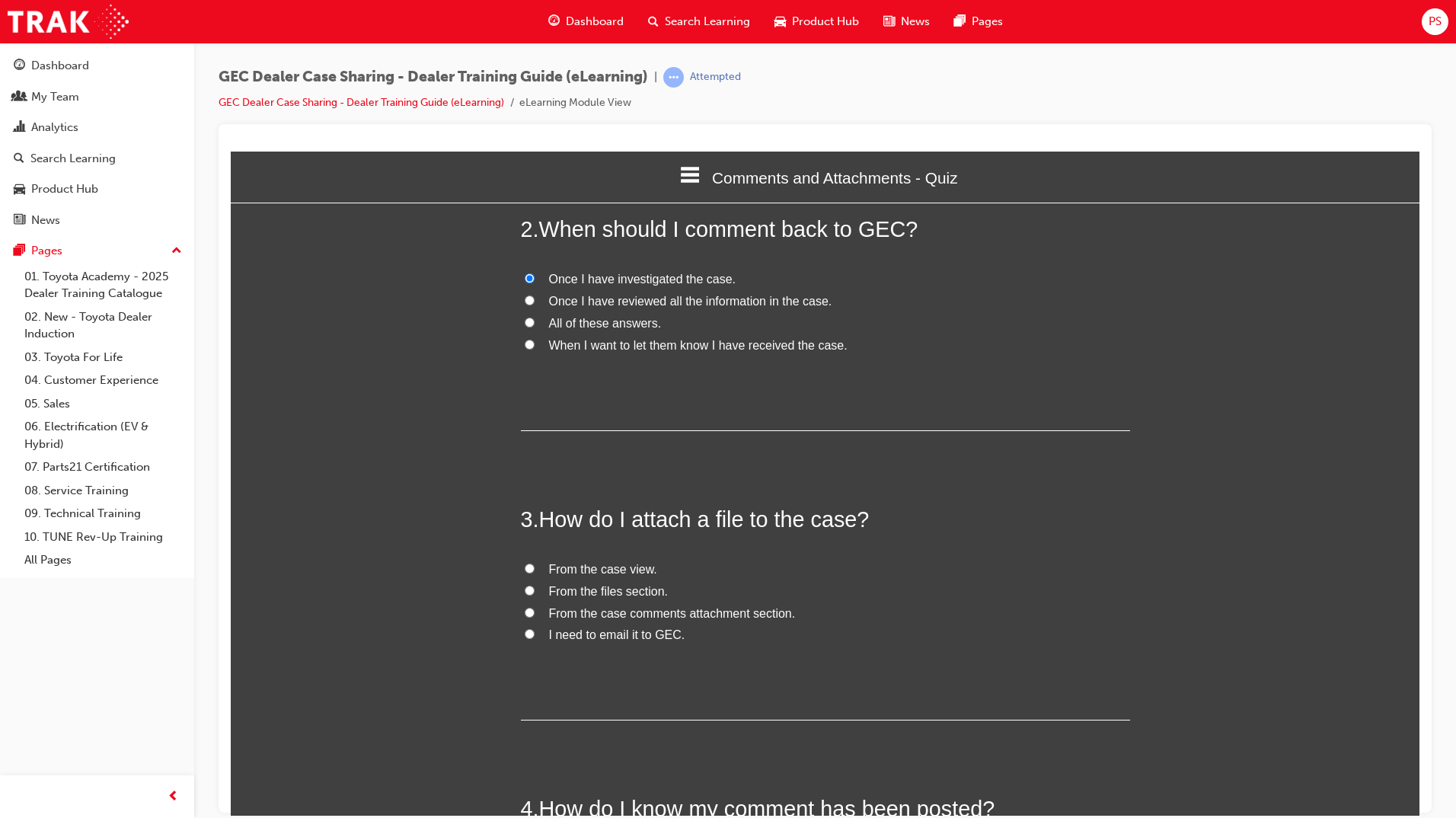
click at [525, 616] on input "From the case comments attachment section." at bounding box center [530, 612] width 10 height 10
radio input "true"
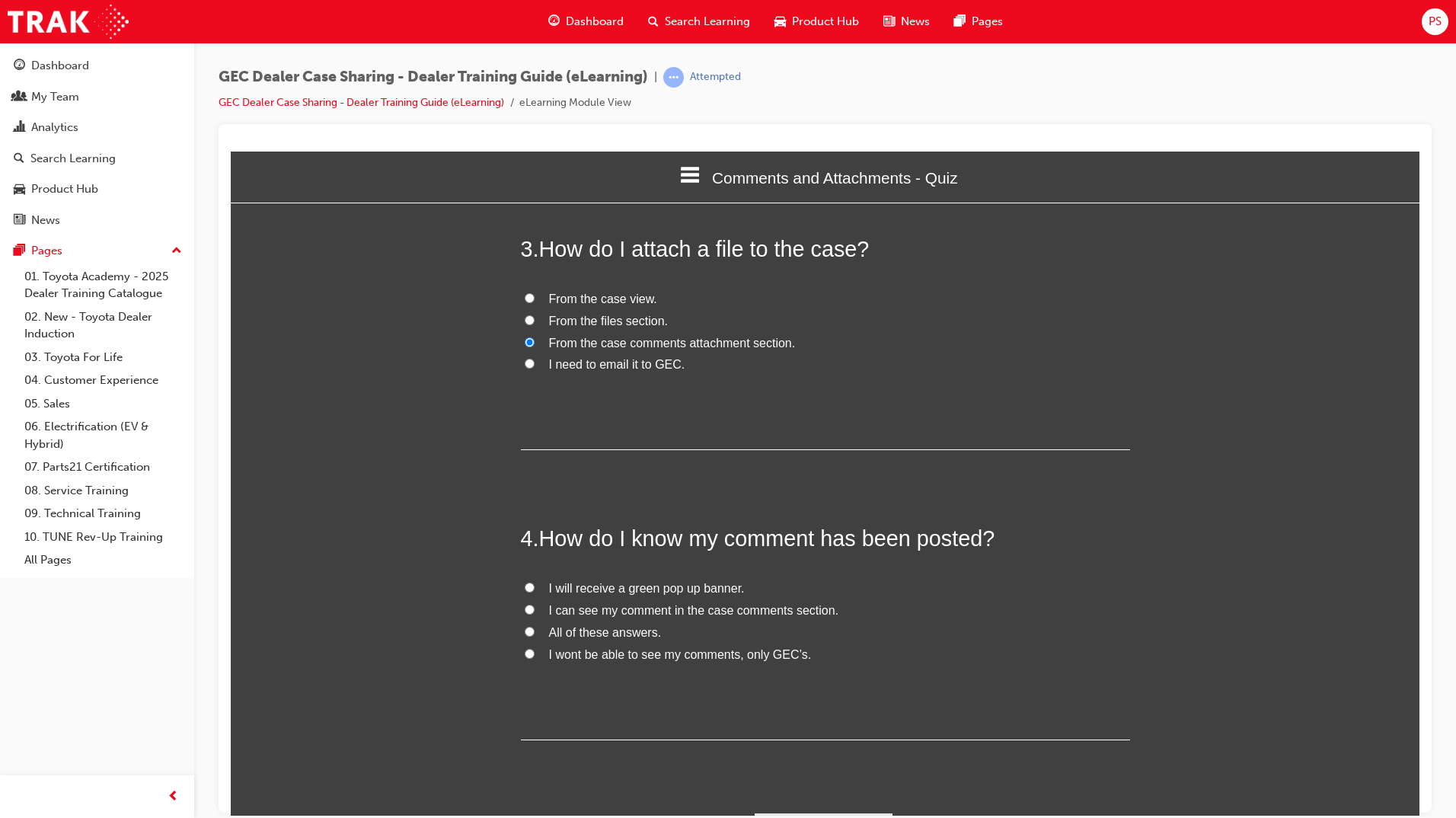
scroll to position [686, 0]
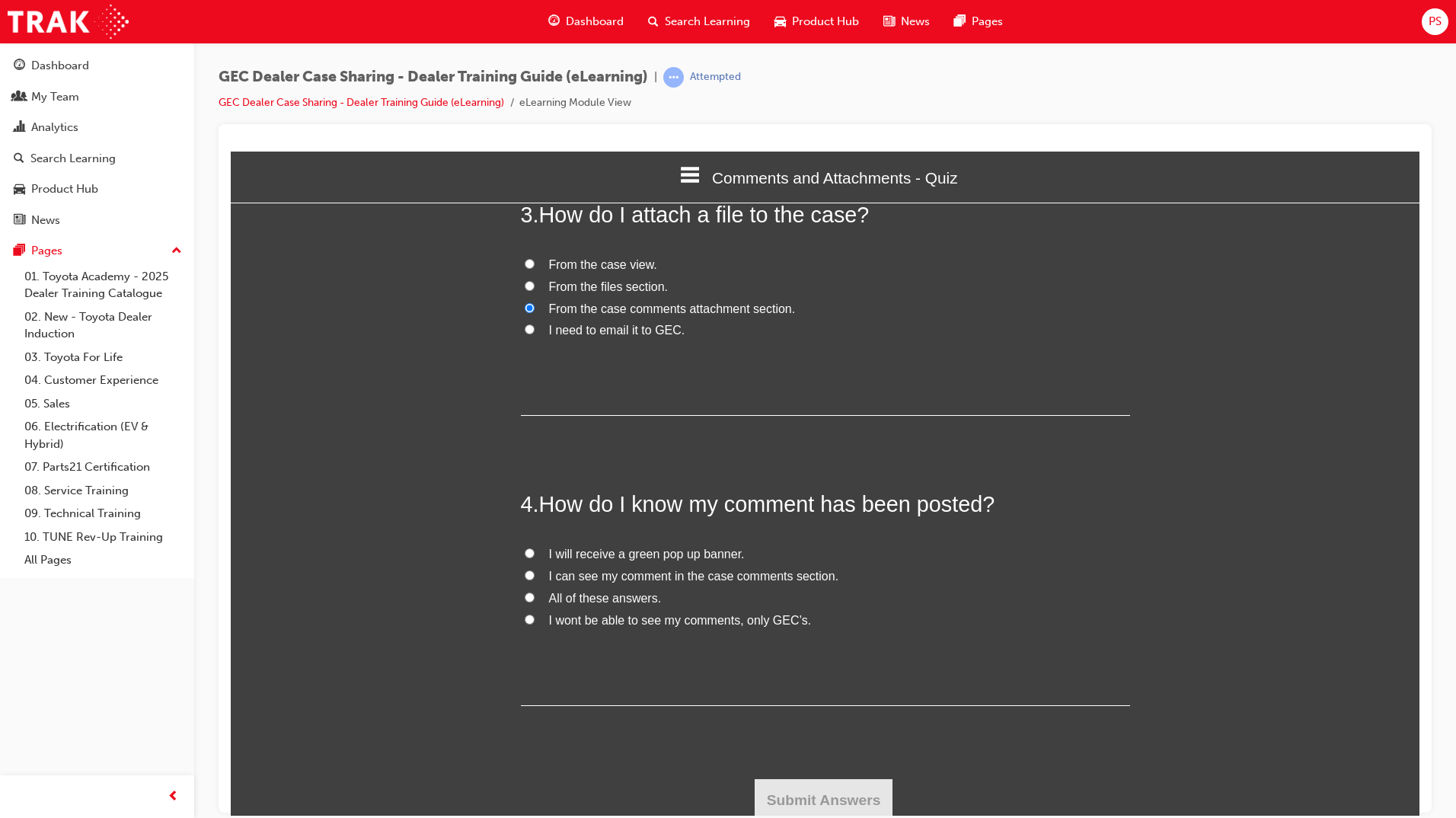
click at [525, 554] on input "I will receive a green pop up banner." at bounding box center [530, 552] width 10 height 10
radio input "true"
click at [826, 805] on button "Submit Answers" at bounding box center [823, 800] width 138 height 42
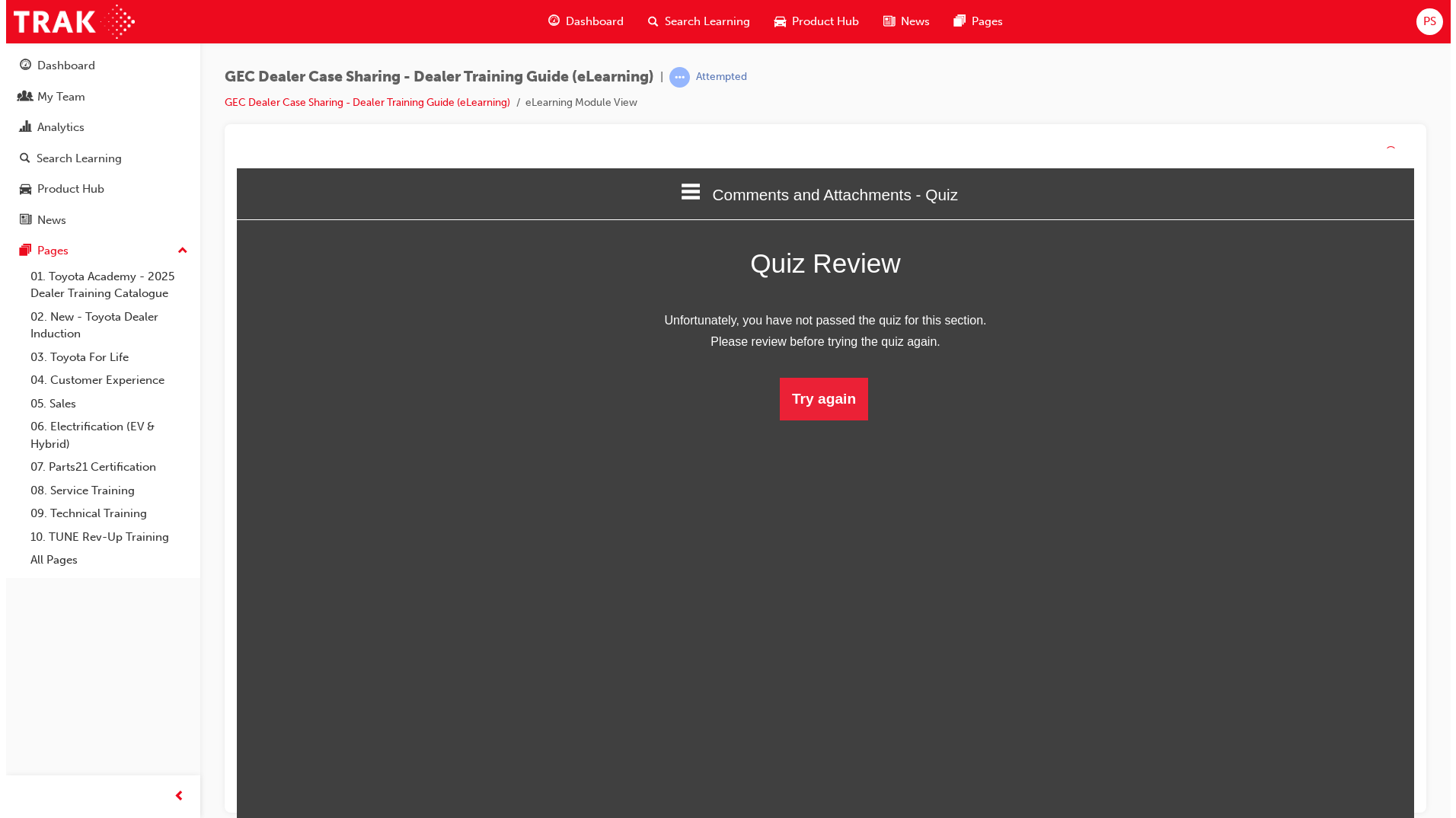
scroll to position [203, 1212]
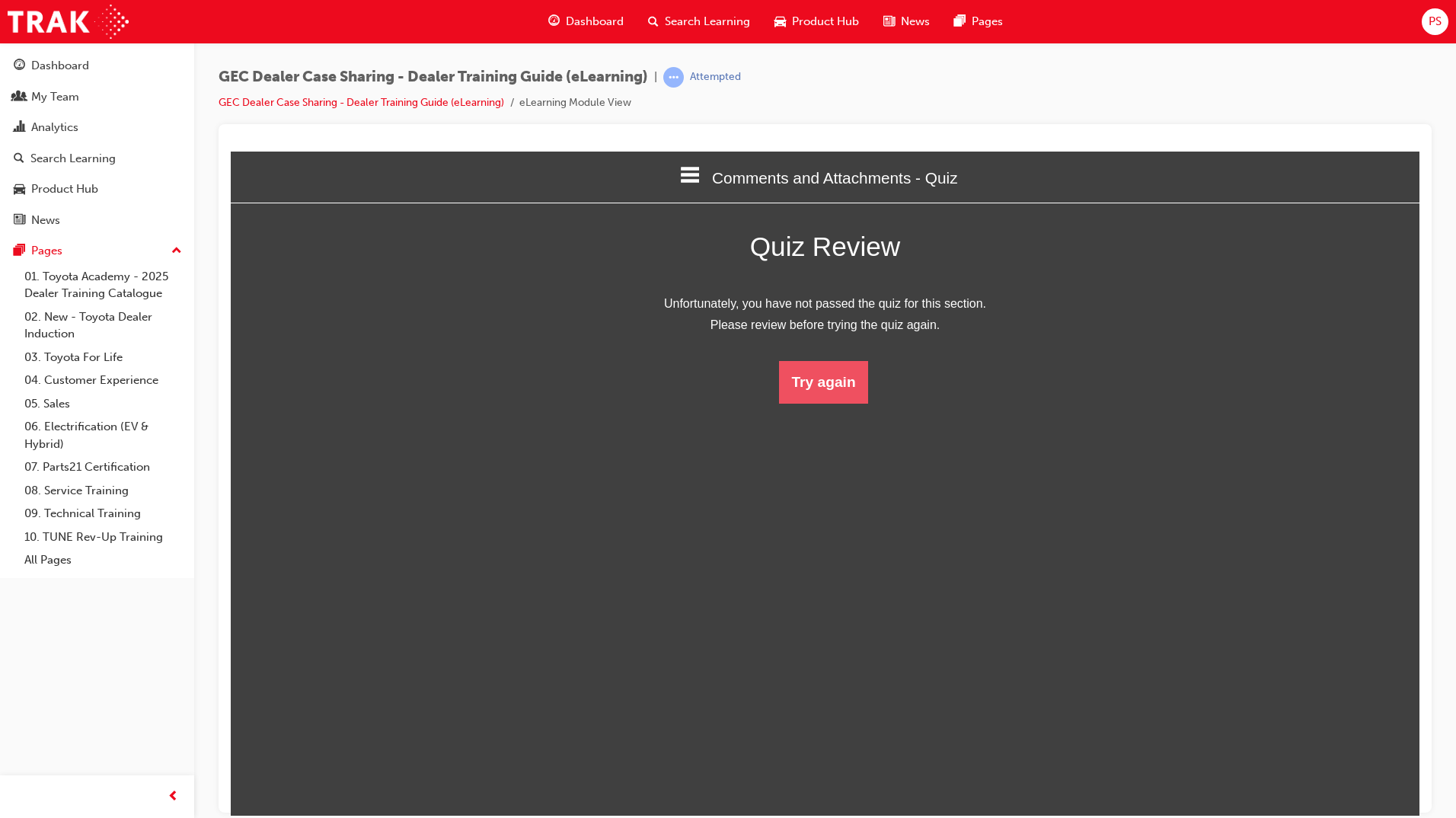
click at [836, 381] on button "Try again" at bounding box center [823, 381] width 88 height 42
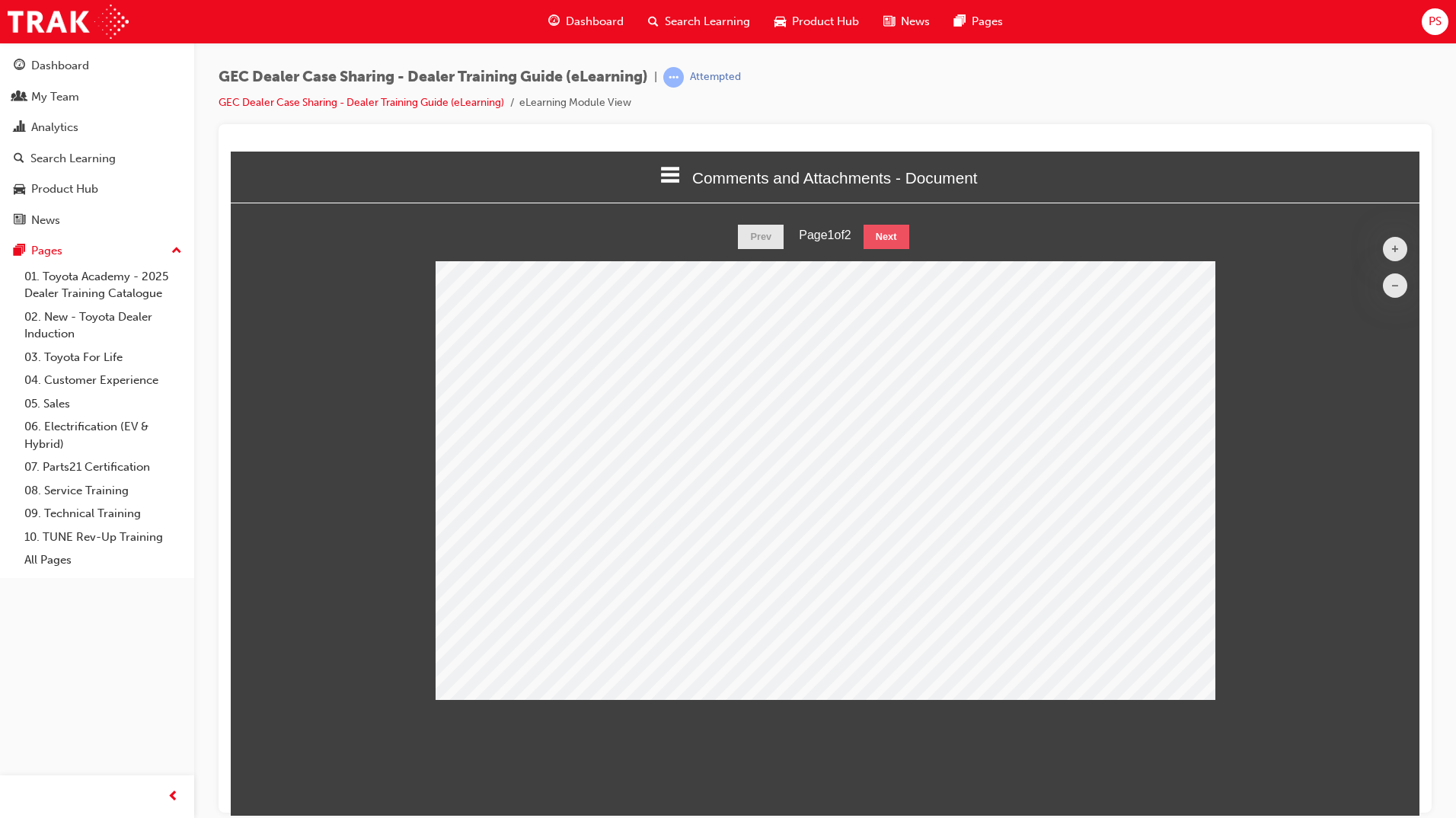
click at [899, 237] on button "Next" at bounding box center [887, 235] width 46 height 24
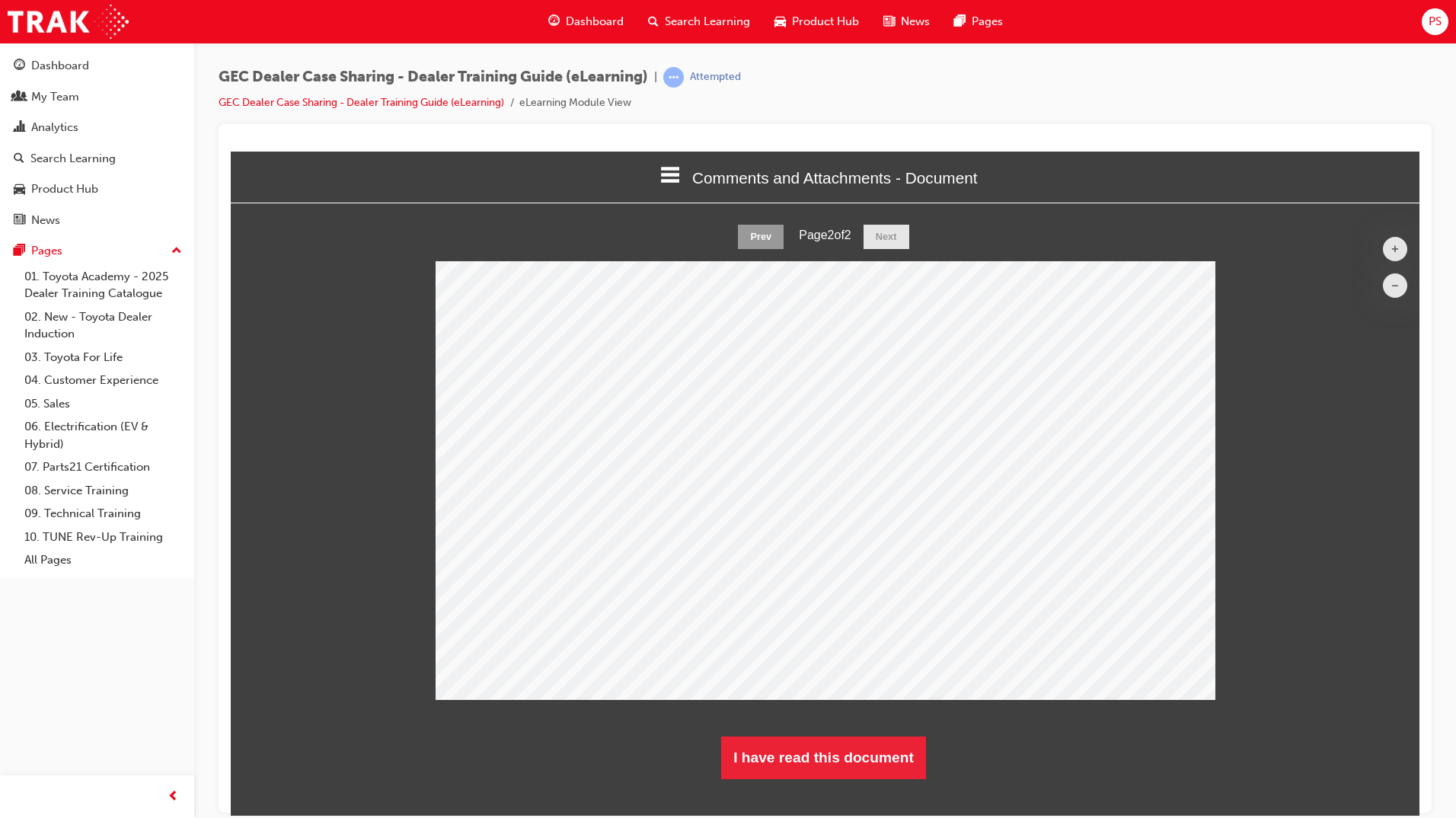
scroll to position [578, 1212]
click at [790, 759] on button "I have read this document" at bounding box center [823, 757] width 204 height 42
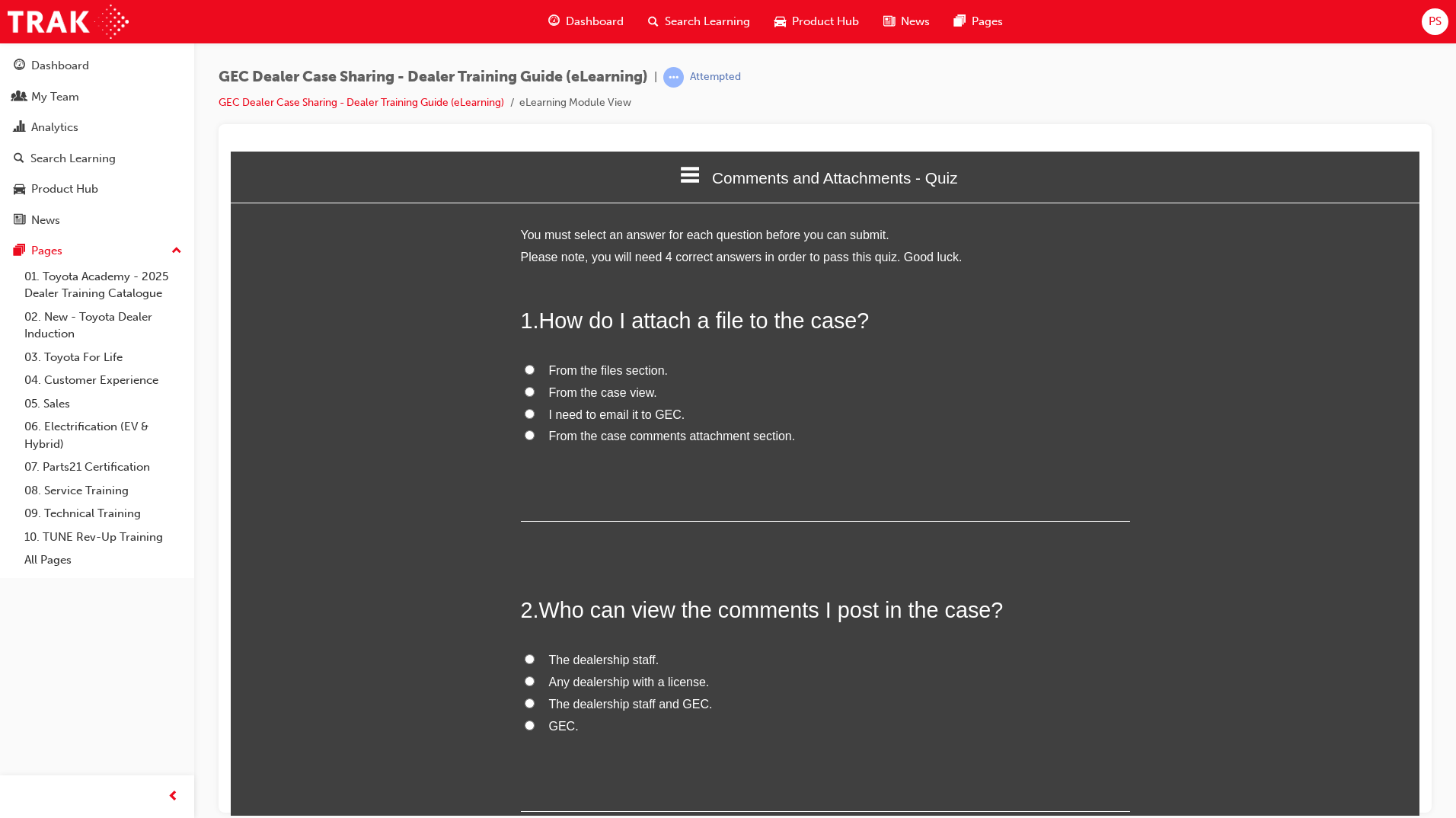
click at [525, 435] on input "From the case comments attachment section." at bounding box center [530, 434] width 10 height 10
radio input "true"
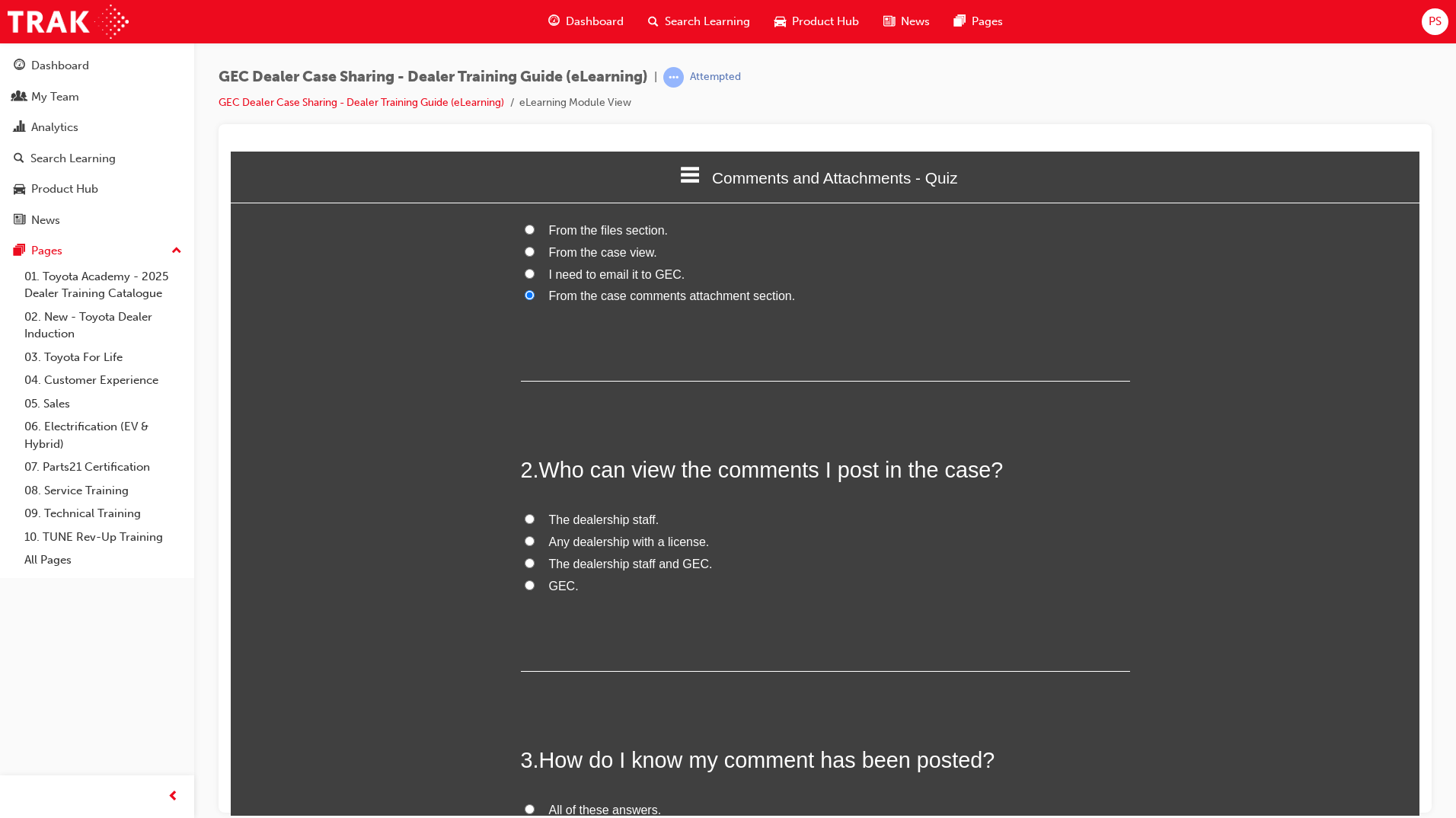
scroll to position [153, 0]
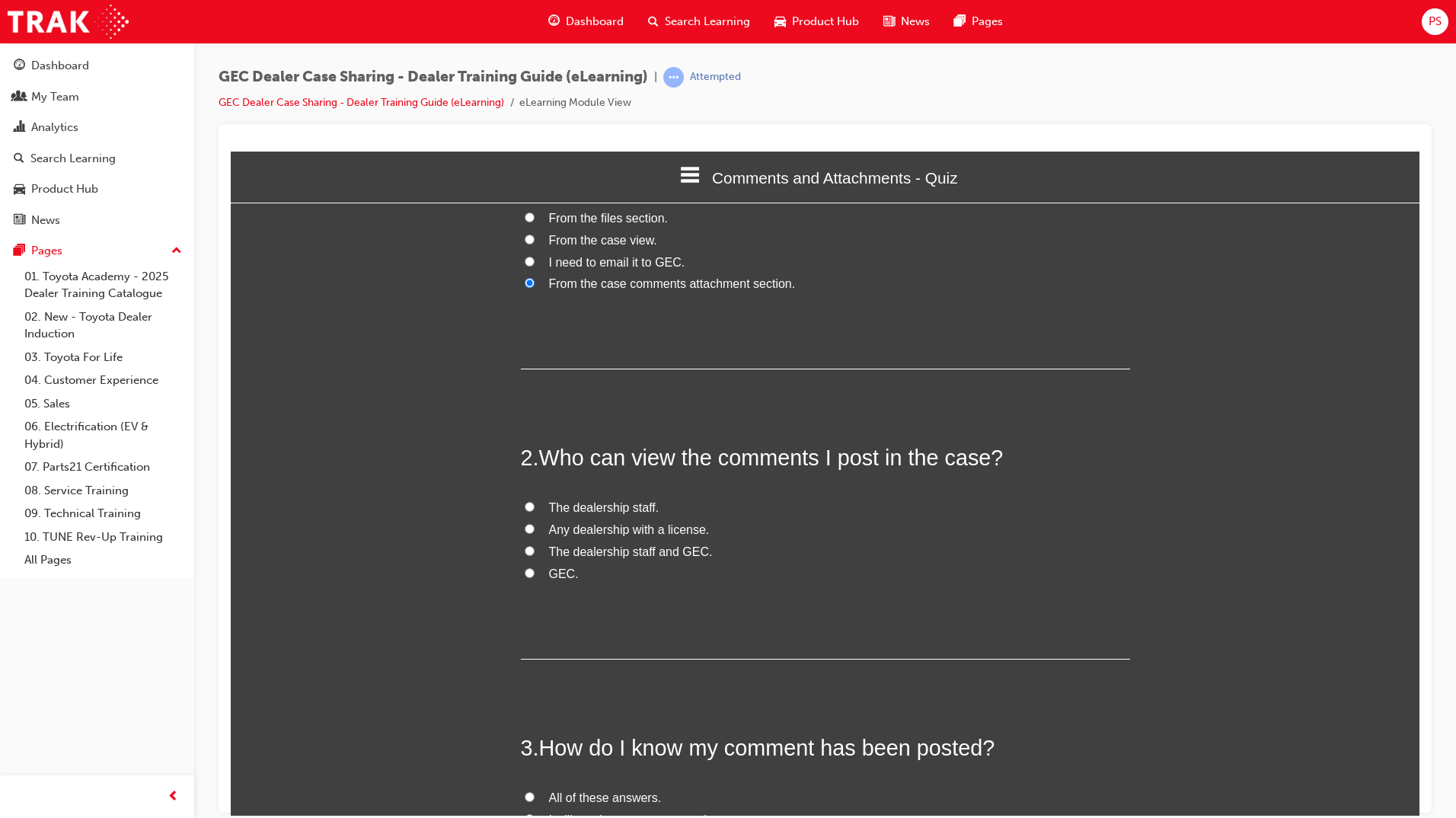
click at [521, 557] on label "The dealership staff and GEC." at bounding box center [825, 551] width 609 height 22
click at [525, 555] on input "The dealership staff and GEC." at bounding box center [530, 550] width 10 height 10
radio input "true"
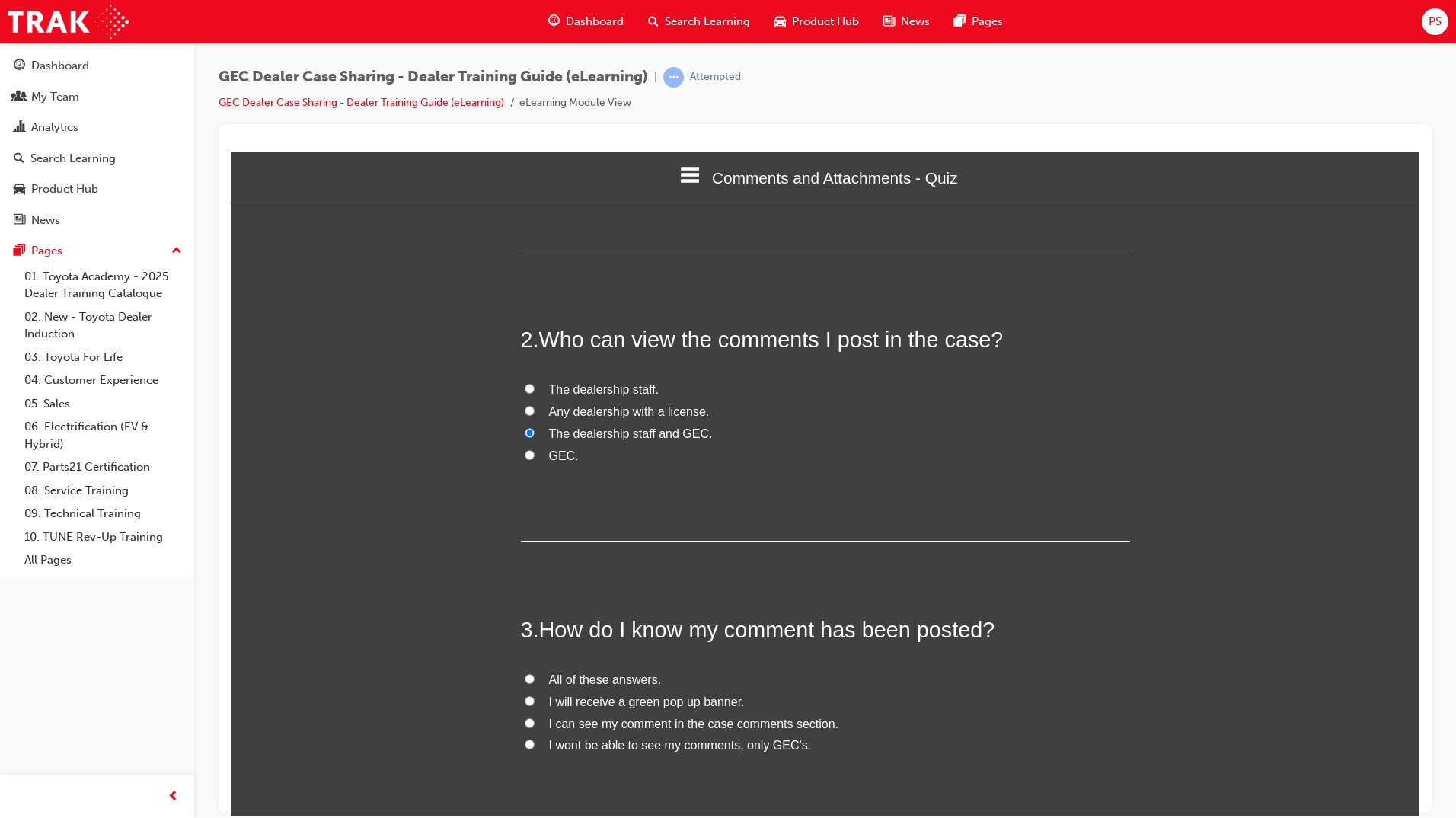
scroll to position [457, 0]
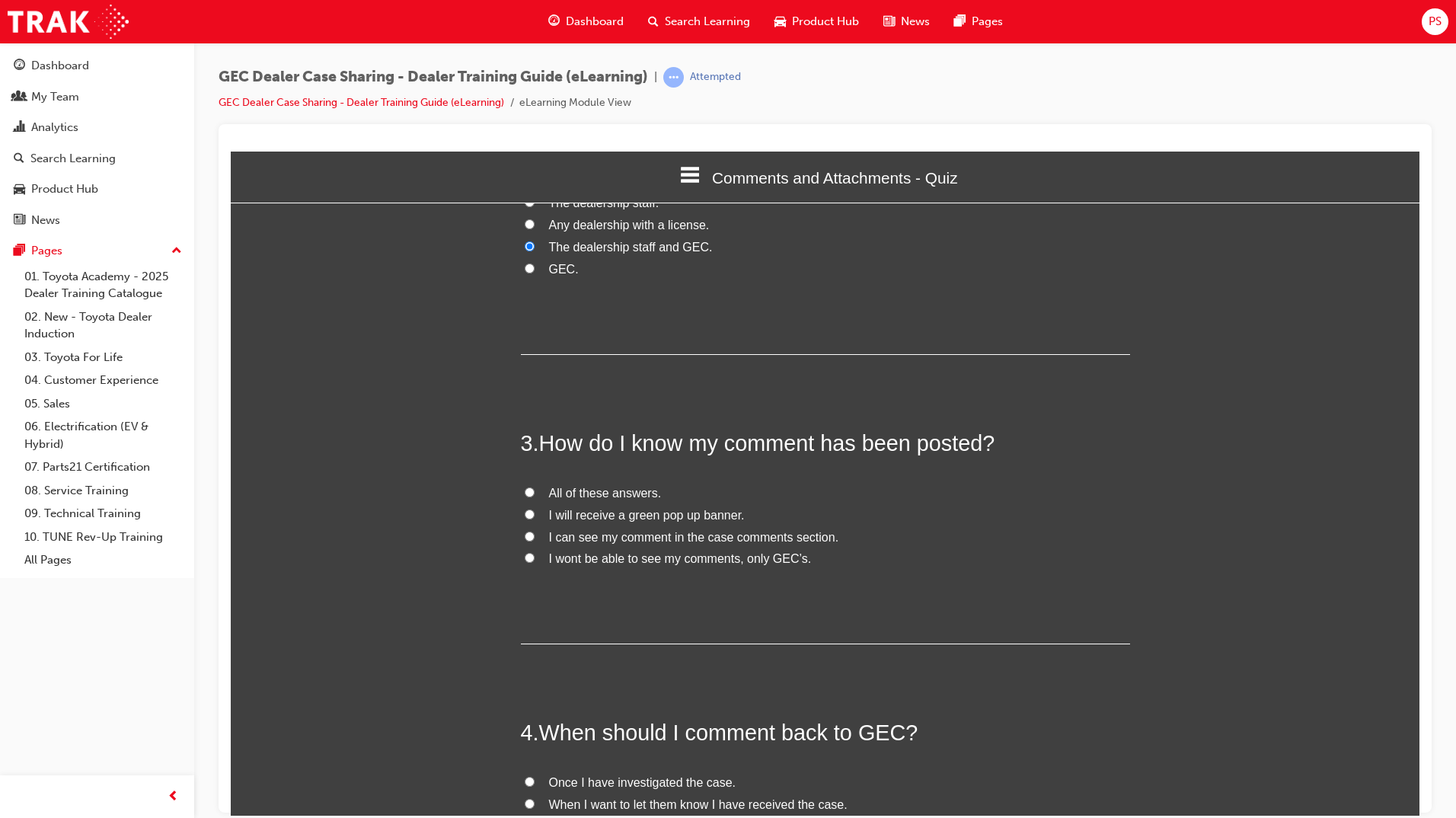
click at [525, 514] on input "I will receive a green pop up banner." at bounding box center [530, 514] width 10 height 10
radio input "true"
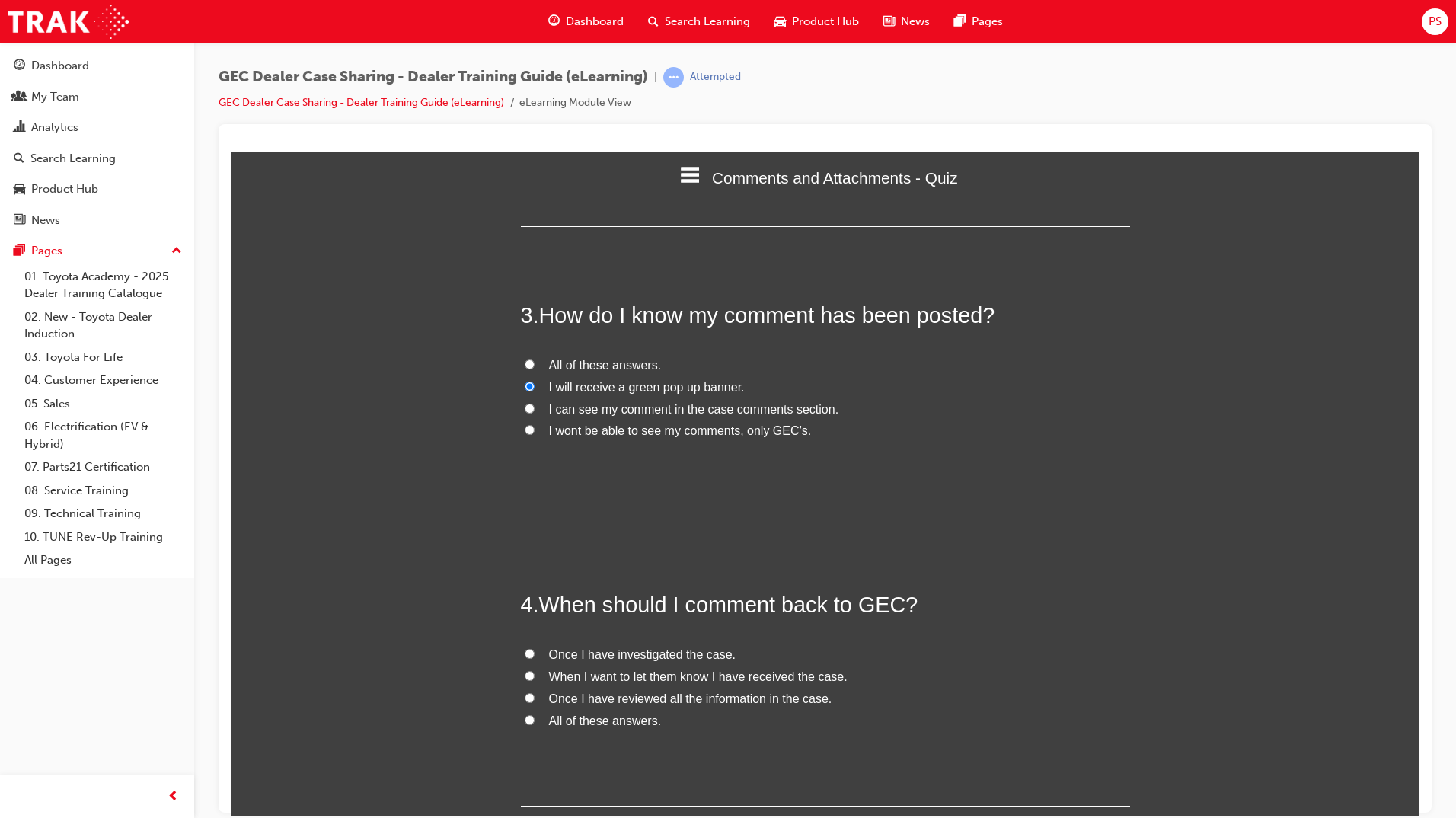
scroll to position [610, 0]
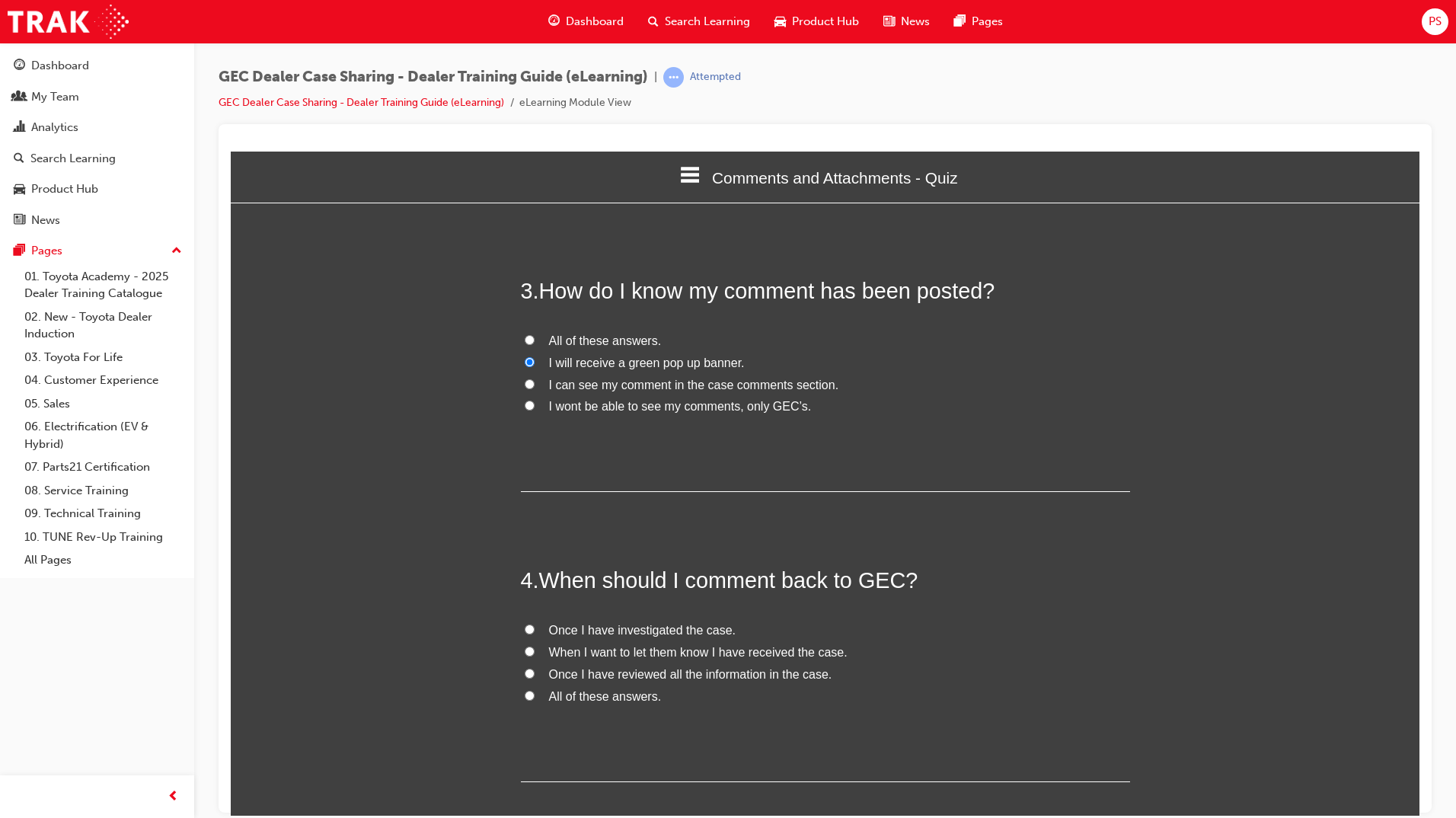
click at [525, 630] on input "Once I have investigated the case." at bounding box center [530, 629] width 10 height 10
radio input "true"
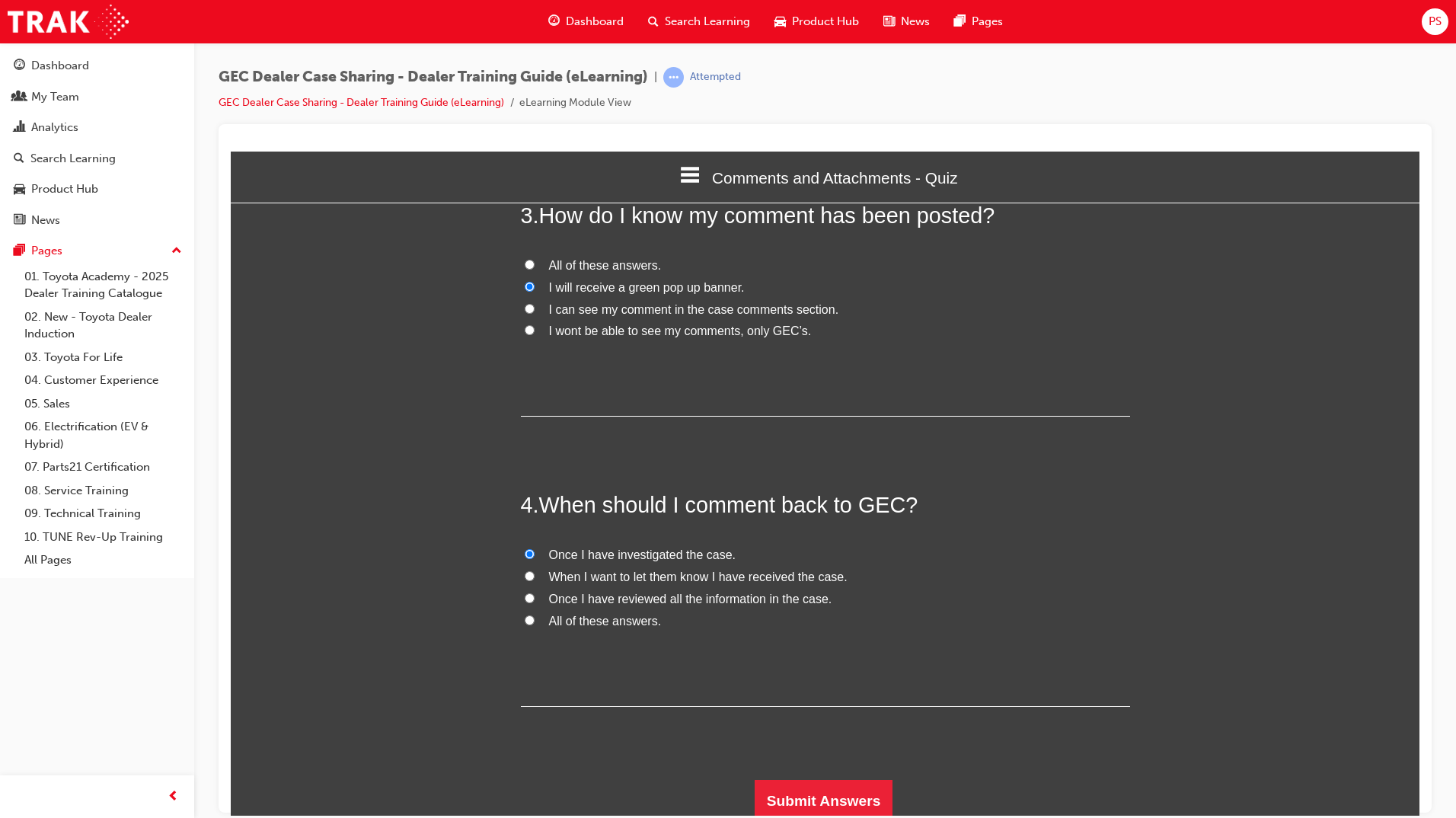
scroll to position [691, 0]
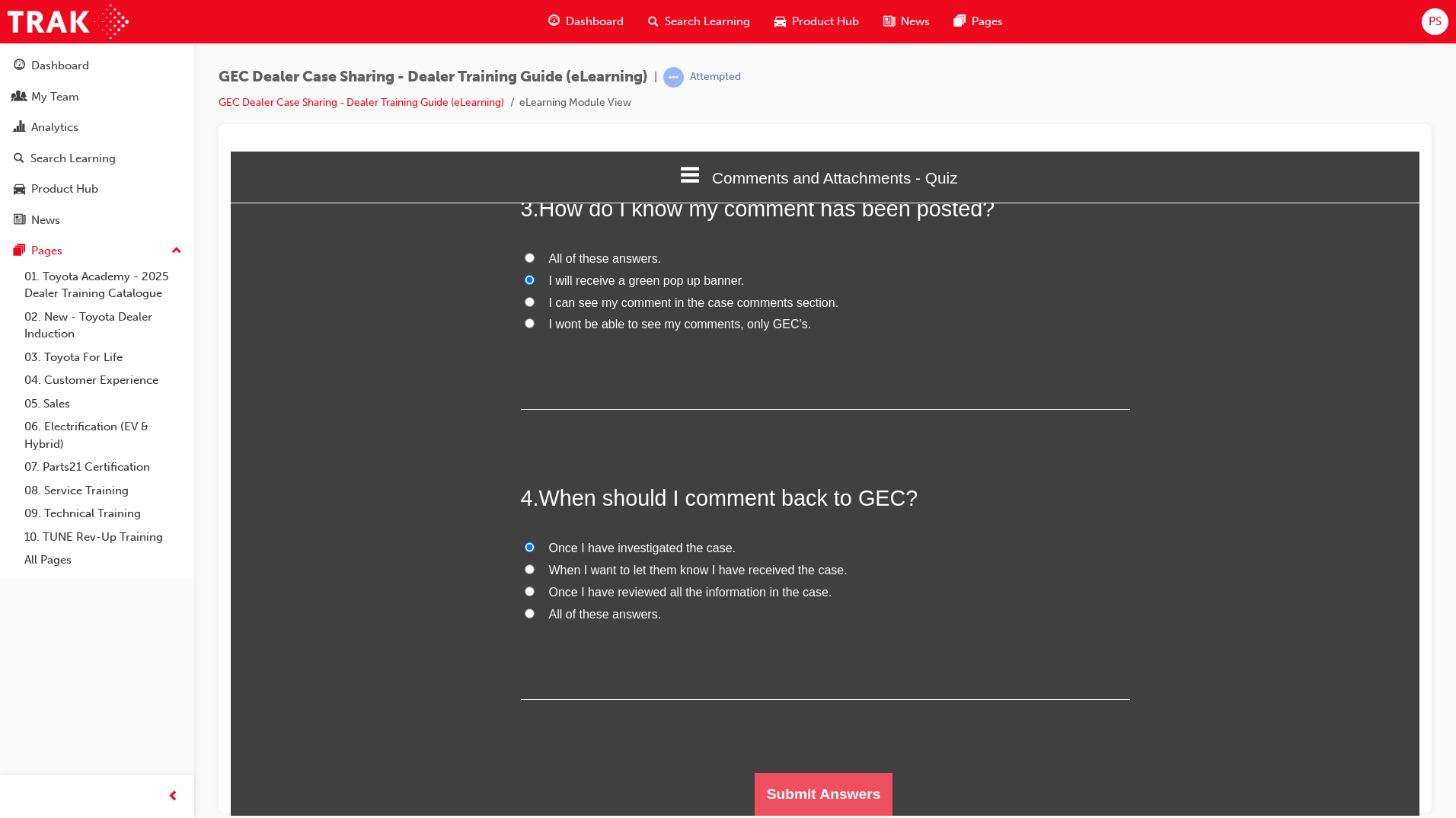
click at [843, 790] on button "Submit Answers" at bounding box center [823, 793] width 138 height 42
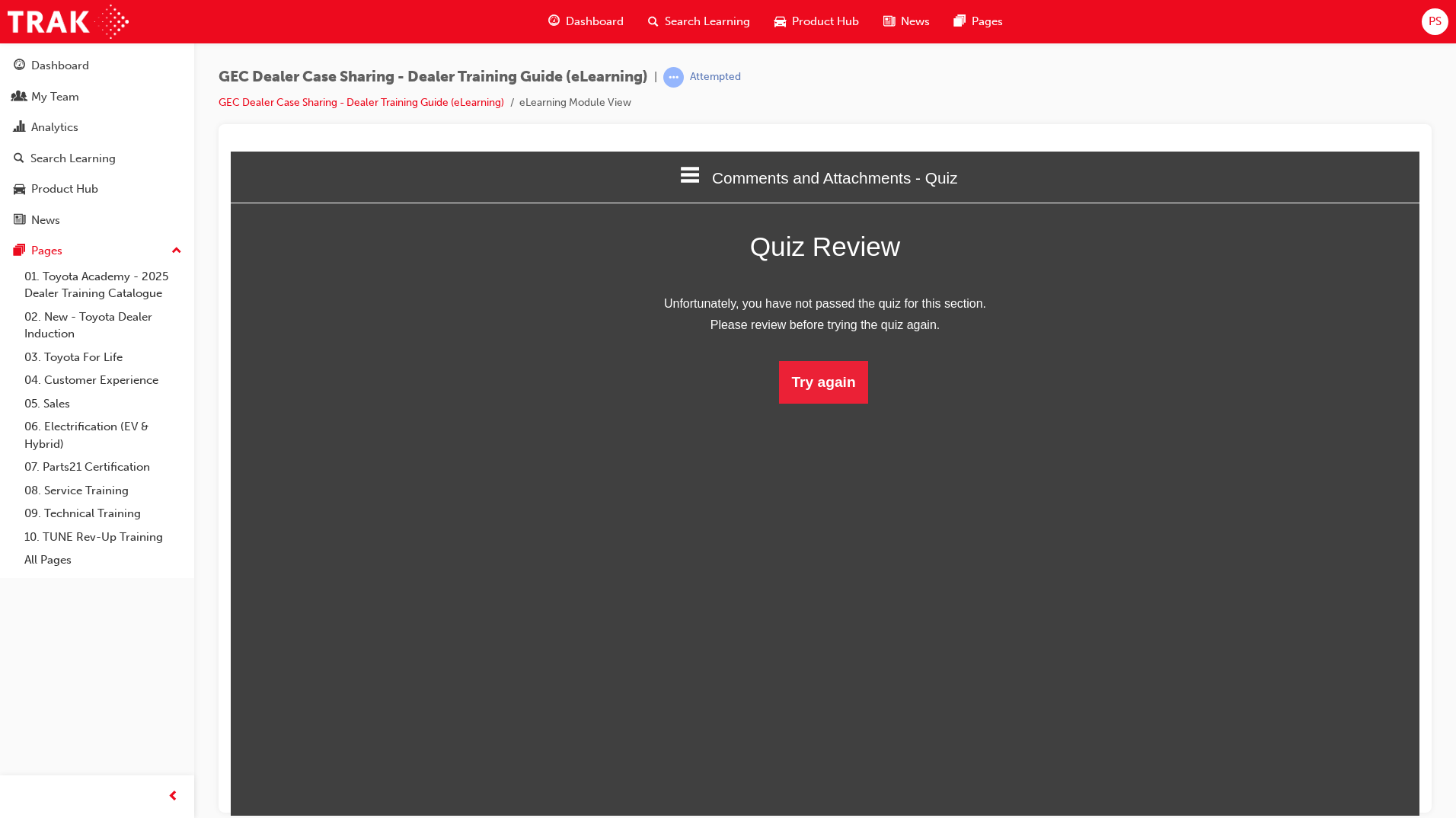
scroll to position [203, 1212]
click at [823, 400] on button "Try again" at bounding box center [823, 381] width 88 height 42
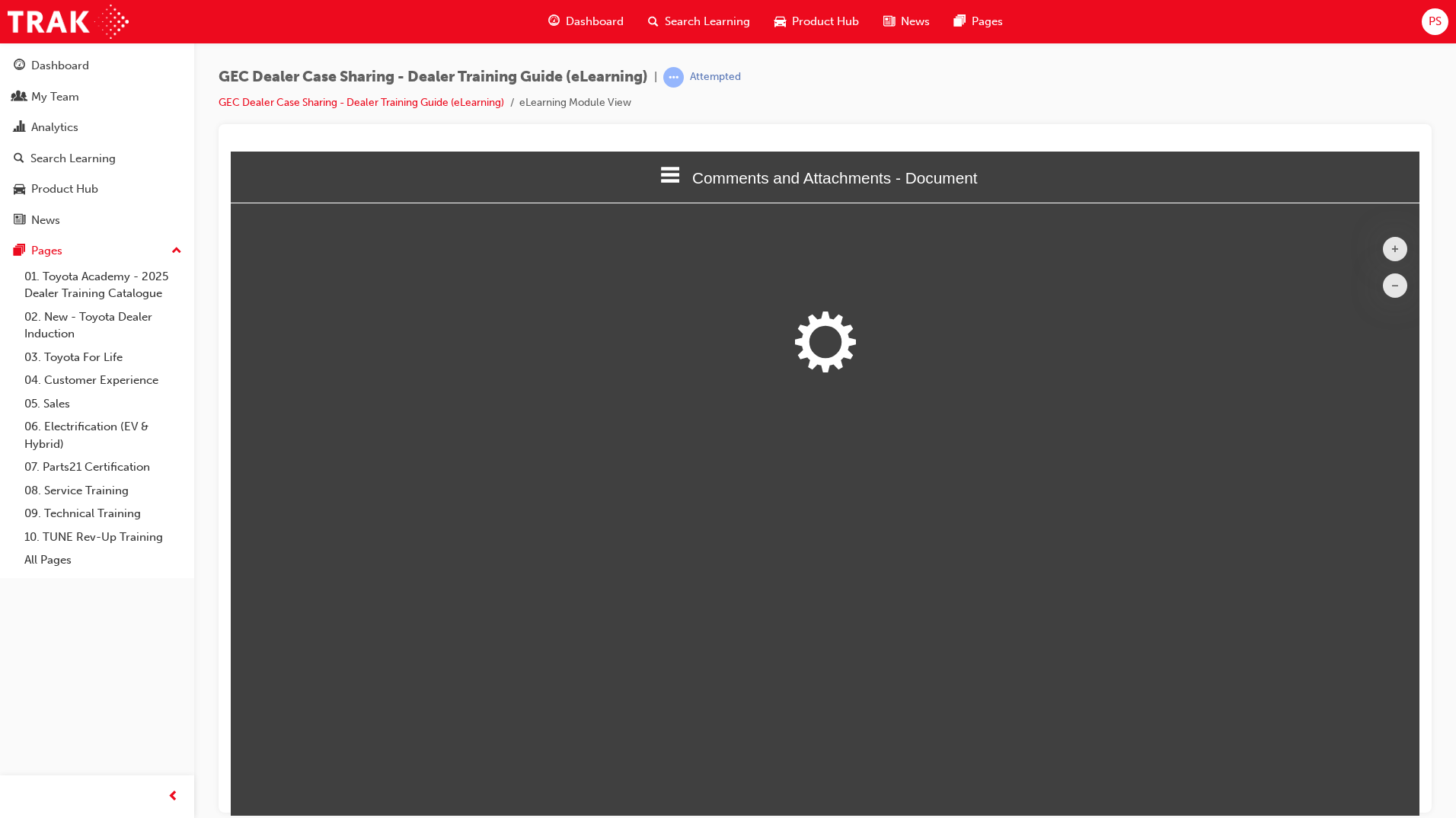
scroll to position [499, 1212]
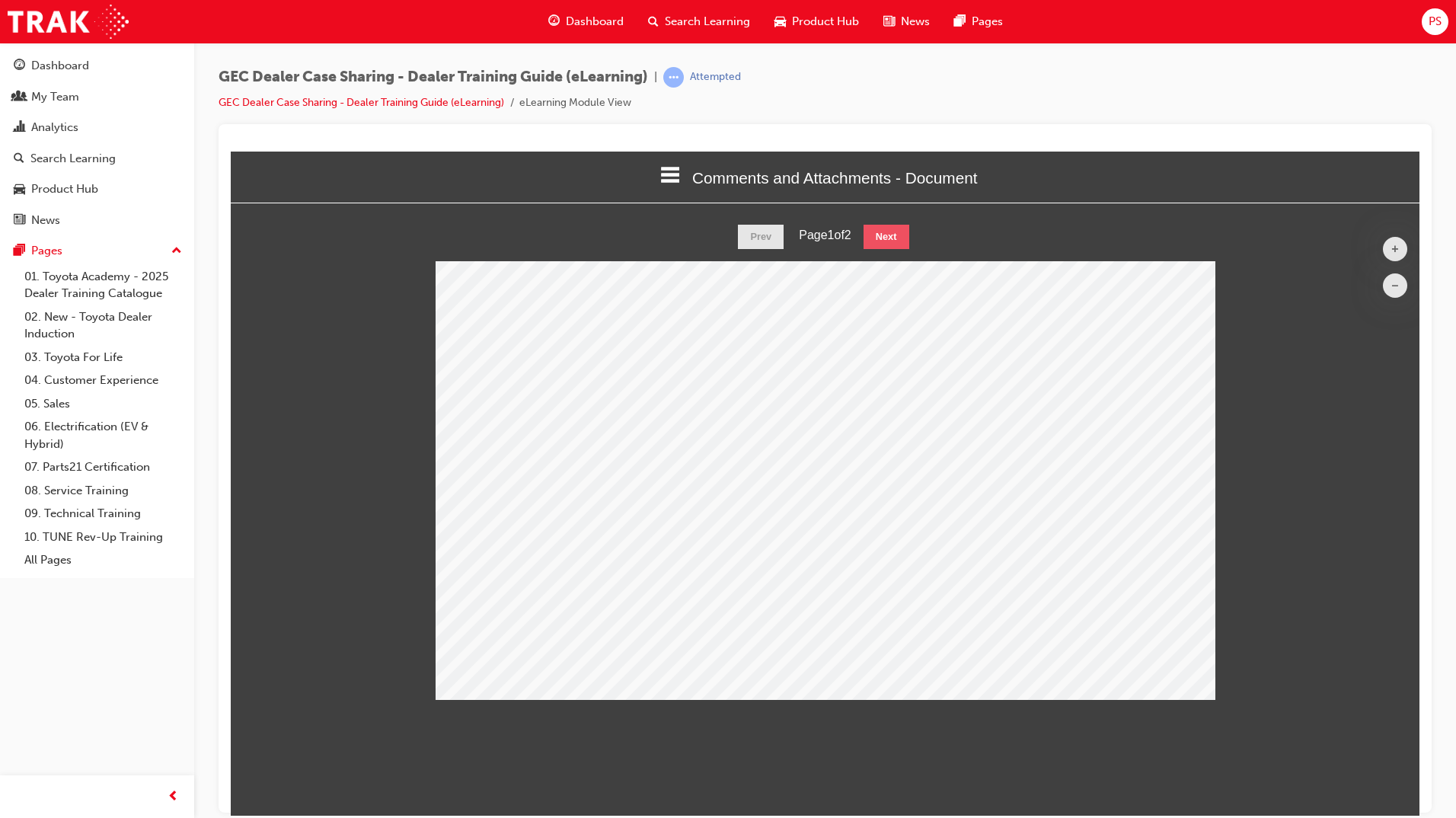
click at [904, 230] on button "Next" at bounding box center [887, 235] width 46 height 24
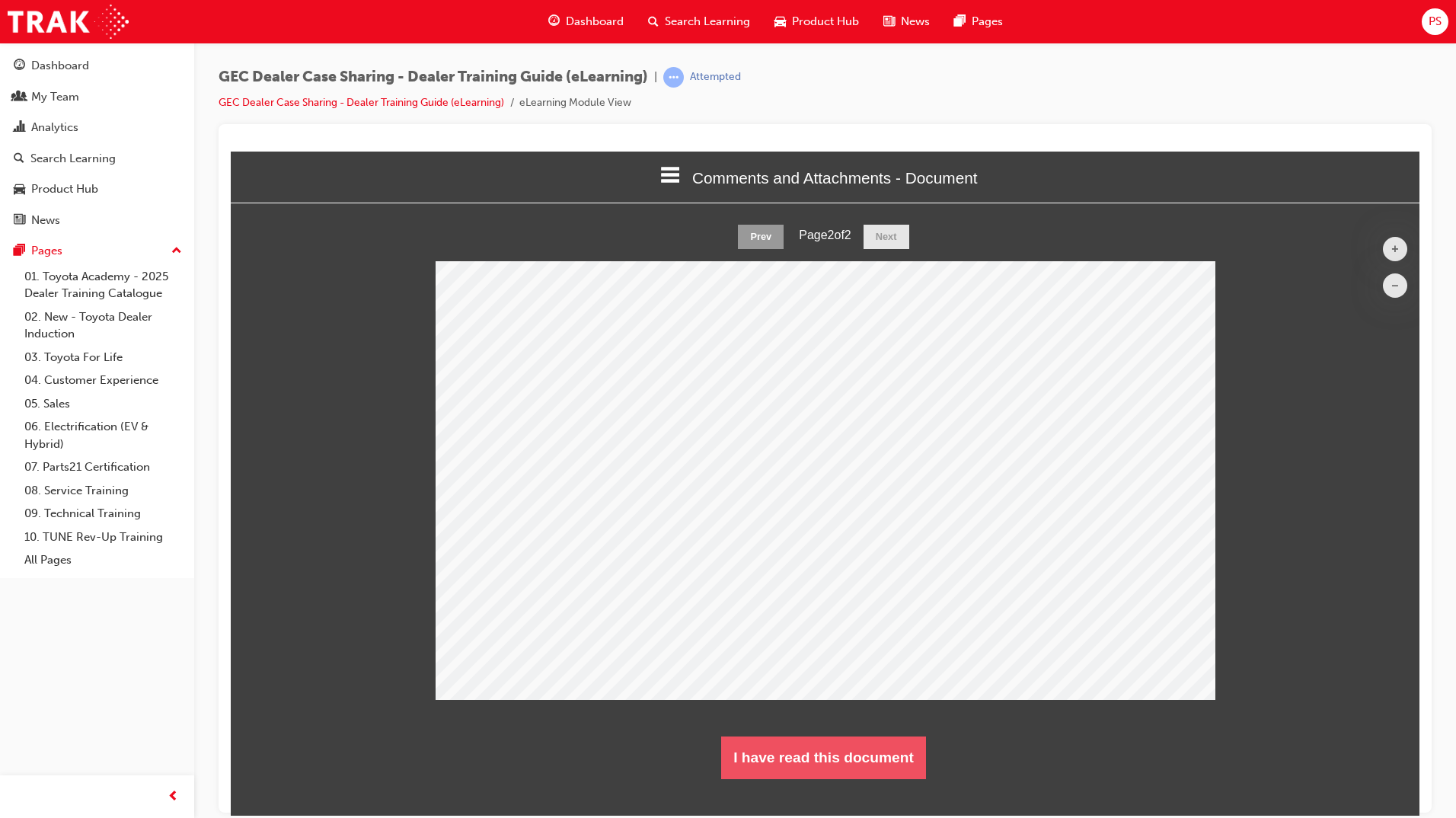
click at [829, 767] on button "I have read this document" at bounding box center [823, 757] width 204 height 42
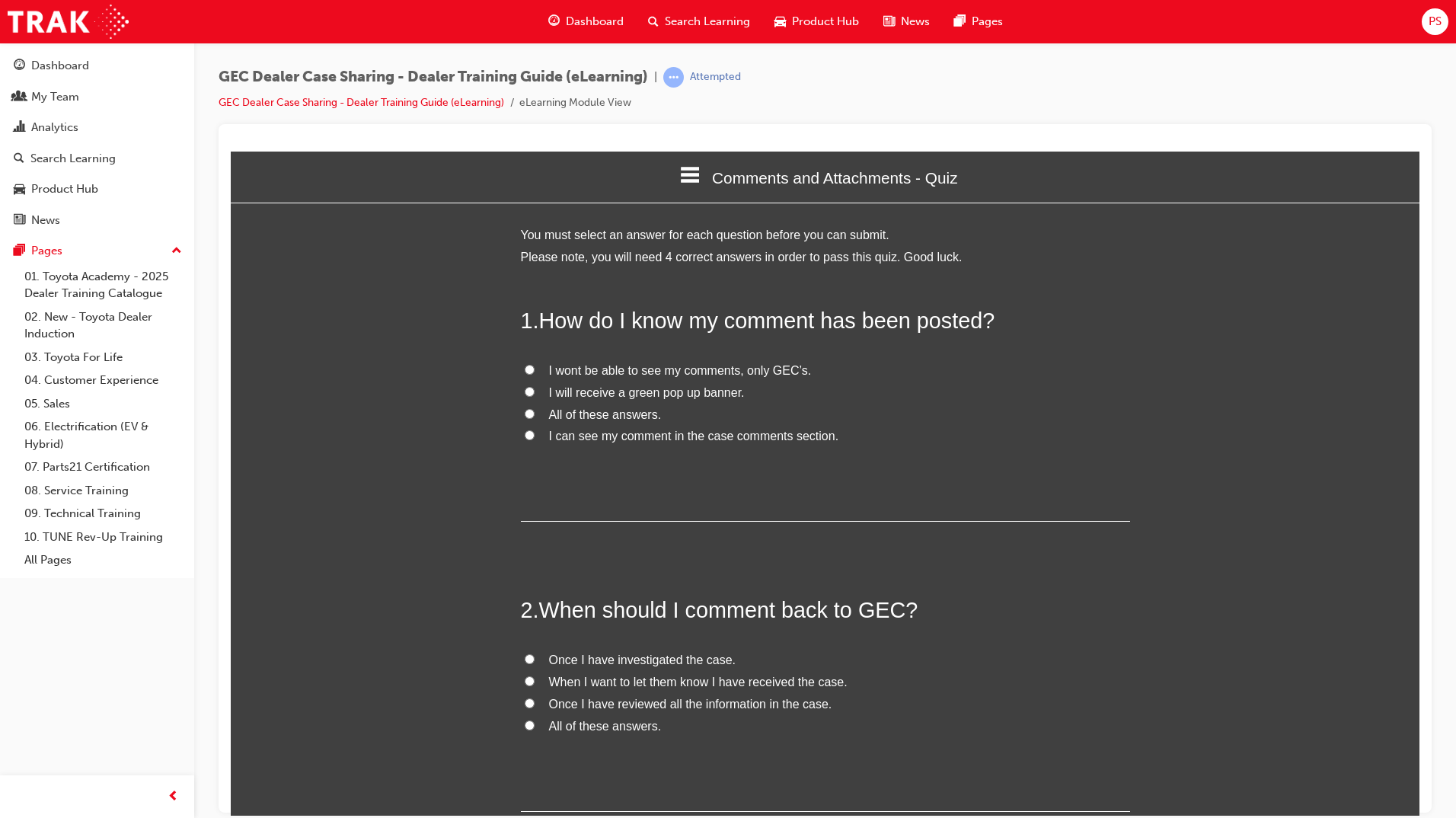
scroll to position [1306, 1201]
click at [525, 387] on input "I will receive a green pop up banner." at bounding box center [530, 391] width 10 height 10
radio input "true"
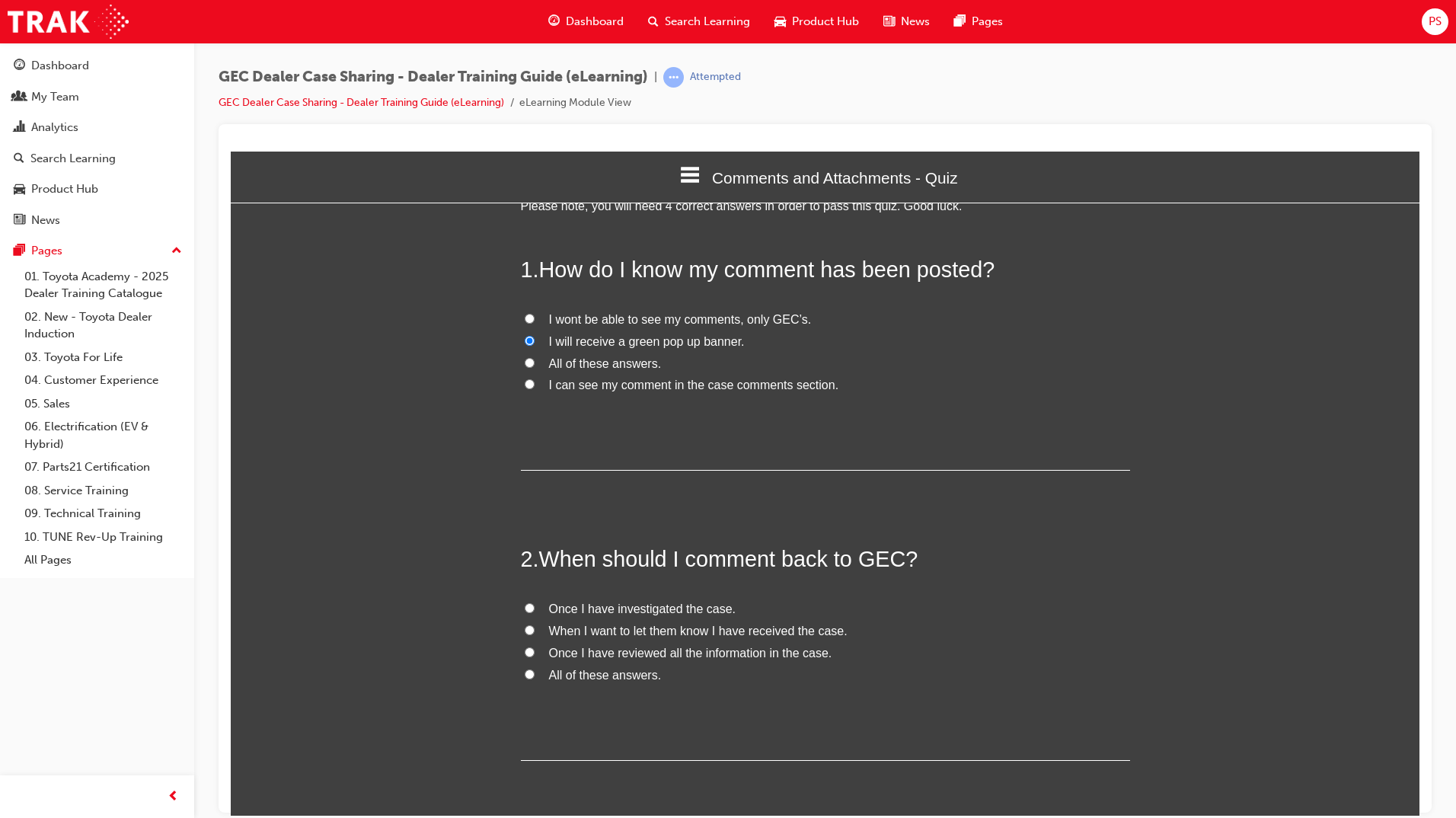
scroll to position [76, 0]
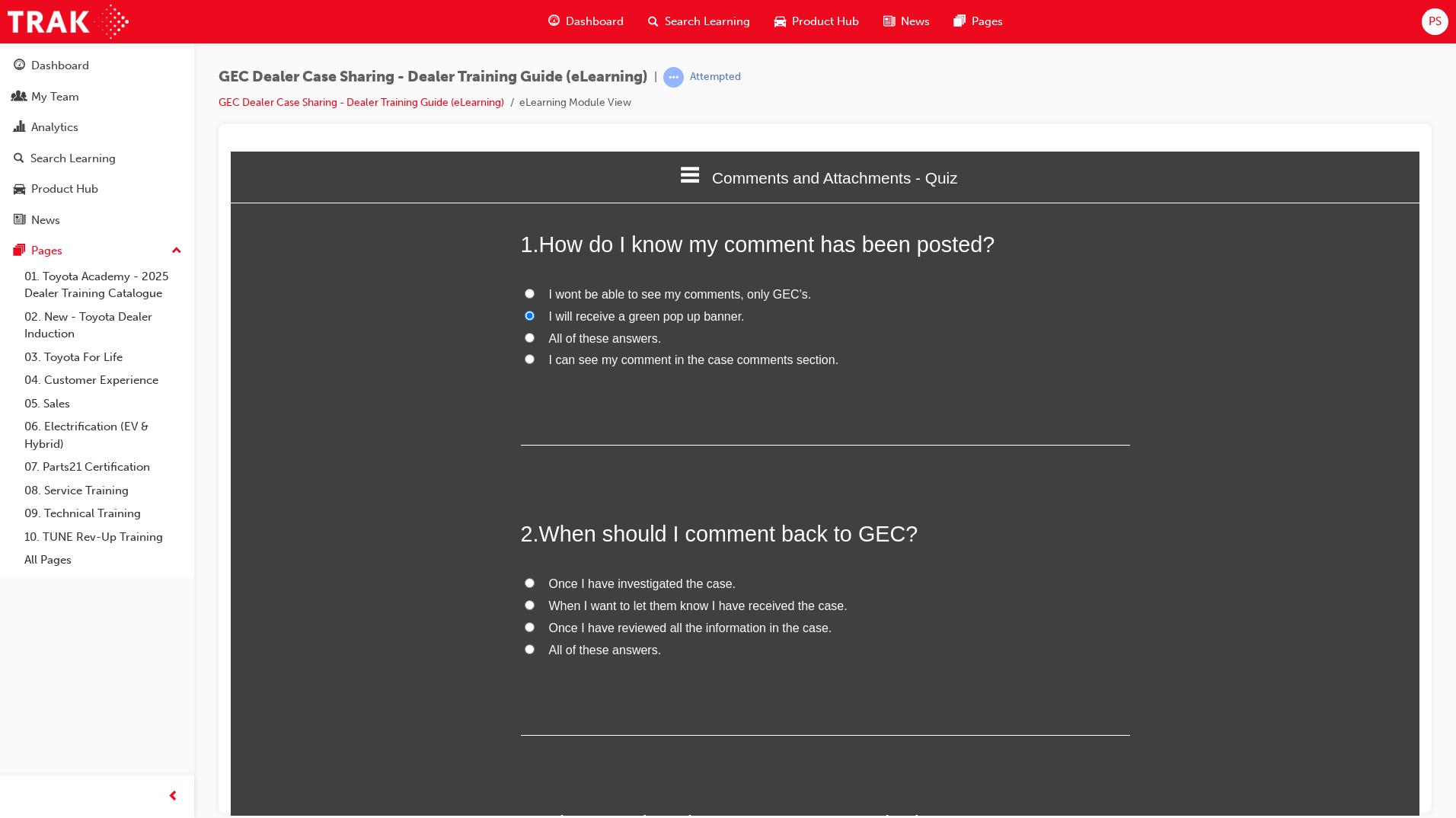
click at [525, 584] on input "Once I have investigated the case." at bounding box center [530, 582] width 10 height 10
radio input "true"
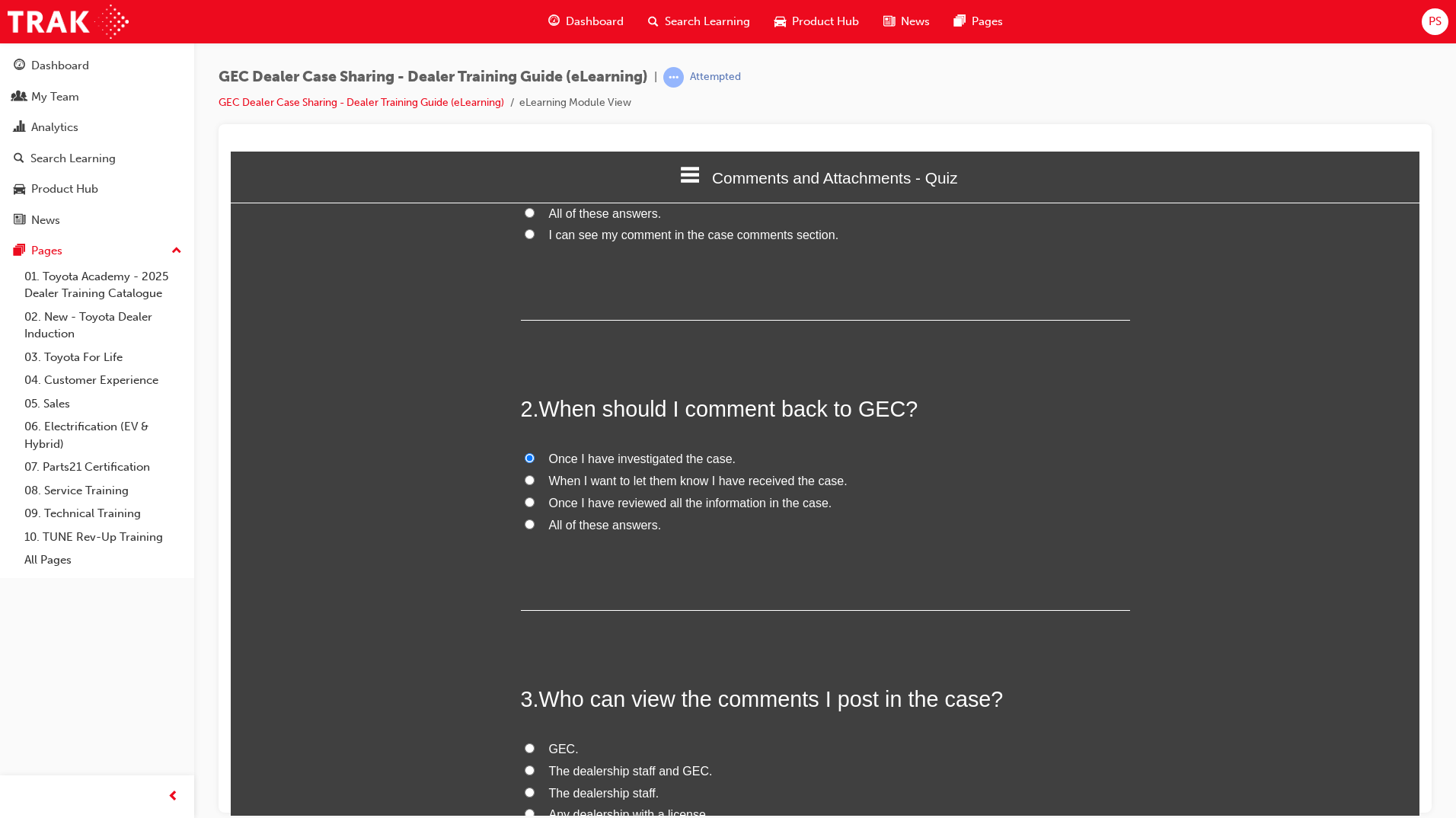
scroll to position [381, 0]
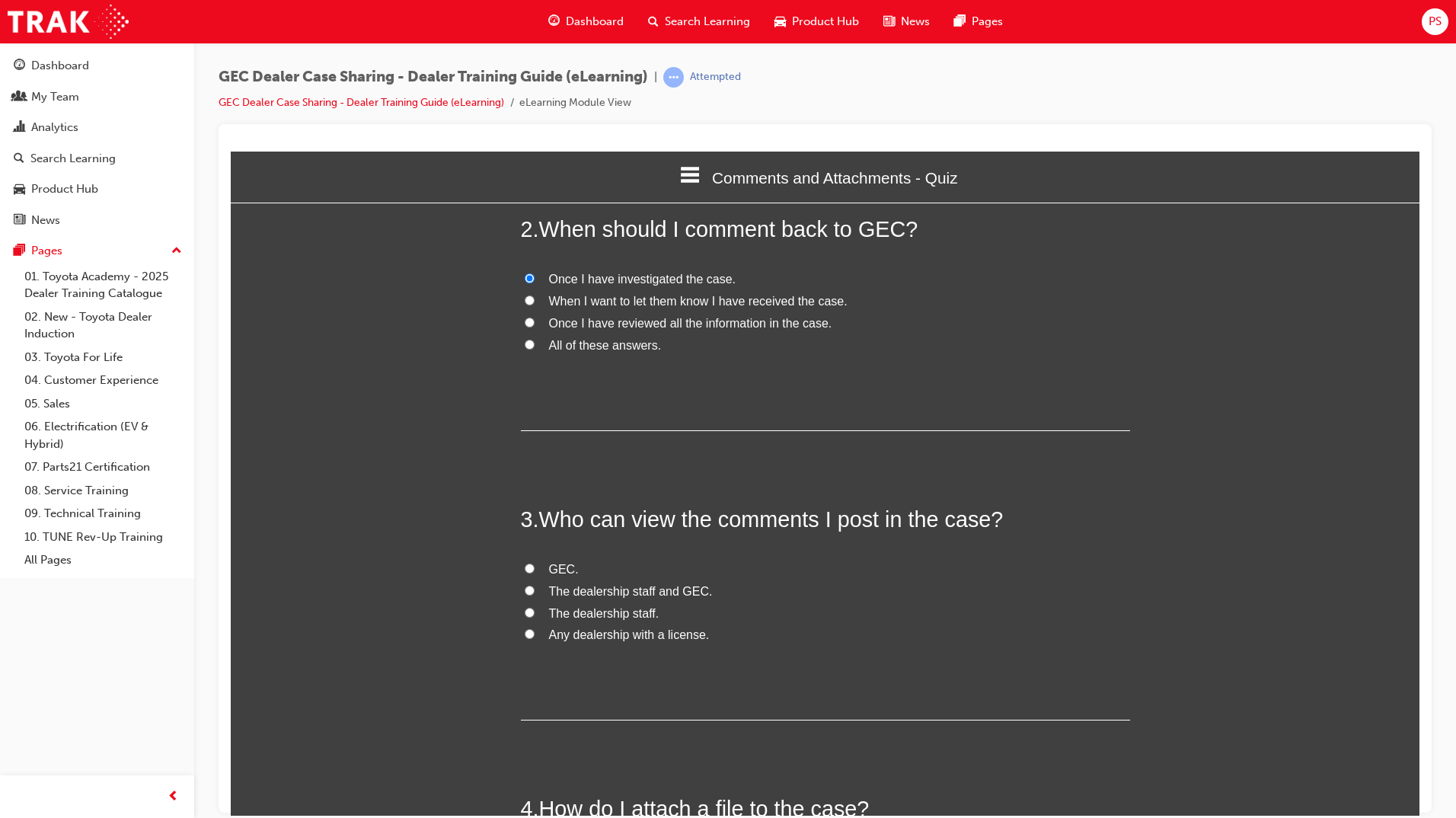
click at [527, 586] on input "The dealership staff and GEC." at bounding box center [530, 589] width 10 height 10
radio input "true"
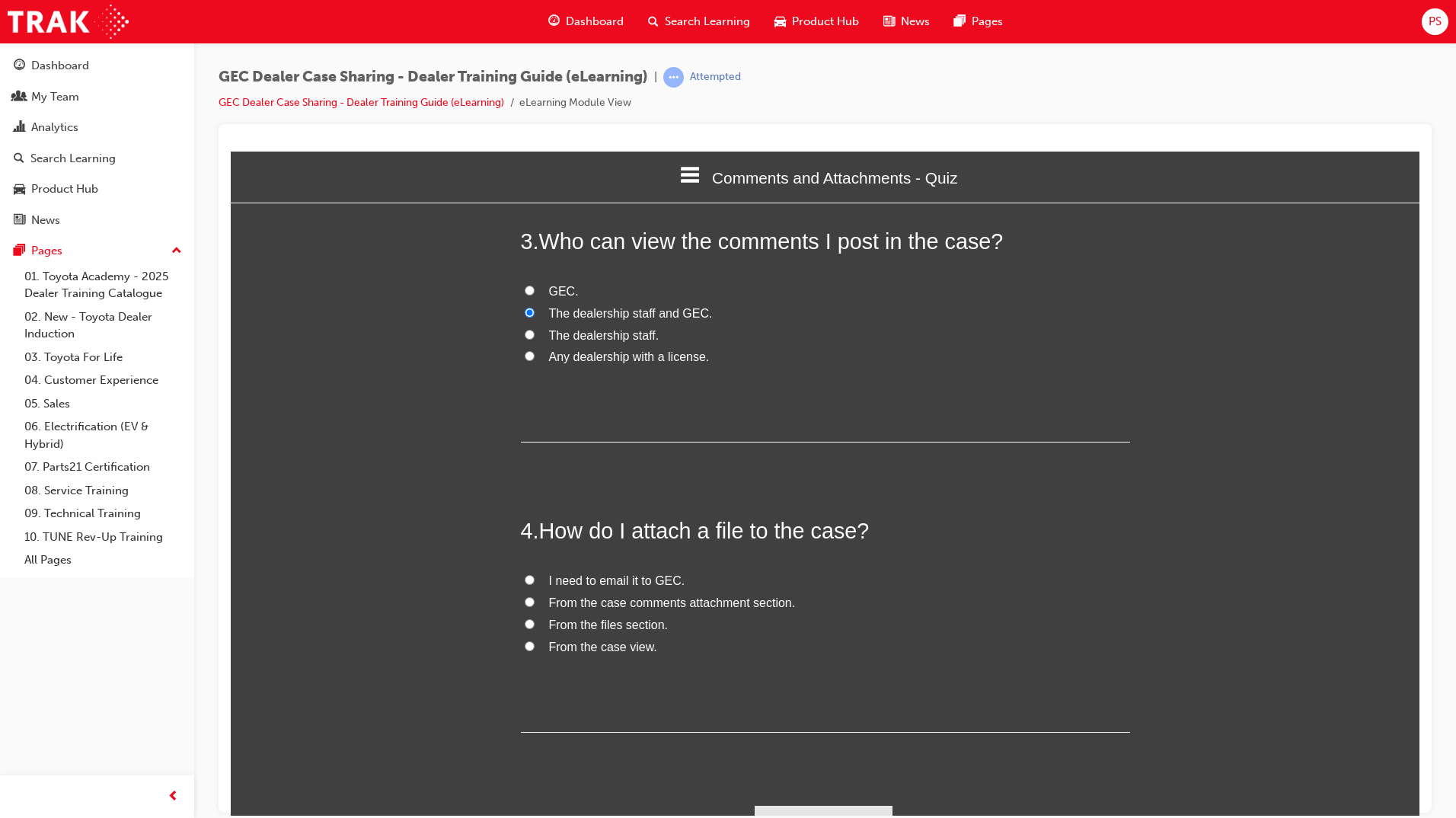
scroll to position [686, 0]
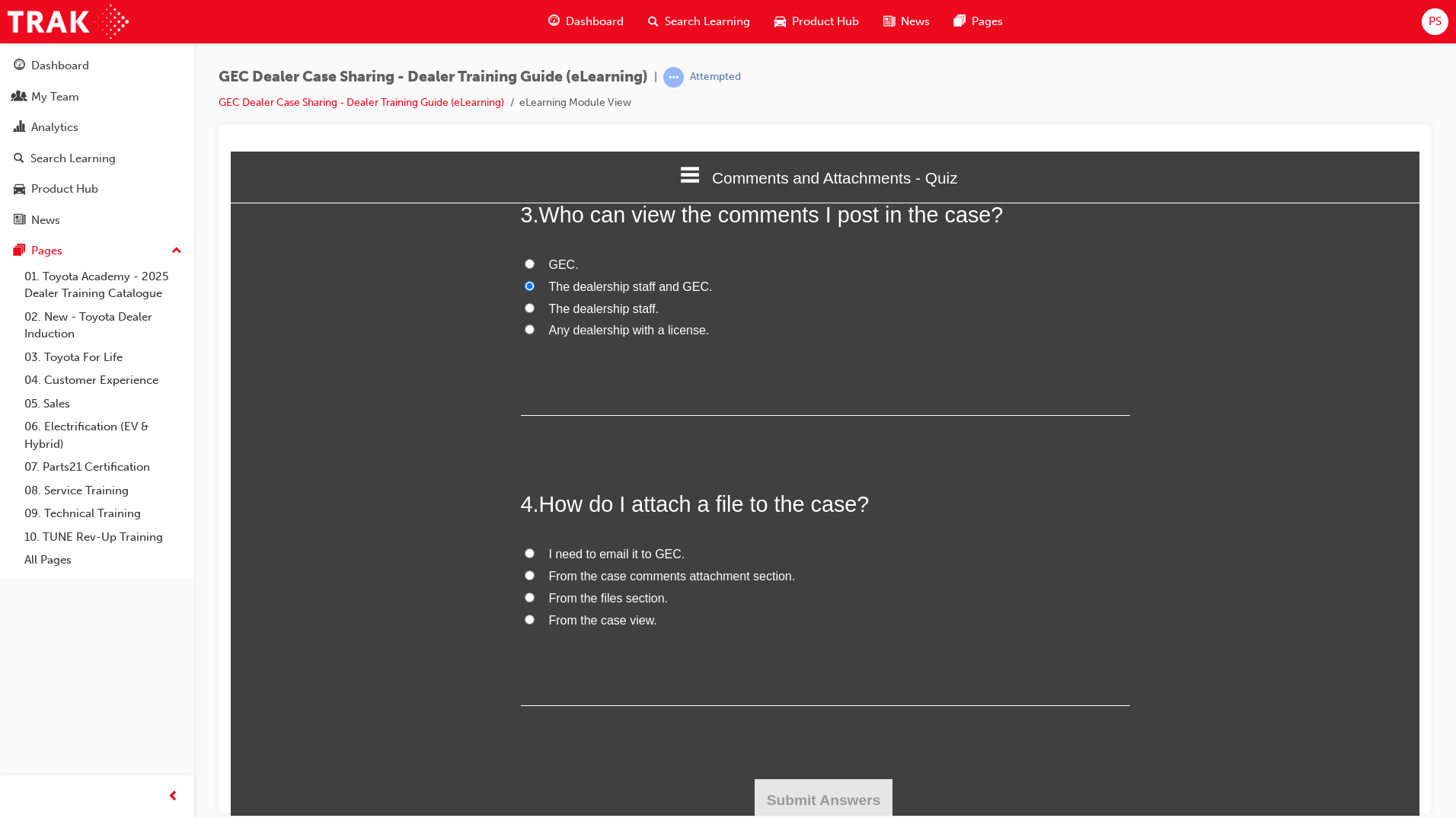
click at [525, 614] on input "From the case view." at bounding box center [530, 618] width 10 height 10
radio input "true"
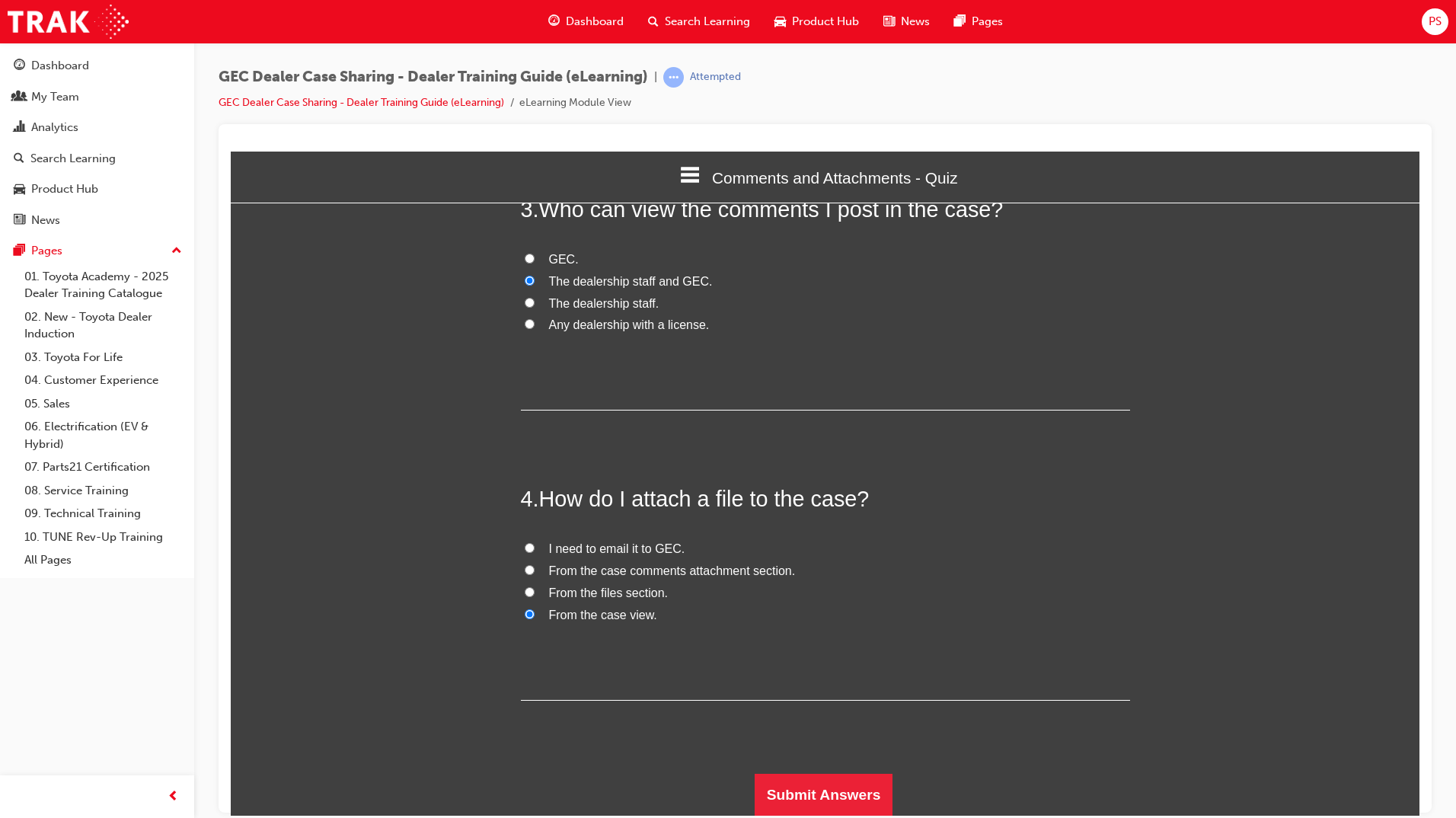
scroll to position [691, 0]
click at [834, 787] on button "Submit Answers" at bounding box center [823, 793] width 138 height 42
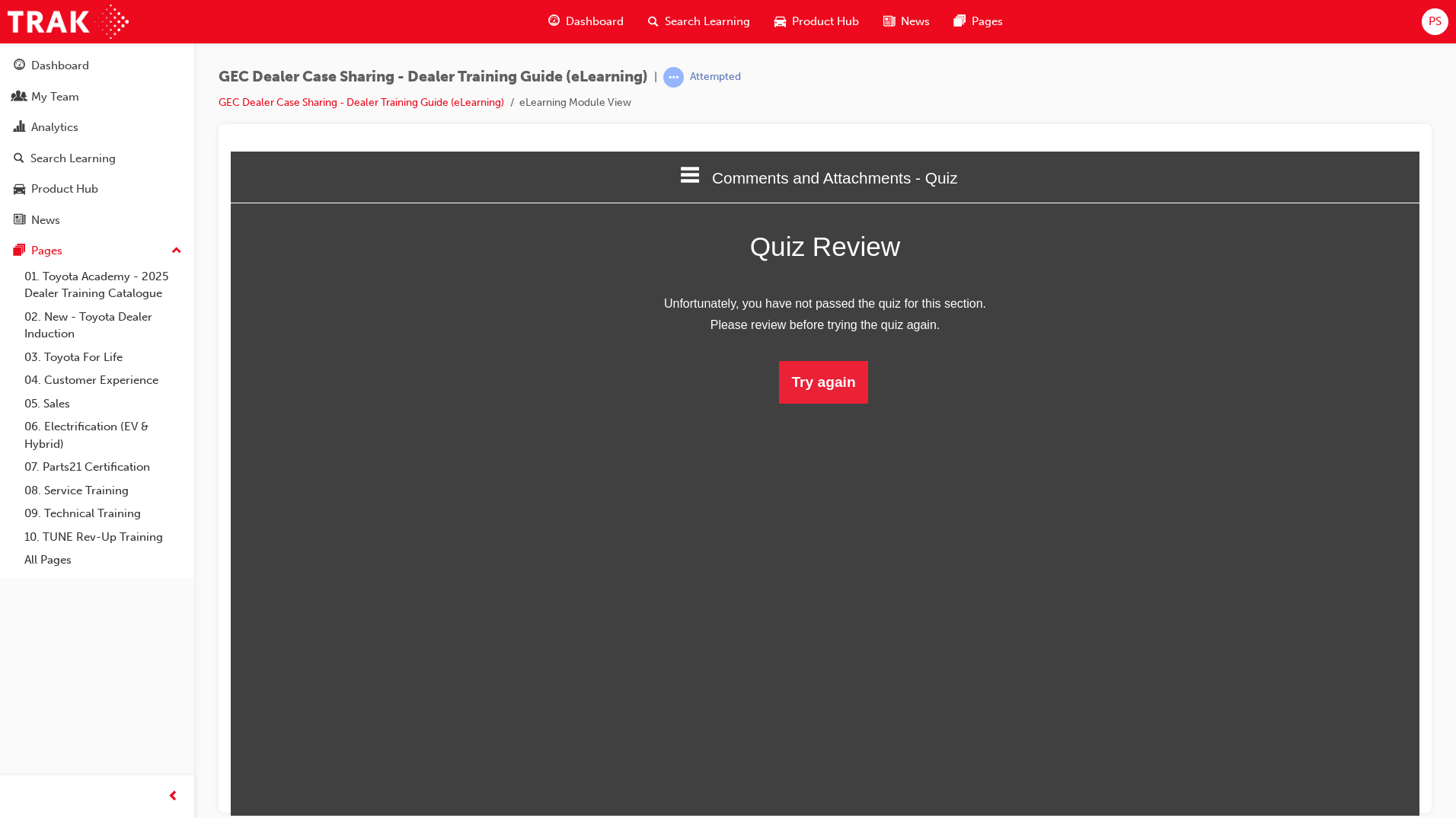
scroll to position [203, 1212]
click at [846, 397] on button "Try again" at bounding box center [823, 381] width 88 height 42
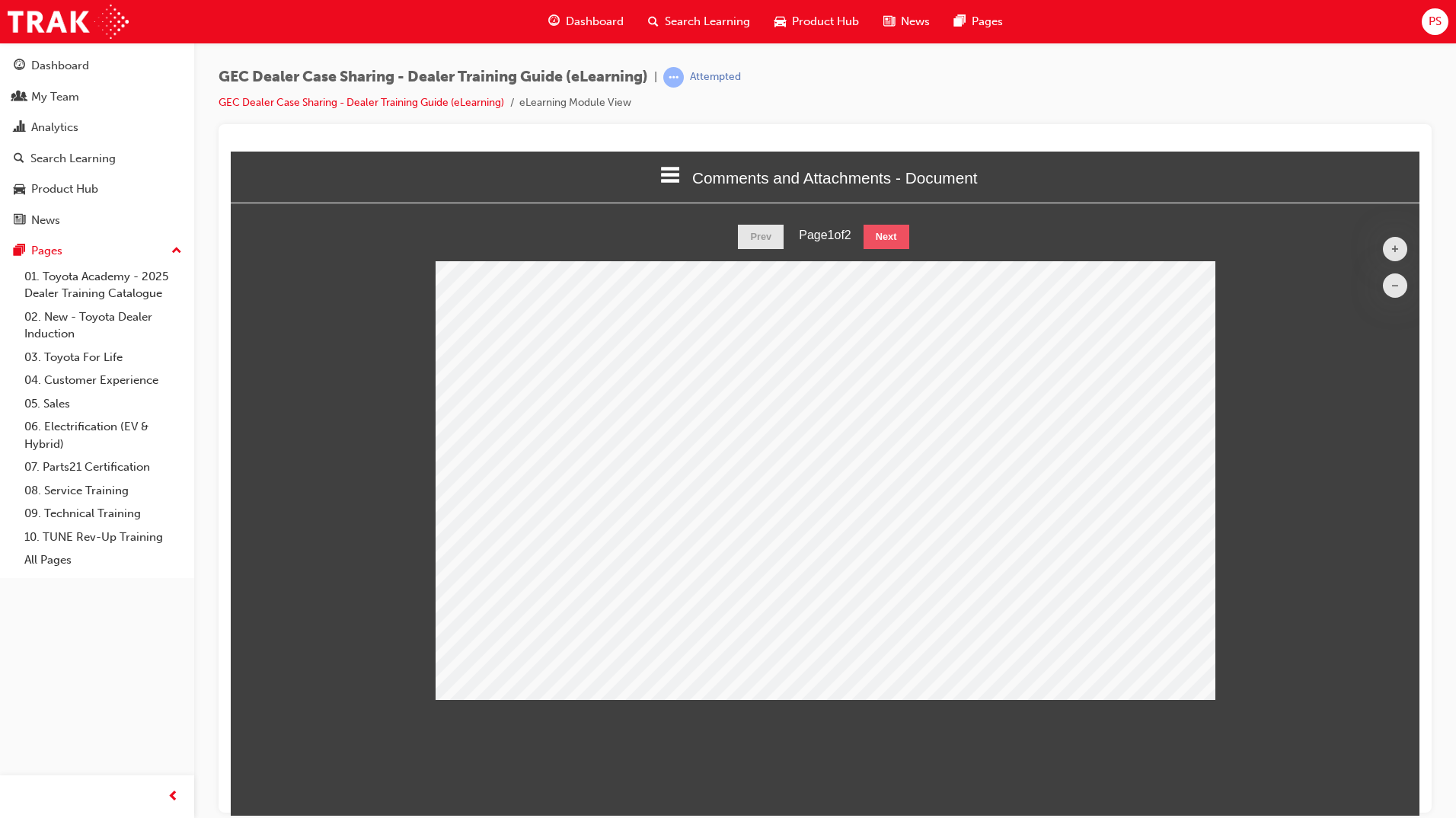
click at [886, 241] on button "Next" at bounding box center [887, 235] width 46 height 24
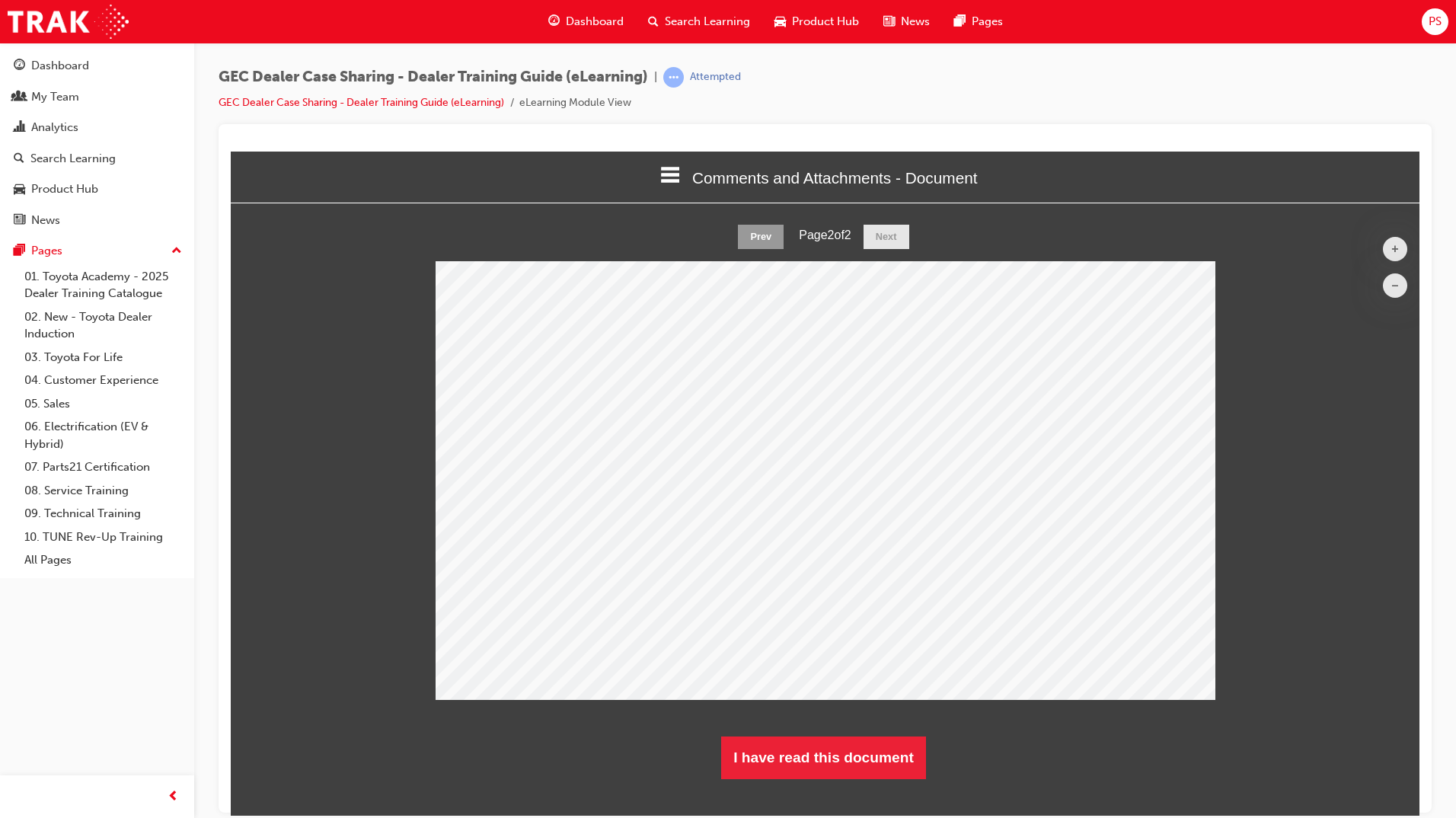
scroll to position [578, 1212]
click at [794, 757] on button "I have read this document" at bounding box center [823, 757] width 204 height 42
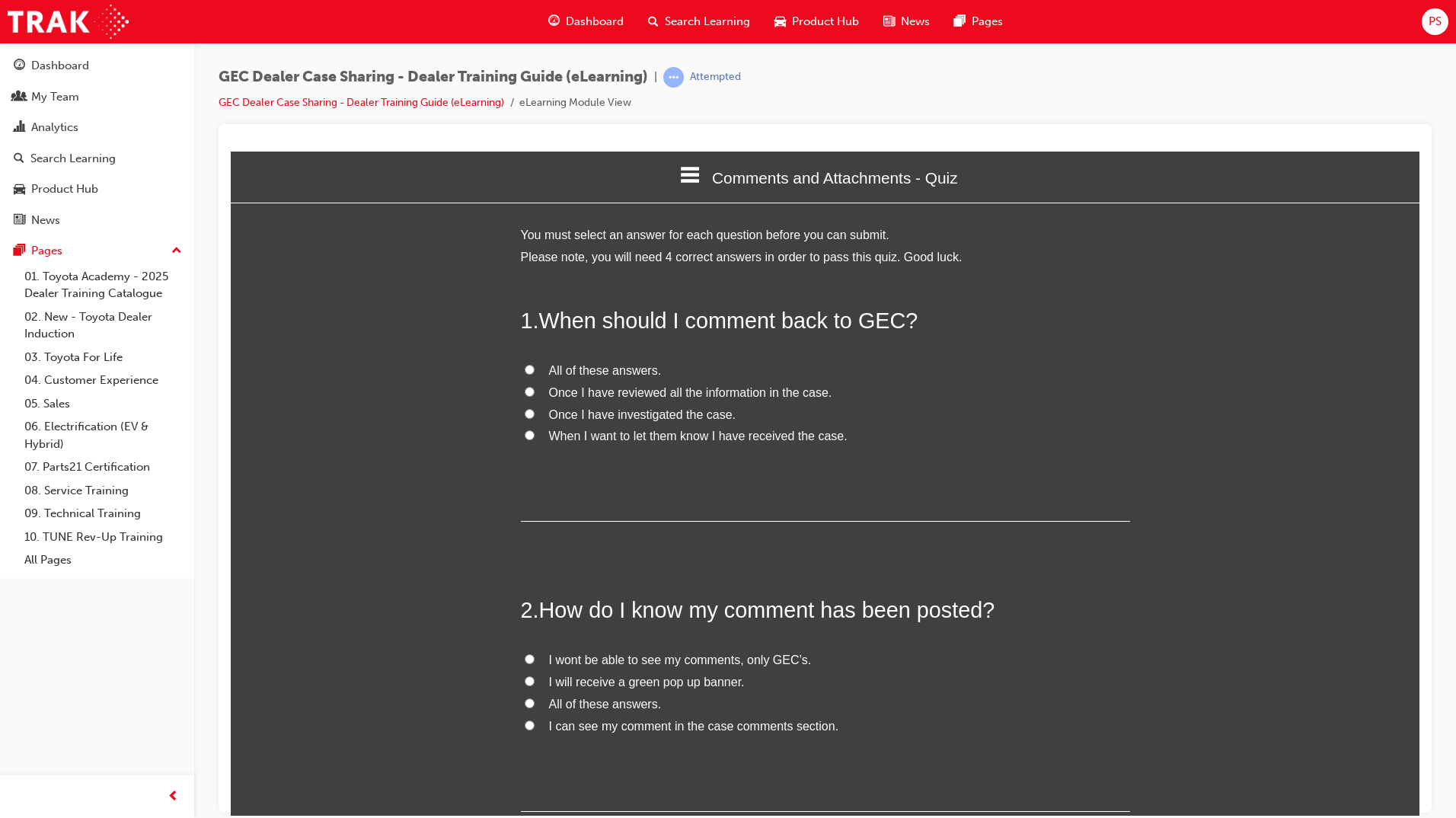
scroll to position [1306, 1201]
click at [525, 415] on input "Once I have investigated the case." at bounding box center [530, 413] width 10 height 10
radio input "true"
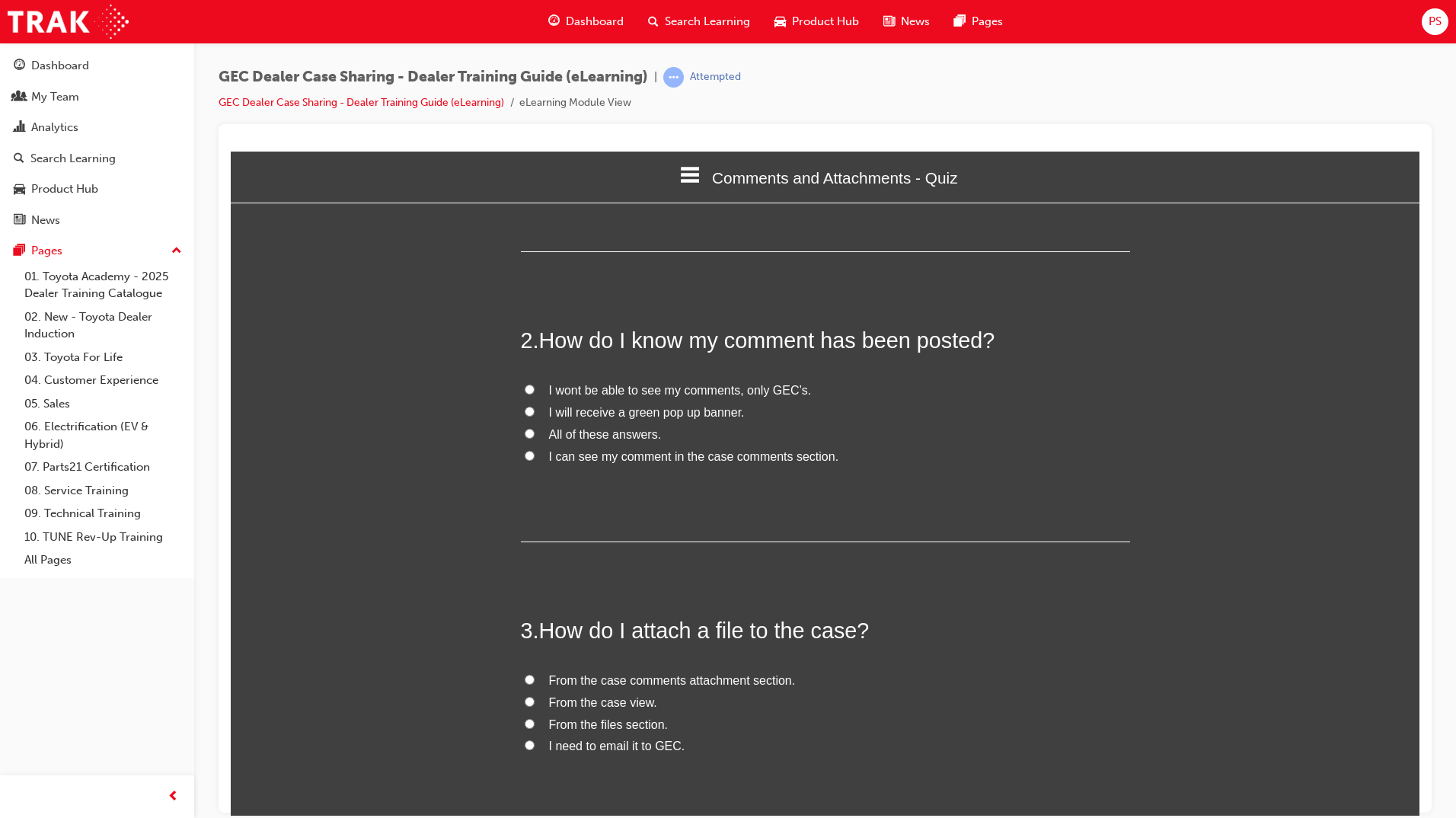
scroll to position [304, 0]
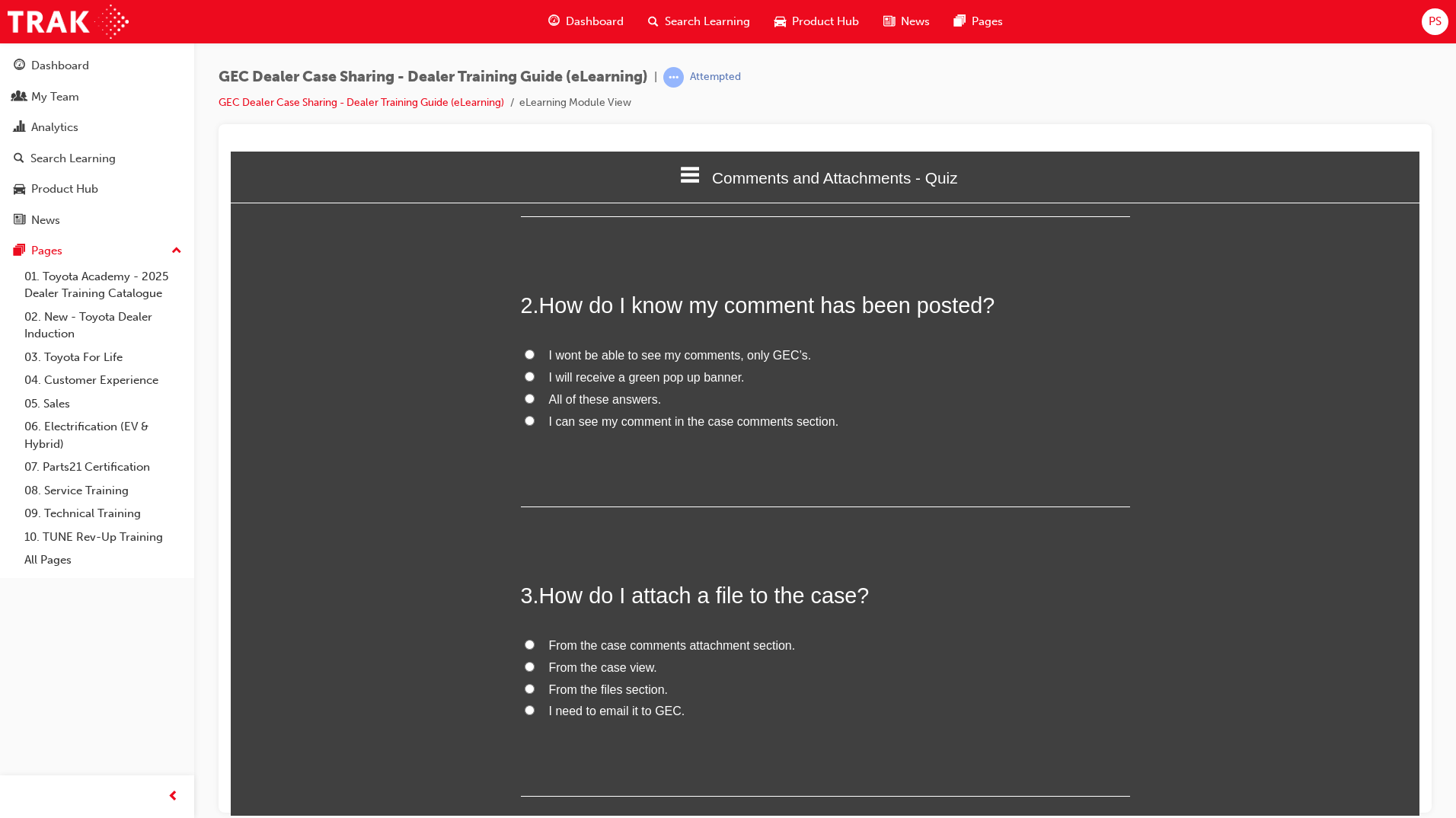
click at [525, 402] on input "All of these answers." at bounding box center [530, 397] width 10 height 10
radio input "true"
click at [525, 375] on input "I will receive a green pop up banner." at bounding box center [530, 375] width 10 height 10
radio input "true"
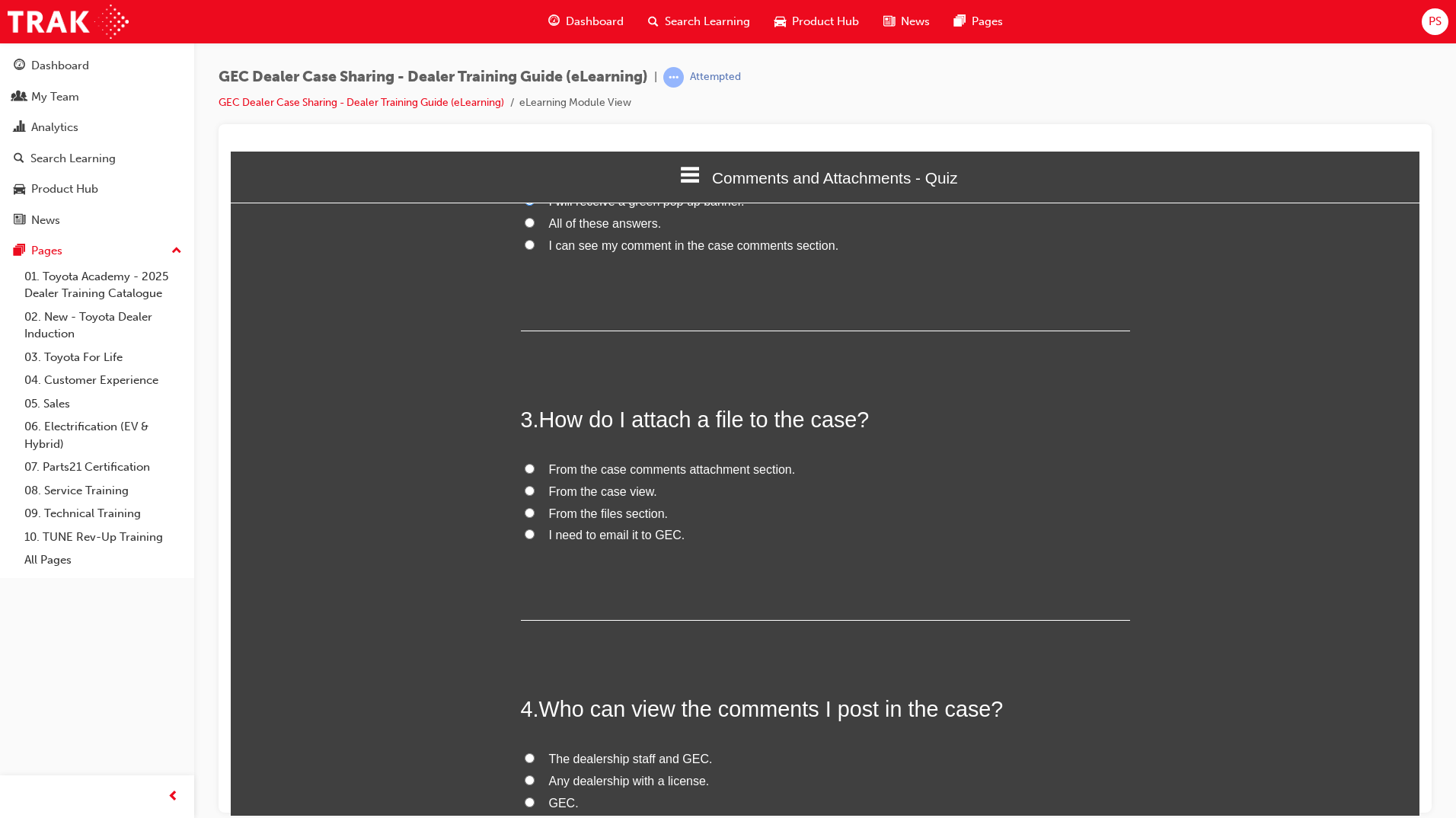
scroll to position [533, 0]
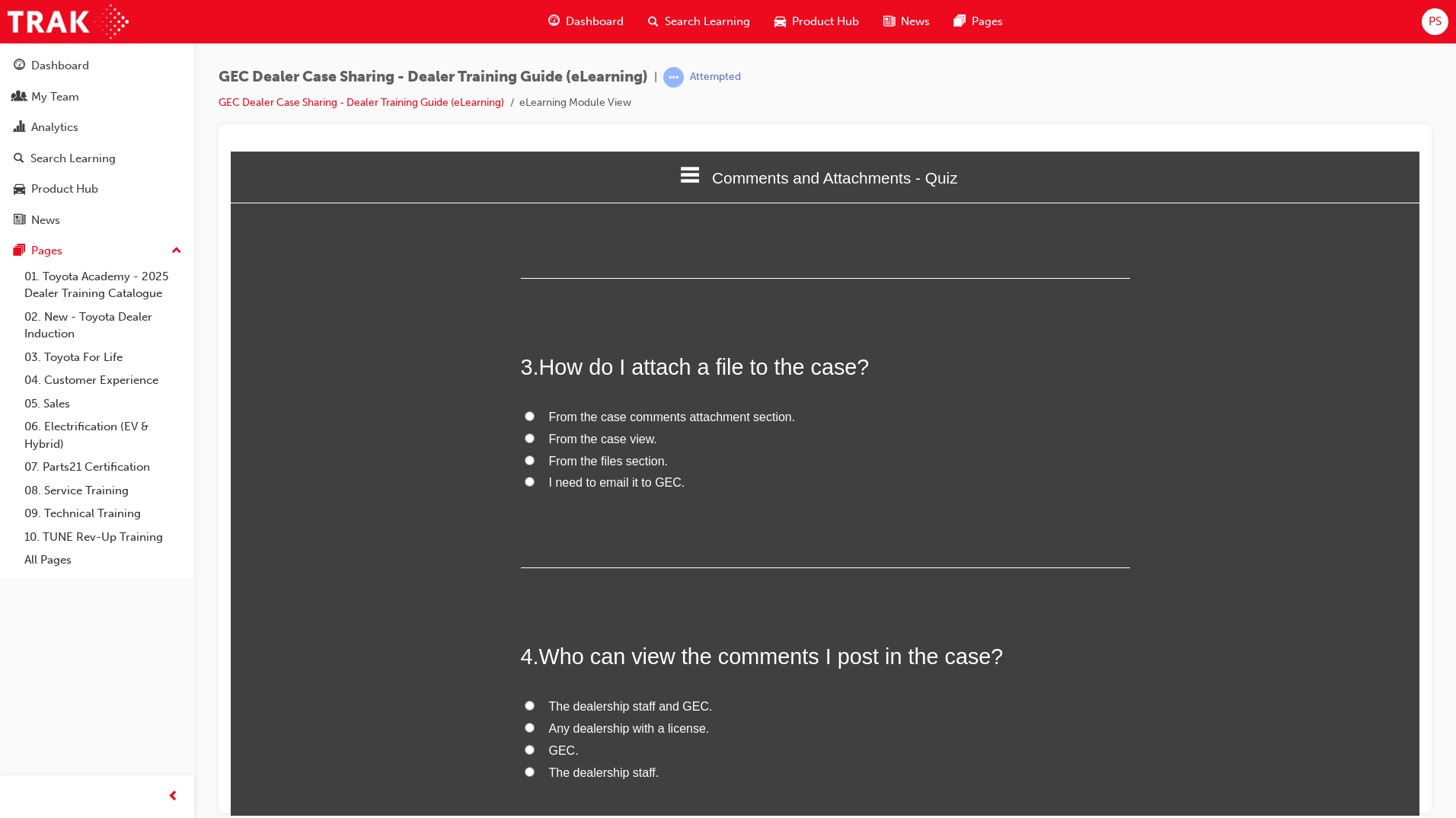
click at [525, 418] on input "From the case comments attachment section." at bounding box center [530, 416] width 10 height 10
radio input "true"
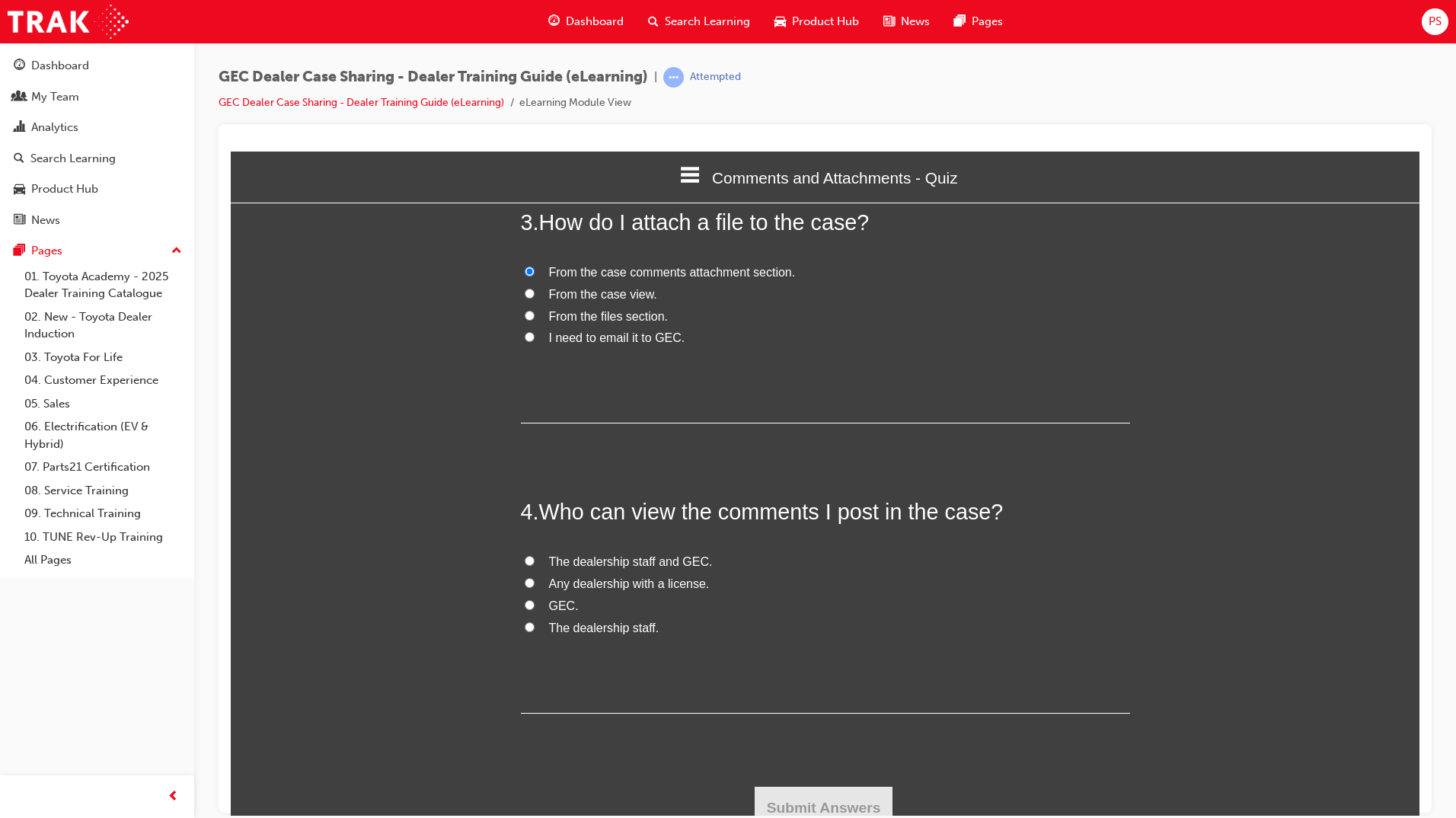
scroll to position [691, 0]
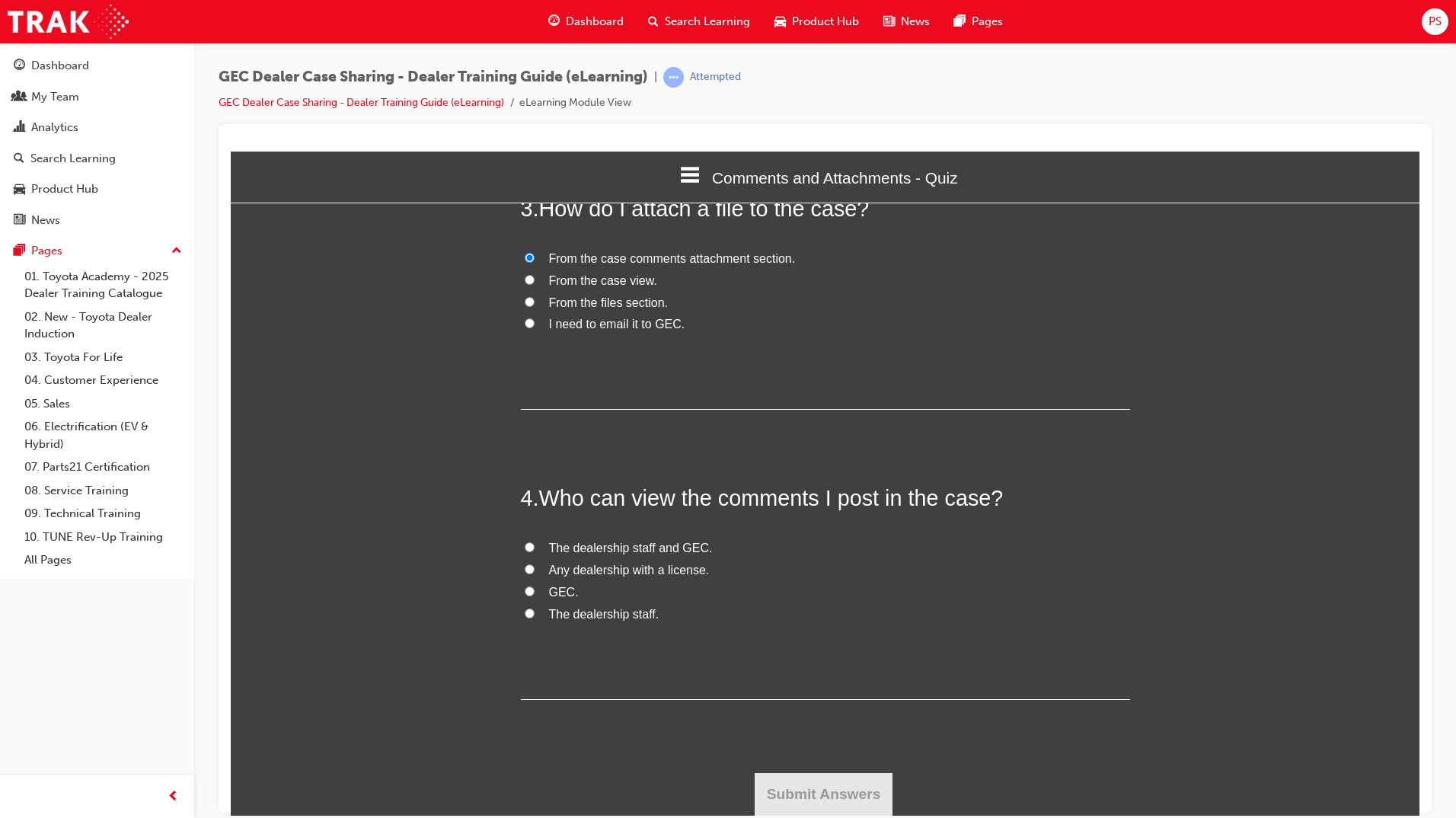
click at [525, 550] on input "The dealership staff and GEC." at bounding box center [530, 546] width 10 height 10
radio input "true"
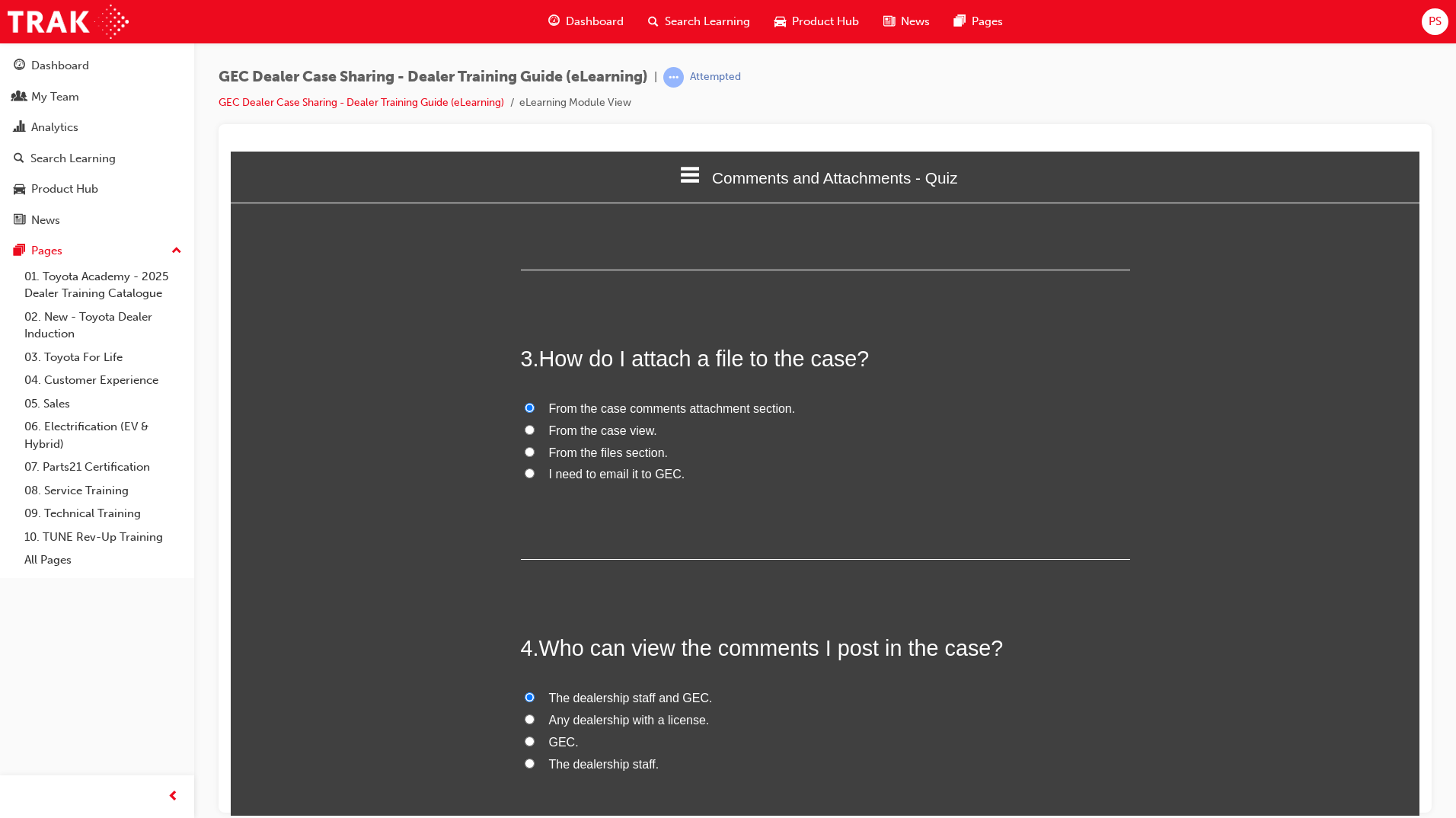
scroll to position [540, 0]
click at [525, 429] on input "From the case view." at bounding box center [530, 431] width 10 height 10
radio input "true"
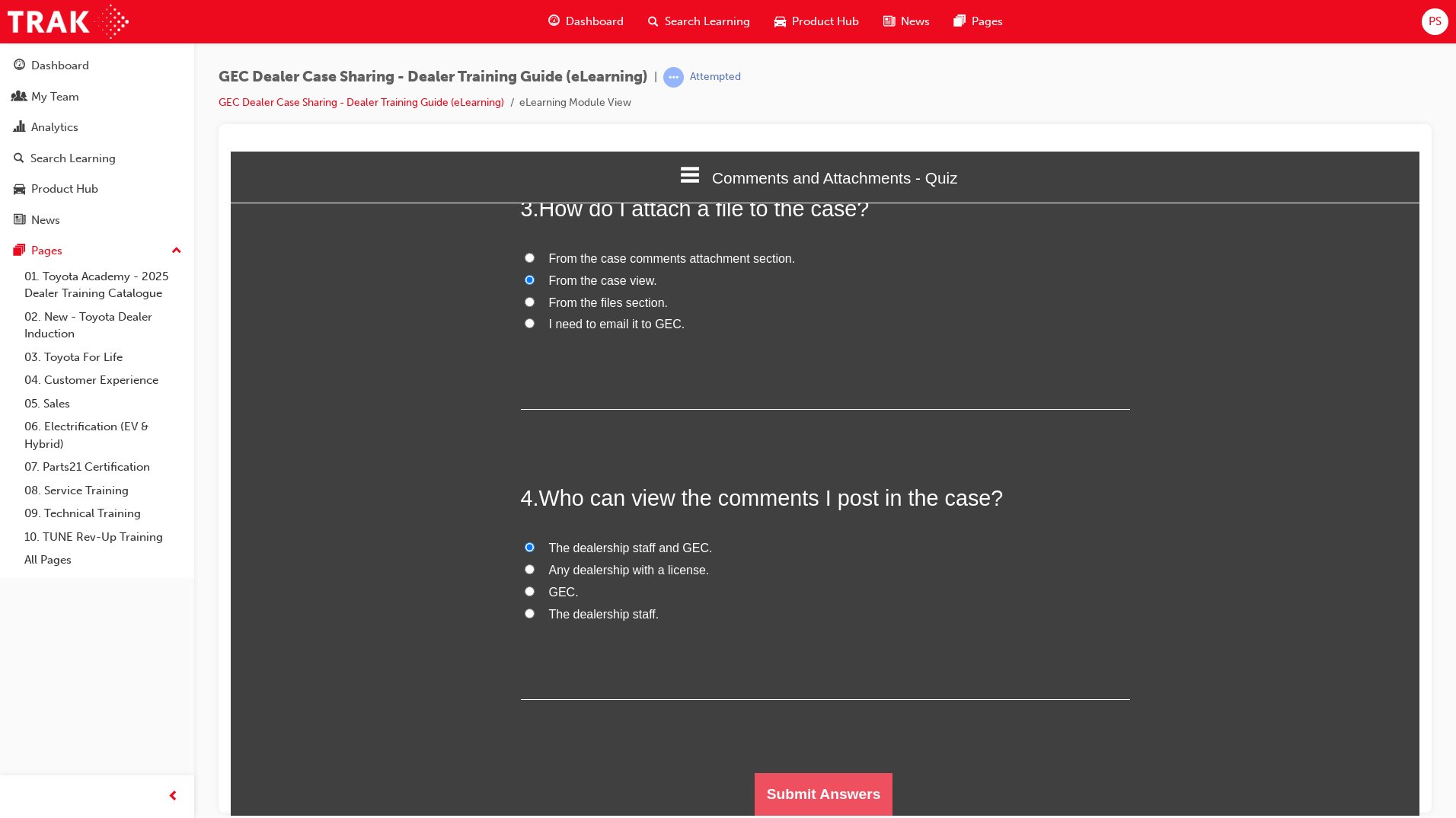
click at [830, 788] on button "Submit Answers" at bounding box center [823, 793] width 138 height 42
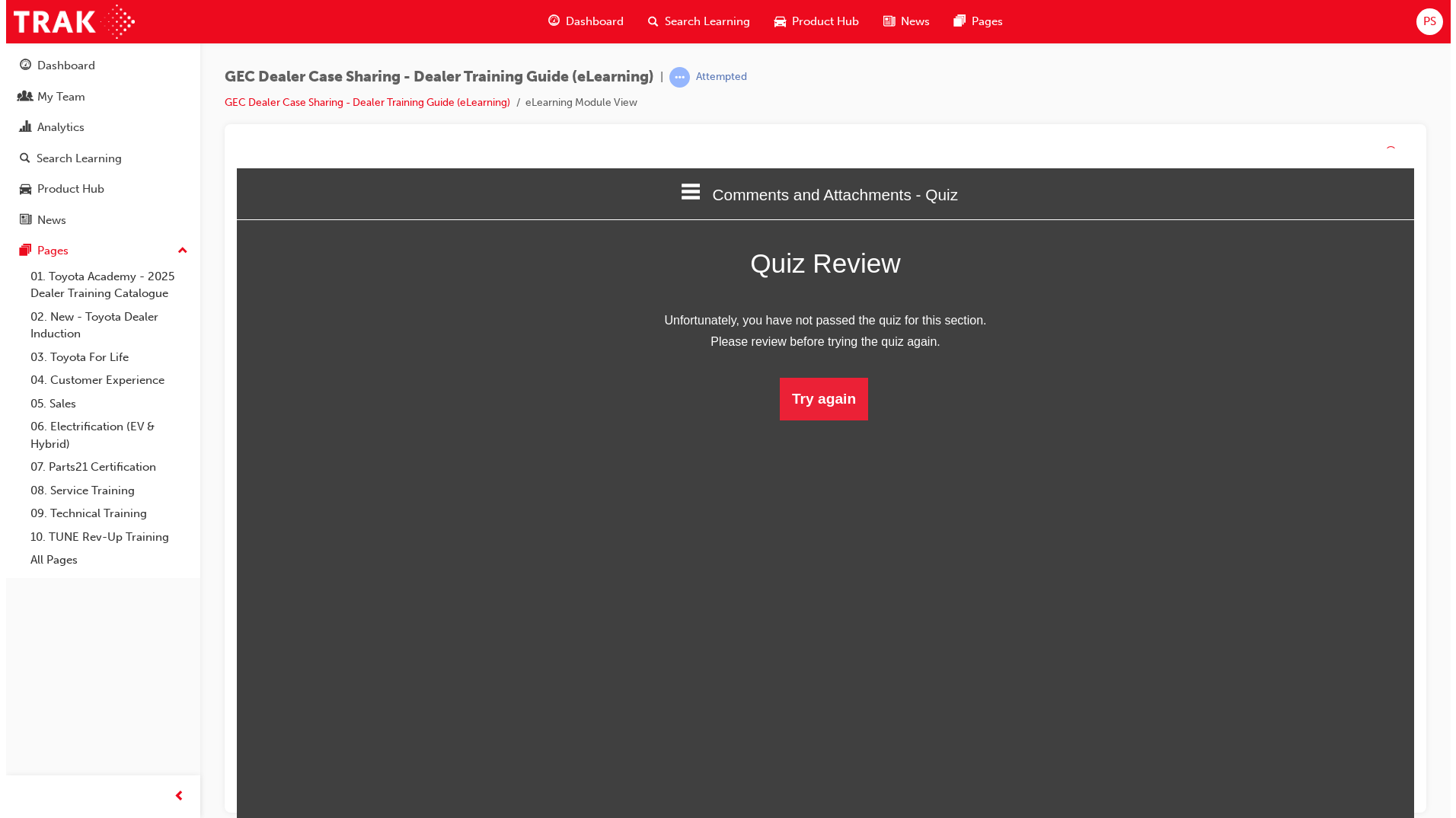
scroll to position [203, 1212]
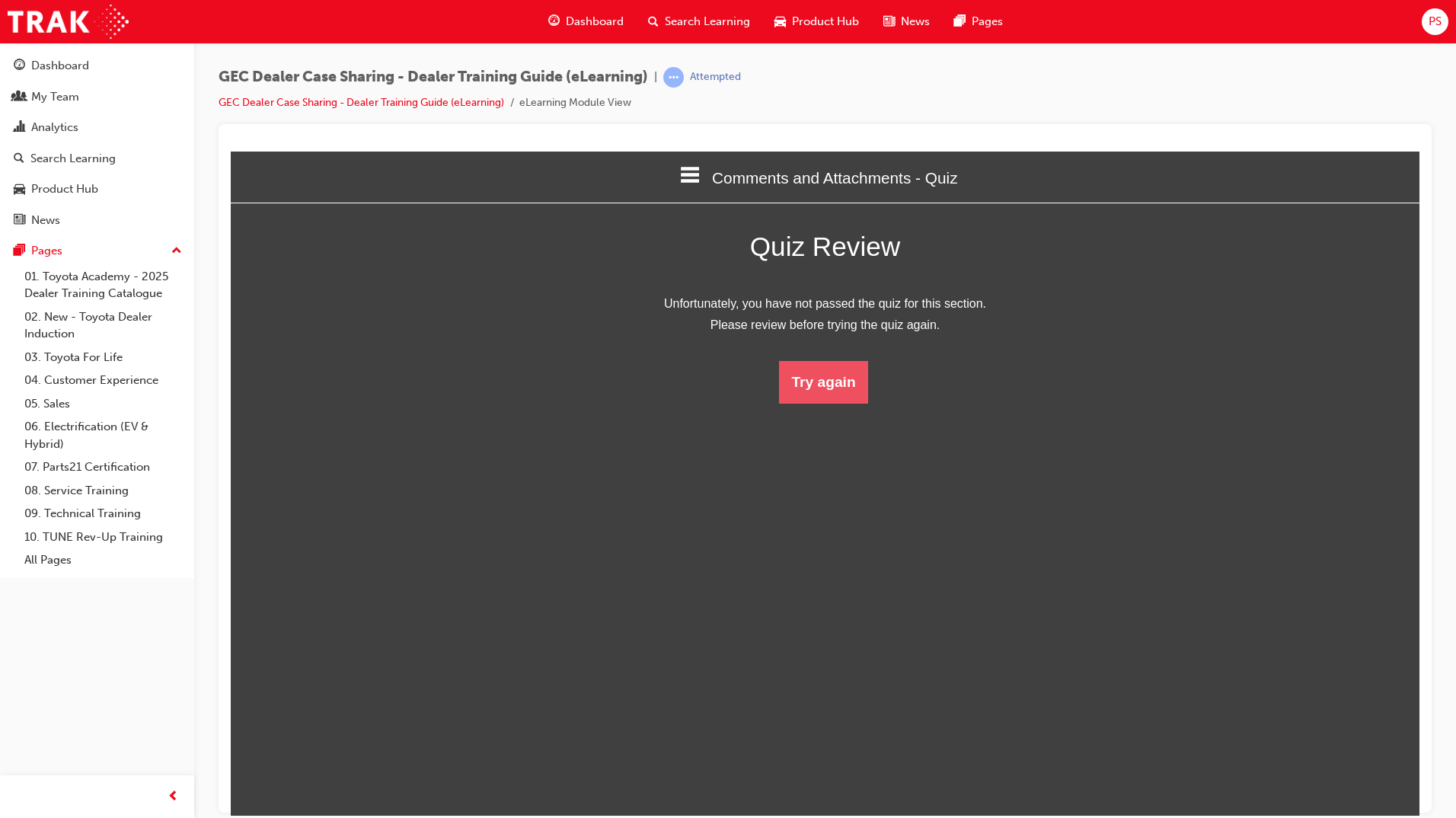
click at [841, 385] on button "Try again" at bounding box center [823, 381] width 88 height 42
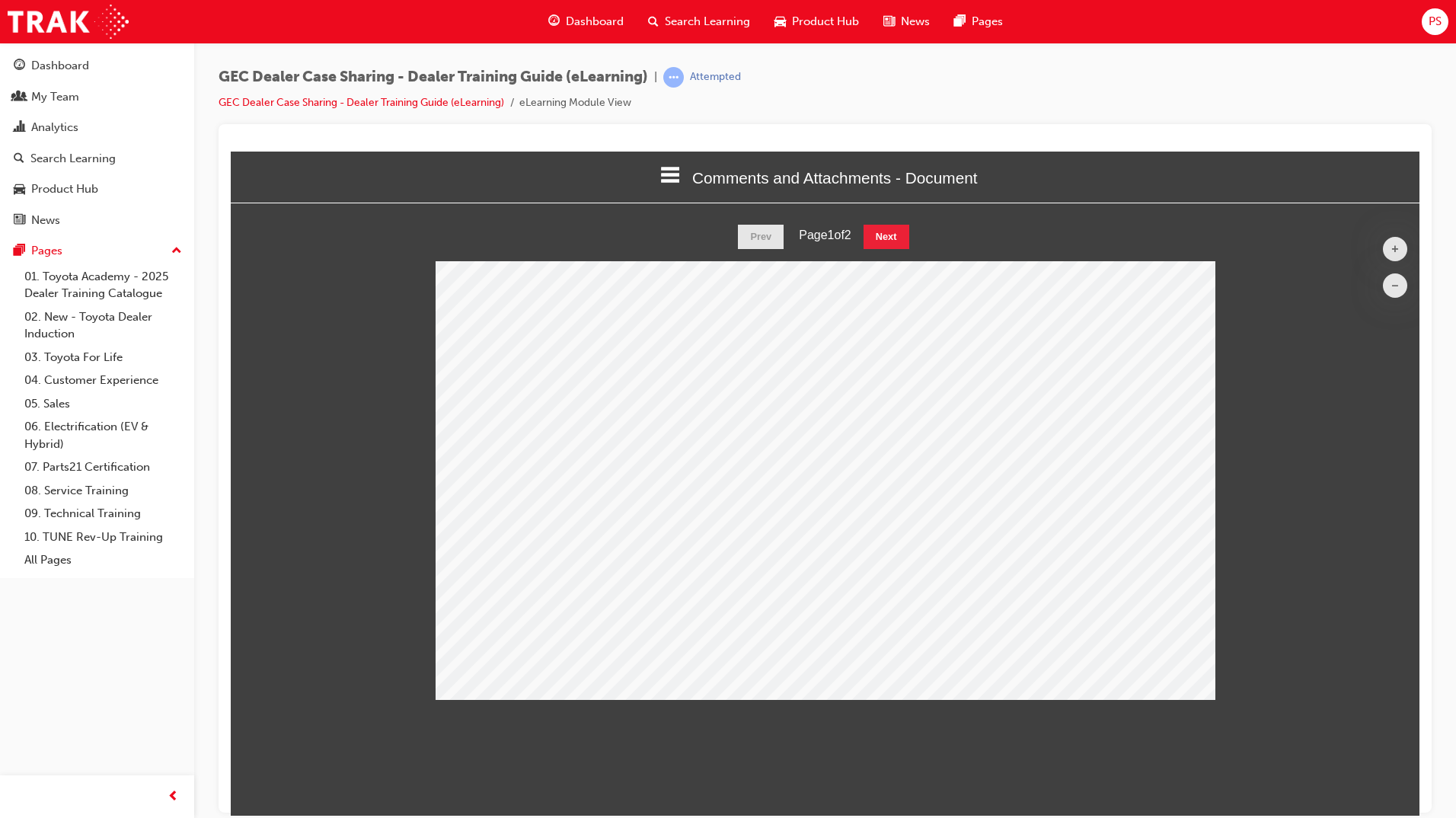
scroll to position [499, 1212]
click at [897, 242] on button "Next" at bounding box center [887, 235] width 46 height 24
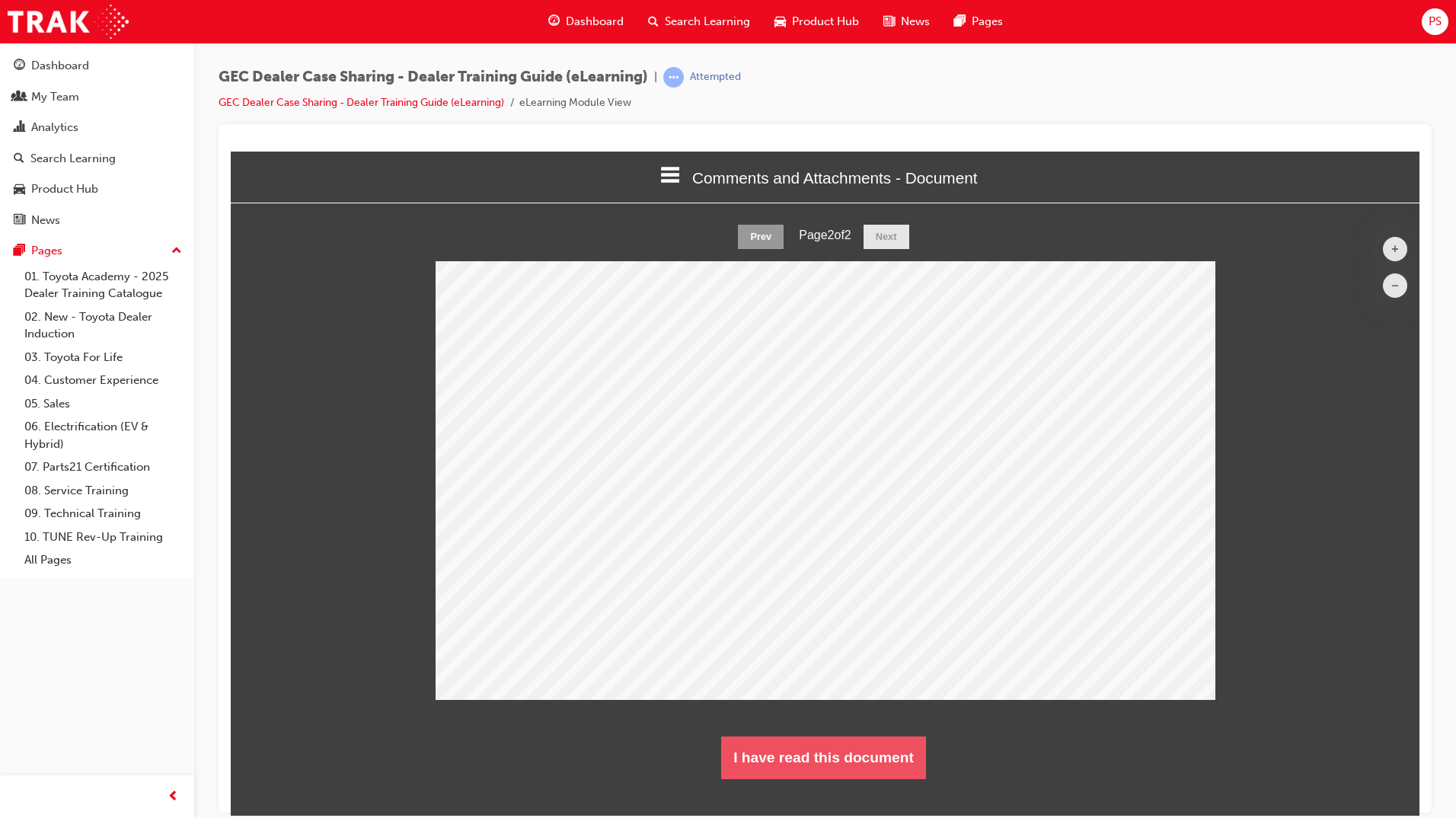
click at [799, 764] on button "I have read this document" at bounding box center [823, 757] width 204 height 42
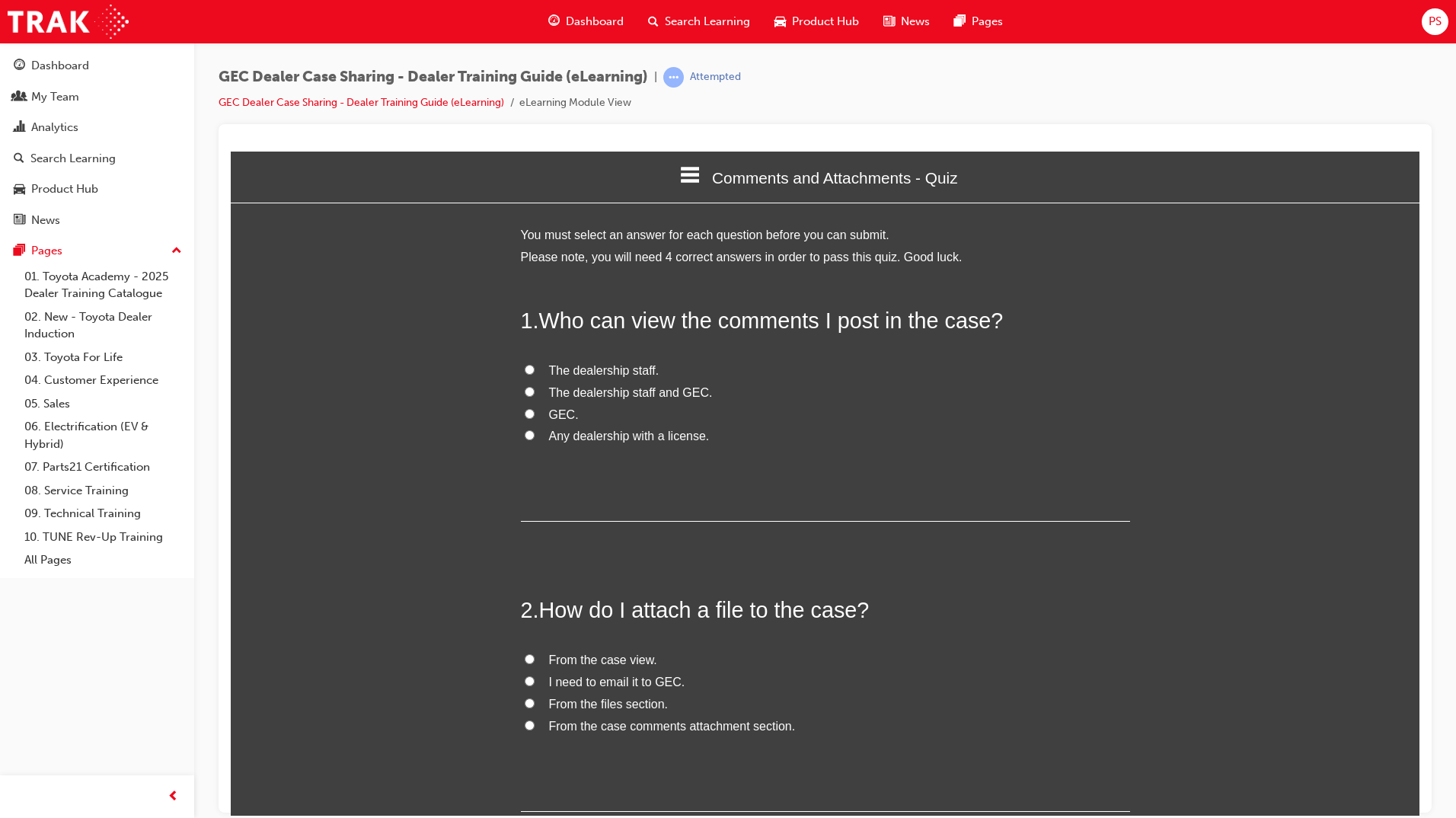
click at [528, 393] on input "The dealership staff and GEC." at bounding box center [530, 391] width 10 height 10
radio input "true"
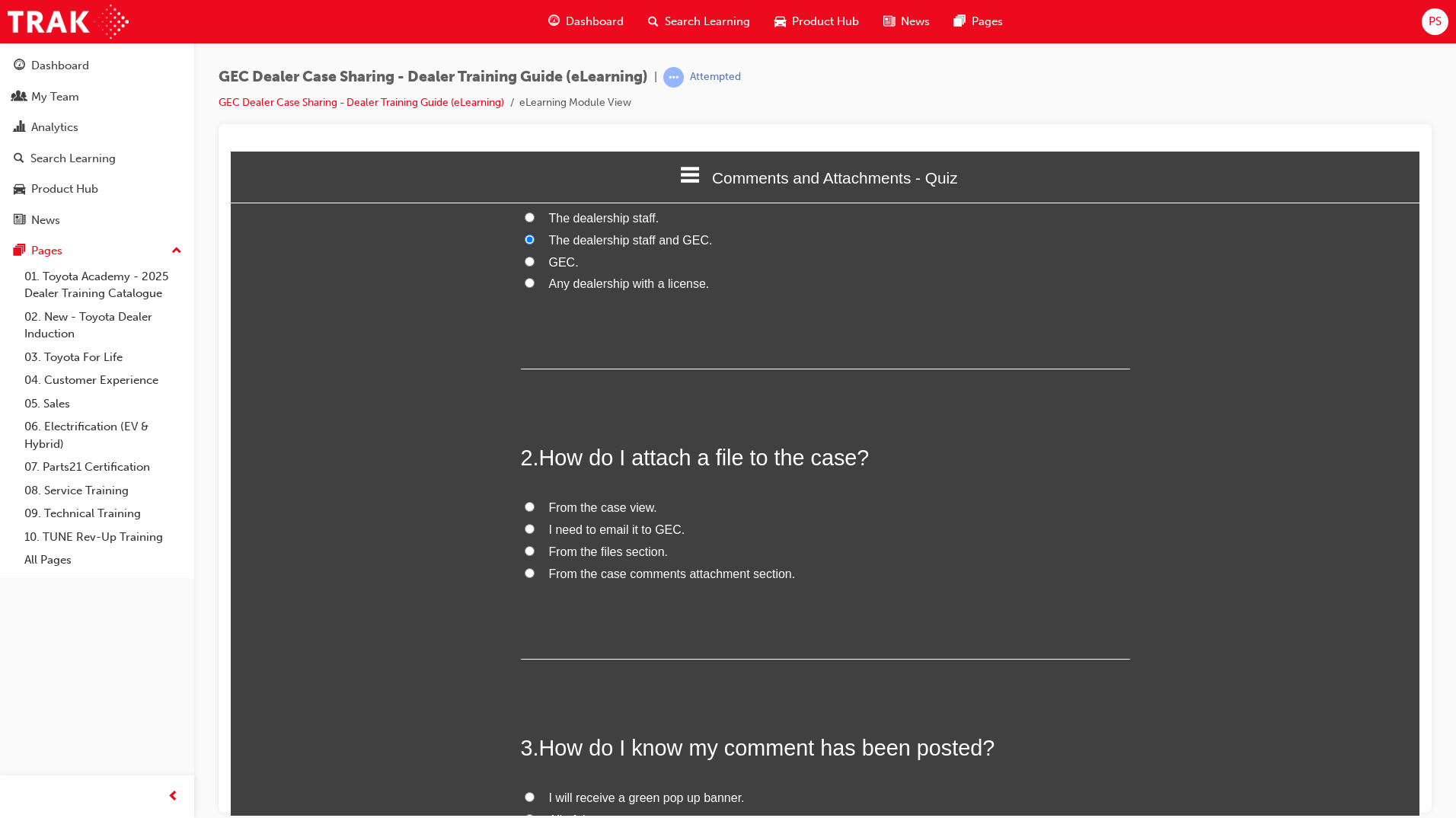
scroll to position [229, 0]
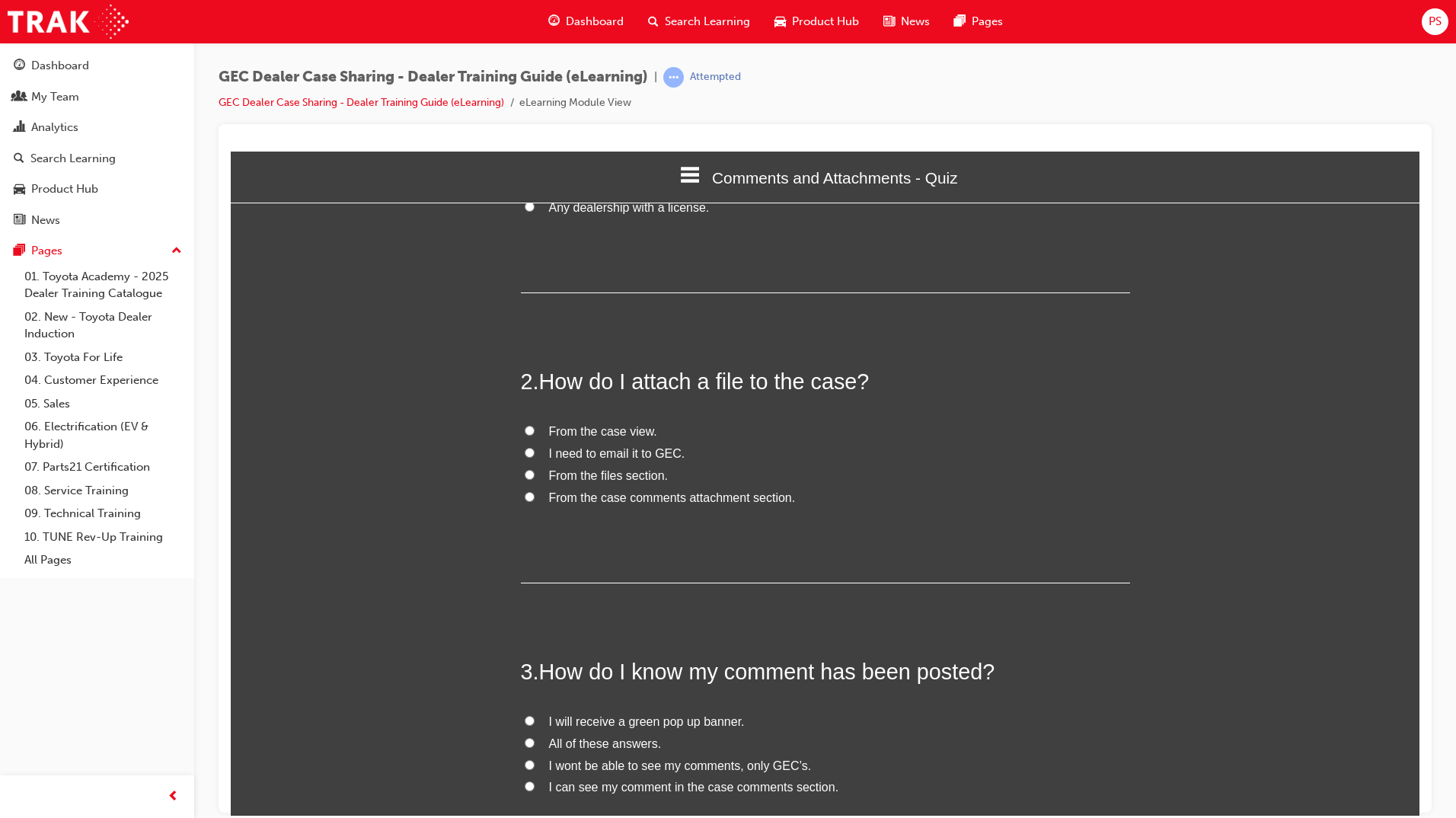
click at [525, 500] on input "From the case comments attachment section." at bounding box center [530, 496] width 10 height 10
radio input "true"
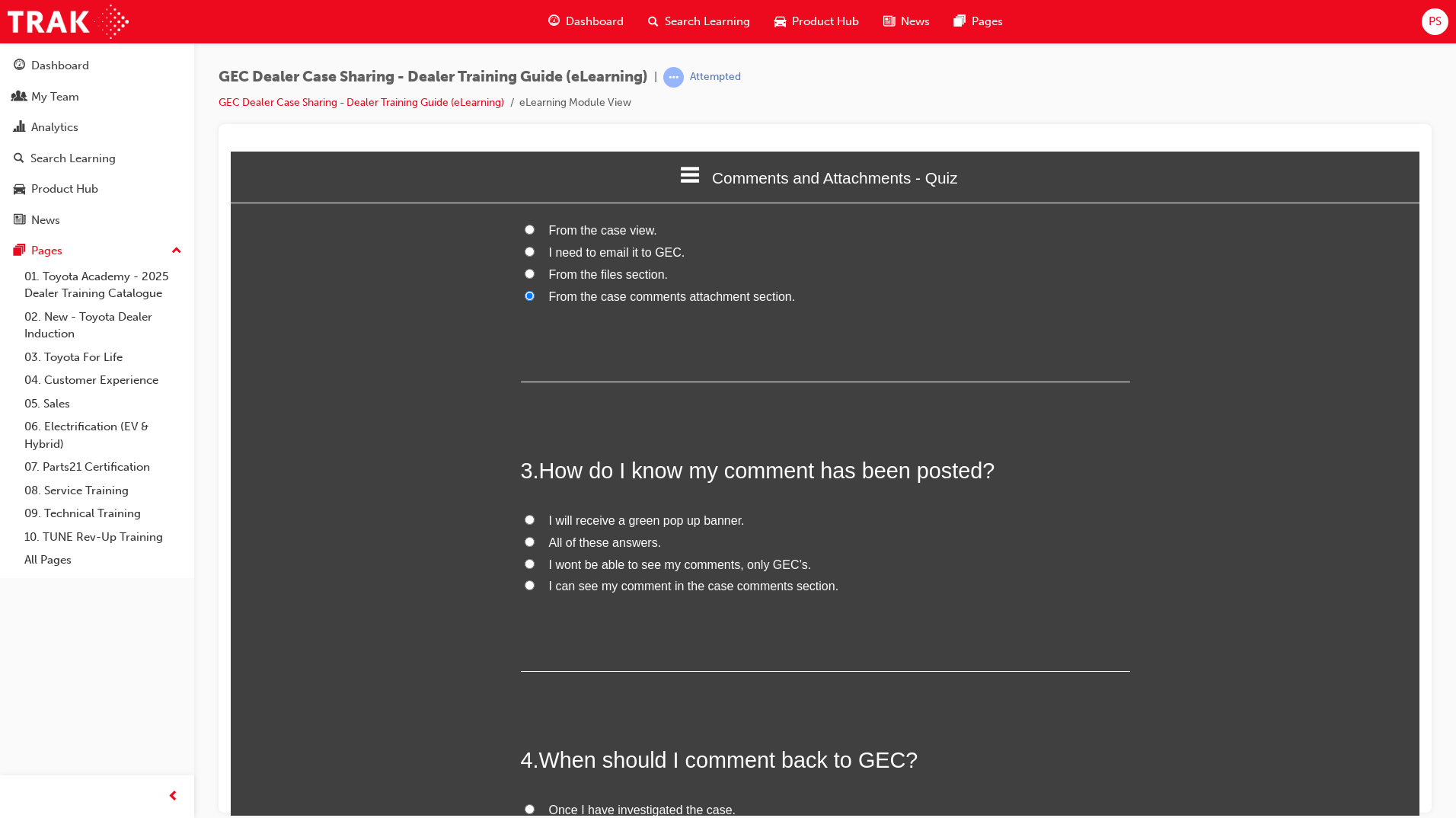
scroll to position [457, 0]
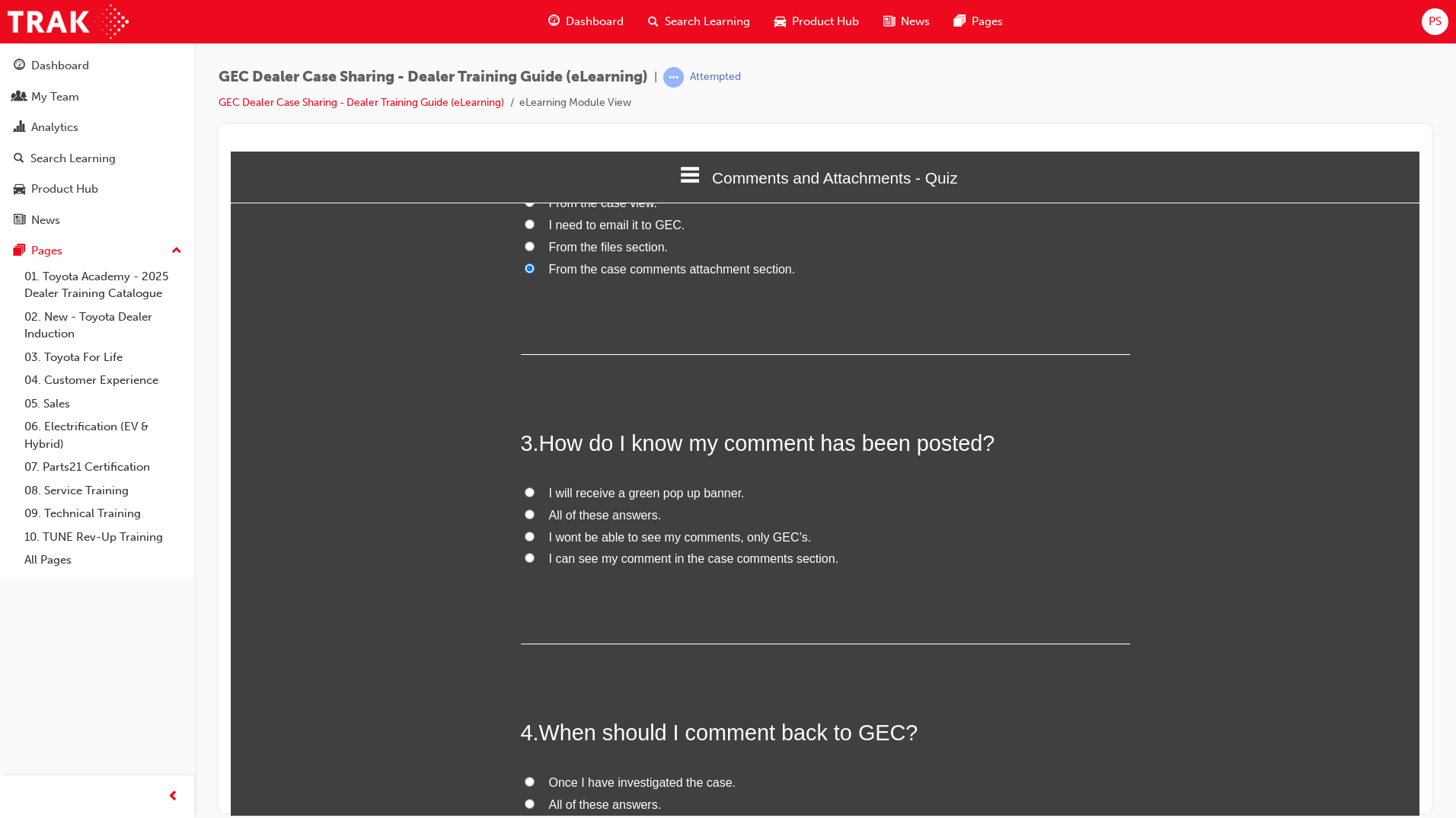
click at [525, 555] on input "I can see my comment in the case comments section." at bounding box center [530, 557] width 10 height 10
radio input "true"
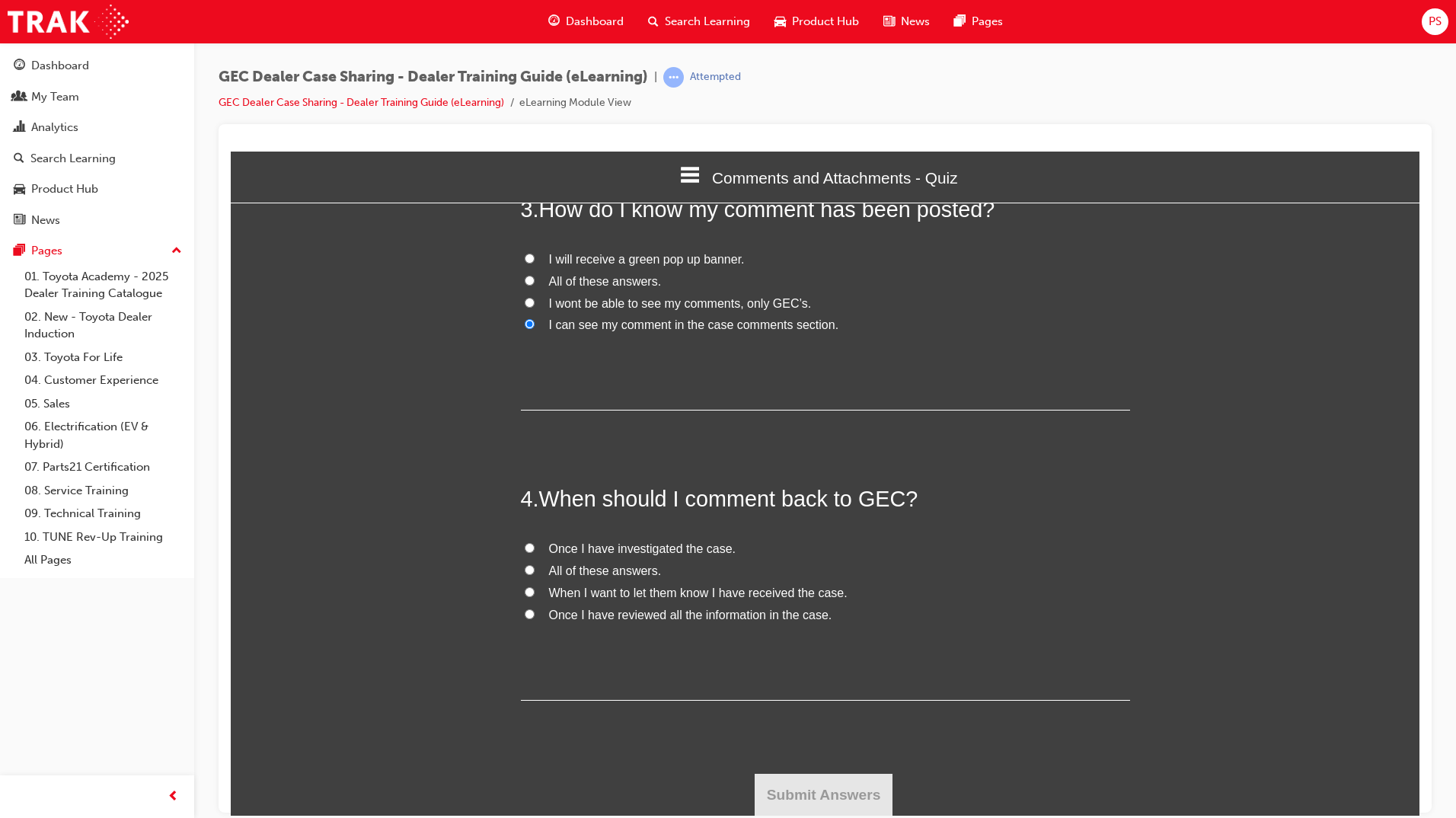
scroll to position [691, 0]
click at [525, 548] on input "Once I have investigated the case." at bounding box center [530, 546] width 10 height 10
radio input "true"
click at [848, 795] on button "Submit Answers" at bounding box center [823, 793] width 138 height 42
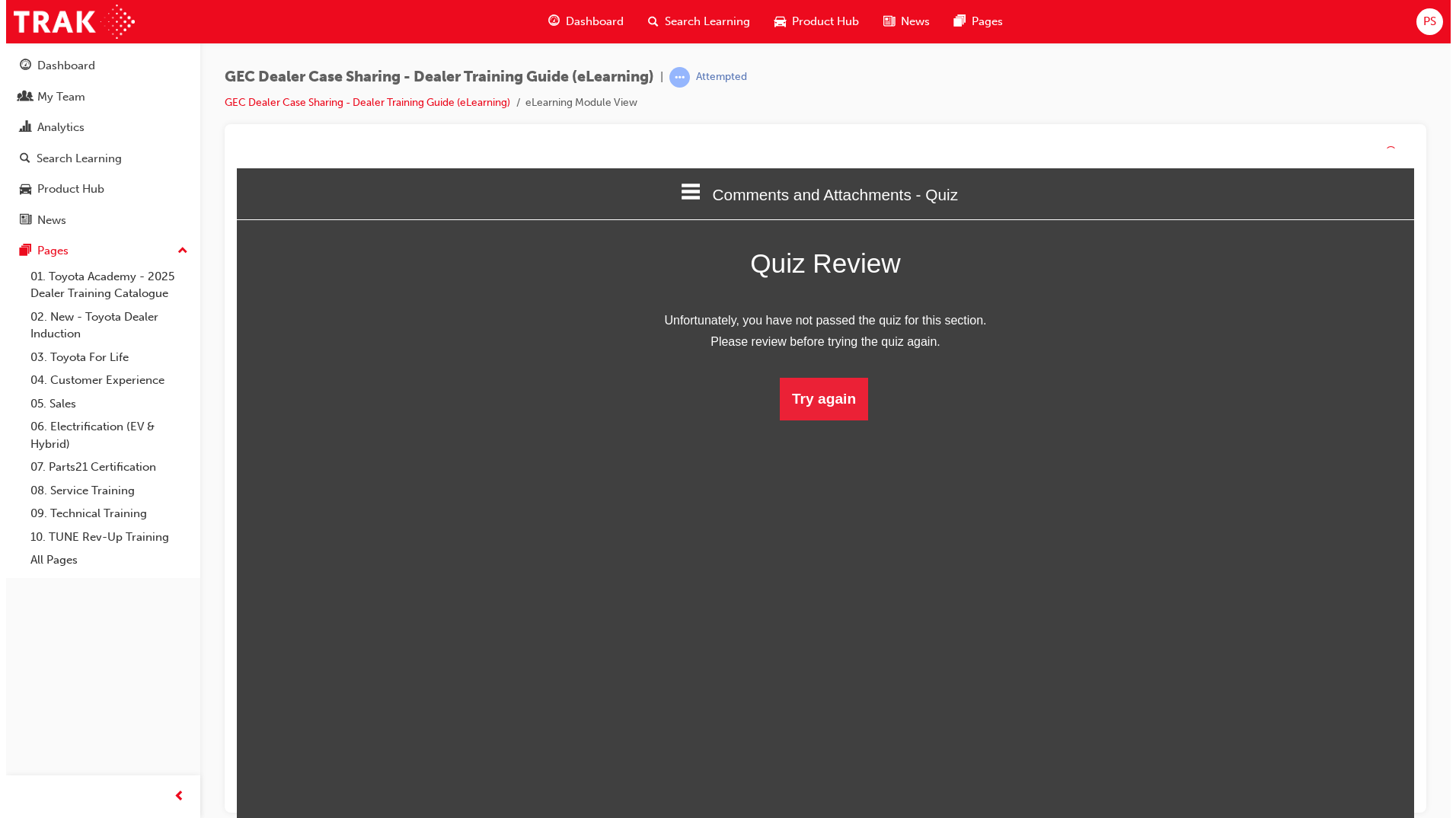
scroll to position [203, 1212]
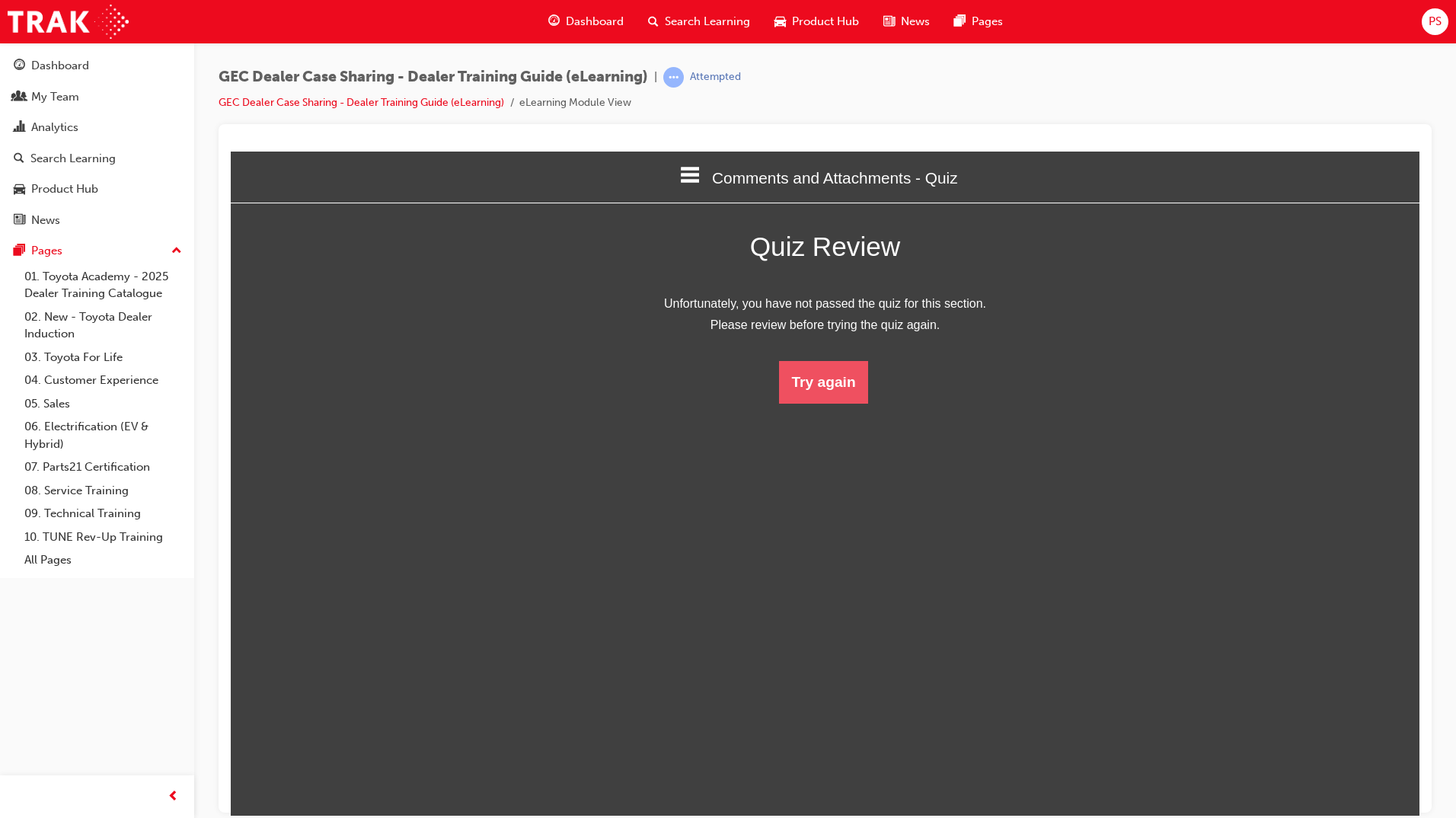
click at [823, 393] on button "Try again" at bounding box center [823, 381] width 88 height 42
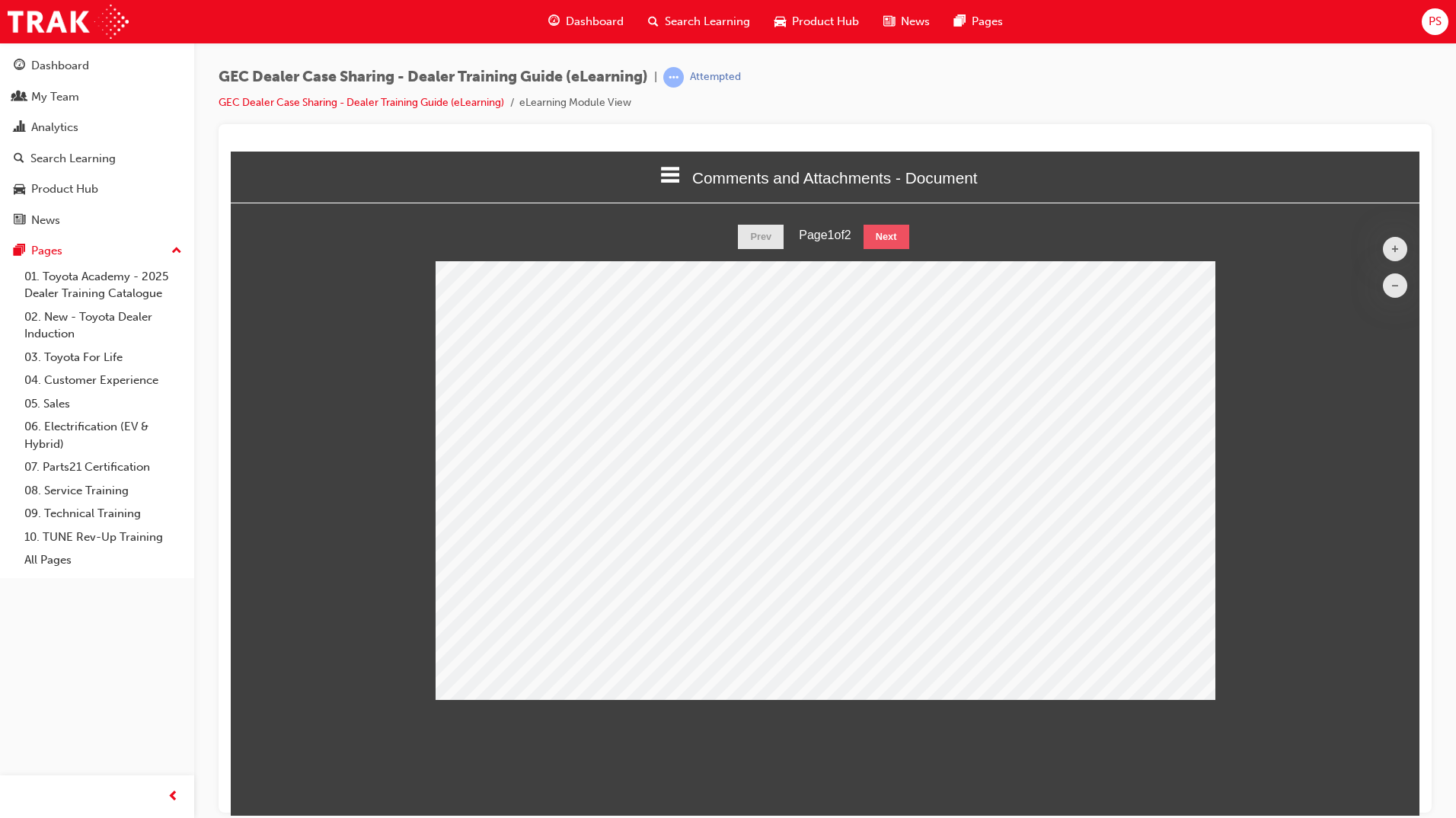
click at [886, 237] on button "Next" at bounding box center [887, 235] width 46 height 24
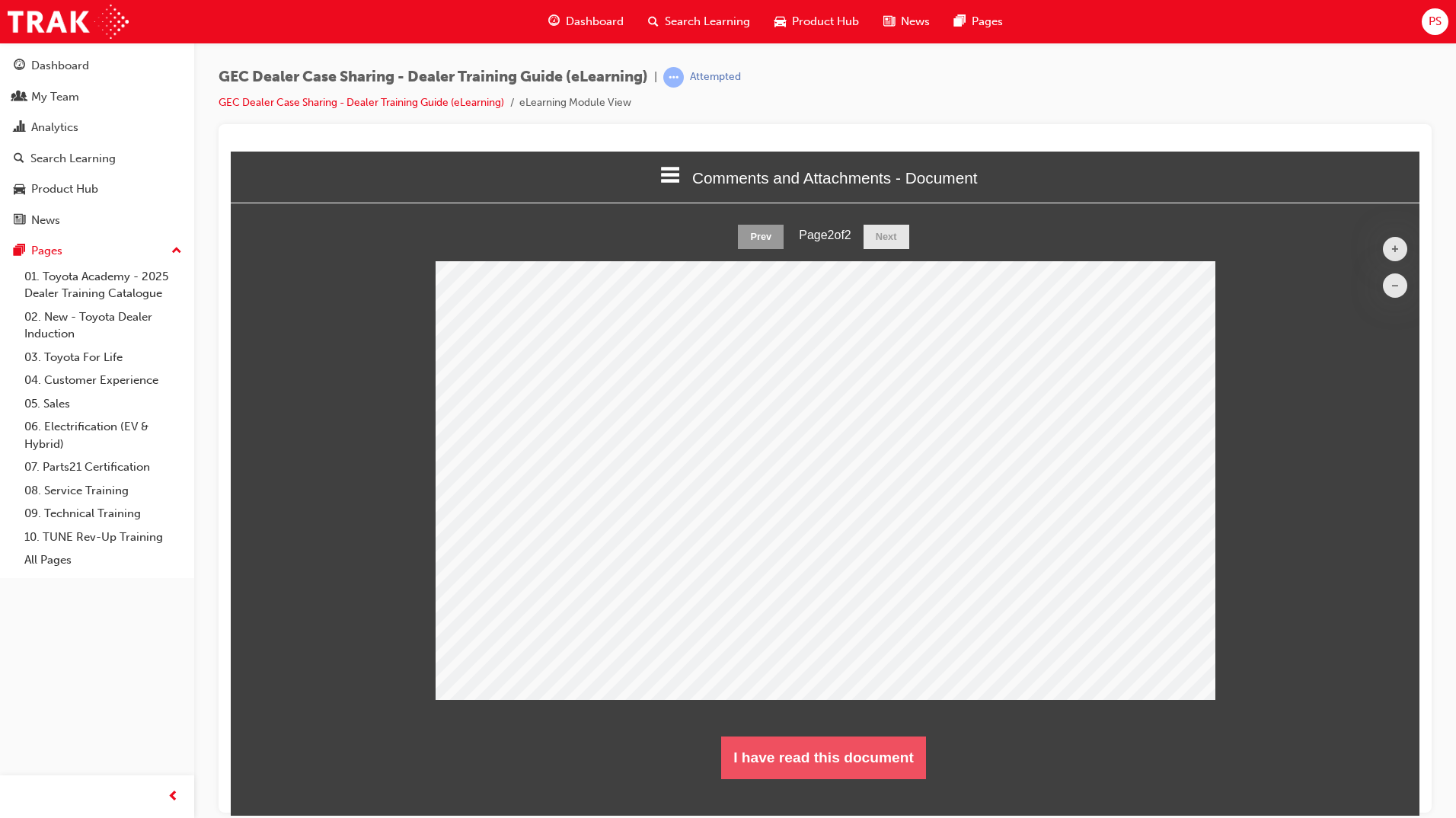
click at [843, 767] on button "I have read this document" at bounding box center [823, 757] width 204 height 42
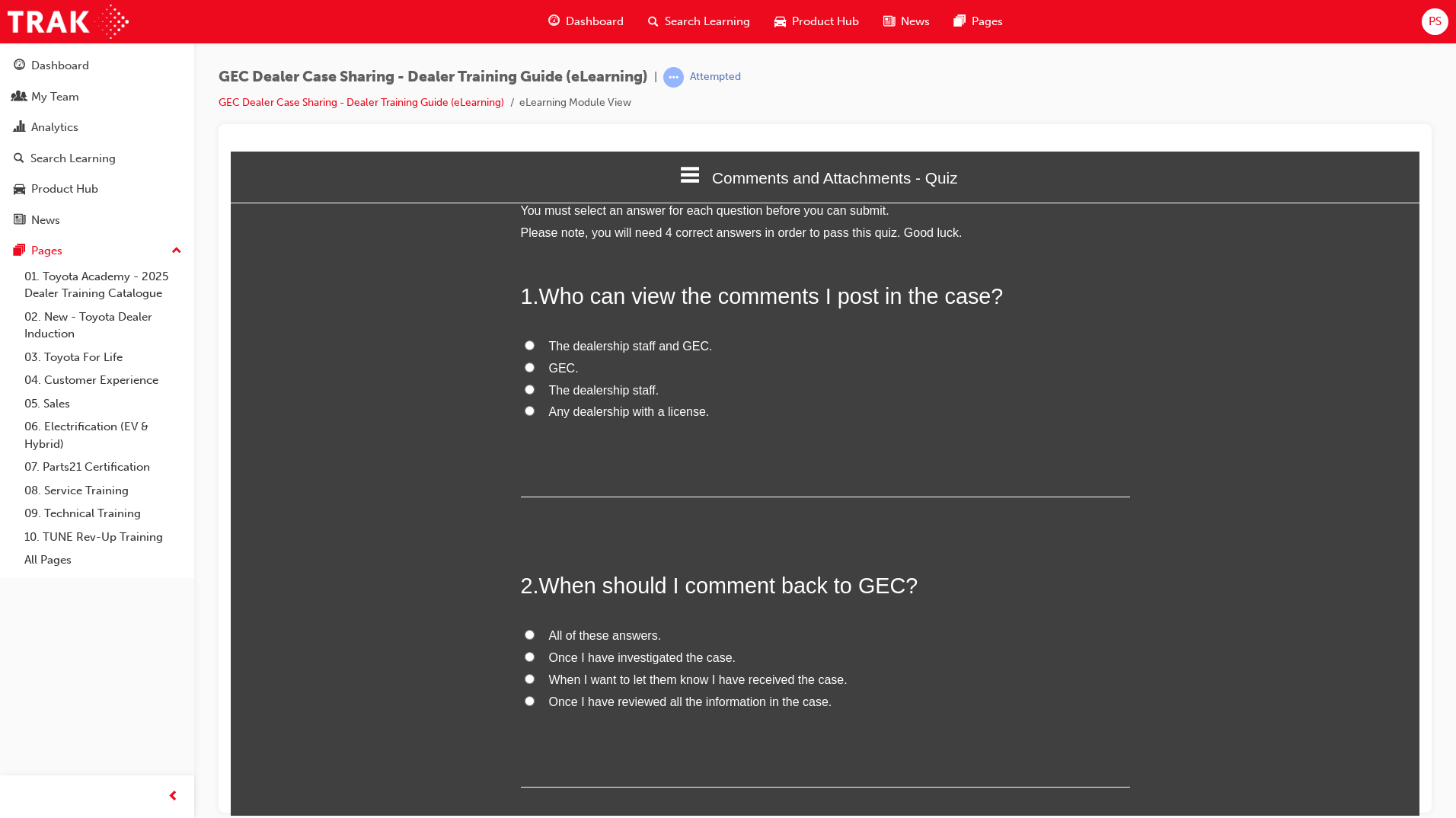
scroll to position [0, 0]
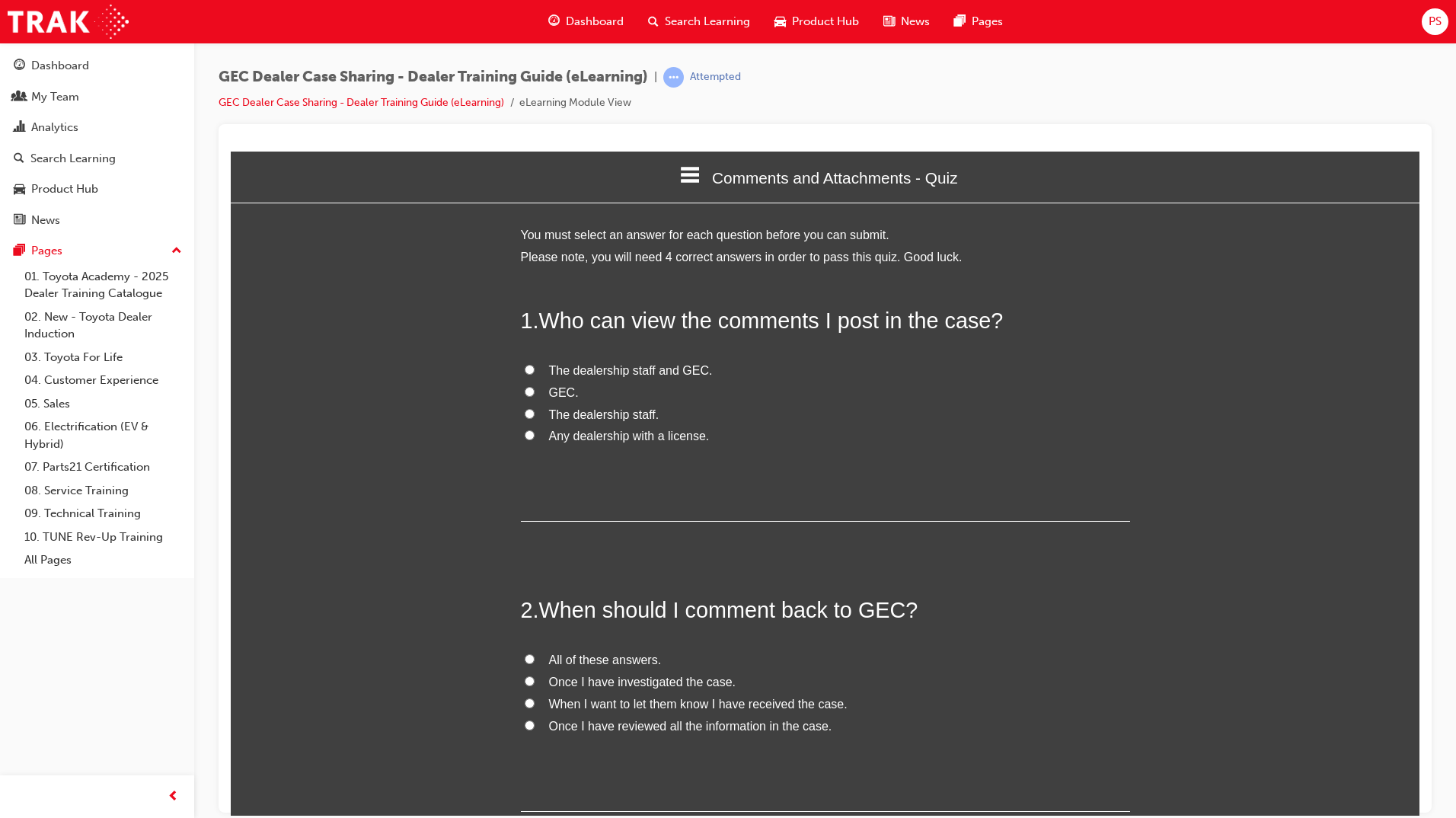
click at [525, 371] on input "The dealership staff and GEC." at bounding box center [530, 369] width 10 height 10
radio input "true"
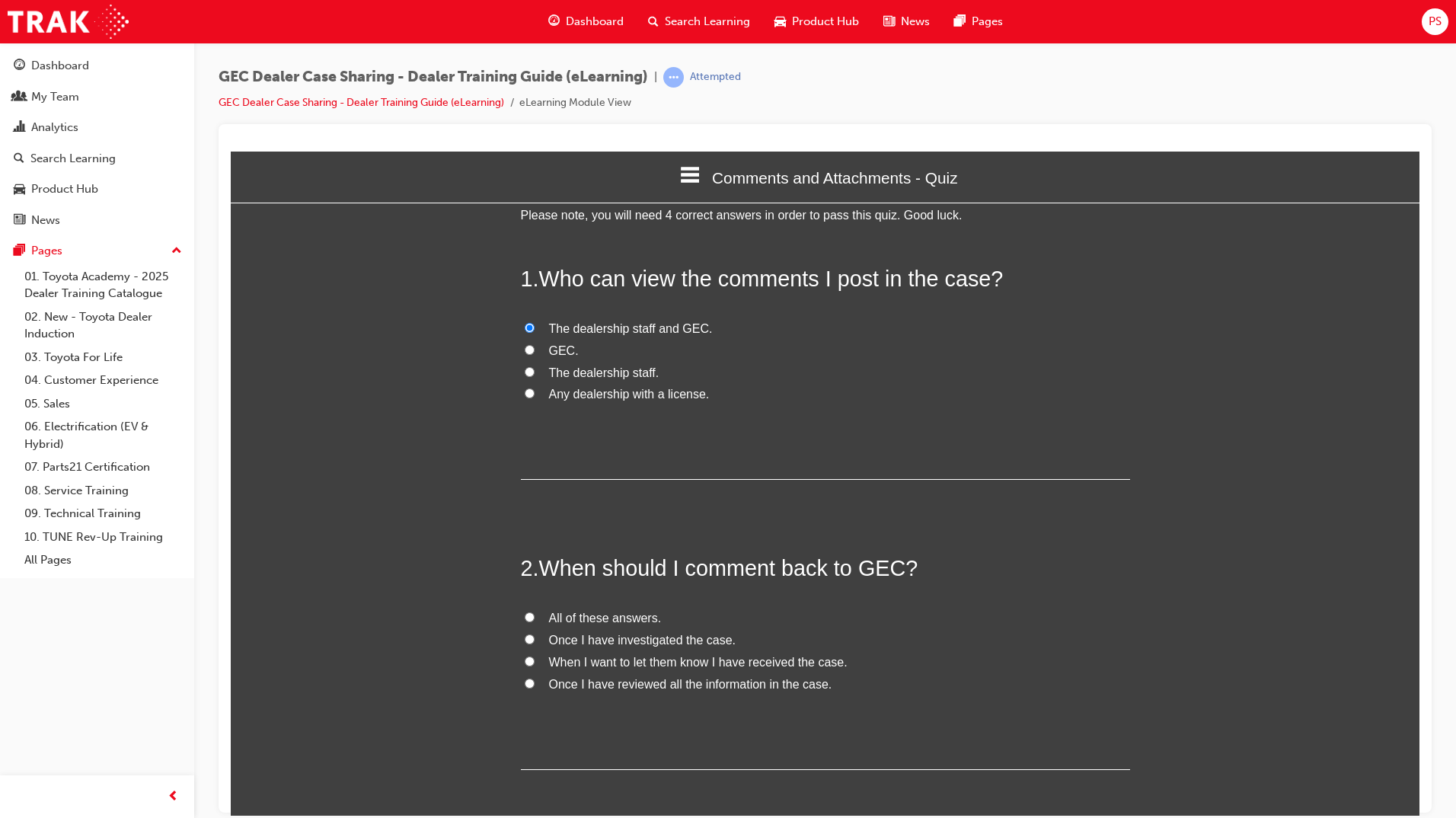
scroll to position [76, 0]
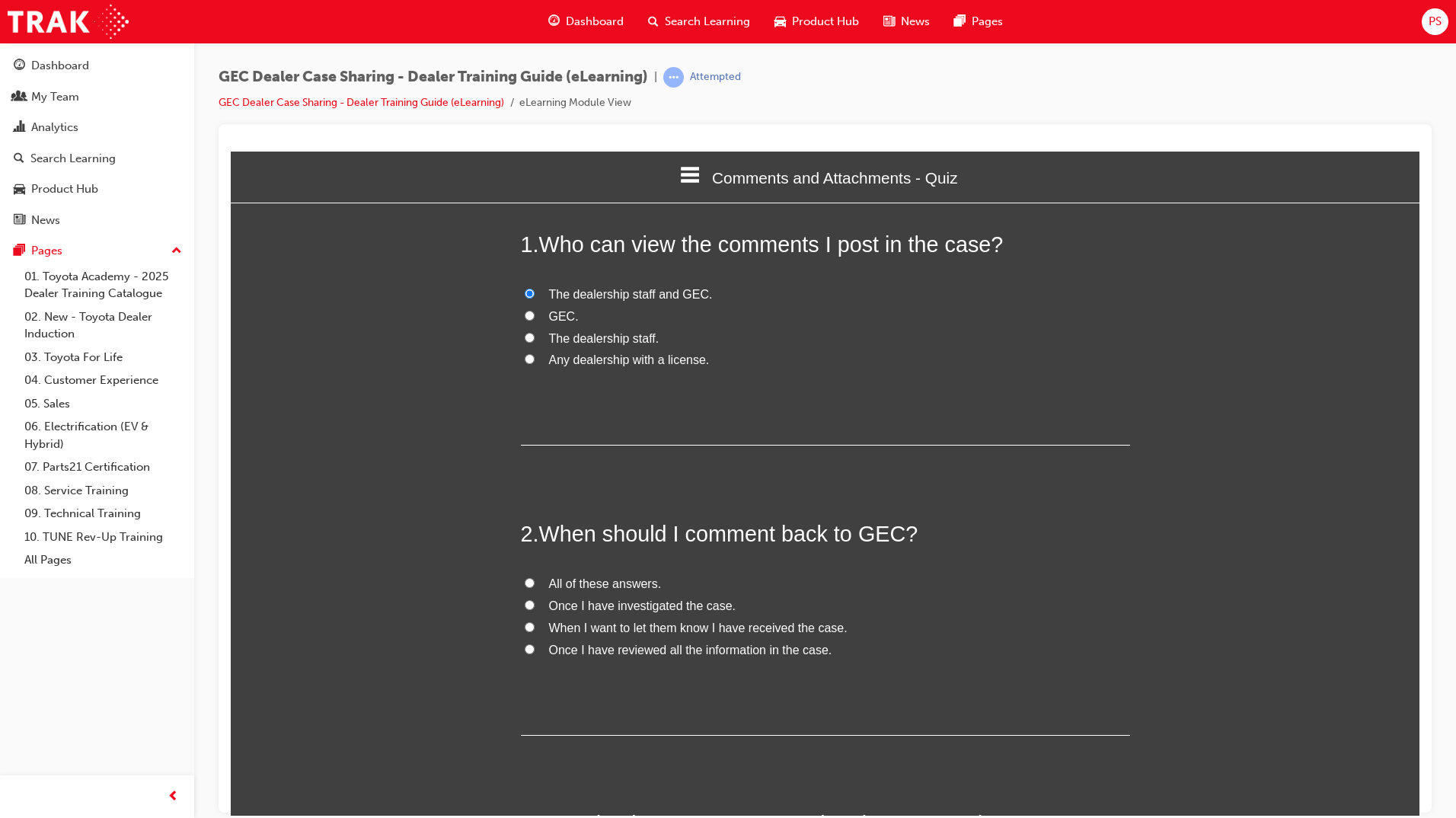
click at [525, 602] on input "Once I have investigated the case." at bounding box center [530, 604] width 10 height 10
radio input "true"
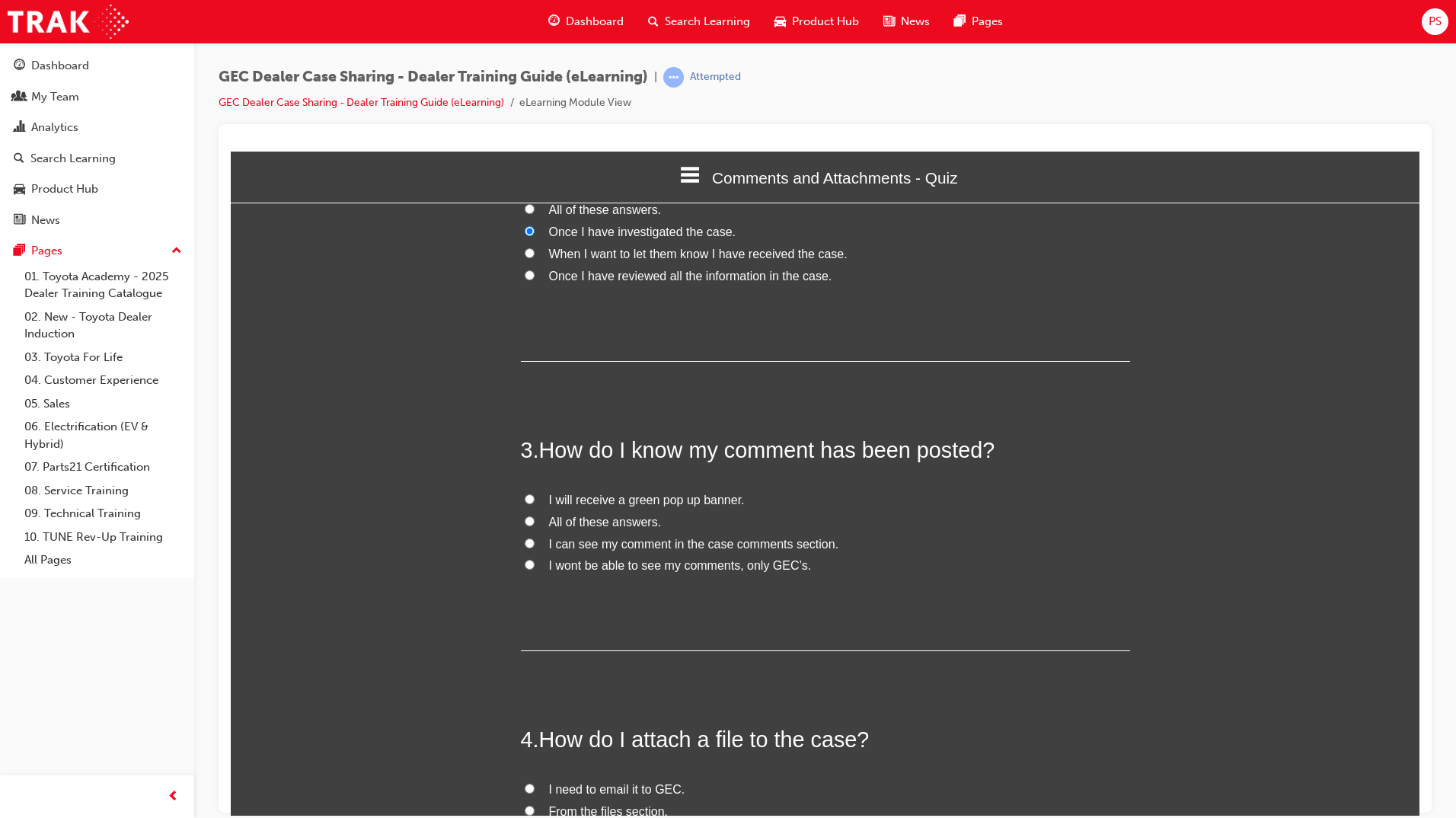
scroll to position [457, 0]
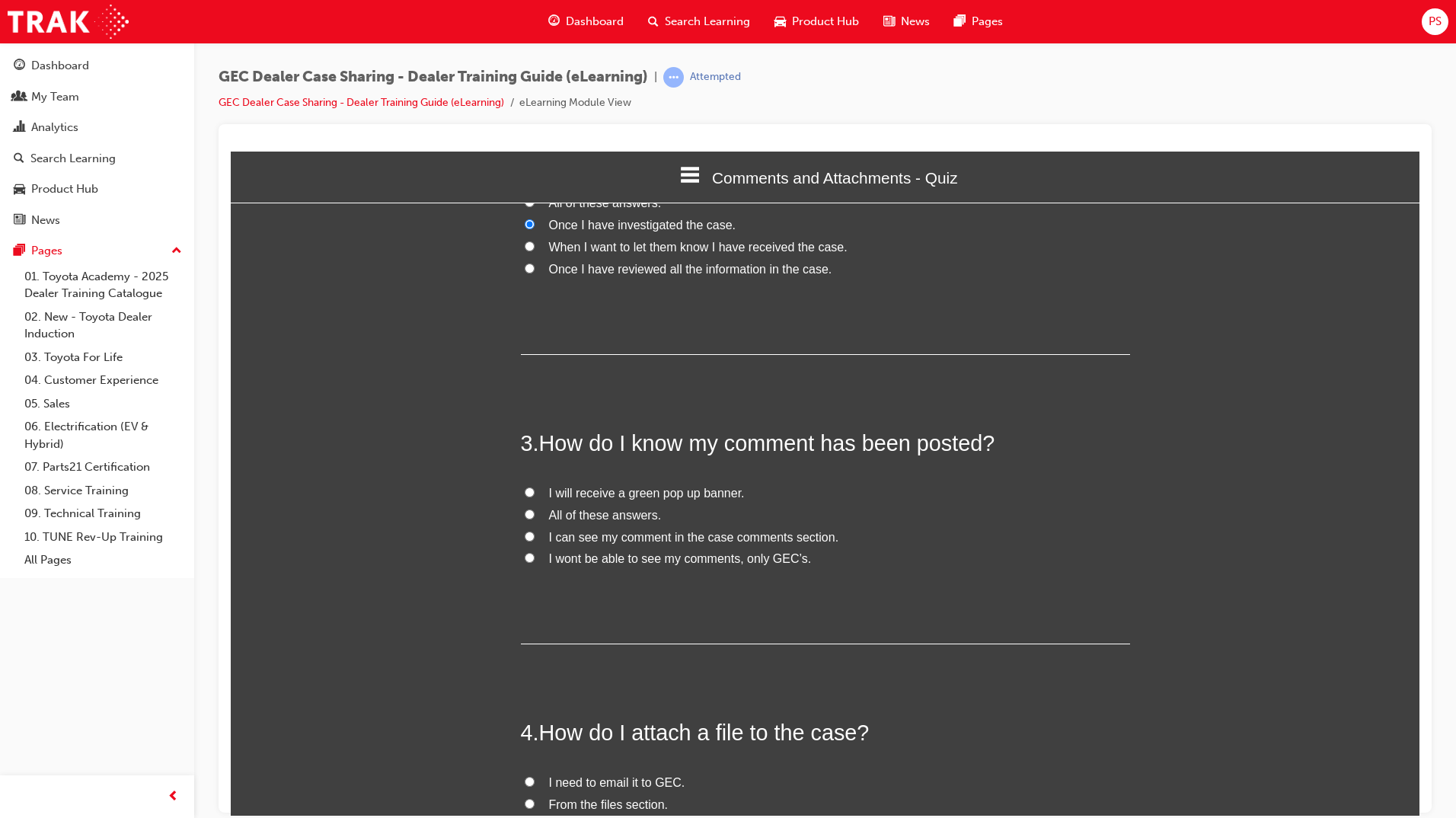
click at [525, 536] on input "I can see my comment in the case comments section." at bounding box center [530, 536] width 10 height 10
radio input "true"
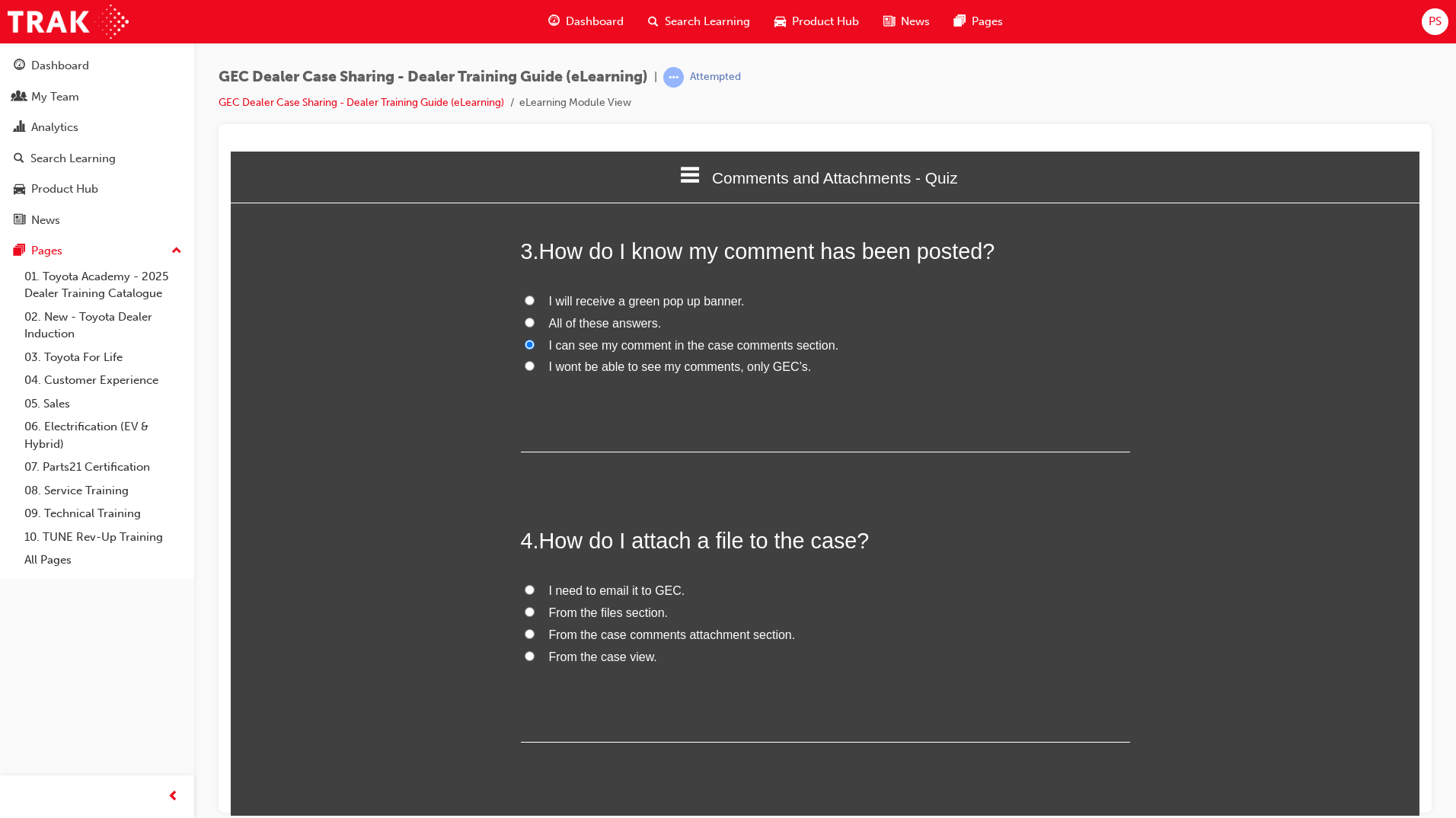
scroll to position [686, 0]
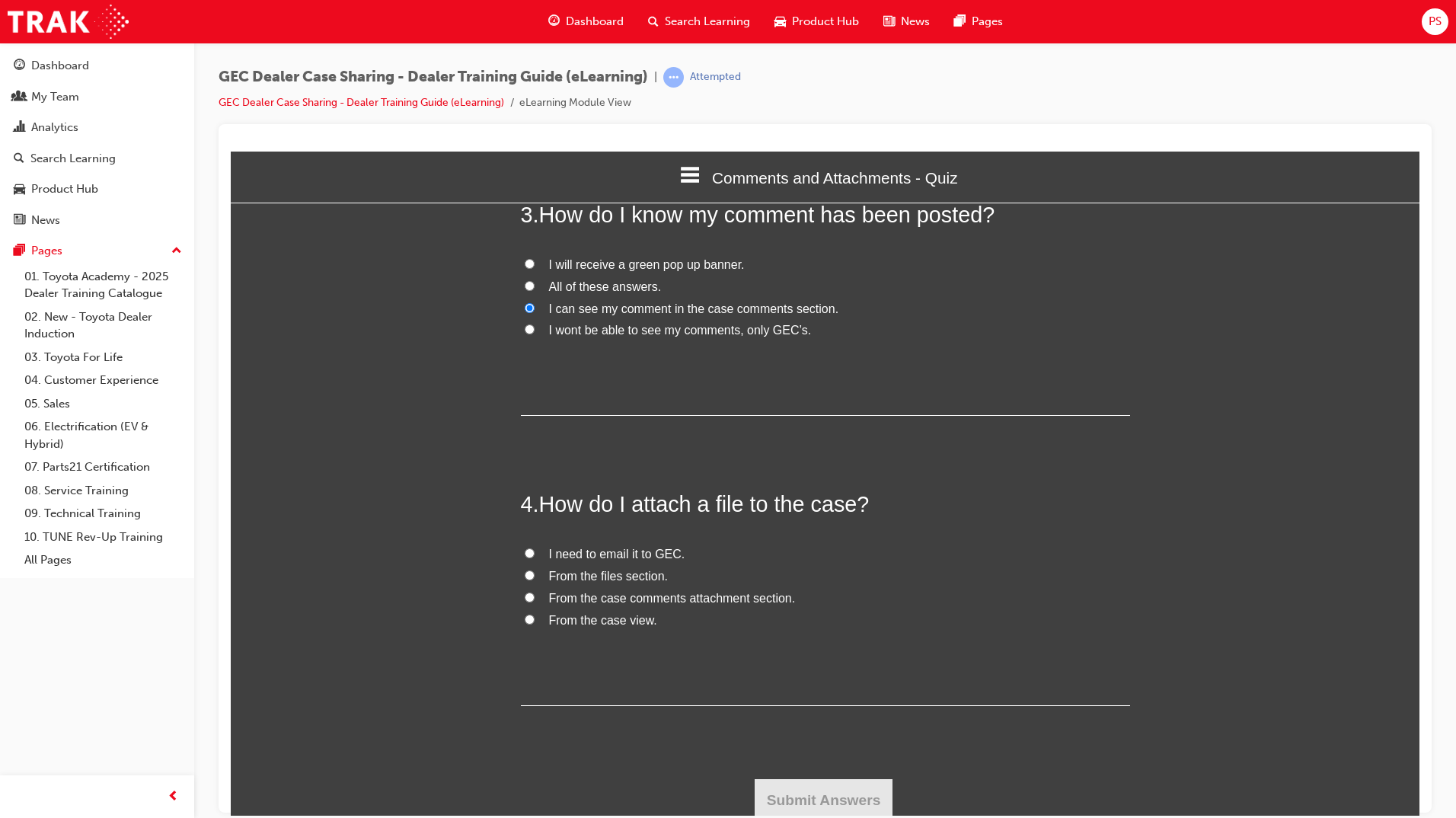
click at [525, 599] on input "From the case comments attachment section." at bounding box center [530, 596] width 10 height 10
radio input "true"
click at [525, 620] on input "From the case view." at bounding box center [530, 618] width 10 height 10
radio input "true"
click at [824, 797] on button "Submit Answers" at bounding box center [823, 800] width 138 height 42
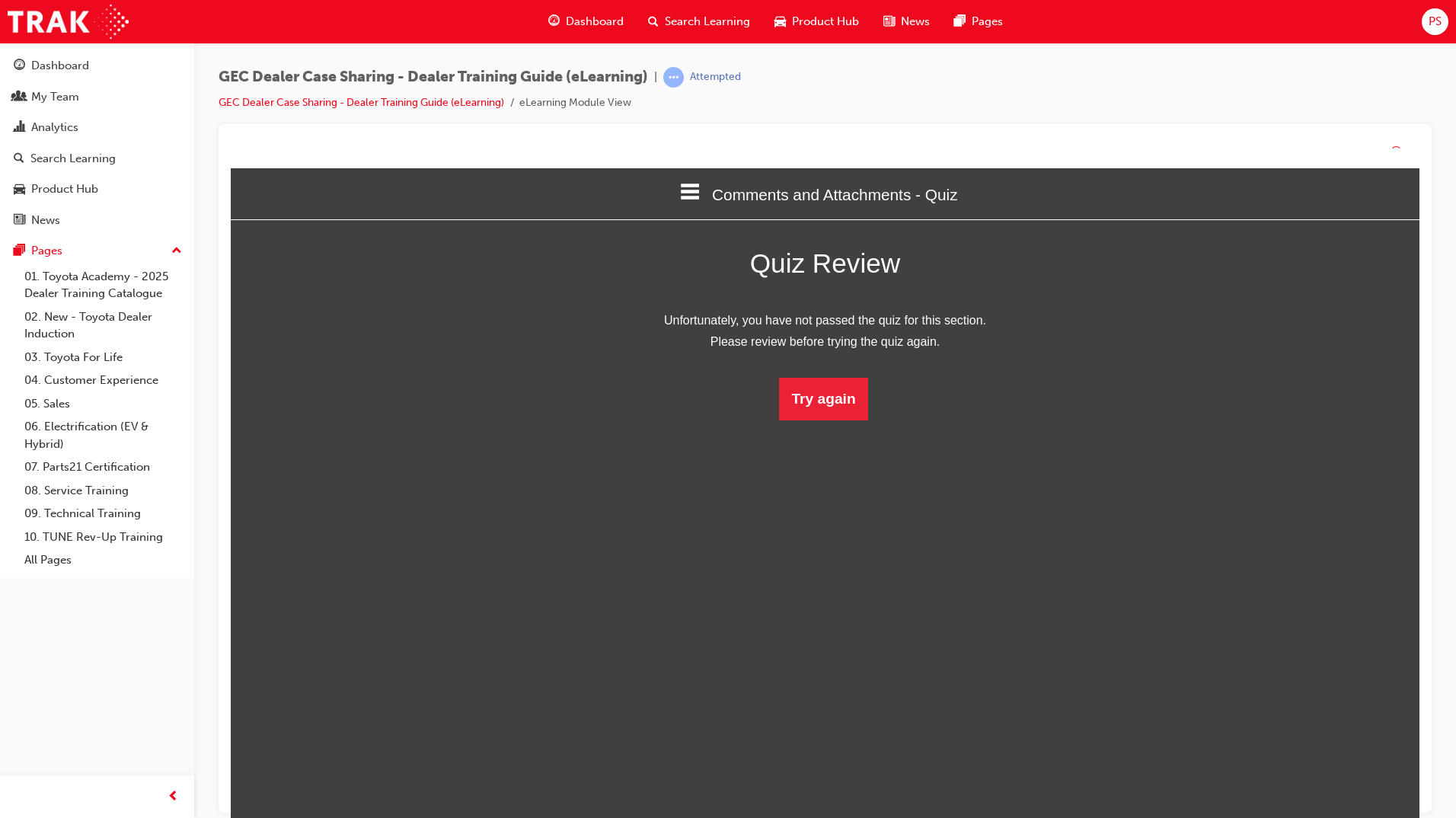
scroll to position [203, 1212]
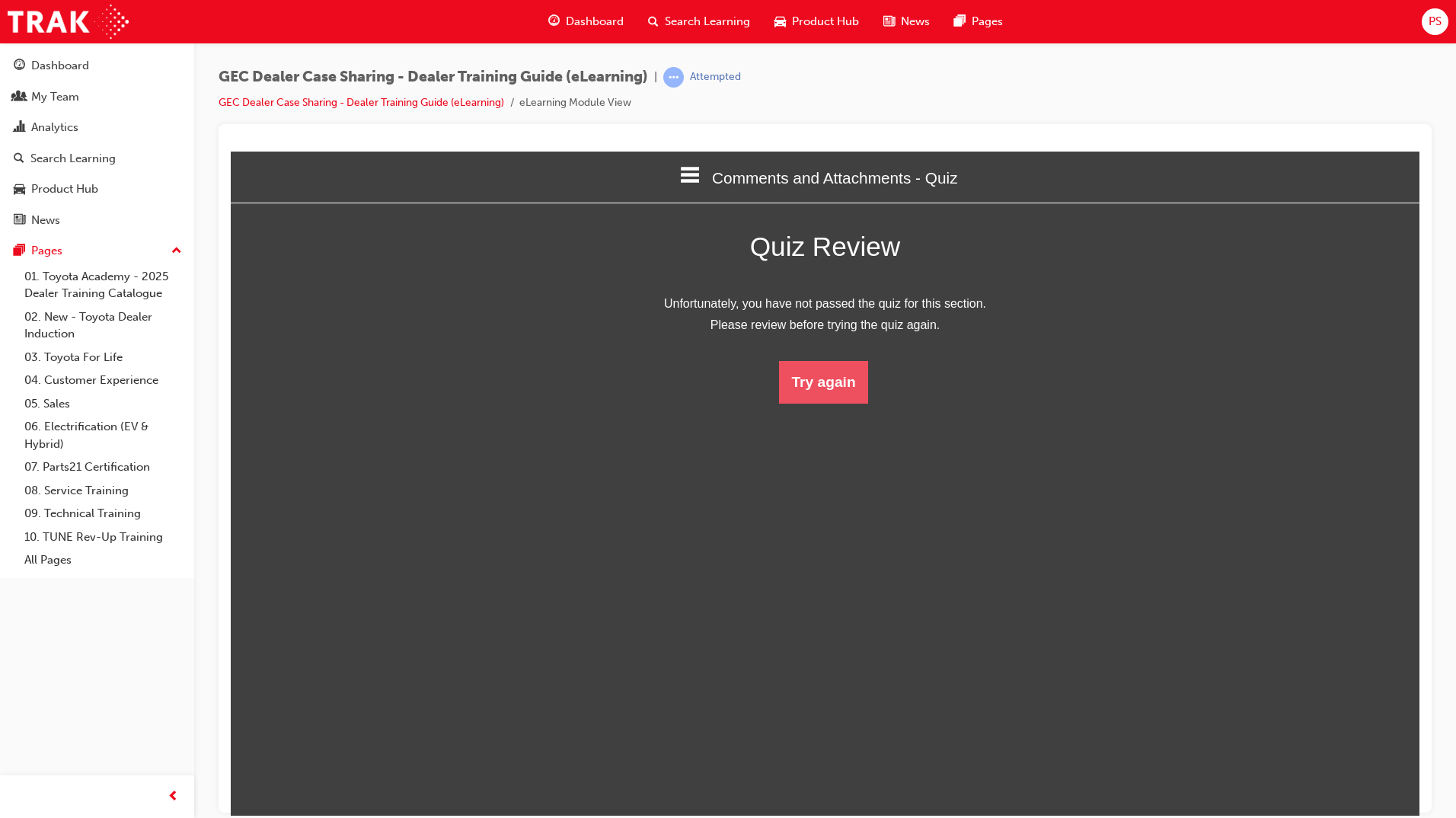
click at [830, 380] on button "Try again" at bounding box center [823, 381] width 88 height 42
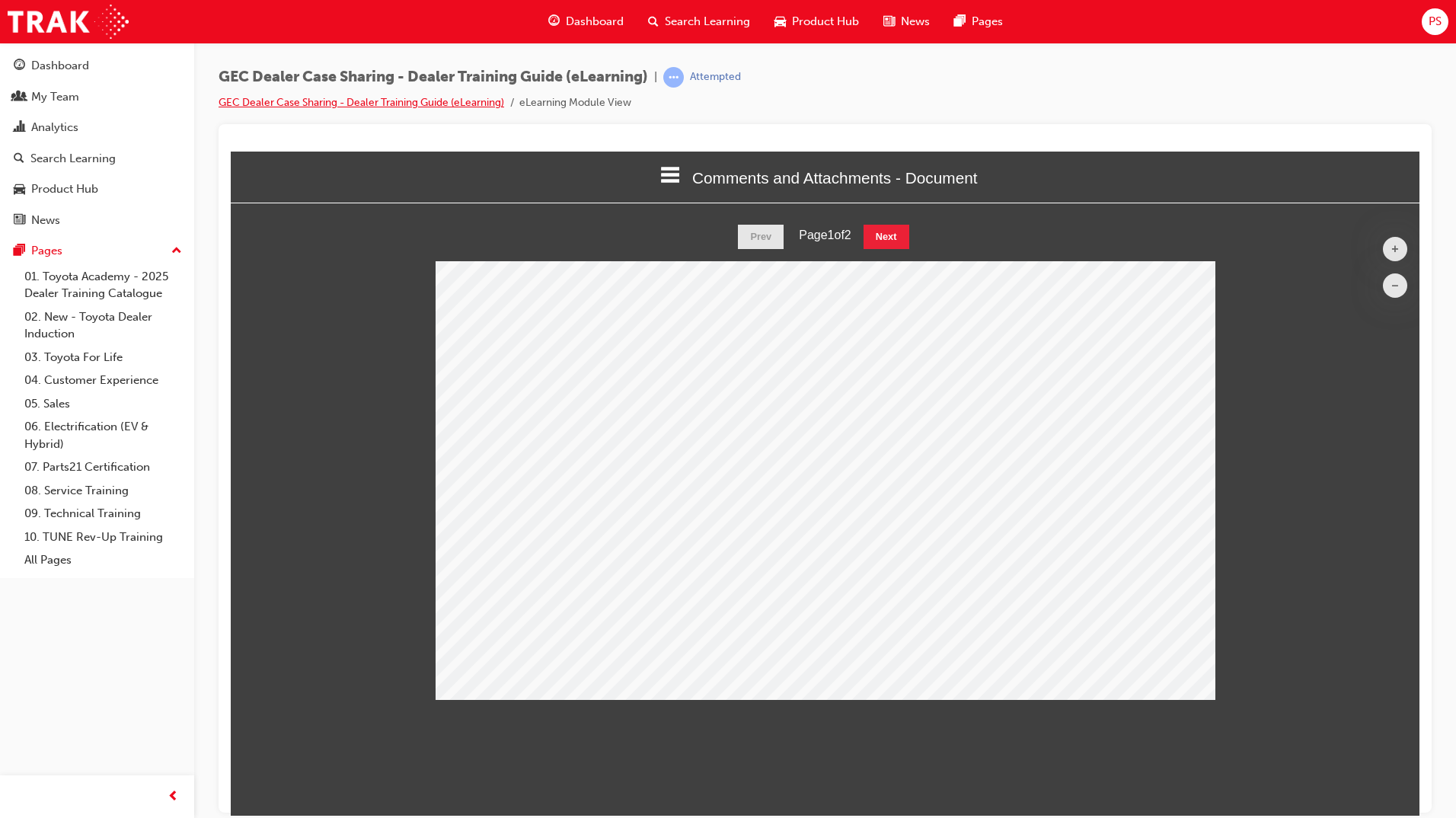
click at [480, 99] on link "GEC Dealer Case Sharing - Dealer Training Guide (eLearning)" at bounding box center [361, 102] width 285 height 12
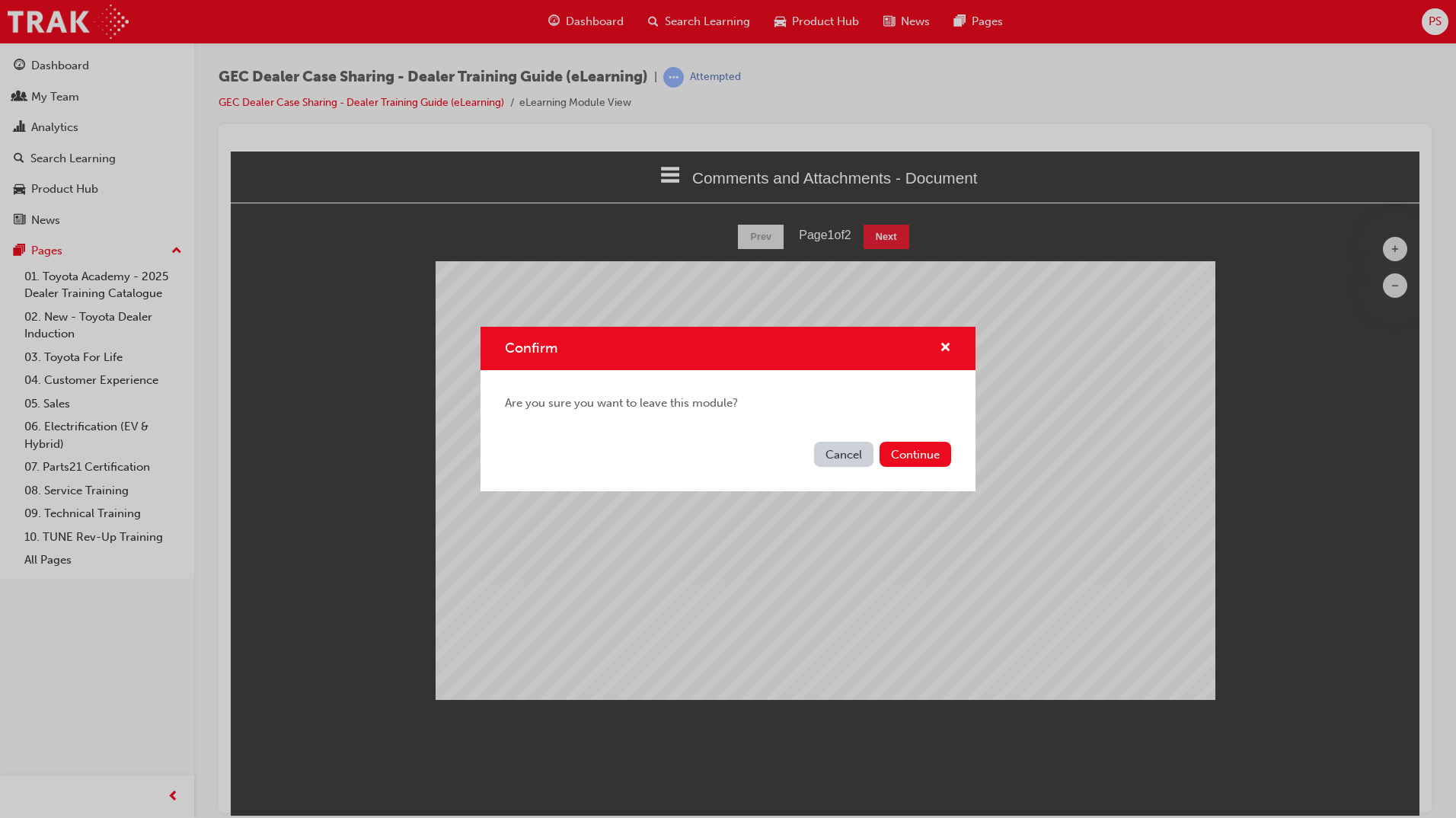
click at [828, 454] on button "Cancel" at bounding box center [844, 454] width 60 height 25
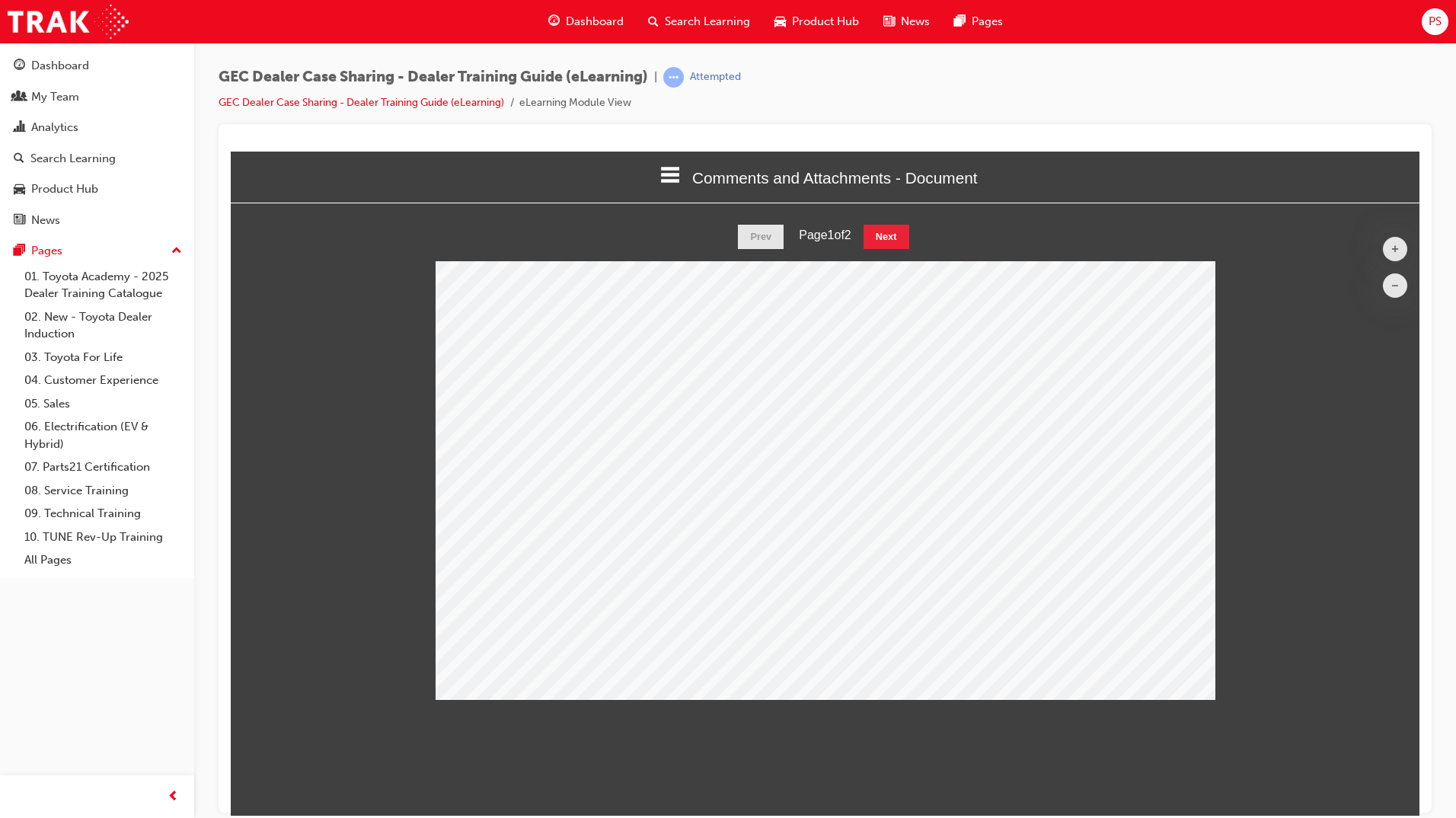
click at [558, 102] on li "eLearning Module View" at bounding box center [575, 103] width 112 height 17
click at [673, 175] on div "Comments and Attachments - Document" at bounding box center [824, 177] width 1188 height 52
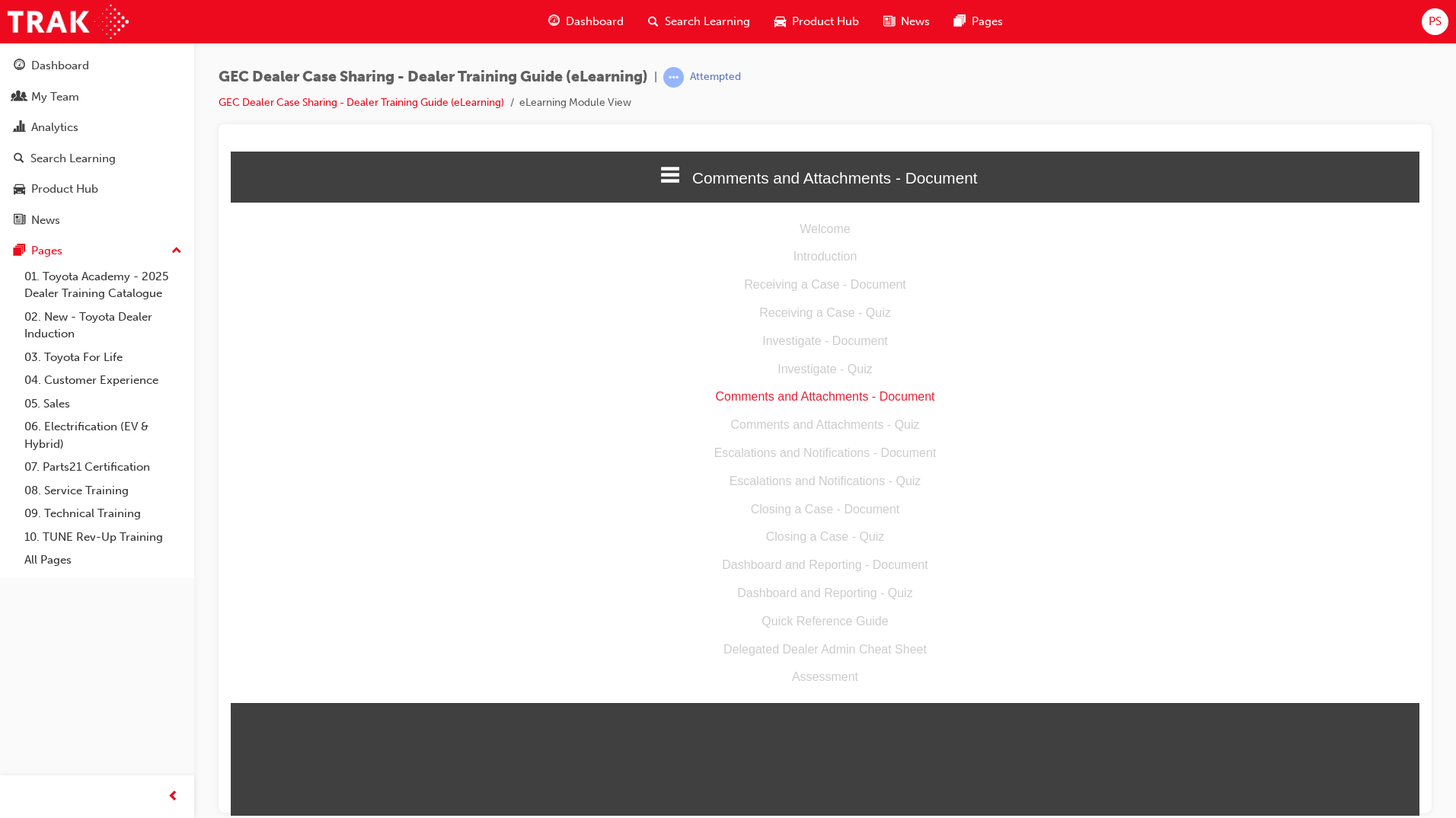
click at [779, 464] on div "Welcome Introduction Receiving a Case - Document Receiving a Case - Quiz Invest…" at bounding box center [824, 452] width 1188 height 499
click at [777, 457] on div "Escalations and Notifications - Document" at bounding box center [824, 452] width 1188 height 22
click at [825, 226] on div "Welcome" at bounding box center [824, 229] width 1188 height 22
click at [818, 398] on div "Comments and Attachments - Document" at bounding box center [824, 396] width 1188 height 22
click at [662, 188] on div "Comments and Attachments - Document" at bounding box center [824, 177] width 1188 height 52
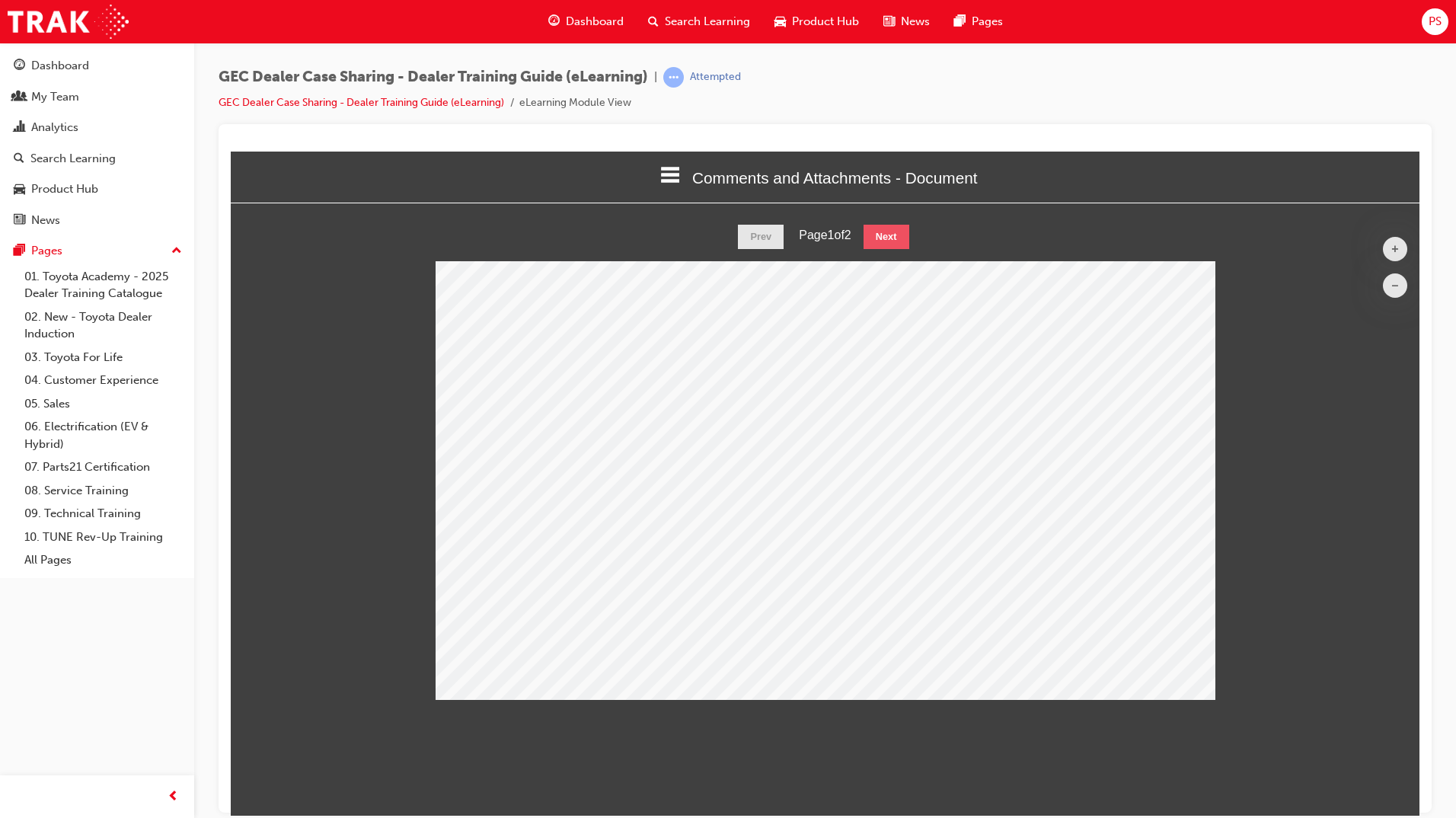
click at [893, 241] on button "Next" at bounding box center [887, 235] width 46 height 24
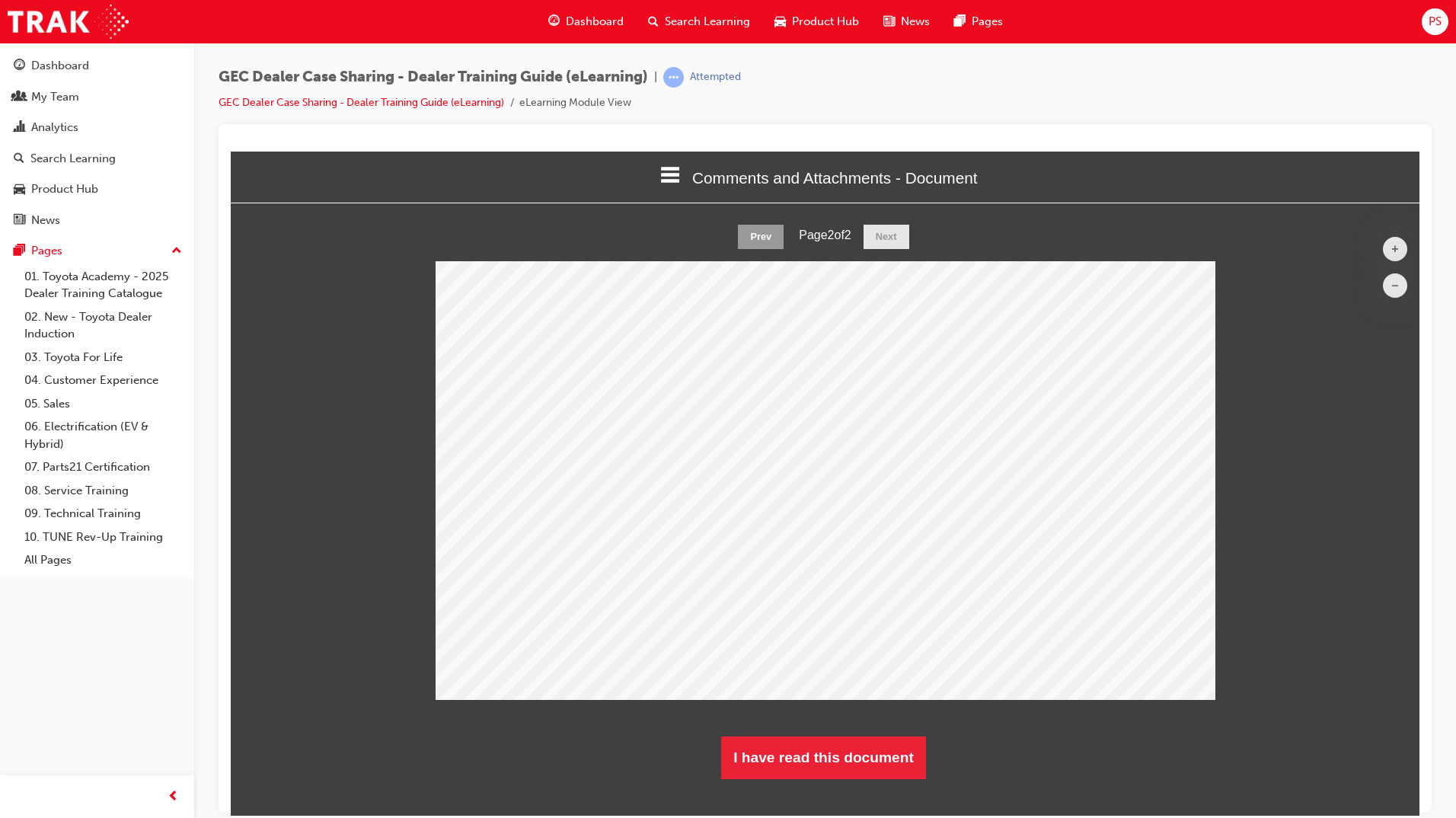
scroll to position [578, 1212]
click at [841, 758] on button "I have read this document" at bounding box center [823, 757] width 204 height 42
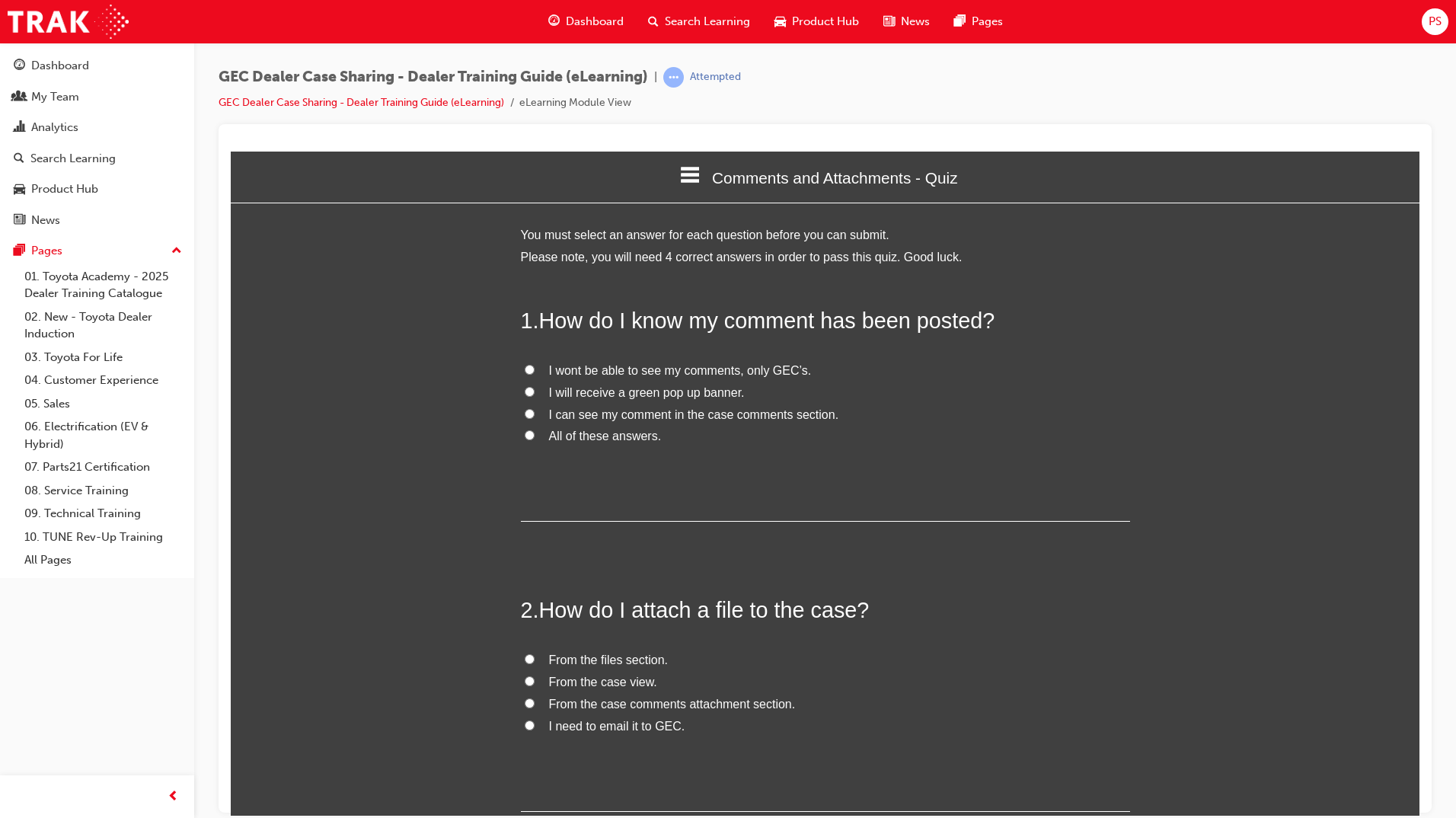
scroll to position [1306, 1201]
click at [528, 435] on input "All of these answers." at bounding box center [530, 434] width 10 height 10
radio input "true"
click at [525, 414] on input "I can see my comment in the case comments section." at bounding box center [530, 413] width 10 height 10
radio input "true"
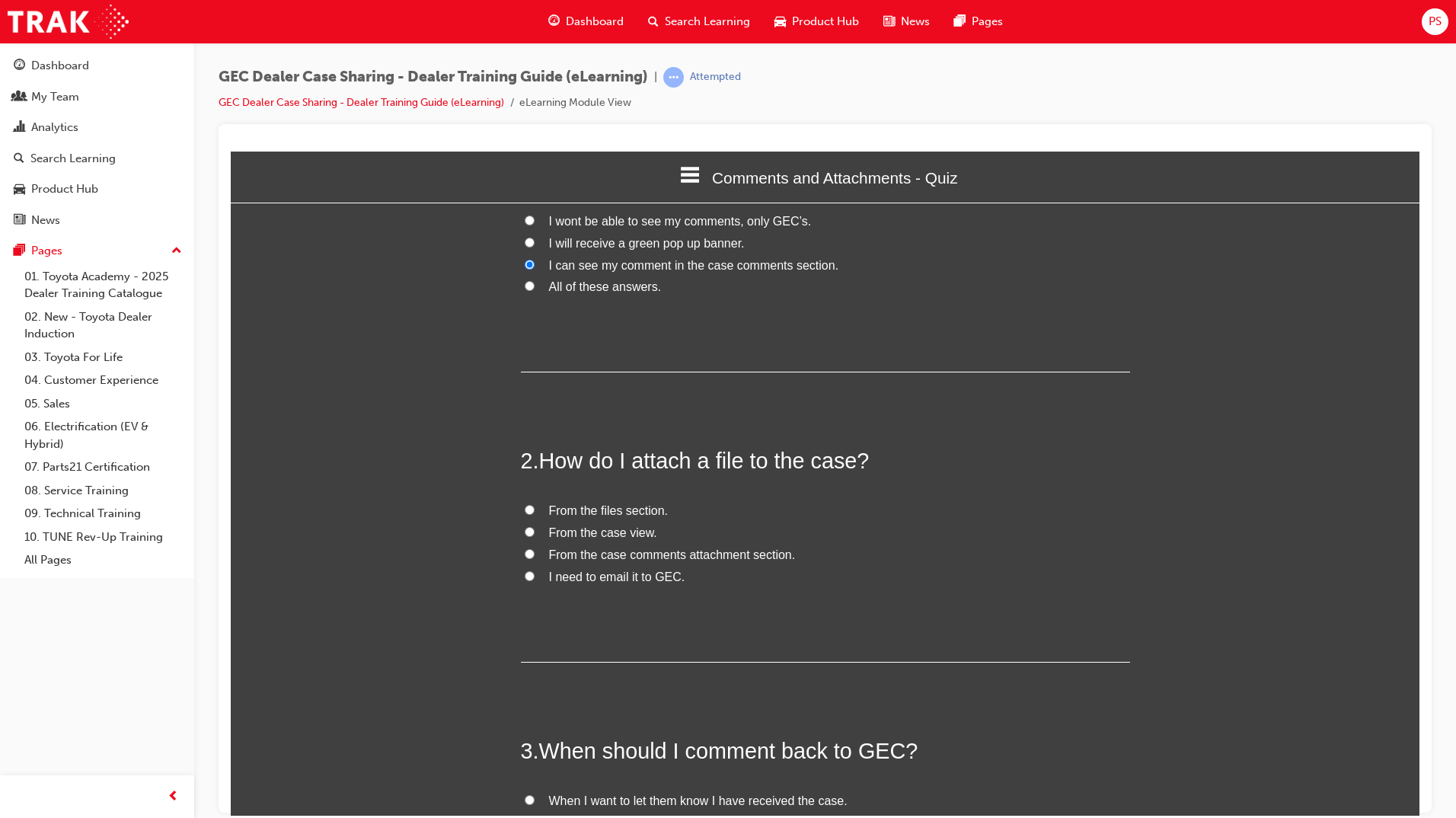
scroll to position [153, 0]
click at [527, 555] on input "From the case comments attachment section." at bounding box center [530, 550] width 10 height 10
radio input "true"
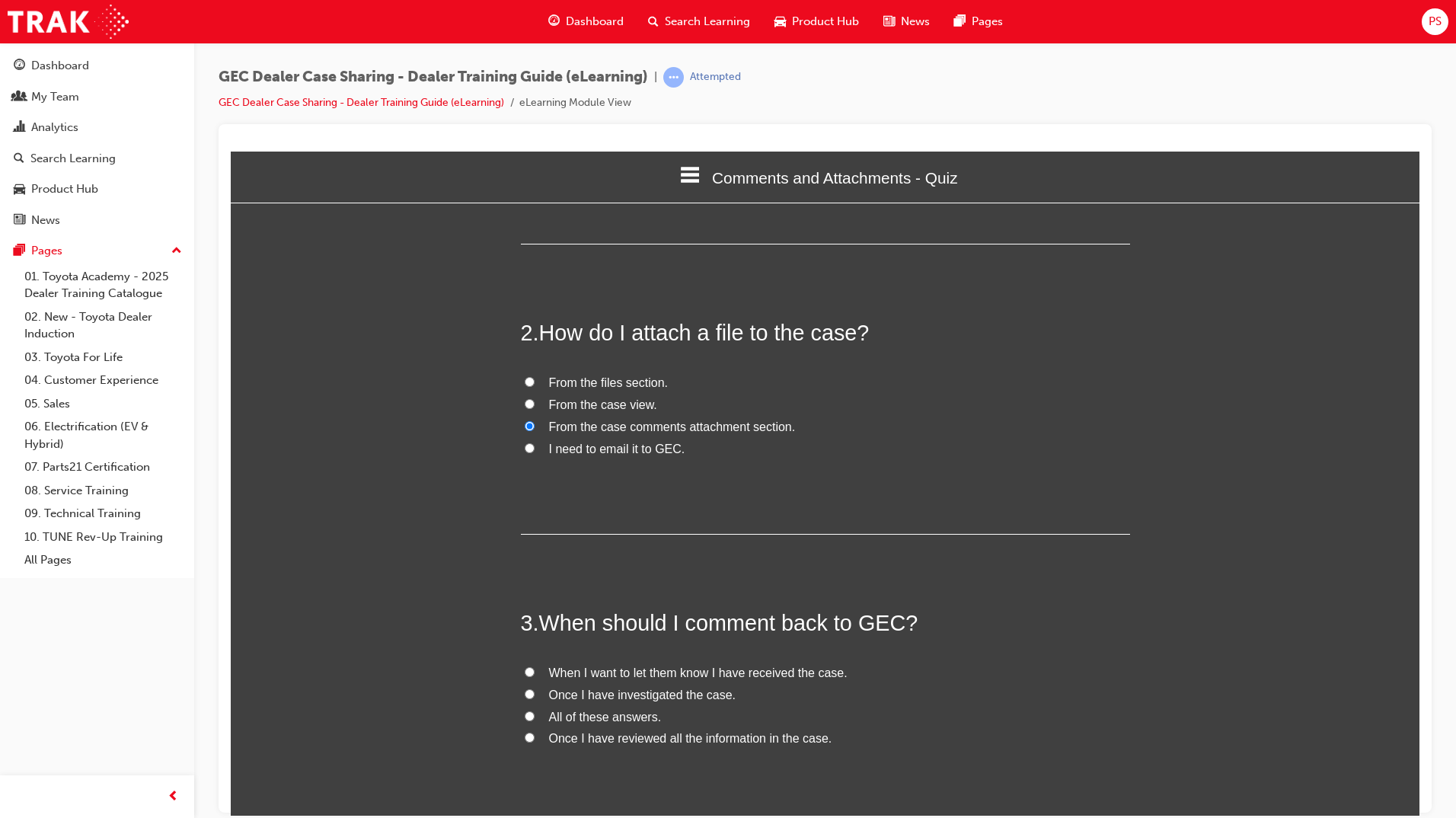
scroll to position [304, 0]
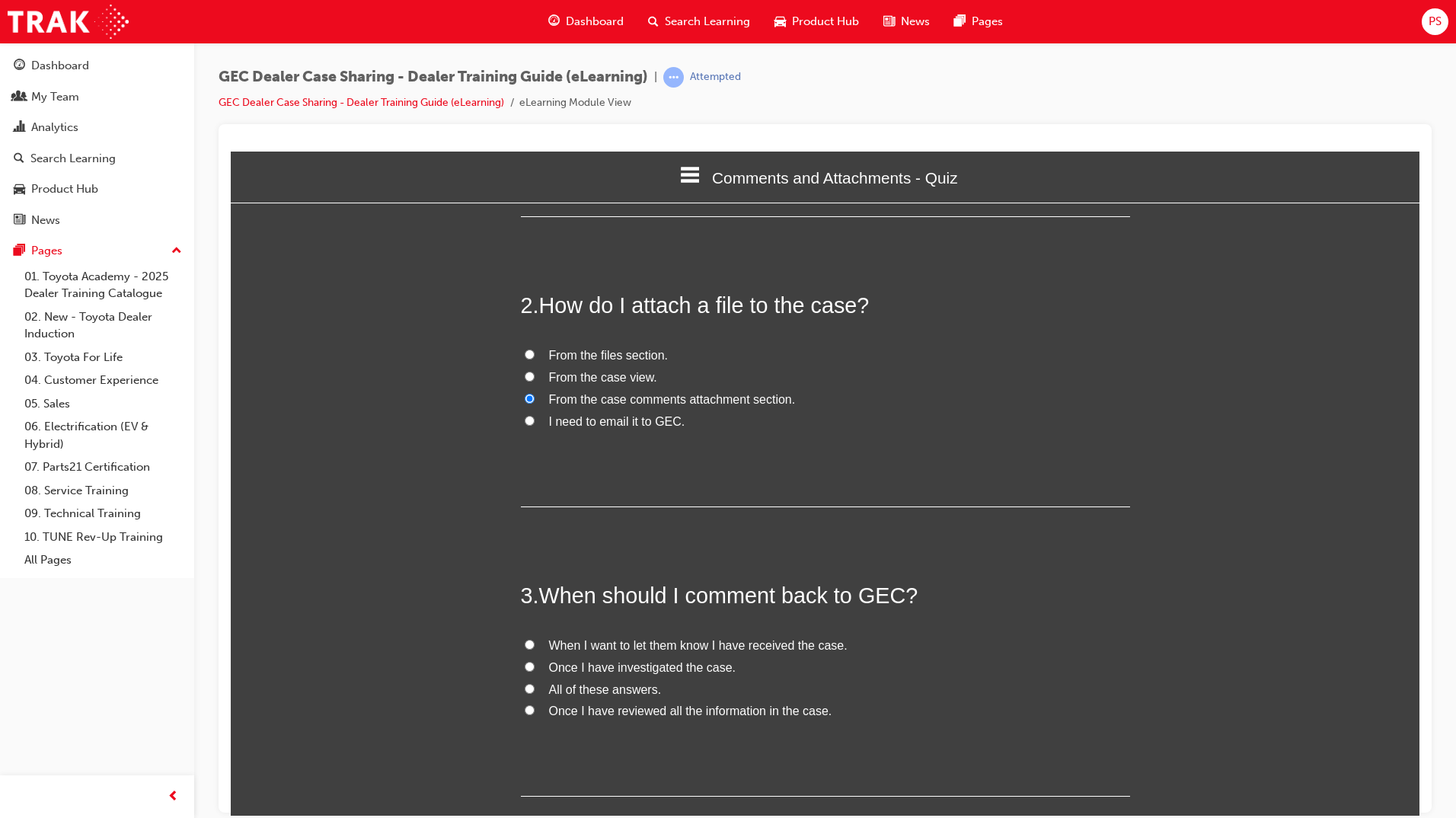
click at [525, 666] on input "Once I have investigated the case." at bounding box center [530, 666] width 10 height 10
radio input "true"
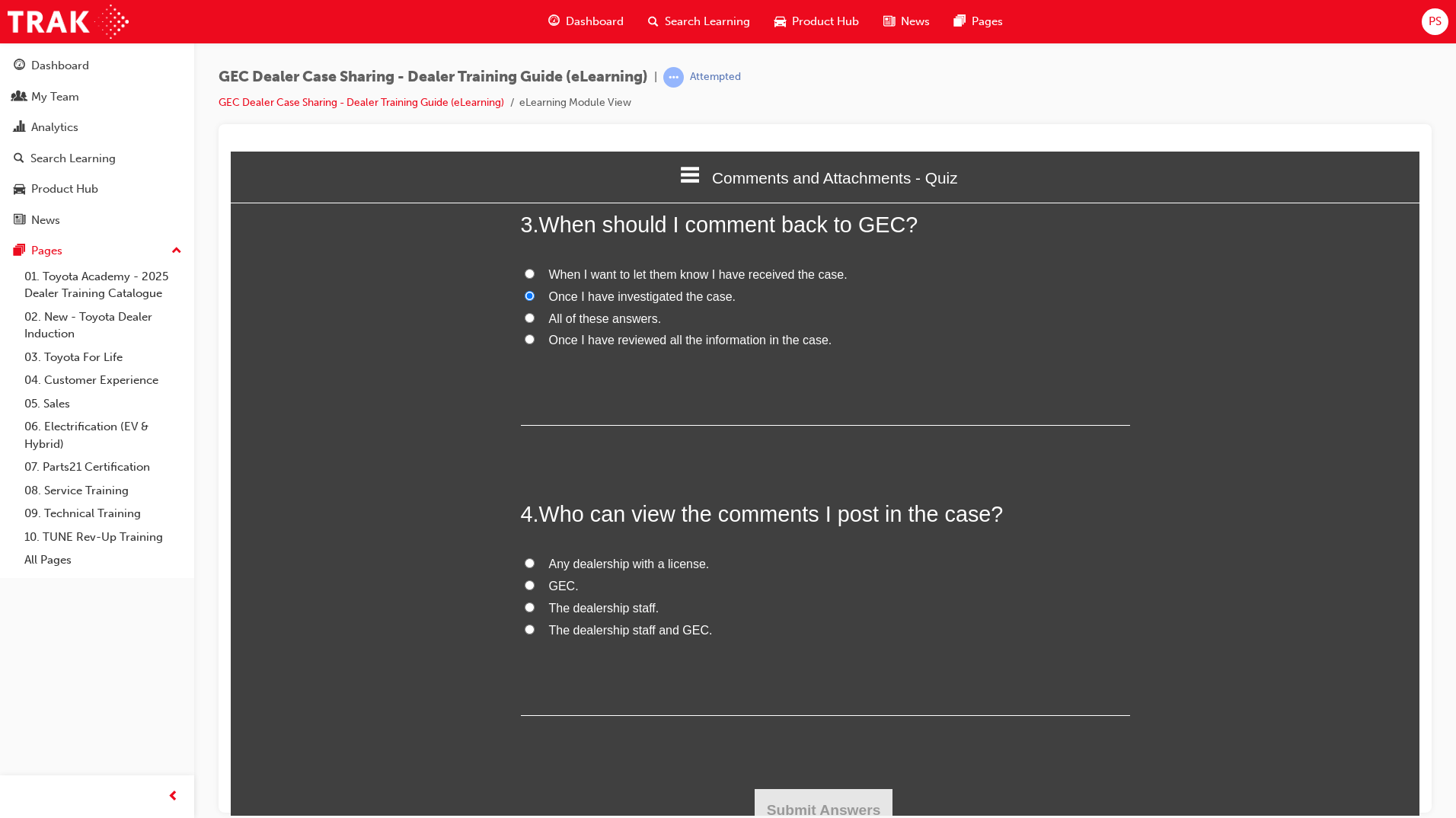
scroll to position [686, 0]
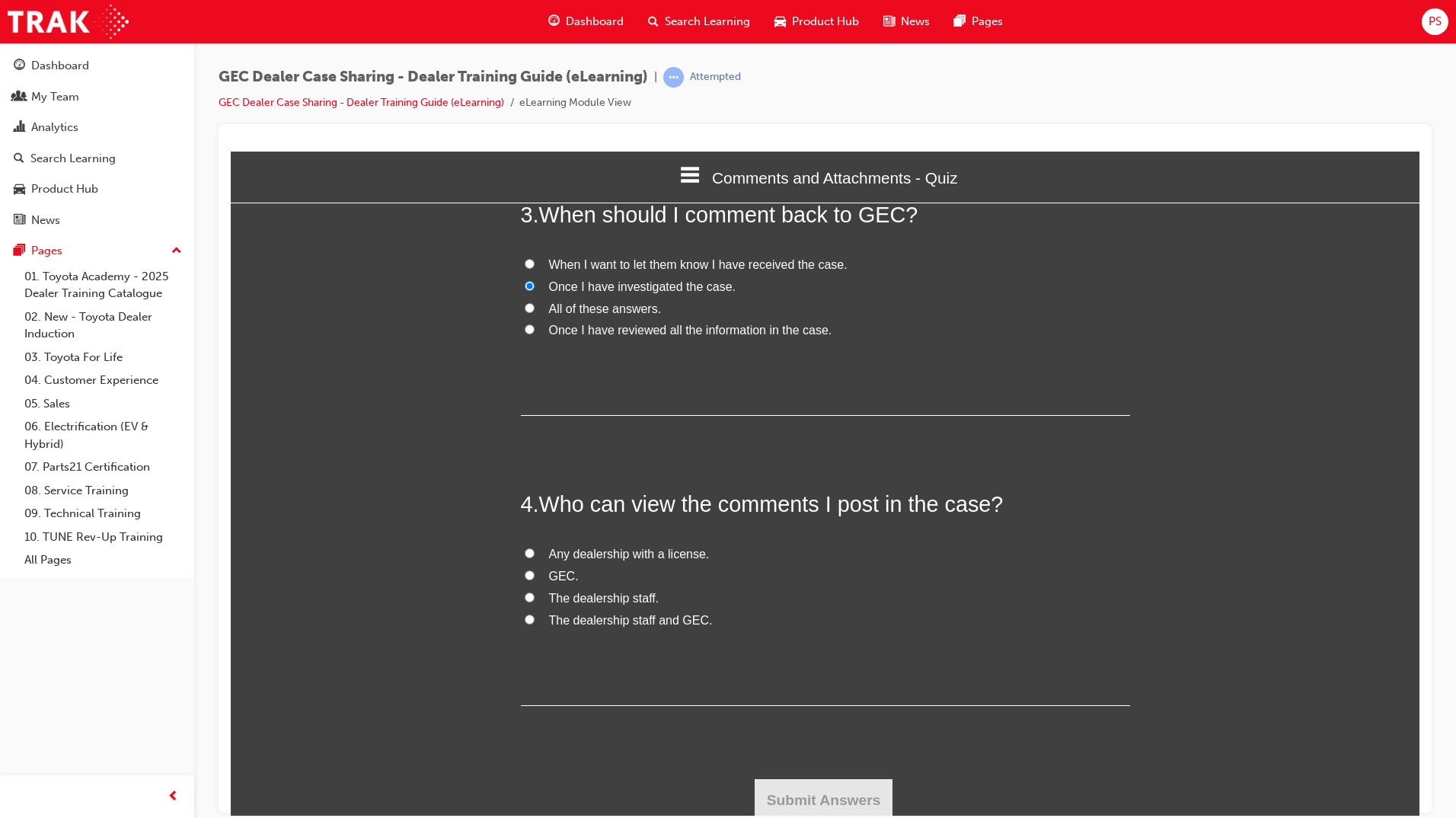
click at [525, 614] on input "The dealership staff and GEC." at bounding box center [530, 618] width 10 height 10
radio input "true"
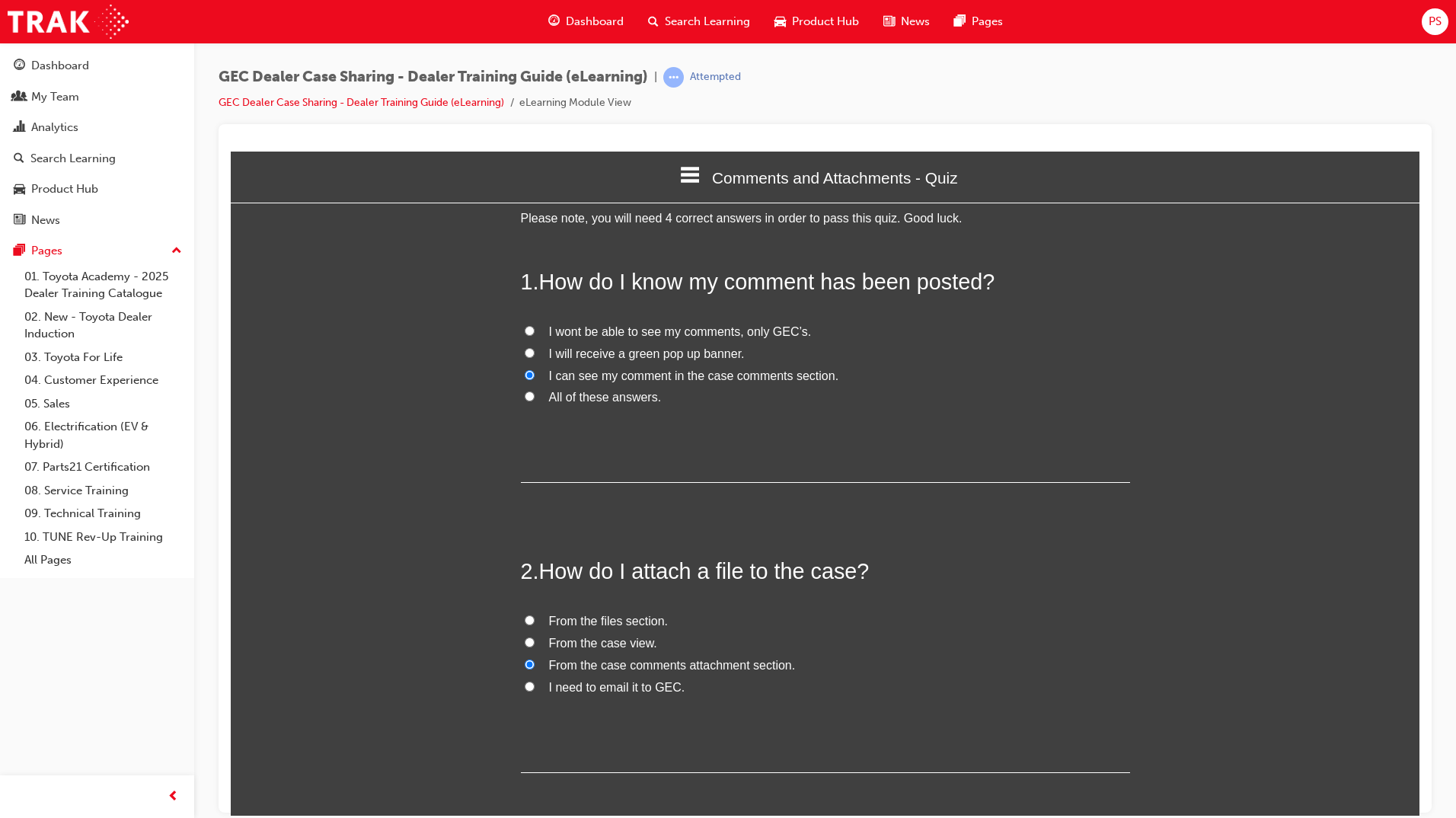
scroll to position [0, 0]
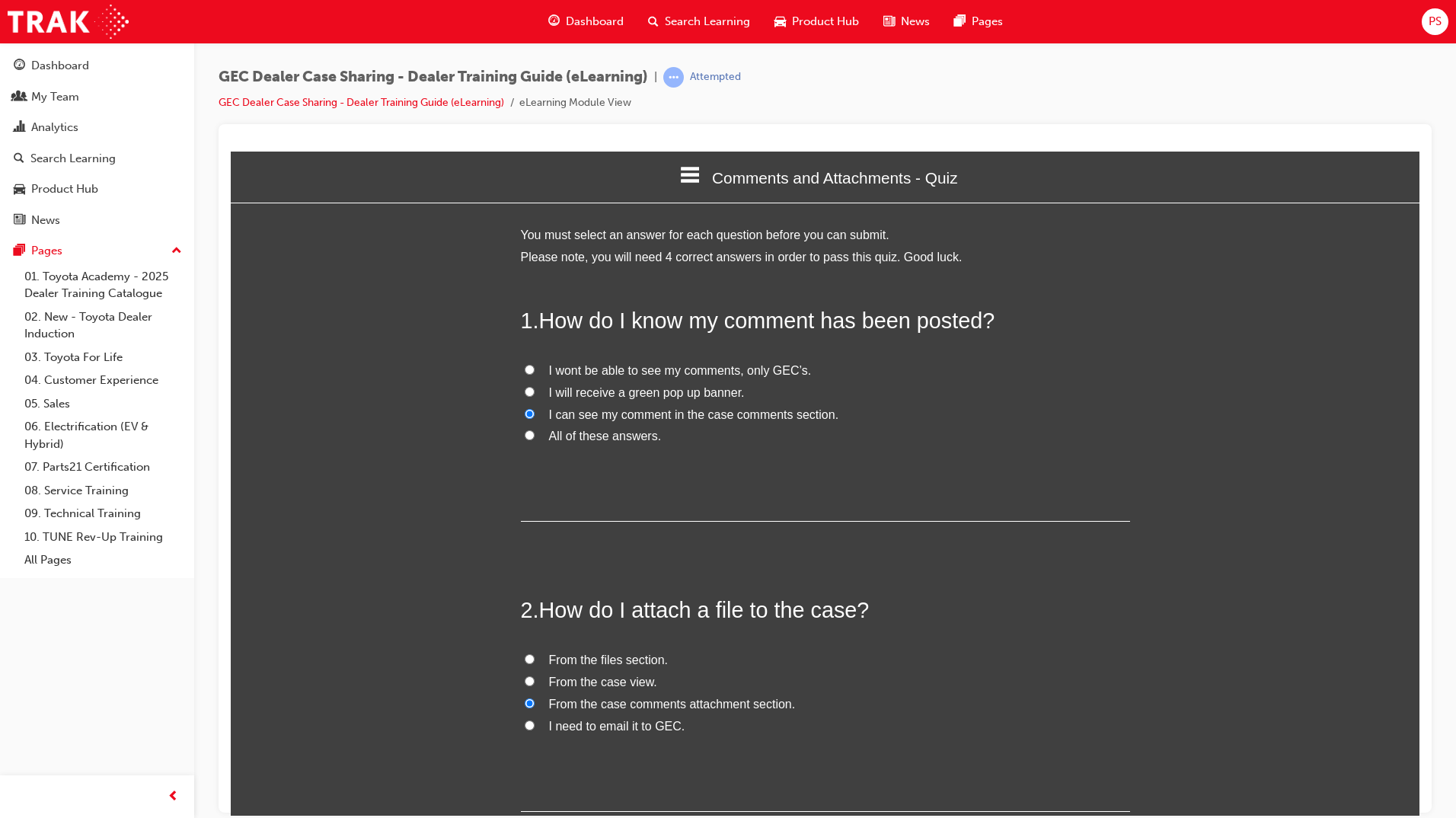
drag, startPoint x: 522, startPoint y: 660, endPoint x: 604, endPoint y: 670, distance: 82.6
click at [525, 659] on input "From the files section." at bounding box center [530, 659] width 10 height 10
radio input "true"
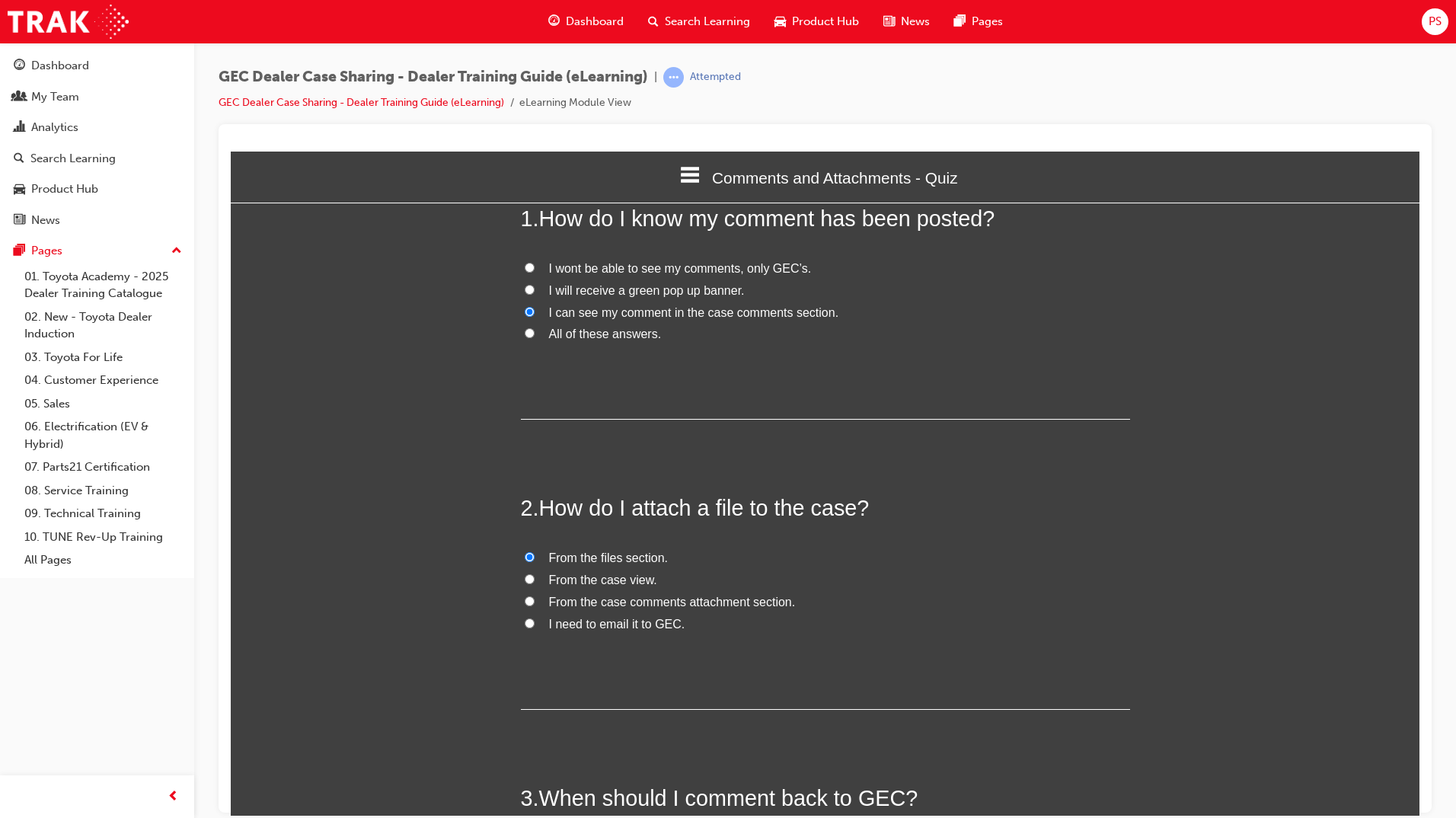
scroll to position [153, 0]
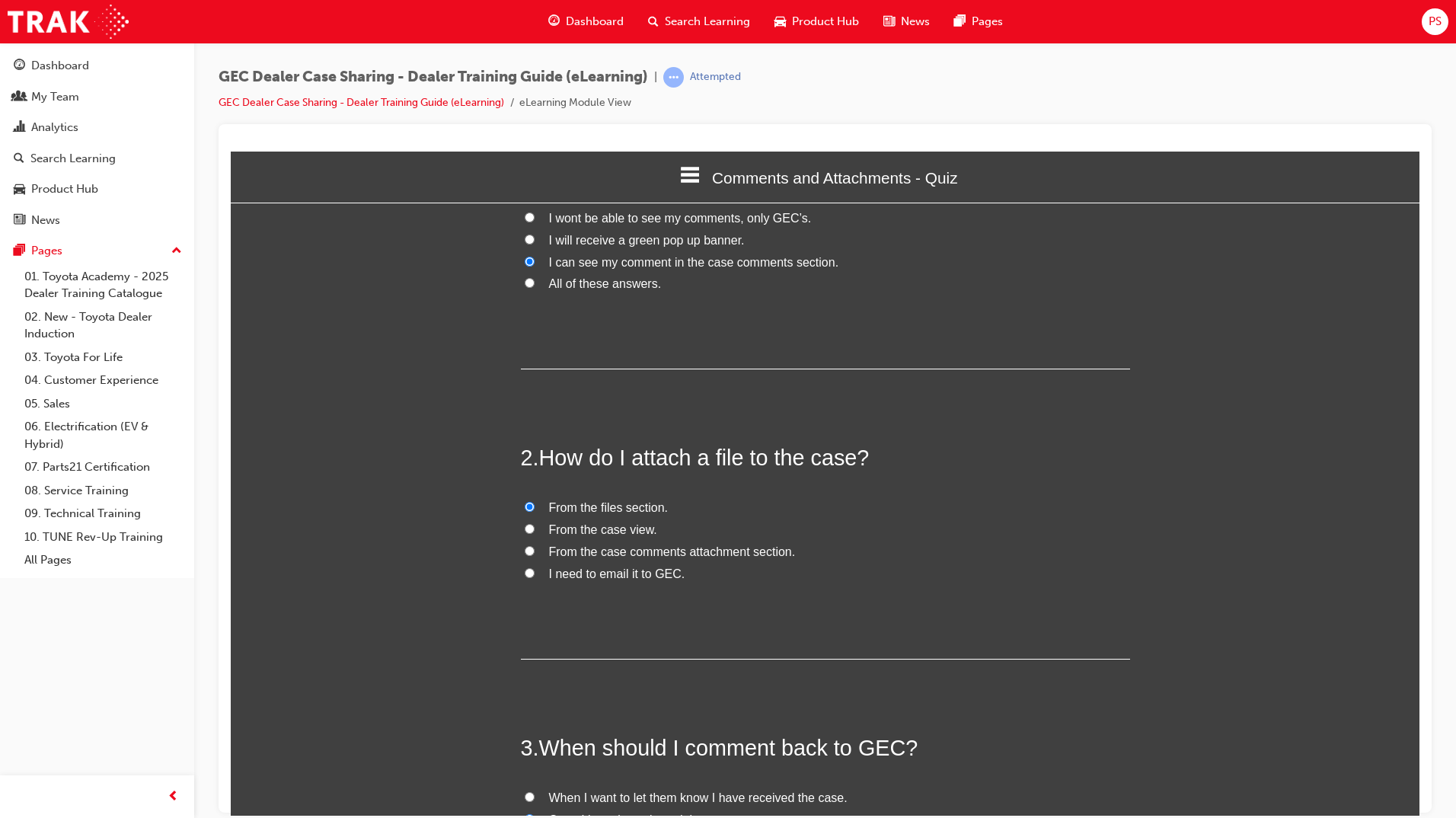
click at [525, 526] on input "From the case view." at bounding box center [530, 528] width 10 height 10
radio input "true"
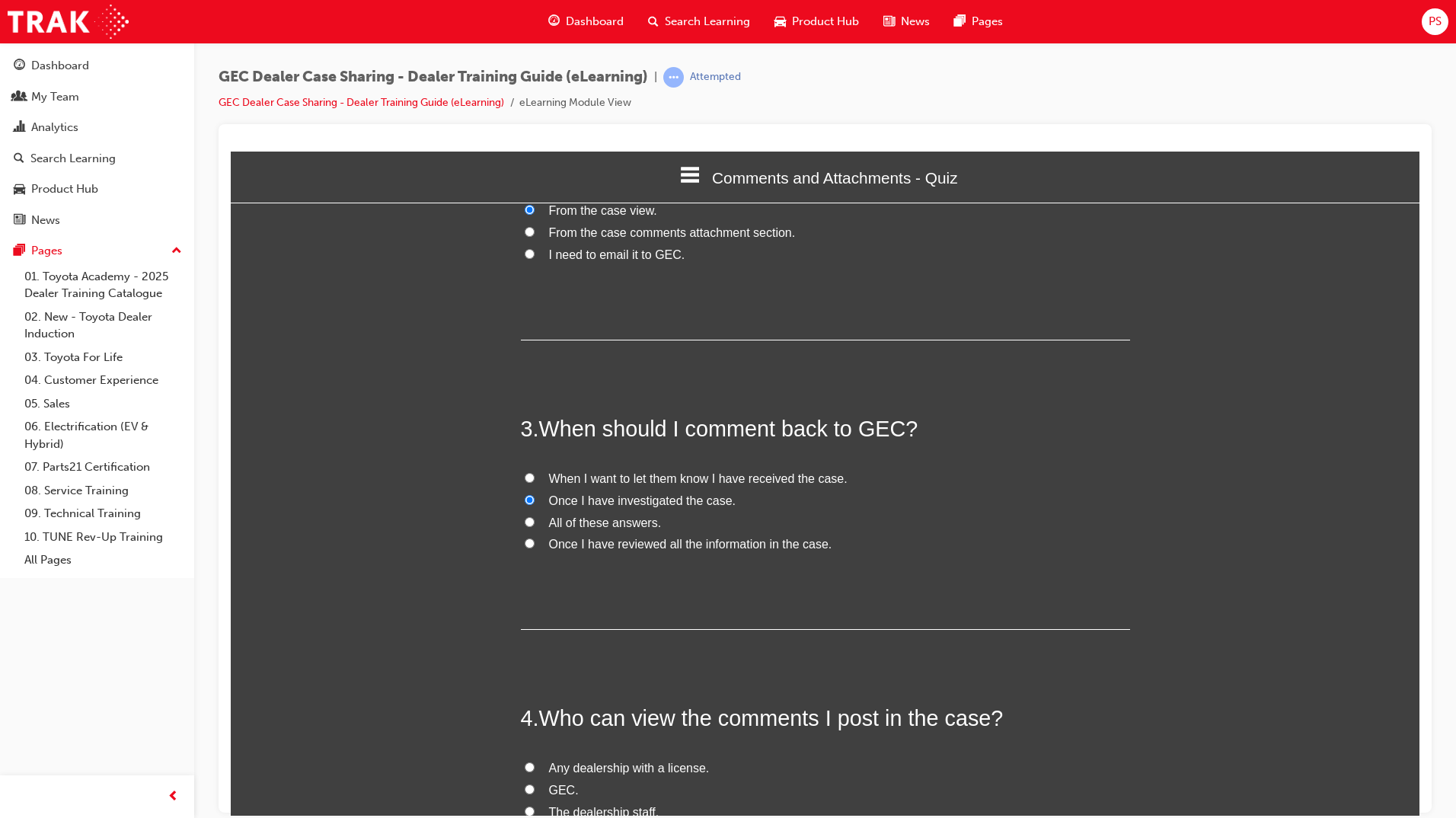
scroll to position [691, 0]
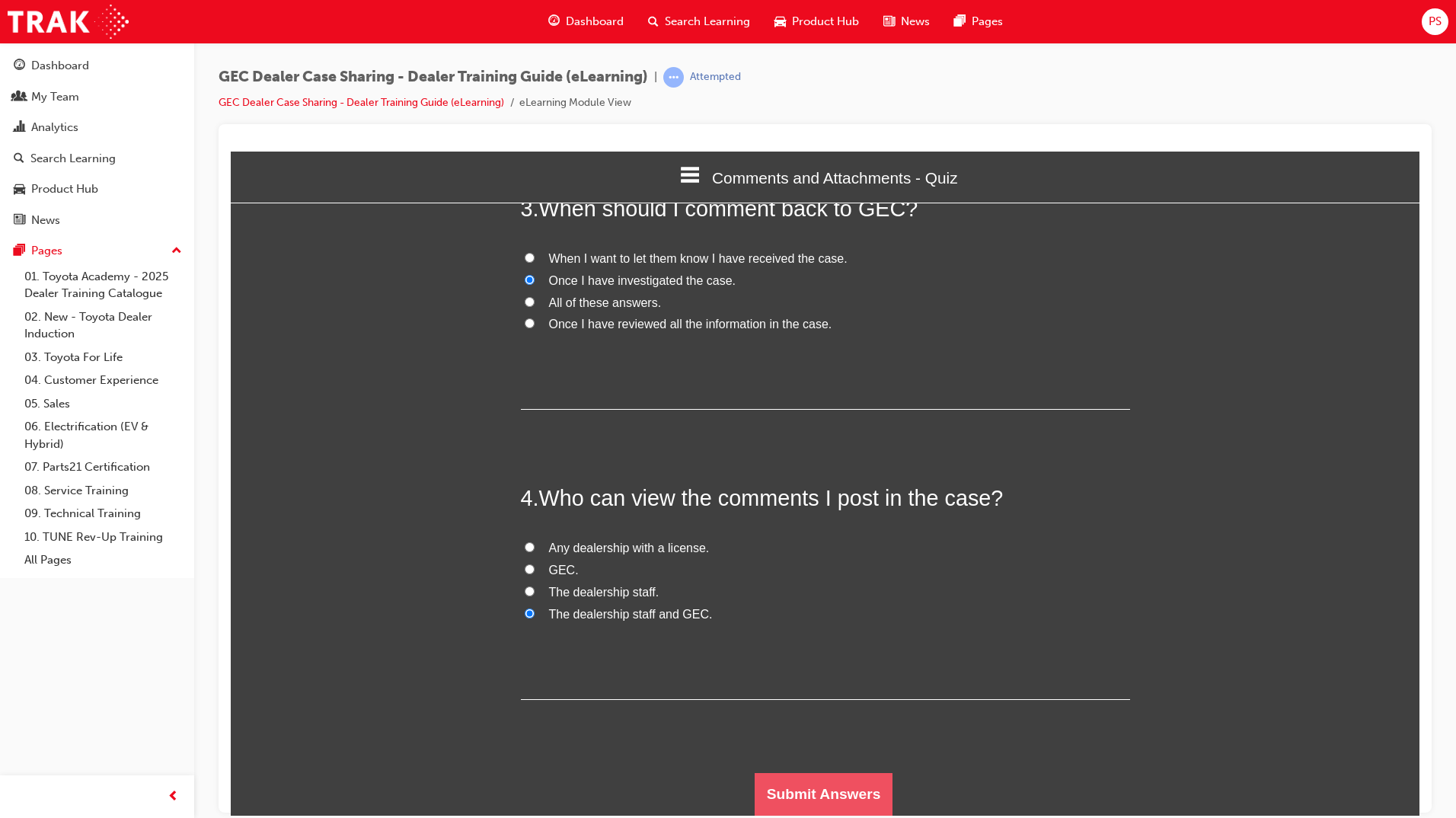
click at [857, 799] on button "Submit Answers" at bounding box center [823, 793] width 138 height 42
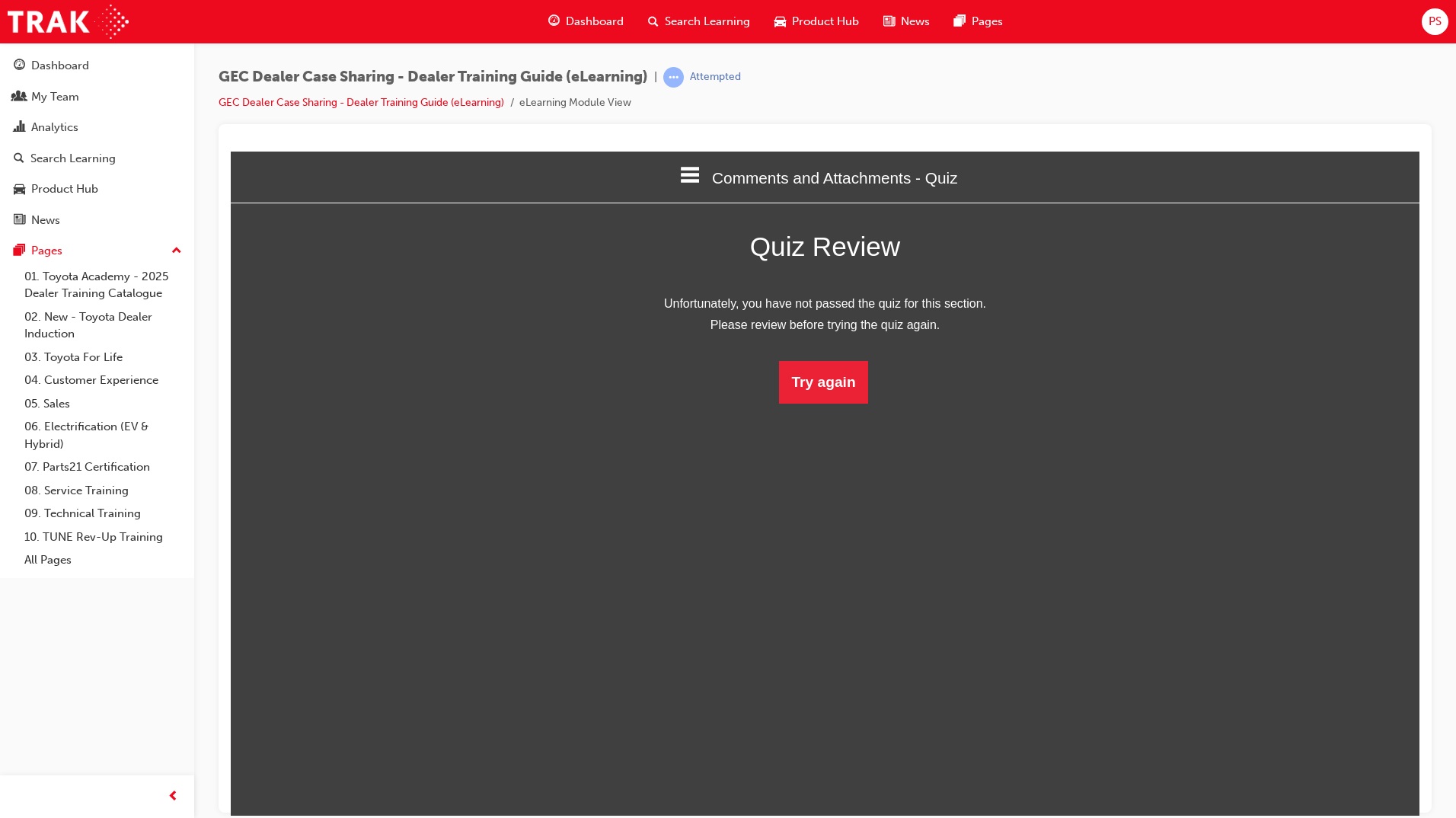
scroll to position [203, 1212]
click at [840, 362] on button "Try again" at bounding box center [823, 381] width 88 height 42
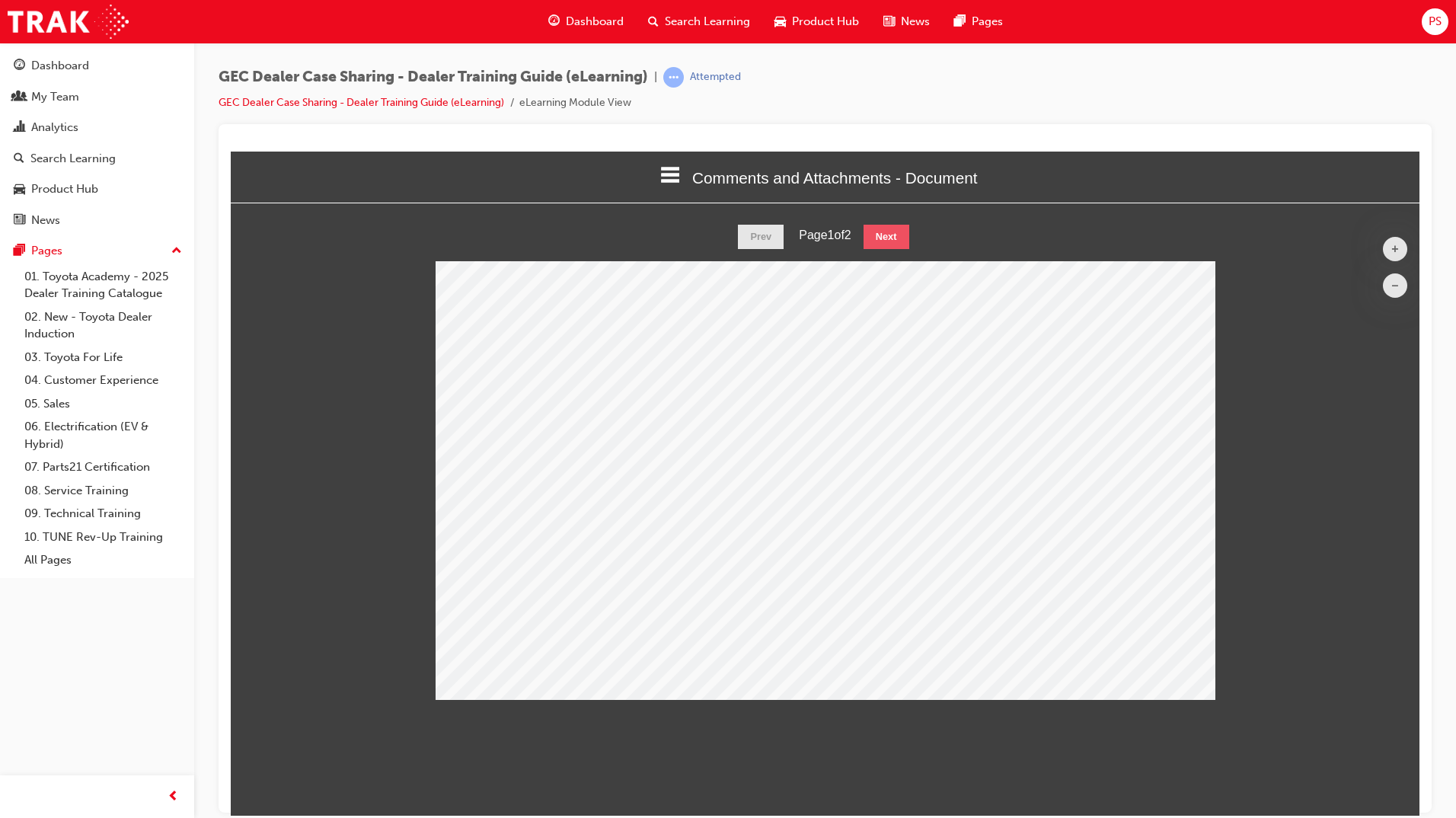
click at [895, 229] on button "Next" at bounding box center [887, 235] width 46 height 24
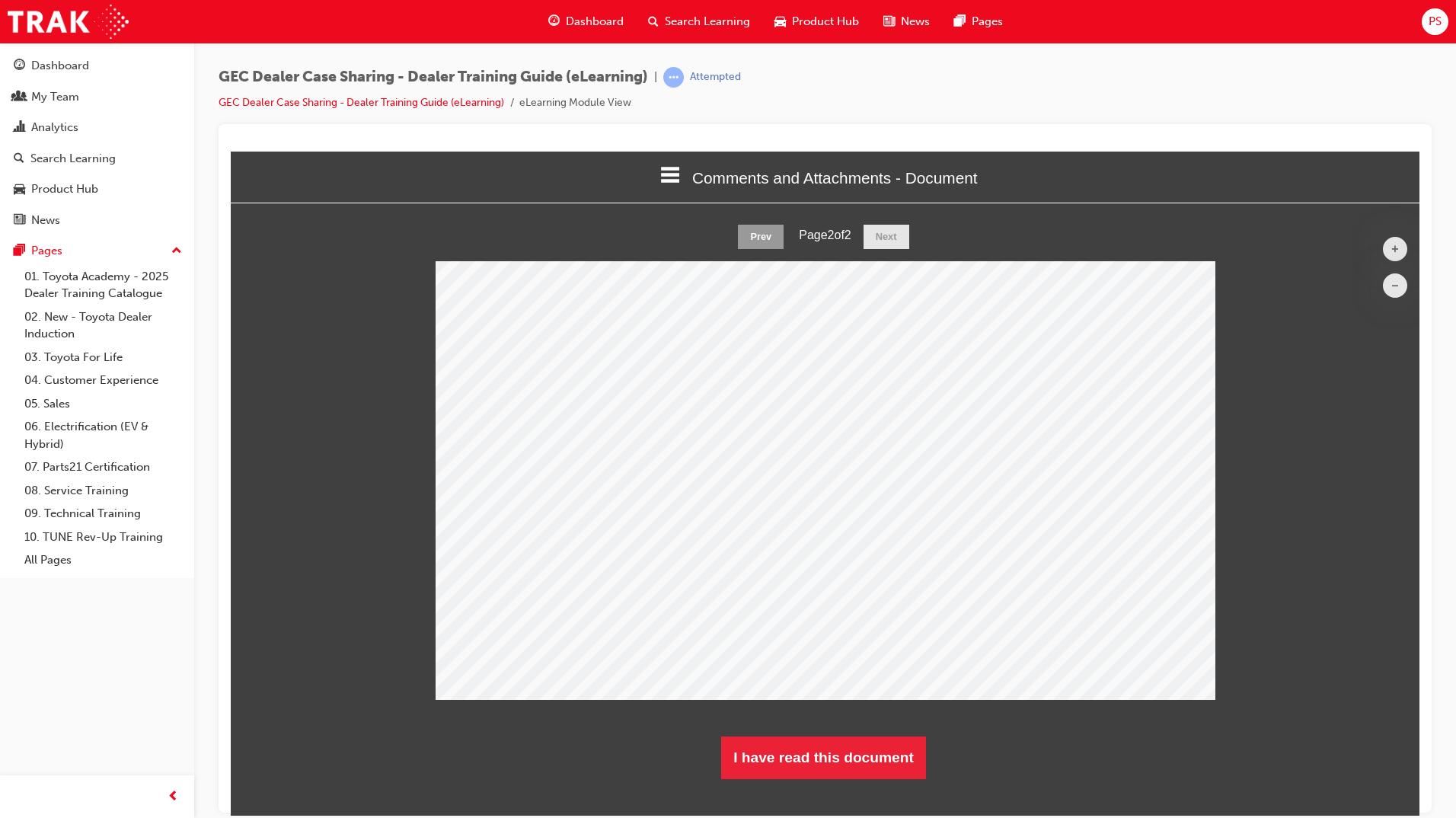
scroll to position [578, 1212]
click at [823, 764] on button "I have read this document" at bounding box center [823, 757] width 204 height 42
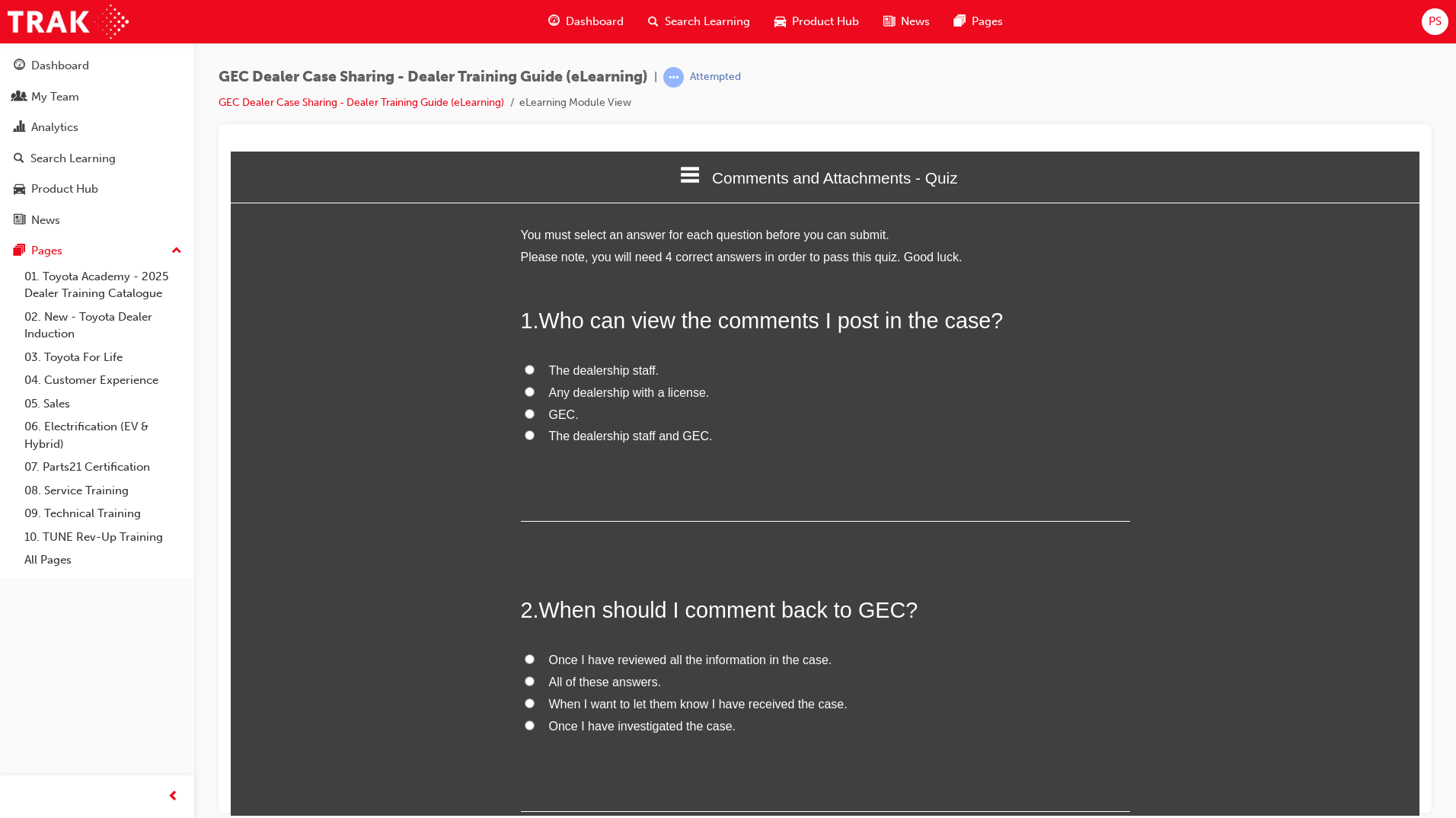
click at [525, 433] on input "The dealership staff and GEC." at bounding box center [530, 434] width 10 height 10
radio input "true"
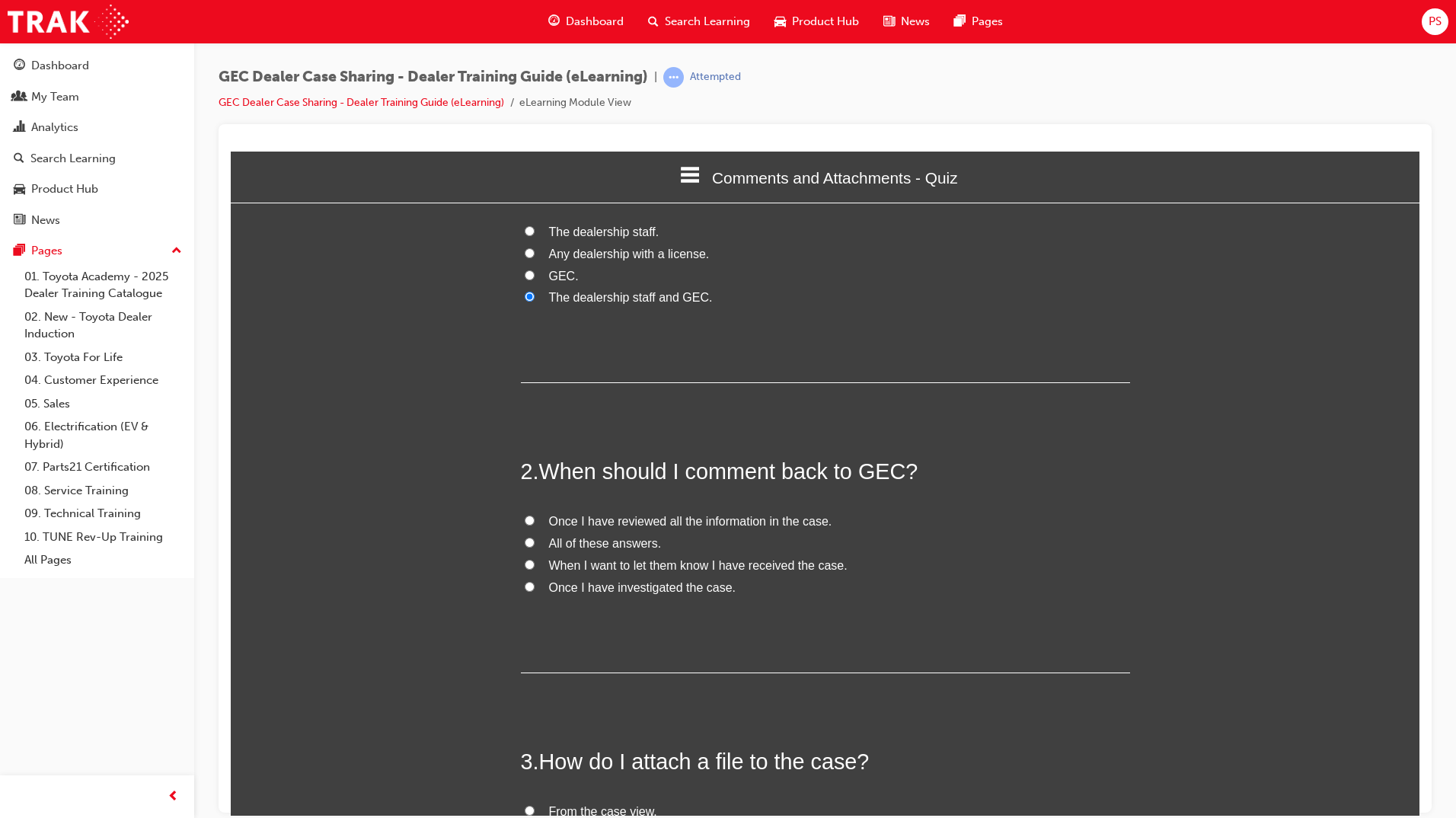
scroll to position [153, 0]
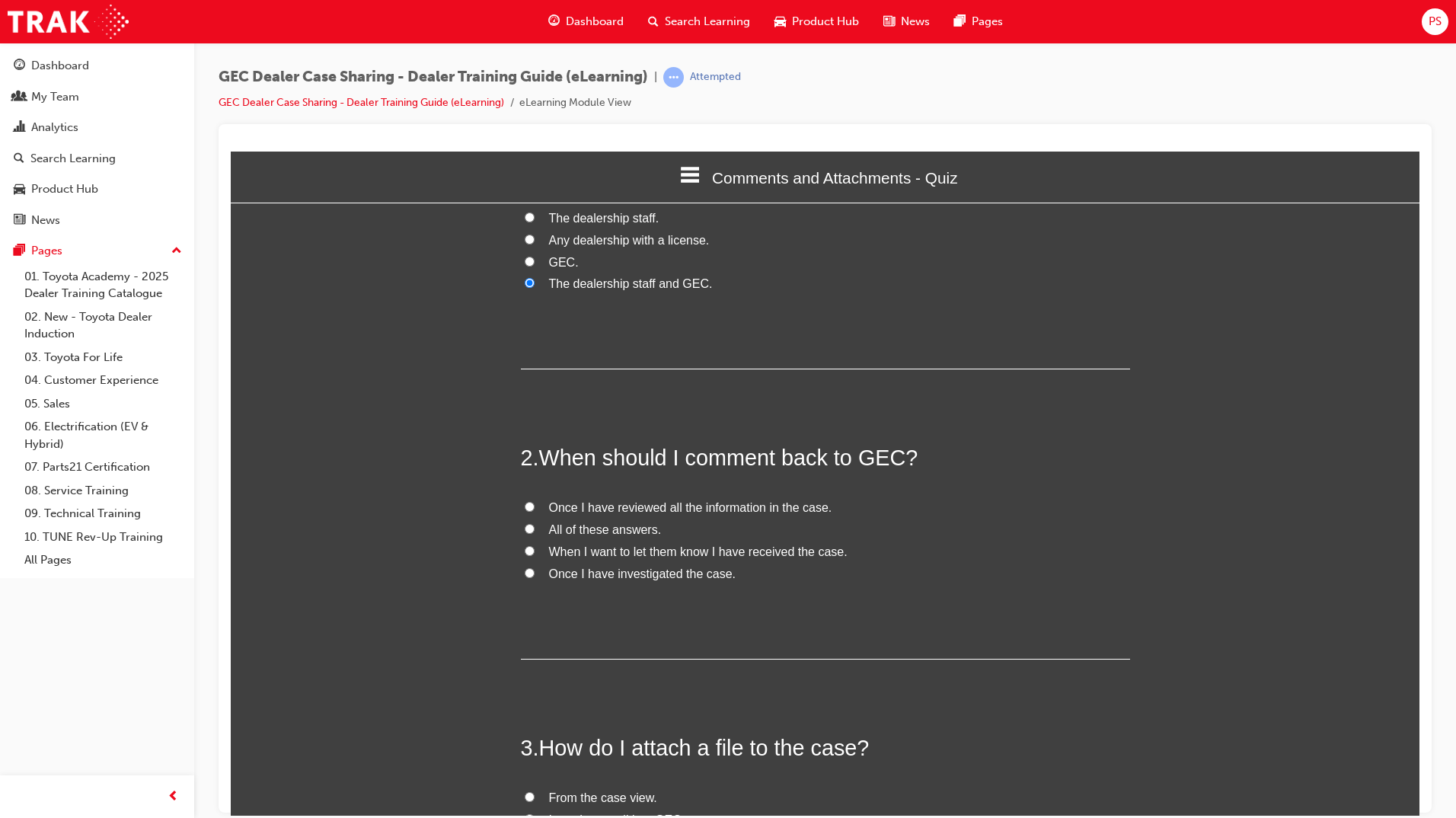
click at [525, 572] on input "Once I have investigated the case." at bounding box center [530, 572] width 10 height 10
radio input "true"
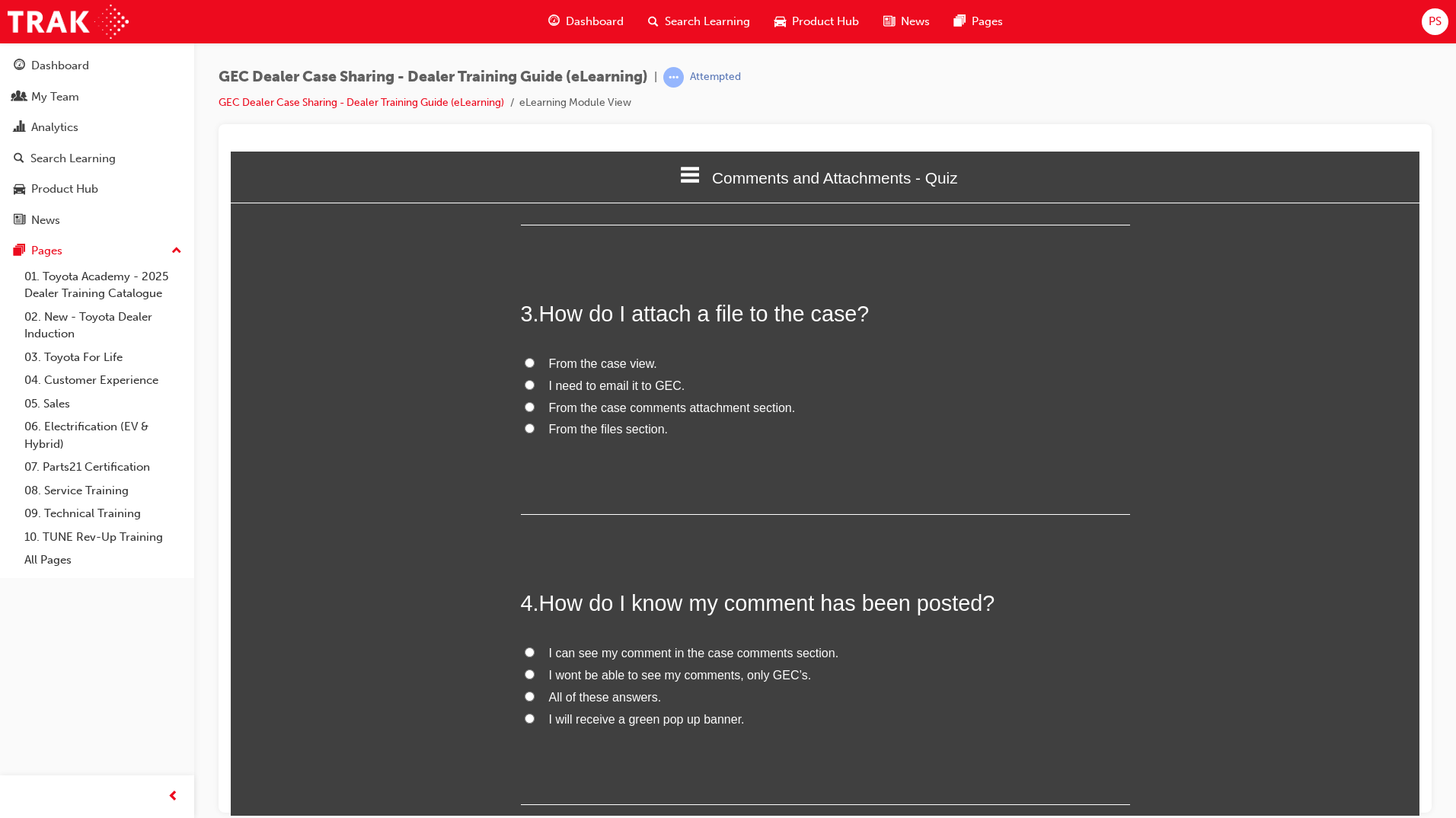
scroll to position [610, 0]
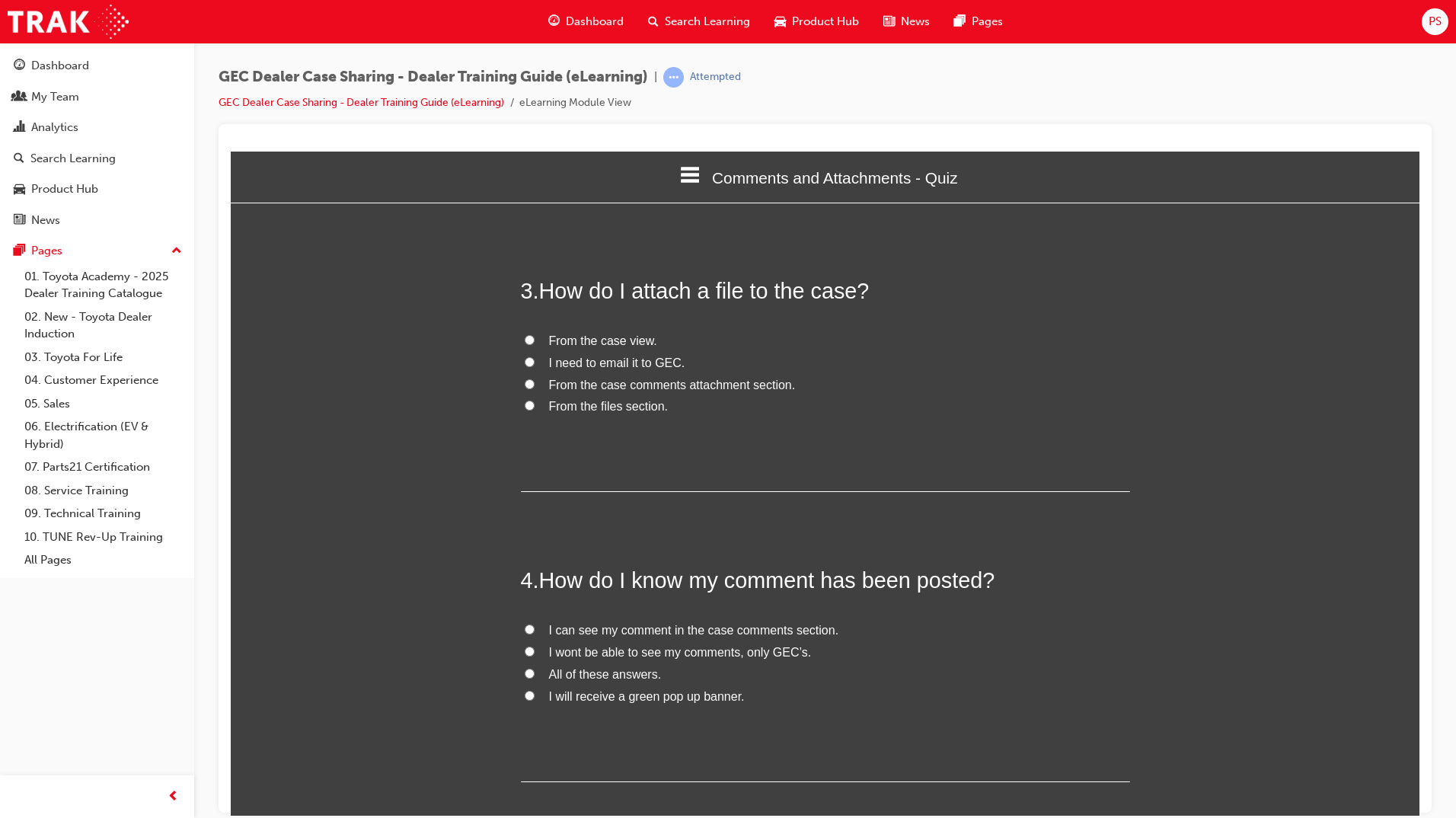
click at [525, 631] on input "I can see my comment in the case comments section." at bounding box center [530, 629] width 10 height 10
radio input "true"
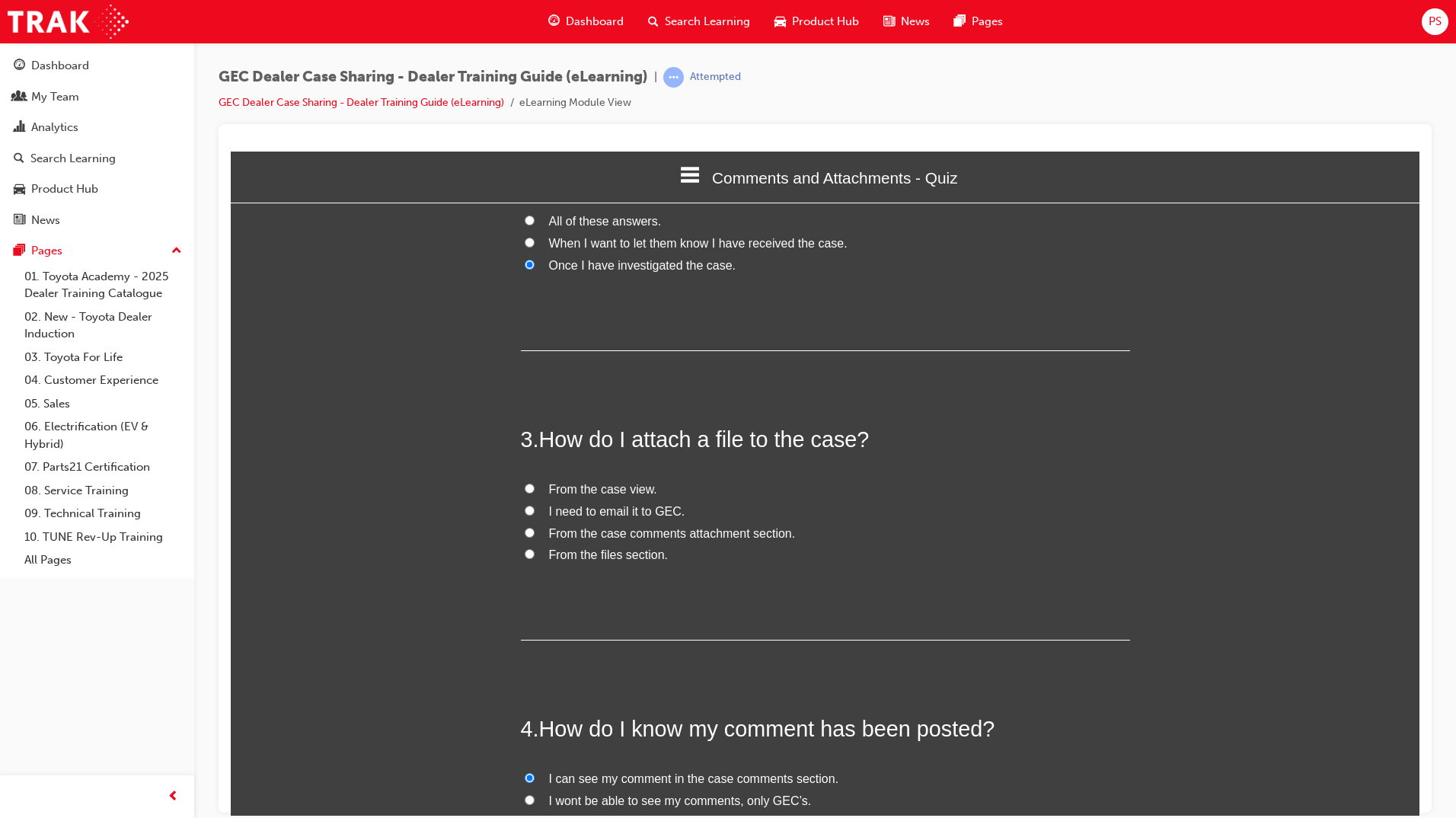
scroll to position [457, 0]
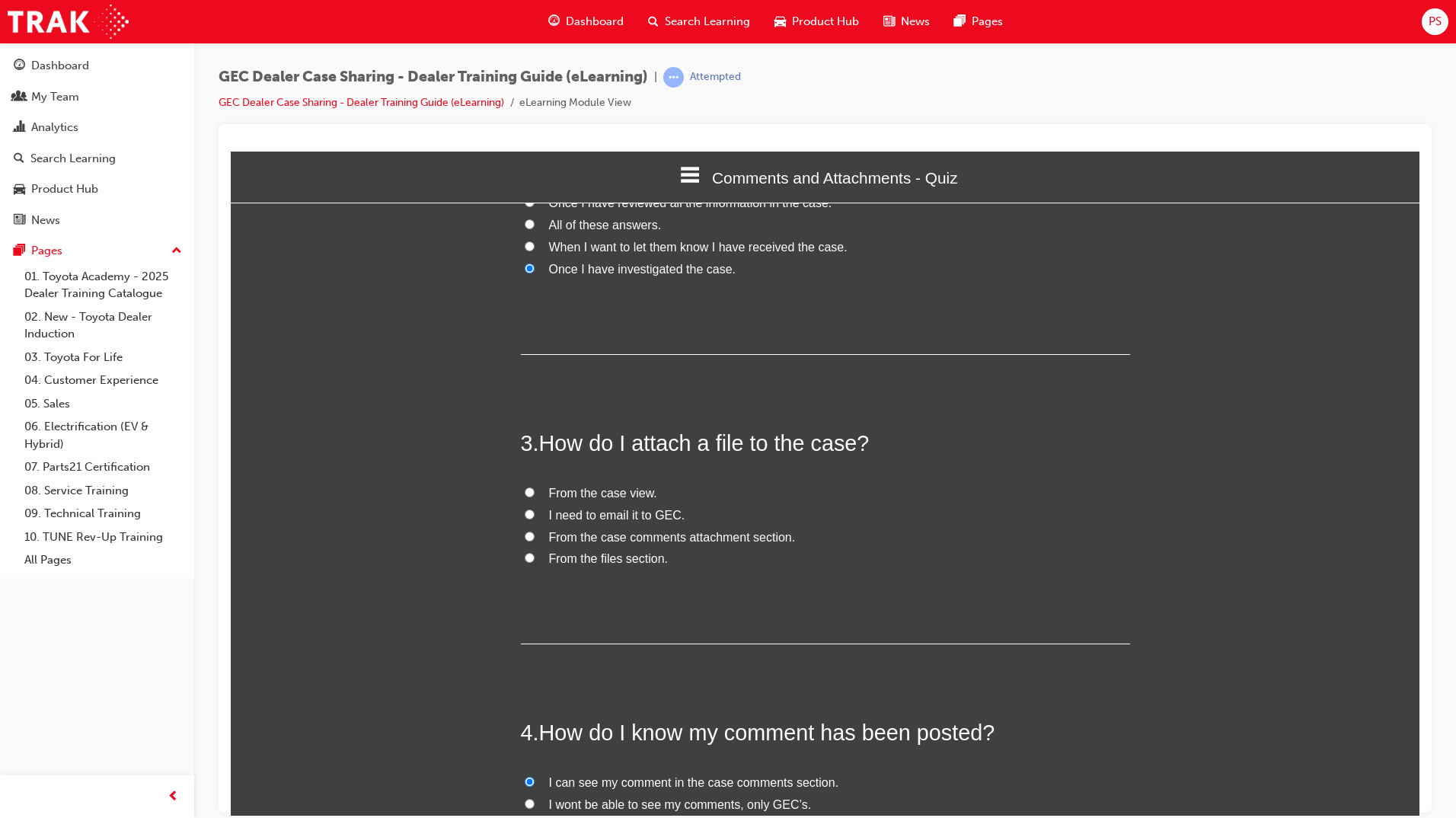
click at [525, 558] on input "From the files section." at bounding box center [530, 557] width 10 height 10
radio input "true"
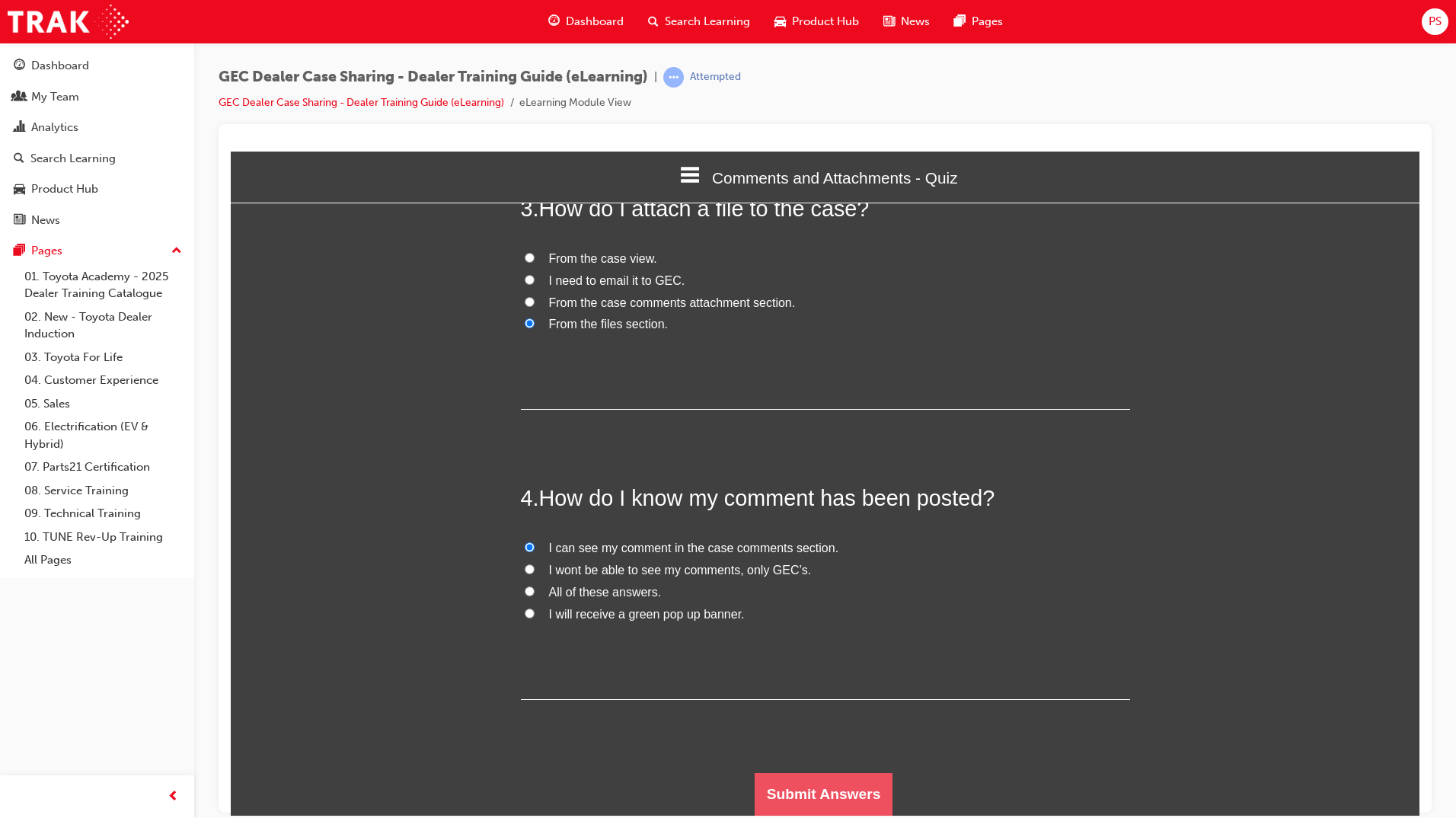
click at [834, 802] on button "Submit Answers" at bounding box center [823, 793] width 138 height 42
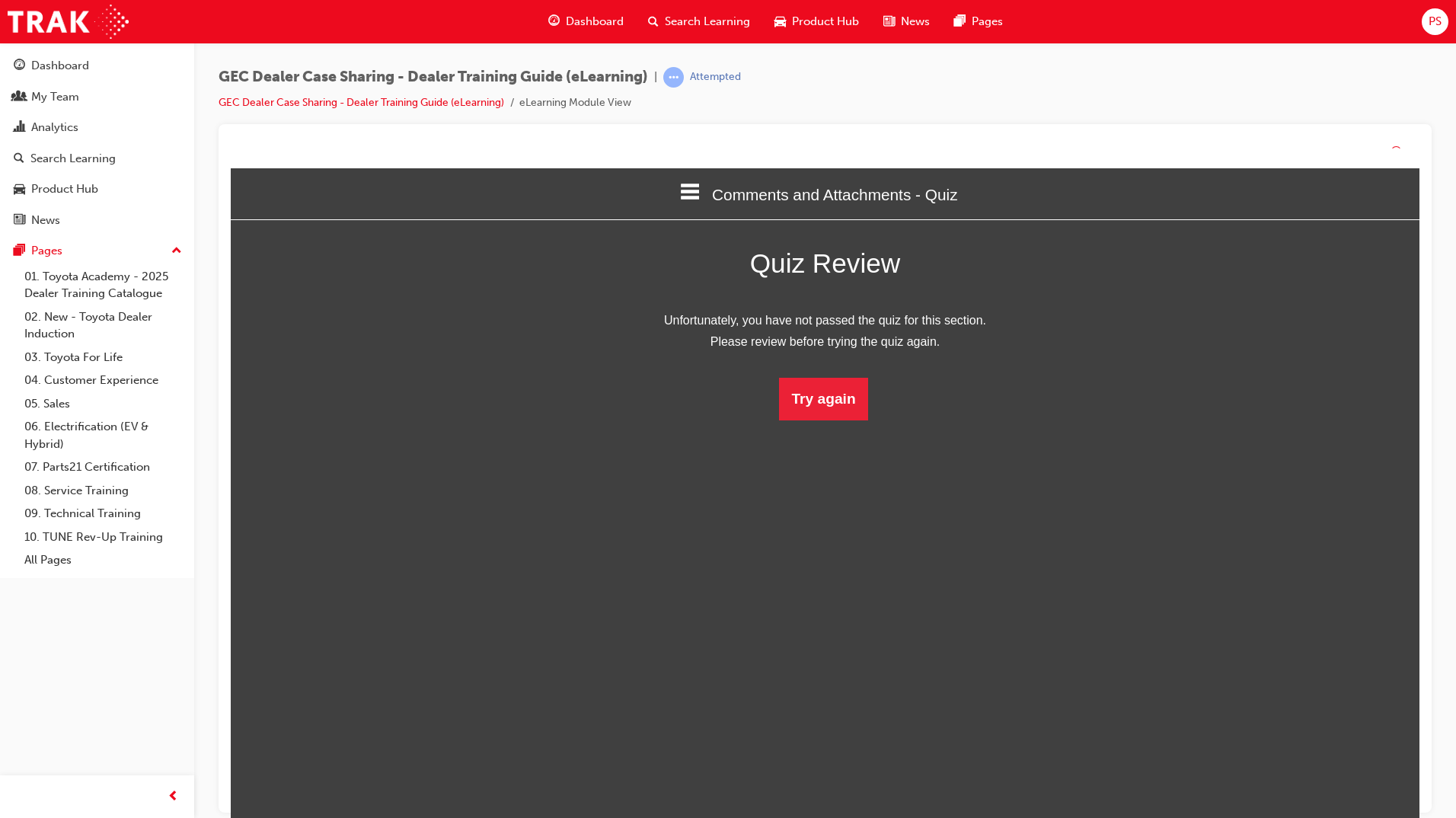
scroll to position [203, 1212]
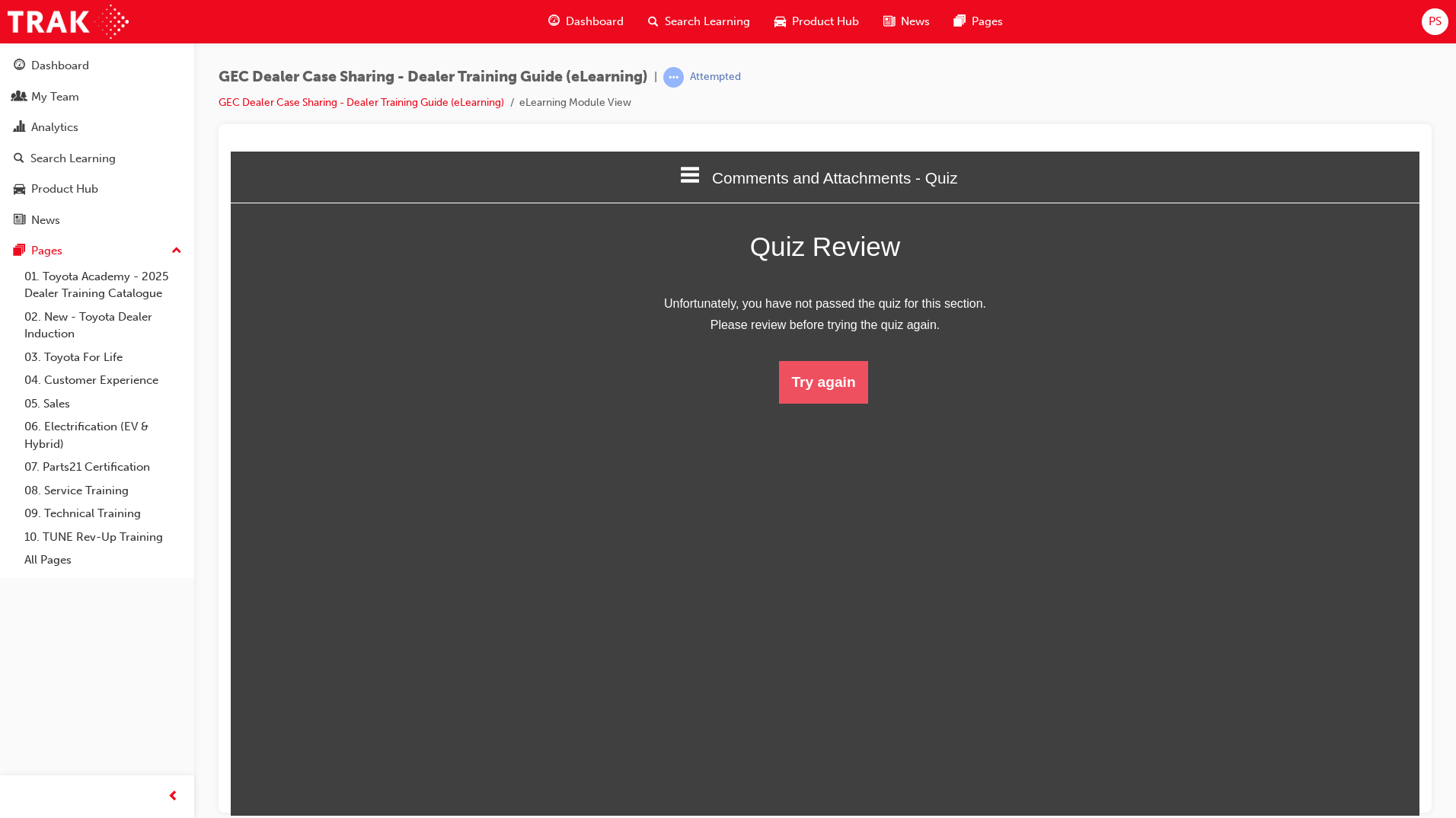
click at [830, 389] on button "Try again" at bounding box center [823, 381] width 88 height 42
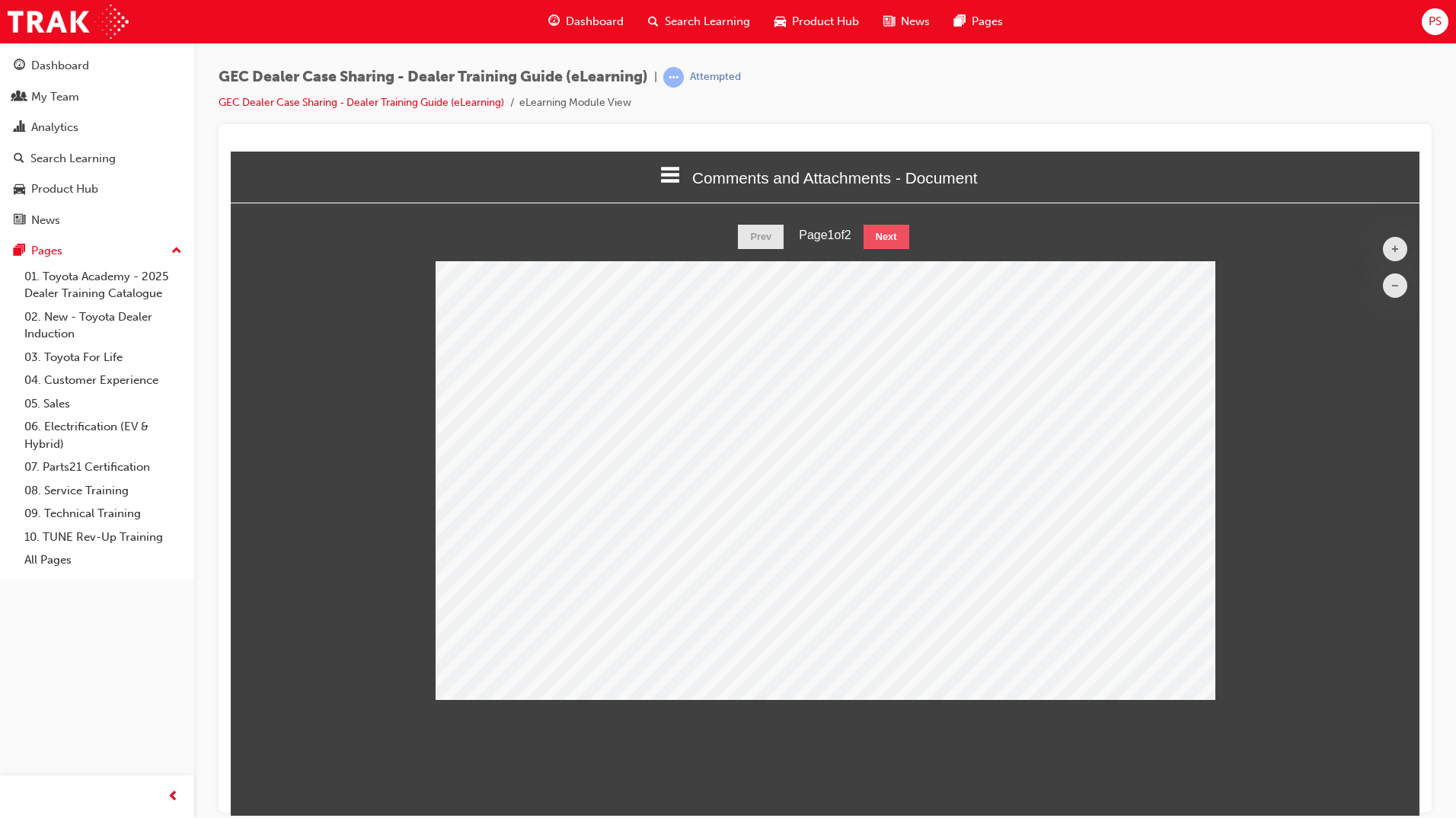
click at [904, 237] on button "Next" at bounding box center [887, 235] width 46 height 24
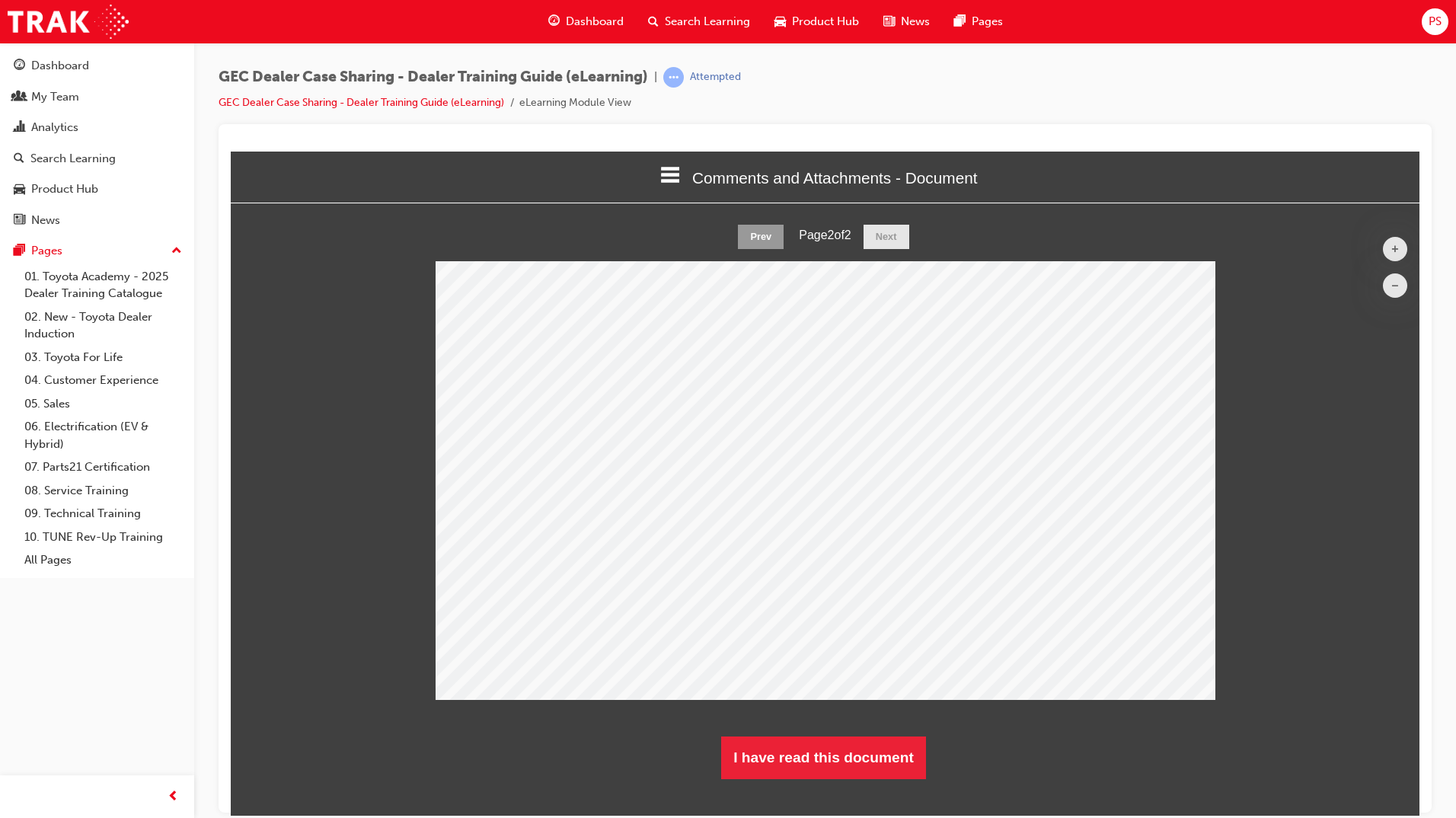
scroll to position [578, 1212]
click at [848, 753] on button "I have read this document" at bounding box center [823, 757] width 204 height 42
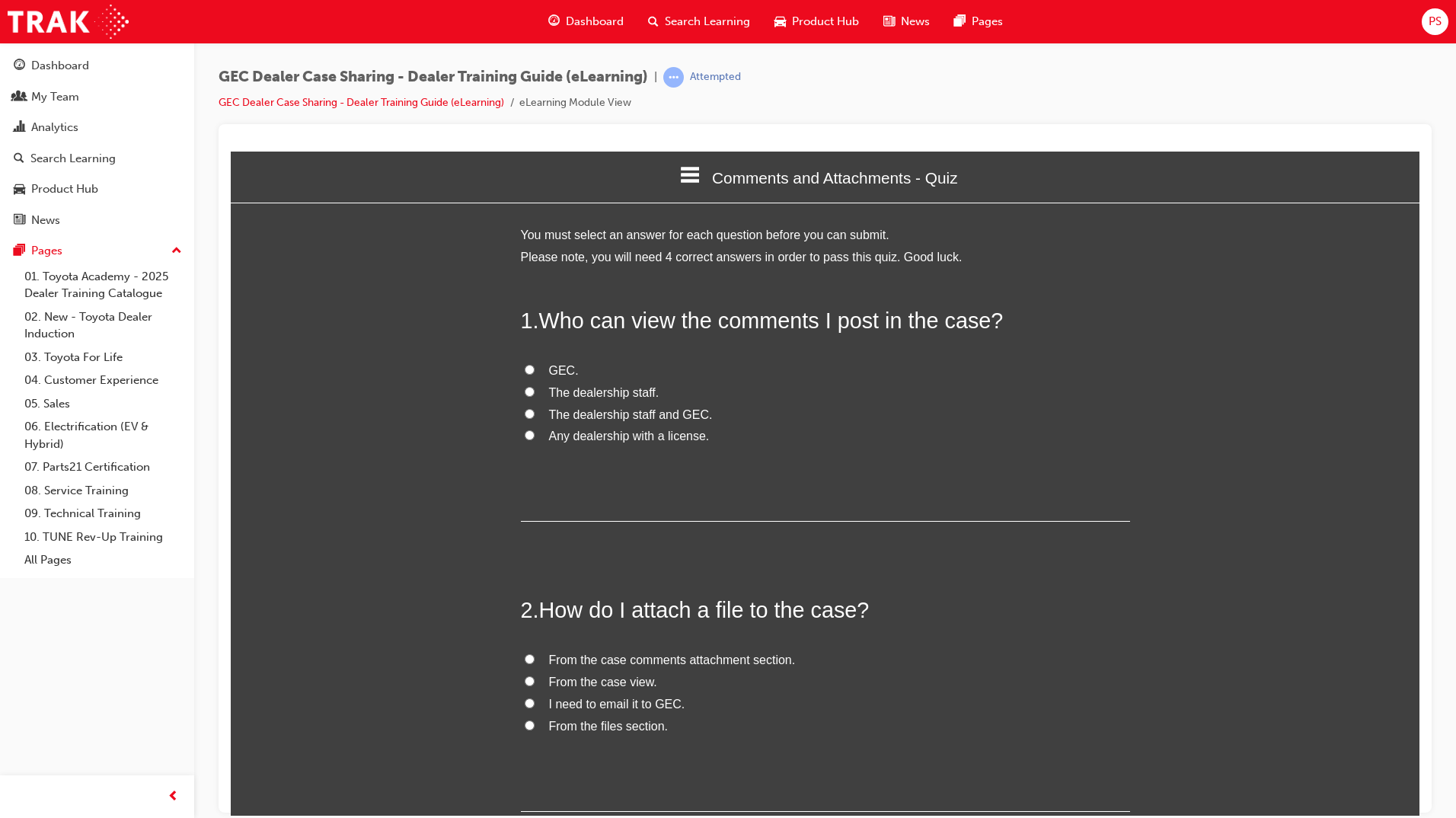
scroll to position [1306, 1201]
click at [525, 411] on input "The dealership staff and GEC." at bounding box center [530, 413] width 10 height 10
radio input "true"
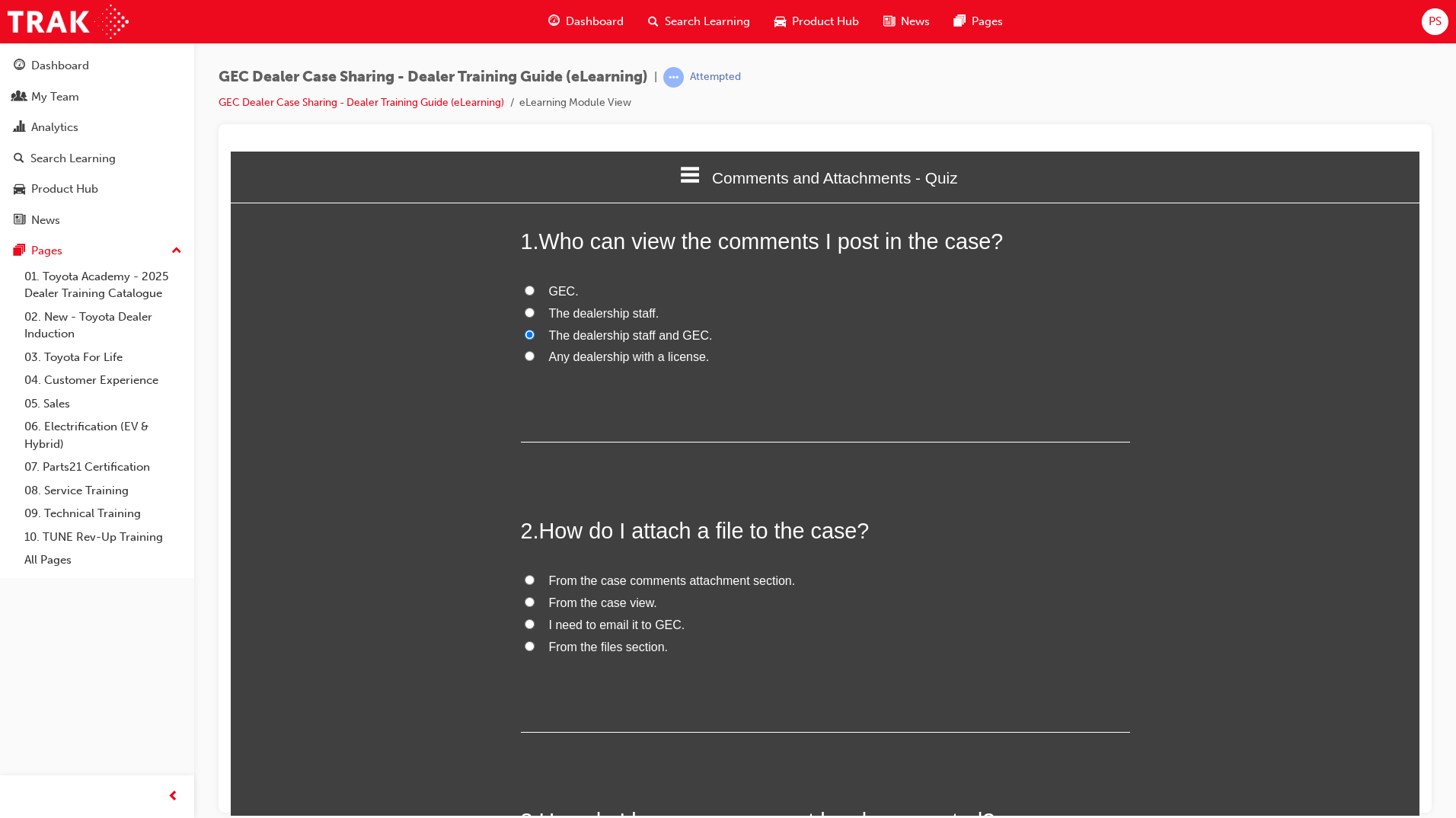
scroll to position [229, 0]
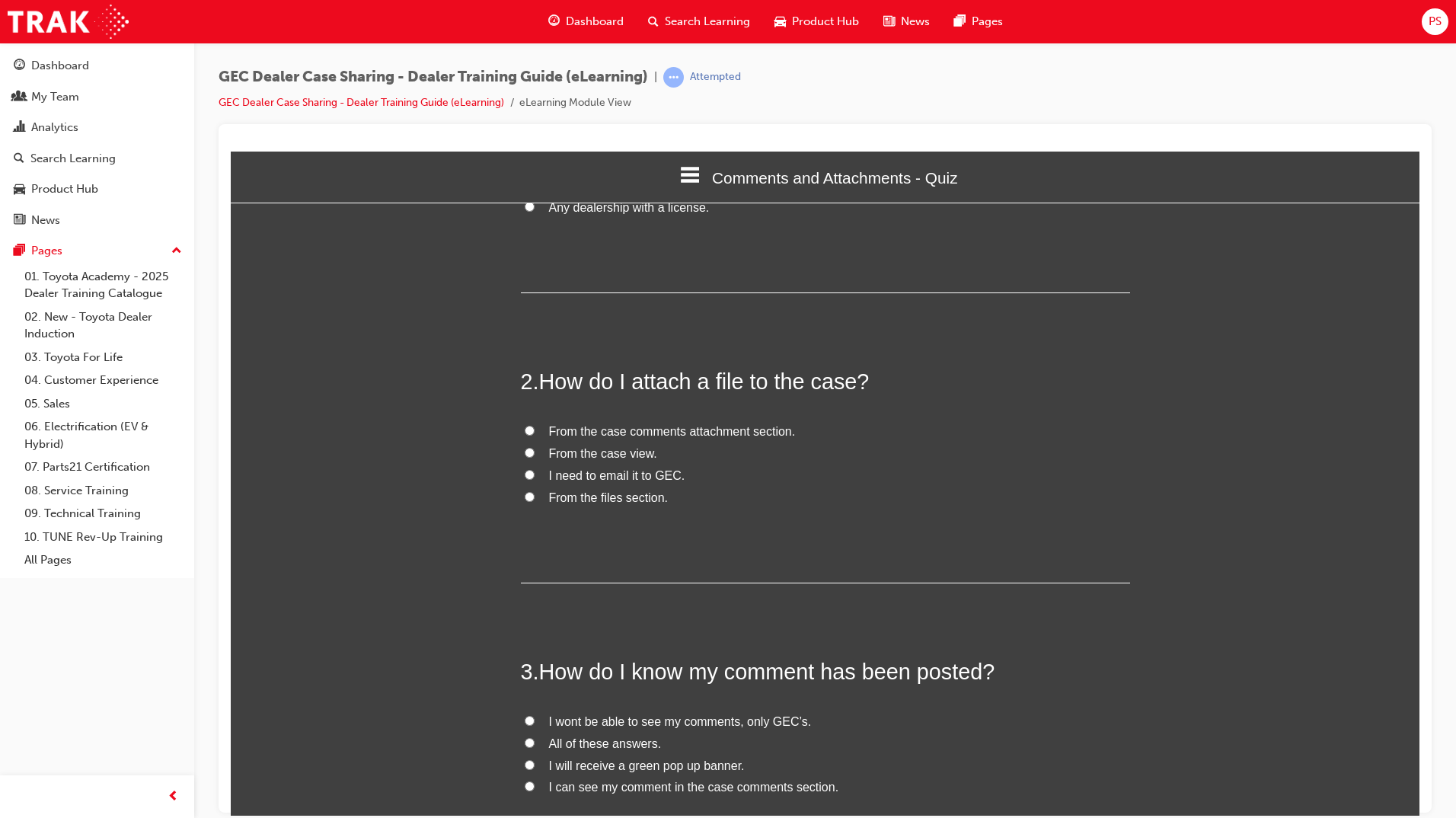
click at [525, 427] on input "From the case comments attachment section." at bounding box center [530, 430] width 10 height 10
radio input "true"
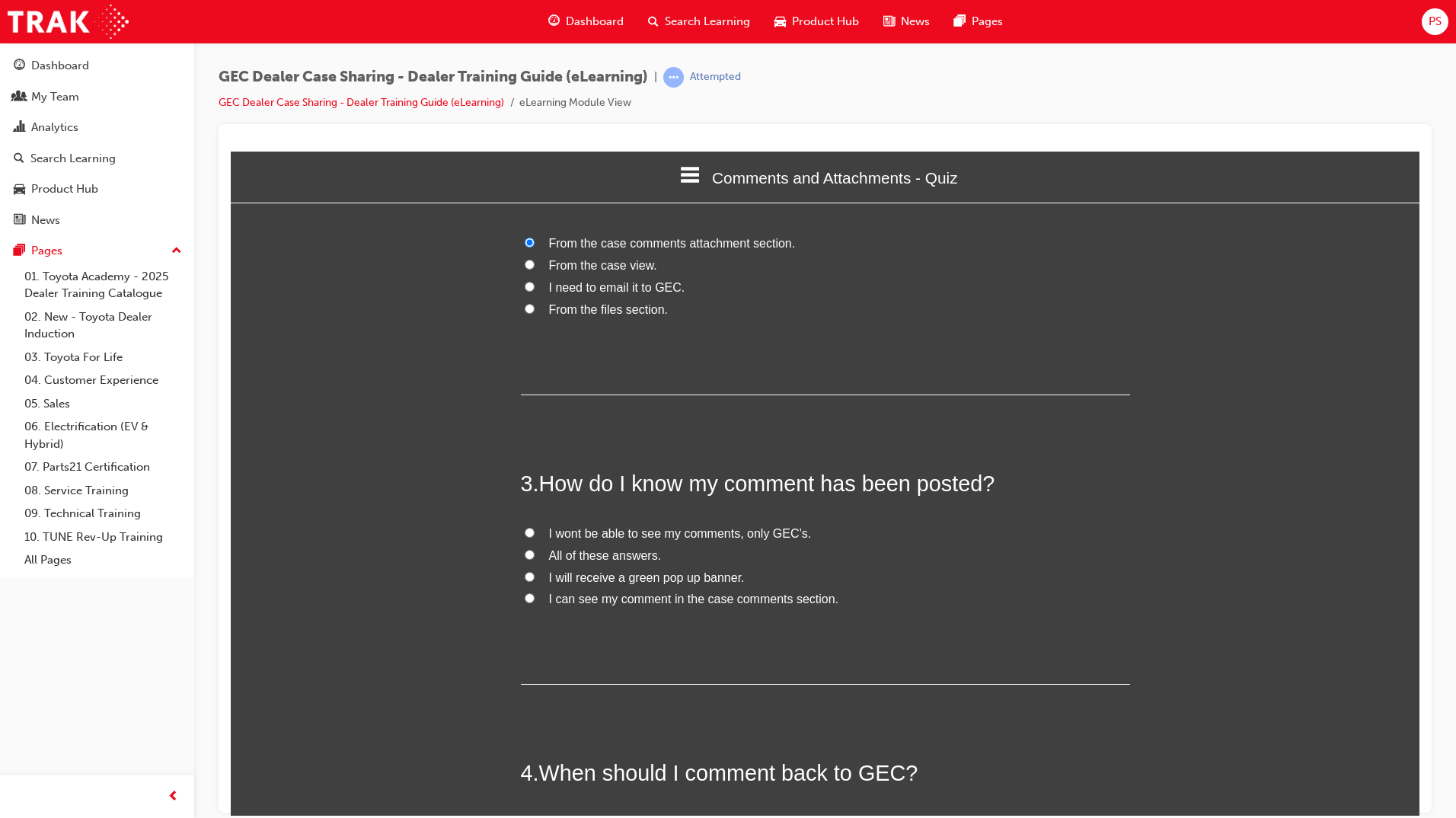
scroll to position [457, 0]
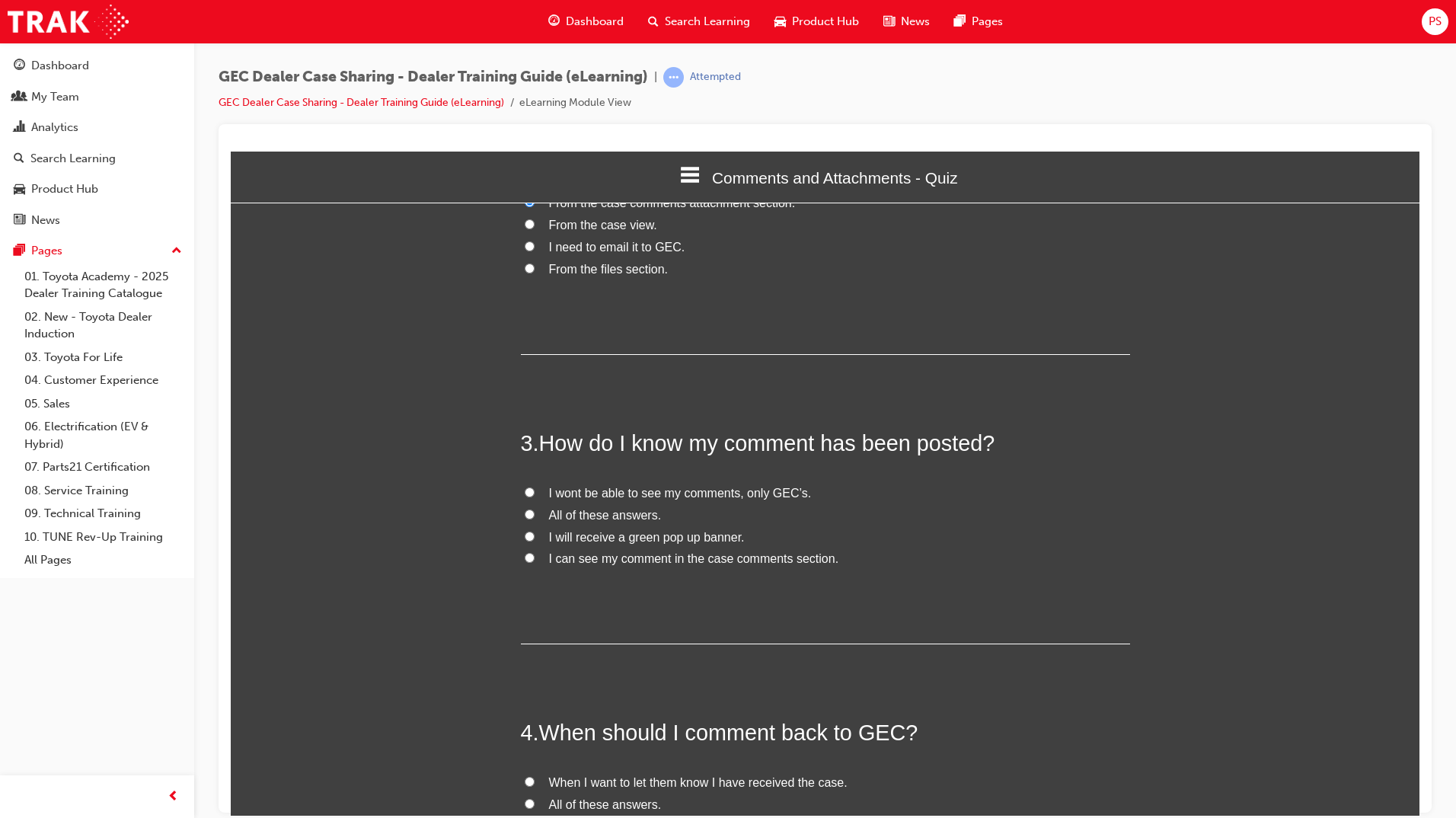
click at [525, 559] on input "I can see my comment in the case comments section." at bounding box center [530, 557] width 10 height 10
radio input "true"
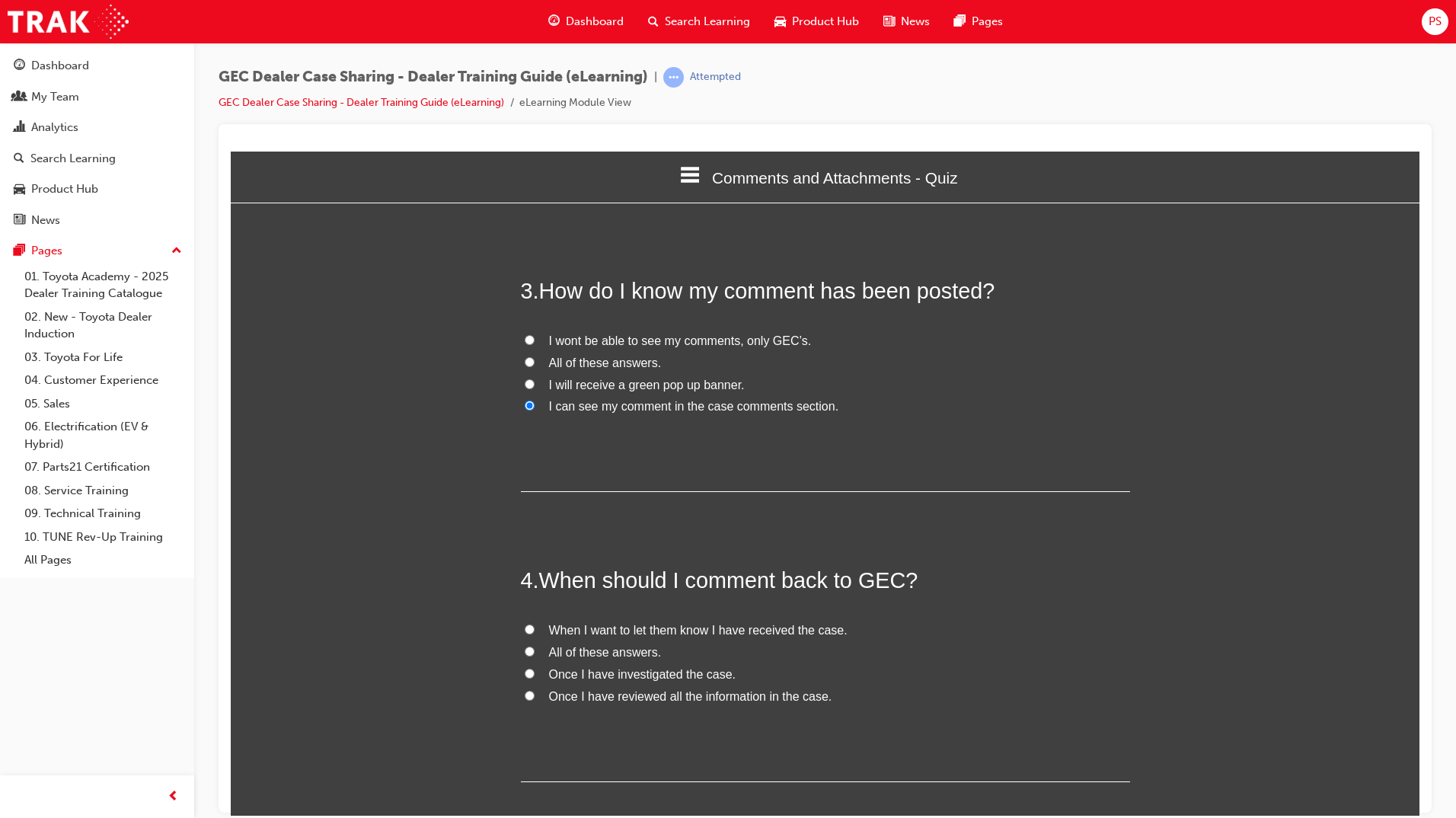
scroll to position [686, 0]
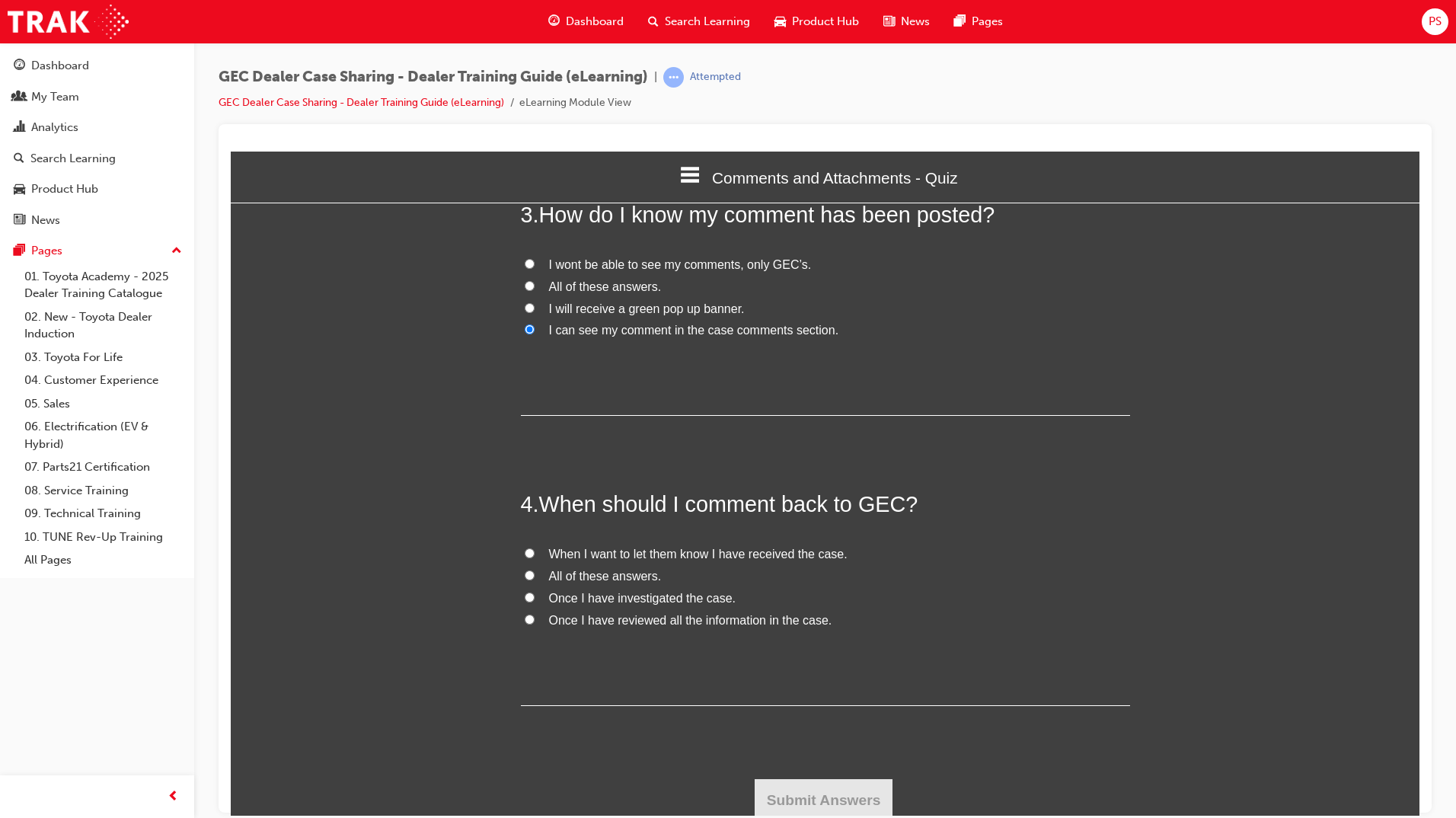
click at [525, 596] on input "Once I have investigated the case." at bounding box center [530, 596] width 10 height 10
radio input "true"
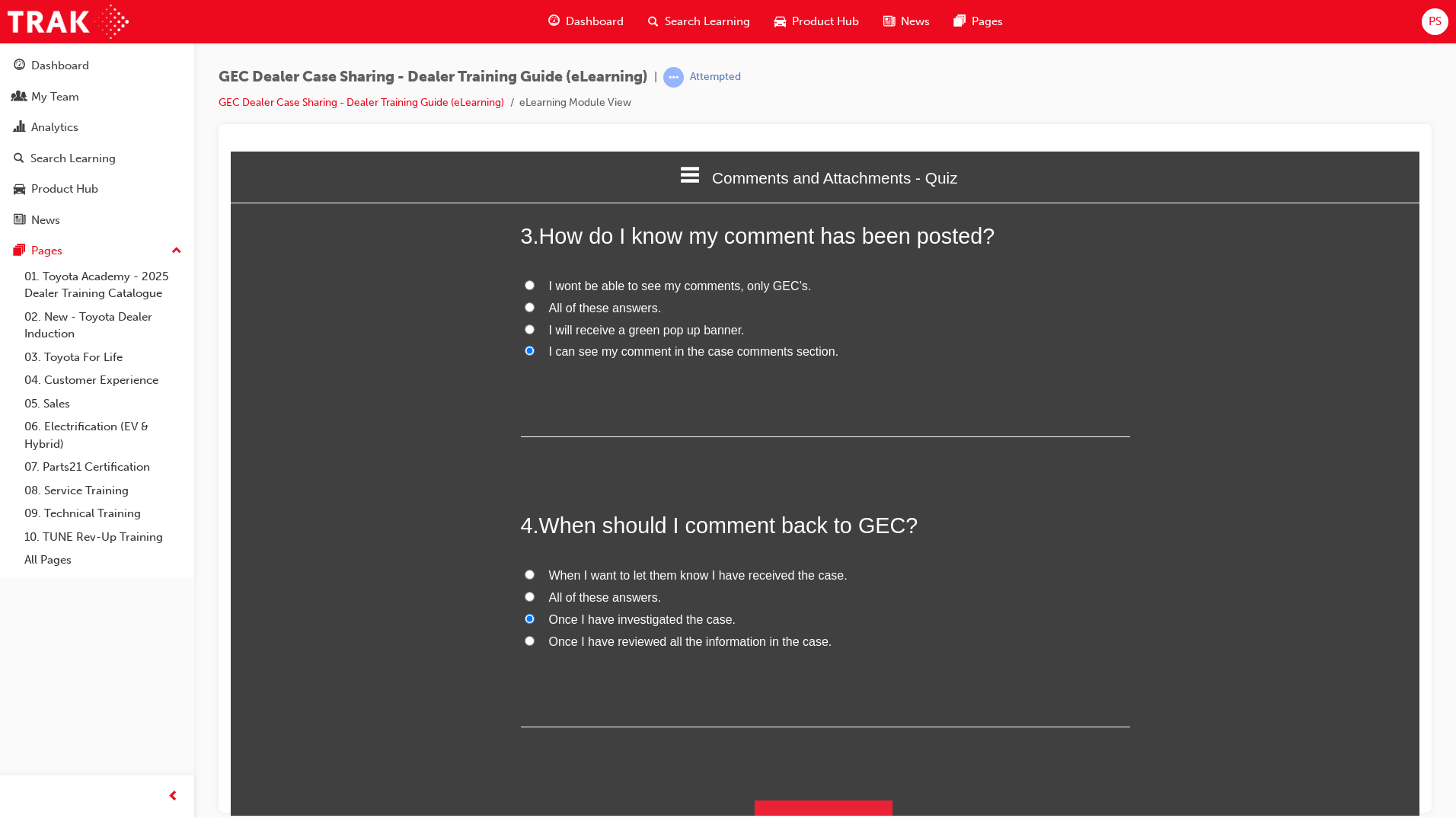
scroll to position [691, 0]
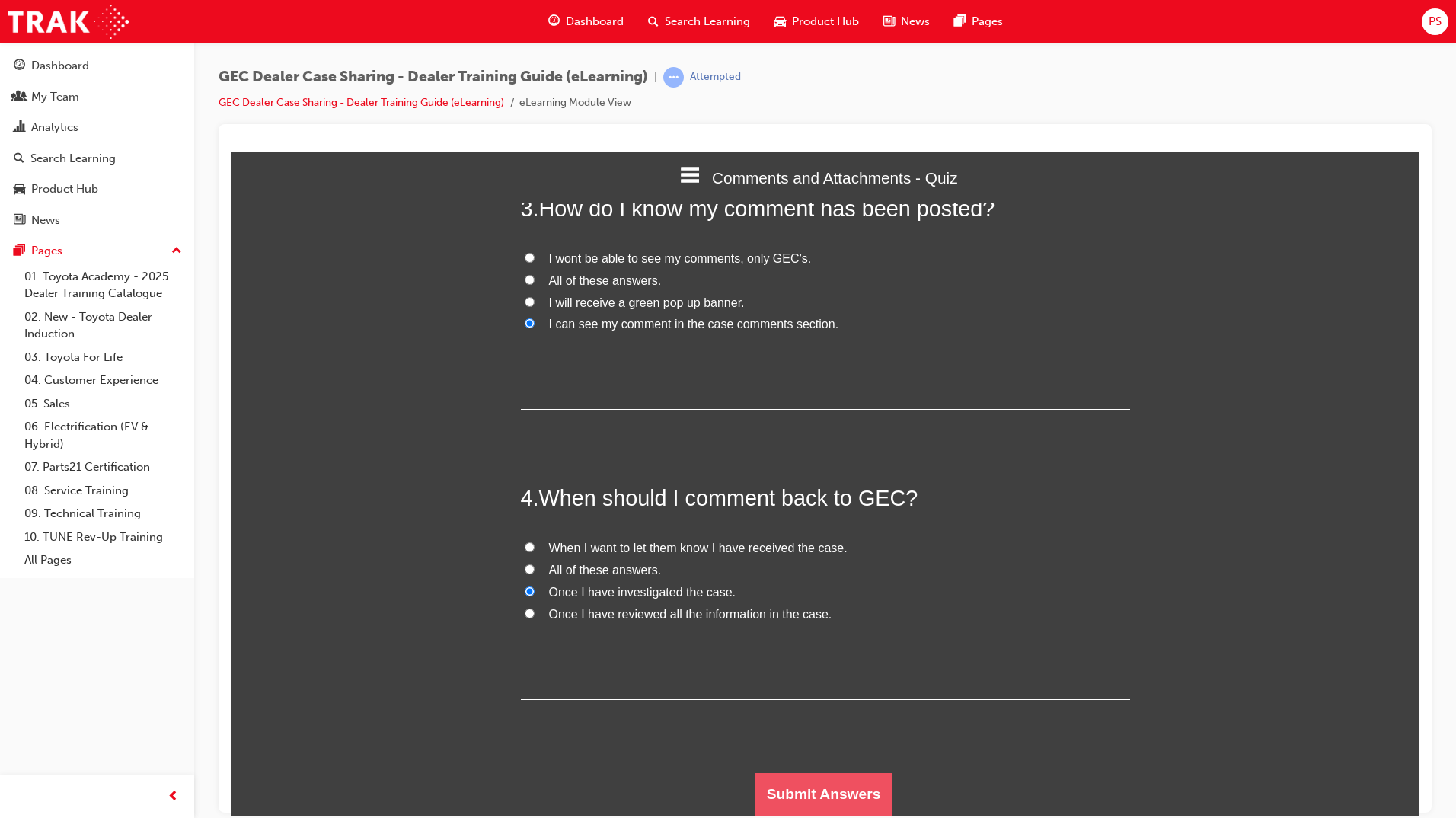
click at [835, 812] on button "Submit Answers" at bounding box center [823, 793] width 138 height 42
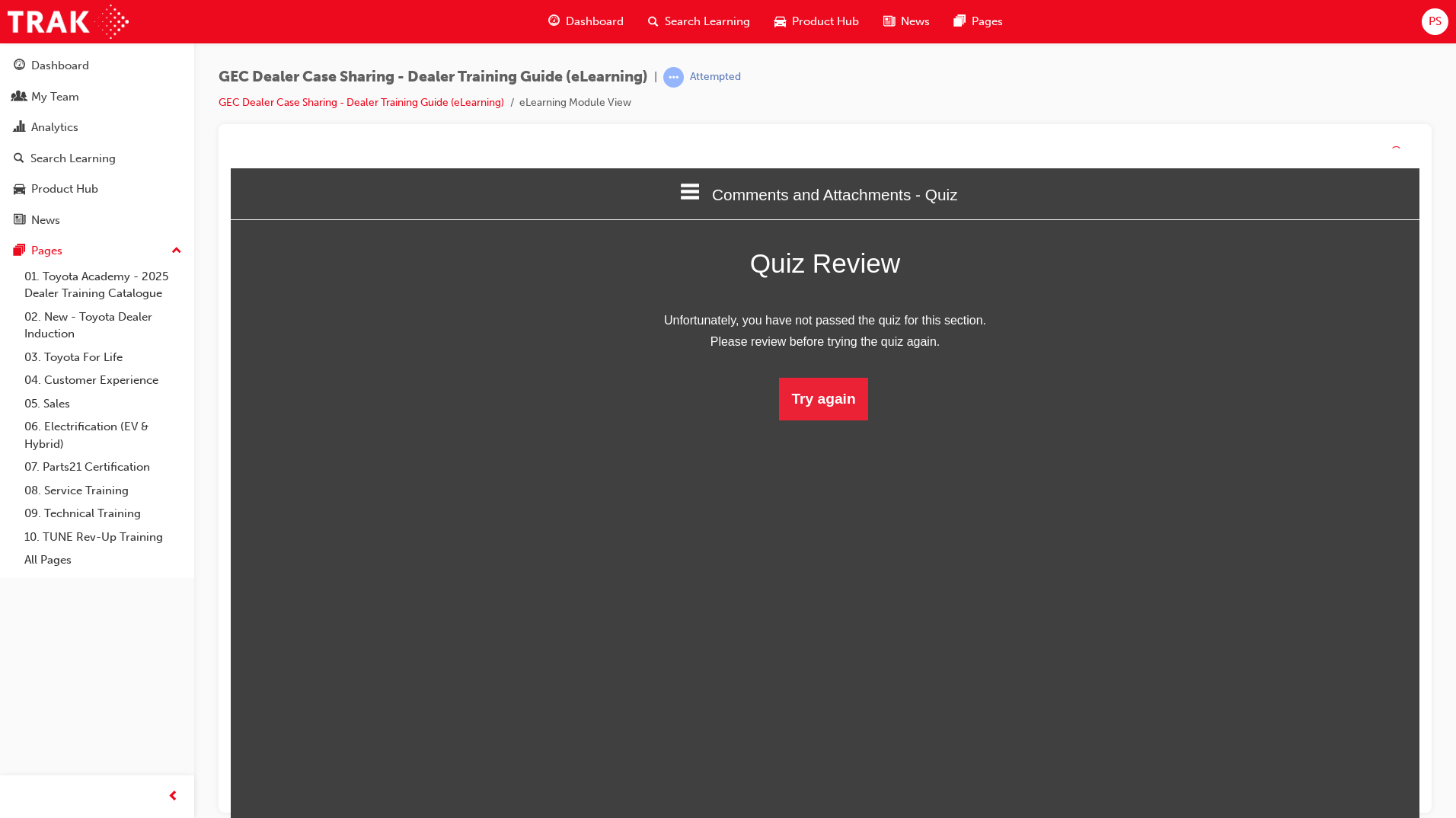
scroll to position [203, 1212]
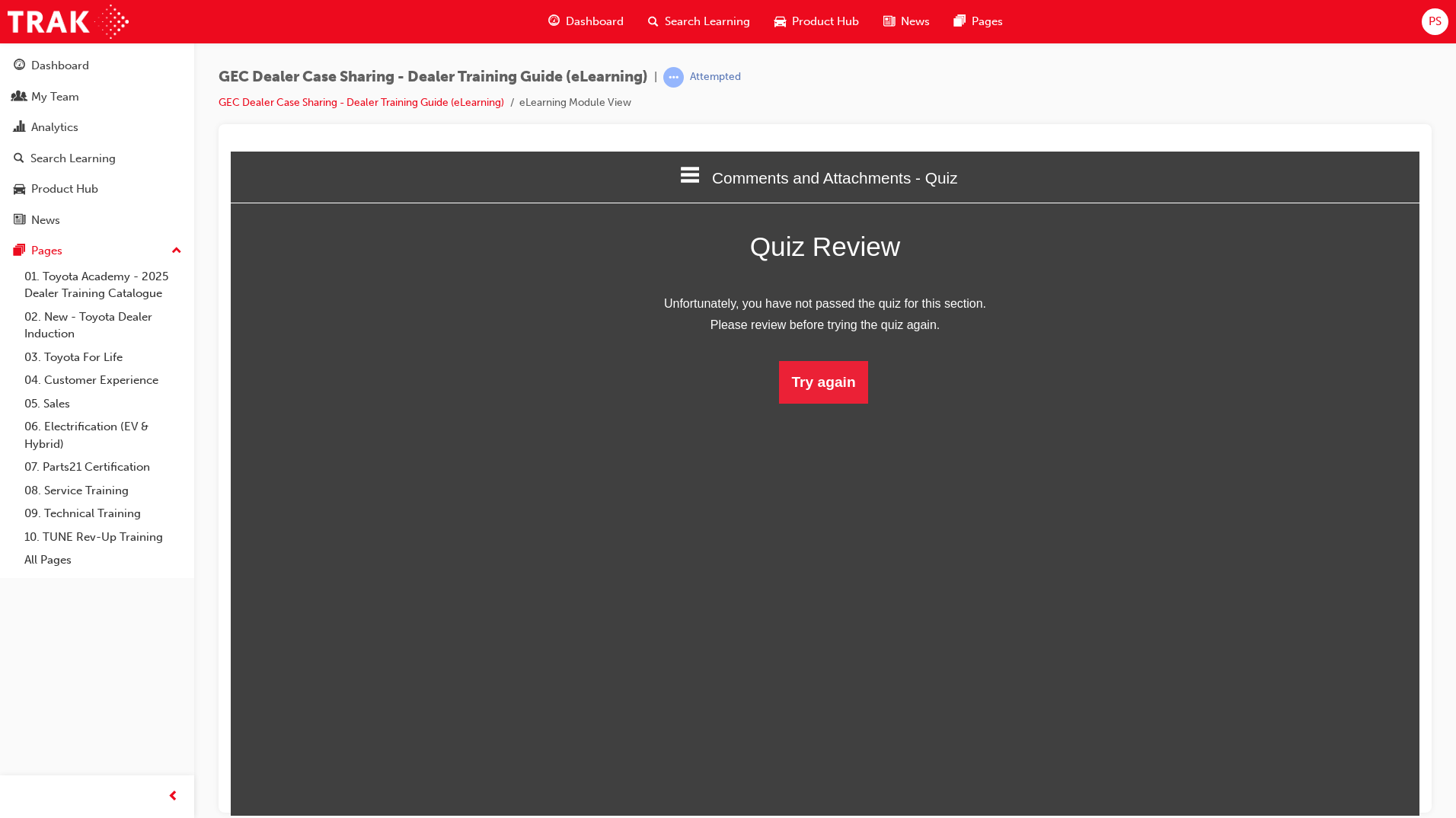
click at [823, 403] on html "Comments and Attachments - Quiz Welcome Introduction Receiving a Case - Documen…" at bounding box center [824, 483] width 1188 height 664
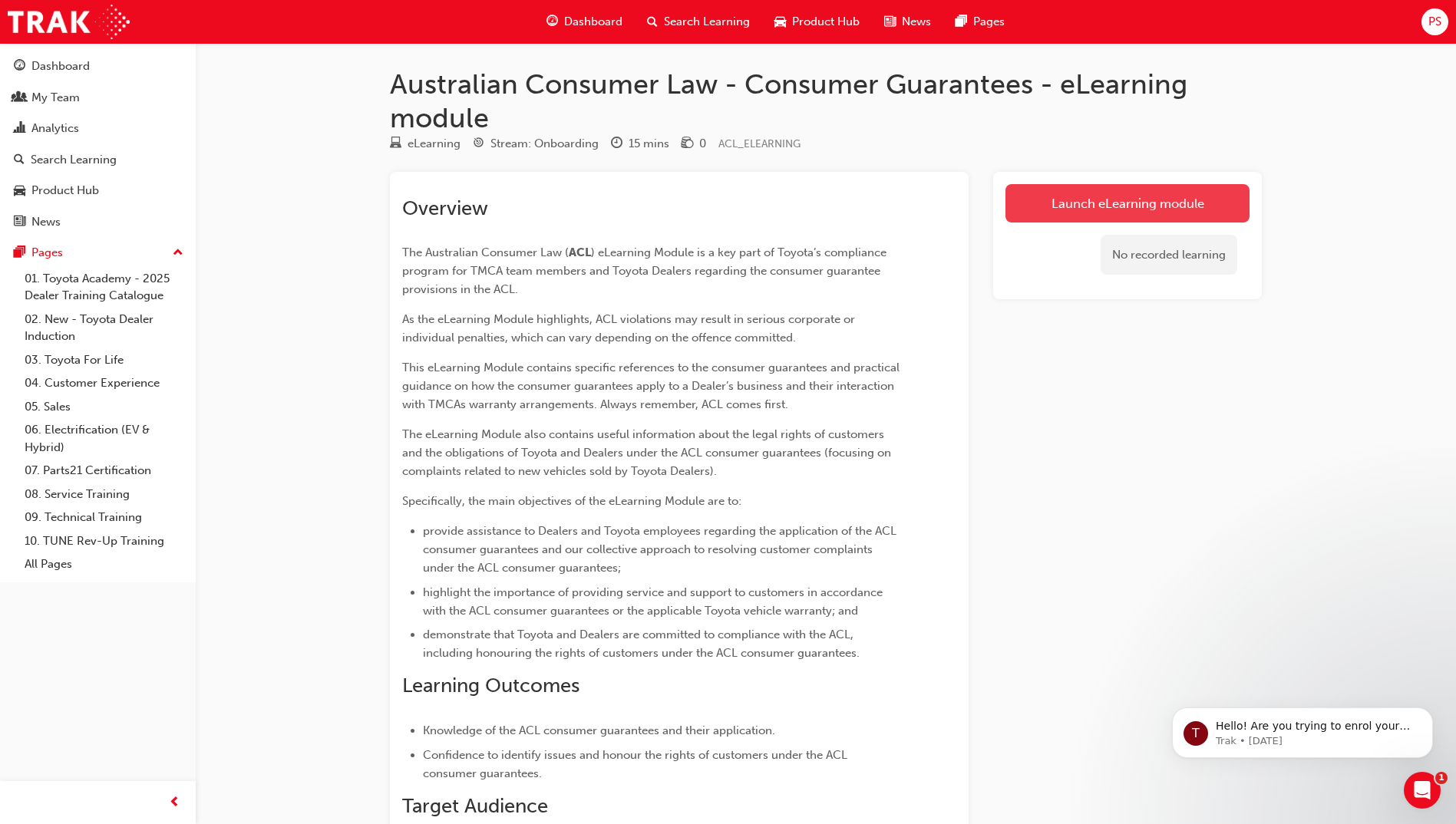
click at [1058, 198] on link "Launch eLearning module" at bounding box center [1127, 203] width 244 height 39
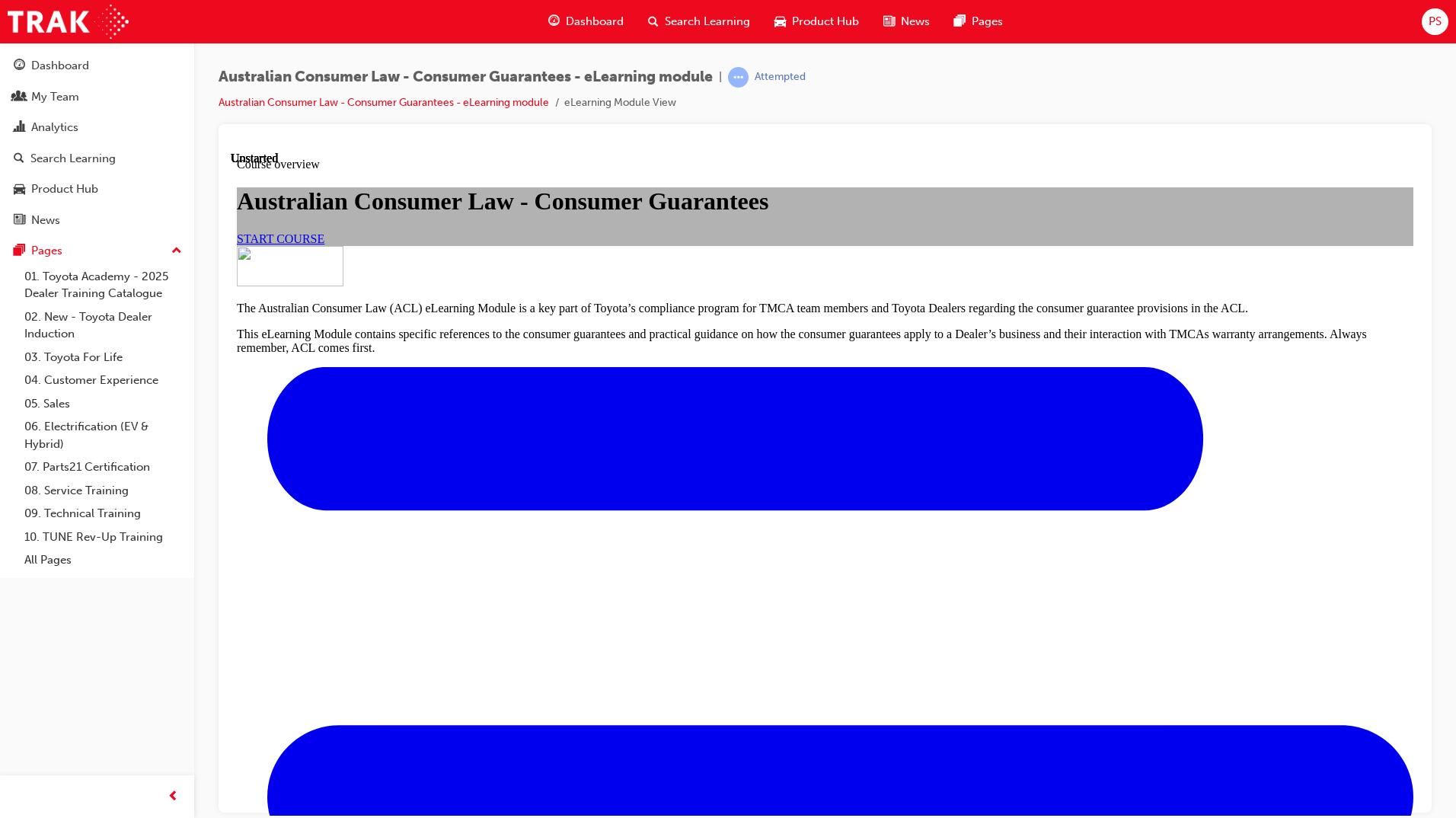
click at [324, 245] on link "START COURSE" at bounding box center [280, 237] width 87 height 12
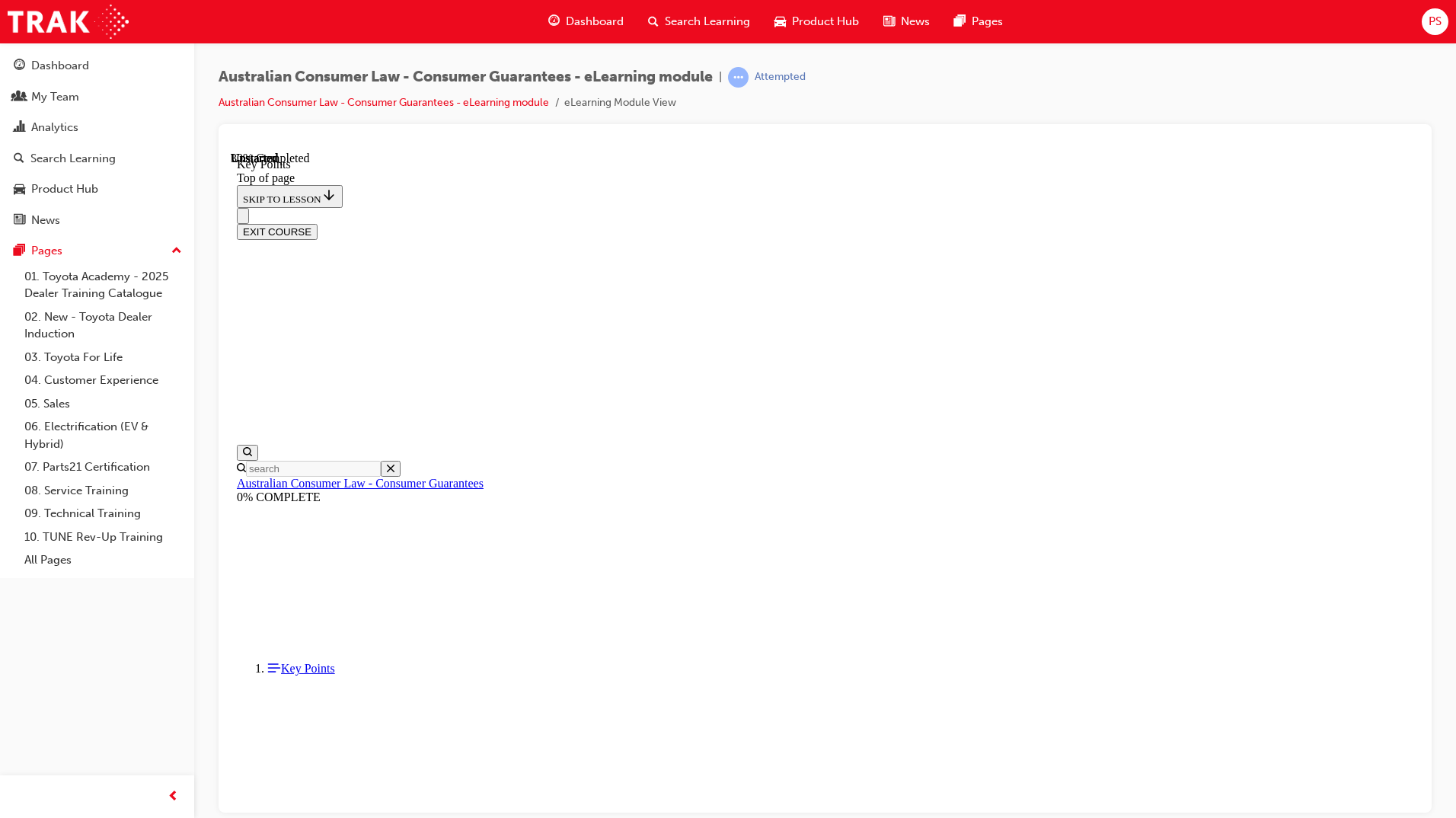
scroll to position [549, 0]
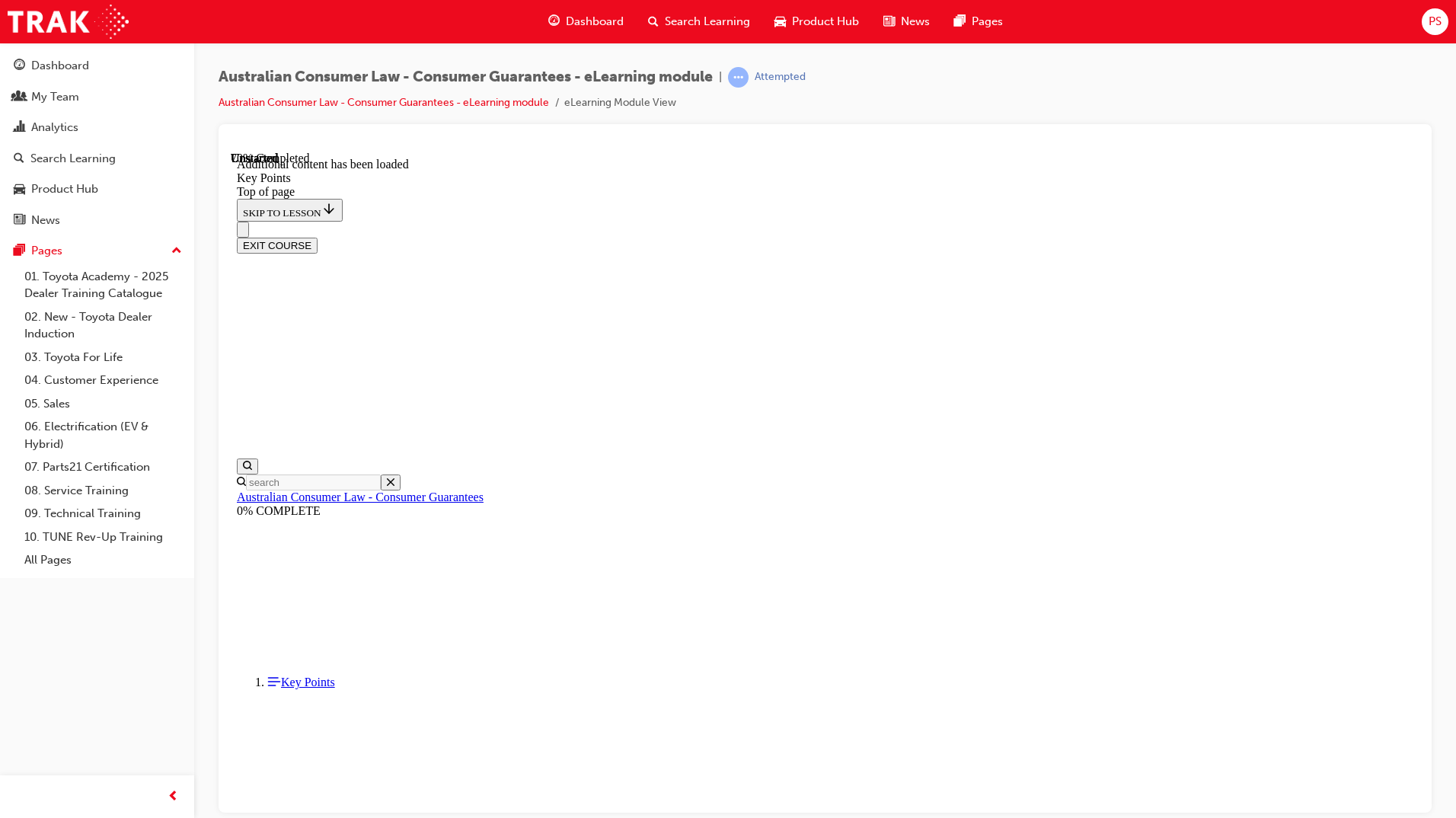
scroll to position [1737, 0]
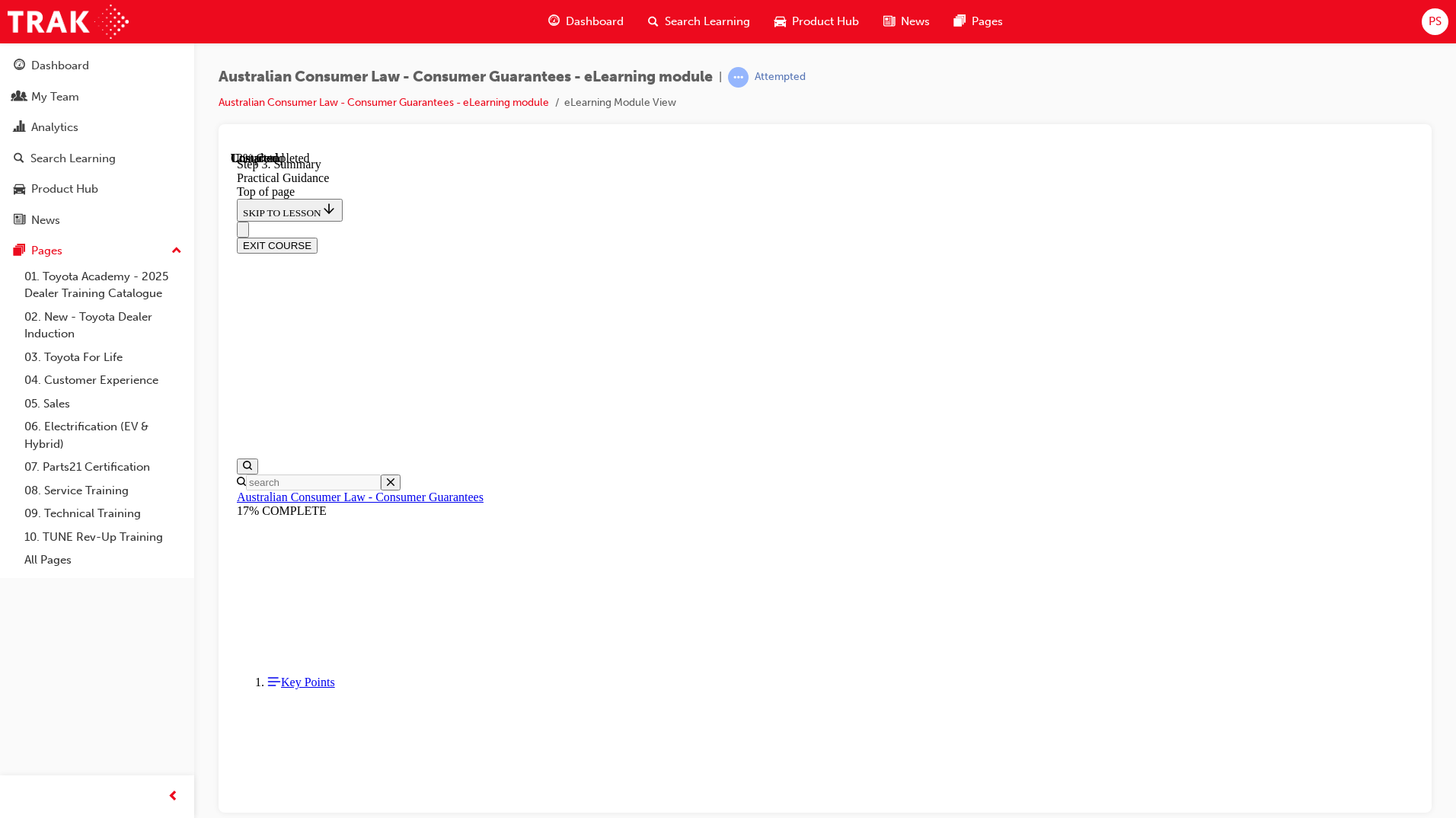
scroll to position [249, 0]
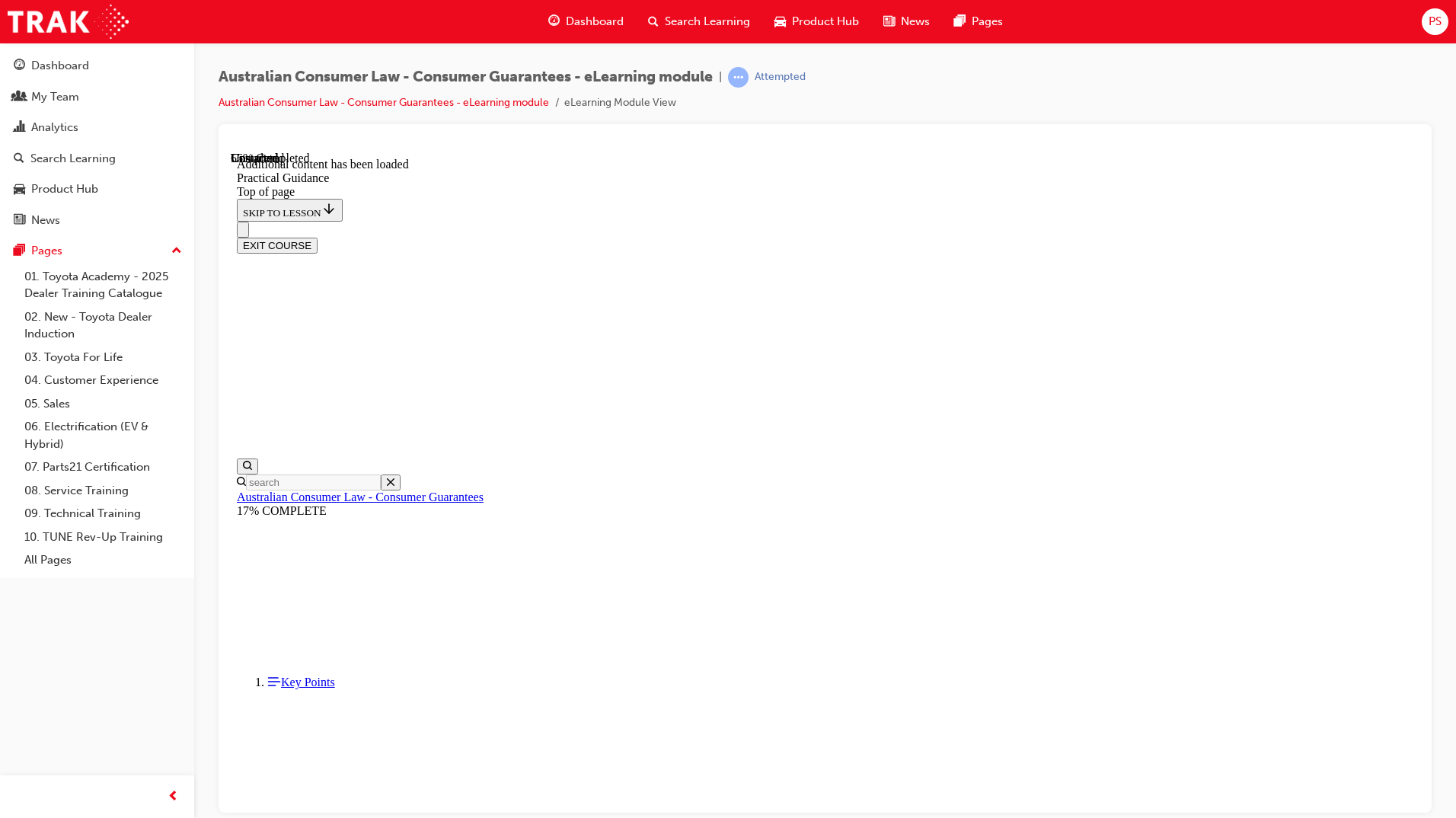
scroll to position [2248, 0]
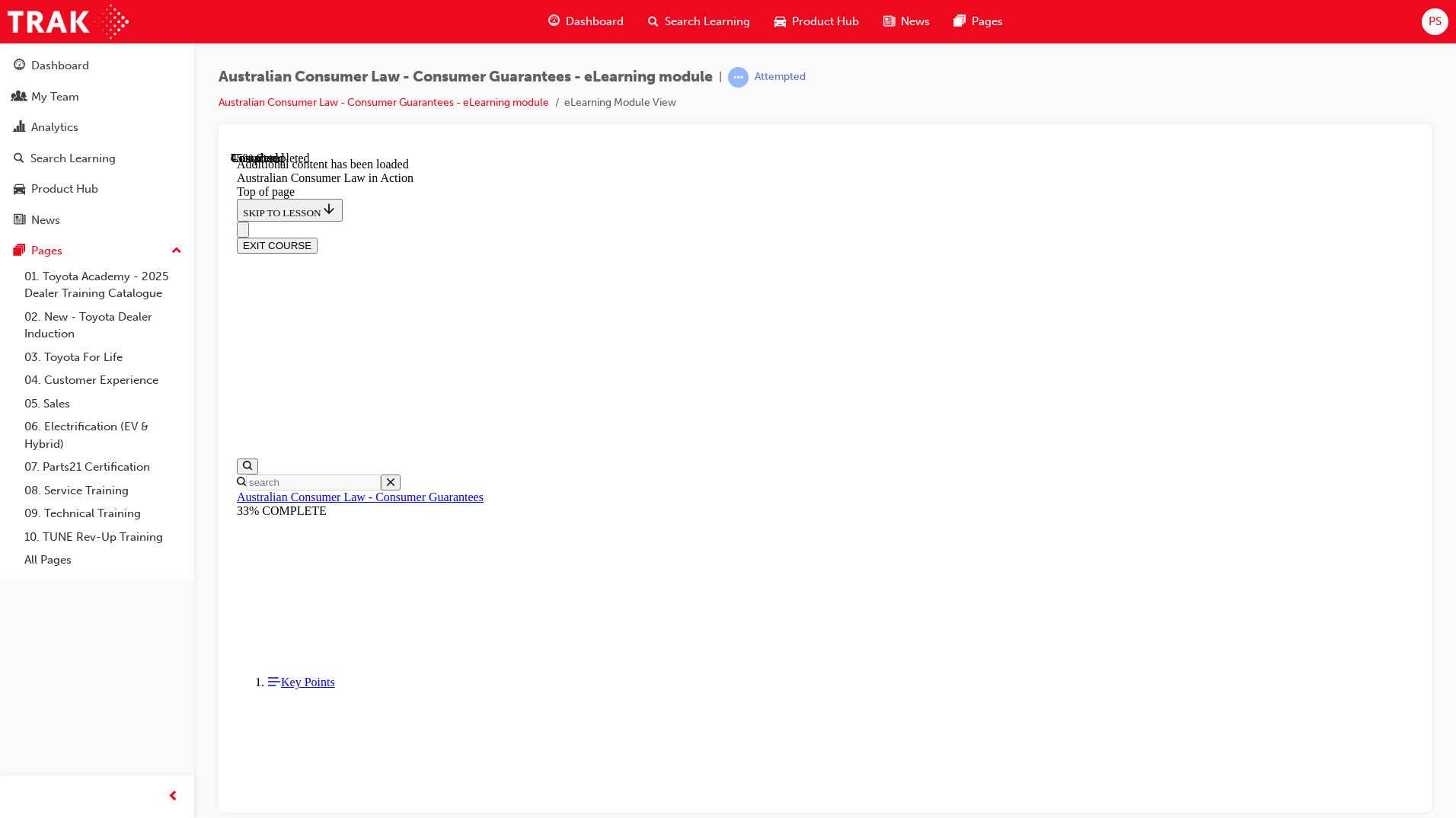
scroll to position [1250, 0]
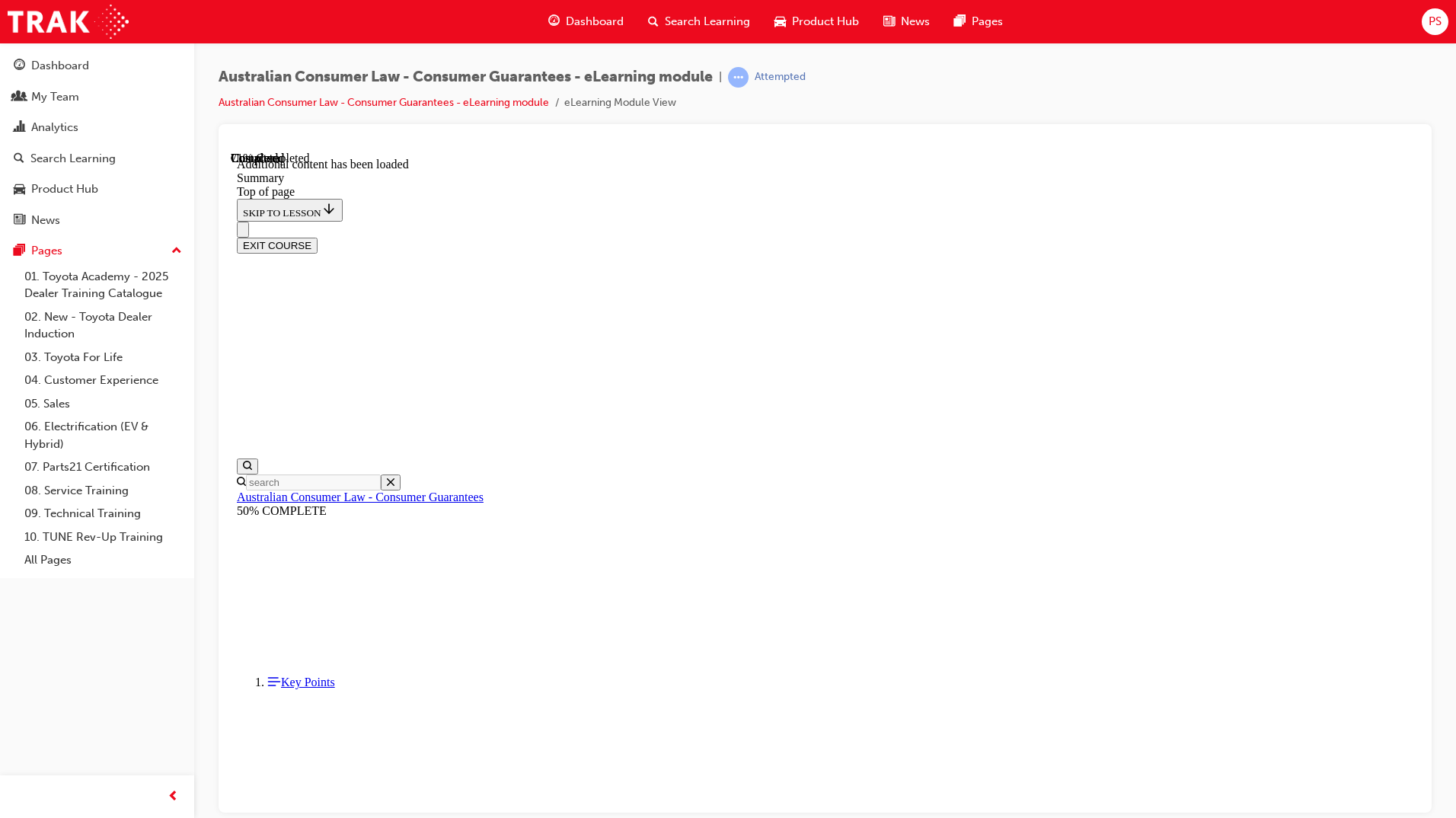
scroll to position [1024, 0]
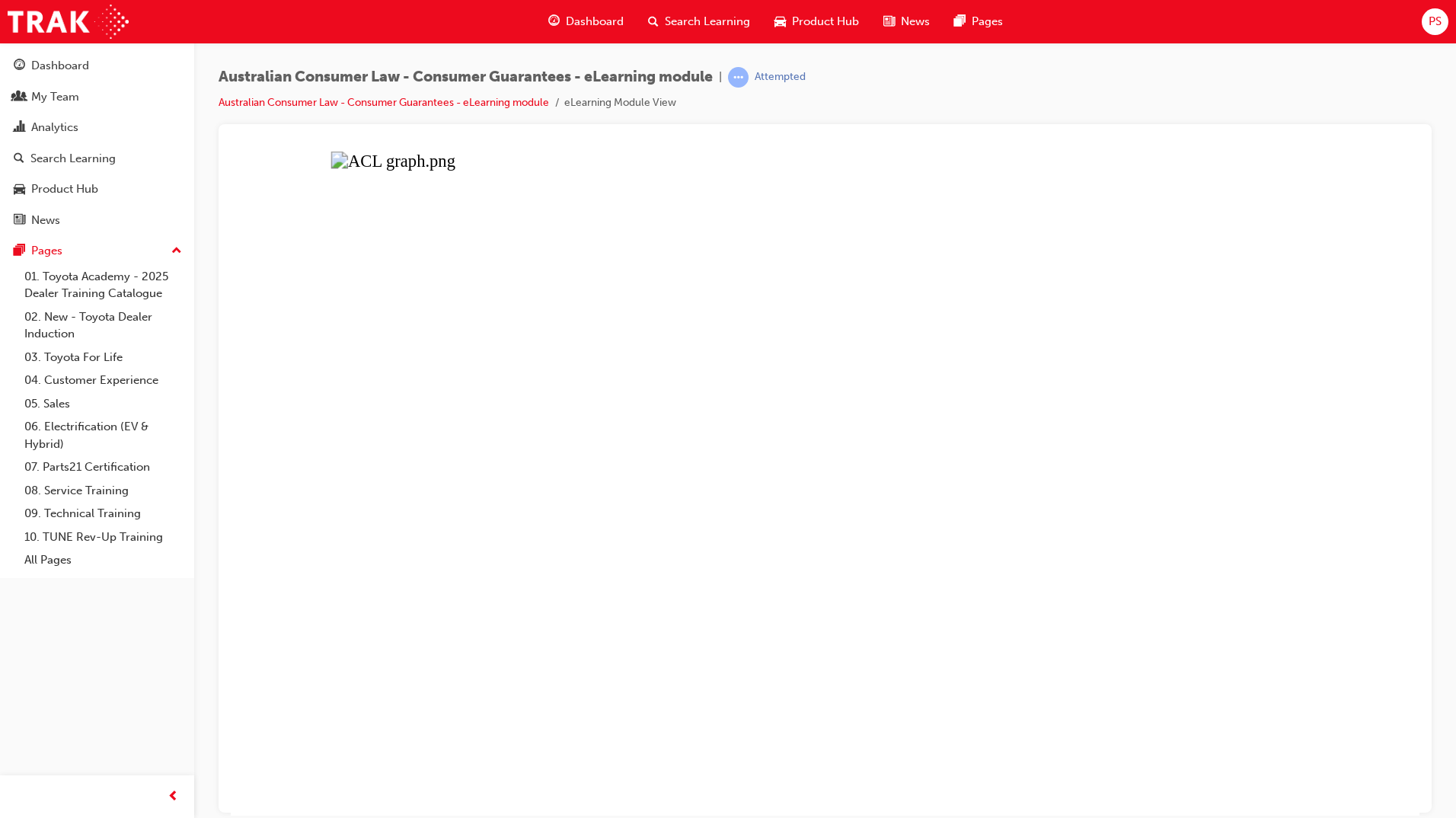
click at [795, 543] on button "Unzoom image" at bounding box center [824, 483] width 1188 height 664
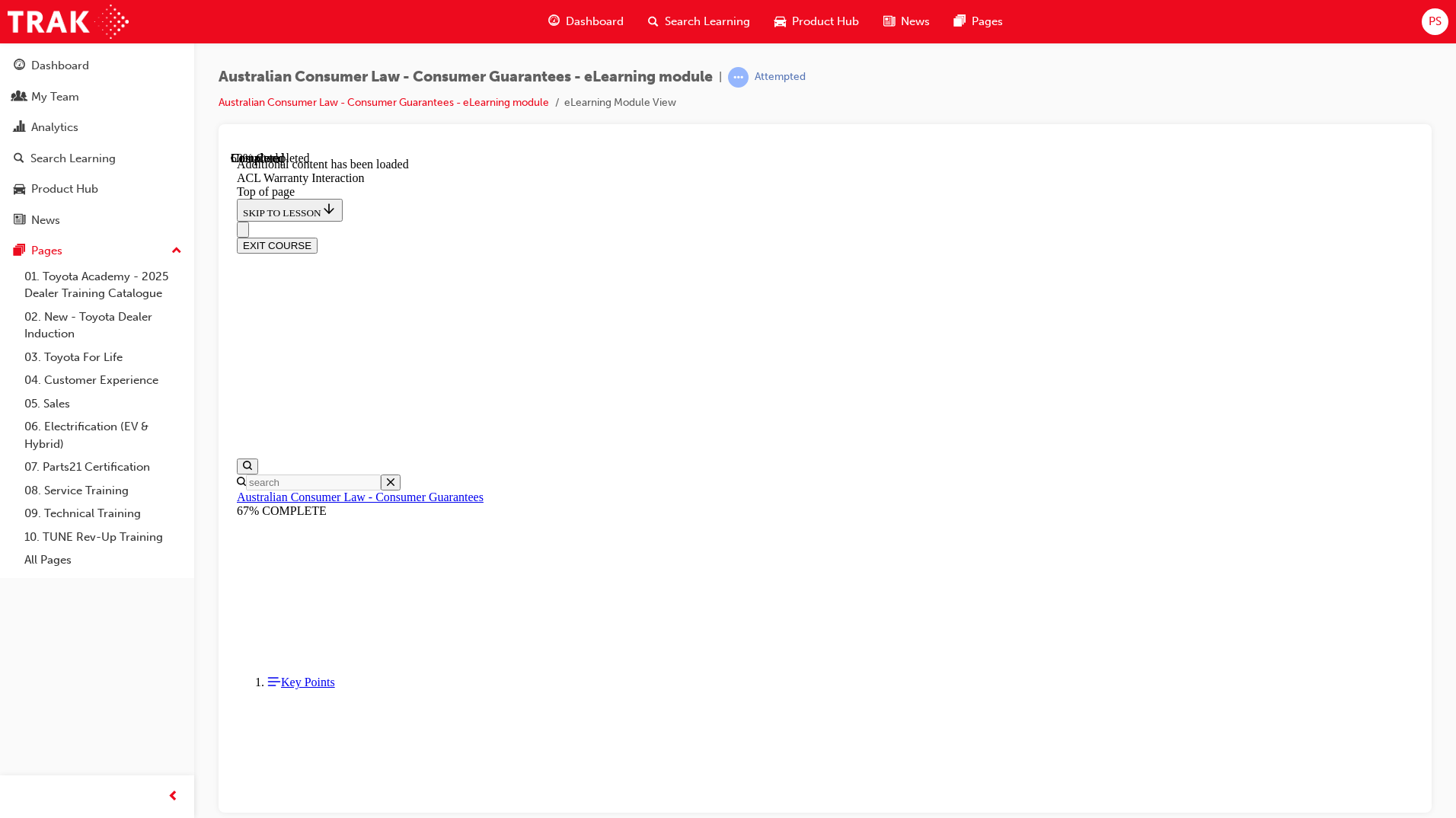
scroll to position [807, 0]
drag, startPoint x: 647, startPoint y: 601, endPoint x: 665, endPoint y: 625, distance: 30.0
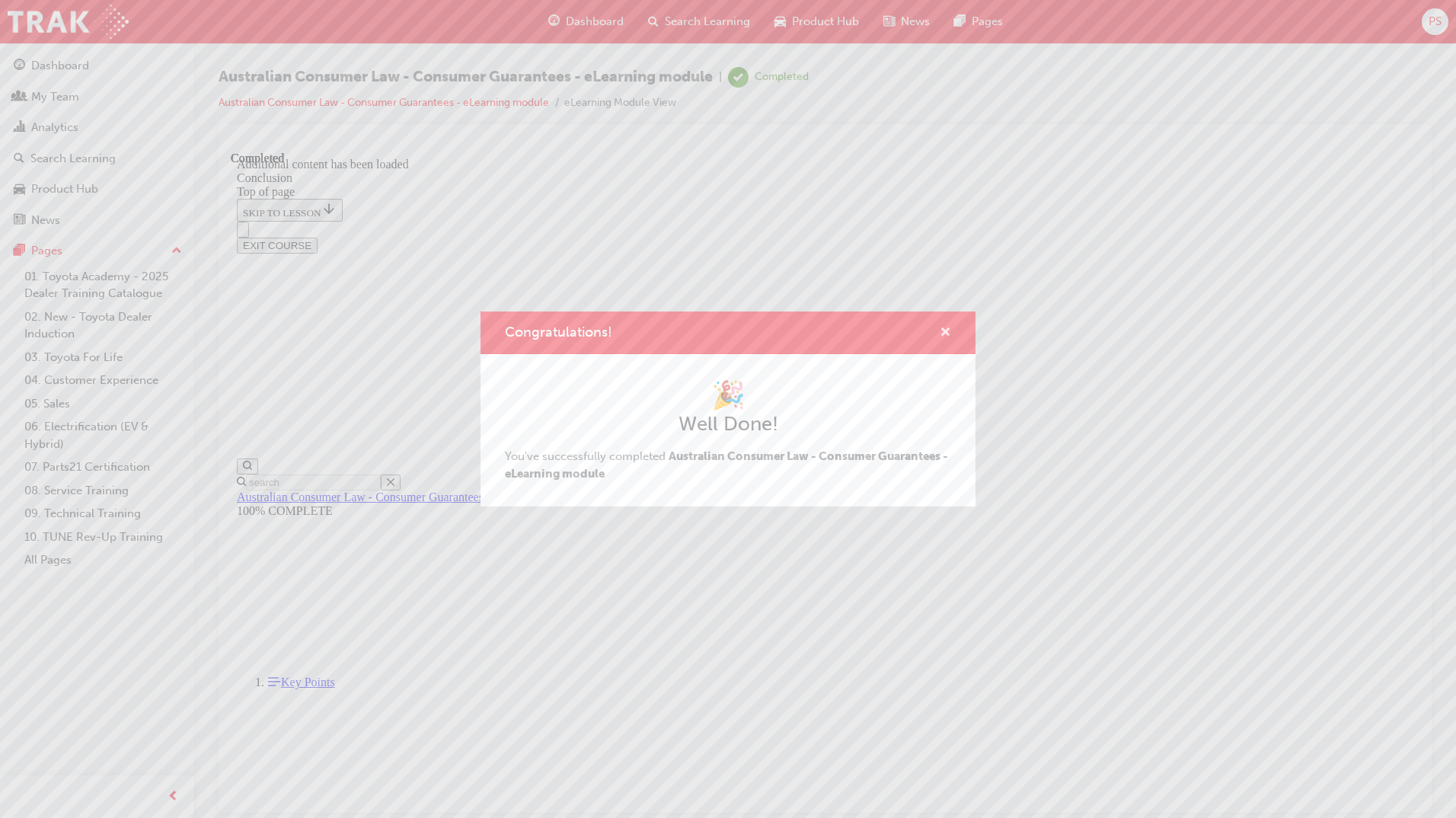
click at [944, 329] on span "cross-icon" at bounding box center [945, 333] width 12 height 13
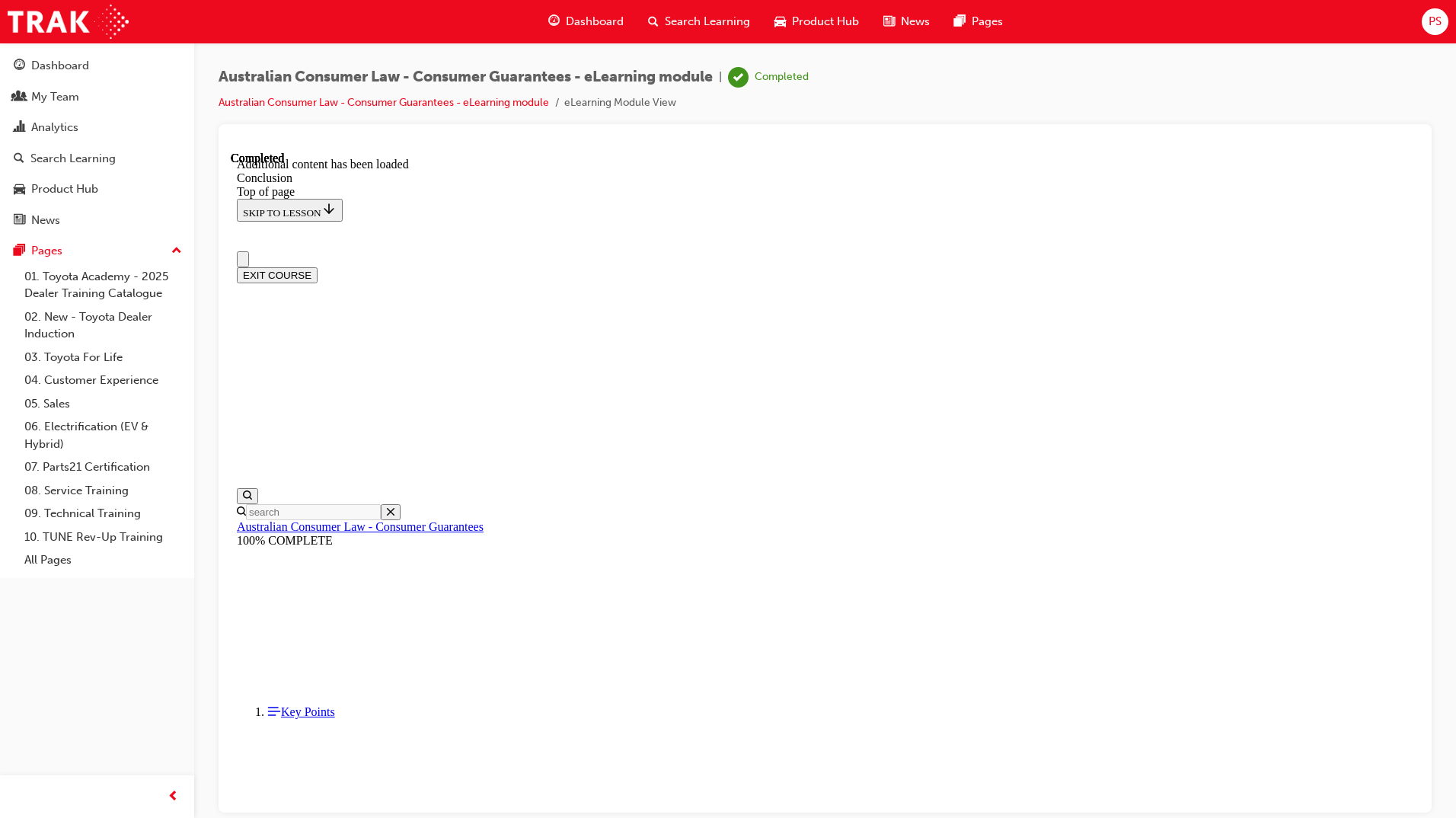
scroll to position [0, 0]
